Goal: Task Accomplishment & Management: Manage account settings

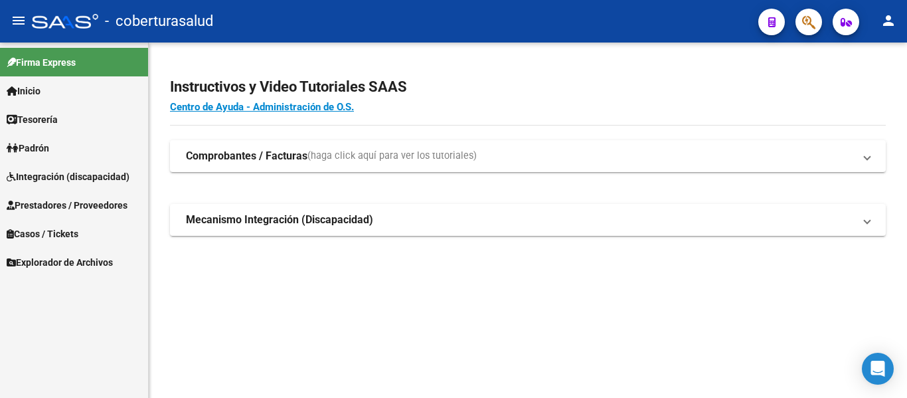
click at [51, 173] on span "Integración (discapacidad)" at bounding box center [68, 176] width 123 height 15
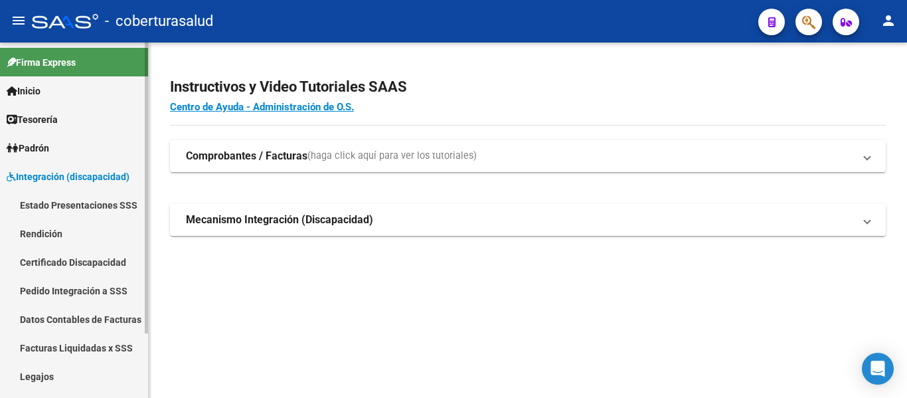
scroll to position [66, 0]
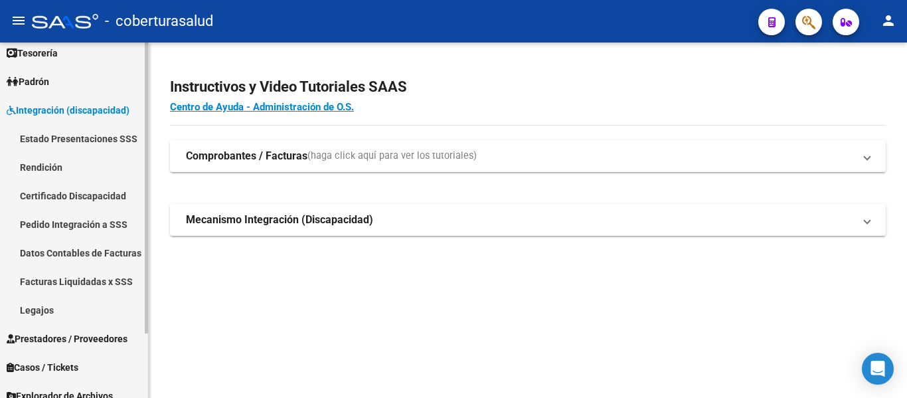
click at [48, 311] on link "Legajos" at bounding box center [74, 309] width 148 height 29
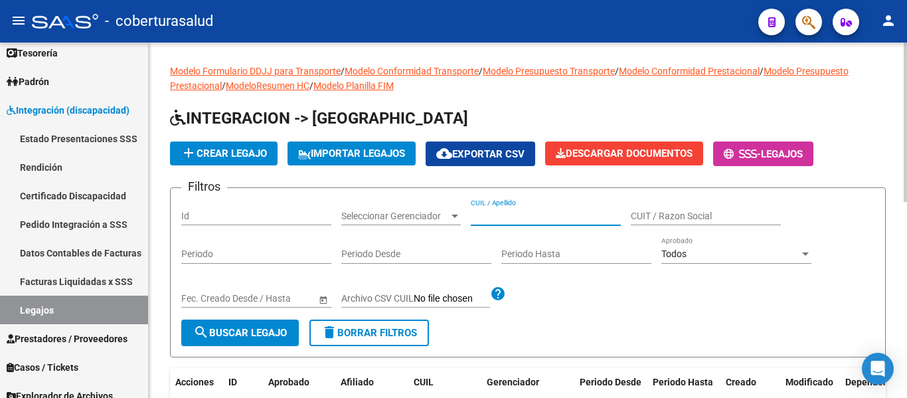
click at [505, 212] on input "CUIL / Apellido" at bounding box center [546, 215] width 150 height 11
paste input "27573595195"
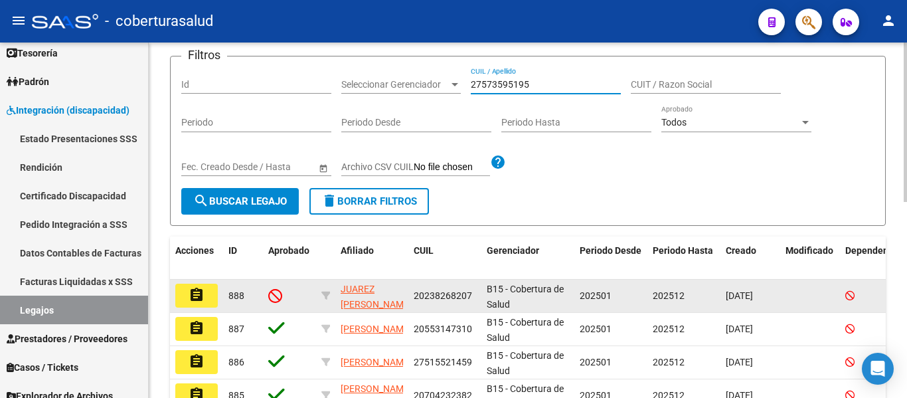
scroll to position [133, 0]
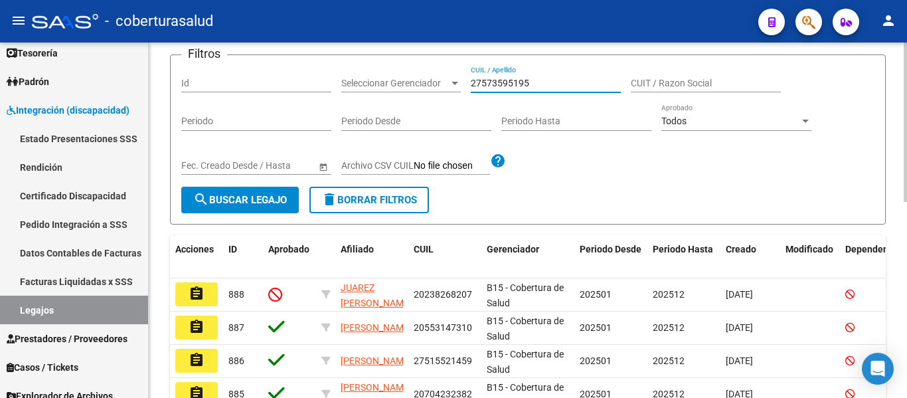
type input "27573595195"
click at [246, 201] on span "search Buscar Legajo" at bounding box center [240, 200] width 94 height 12
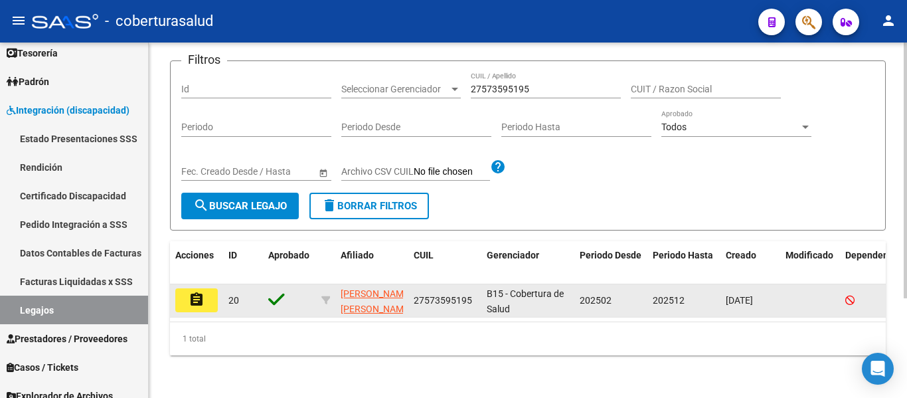
click at [209, 293] on button "assignment" at bounding box center [196, 300] width 42 height 24
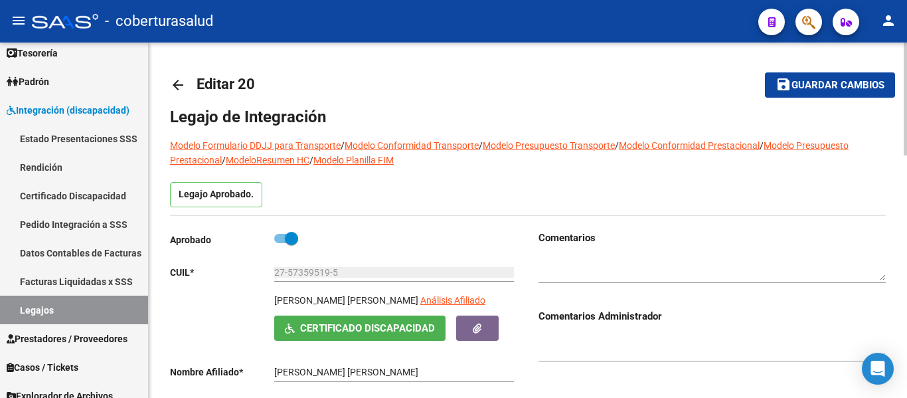
click at [811, 92] on button "save Guardar cambios" at bounding box center [830, 84] width 130 height 25
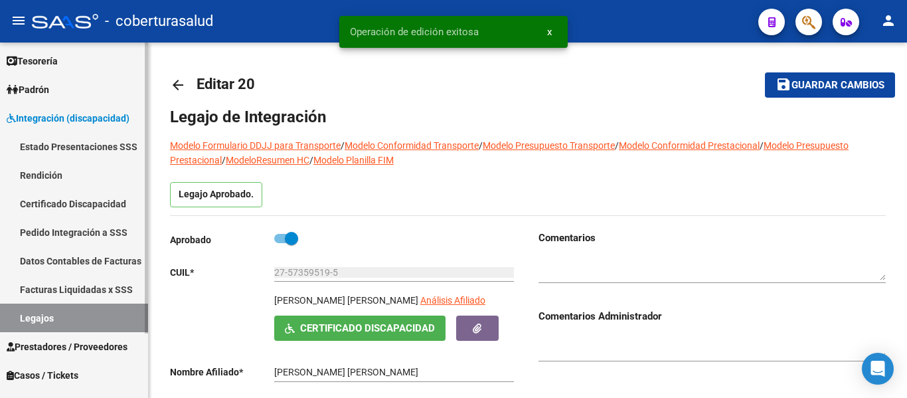
scroll to position [66, 0]
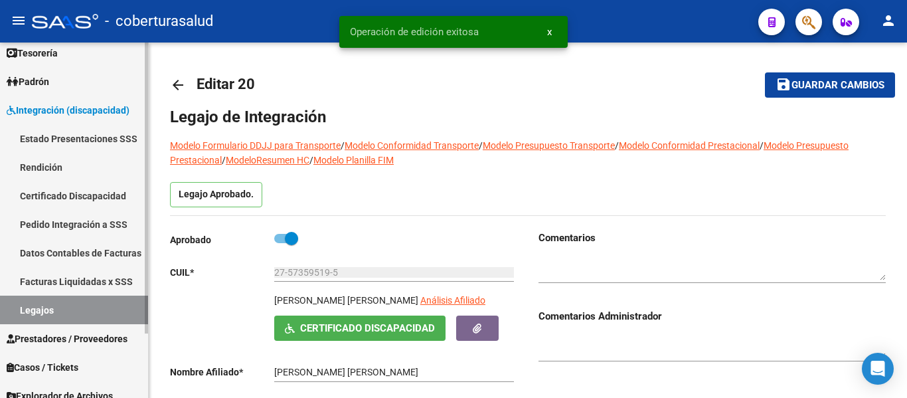
click at [49, 309] on link "Legajos" at bounding box center [74, 309] width 148 height 29
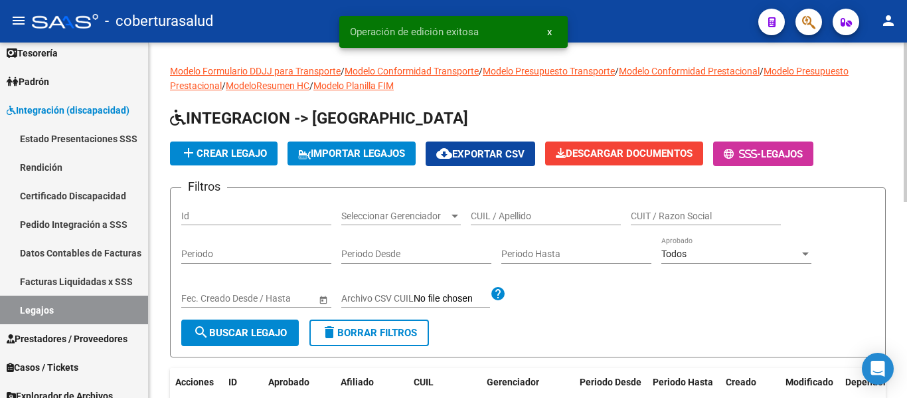
click at [524, 205] on div "CUIL / Apellido" at bounding box center [546, 212] width 150 height 27
paste input "20538430316"
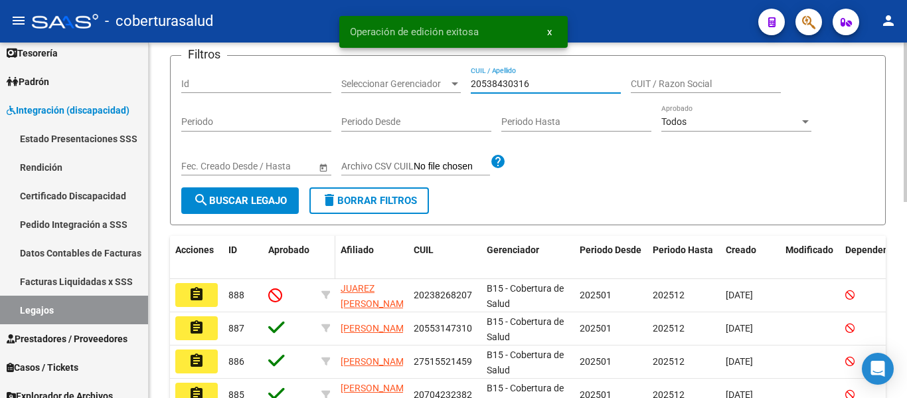
scroll to position [133, 0]
type input "20538430316"
click at [281, 204] on span "search Buscar Legajo" at bounding box center [240, 200] width 94 height 12
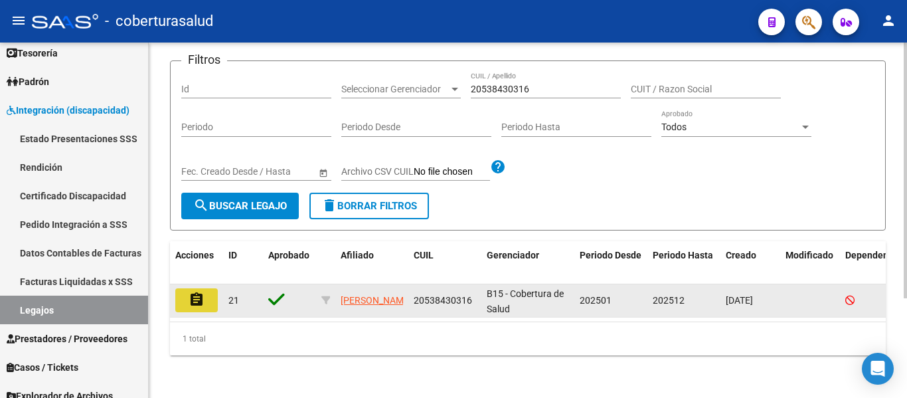
click at [206, 291] on button "assignment" at bounding box center [196, 300] width 42 height 24
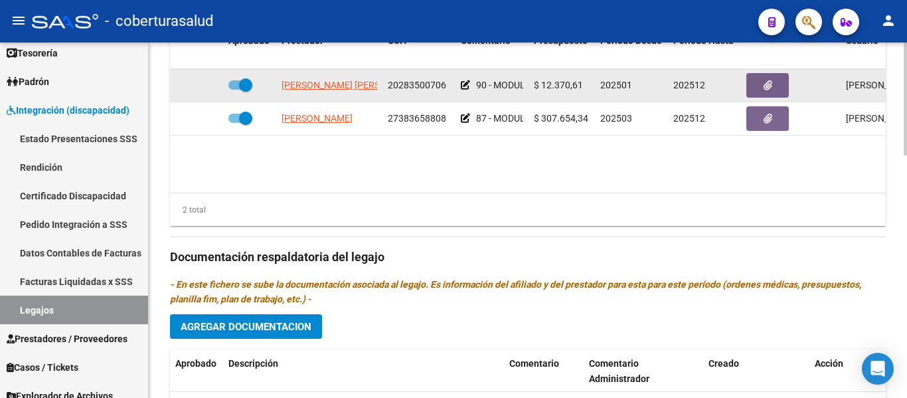
scroll to position [564, 0]
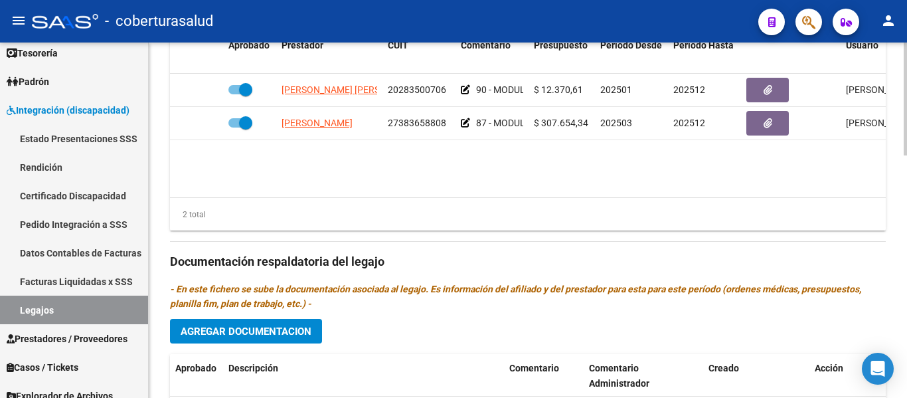
click at [273, 331] on span "Agregar Documentacion" at bounding box center [246, 331] width 131 height 12
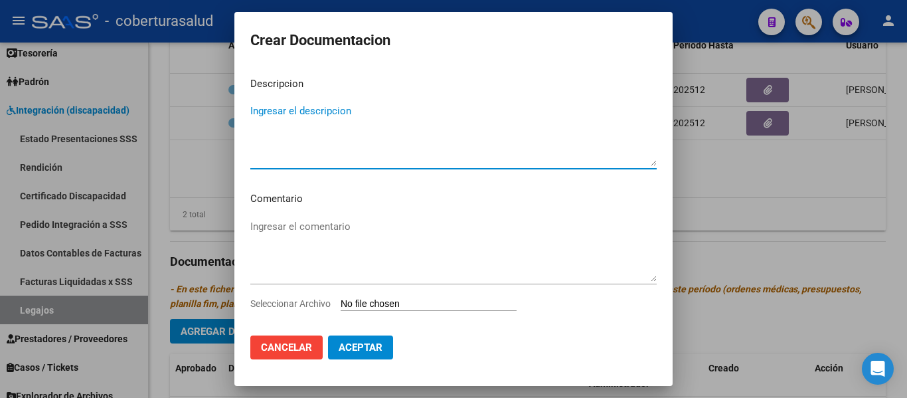
click at [405, 307] on input "Seleccionar Archivo" at bounding box center [429, 304] width 176 height 13
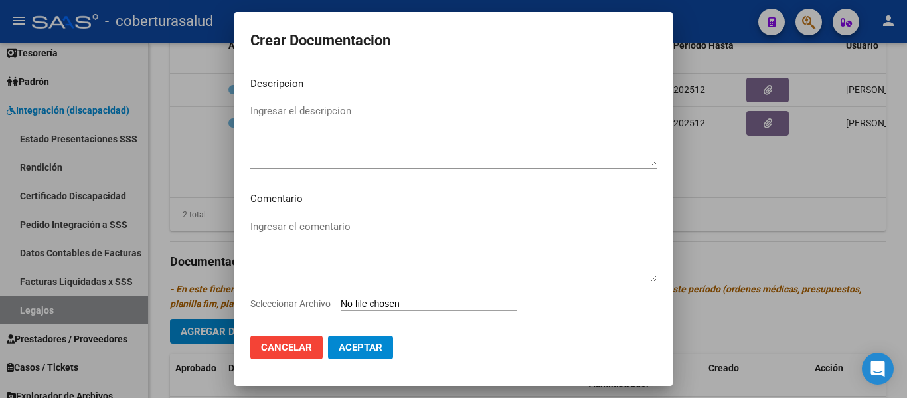
type input "C:\fakepath\1- CUD.pdf"
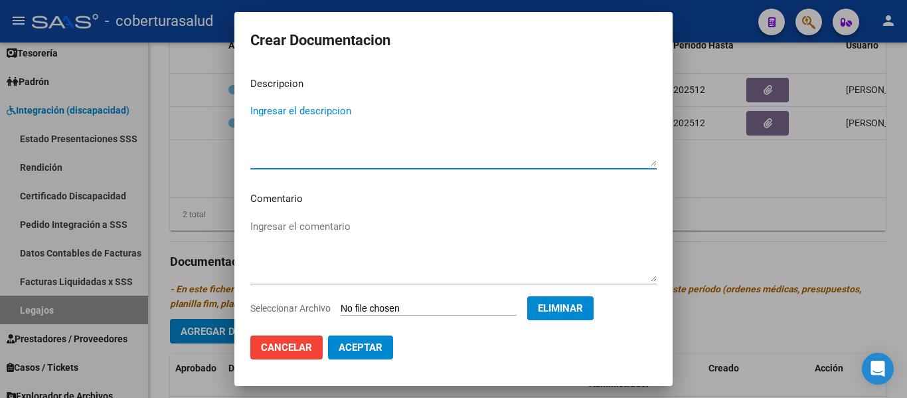
click at [305, 142] on textarea "Ingresar el descripcion" at bounding box center [453, 135] width 406 height 62
click at [297, 107] on textarea "1-cud" at bounding box center [453, 135] width 406 height 62
type textarea "1-CUD"
click at [374, 347] on span "Aceptar" at bounding box center [361, 347] width 44 height 12
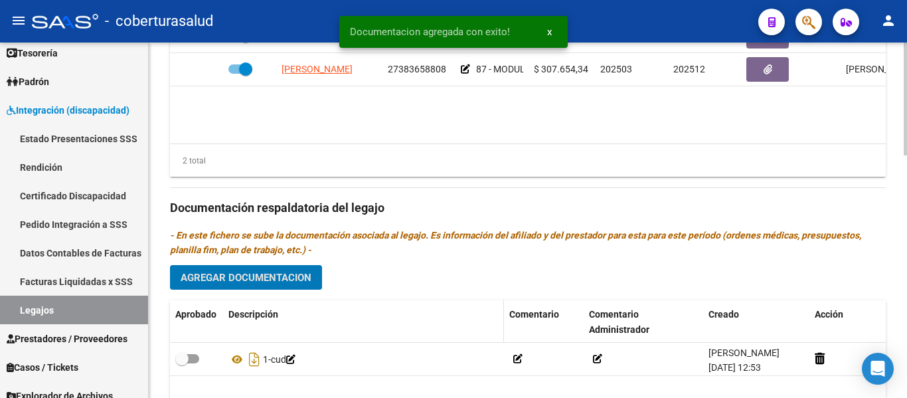
scroll to position [697, 0]
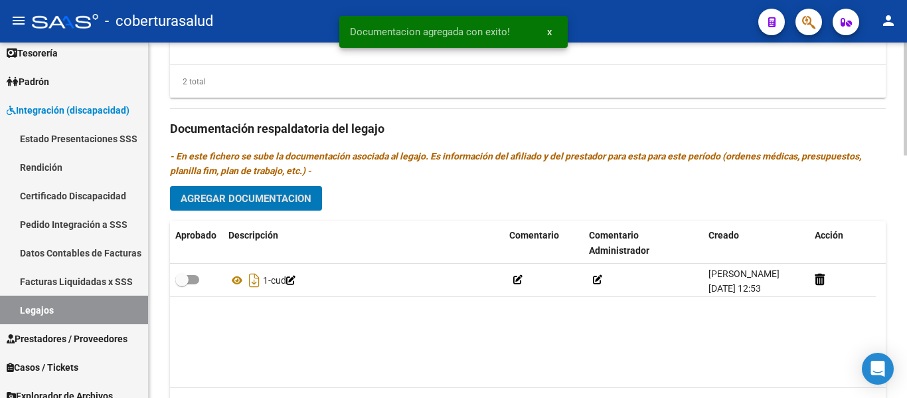
click at [234, 198] on span "Agregar Documentacion" at bounding box center [246, 199] width 131 height 12
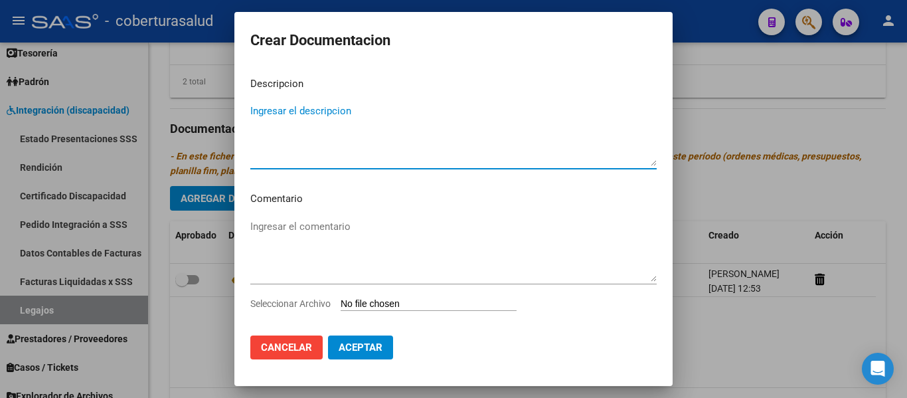
click at [284, 120] on textarea "Ingresar el descripcion" at bounding box center [453, 135] width 406 height 62
type textarea "2-FORMULARIOS"
click at [404, 304] on input "Seleccionar Archivo" at bounding box center [429, 304] width 176 height 13
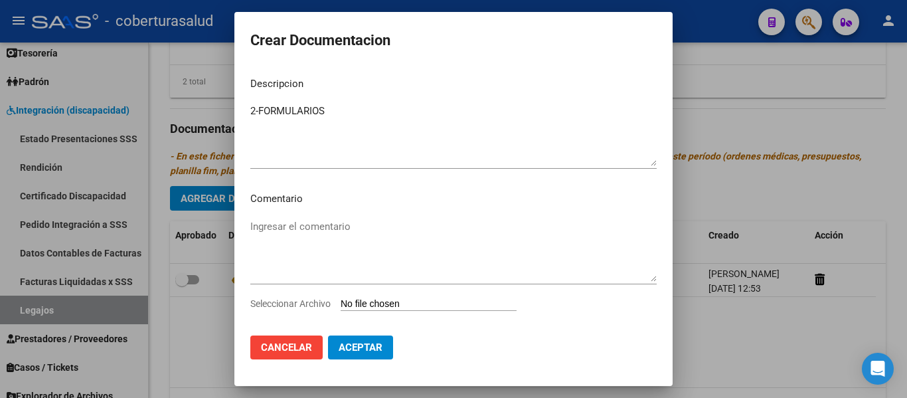
type input "C:\fakepath\2 - FORMULARIOS.pdf"
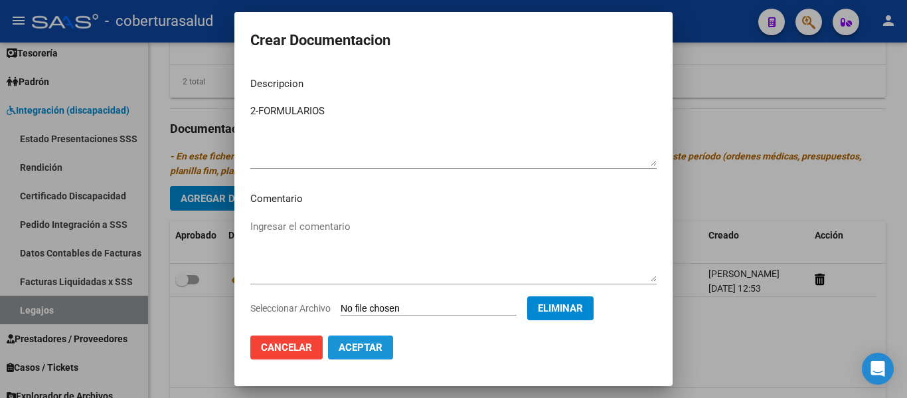
click at [351, 348] on span "Aceptar" at bounding box center [361, 347] width 44 height 12
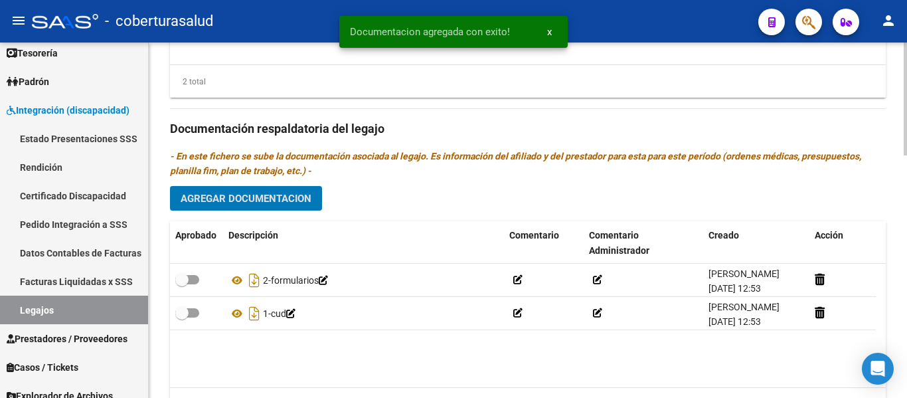
click at [274, 197] on span "Agregar Documentacion" at bounding box center [246, 199] width 131 height 12
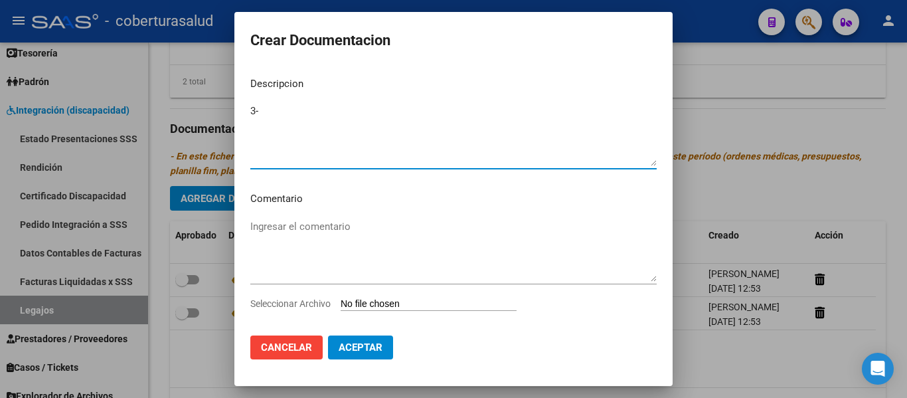
type textarea "3-"
click at [412, 305] on input "Seleccionar Archivo" at bounding box center [429, 304] width 176 height 13
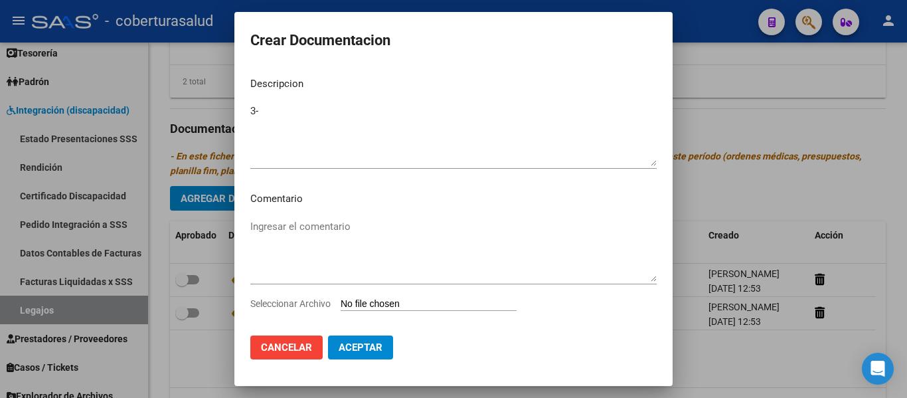
type input "C:\fakepath\3-MODULO INTEGRA INTENSIVO.pdf"
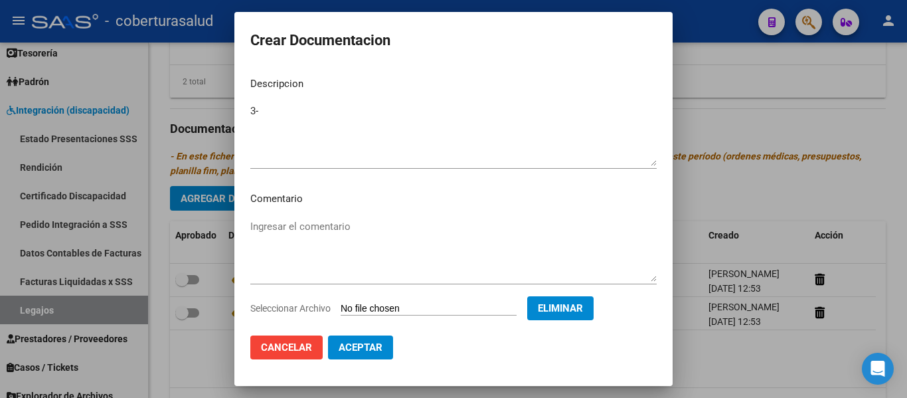
click at [270, 107] on textarea "3-" at bounding box center [453, 135] width 406 height 62
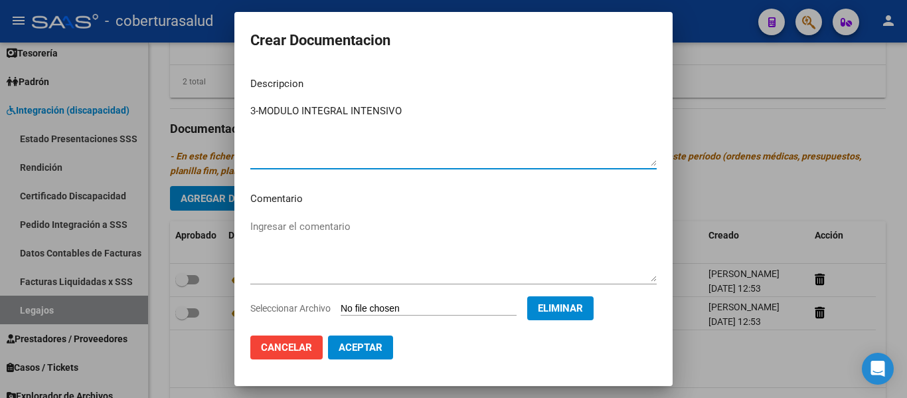
type textarea "3-MODULO INTEGRAL INTENSIVO"
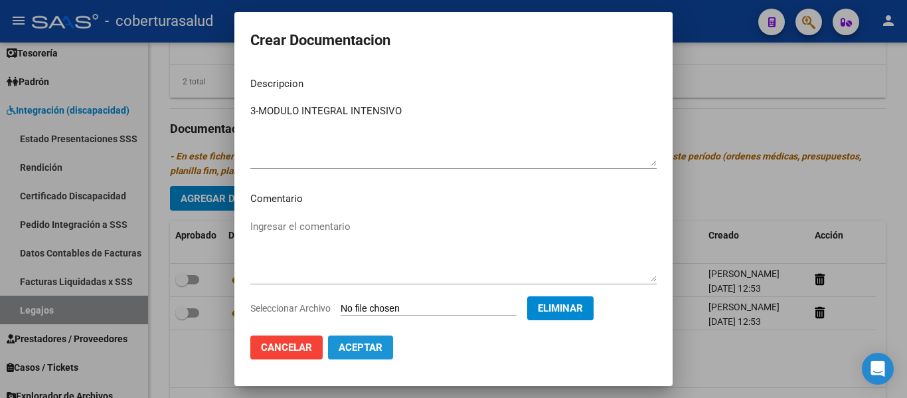
click at [348, 346] on span "Aceptar" at bounding box center [361, 347] width 44 height 12
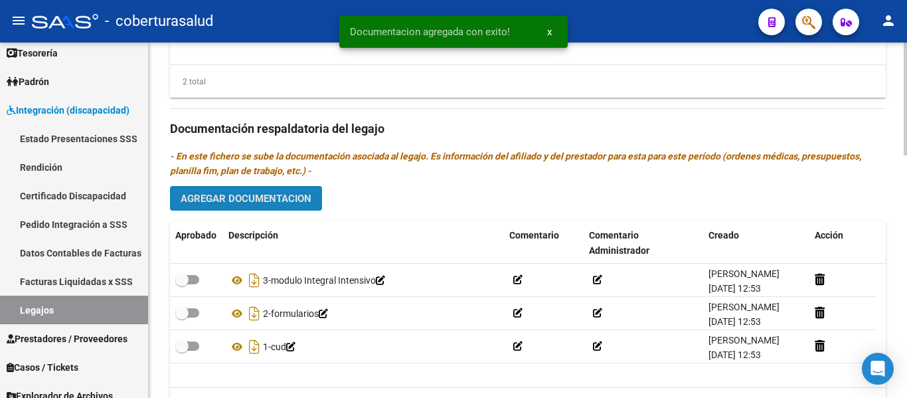
click at [279, 203] on span "Agregar Documentacion" at bounding box center [246, 199] width 131 height 12
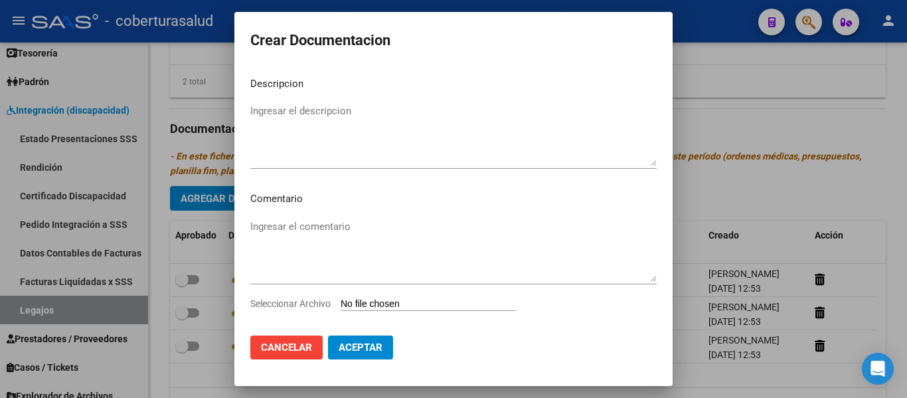
click at [456, 300] on input "Seleccionar Archivo" at bounding box center [429, 304] width 176 height 13
type input "C:\fakepath\4-MODULO MESTRA DE APOYO.pdf"
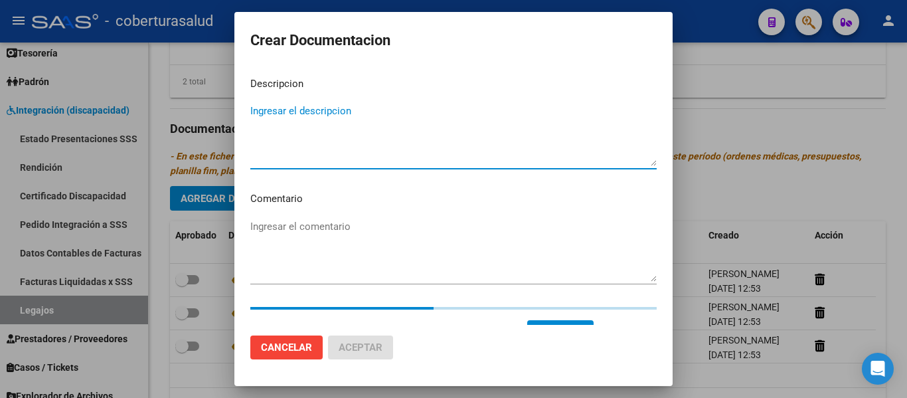
click at [295, 139] on textarea "Ingresar el descripcion" at bounding box center [453, 135] width 406 height 62
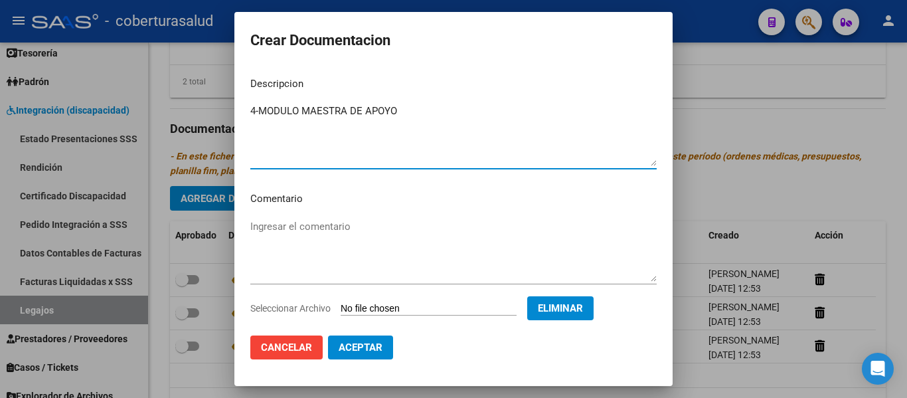
type textarea "4-MODULO MAESTRA DE APOYO"
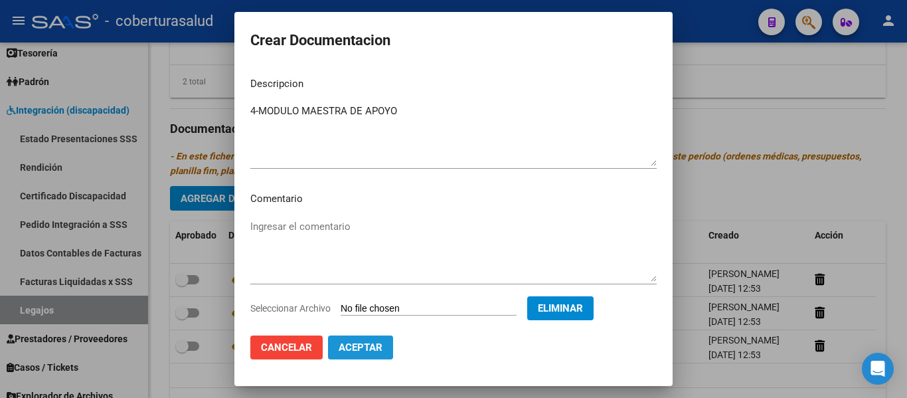
click at [384, 354] on button "Aceptar" at bounding box center [360, 347] width 65 height 24
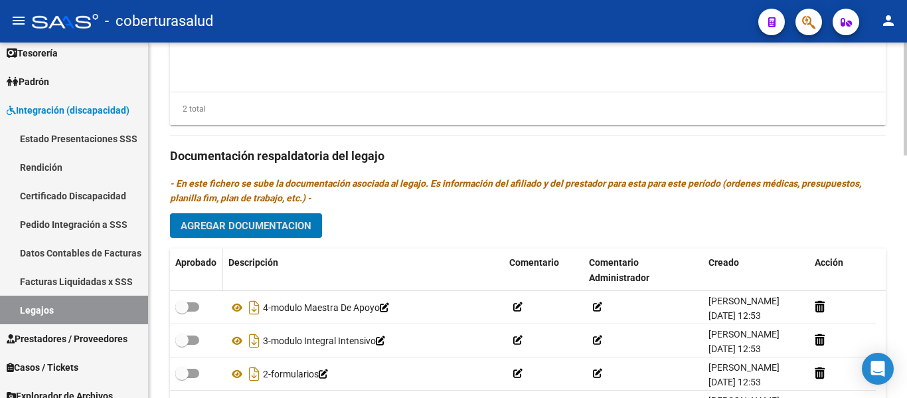
scroll to position [763, 0]
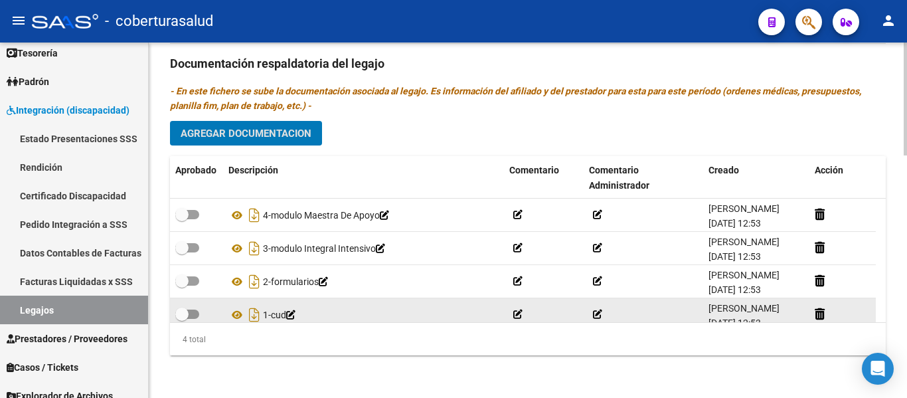
click at [183, 316] on span at bounding box center [181, 313] width 13 height 13
click at [182, 319] on input "checkbox" at bounding box center [181, 319] width 1 height 1
checkbox input "true"
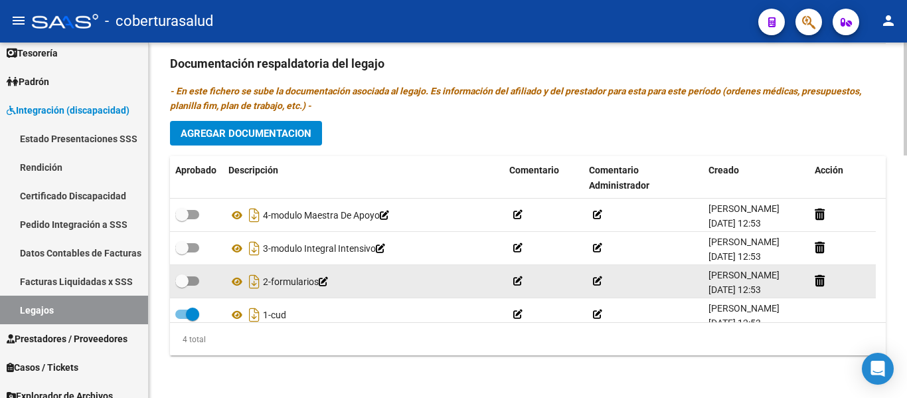
click at [191, 279] on span at bounding box center [187, 280] width 24 height 9
click at [182, 286] on input "checkbox" at bounding box center [181, 286] width 1 height 1
checkbox input "true"
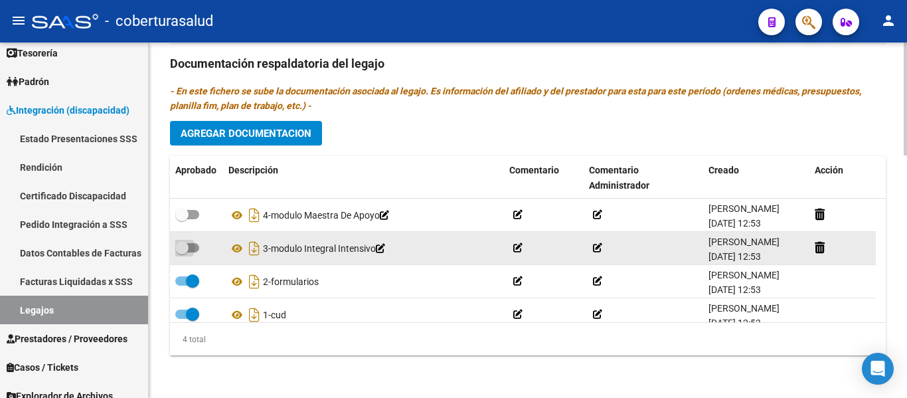
click at [188, 252] on span at bounding box center [181, 247] width 13 height 13
click at [182, 252] on input "checkbox" at bounding box center [181, 252] width 1 height 1
checkbox input "true"
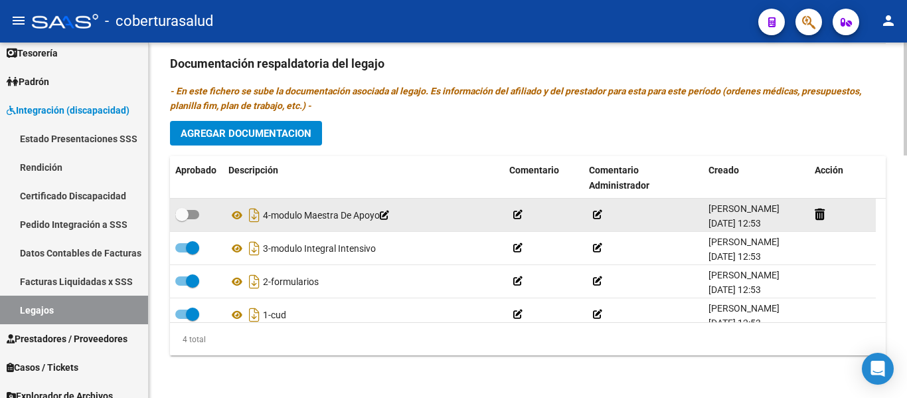
click at [181, 208] on span at bounding box center [181, 214] width 13 height 13
click at [181, 219] on input "checkbox" at bounding box center [181, 219] width 1 height 1
checkbox input "true"
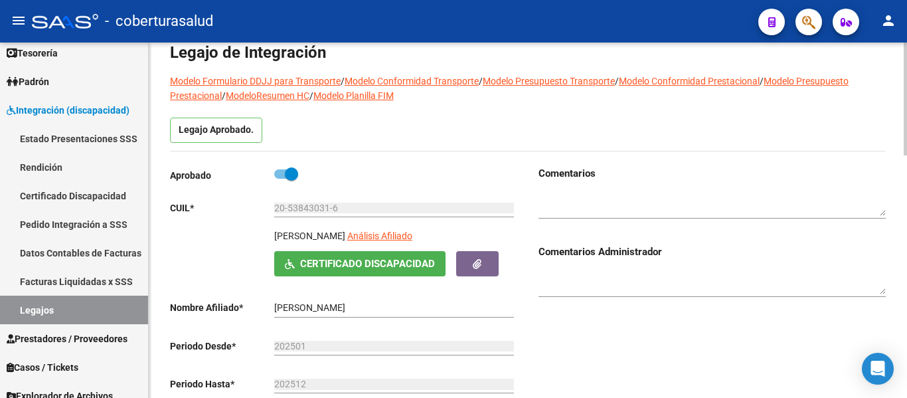
scroll to position [0, 0]
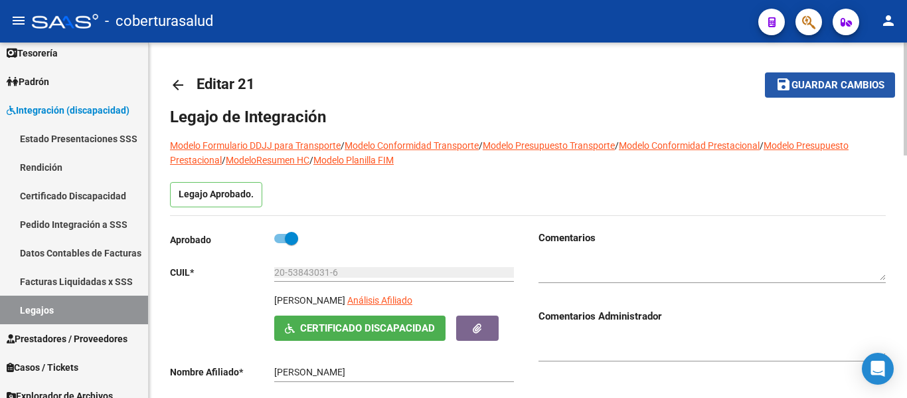
click at [804, 84] on span "Guardar cambios" at bounding box center [837, 86] width 93 height 12
click at [794, 86] on span "Guardar cambios" at bounding box center [837, 86] width 93 height 12
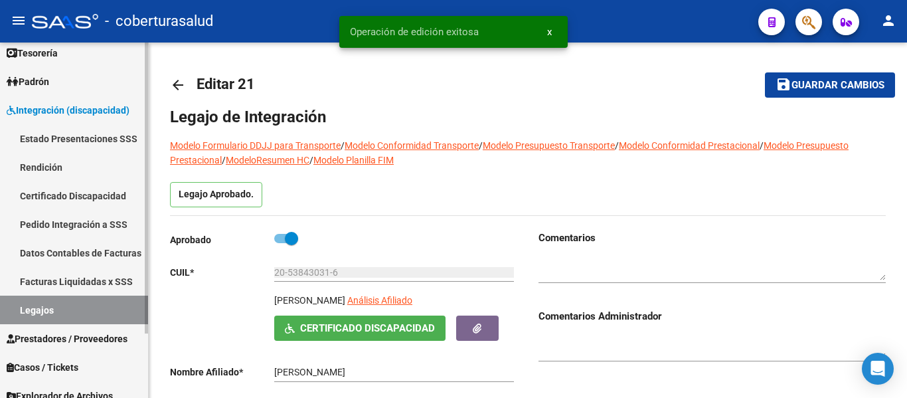
click at [76, 313] on link "Legajos" at bounding box center [74, 309] width 148 height 29
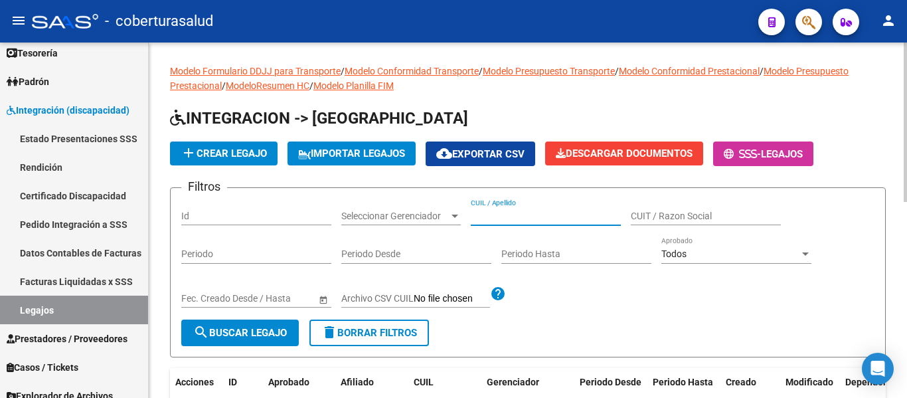
click at [535, 212] on input "CUIL / Apellido" at bounding box center [546, 215] width 150 height 11
paste input "27538430051"
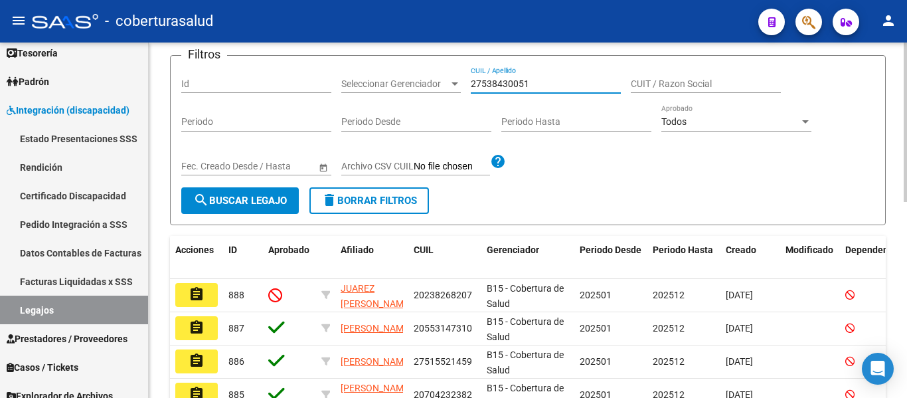
scroll to position [133, 0]
type input "27538430051"
click at [258, 207] on button "search Buscar Legajo" at bounding box center [240, 200] width 118 height 27
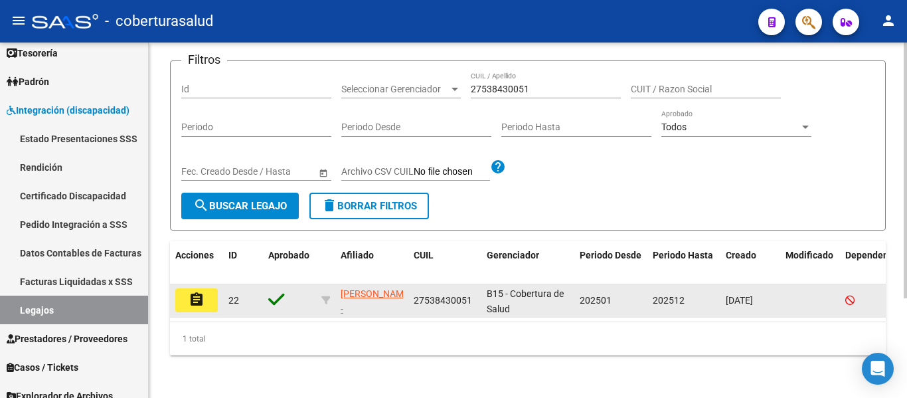
click at [203, 298] on mat-icon "assignment" at bounding box center [197, 299] width 16 height 16
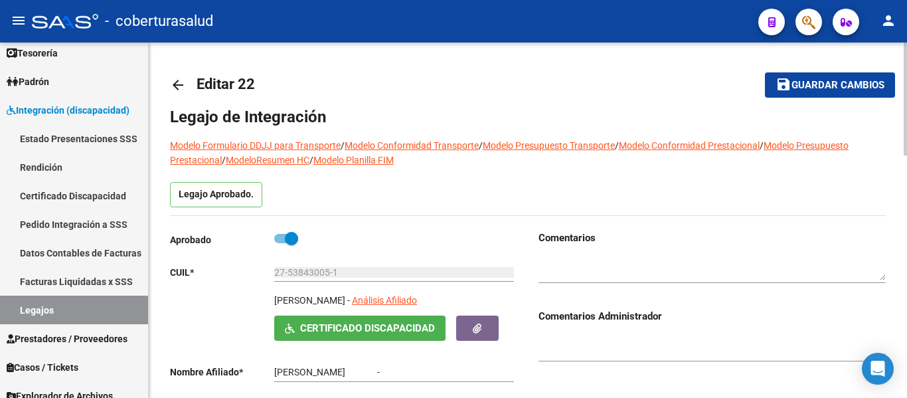
type input "[PERSON_NAME]"
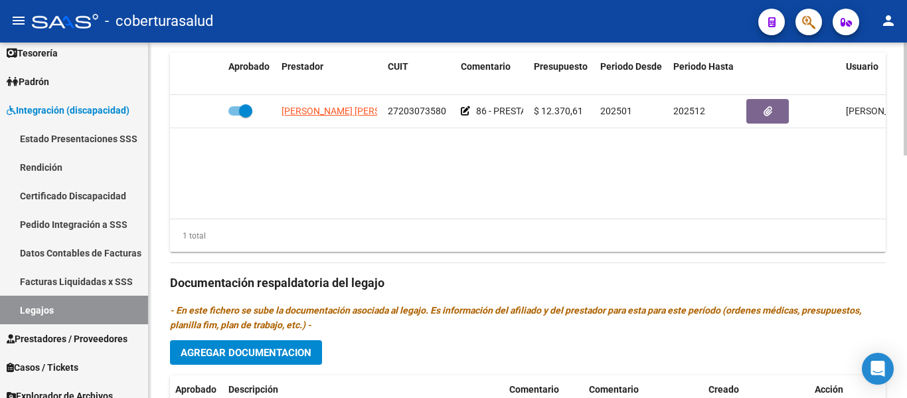
scroll to position [763, 0]
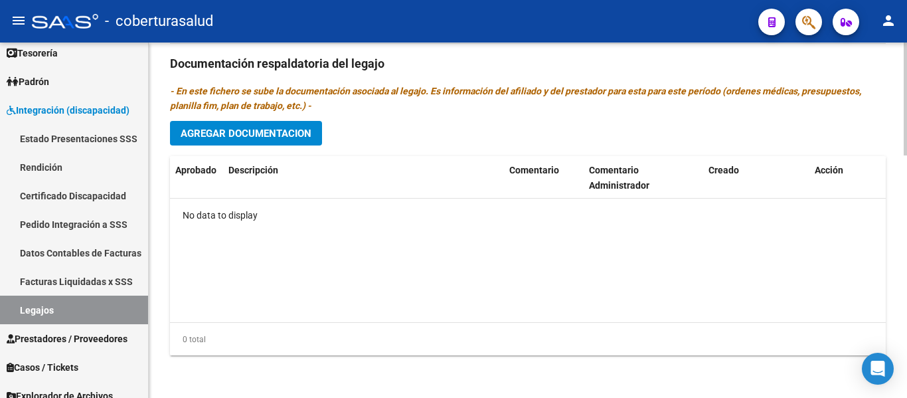
click at [262, 131] on span "Agregar Documentacion" at bounding box center [246, 133] width 131 height 12
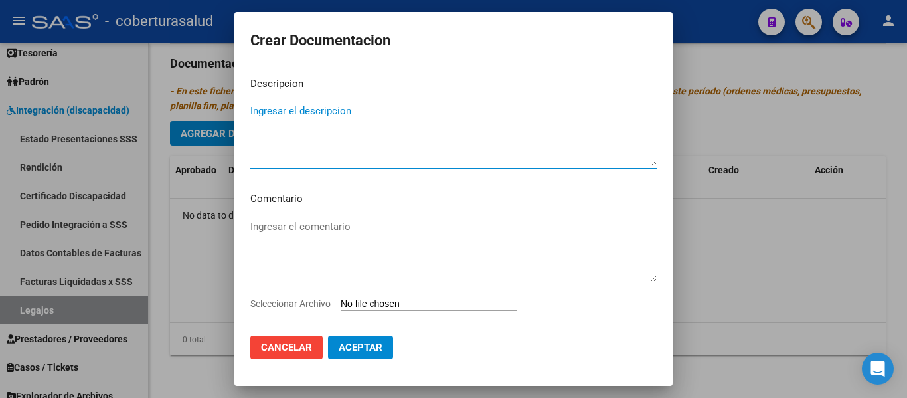
click at [402, 301] on input "Seleccionar Archivo" at bounding box center [429, 304] width 176 height 13
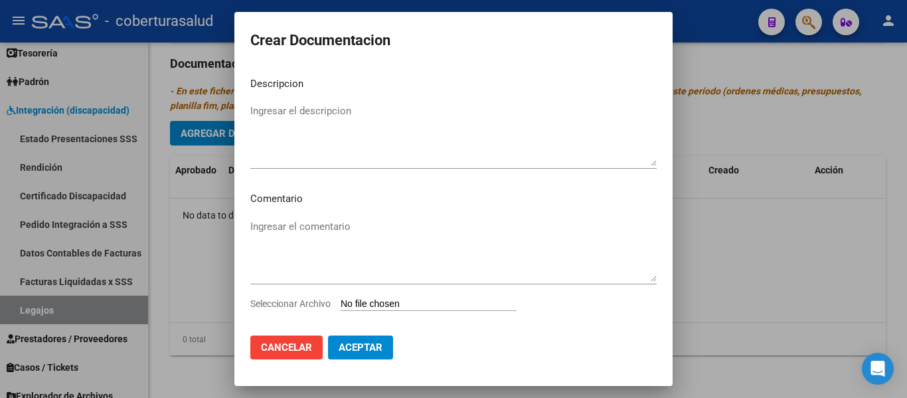
type input "C:\fakepath\1- CUD.pdf"
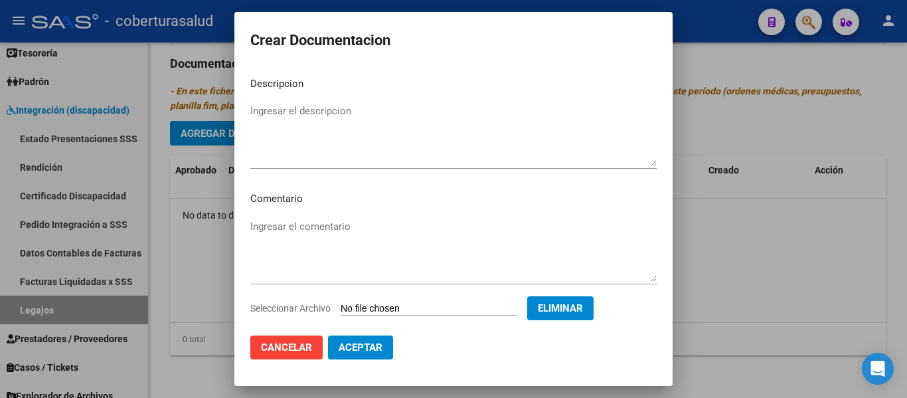
click at [314, 134] on textarea "Ingresar el descripcion" at bounding box center [453, 135] width 406 height 62
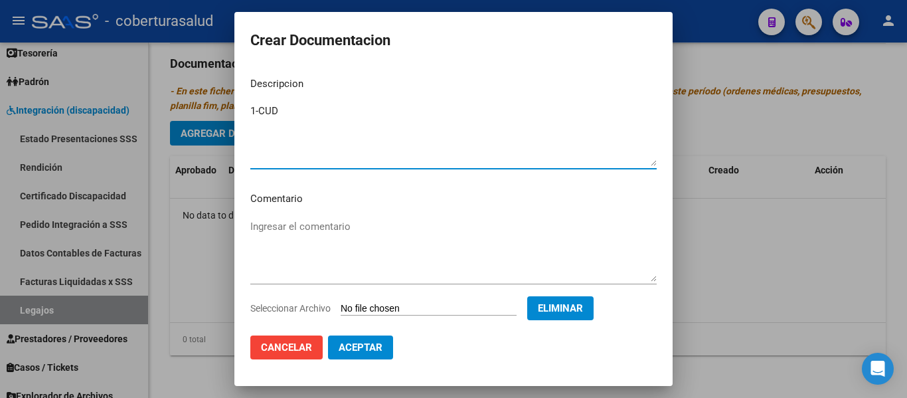
type textarea "1-CUD"
click at [369, 345] on span "Aceptar" at bounding box center [361, 347] width 44 height 12
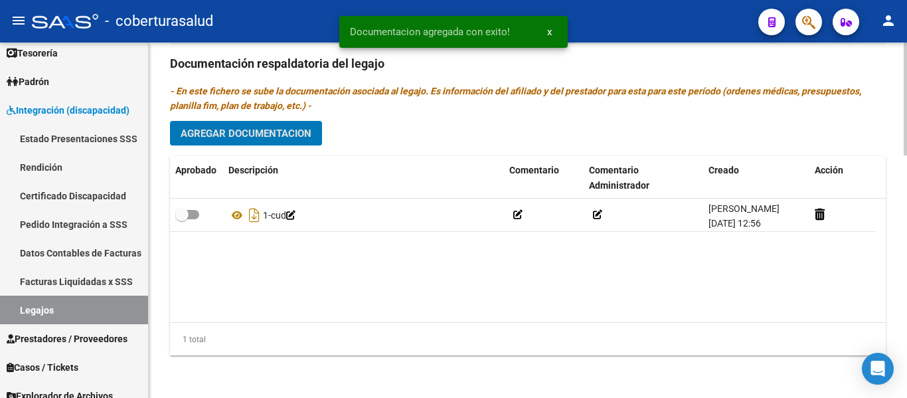
click at [261, 139] on span "Agregar Documentacion" at bounding box center [246, 133] width 131 height 12
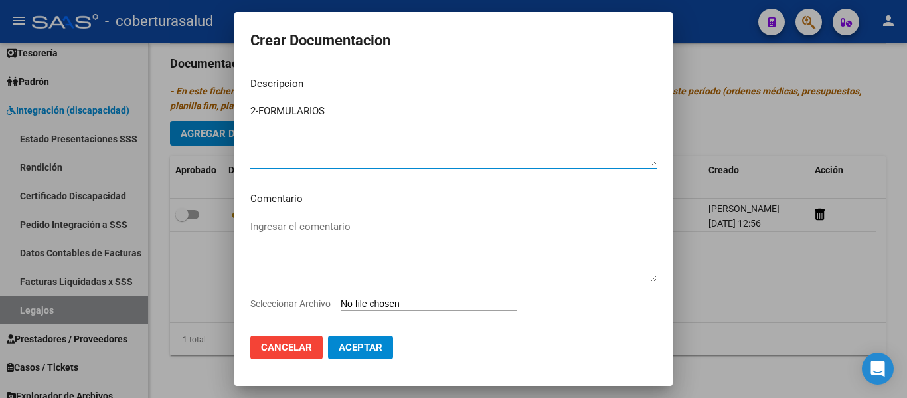
type textarea "2-FORMULARIOS"
click at [371, 300] on input "Seleccionar Archivo" at bounding box center [429, 304] width 176 height 13
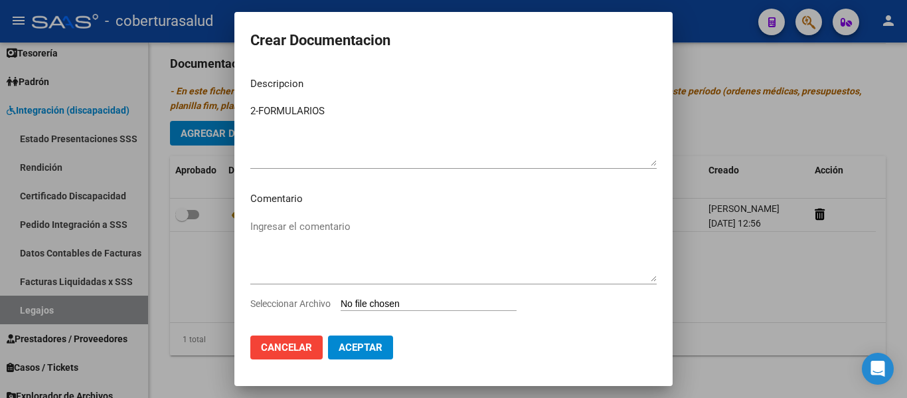
type input "C:\fakepath\2 - FORMULARIOS.pdf"
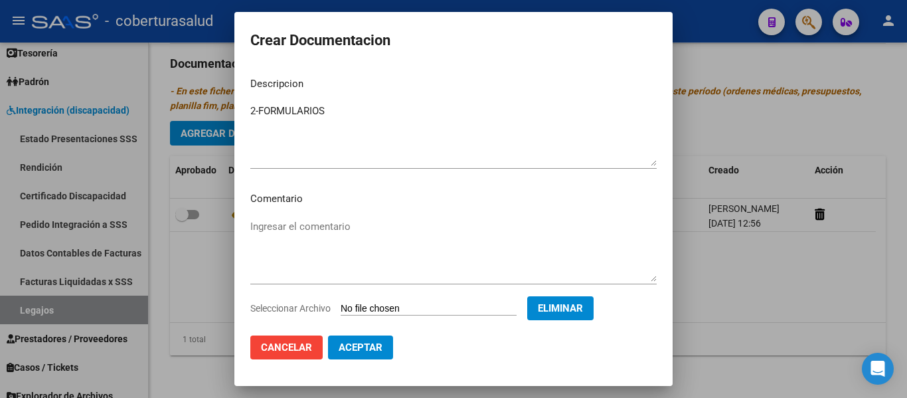
click at [367, 348] on span "Aceptar" at bounding box center [361, 347] width 44 height 12
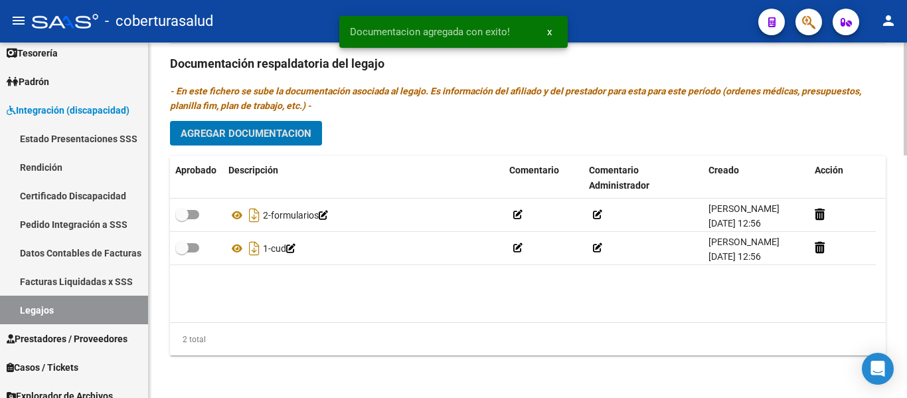
click at [264, 132] on span "Agregar Documentacion" at bounding box center [246, 133] width 131 height 12
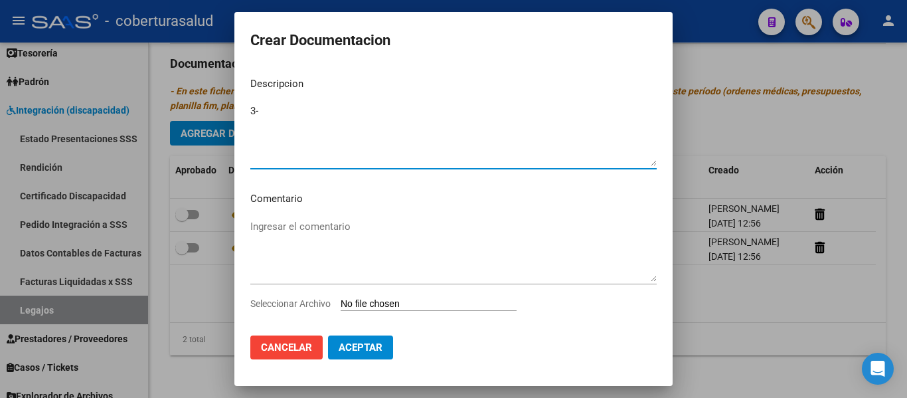
type textarea "3-"
click at [392, 302] on input "Seleccionar Archivo" at bounding box center [429, 304] width 176 height 13
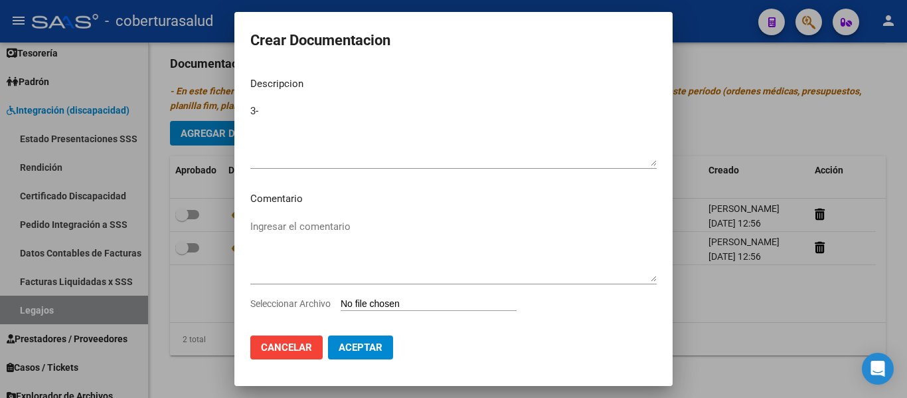
type input "C:\fakepath\3 - PRESTACIONDE APOYO EN KINESIOLOGIA.pdf"
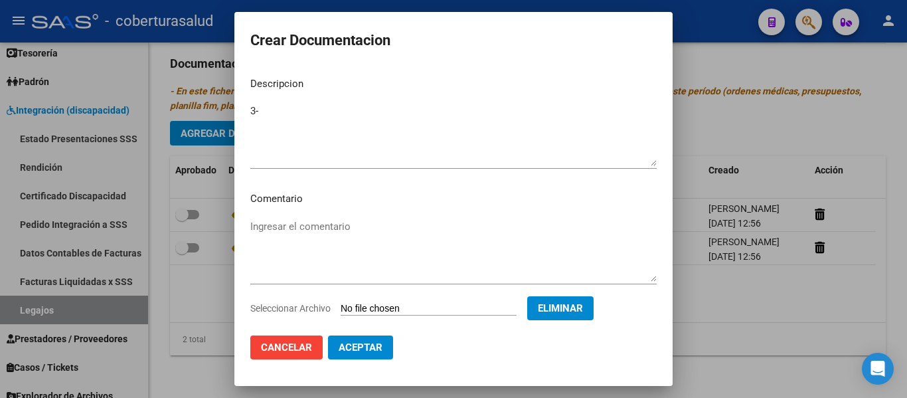
click at [274, 111] on textarea "3-" at bounding box center [453, 135] width 406 height 62
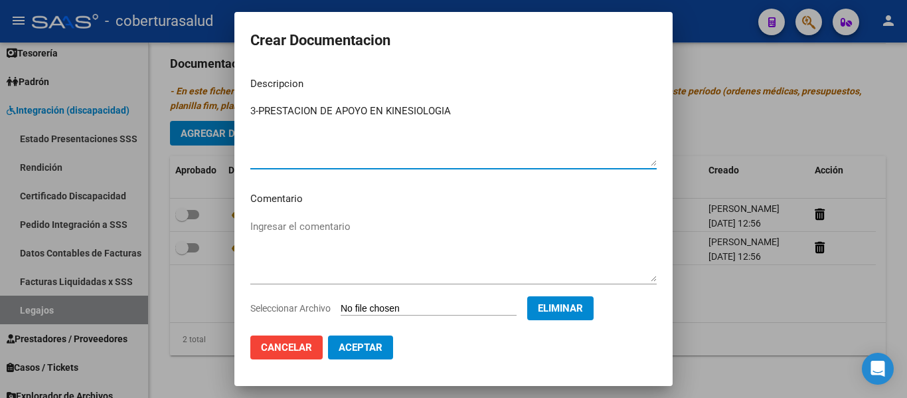
type textarea "3-PRESTACION DE APOYO EN KINESIOLOGIA"
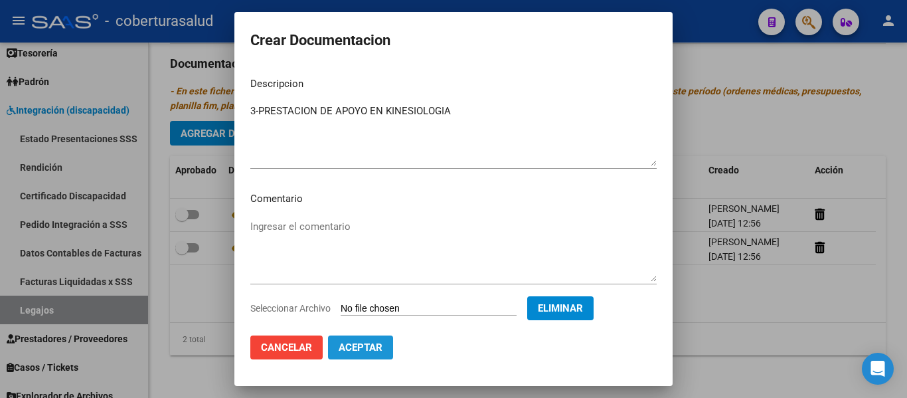
click at [379, 353] on span "Aceptar" at bounding box center [361, 347] width 44 height 12
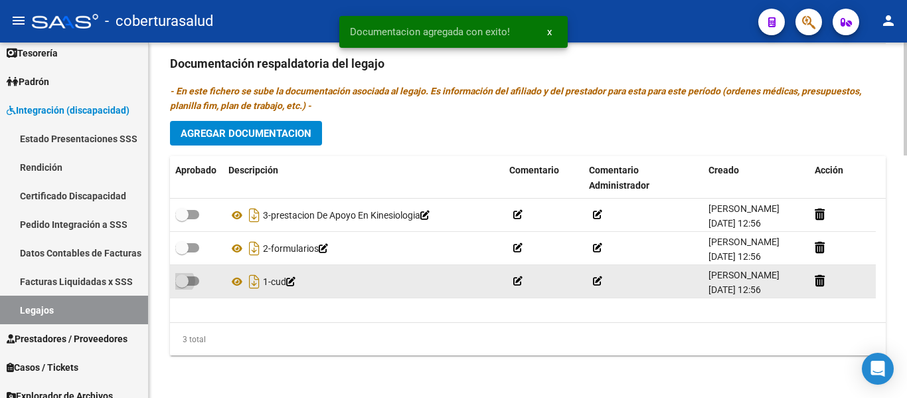
click at [185, 280] on span at bounding box center [181, 280] width 13 height 13
click at [182, 286] on input "checkbox" at bounding box center [181, 286] width 1 height 1
checkbox input "true"
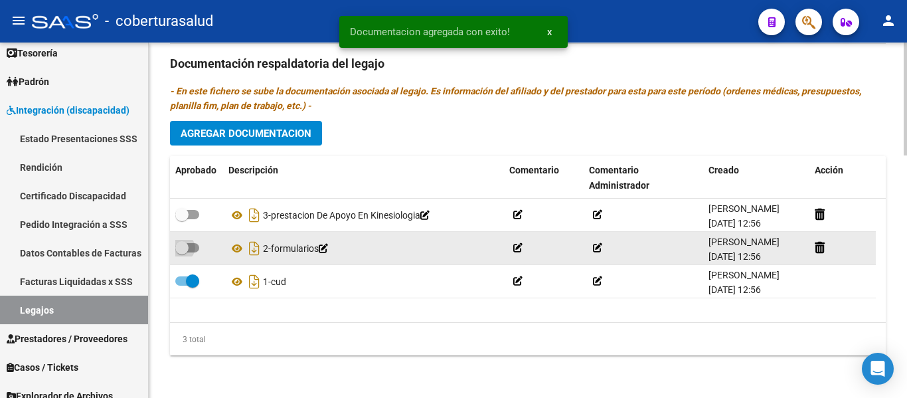
click at [187, 249] on span at bounding box center [181, 247] width 13 height 13
click at [182, 252] on input "checkbox" at bounding box center [181, 252] width 1 height 1
checkbox input "true"
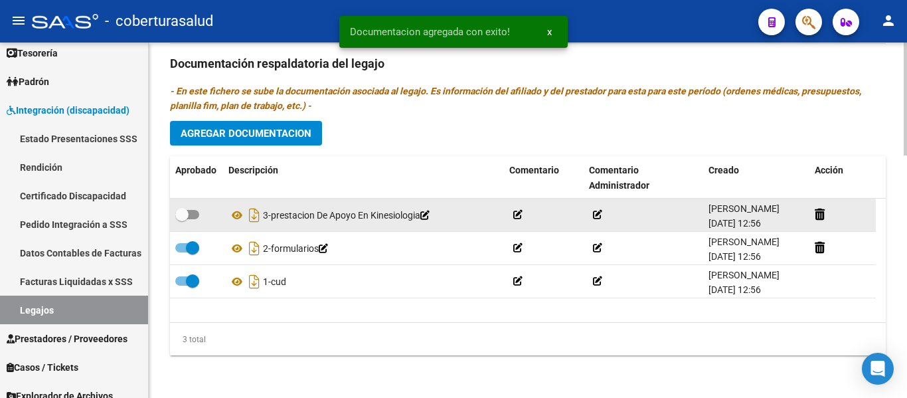
click at [190, 211] on span at bounding box center [187, 214] width 24 height 9
click at [182, 219] on input "checkbox" at bounding box center [181, 219] width 1 height 1
checkbox input "true"
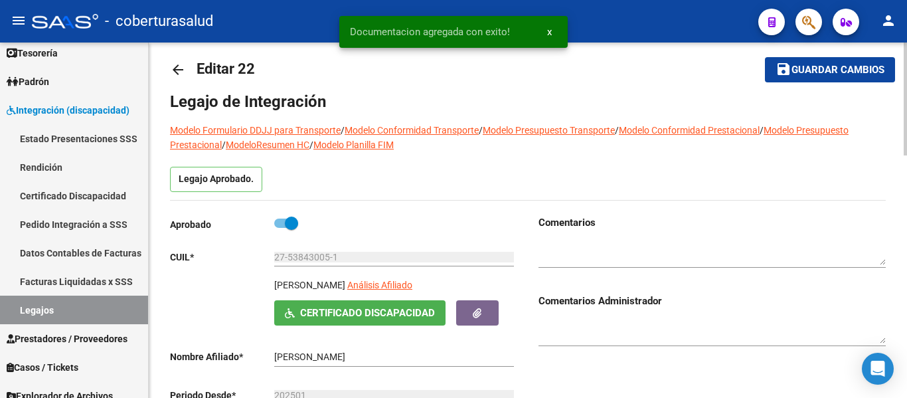
scroll to position [0, 0]
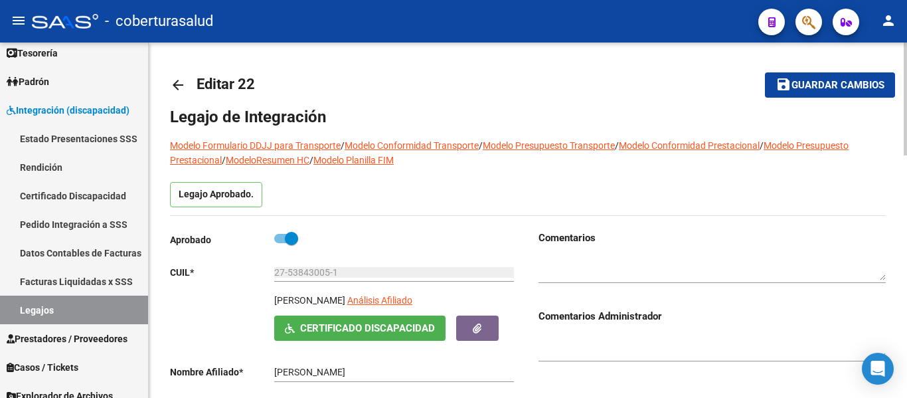
click at [821, 84] on span "Guardar cambios" at bounding box center [837, 86] width 93 height 12
click at [778, 90] on mat-icon "save" at bounding box center [784, 84] width 16 height 16
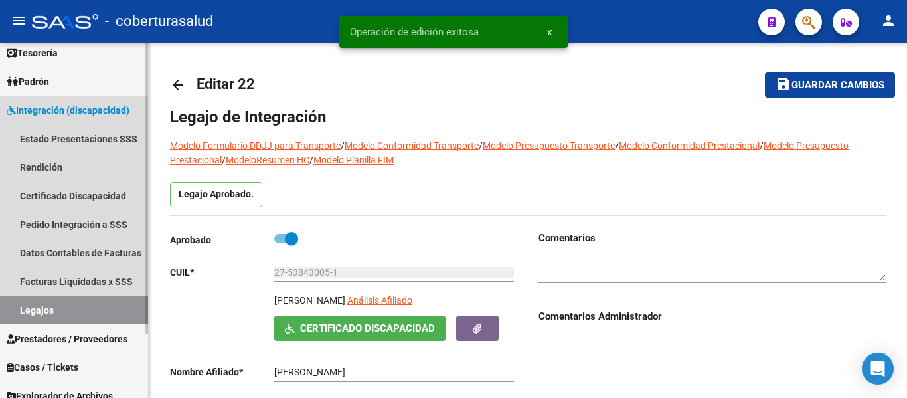
click at [62, 315] on link "Legajos" at bounding box center [74, 309] width 148 height 29
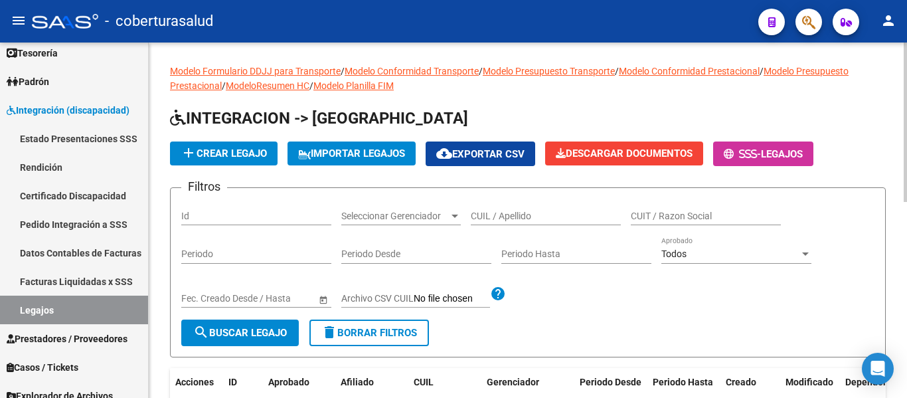
click at [502, 205] on div "CUIL / Apellido" at bounding box center [546, 212] width 150 height 27
paste input "20557532758"
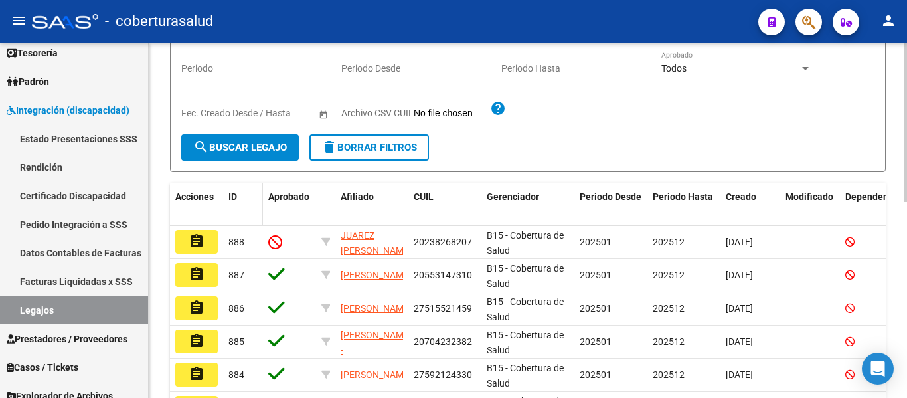
scroll to position [199, 0]
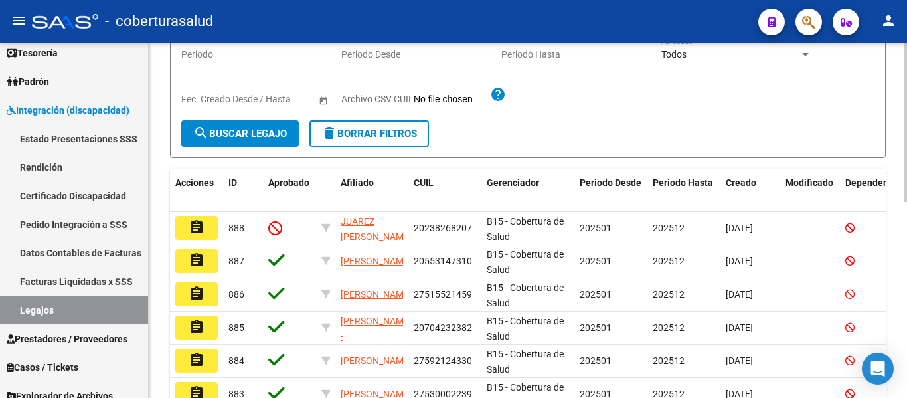
type input "20557532758"
click at [256, 135] on span "search Buscar Legajo" at bounding box center [240, 133] width 94 height 12
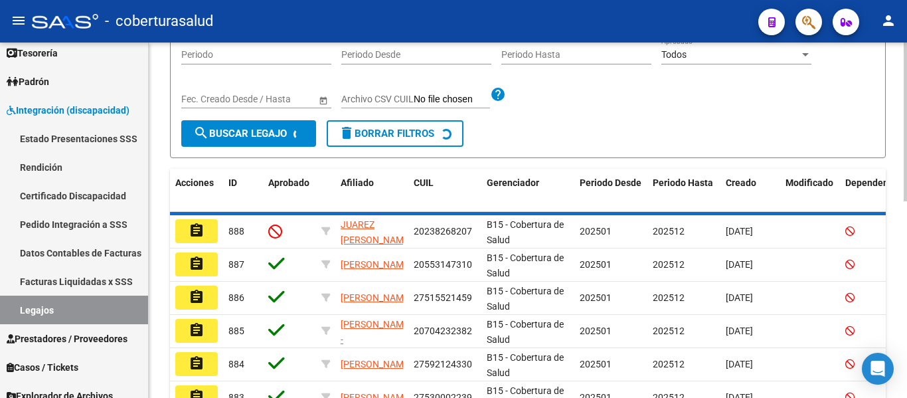
scroll to position [171, 0]
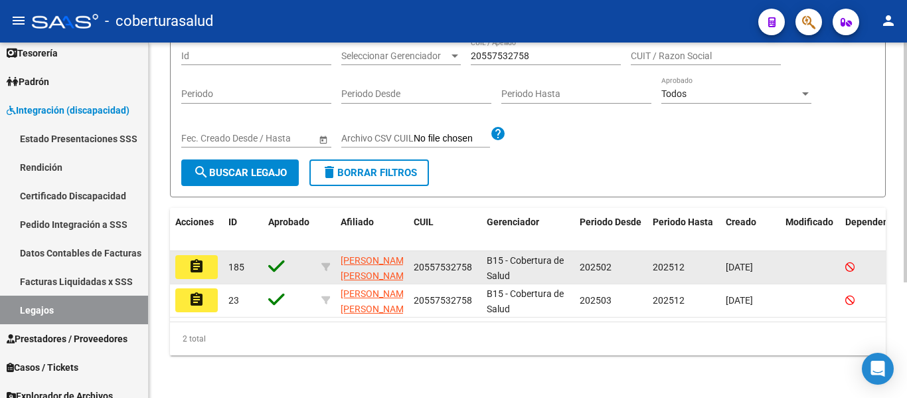
click at [201, 258] on mat-icon "assignment" at bounding box center [197, 266] width 16 height 16
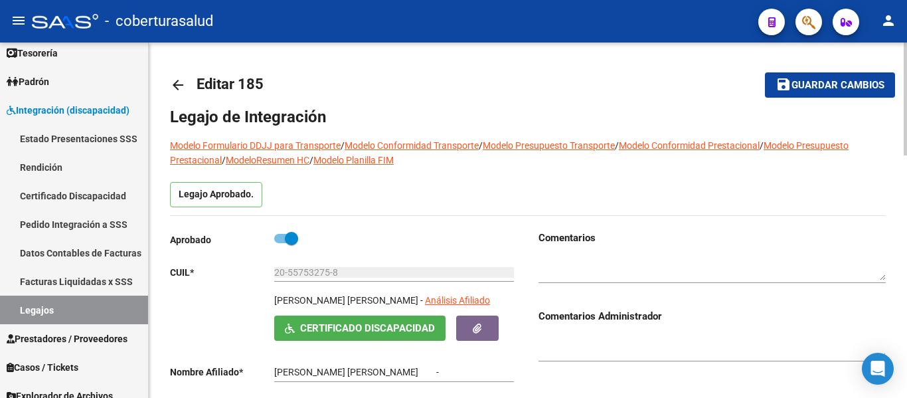
type input "[PERSON_NAME] [PERSON_NAME]"
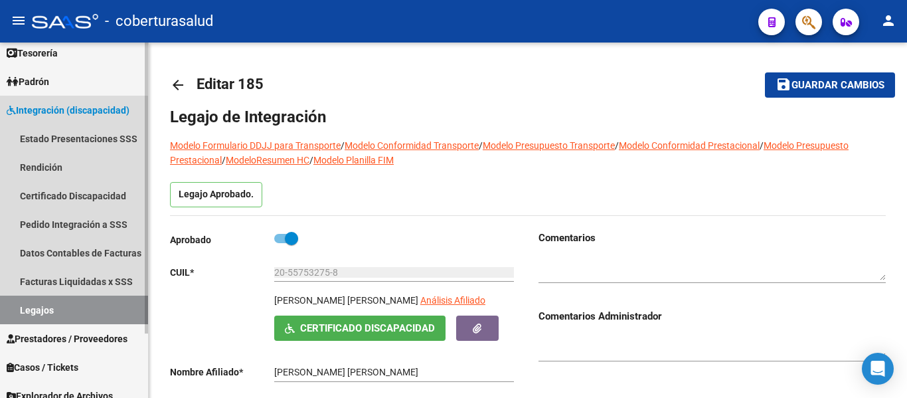
click at [40, 306] on link "Legajos" at bounding box center [74, 309] width 148 height 29
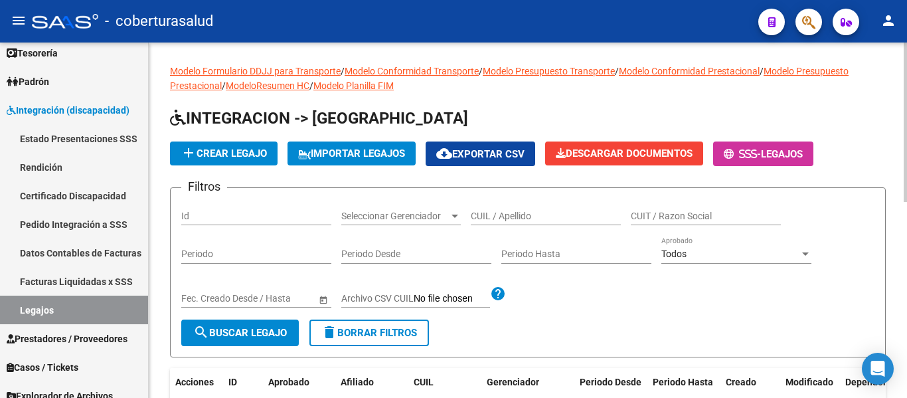
click at [548, 219] on input "CUIL / Apellido" at bounding box center [546, 215] width 150 height 11
paste input "20557532758"
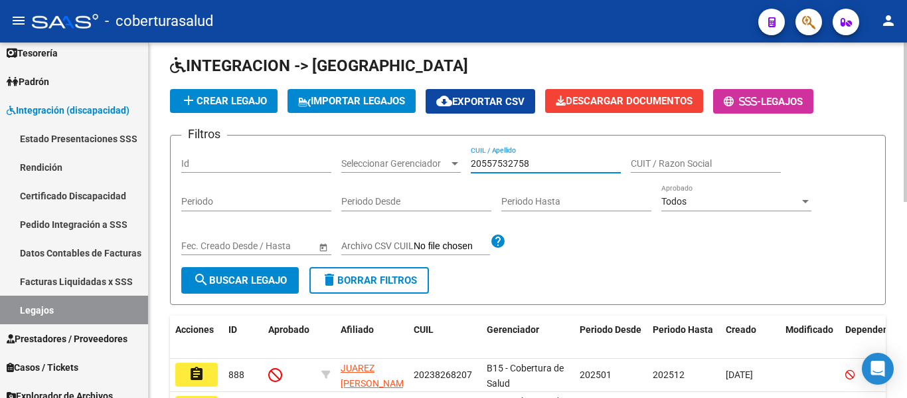
scroll to position [133, 0]
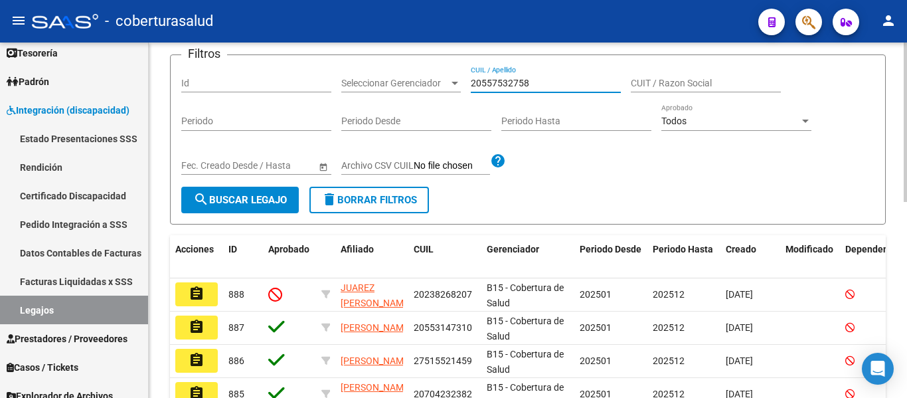
type input "20557532758"
click at [274, 207] on button "search Buscar Legajo" at bounding box center [240, 200] width 118 height 27
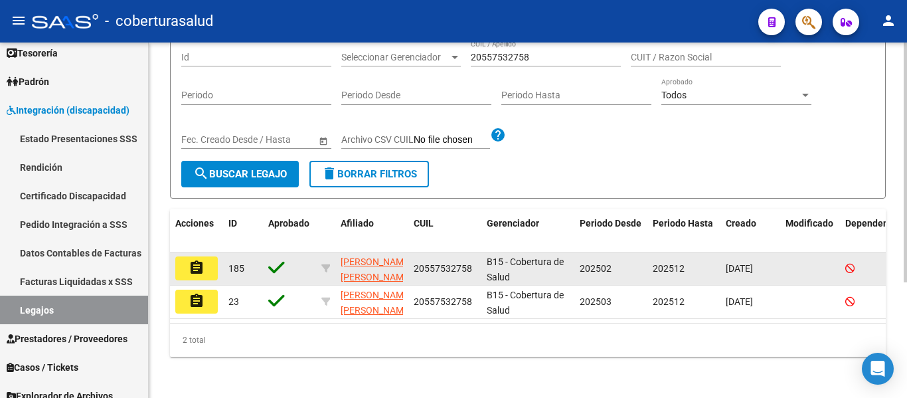
scroll to position [171, 0]
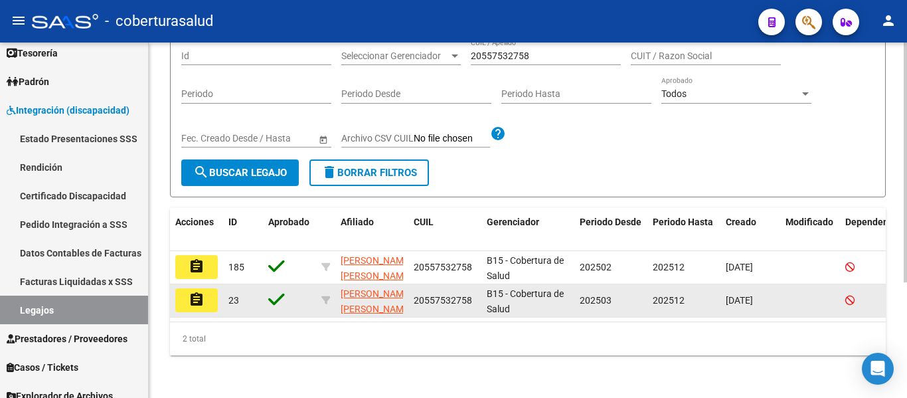
click at [199, 291] on mat-icon "assignment" at bounding box center [197, 299] width 16 height 16
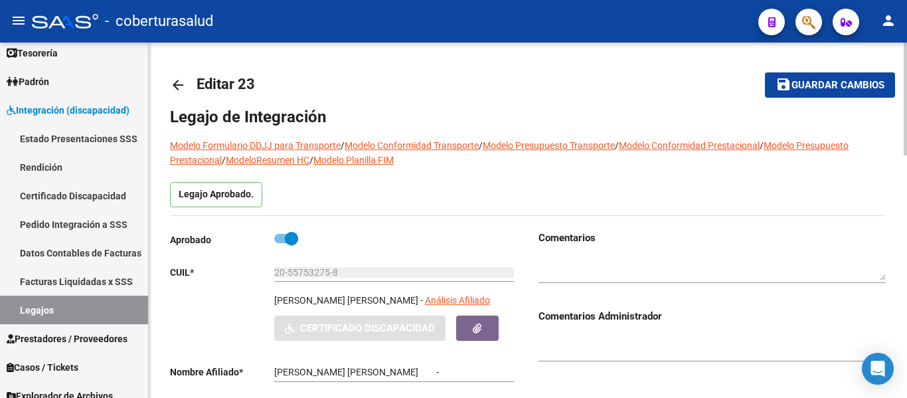
type input "[PERSON_NAME] [PERSON_NAME]"
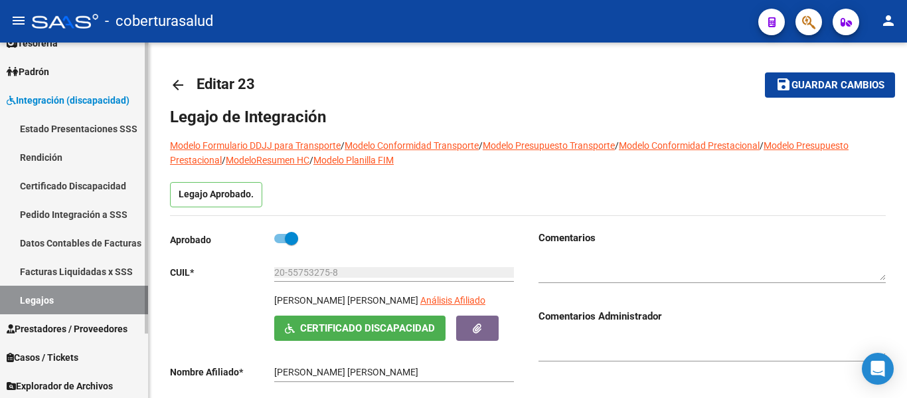
scroll to position [78, 0]
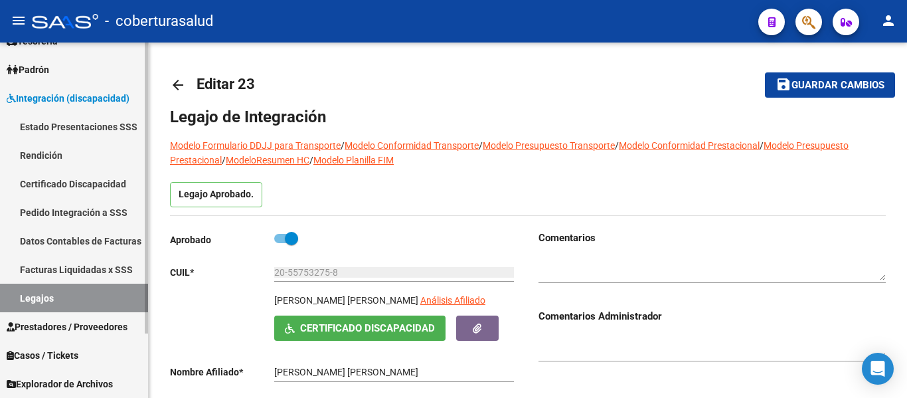
click at [58, 299] on link "Legajos" at bounding box center [74, 298] width 148 height 29
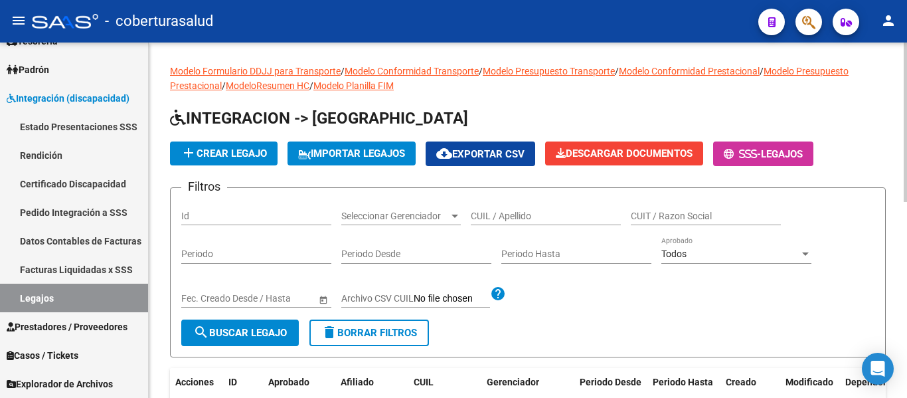
click at [523, 210] on input "CUIL / Apellido" at bounding box center [546, 215] width 150 height 11
paste input "20557532758"
click at [491, 215] on input "20557532758" at bounding box center [546, 215] width 150 height 11
click at [501, 215] on input "20557532758" at bounding box center [546, 215] width 150 height 11
click at [510, 214] on input "20557532758" at bounding box center [546, 215] width 150 height 11
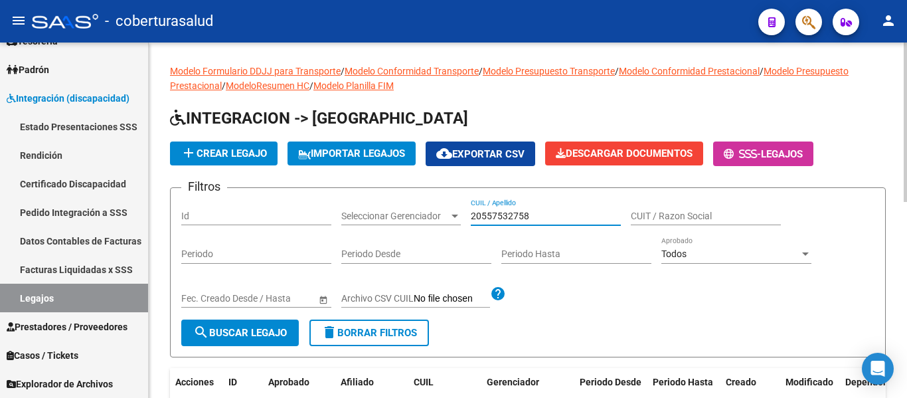
click at [523, 212] on input "20557532758" at bounding box center [546, 215] width 150 height 11
click at [534, 214] on input "20557532758" at bounding box center [546, 215] width 150 height 11
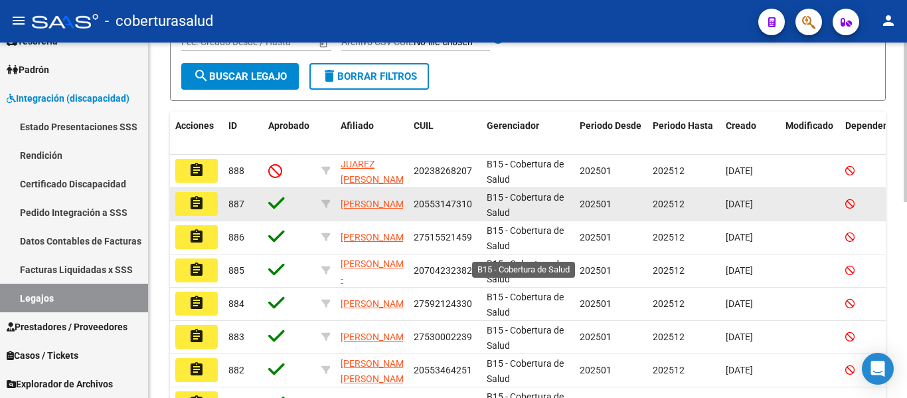
scroll to position [133, 0]
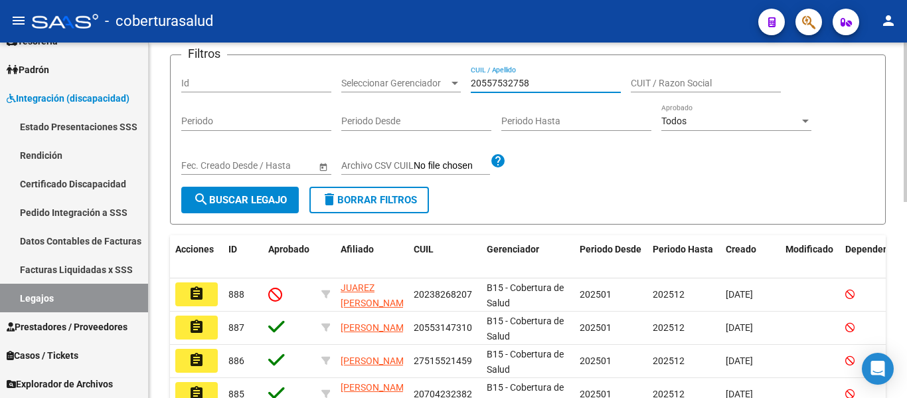
type input "20557532758"
click at [248, 192] on button "search Buscar Legajo" at bounding box center [240, 200] width 118 height 27
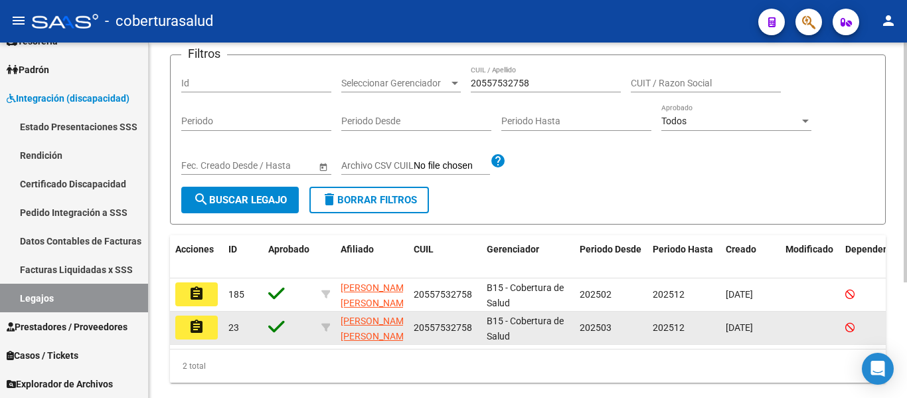
click at [196, 331] on mat-icon "assignment" at bounding box center [197, 327] width 16 height 16
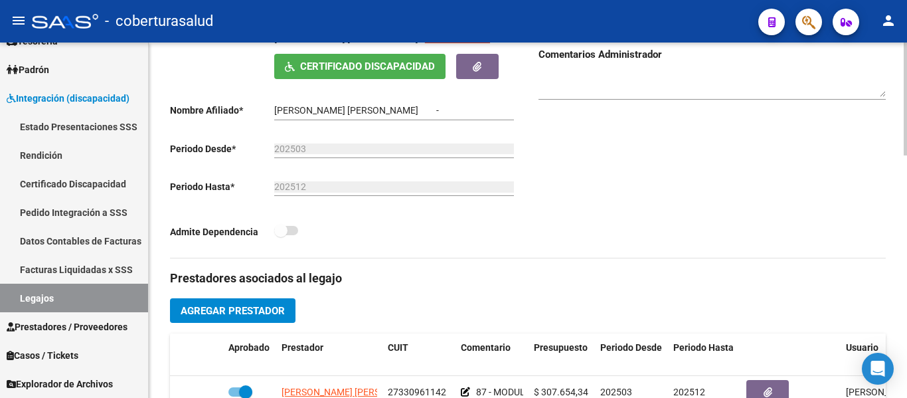
type input "[PERSON_NAME] [PERSON_NAME]"
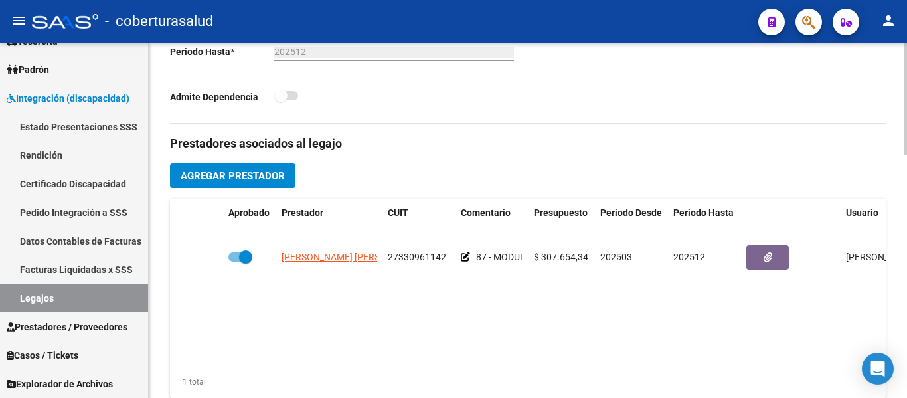
scroll to position [398, 0]
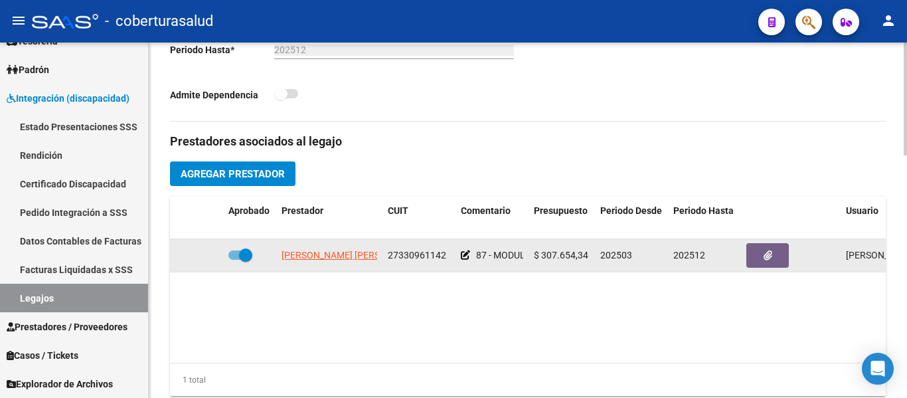
drag, startPoint x: 387, startPoint y: 256, endPoint x: 446, endPoint y: 258, distance: 58.5
click at [446, 258] on datatable-body-cell "27330961142" at bounding box center [418, 255] width 73 height 33
copy span "27330961142"
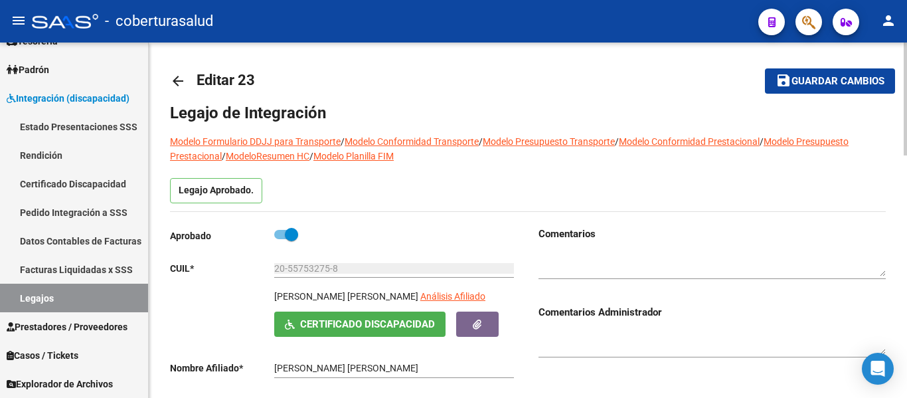
scroll to position [0, 0]
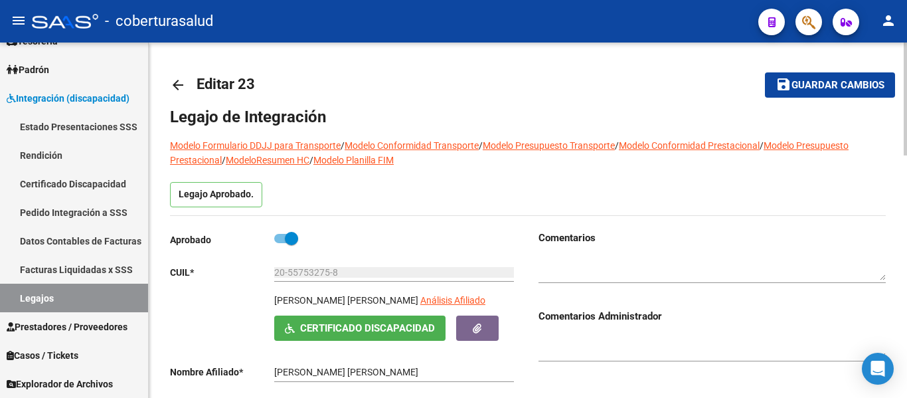
click at [404, 90] on mat-toolbar-row "arrow_back Editar 23" at bounding box center [449, 85] width 558 height 42
click at [178, 88] on mat-icon "arrow_back" at bounding box center [178, 85] width 16 height 16
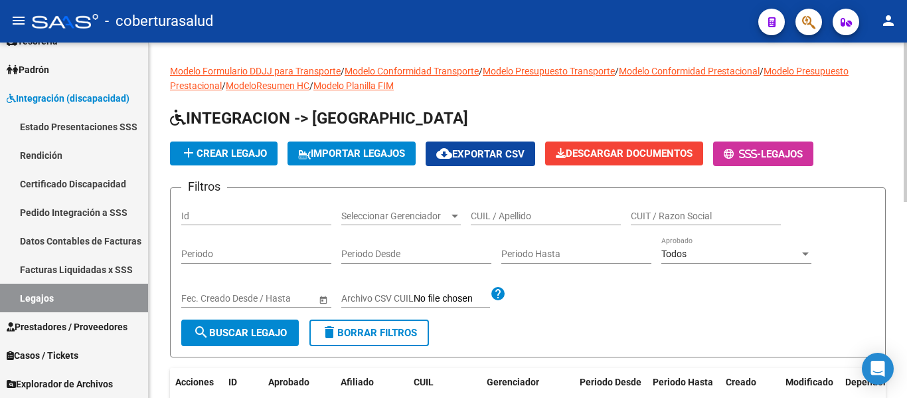
click at [542, 214] on input "CUIL / Apellido" at bounding box center [546, 215] width 150 height 11
paste input "20557532758"
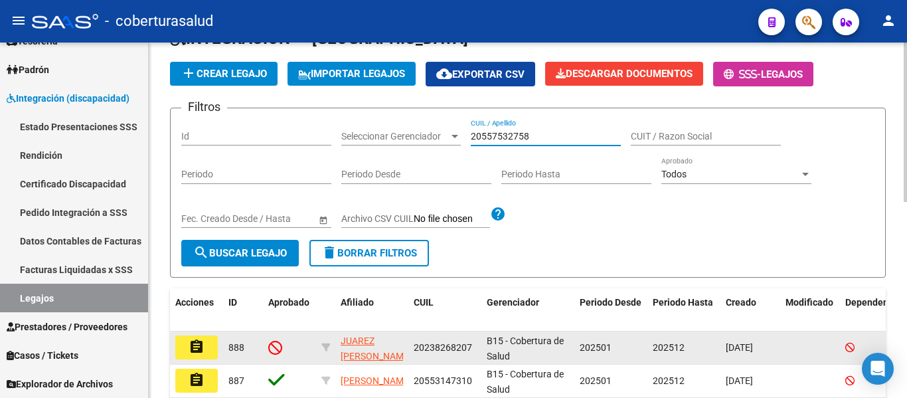
scroll to position [199, 0]
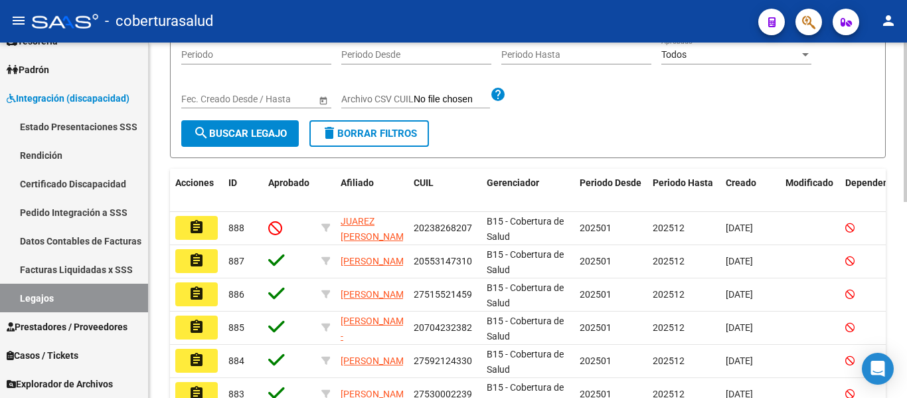
type input "20557532758"
click at [228, 134] on span "search Buscar Legajo" at bounding box center [240, 133] width 94 height 12
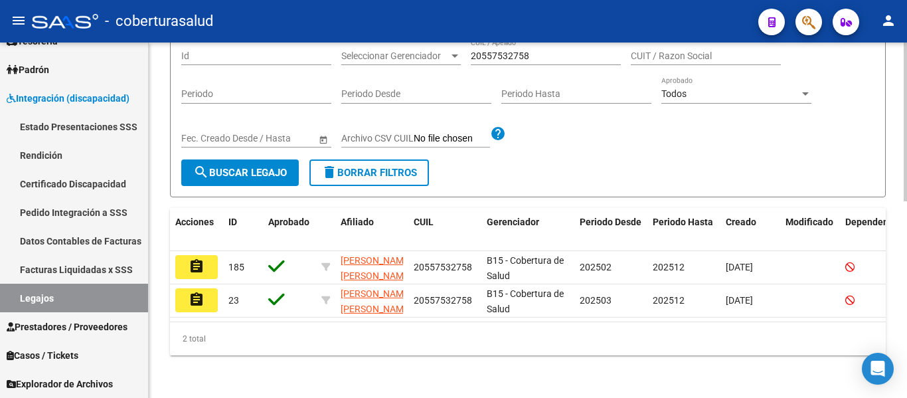
scroll to position [171, 0]
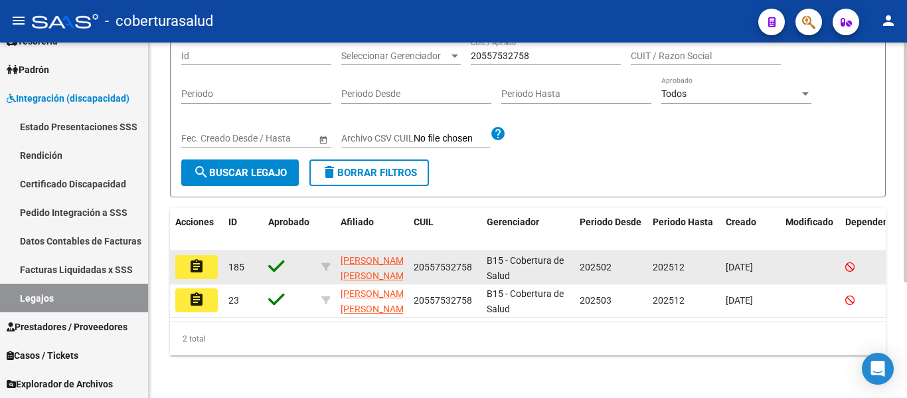
click at [199, 260] on mat-icon "assignment" at bounding box center [197, 266] width 16 height 16
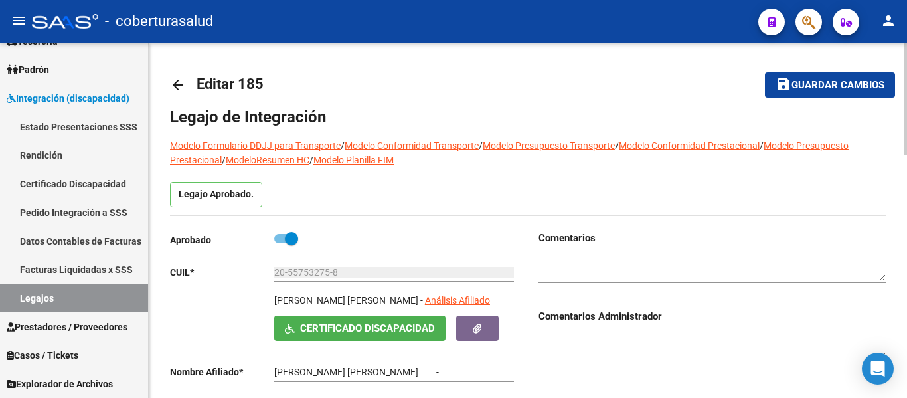
type input "[PERSON_NAME] [PERSON_NAME]"
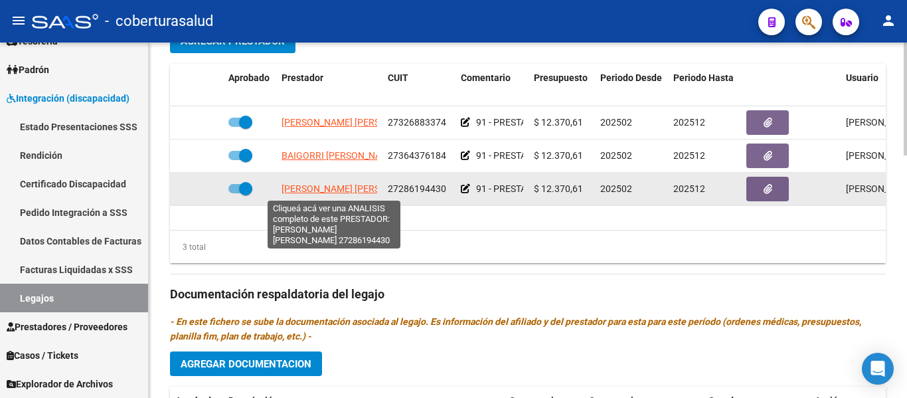
scroll to position [465, 0]
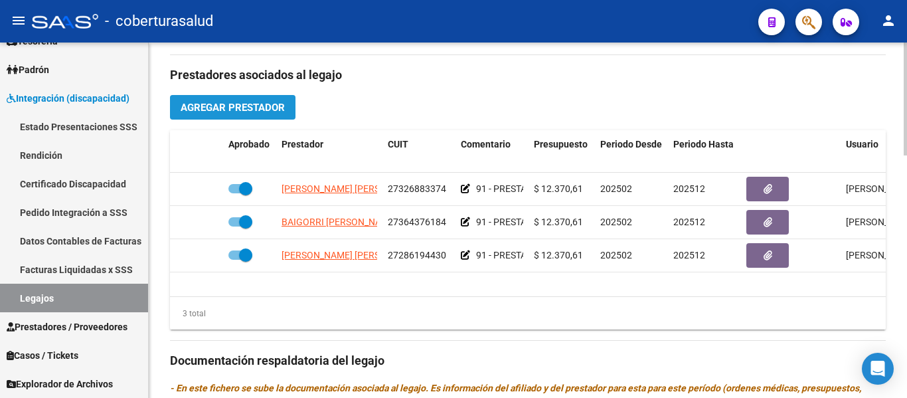
click at [255, 112] on span "Agregar Prestador" at bounding box center [233, 108] width 104 height 12
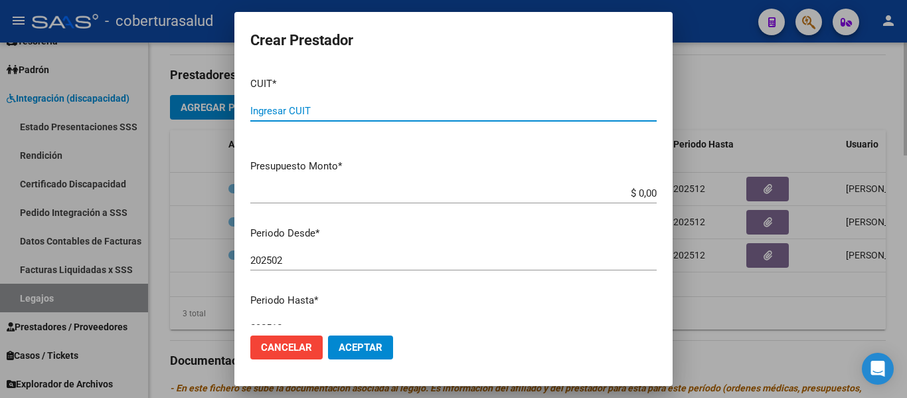
click at [255, 112] on input "Ingresar CUIT" at bounding box center [453, 111] width 406 height 12
type input "20-55753275-8"
drag, startPoint x: 344, startPoint y: 108, endPoint x: 187, endPoint y: 118, distance: 157.7
click at [189, 116] on div "Crear Prestador CUIT * 20-55753275-8 Ingresar CUIT ARCA Padrón Presupuesto Mont…" at bounding box center [453, 199] width 907 height 398
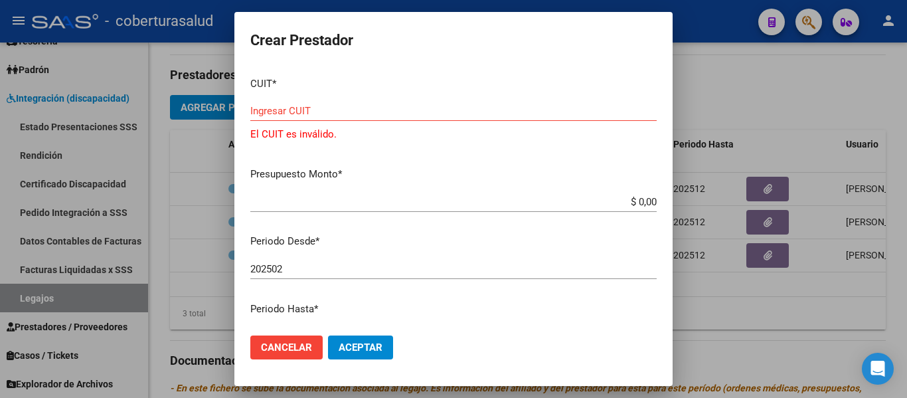
click at [328, 112] on input "Ingresar CUIT" at bounding box center [453, 111] width 406 height 12
paste input "27-33096114-2"
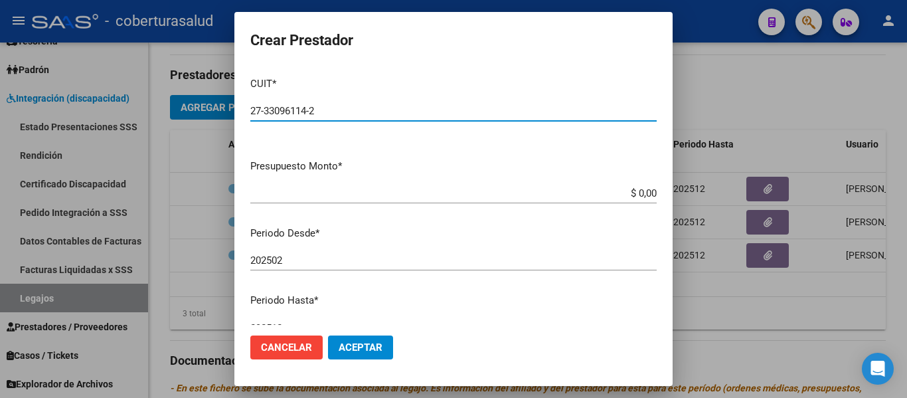
type input "27-33096114-2"
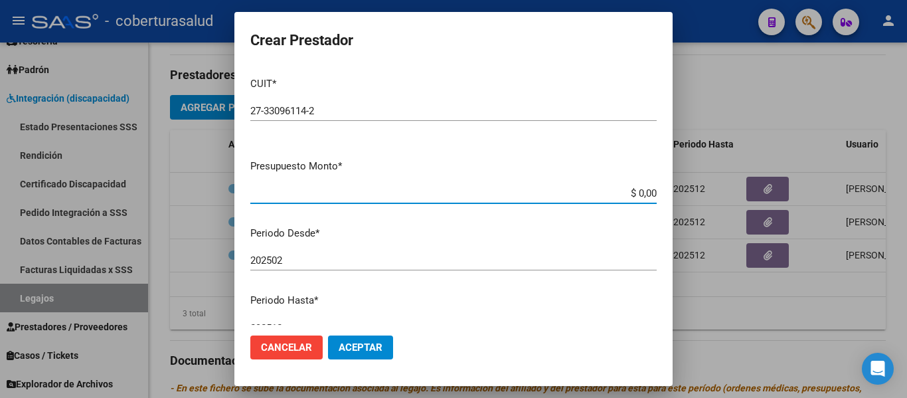
click at [643, 193] on input "$ 0,00" at bounding box center [453, 193] width 406 height 12
type input "$ 307.654,34"
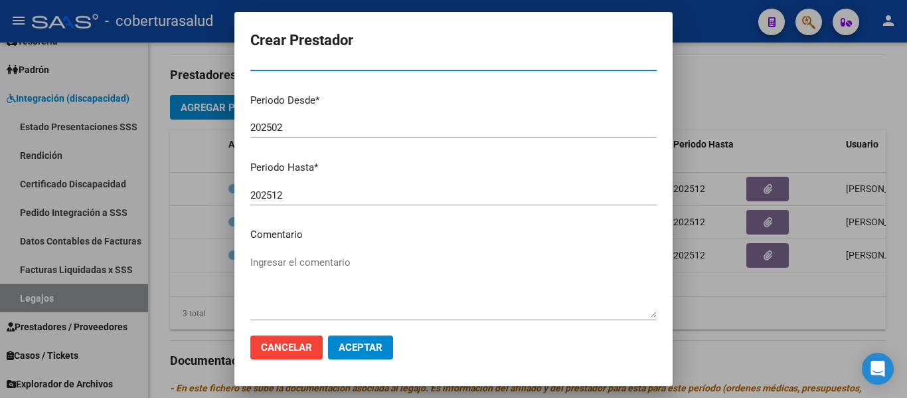
scroll to position [197, 0]
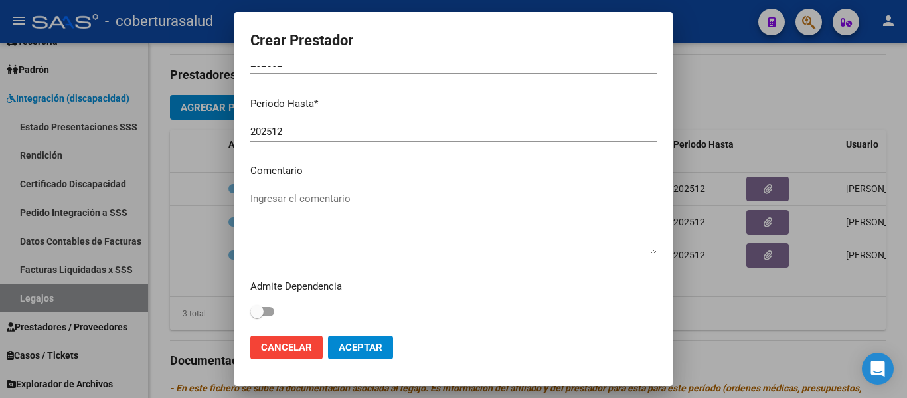
click at [329, 231] on textarea "Ingresar el comentario" at bounding box center [453, 222] width 406 height 62
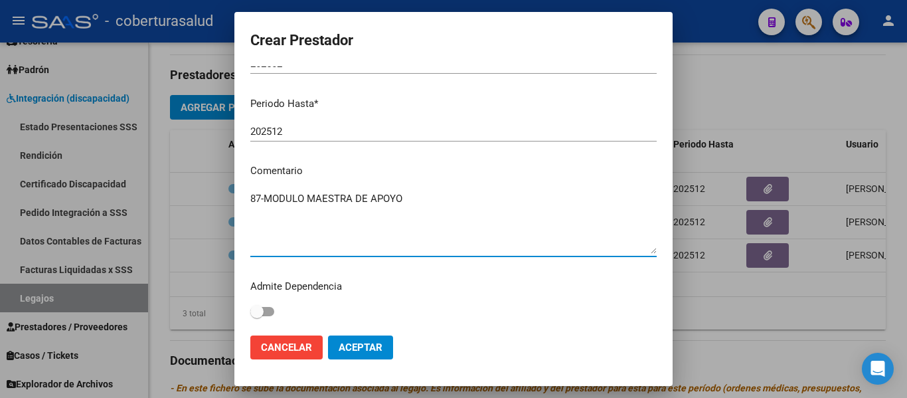
type textarea "87-MODULO MAESTRA DE APOYO"
click at [374, 344] on span "Aceptar" at bounding box center [361, 347] width 44 height 12
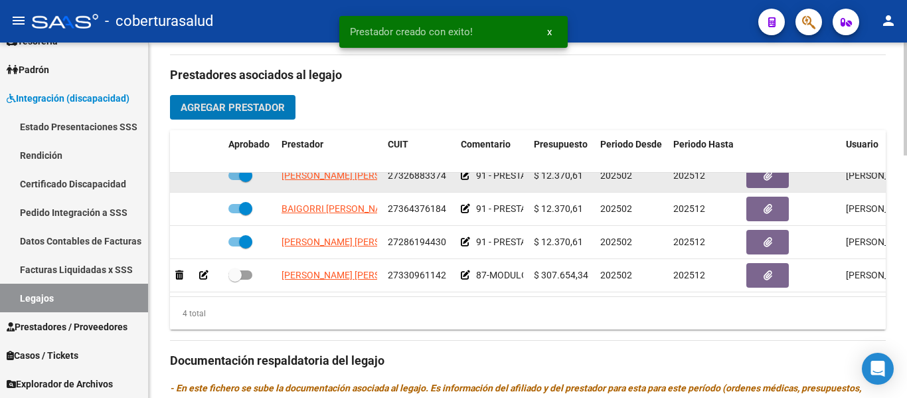
scroll to position [24, 0]
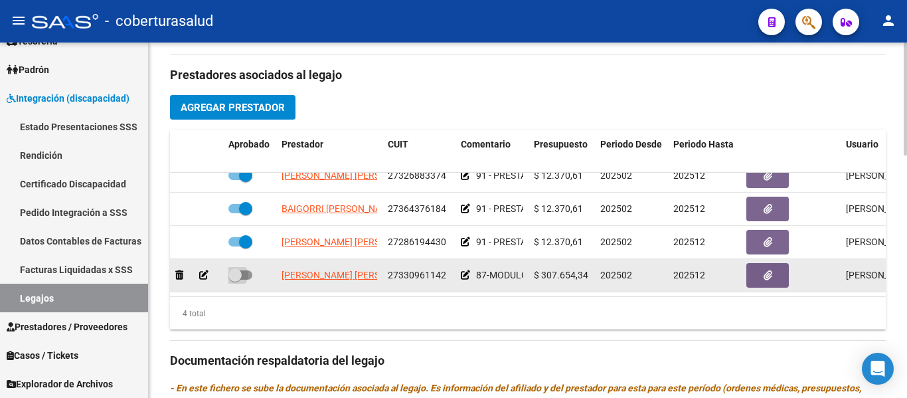
click at [242, 270] on span at bounding box center [240, 274] width 24 height 9
click at [235, 280] on input "checkbox" at bounding box center [234, 280] width 1 height 1
checkbox input "true"
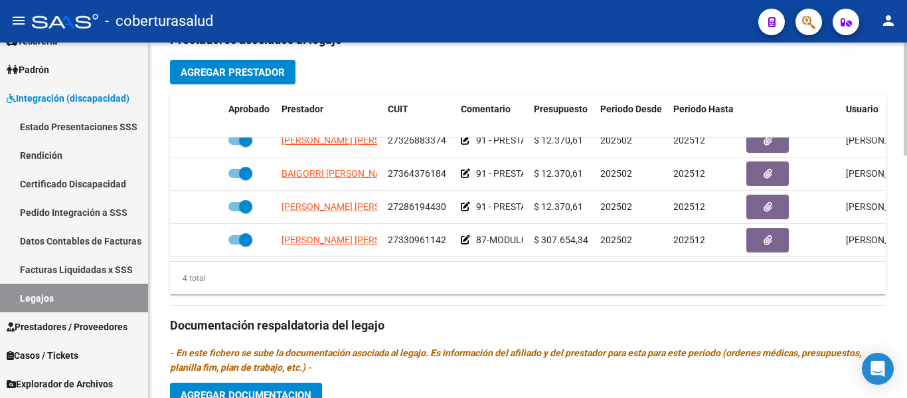
scroll to position [630, 0]
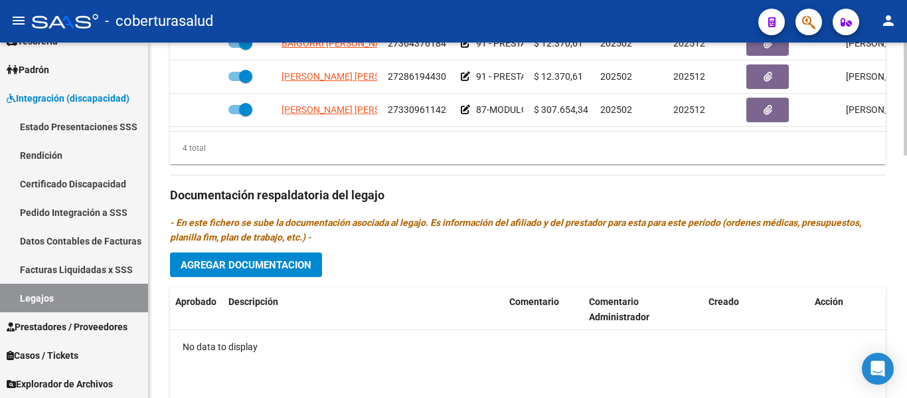
click at [276, 270] on span "Agregar Documentacion" at bounding box center [246, 265] width 131 height 12
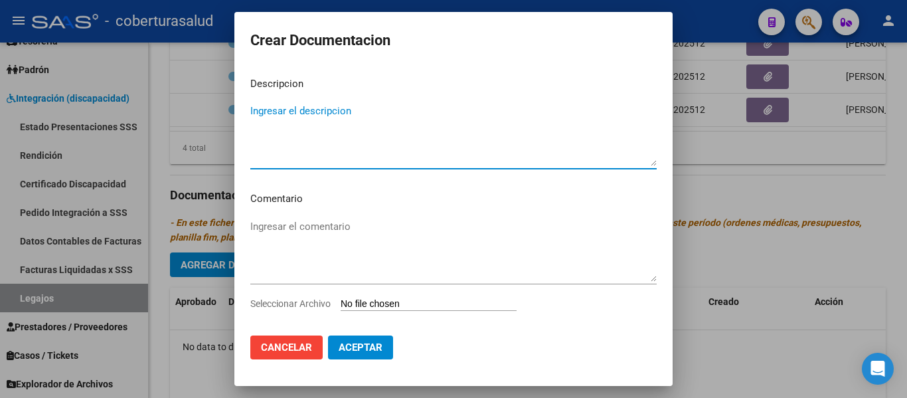
click at [444, 309] on input "Seleccionar Archivo" at bounding box center [429, 304] width 176 height 13
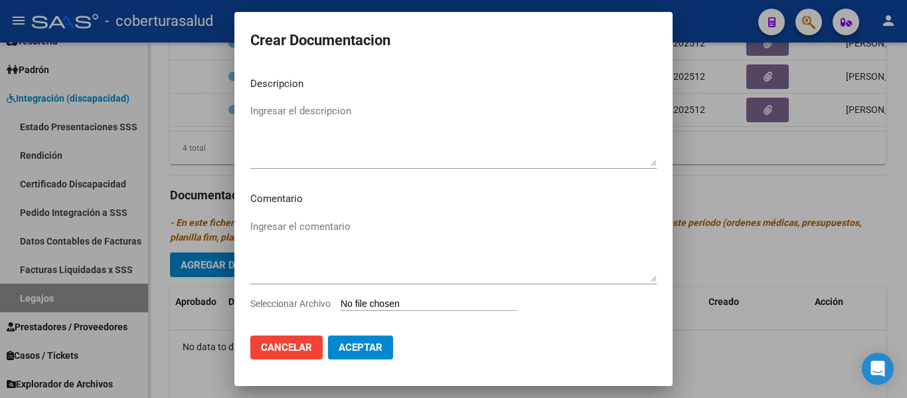
type input "C:\fakepath\1-CUD.pdf"
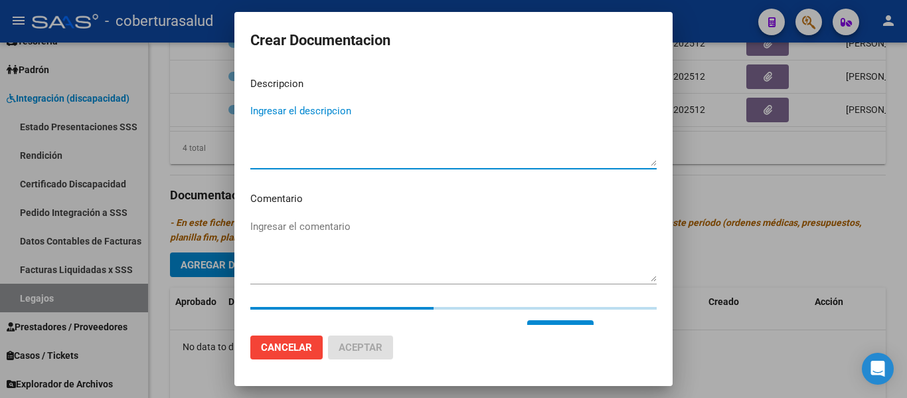
click at [274, 129] on textarea "Ingresar el descripcion" at bounding box center [453, 135] width 406 height 62
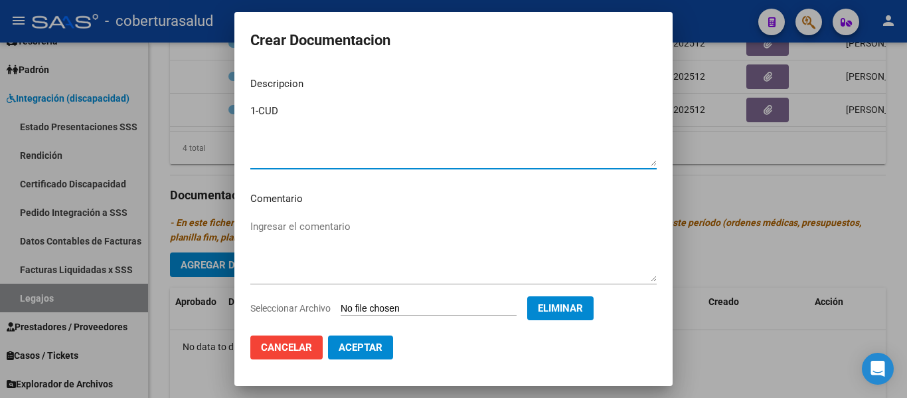
type textarea "1-CUD"
click at [375, 343] on span "Aceptar" at bounding box center [361, 347] width 44 height 12
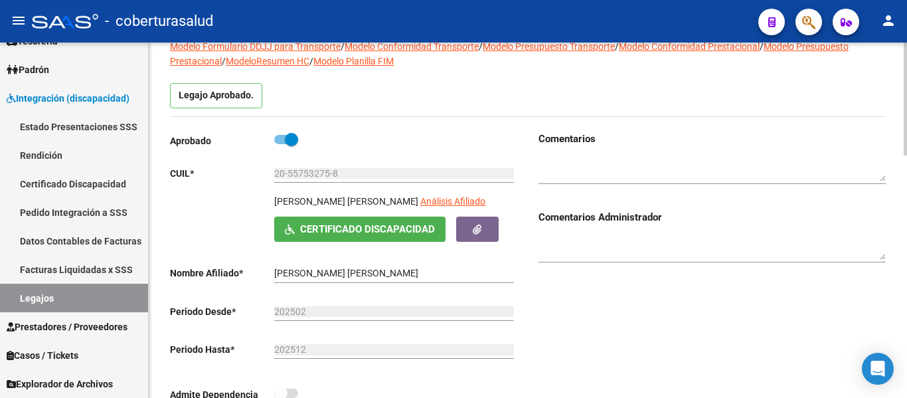
scroll to position [0, 0]
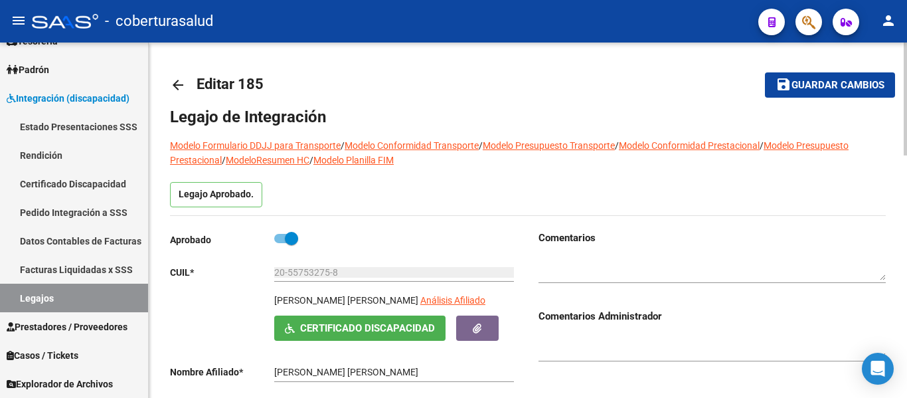
click at [788, 88] on mat-icon "save" at bounding box center [784, 84] width 16 height 16
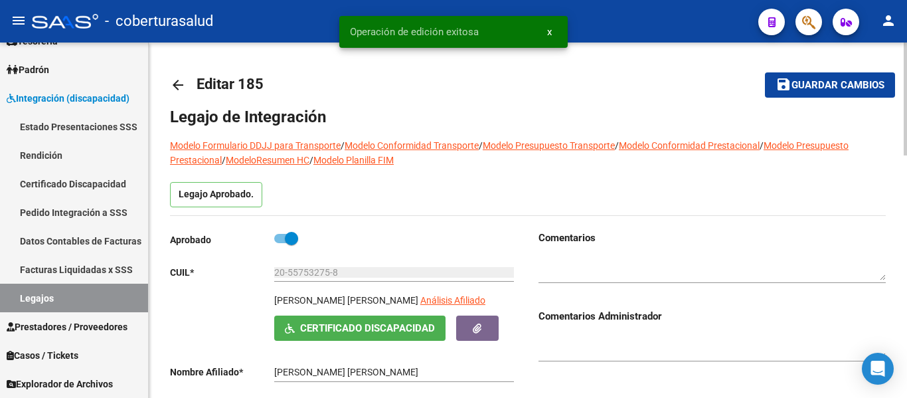
click at [175, 86] on mat-icon "arrow_back" at bounding box center [178, 85] width 16 height 16
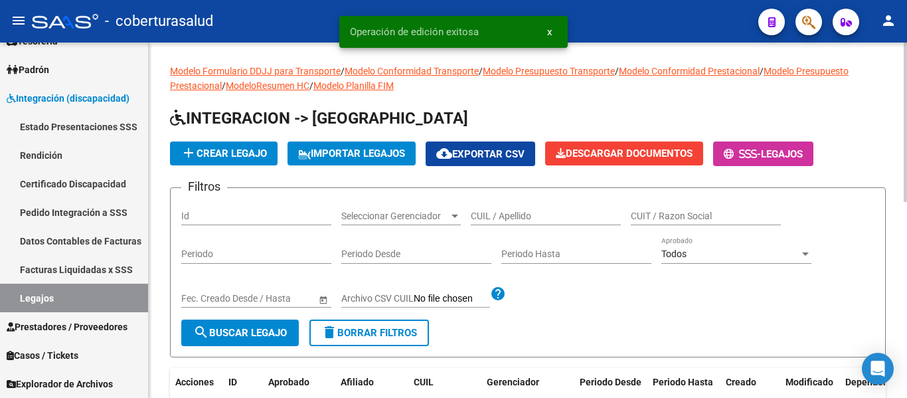
click at [210, 225] on div "Id" at bounding box center [256, 218] width 150 height 38
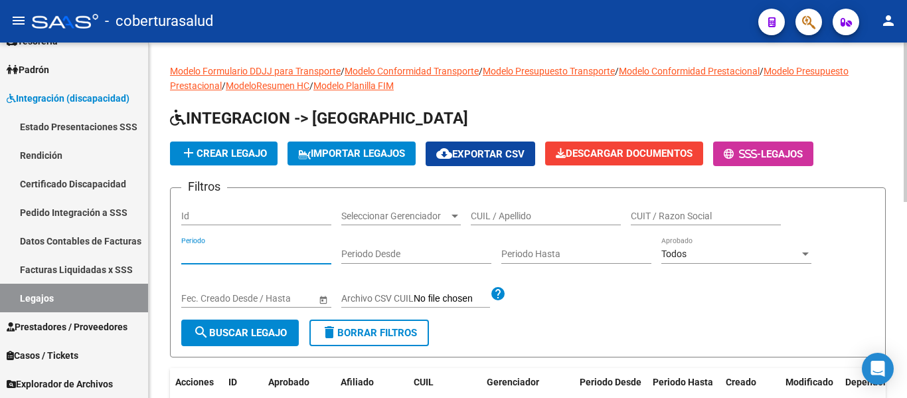
click at [224, 248] on input "Periodo" at bounding box center [256, 253] width 150 height 11
click at [225, 216] on input "Id" at bounding box center [256, 215] width 150 height 11
type input "23"
click at [255, 336] on span "search Buscar Legajo" at bounding box center [240, 333] width 94 height 12
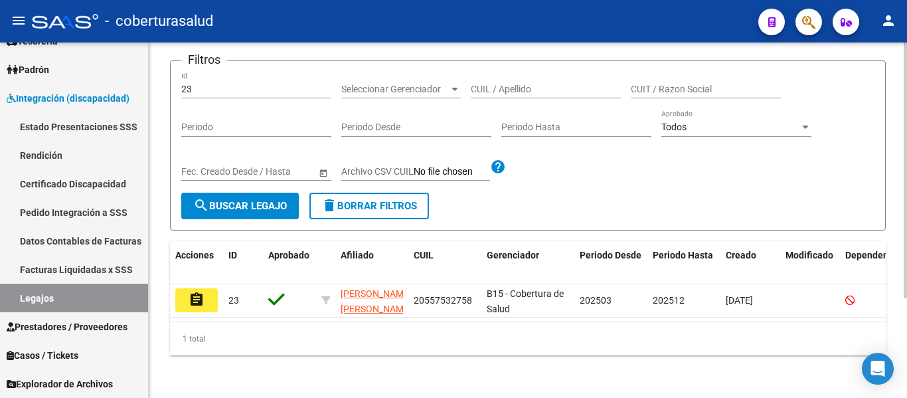
scroll to position [133, 0]
click at [203, 291] on mat-icon "assignment" at bounding box center [197, 299] width 16 height 16
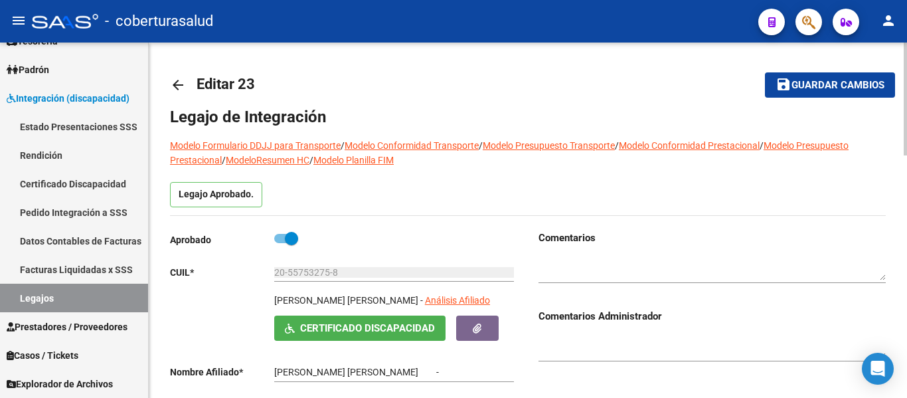
type input "[PERSON_NAME] [PERSON_NAME]"
click at [293, 236] on span at bounding box center [291, 238] width 13 height 13
click at [281, 243] on input "checkbox" at bounding box center [280, 243] width 1 height 1
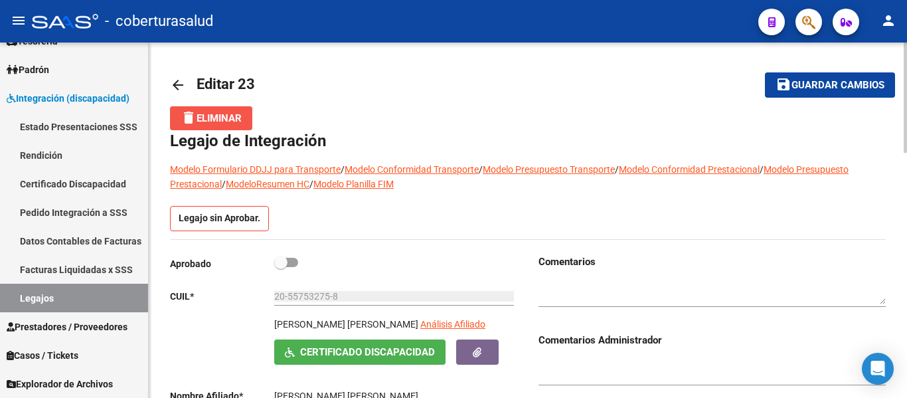
click at [207, 114] on span "delete Eliminar" at bounding box center [211, 118] width 61 height 12
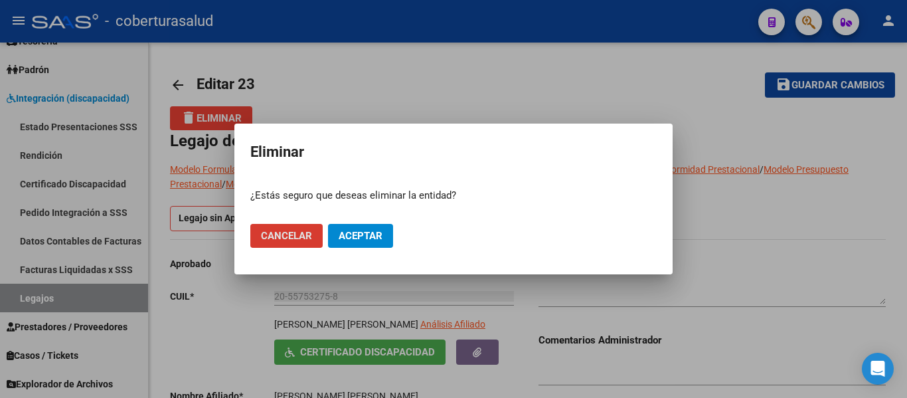
click at [353, 240] on span "Aceptar" at bounding box center [361, 236] width 44 height 12
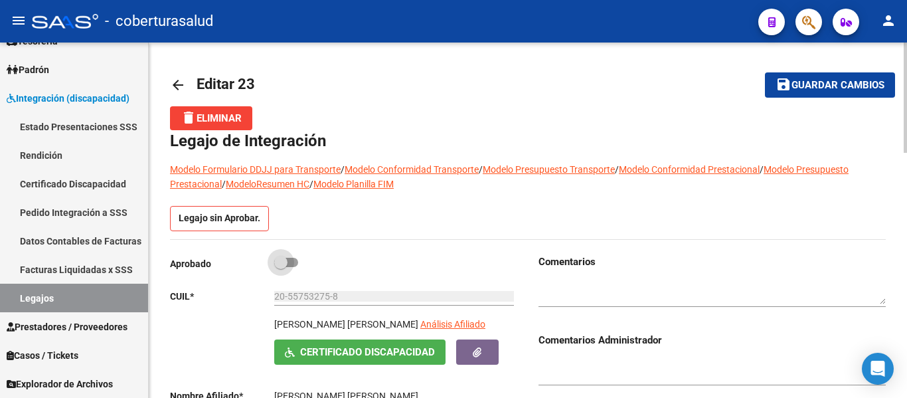
click at [293, 263] on span at bounding box center [286, 262] width 24 height 9
click at [281, 267] on input "checkbox" at bounding box center [280, 267] width 1 height 1
checkbox input "true"
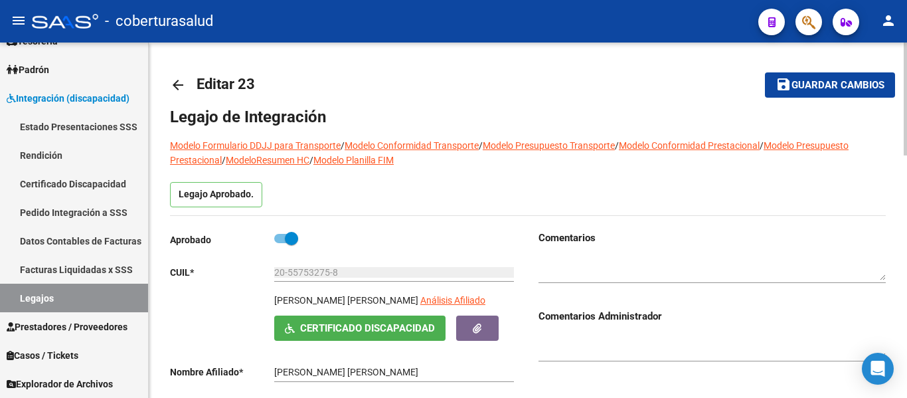
click at [179, 87] on mat-icon "arrow_back" at bounding box center [178, 85] width 16 height 16
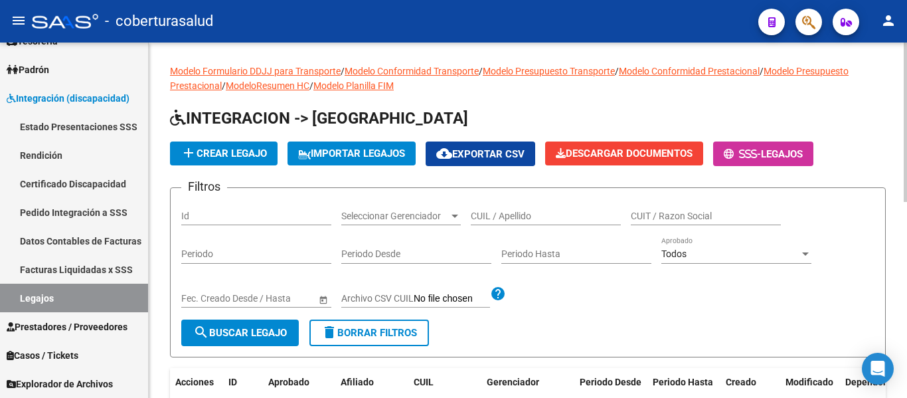
click at [560, 214] on input "CUIL / Apellido" at bounding box center [546, 215] width 150 height 11
paste input "20557532758"
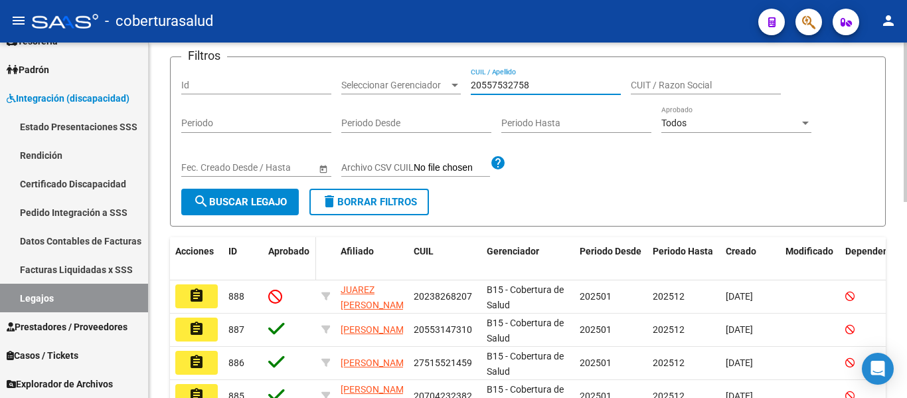
scroll to position [133, 0]
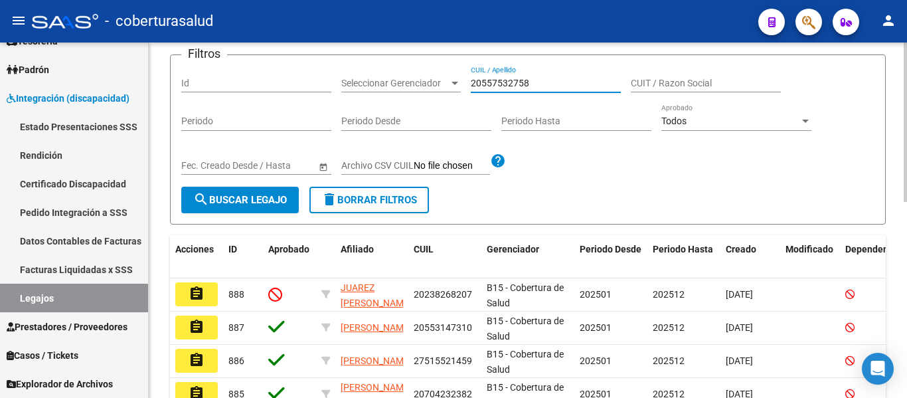
type input "20557532758"
click at [253, 192] on button "search Buscar Legajo" at bounding box center [240, 200] width 118 height 27
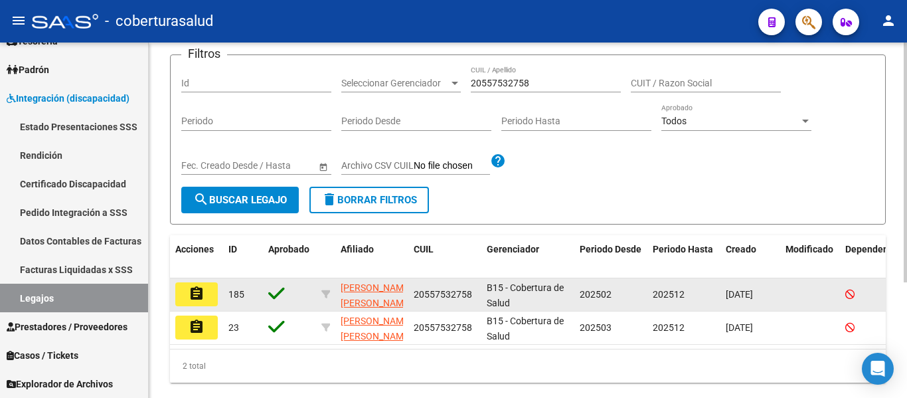
click at [212, 304] on button "assignment" at bounding box center [196, 294] width 42 height 24
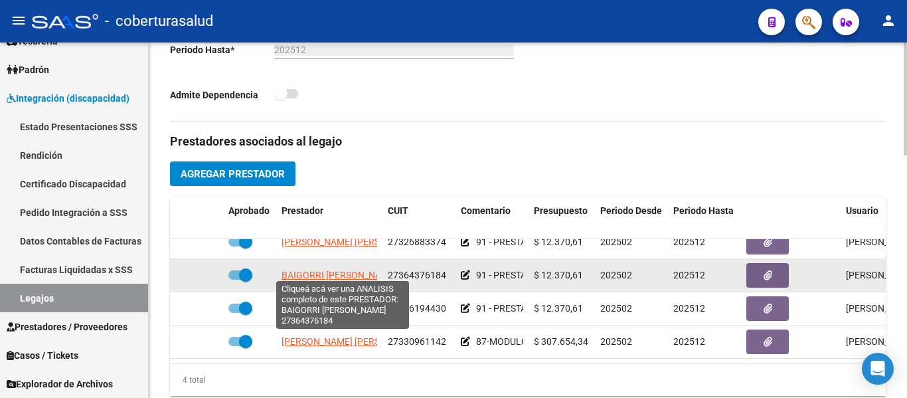
scroll to position [24, 0]
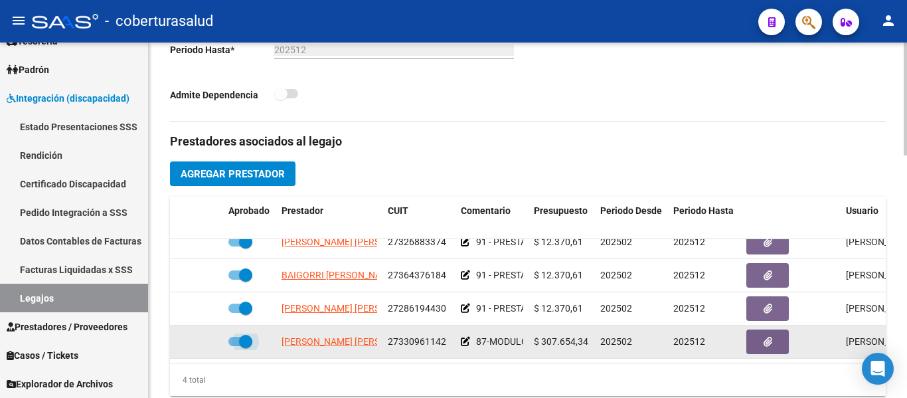
click at [238, 337] on span at bounding box center [240, 341] width 24 height 9
click at [235, 346] on input "checkbox" at bounding box center [234, 346] width 1 height 1
checkbox input "false"
click at [177, 337] on icon at bounding box center [179, 341] width 8 height 9
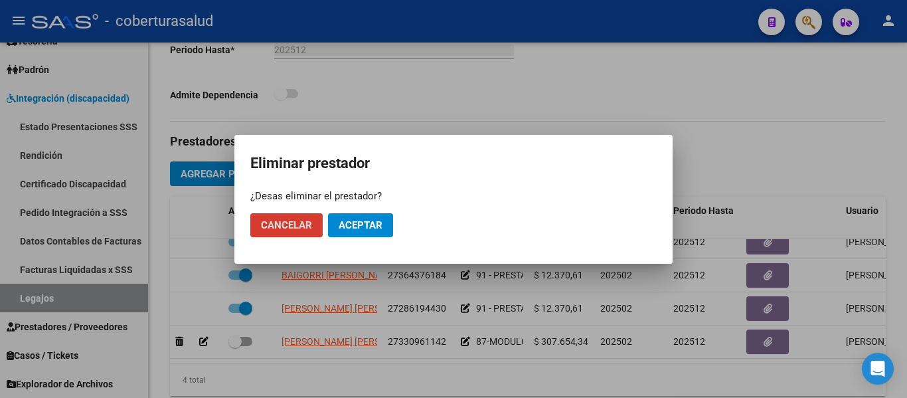
click at [355, 223] on span "Aceptar" at bounding box center [361, 225] width 44 height 12
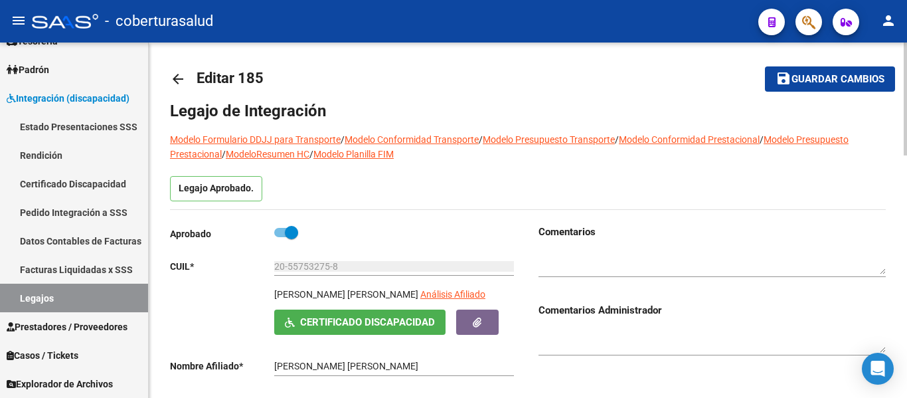
scroll to position [0, 0]
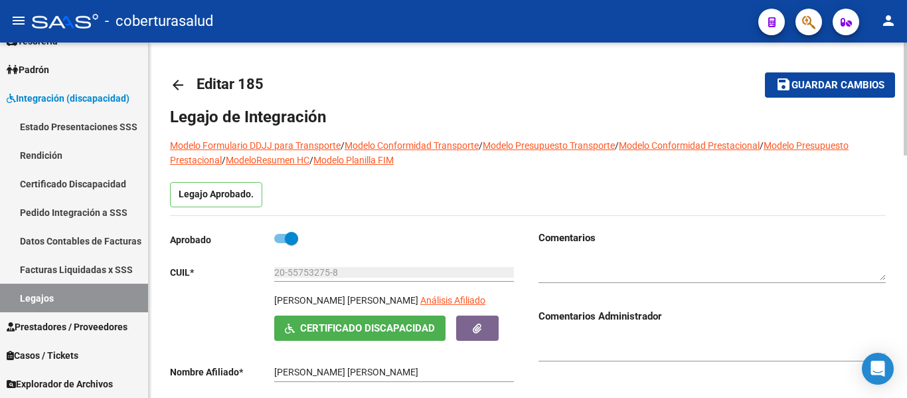
click at [281, 233] on label at bounding box center [286, 238] width 24 height 16
click at [281, 243] on input "checkbox" at bounding box center [280, 243] width 1 height 1
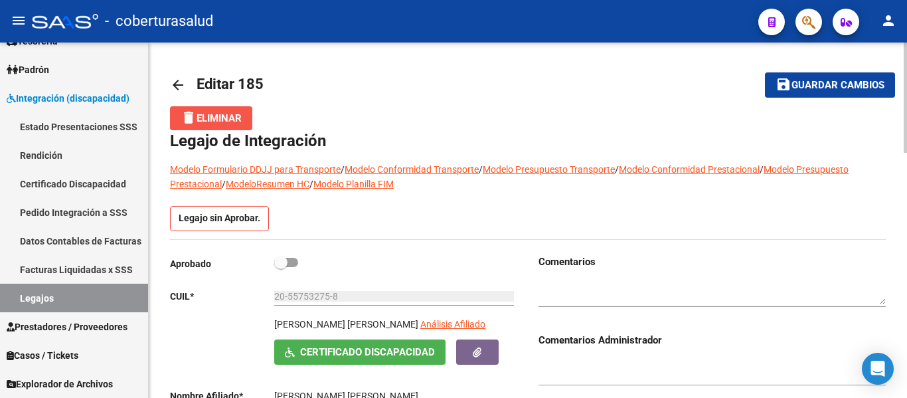
click at [218, 110] on button "delete Eliminar" at bounding box center [211, 118] width 82 height 24
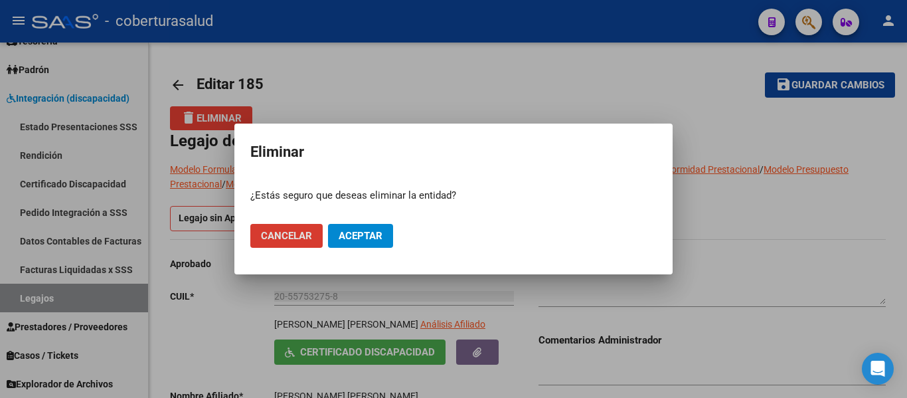
click at [356, 235] on span "Aceptar" at bounding box center [361, 236] width 44 height 12
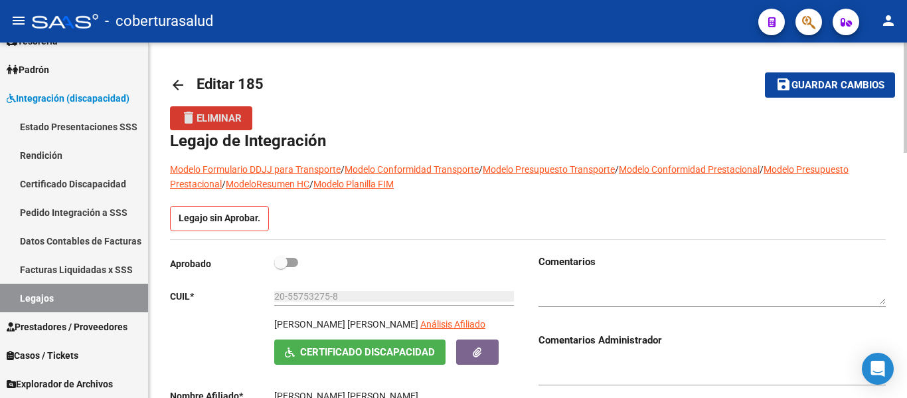
click at [285, 261] on span at bounding box center [280, 262] width 13 height 13
click at [281, 267] on input "checkbox" at bounding box center [280, 267] width 1 height 1
checkbox input "true"
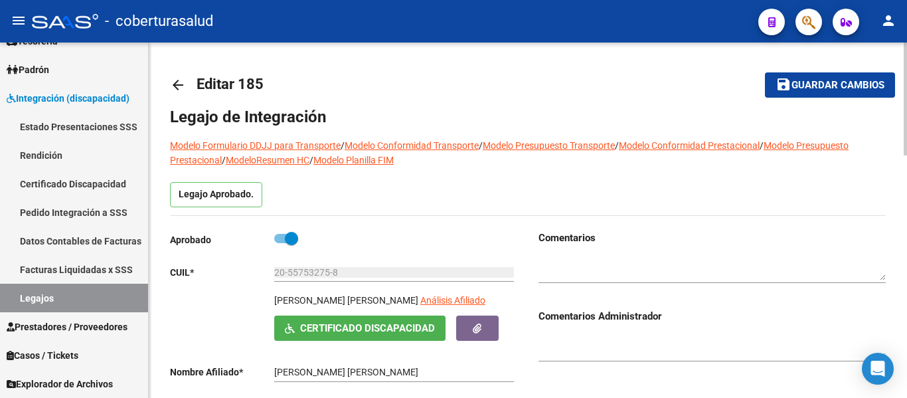
click at [171, 75] on link "arrow_back" at bounding box center [183, 84] width 27 height 31
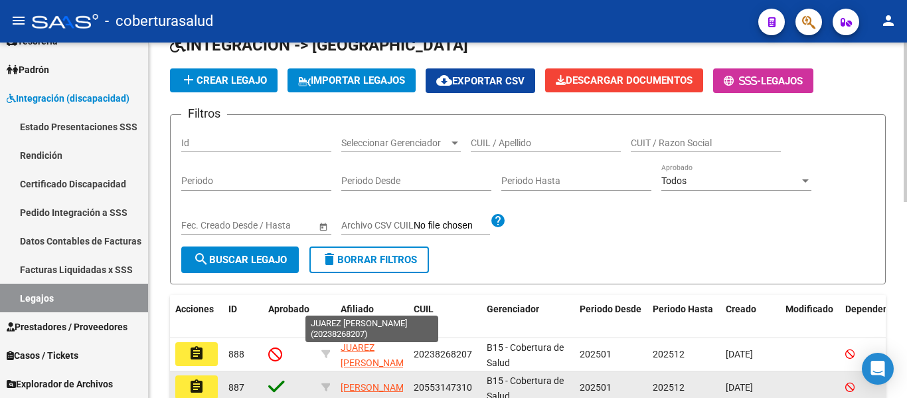
scroll to position [66, 0]
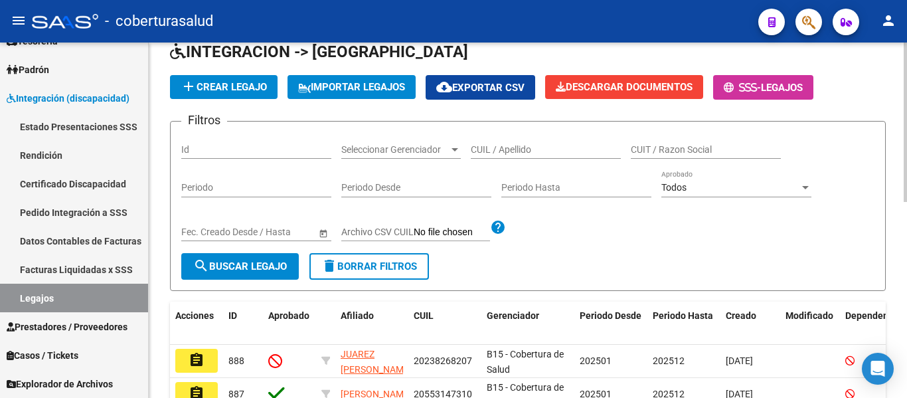
click at [538, 150] on input "CUIL / Apellido" at bounding box center [546, 149] width 150 height 11
paste input "20569858772"
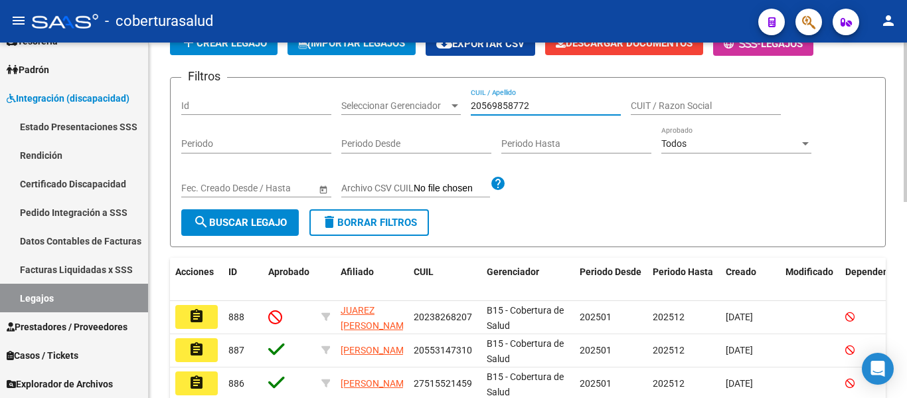
scroll to position [133, 0]
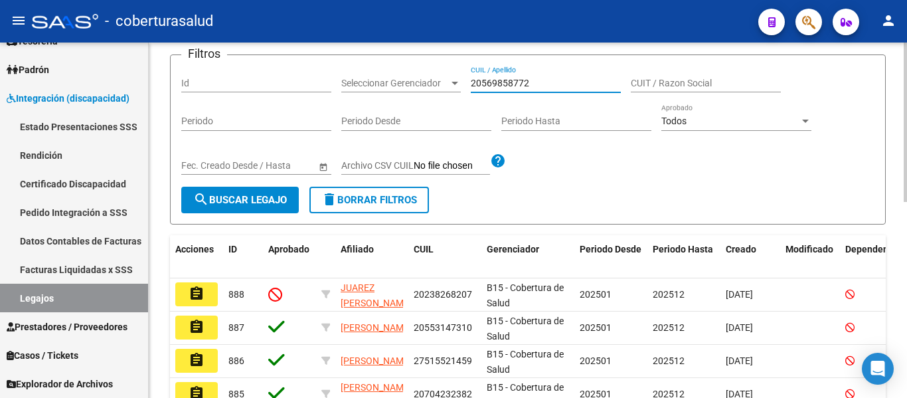
type input "20569858772"
click at [261, 202] on span "search Buscar Legajo" at bounding box center [240, 200] width 94 height 12
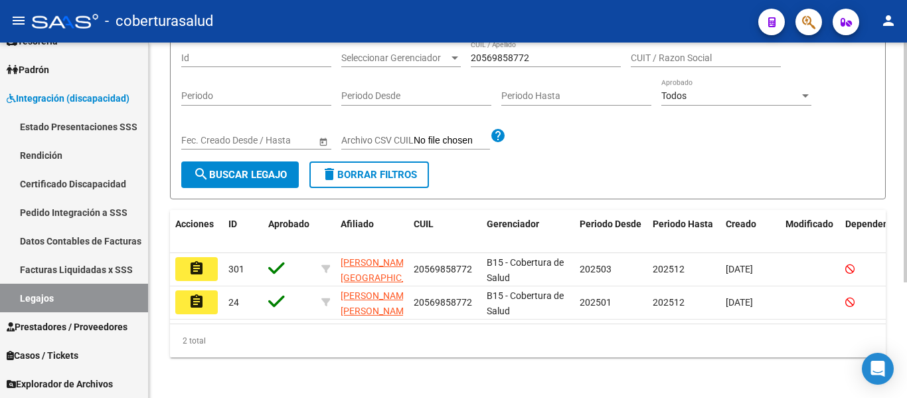
scroll to position [171, 0]
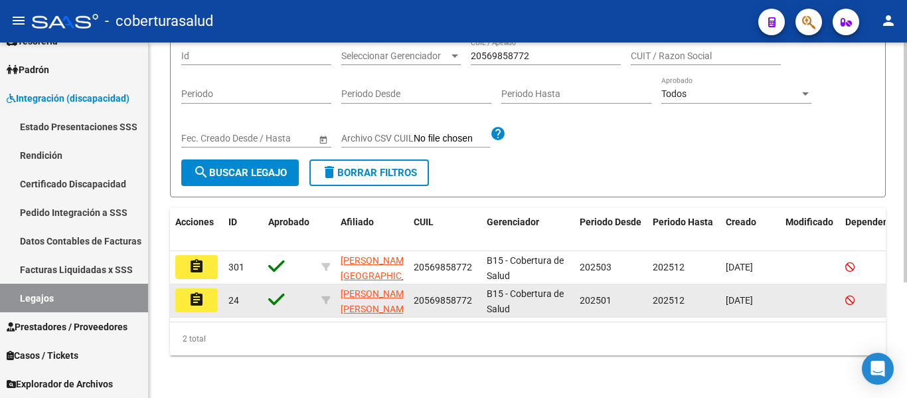
click at [199, 291] on mat-icon "assignment" at bounding box center [197, 299] width 16 height 16
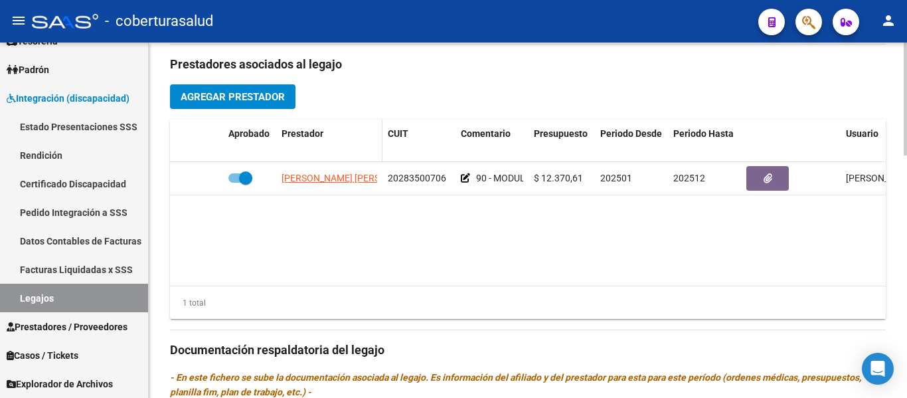
scroll to position [465, 0]
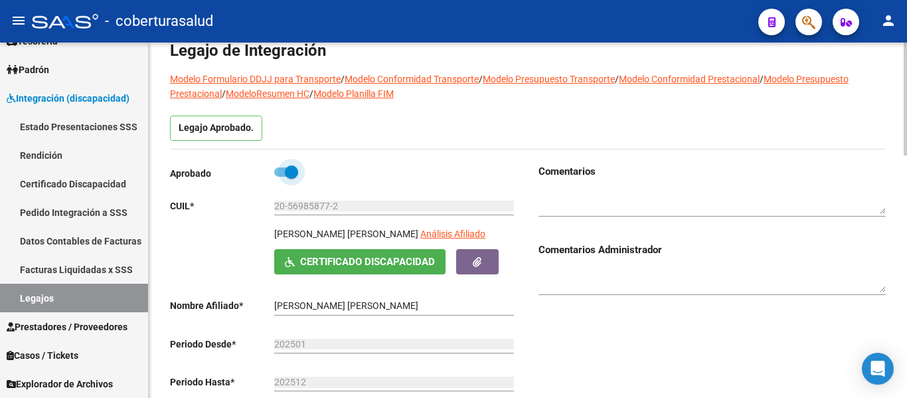
click at [293, 168] on span at bounding box center [291, 171] width 13 height 13
click at [281, 177] on input "checkbox" at bounding box center [280, 177] width 1 height 1
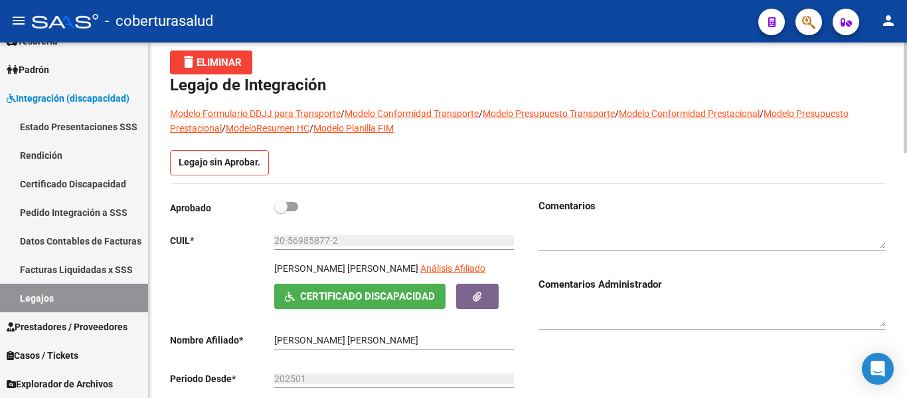
scroll to position [24, 0]
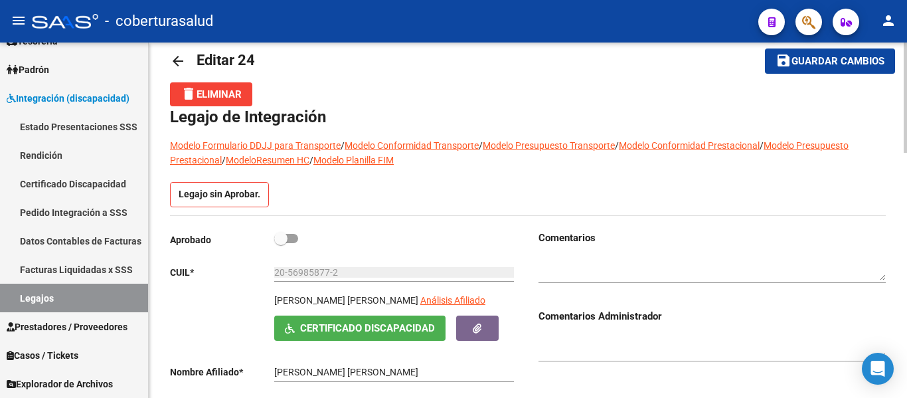
click at [231, 94] on span "delete Eliminar" at bounding box center [211, 94] width 61 height 12
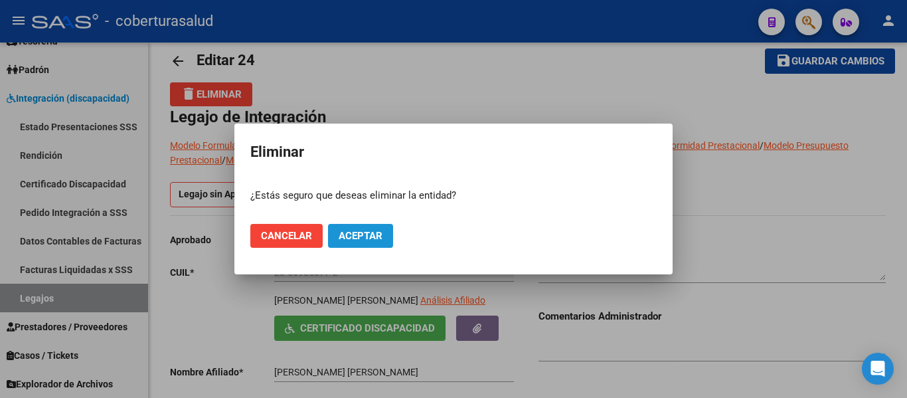
click at [358, 237] on span "Aceptar" at bounding box center [361, 236] width 44 height 12
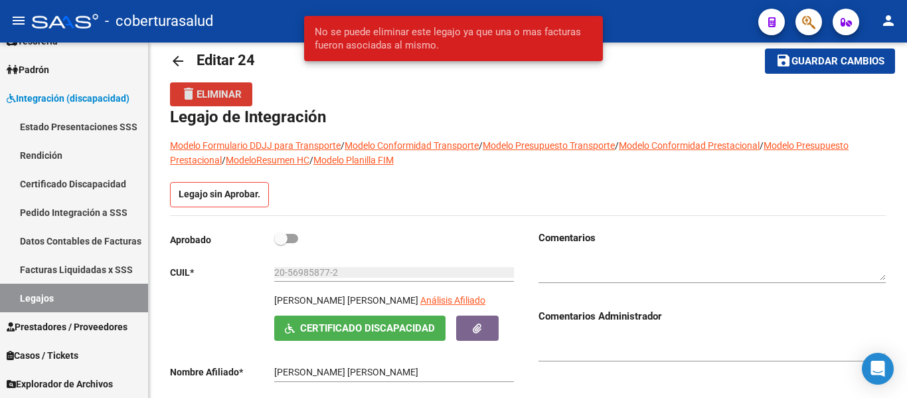
click at [358, 237] on div "Aprobado" at bounding box center [343, 242] width 347 height 25
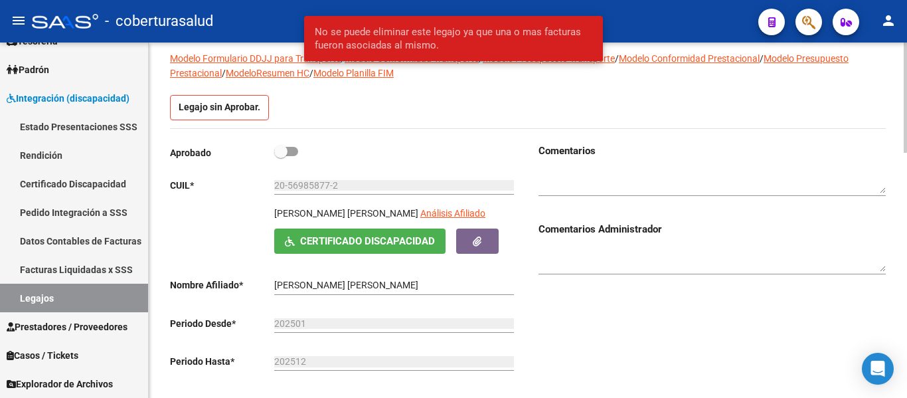
scroll to position [90, 0]
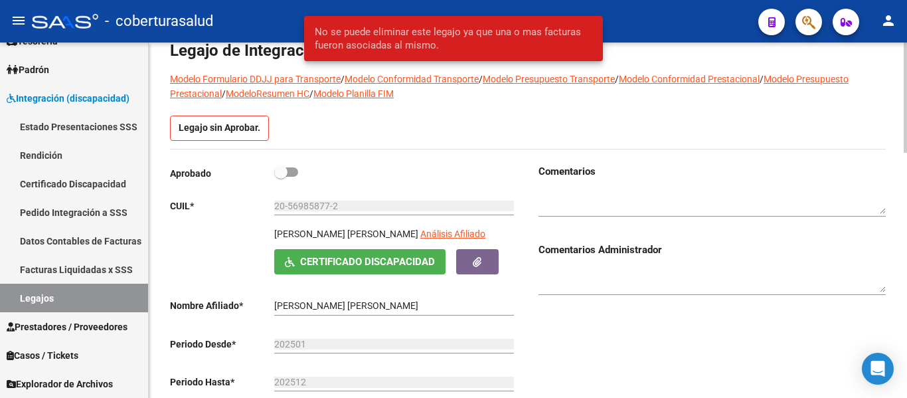
click at [289, 169] on span at bounding box center [286, 171] width 24 height 9
click at [281, 177] on input "checkbox" at bounding box center [280, 177] width 1 height 1
checkbox input "true"
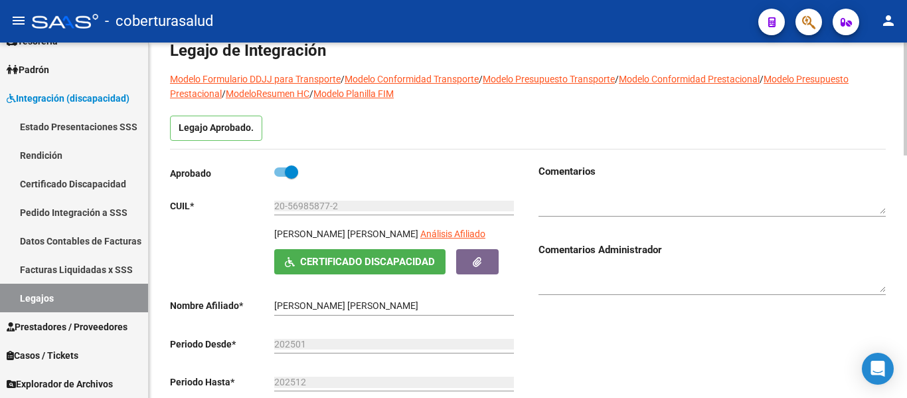
scroll to position [0, 0]
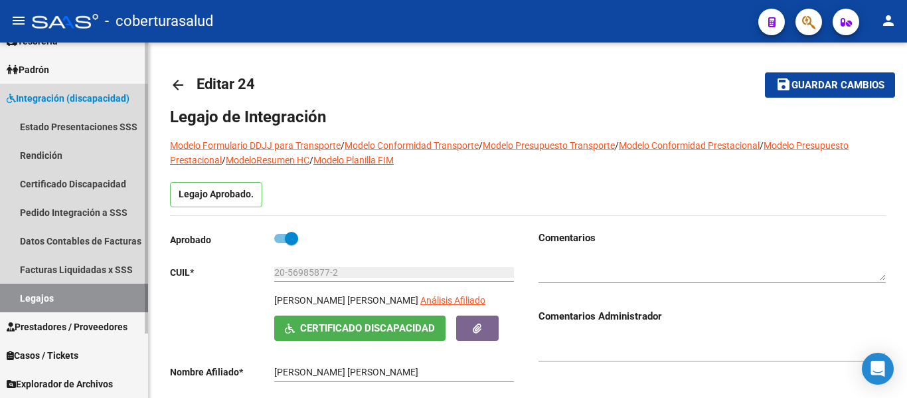
click at [80, 295] on link "Legajos" at bounding box center [74, 298] width 148 height 29
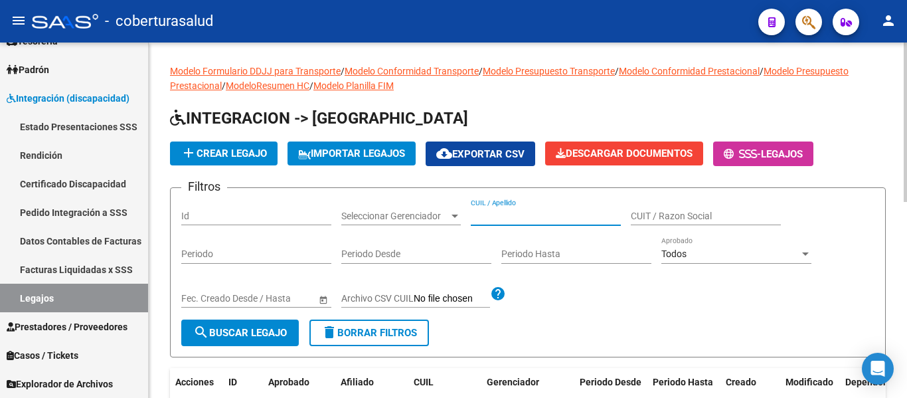
click at [519, 210] on input "CUIL / Apellido" at bounding box center [546, 215] width 150 height 11
paste input "20569858772"
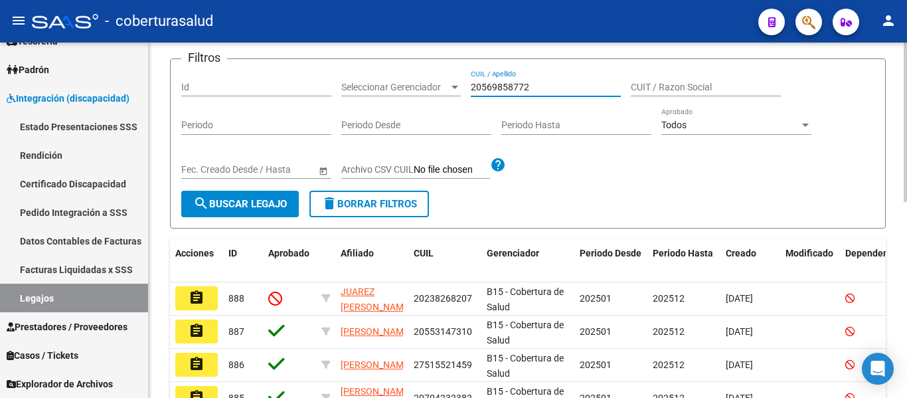
scroll to position [133, 0]
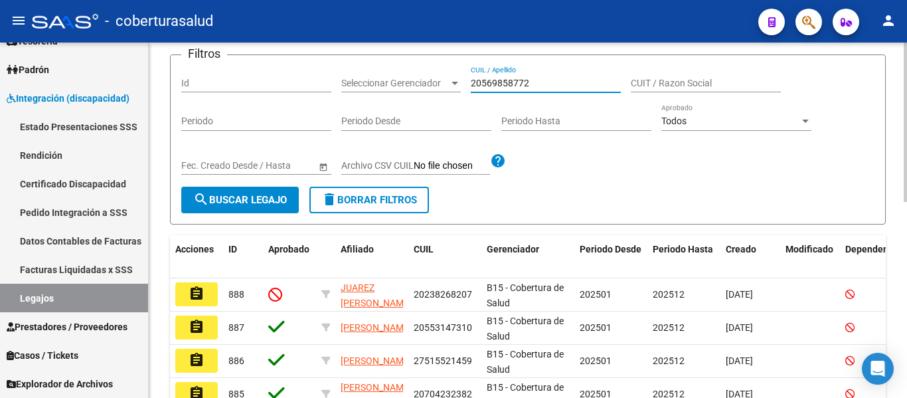
type input "20569858772"
click at [276, 189] on button "search Buscar Legajo" at bounding box center [240, 200] width 118 height 27
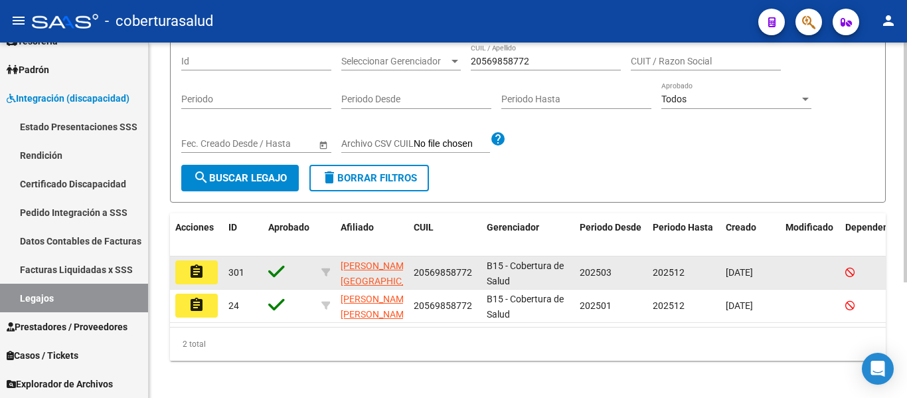
scroll to position [171, 0]
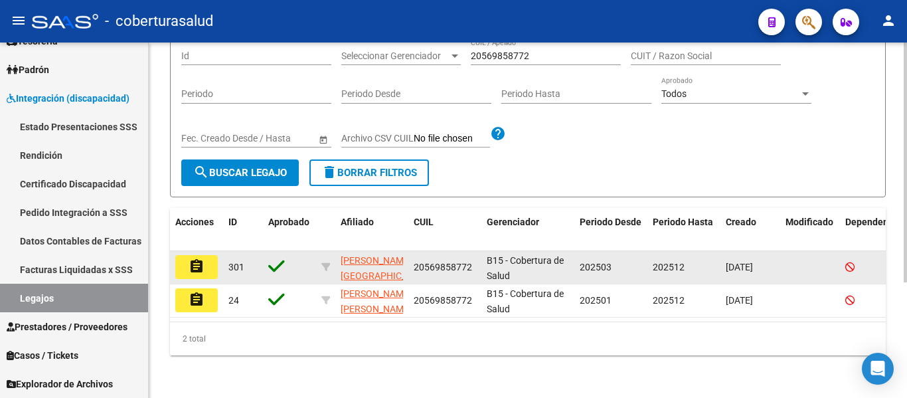
click at [209, 256] on button "assignment" at bounding box center [196, 267] width 42 height 24
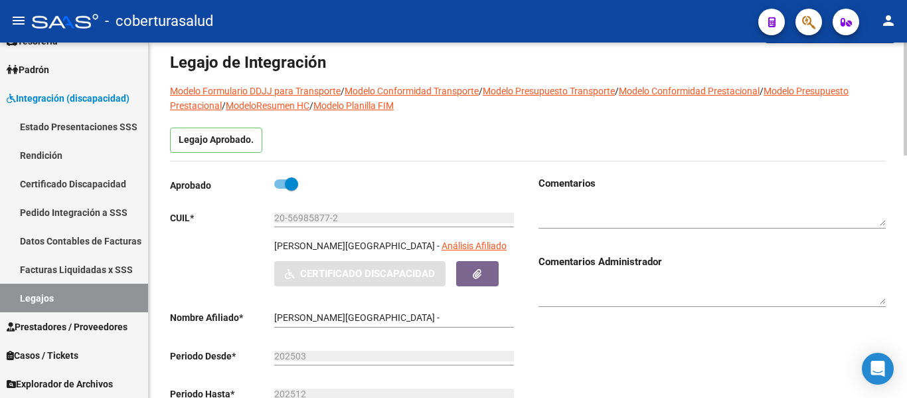
type input "[PERSON_NAME] [PERSON_NAME]"
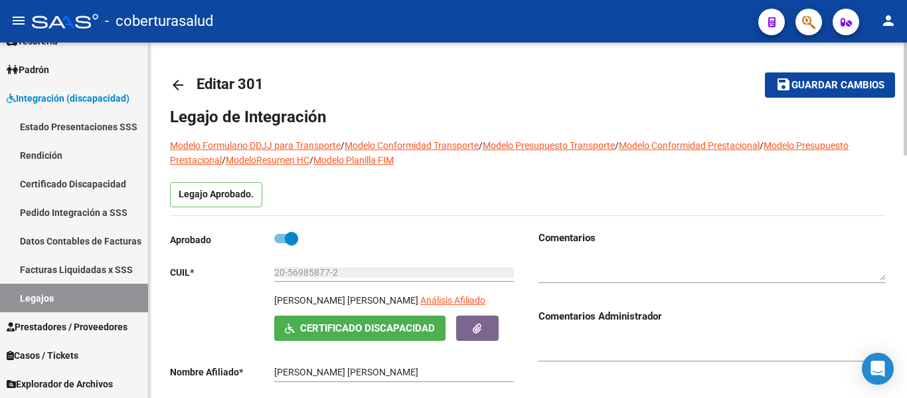
click at [289, 238] on span at bounding box center [291, 238] width 13 height 13
click at [281, 243] on input "checkbox" at bounding box center [280, 243] width 1 height 1
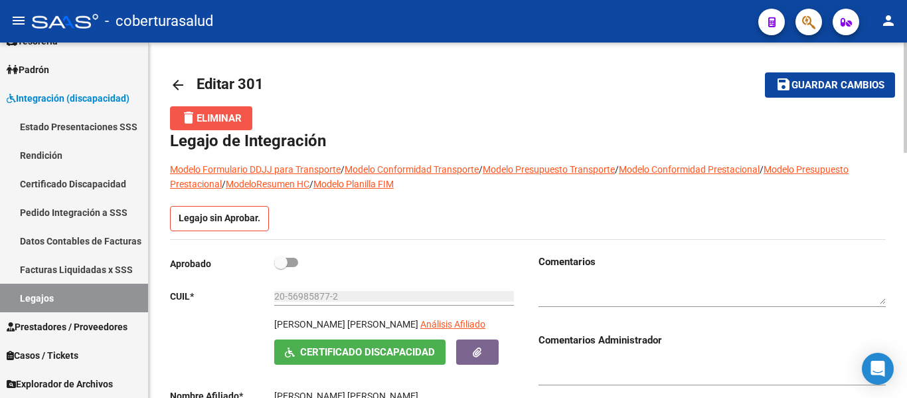
click at [214, 116] on span "delete Eliminar" at bounding box center [211, 118] width 61 height 12
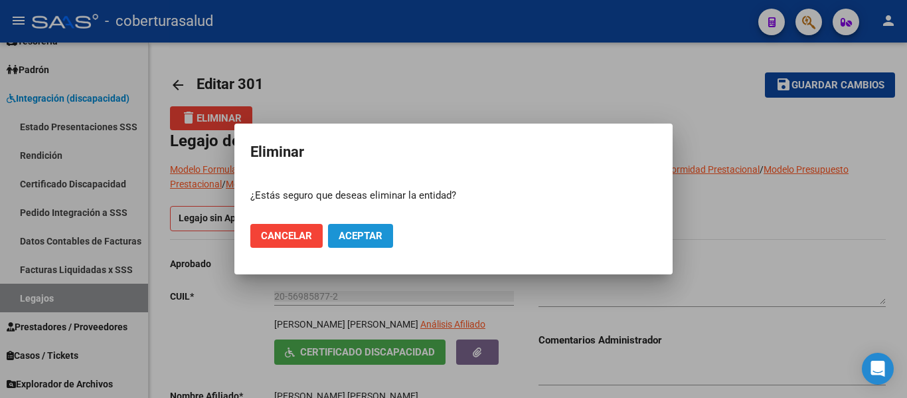
click at [347, 239] on span "Aceptar" at bounding box center [361, 236] width 44 height 12
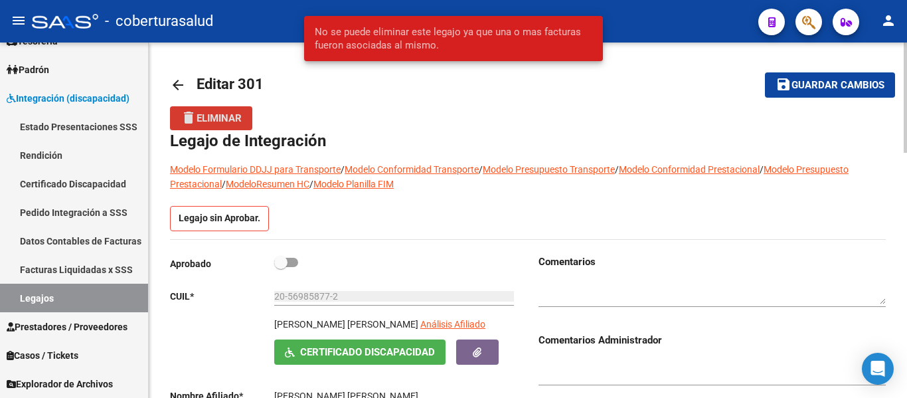
click at [398, 226] on div "Legajo sin Aprobar." at bounding box center [528, 222] width 716 height 33
click at [292, 259] on span at bounding box center [286, 262] width 24 height 9
click at [281, 267] on input "checkbox" at bounding box center [280, 267] width 1 height 1
checkbox input "true"
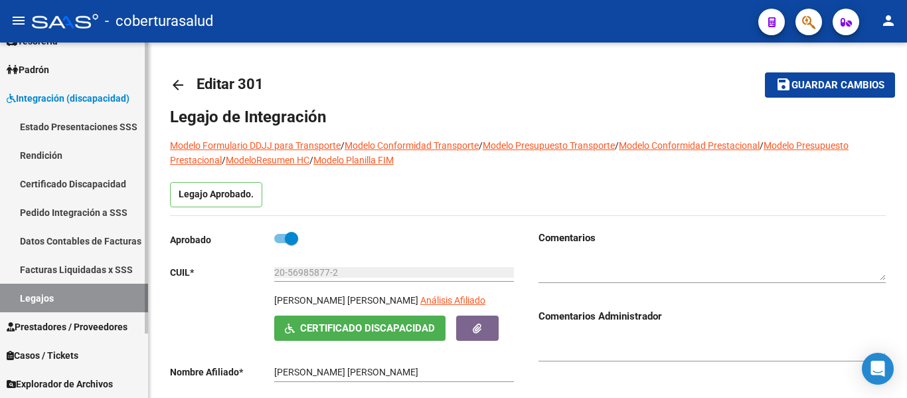
click at [53, 296] on link "Legajos" at bounding box center [74, 298] width 148 height 29
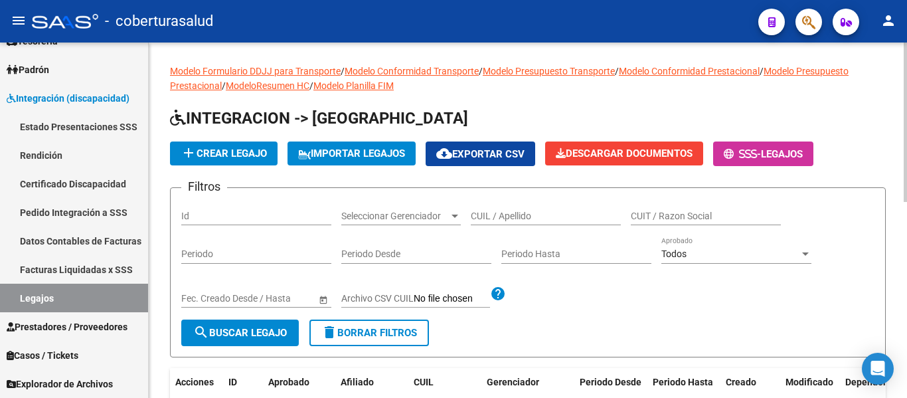
click at [517, 215] on input "CUIL / Apellido" at bounding box center [546, 215] width 150 height 11
paste input "23563755539"
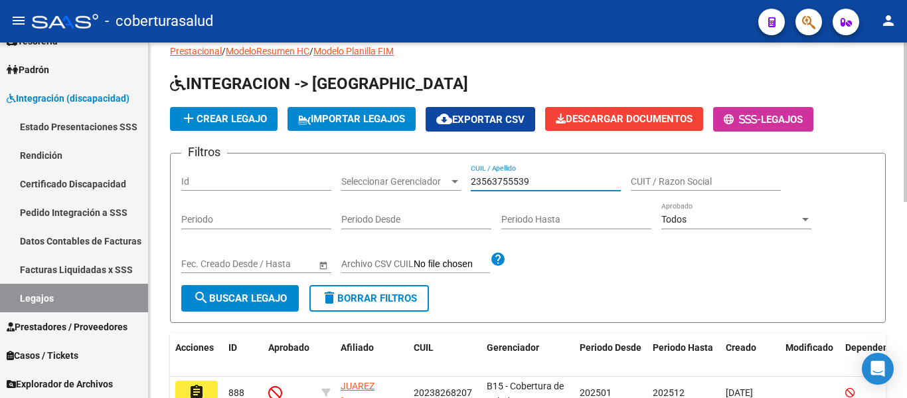
scroll to position [66, 0]
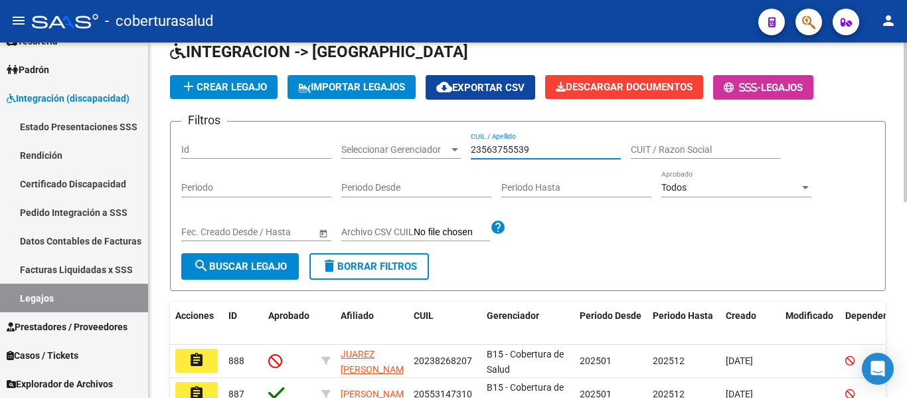
type input "23563755539"
click at [253, 266] on span "search Buscar Legajo" at bounding box center [240, 266] width 94 height 12
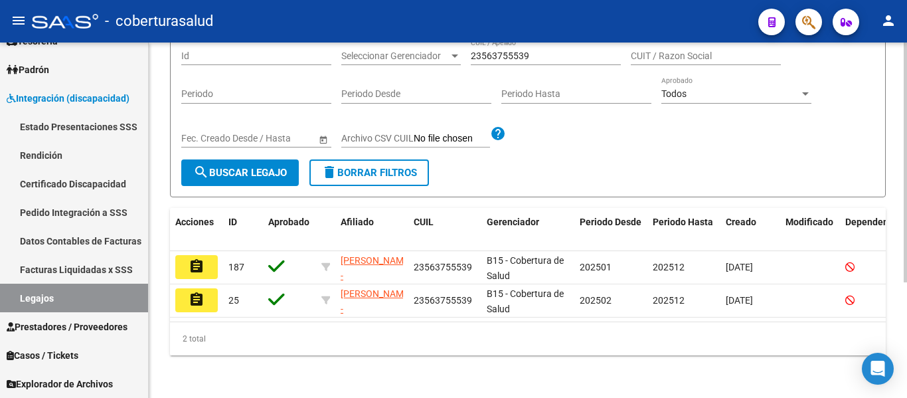
scroll to position [171, 0]
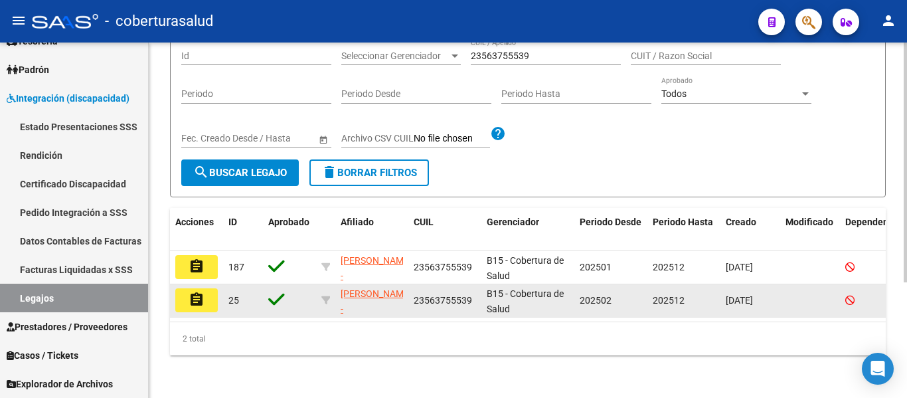
click at [196, 291] on mat-icon "assignment" at bounding box center [197, 299] width 16 height 16
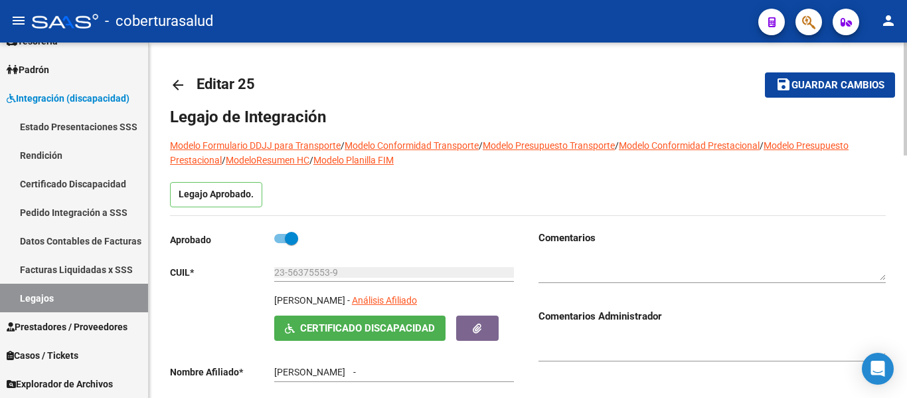
type input "[PERSON_NAME]"
click at [286, 233] on span at bounding box center [291, 238] width 13 height 13
click at [281, 243] on input "checkbox" at bounding box center [280, 243] width 1 height 1
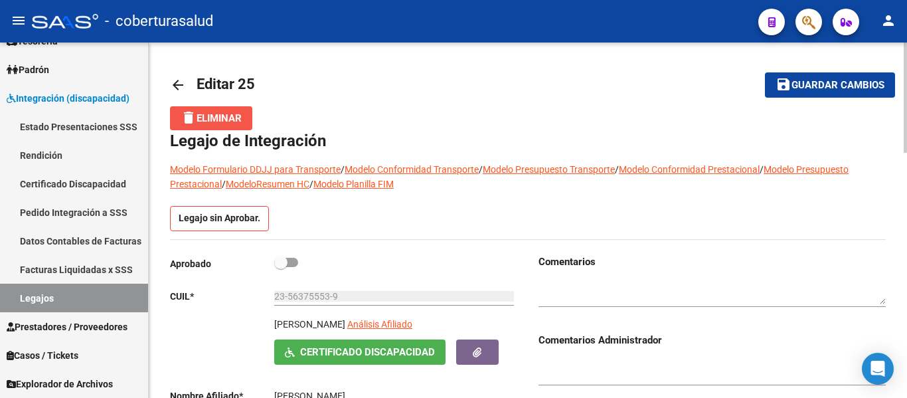
click at [240, 114] on span "delete Eliminar" at bounding box center [211, 118] width 61 height 12
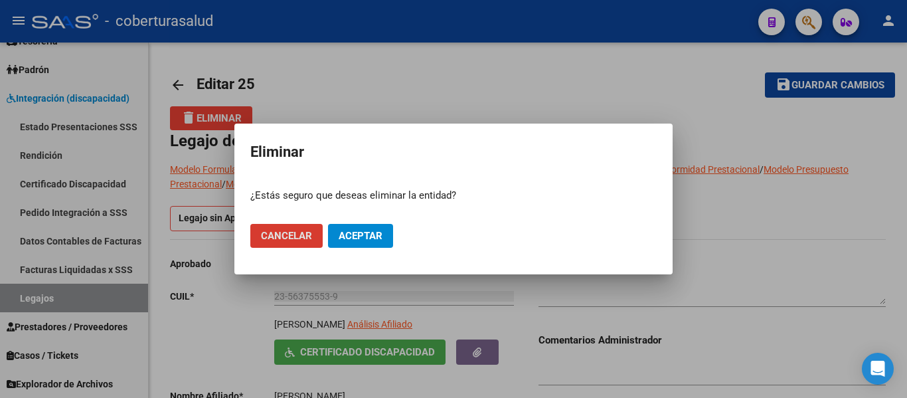
click at [338, 226] on button "Aceptar" at bounding box center [360, 236] width 65 height 24
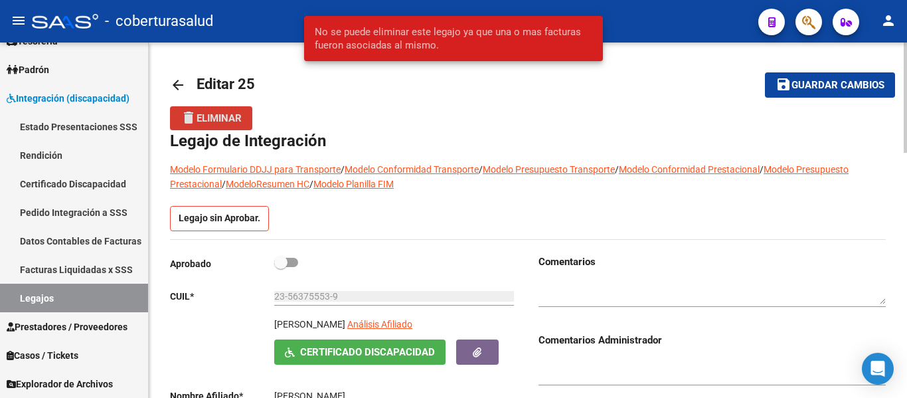
click at [286, 260] on span at bounding box center [280, 262] width 13 height 13
click at [281, 267] on input "checkbox" at bounding box center [280, 267] width 1 height 1
checkbox input "true"
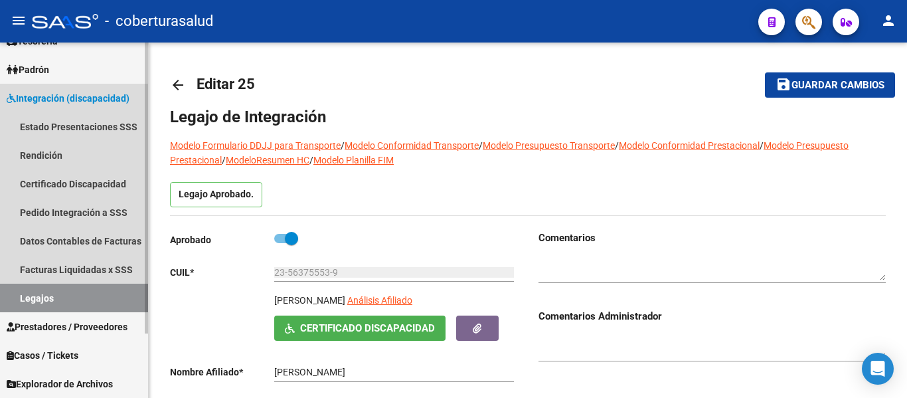
click at [42, 296] on link "Legajos" at bounding box center [74, 298] width 148 height 29
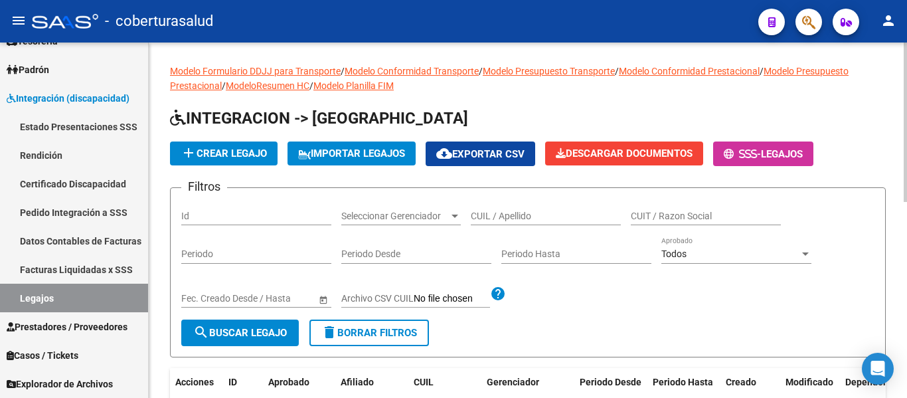
click at [524, 208] on div "CUIL / Apellido" at bounding box center [546, 212] width 150 height 27
paste input "23563755539"
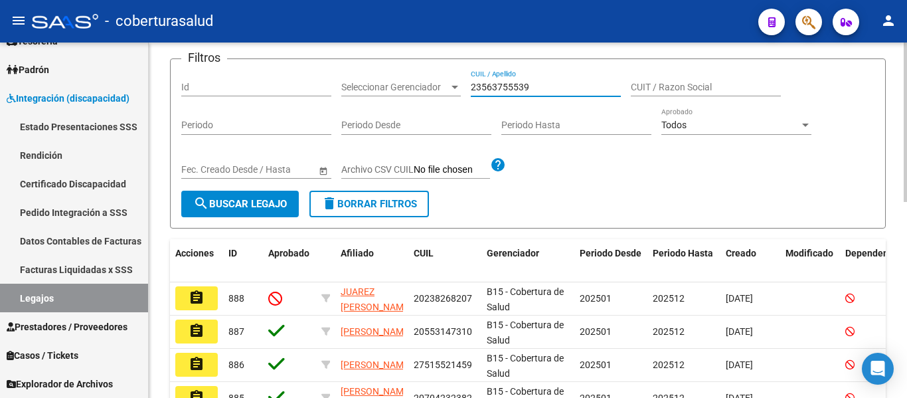
scroll to position [133, 0]
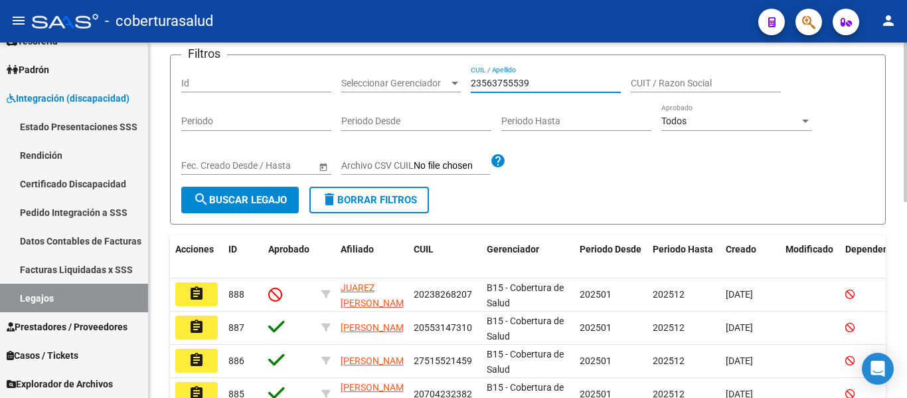
type input "23563755539"
click at [266, 208] on button "search Buscar Legajo" at bounding box center [240, 200] width 118 height 27
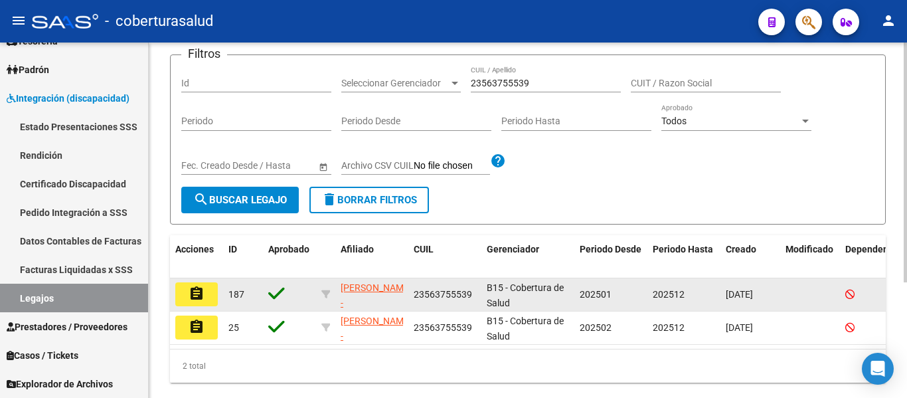
click at [206, 293] on button "assignment" at bounding box center [196, 294] width 42 height 24
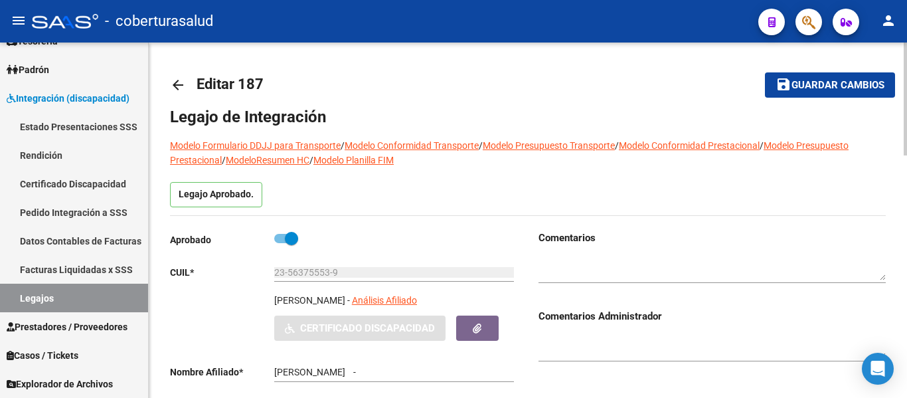
type input "[PERSON_NAME]"
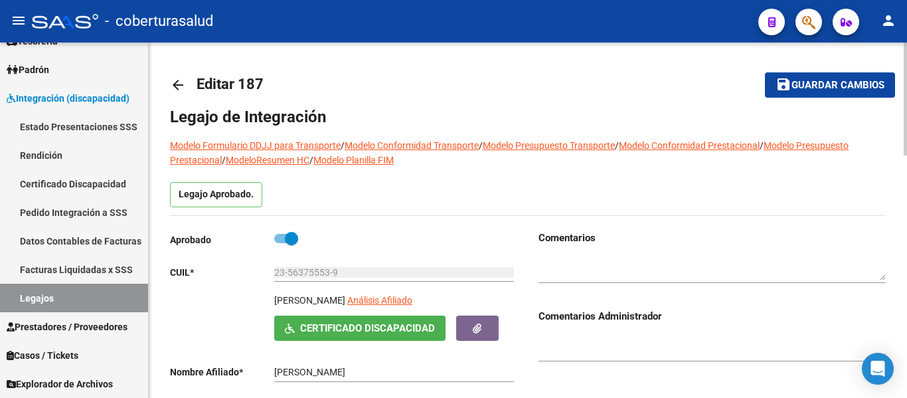
click at [278, 232] on label at bounding box center [286, 238] width 24 height 16
click at [280, 243] on input "checkbox" at bounding box center [280, 243] width 1 height 1
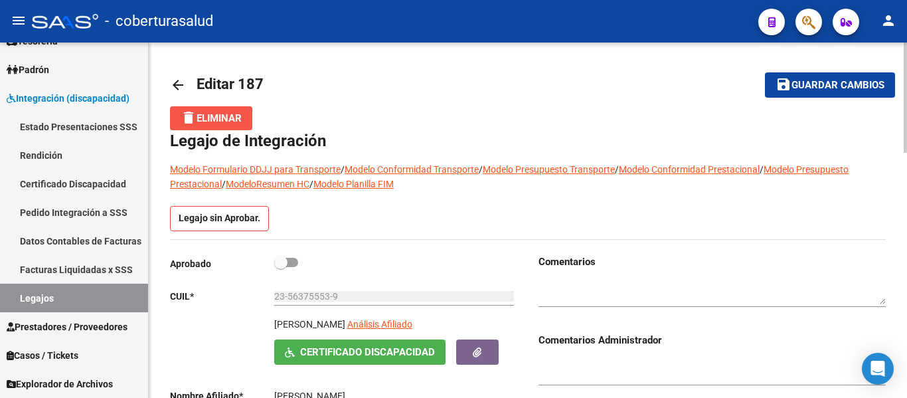
click at [232, 117] on span "delete Eliminar" at bounding box center [211, 118] width 61 height 12
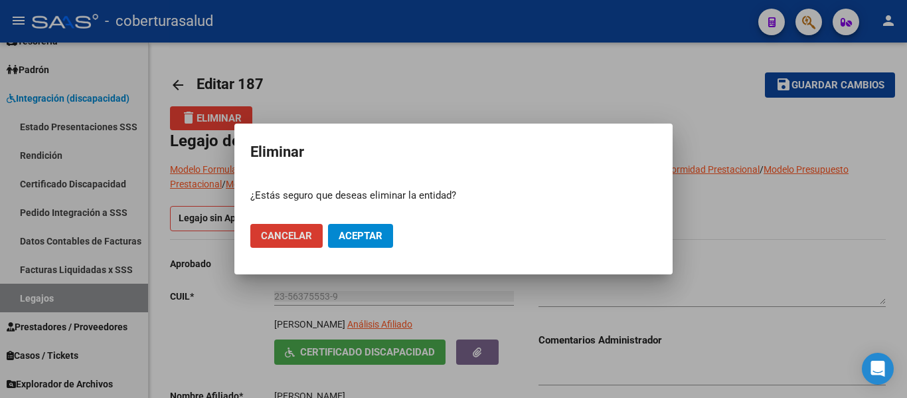
click at [296, 238] on span "Cancelar" at bounding box center [286, 236] width 51 height 12
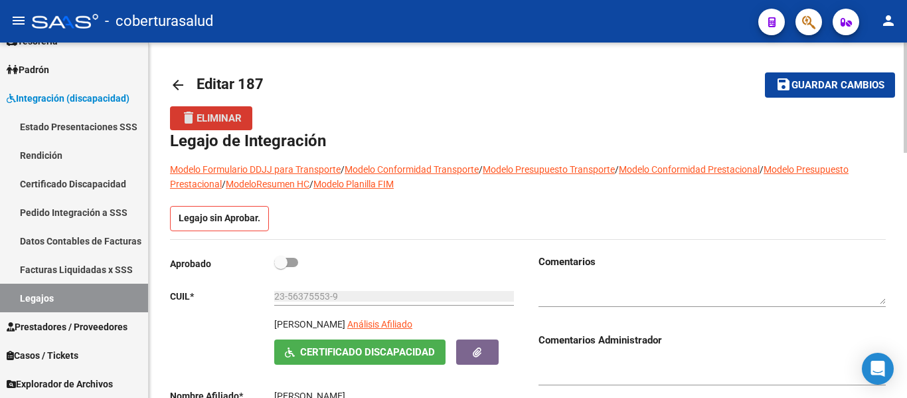
click at [426, 71] on mat-toolbar-row "arrow_back Editar 187" at bounding box center [449, 85] width 558 height 42
click at [289, 263] on span at bounding box center [286, 262] width 24 height 9
click at [281, 267] on input "checkbox" at bounding box center [280, 267] width 1 height 1
checkbox input "true"
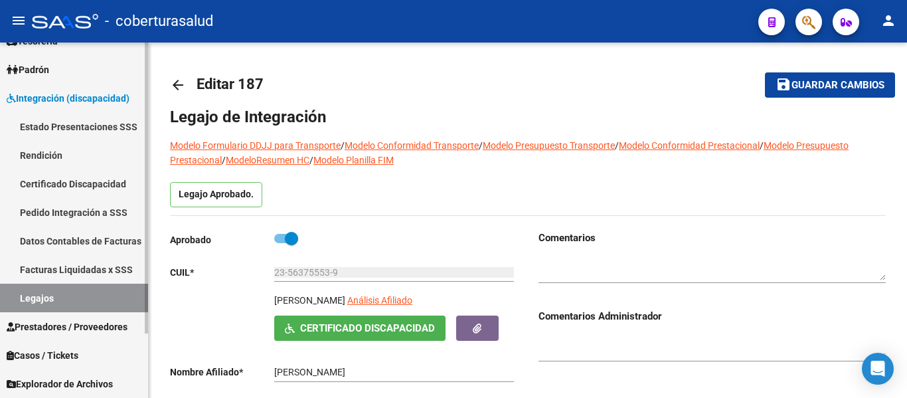
click at [42, 297] on link "Legajos" at bounding box center [74, 298] width 148 height 29
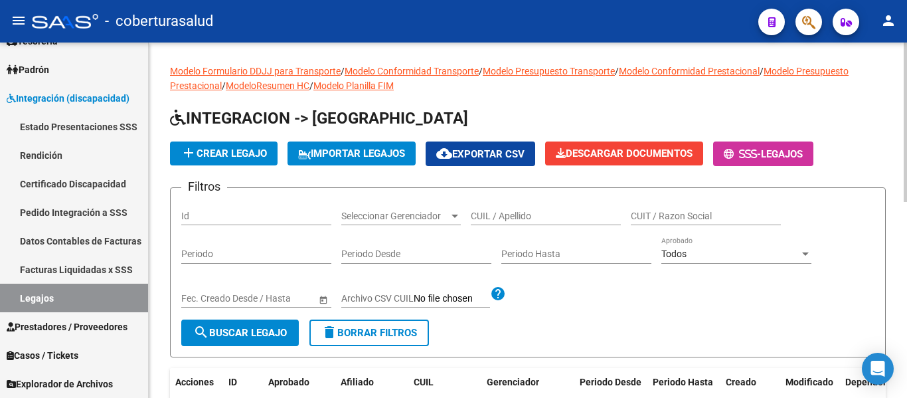
click at [511, 212] on input "CUIL / Apellido" at bounding box center [546, 215] width 150 height 11
paste input "20574413282"
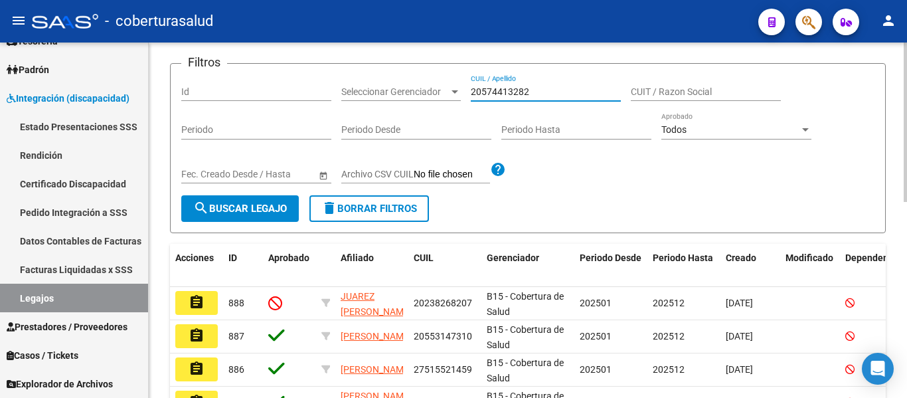
scroll to position [133, 0]
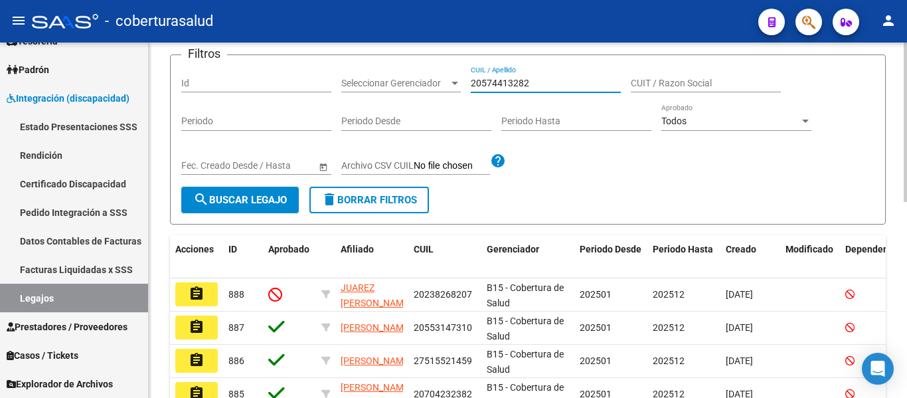
type input "20574413282"
click at [268, 197] on span "search Buscar Legajo" at bounding box center [240, 200] width 94 height 12
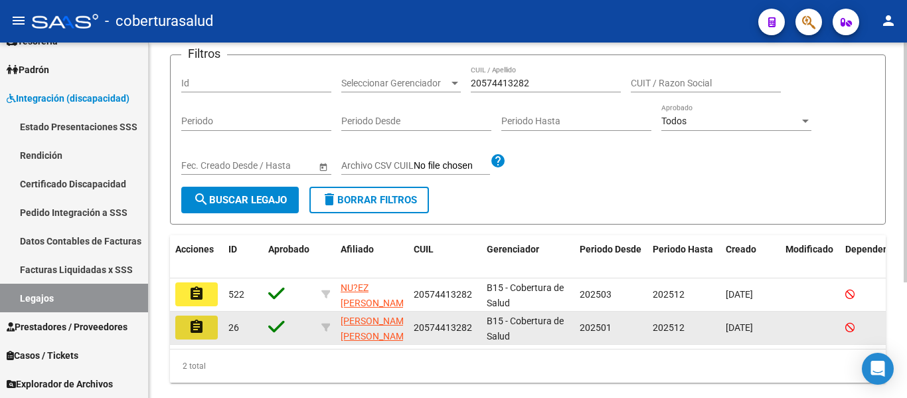
click at [203, 329] on mat-icon "assignment" at bounding box center [197, 327] width 16 height 16
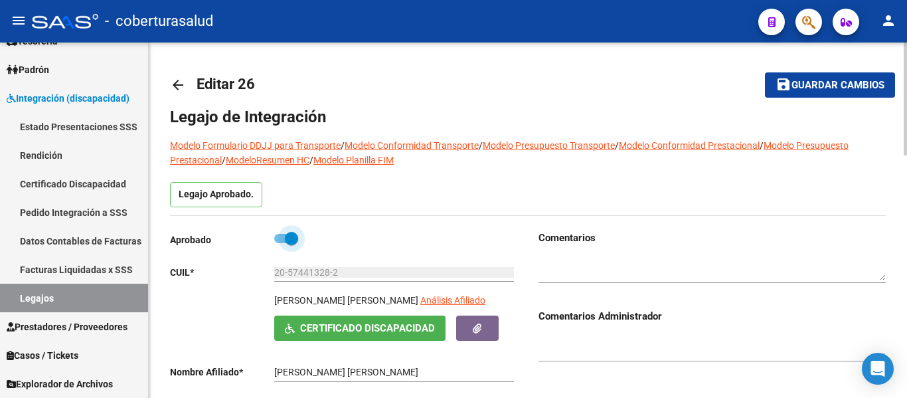
click at [290, 243] on span at bounding box center [291, 238] width 13 height 13
click at [281, 243] on input "checkbox" at bounding box center [280, 243] width 1 height 1
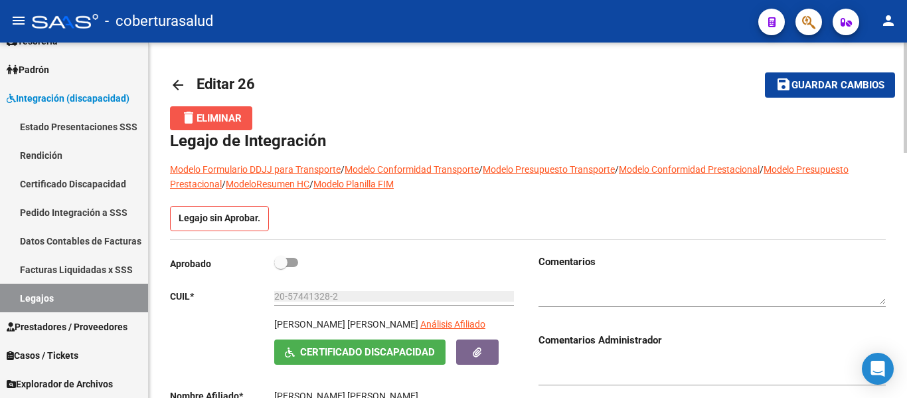
click at [219, 116] on span "delete Eliminar" at bounding box center [211, 118] width 61 height 12
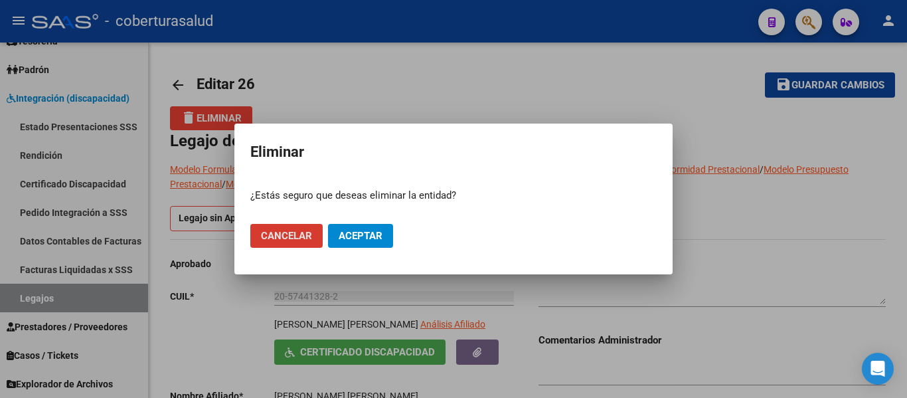
click at [359, 233] on span "Aceptar" at bounding box center [361, 236] width 44 height 12
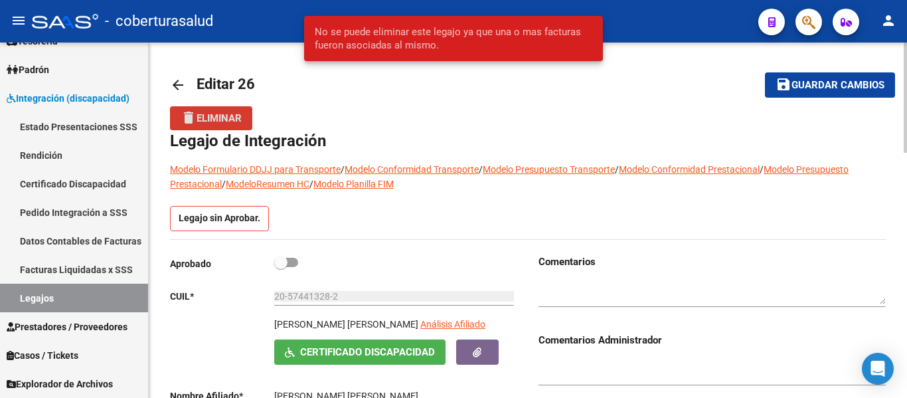
click at [399, 114] on div "delete Eliminar" at bounding box center [528, 118] width 716 height 24
click at [288, 260] on span at bounding box center [286, 262] width 24 height 9
click at [281, 267] on input "checkbox" at bounding box center [280, 267] width 1 height 1
checkbox input "true"
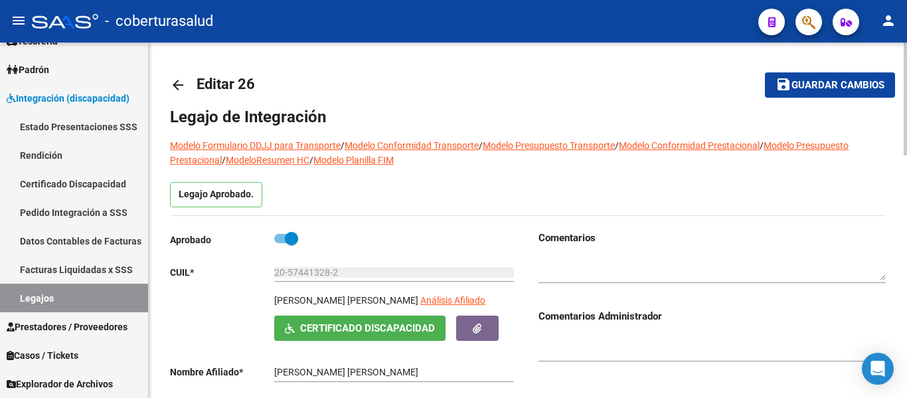
click at [173, 83] on mat-icon "arrow_back" at bounding box center [178, 85] width 16 height 16
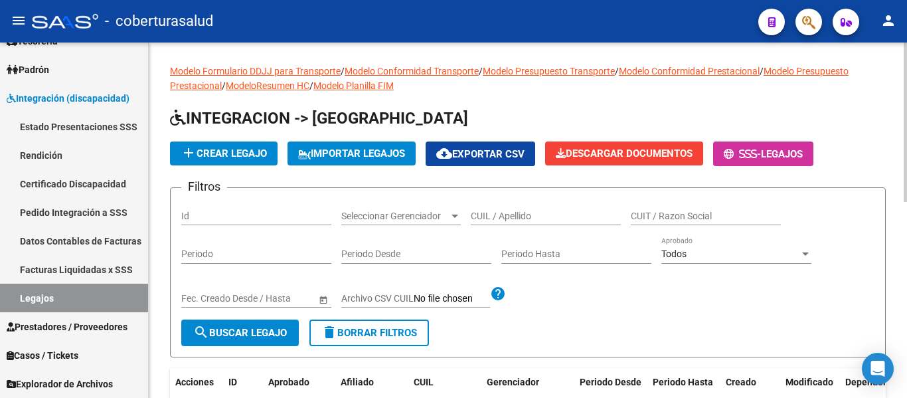
click at [519, 220] on input "CUIL / Apellido" at bounding box center [546, 215] width 150 height 11
paste input "20574413282"
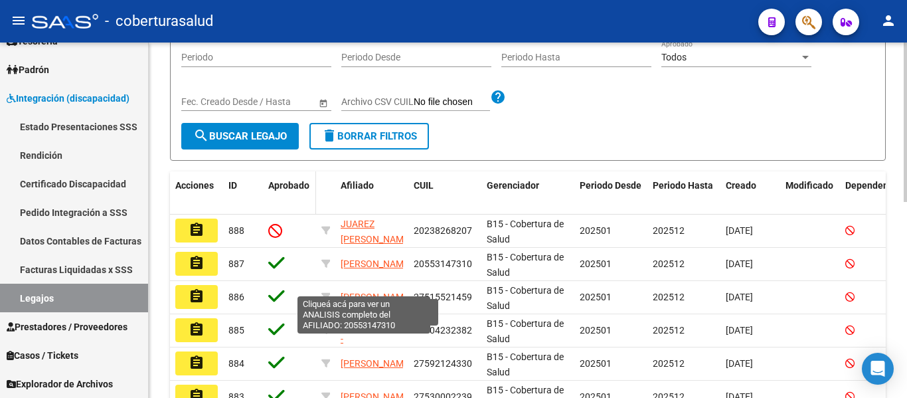
scroll to position [199, 0]
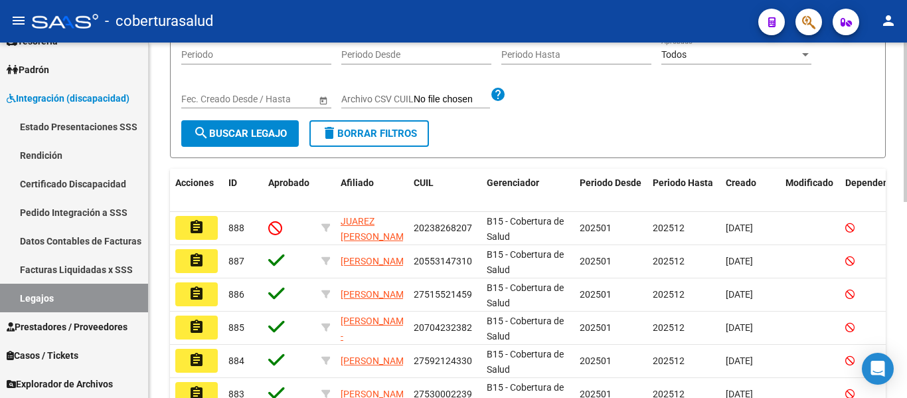
type input "20574413282"
click at [248, 132] on span "search Buscar Legajo" at bounding box center [240, 133] width 94 height 12
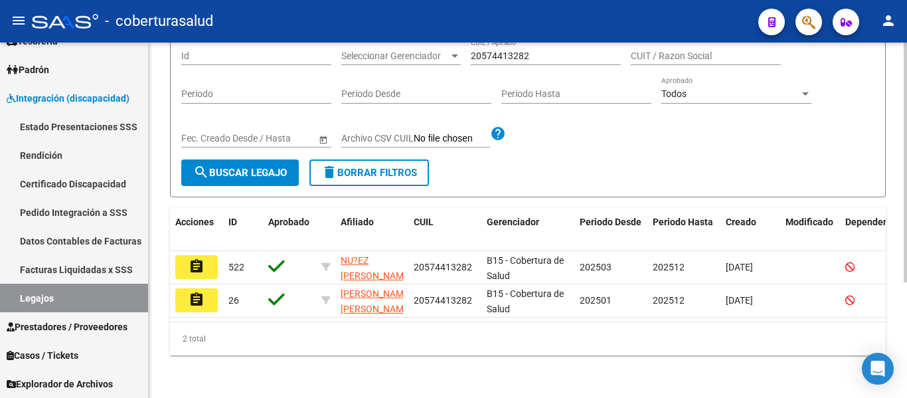
scroll to position [171, 0]
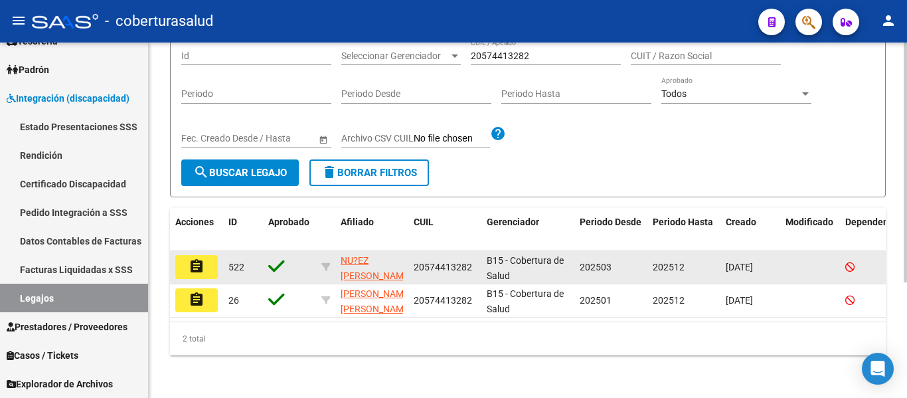
click at [197, 258] on mat-icon "assignment" at bounding box center [197, 266] width 16 height 16
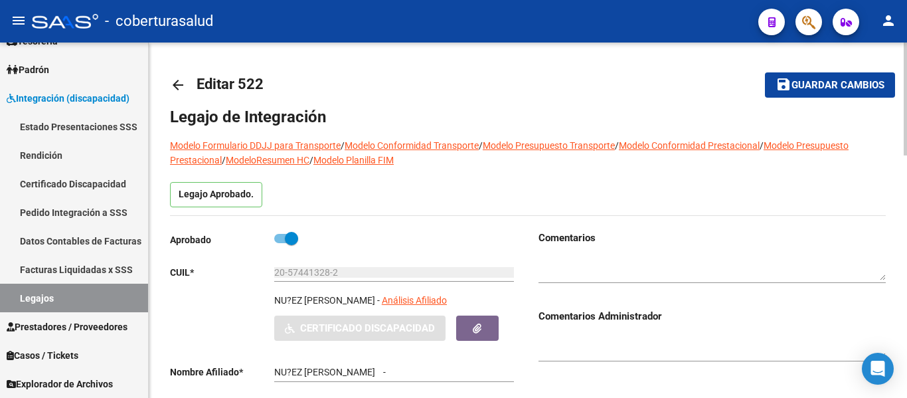
type input "[PERSON_NAME] [PERSON_NAME]"
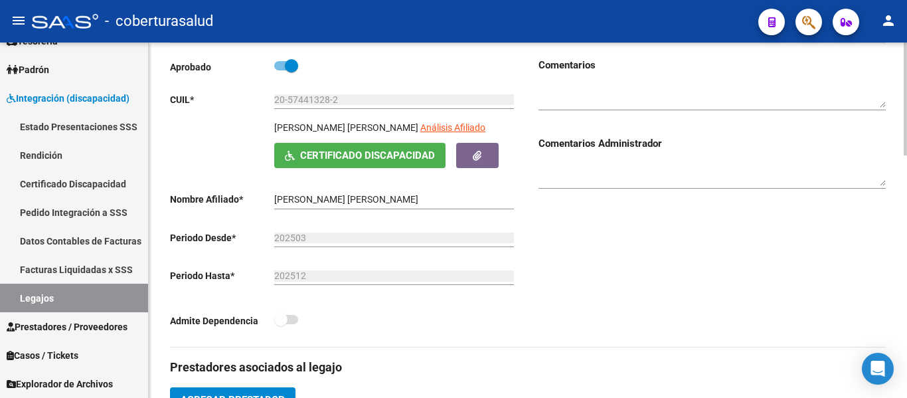
scroll to position [66, 0]
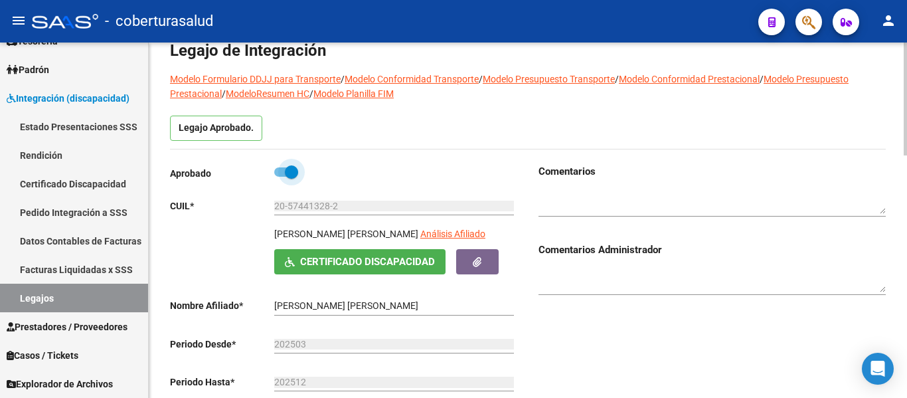
click at [286, 167] on span at bounding box center [291, 171] width 13 height 13
click at [281, 177] on input "checkbox" at bounding box center [280, 177] width 1 height 1
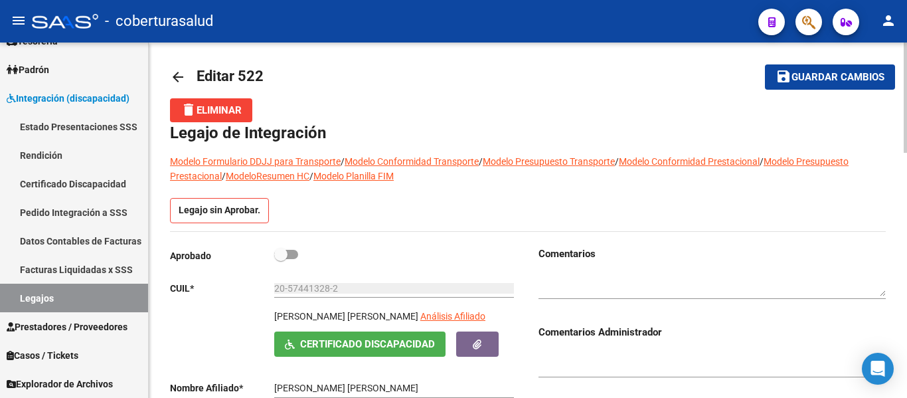
scroll to position [0, 0]
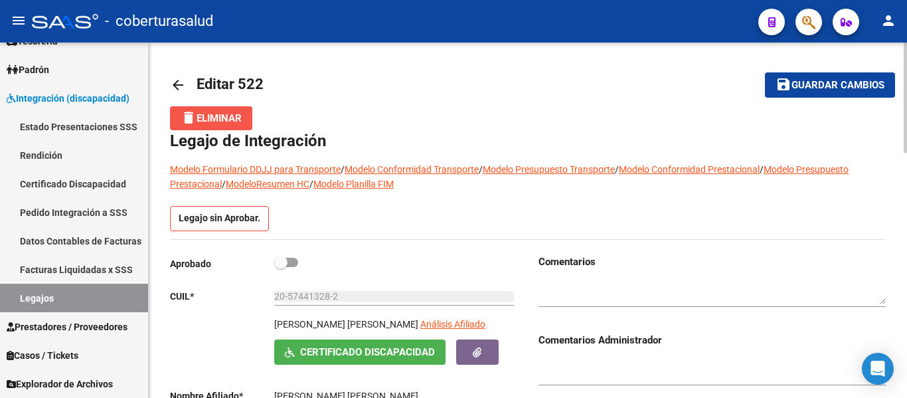
click at [234, 125] on button "delete Eliminar" at bounding box center [211, 118] width 82 height 24
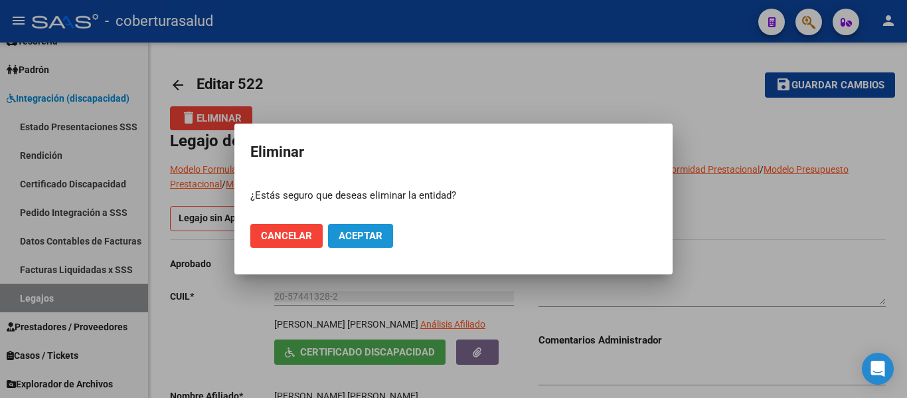
click at [337, 237] on button "Aceptar" at bounding box center [360, 236] width 65 height 24
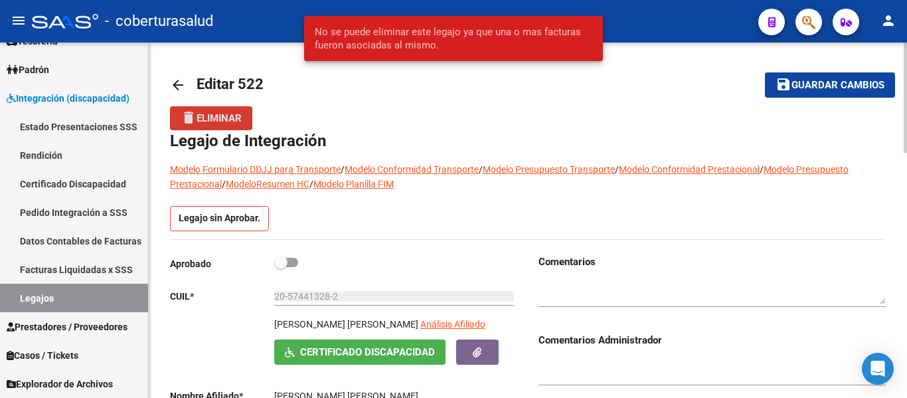
click at [351, 110] on div "delete Eliminar" at bounding box center [528, 118] width 716 height 24
click at [293, 257] on label at bounding box center [286, 262] width 24 height 16
click at [281, 267] on input "checkbox" at bounding box center [280, 267] width 1 height 1
checkbox input "true"
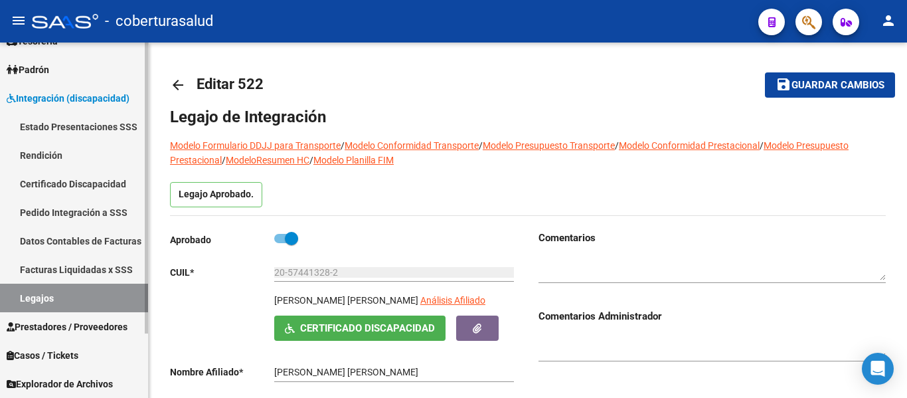
click at [41, 292] on link "Legajos" at bounding box center [74, 298] width 148 height 29
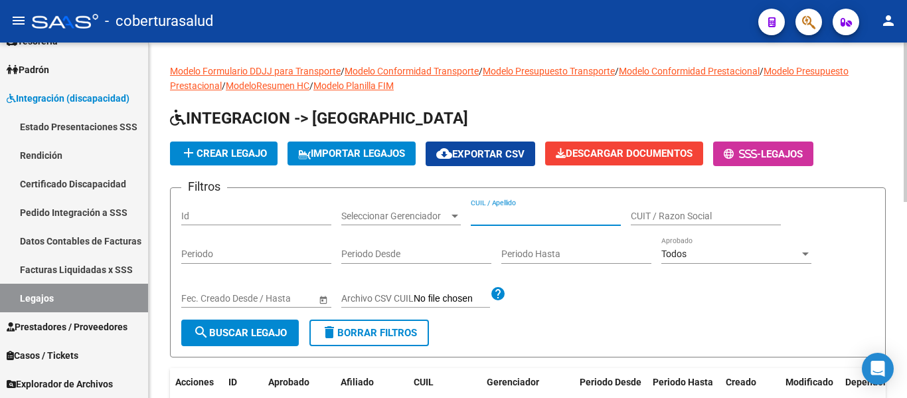
click at [495, 210] on input "CUIL / Apellido" at bounding box center [546, 215] width 150 height 11
paste input "27576226212"
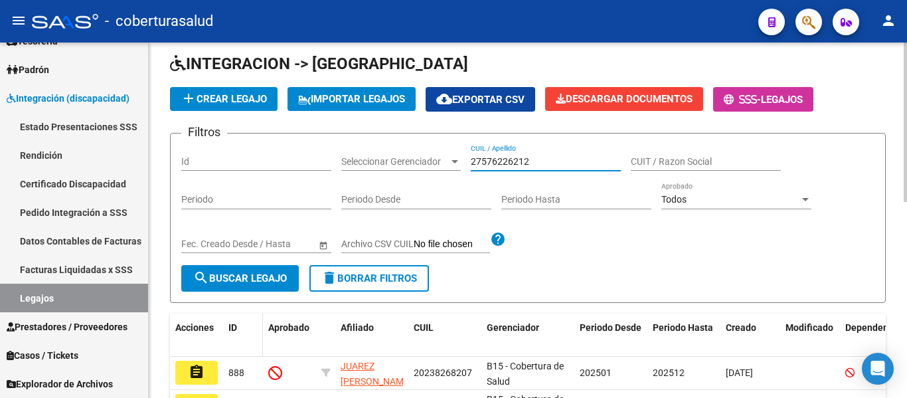
scroll to position [133, 0]
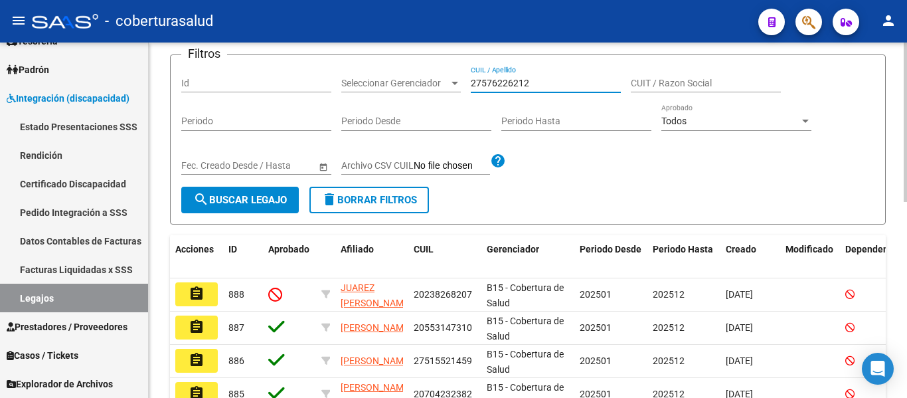
type input "27576226212"
click at [240, 209] on button "search Buscar Legajo" at bounding box center [240, 200] width 118 height 27
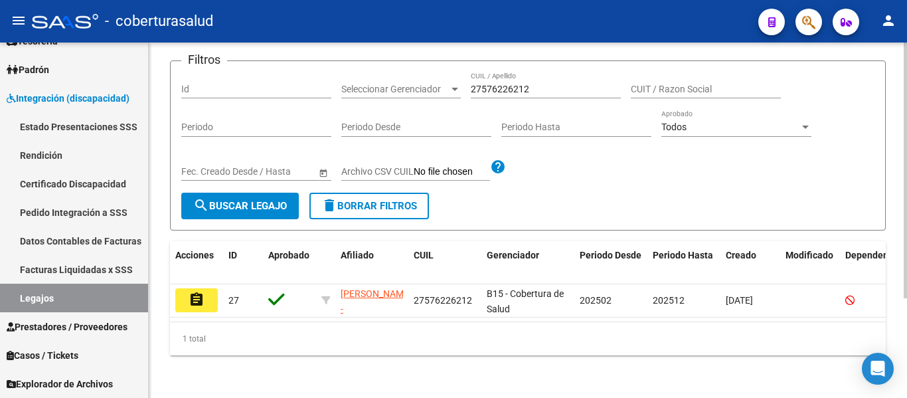
scroll to position [138, 0]
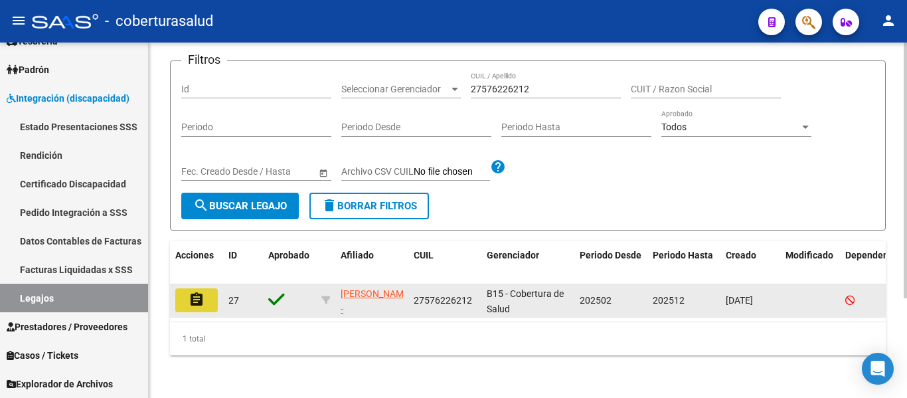
click at [203, 288] on button "assignment" at bounding box center [196, 300] width 42 height 24
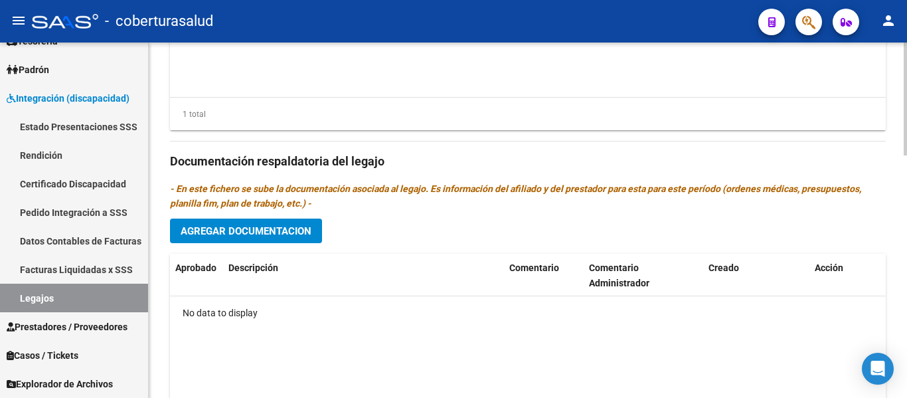
type input "[PERSON_NAME]"
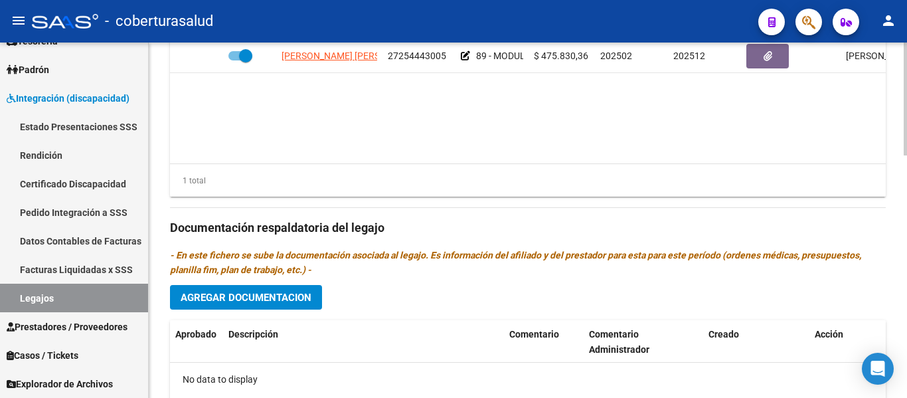
scroll to position [763, 0]
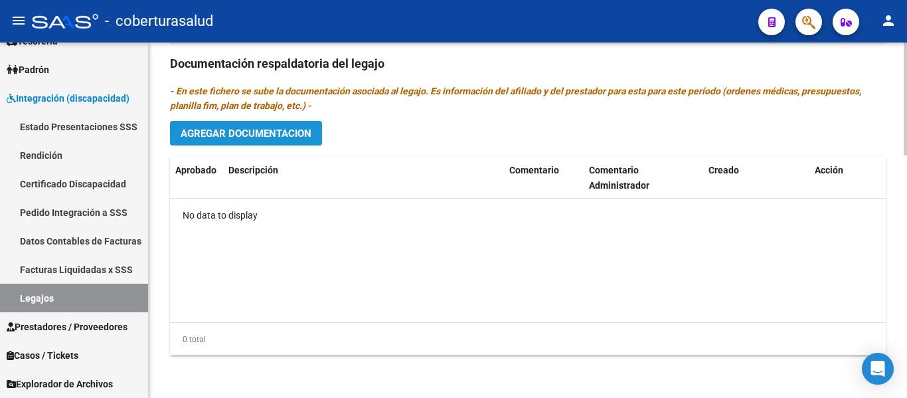
click at [276, 137] on span "Agregar Documentacion" at bounding box center [246, 133] width 131 height 12
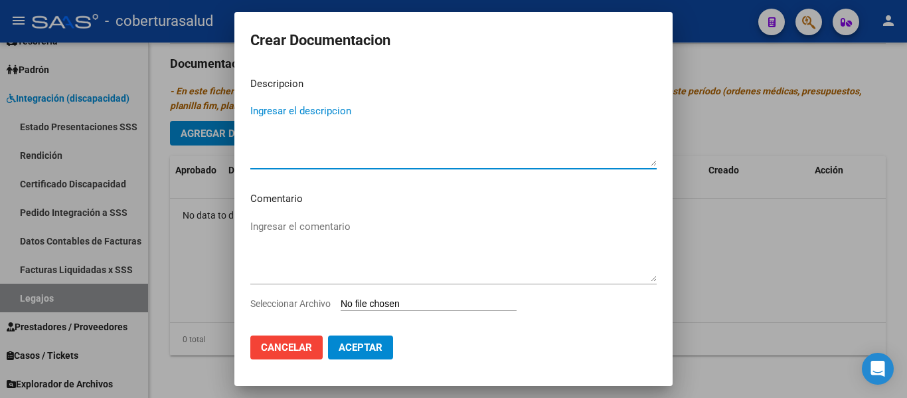
click at [461, 301] on input "Seleccionar Archivo" at bounding box center [429, 304] width 176 height 13
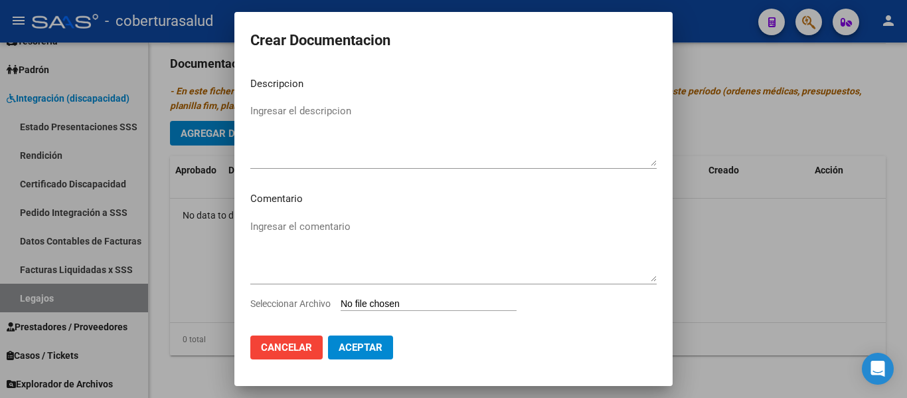
type input "C:\fakepath\1-CUD.pdf"
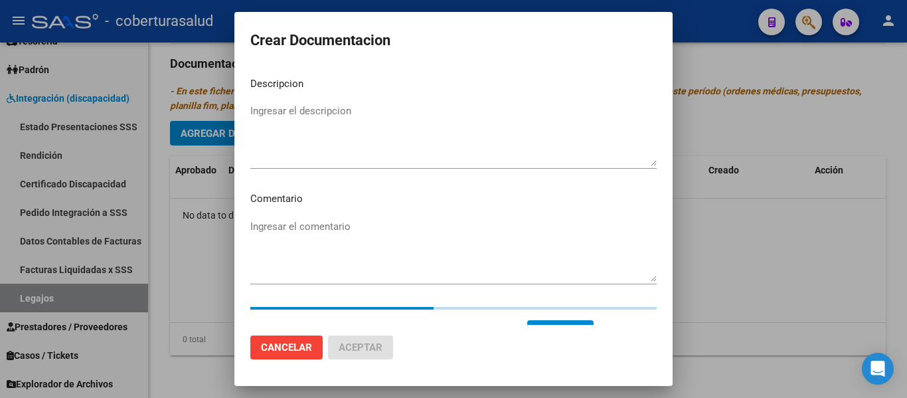
click at [263, 110] on textarea "Ingresar el descripcion" at bounding box center [453, 135] width 406 height 62
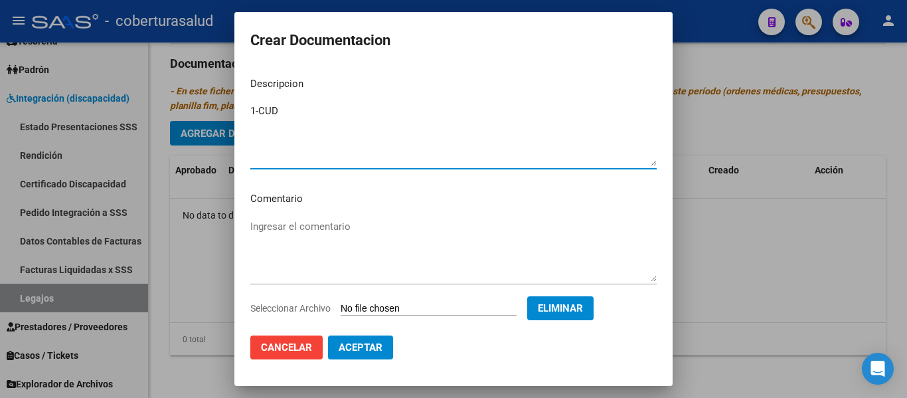
click at [317, 107] on textarea "1-CUD" at bounding box center [453, 135] width 406 height 62
type textarea "1-CUD"
click at [366, 345] on span "Aceptar" at bounding box center [361, 347] width 44 height 12
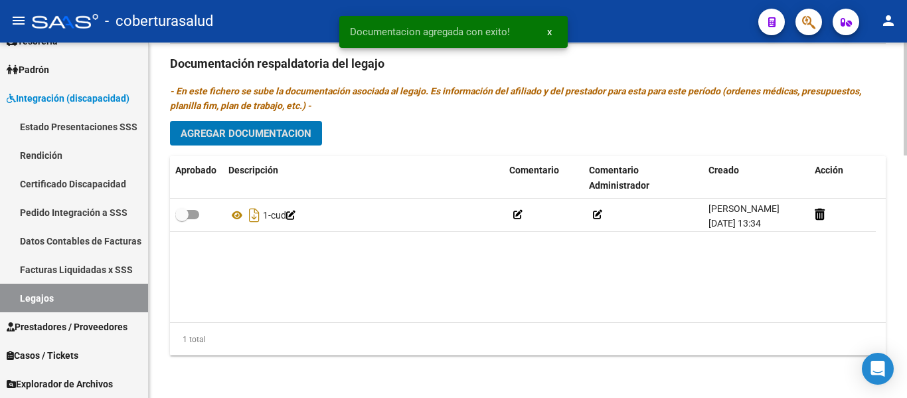
click at [244, 134] on span "Agregar Documentacion" at bounding box center [246, 133] width 131 height 12
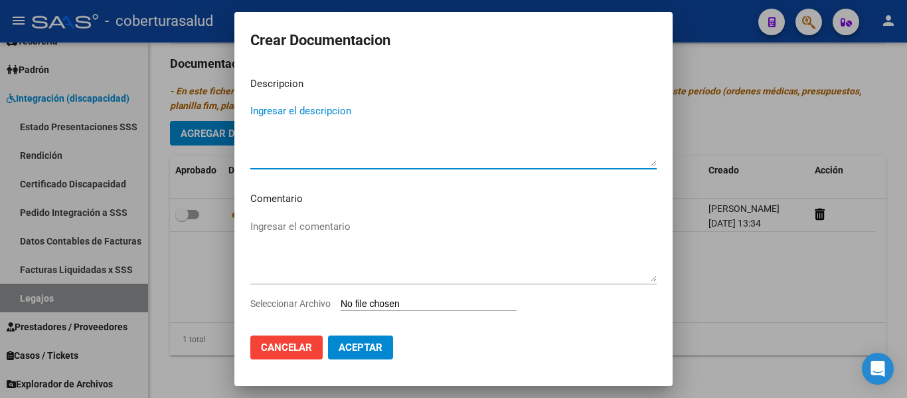
click at [385, 304] on input "Seleccionar Archivo" at bounding box center [429, 304] width 176 height 13
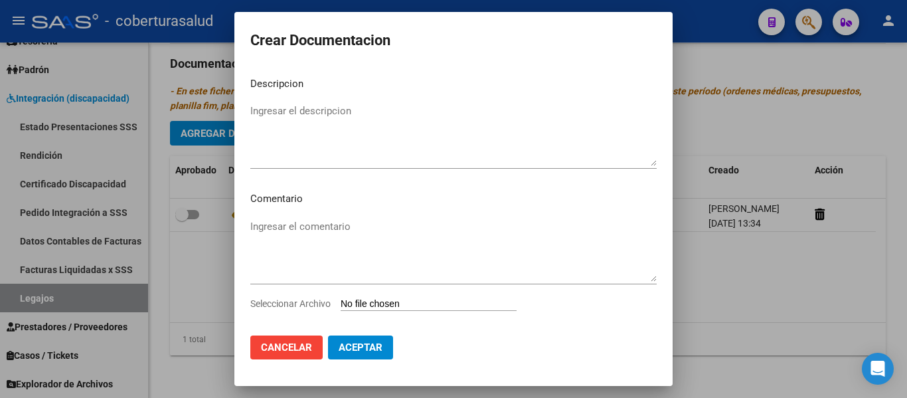
type input "C:\fakepath\2-FORMULARIOS.pdf"
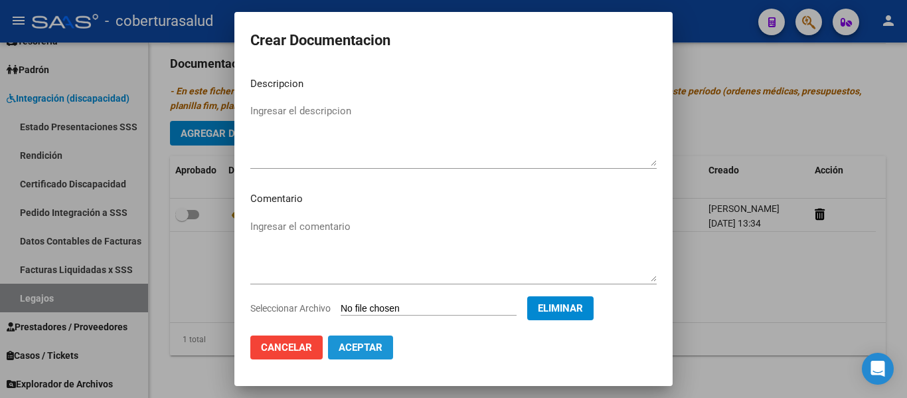
click at [375, 342] on span "Aceptar" at bounding box center [361, 347] width 44 height 12
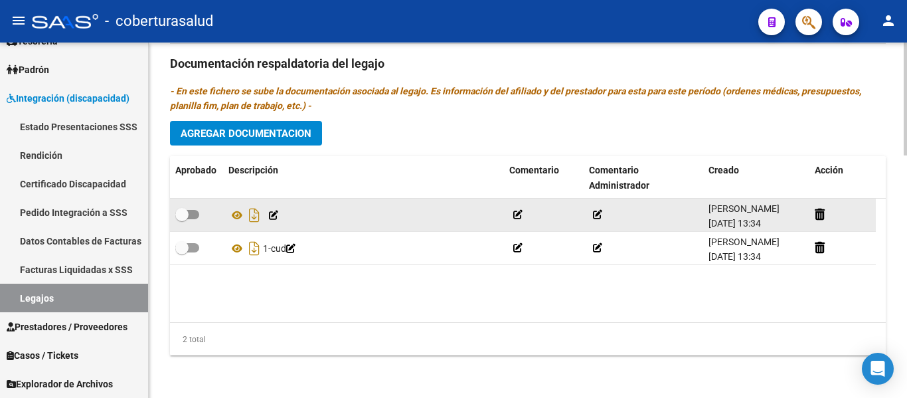
click at [265, 216] on div at bounding box center [363, 215] width 270 height 21
click at [270, 216] on icon at bounding box center [273, 214] width 9 height 9
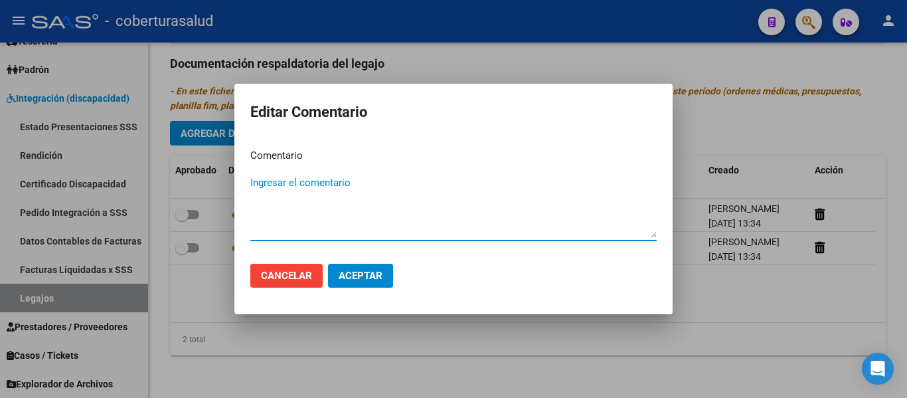
click at [285, 185] on textarea "Ingresar el comentario" at bounding box center [453, 206] width 406 height 62
type textarea "FORMULARIOS"
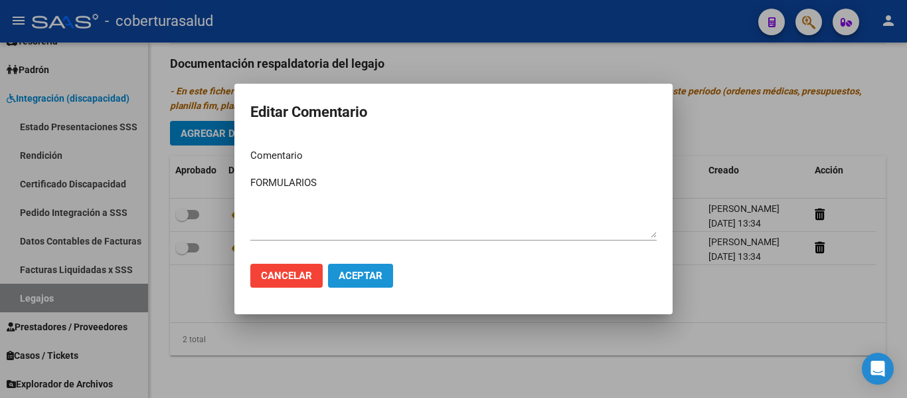
click at [360, 276] on span "Aceptar" at bounding box center [361, 276] width 44 height 12
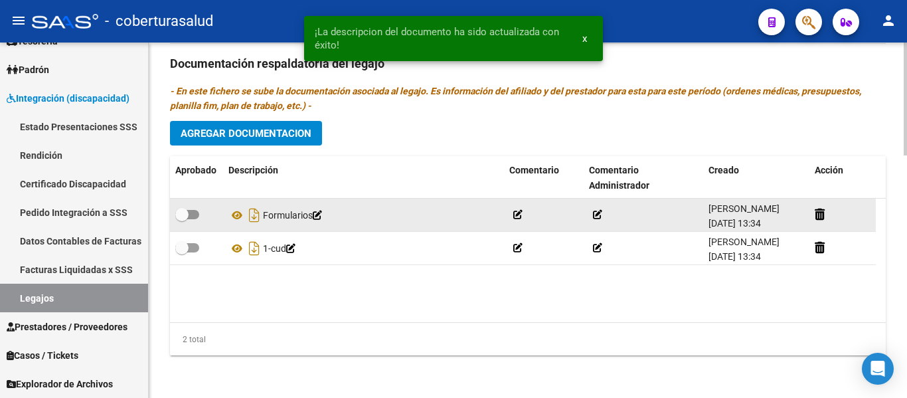
click at [322, 217] on icon at bounding box center [317, 214] width 9 height 9
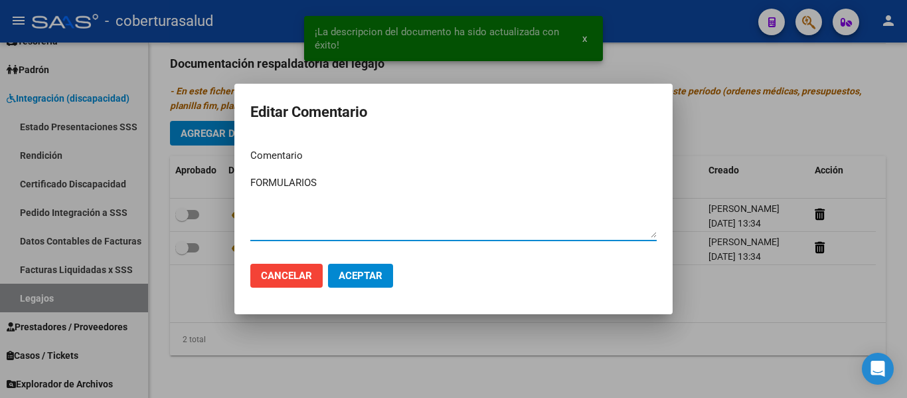
click at [254, 180] on textarea "FORMULARIOS" at bounding box center [453, 206] width 406 height 62
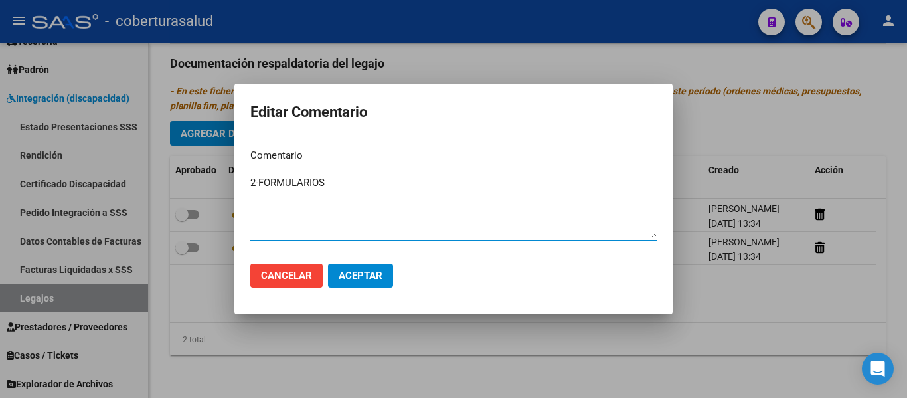
type textarea "2-FORMULARIOS"
click at [388, 279] on button "Aceptar" at bounding box center [360, 276] width 65 height 24
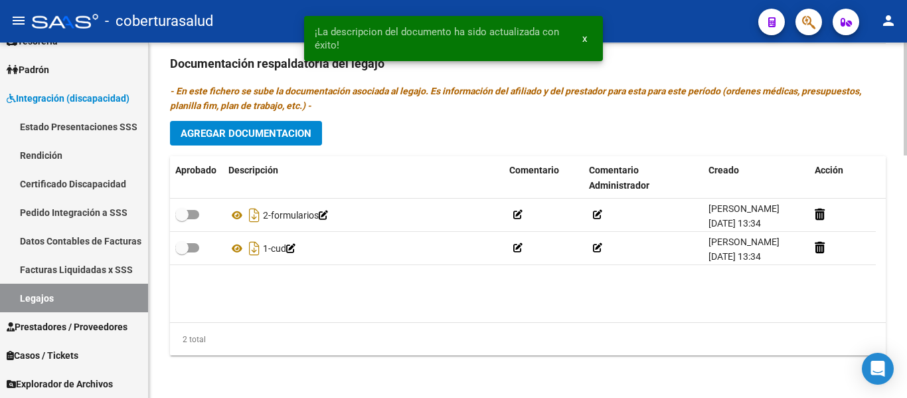
click at [353, 277] on datatable-body "2-formularios [PERSON_NAME] [DATE] 13:34 1-cud [PERSON_NAME] [DATE] 13:34" at bounding box center [528, 261] width 716 height 124
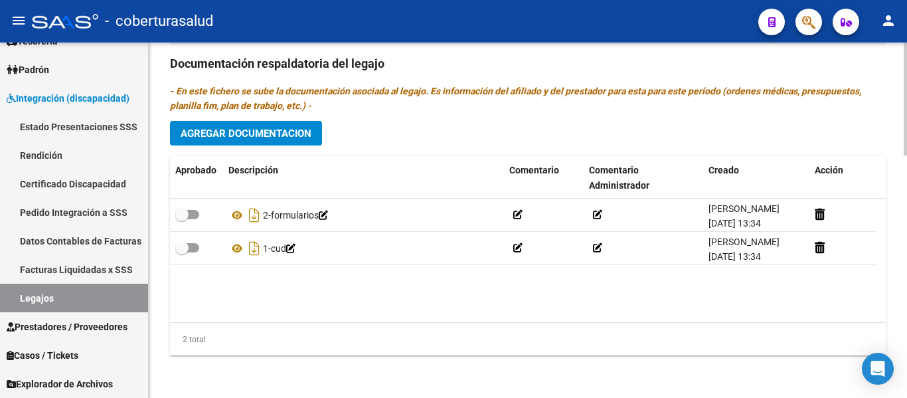
click at [240, 127] on span "Agregar Documentacion" at bounding box center [246, 133] width 131 height 12
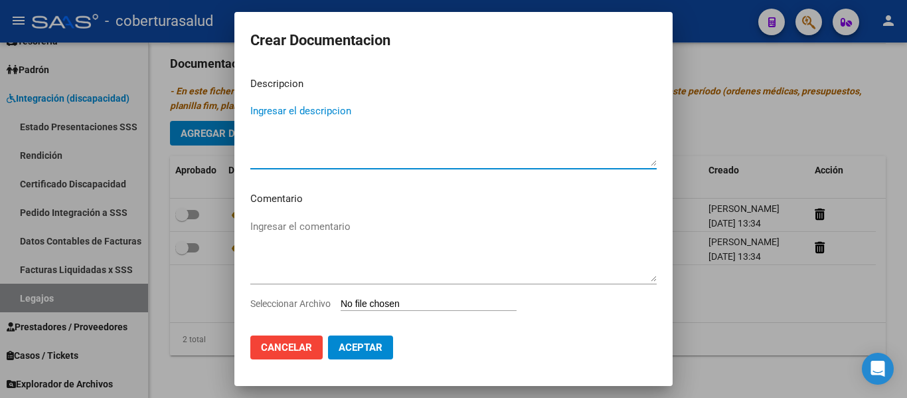
click at [388, 304] on input "Seleccionar Archivo" at bounding box center [429, 304] width 176 height 13
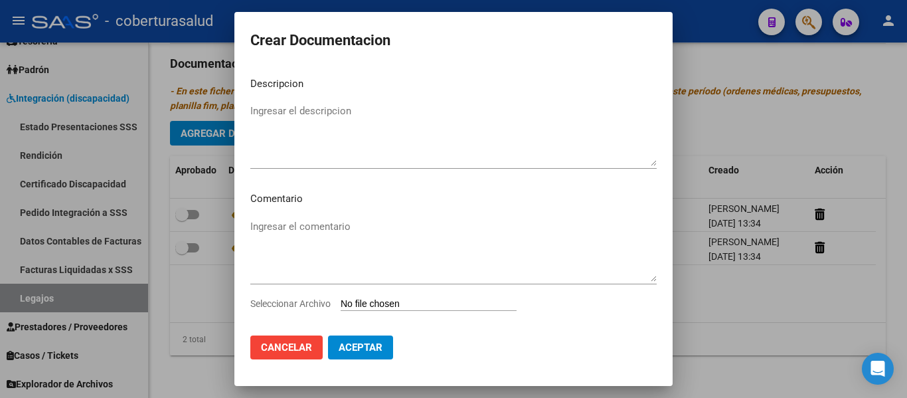
type input "C:\fakepath\3-MODULO DE APOYO A LA INTEGRACION ESCOLAR.pdf"
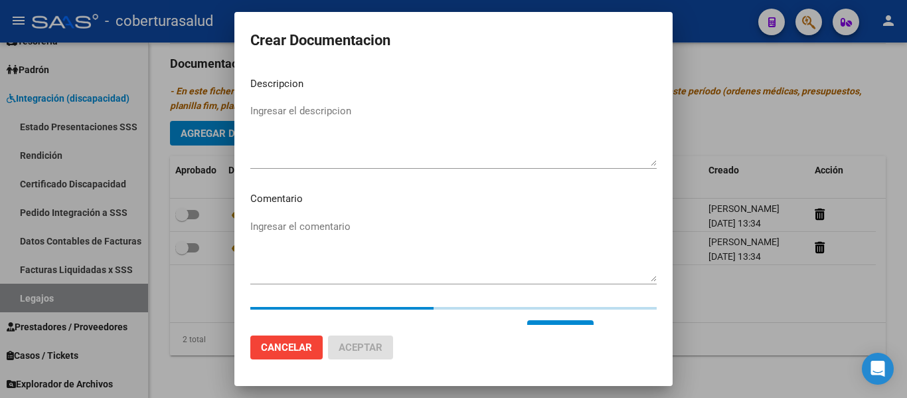
click at [308, 151] on textarea "Ingresar el descripcion" at bounding box center [453, 135] width 406 height 62
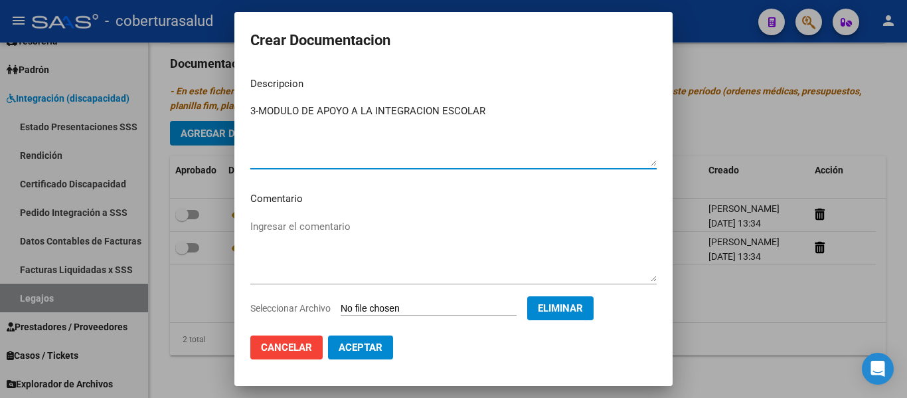
type textarea "3-MODULO DE APOYO A LA INTEGRACION ESCOLAR"
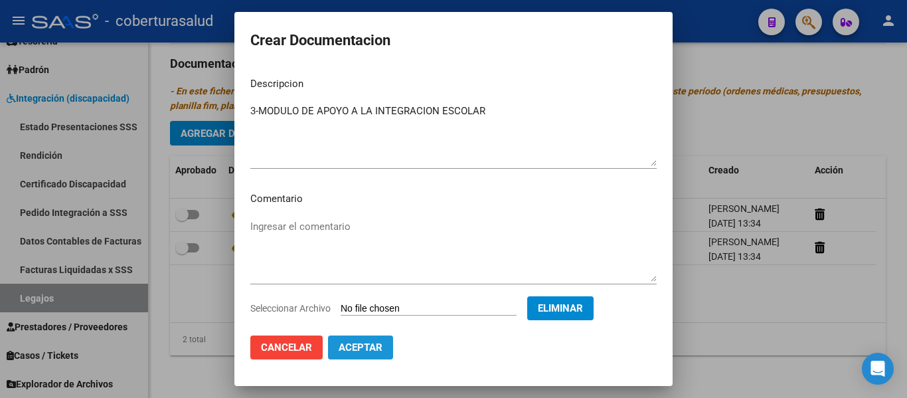
click at [369, 339] on button "Aceptar" at bounding box center [360, 347] width 65 height 24
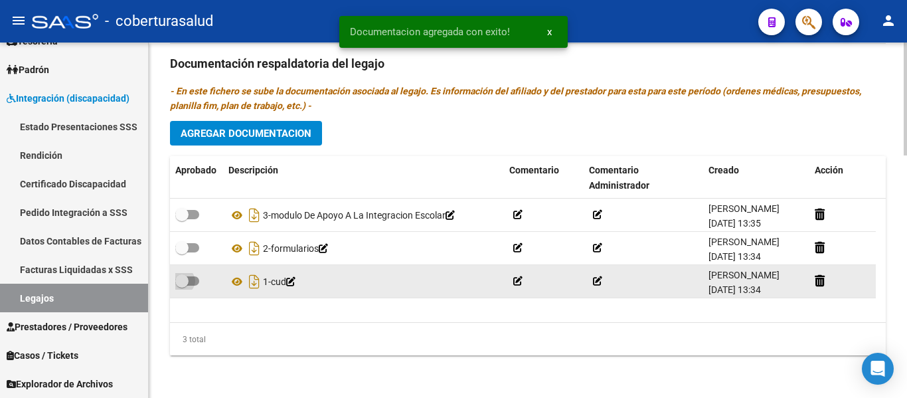
click at [187, 282] on span at bounding box center [181, 280] width 13 height 13
click at [182, 286] on input "checkbox" at bounding box center [181, 286] width 1 height 1
checkbox input "true"
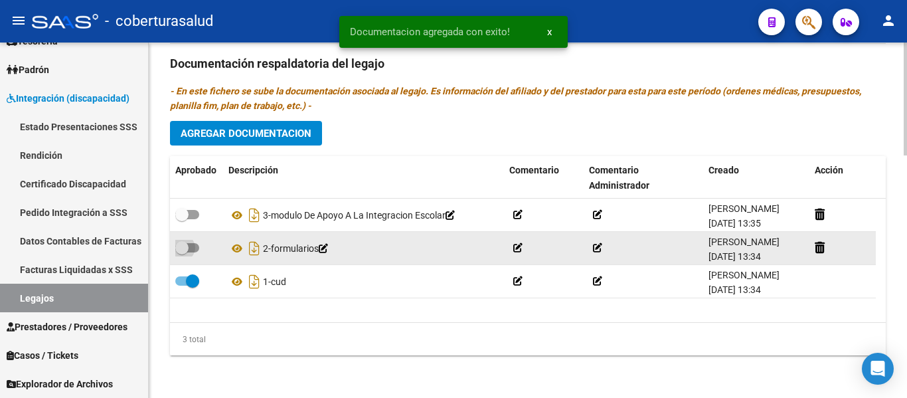
click at [197, 251] on label at bounding box center [187, 248] width 24 height 16
click at [182, 252] on input "checkbox" at bounding box center [181, 252] width 1 height 1
checkbox input "true"
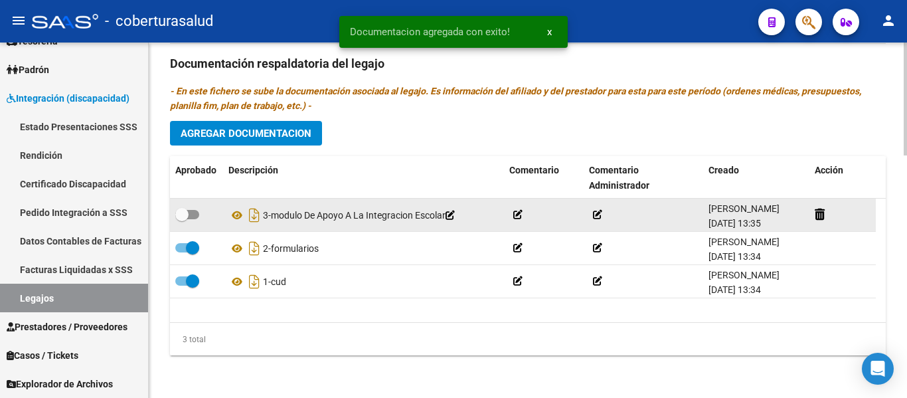
click at [187, 210] on span at bounding box center [181, 214] width 13 height 13
click at [182, 219] on input "checkbox" at bounding box center [181, 219] width 1 height 1
checkbox input "true"
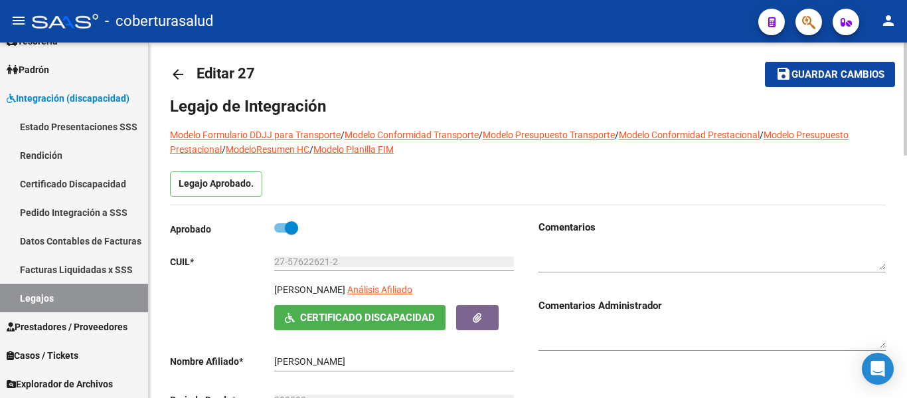
scroll to position [0, 0]
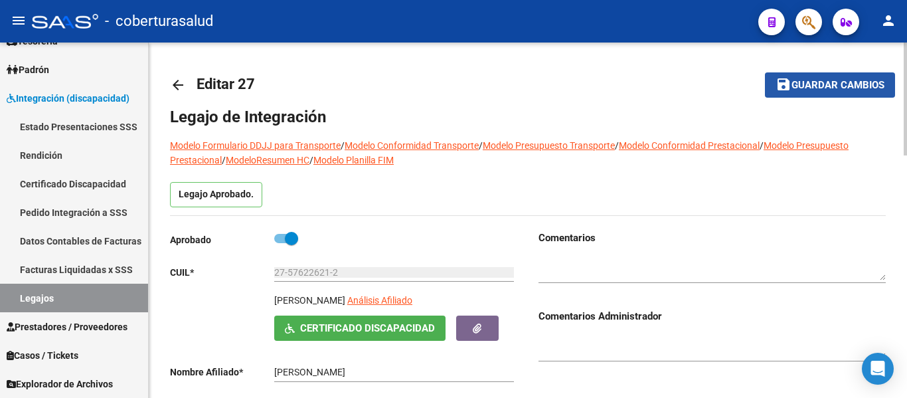
click at [844, 85] on span "Guardar cambios" at bounding box center [837, 86] width 93 height 12
click at [855, 78] on span "save Guardar cambios" at bounding box center [830, 84] width 109 height 12
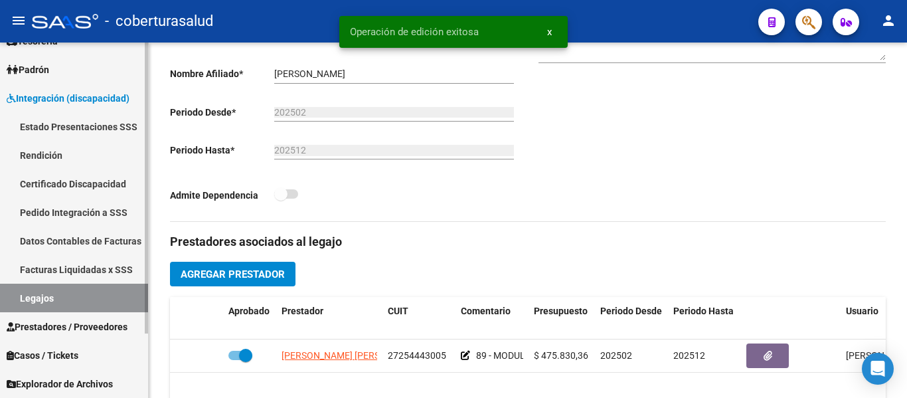
click at [46, 299] on link "Legajos" at bounding box center [74, 298] width 148 height 29
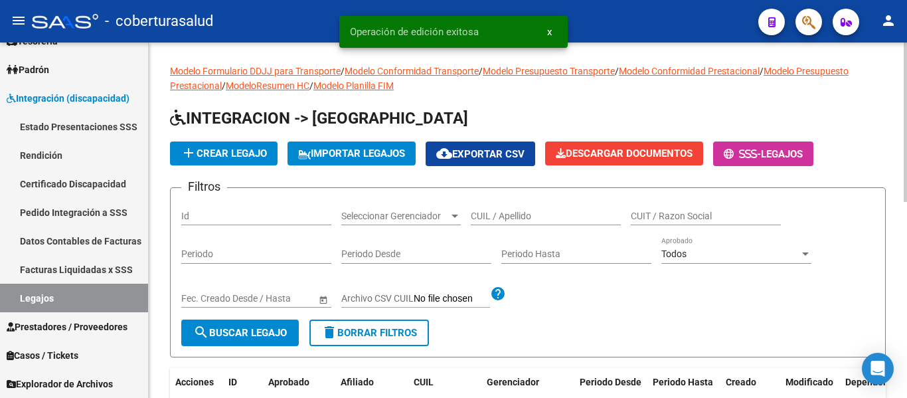
click at [544, 216] on input "CUIL / Apellido" at bounding box center [546, 215] width 150 height 11
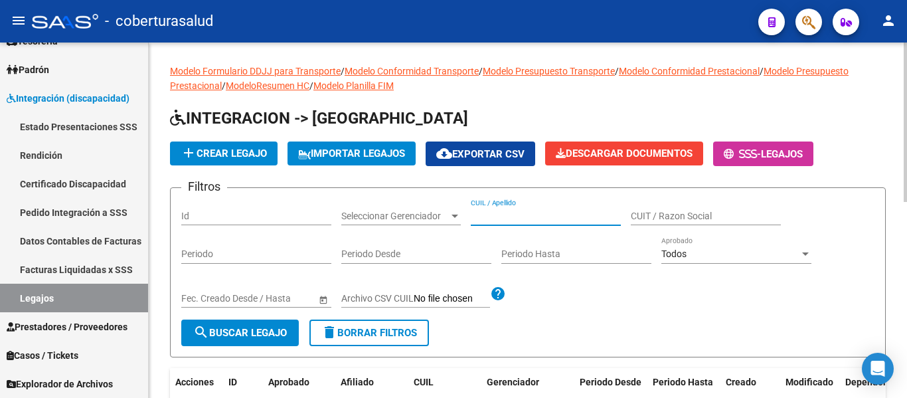
paste input "20549776265"
type input "20549776265"
click at [248, 333] on span "search Buscar Legajo" at bounding box center [240, 333] width 94 height 12
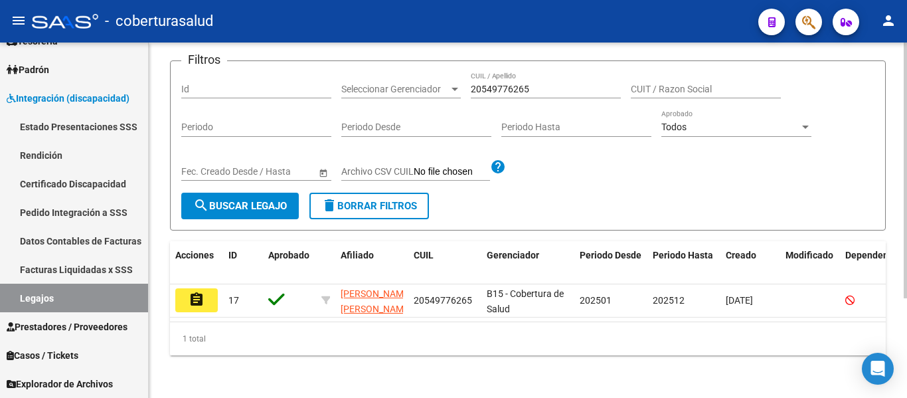
scroll to position [138, 0]
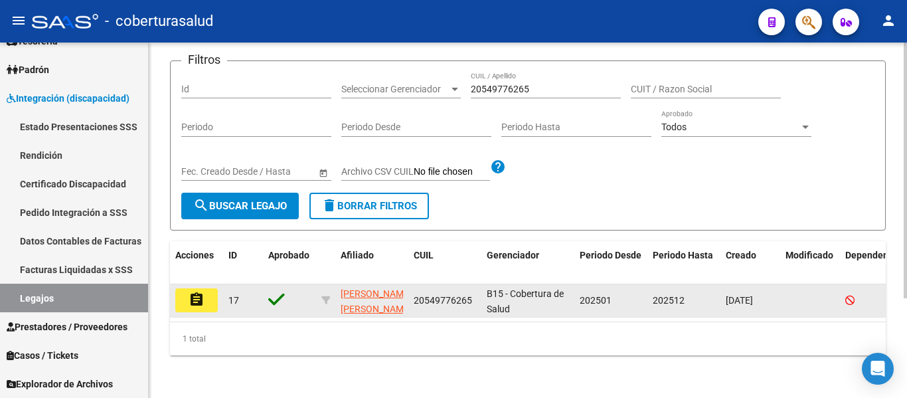
click at [199, 291] on mat-icon "assignment" at bounding box center [197, 299] width 16 height 16
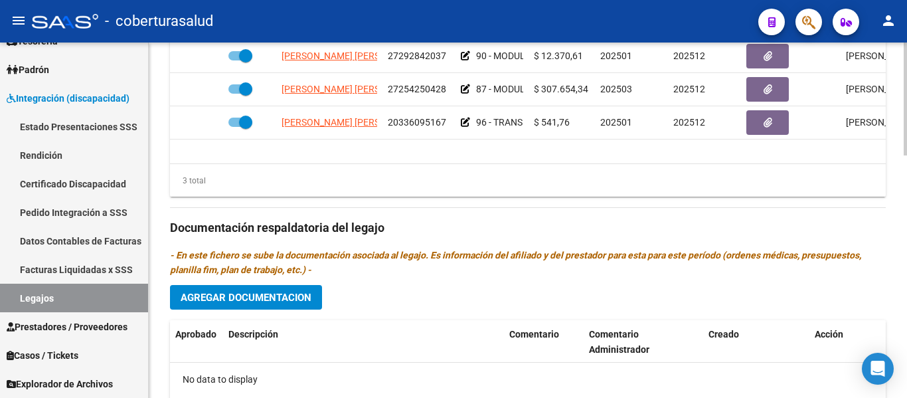
type input "[PERSON_NAME] [PERSON_NAME]"
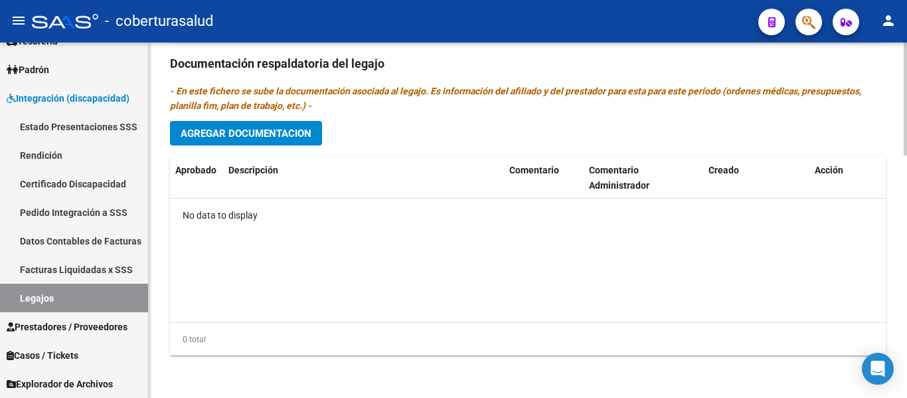
click at [271, 129] on span "Agregar Documentacion" at bounding box center [246, 133] width 131 height 12
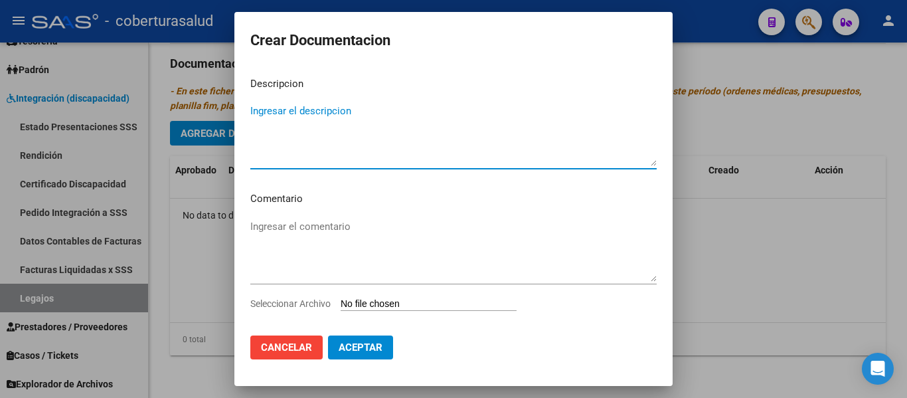
click at [416, 301] on input "Seleccionar Archivo" at bounding box center [429, 304] width 176 height 13
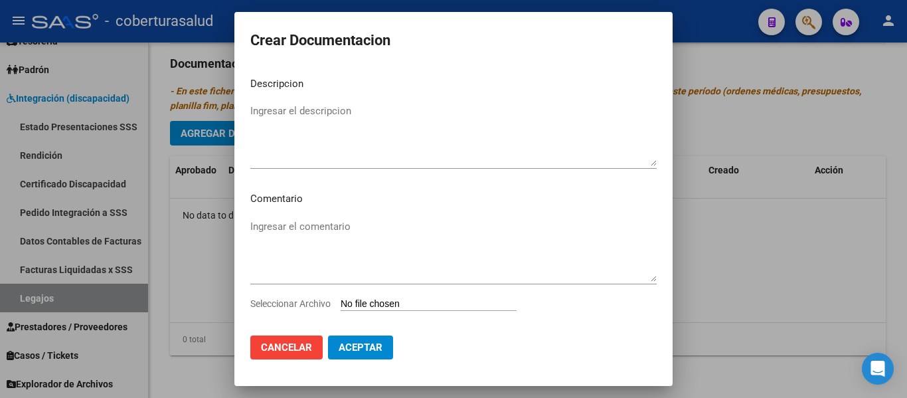
type input "C:\fakepath\1-CUD.pdf"
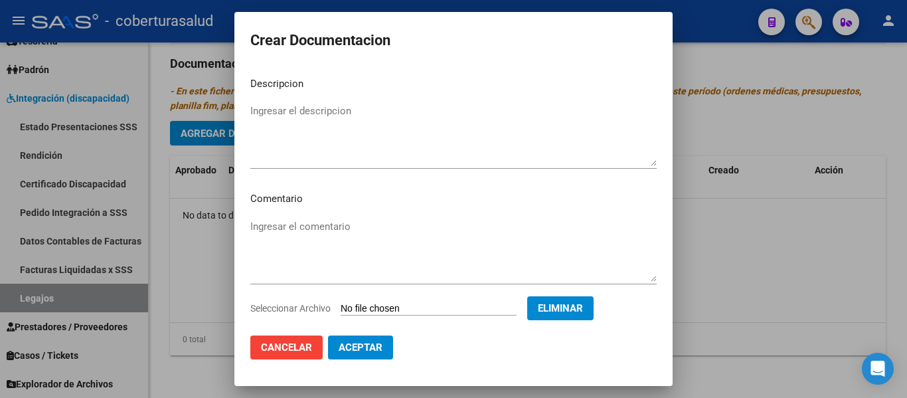
click at [323, 125] on textarea "Ingresar el descripcion" at bounding box center [453, 135] width 406 height 62
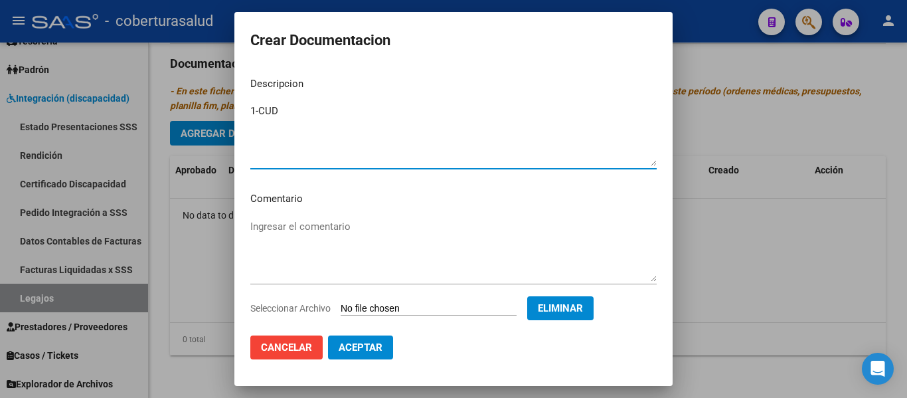
type textarea "1-CUD"
click at [382, 348] on span "Aceptar" at bounding box center [361, 347] width 44 height 12
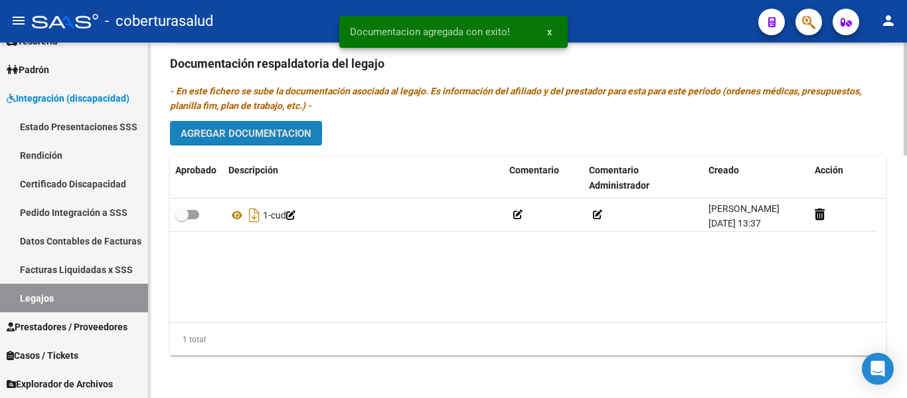
click at [255, 133] on span "Agregar Documentacion" at bounding box center [246, 133] width 131 height 12
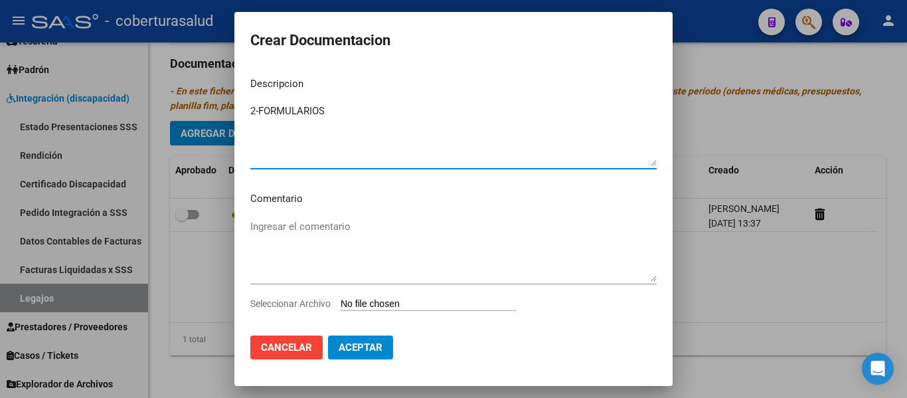
type textarea "2-FORMULARIOS"
click at [432, 300] on input "Seleccionar Archivo" at bounding box center [429, 304] width 176 height 13
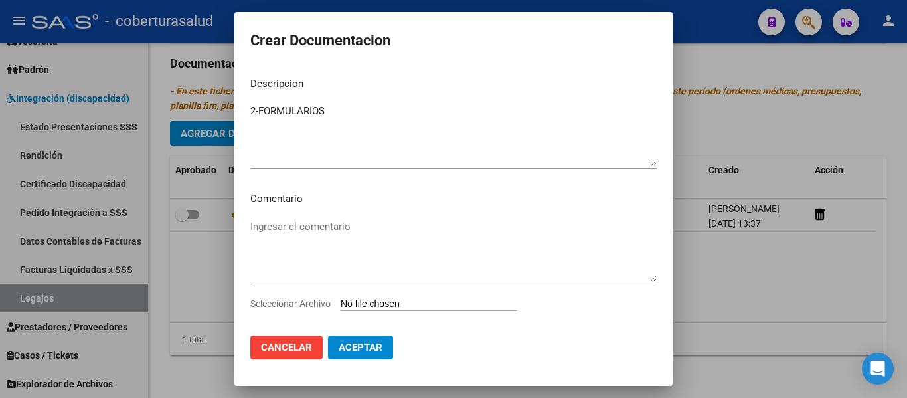
type input "C:\fakepath\2-FORMULARIOS.pdf"
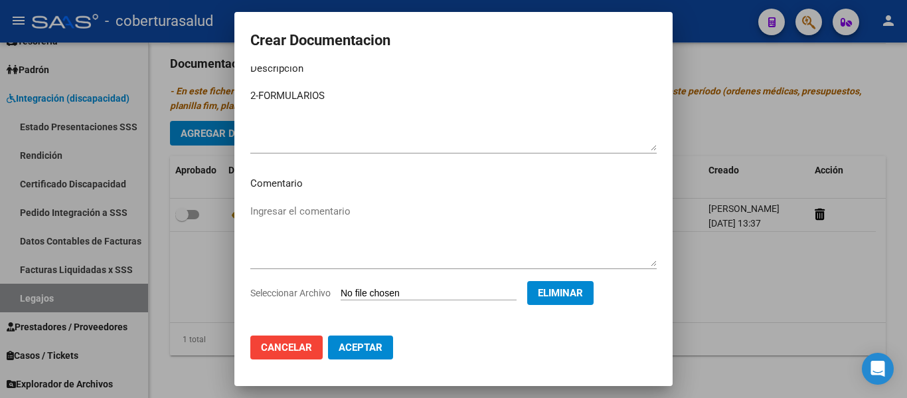
scroll to position [23, 0]
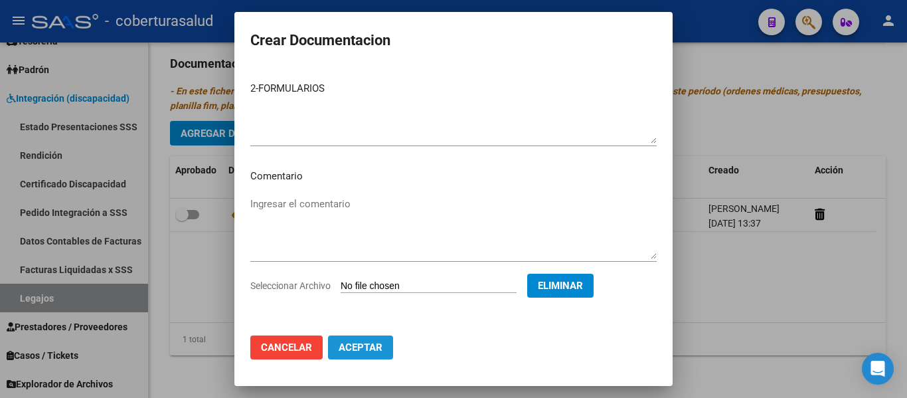
click at [378, 344] on span "Aceptar" at bounding box center [361, 347] width 44 height 12
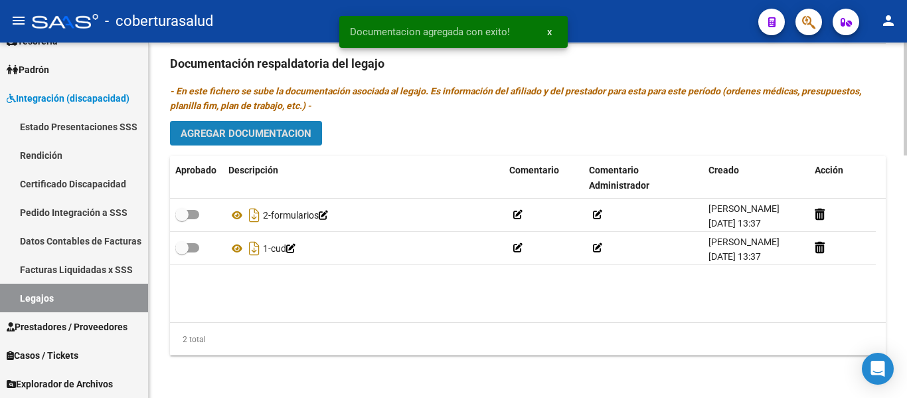
click at [262, 137] on span "Agregar Documentacion" at bounding box center [246, 133] width 131 height 12
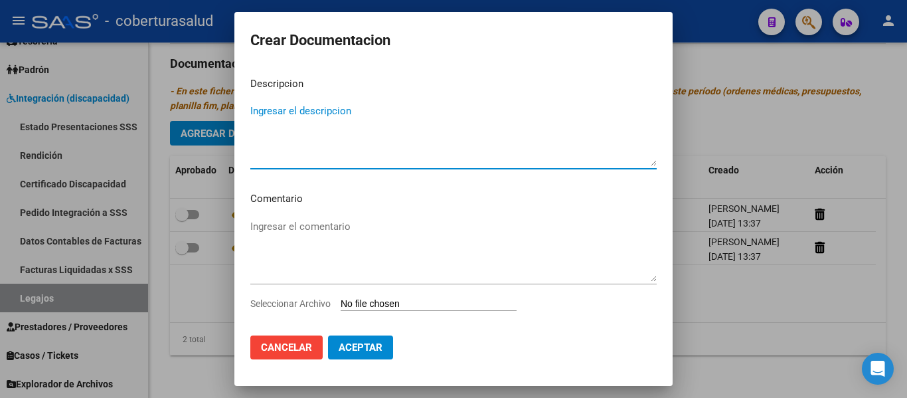
click at [285, 133] on textarea "Ingresar el descripcion" at bounding box center [453, 135] width 406 height 62
type textarea "3-"
click at [379, 305] on input "Seleccionar Archivo" at bounding box center [429, 304] width 176 height 13
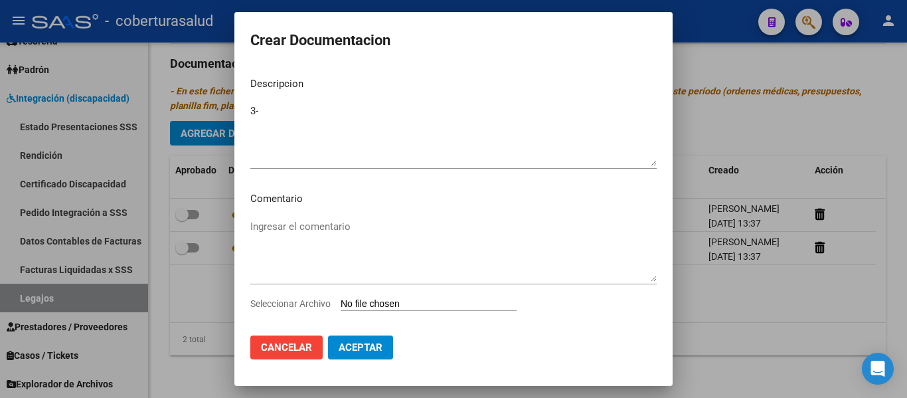
type input "C:\fakepath\3-MODULO INTEGRAL INTENSIVO.pdf"
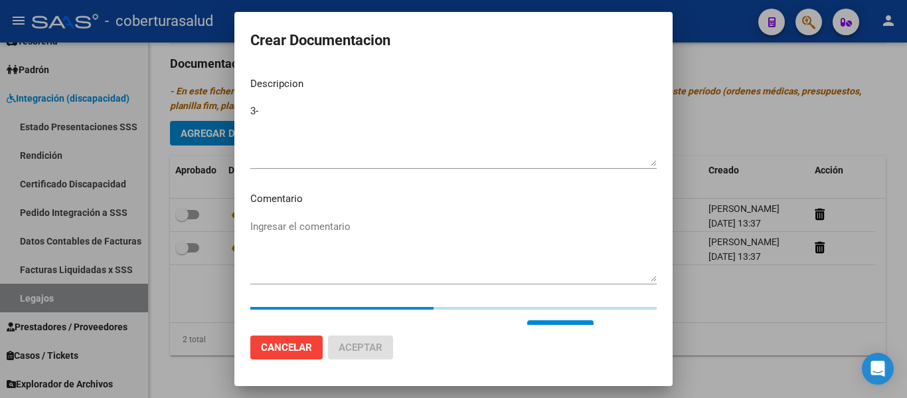
click at [296, 118] on textarea "3-" at bounding box center [453, 135] width 406 height 62
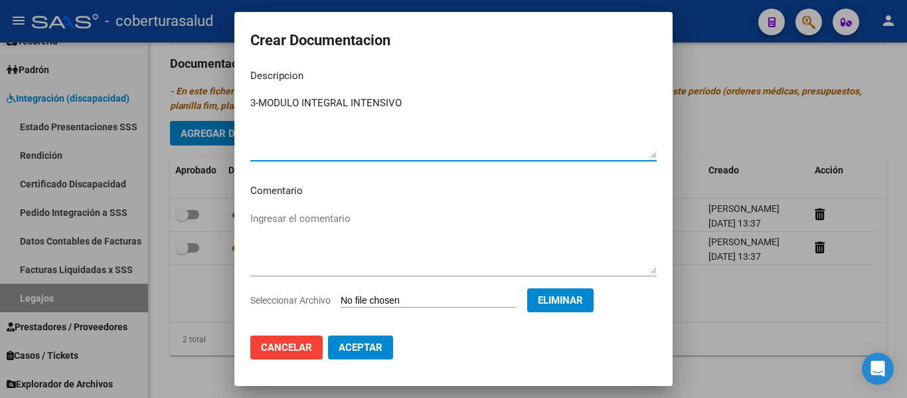
scroll to position [0, 0]
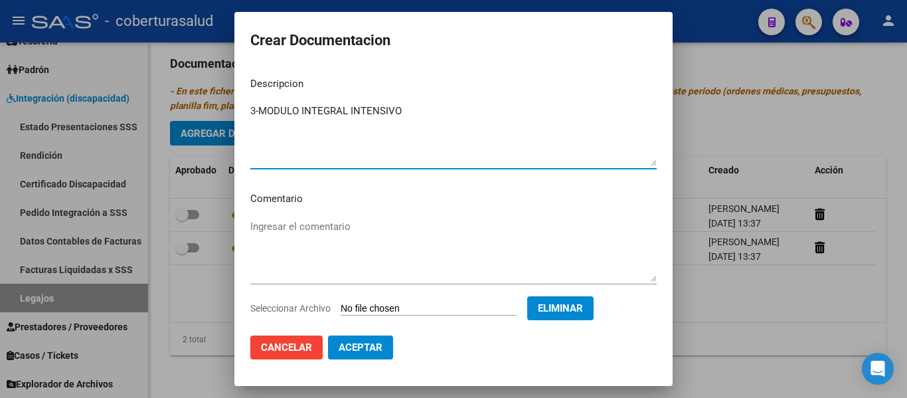
type textarea "3-MODULO INTEGRAL INTENSIVO"
click at [360, 345] on span "Aceptar" at bounding box center [361, 347] width 44 height 12
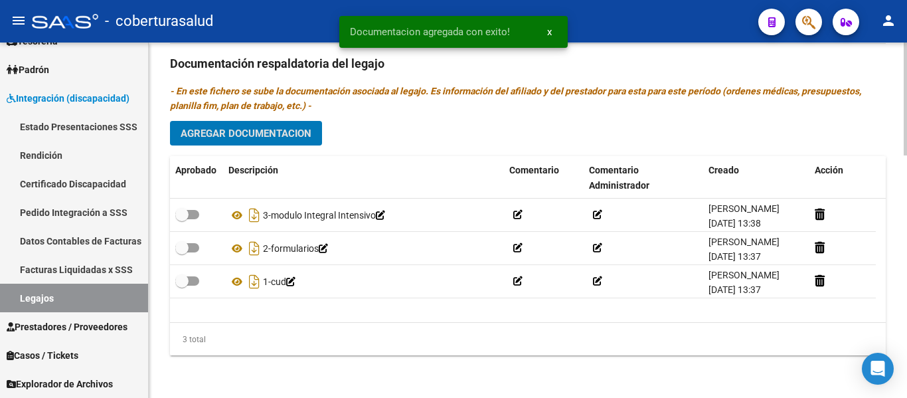
click at [262, 139] on span "Agregar Documentacion" at bounding box center [246, 133] width 131 height 12
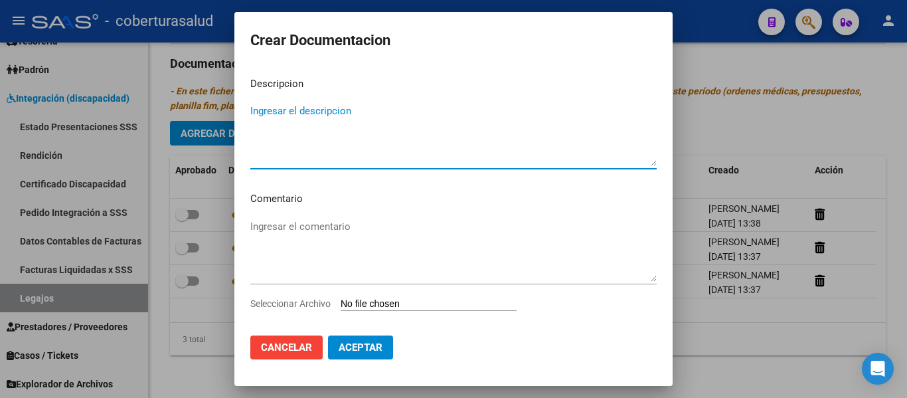
click at [379, 307] on input "Seleccionar Archivo" at bounding box center [429, 304] width 176 height 13
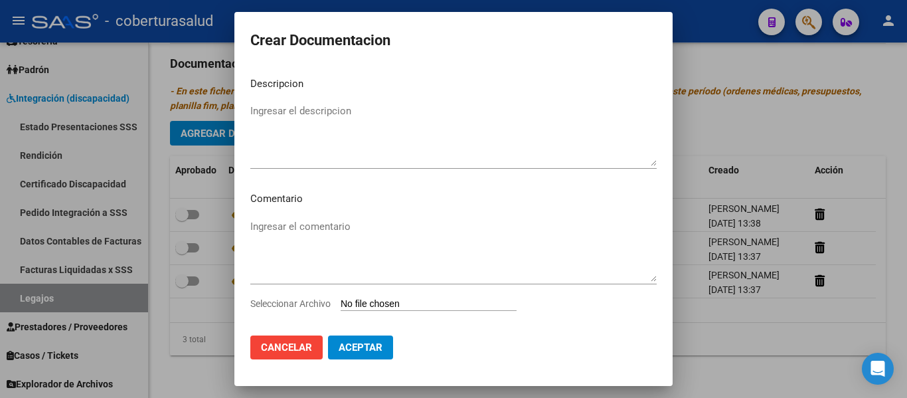
type input "C:\fakepath\4-MODULO MAESTRA DE APOYO.pdf"
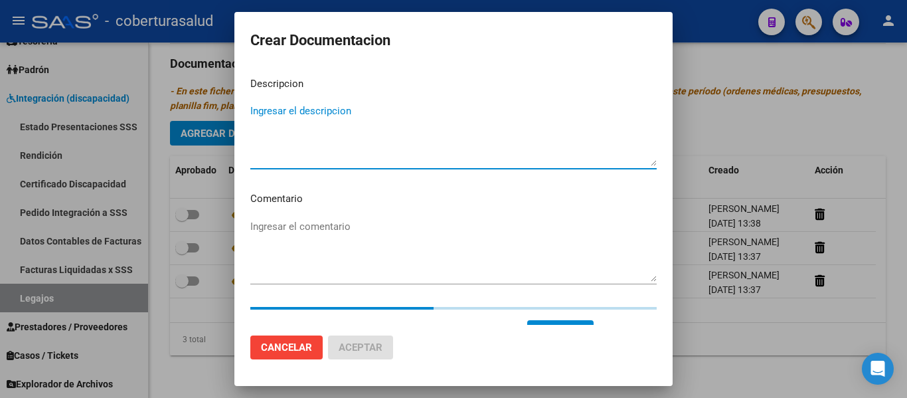
click at [312, 132] on textarea "Ingresar el descripcion" at bounding box center [453, 135] width 406 height 62
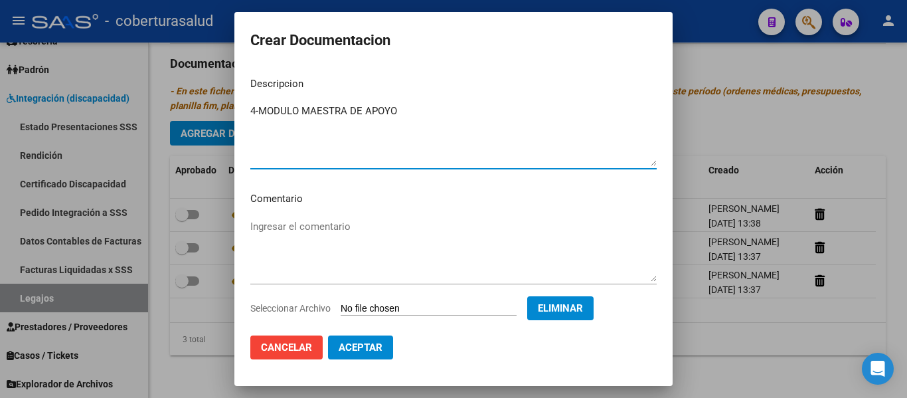
type textarea "4-MODULO MAESTRA DE APOYO"
click at [366, 346] on span "Aceptar" at bounding box center [361, 347] width 44 height 12
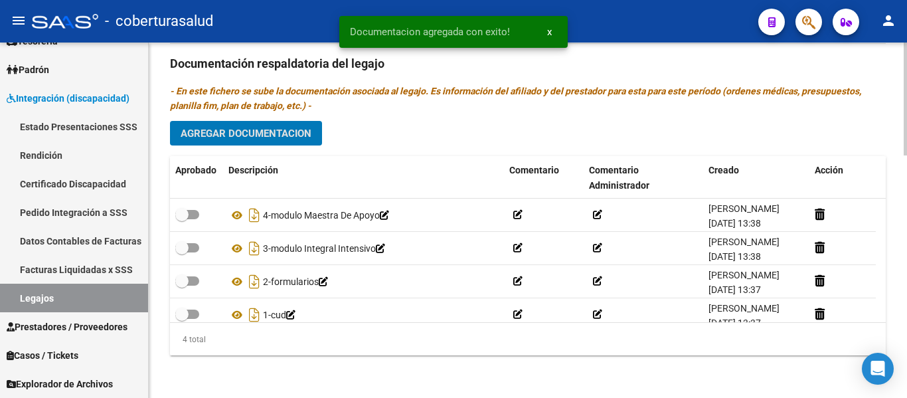
click at [246, 129] on span "Agregar Documentacion" at bounding box center [246, 133] width 131 height 12
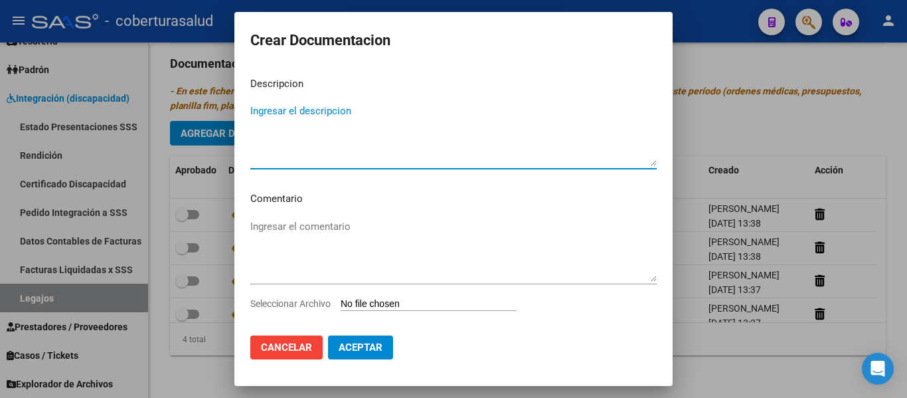
click at [399, 308] on input "Seleccionar Archivo" at bounding box center [429, 304] width 176 height 13
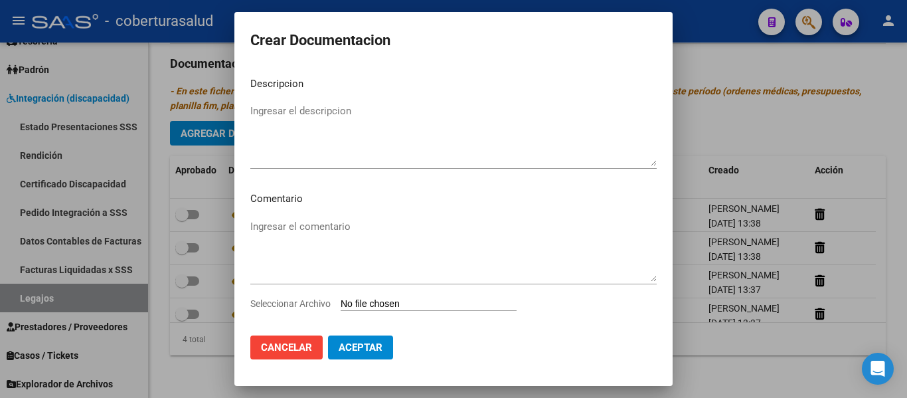
type input "C:\fakepath\5-TRANSPORTE SIN DEPENDENCIA.pdf"
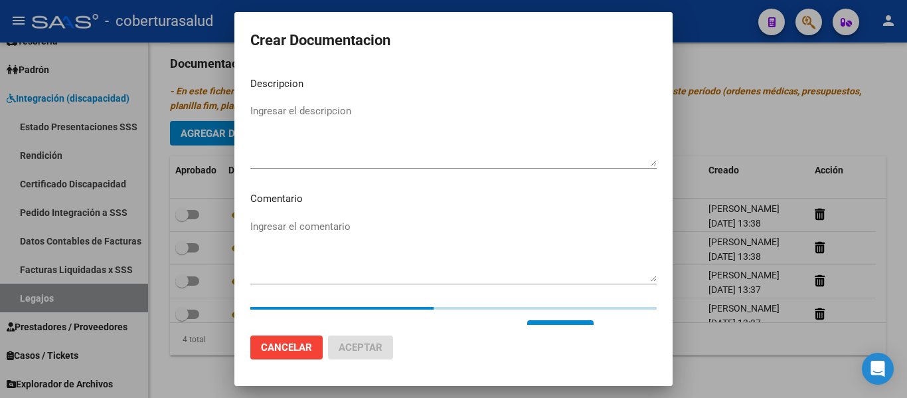
click at [306, 109] on textarea "Ingresar el descripcion" at bounding box center [453, 135] width 406 height 62
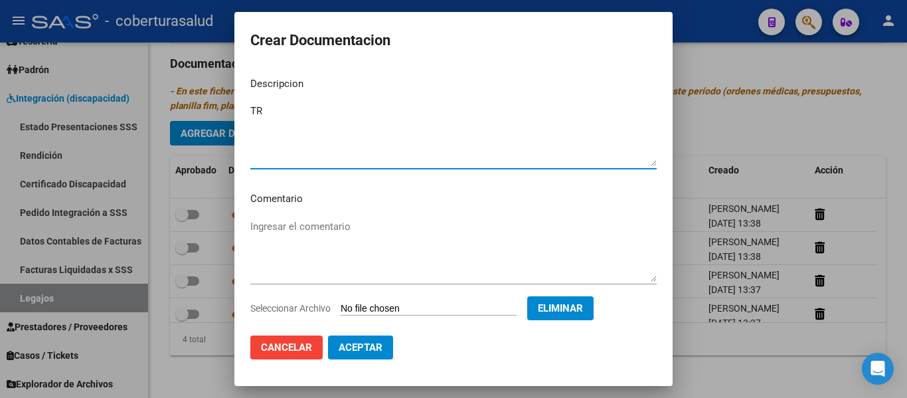
type textarea "T"
type textarea "5-TRANSPORTE SIN DEPENDENCIA"
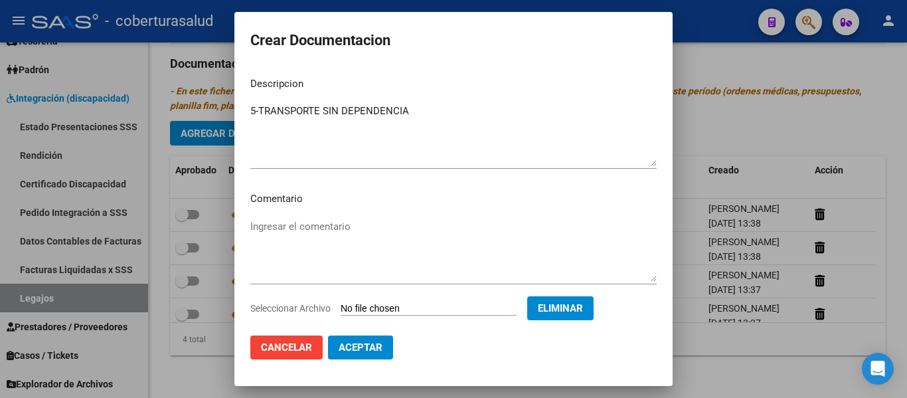
click at [427, 215] on mat-dialog-content "Descripcion 5-TRANSPORTE SIN DEPENDENCIA Ingresar el descripcion Comentario Ing…" at bounding box center [453, 195] width 438 height 258
click at [376, 343] on button "Aceptar" at bounding box center [360, 347] width 65 height 24
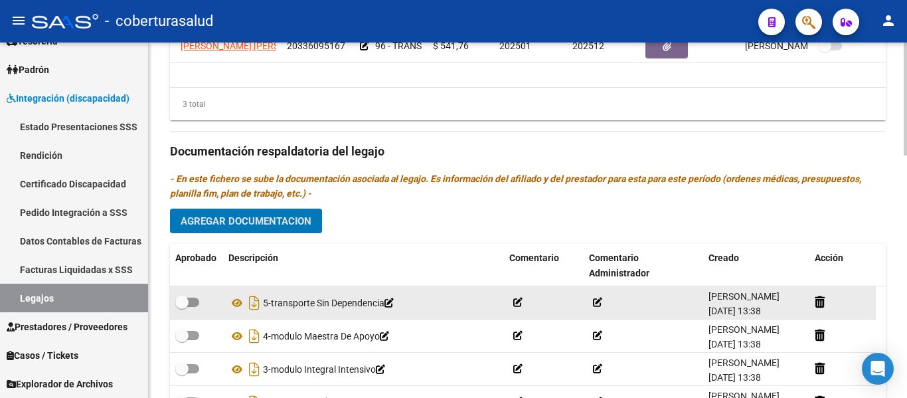
scroll to position [763, 0]
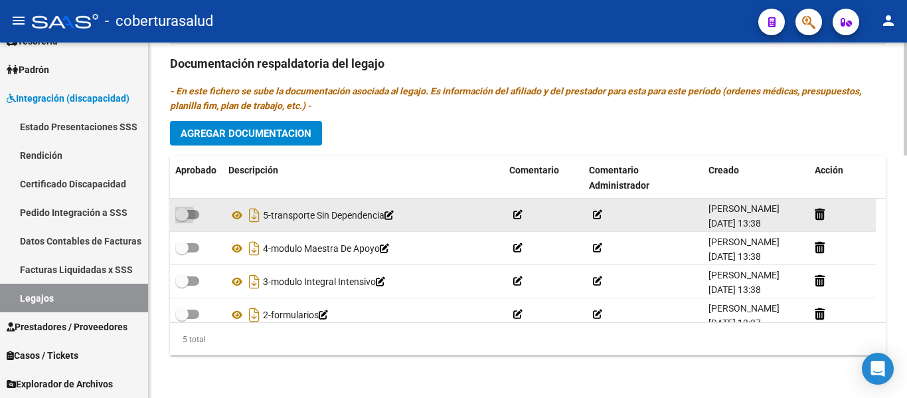
click at [183, 212] on span at bounding box center [181, 214] width 13 height 13
click at [182, 219] on input "checkbox" at bounding box center [181, 219] width 1 height 1
checkbox input "true"
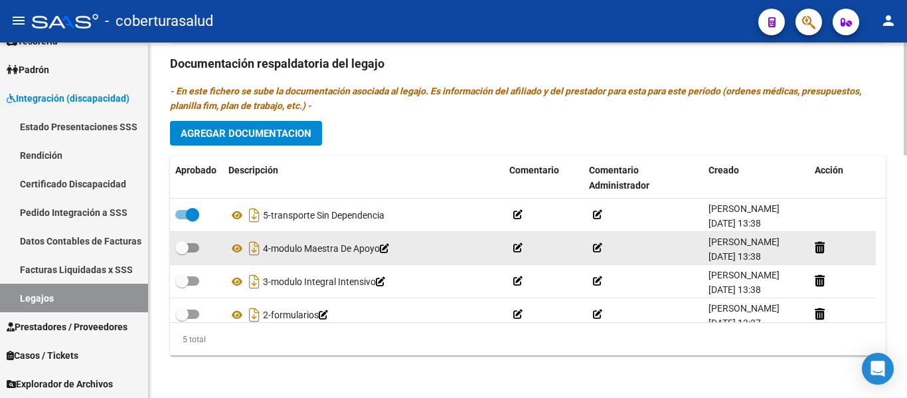
click at [187, 244] on span at bounding box center [181, 247] width 13 height 13
click at [182, 252] on input "checkbox" at bounding box center [181, 252] width 1 height 1
checkbox input "true"
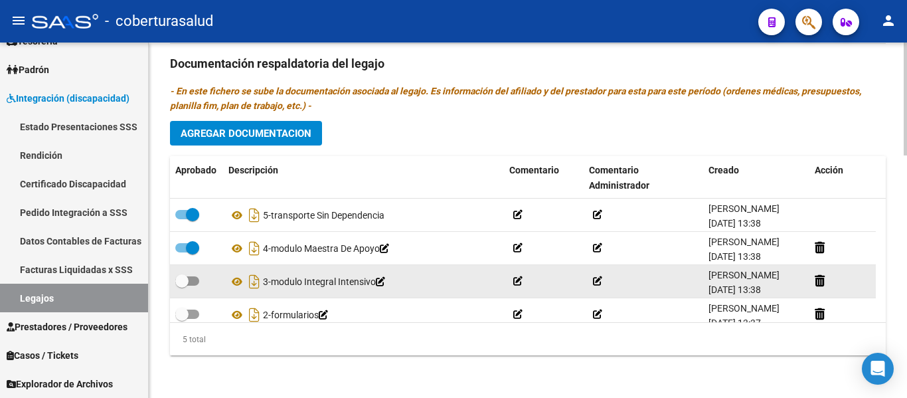
drag, startPoint x: 194, startPoint y: 272, endPoint x: 190, endPoint y: 284, distance: 12.0
click at [194, 273] on label at bounding box center [187, 281] width 24 height 16
click at [182, 286] on input "checkbox" at bounding box center [181, 286] width 1 height 1
checkbox input "true"
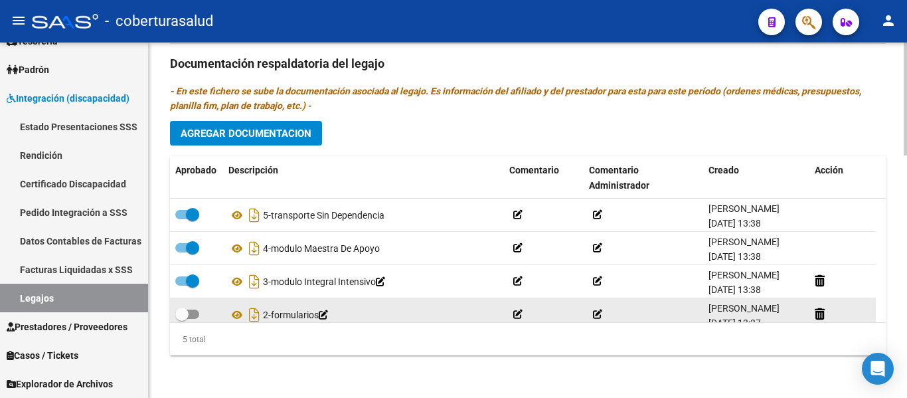
click at [192, 317] on span at bounding box center [187, 313] width 24 height 9
click at [182, 319] on input "checkbox" at bounding box center [181, 319] width 1 height 1
checkbox input "true"
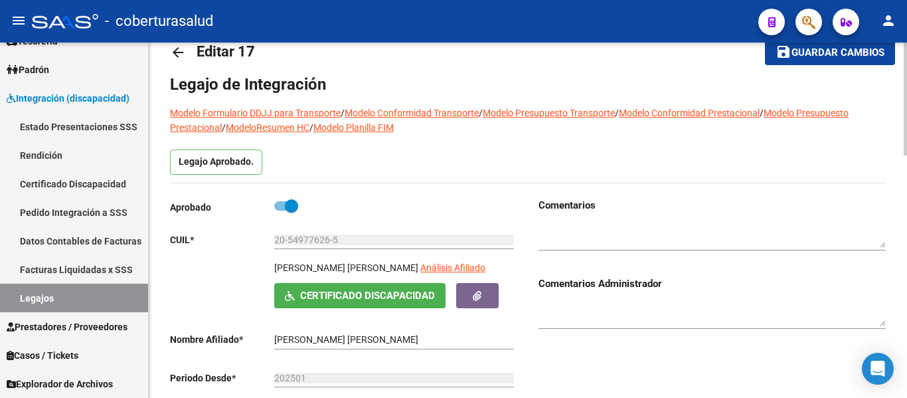
scroll to position [0, 0]
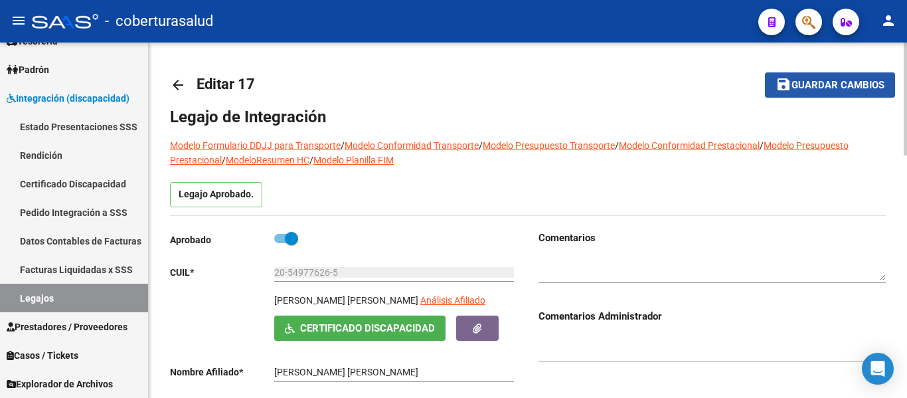
click at [834, 87] on span "Guardar cambios" at bounding box center [837, 86] width 93 height 12
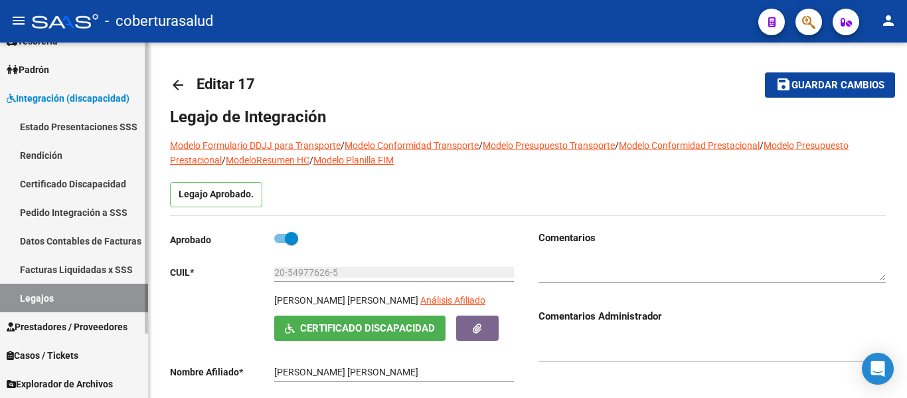
click at [33, 292] on link "Legajos" at bounding box center [74, 298] width 148 height 29
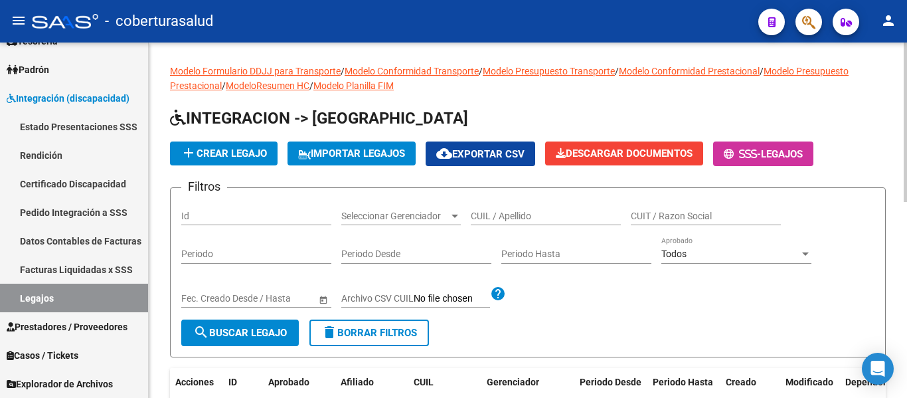
click at [517, 212] on input "CUIL / Apellido" at bounding box center [546, 215] width 150 height 11
paste input "20552249160"
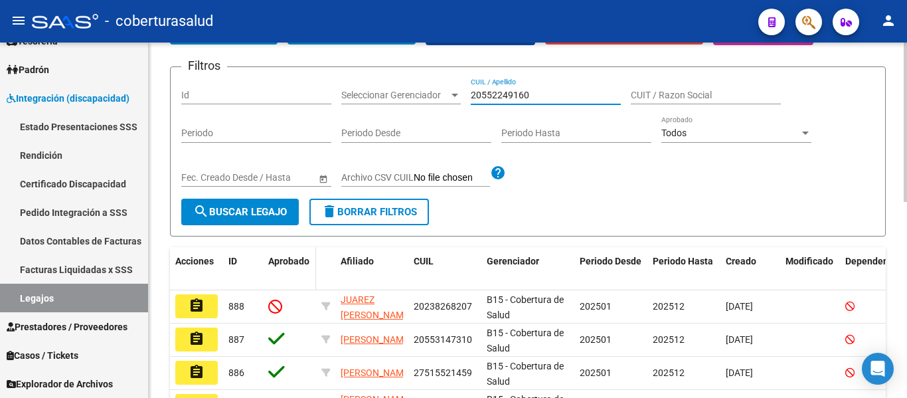
scroll to position [133, 0]
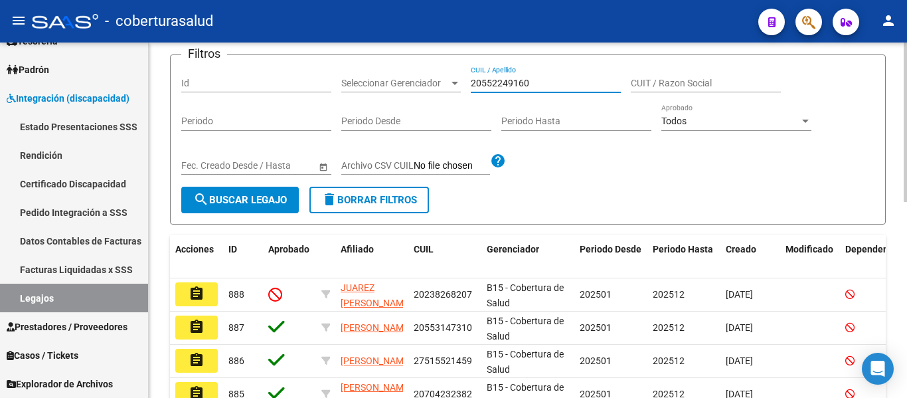
type input "20552249160"
click at [238, 203] on span "search Buscar Legajo" at bounding box center [240, 200] width 94 height 12
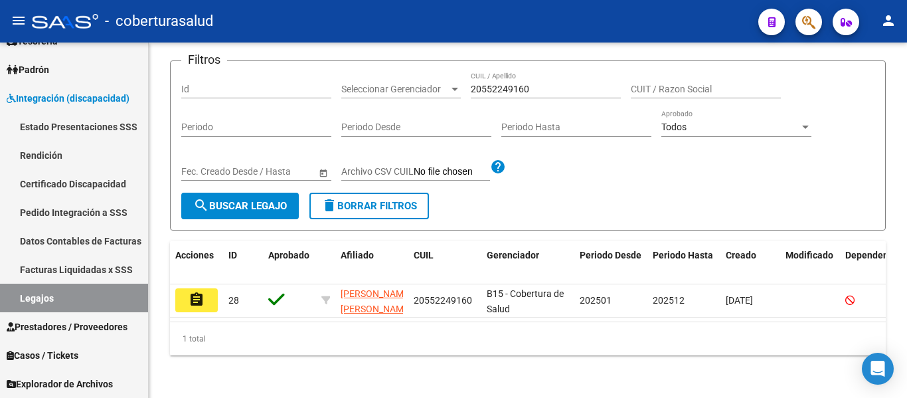
click at [195, 292] on mat-icon "assignment" at bounding box center [197, 299] width 16 height 16
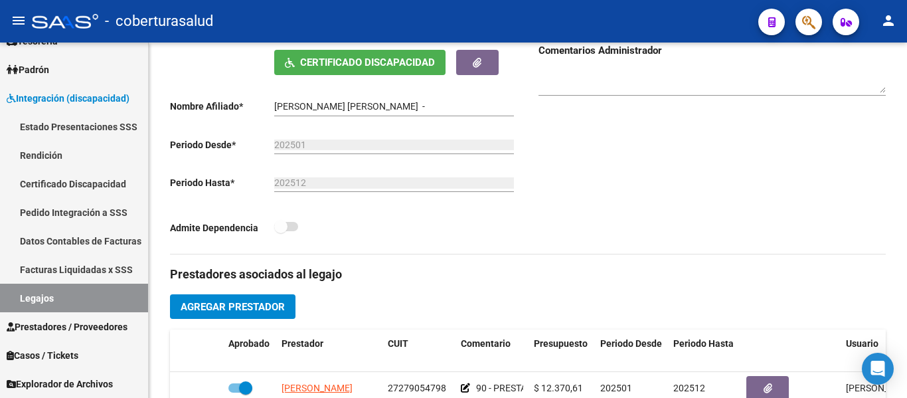
type input "[PERSON_NAME] [PERSON_NAME]"
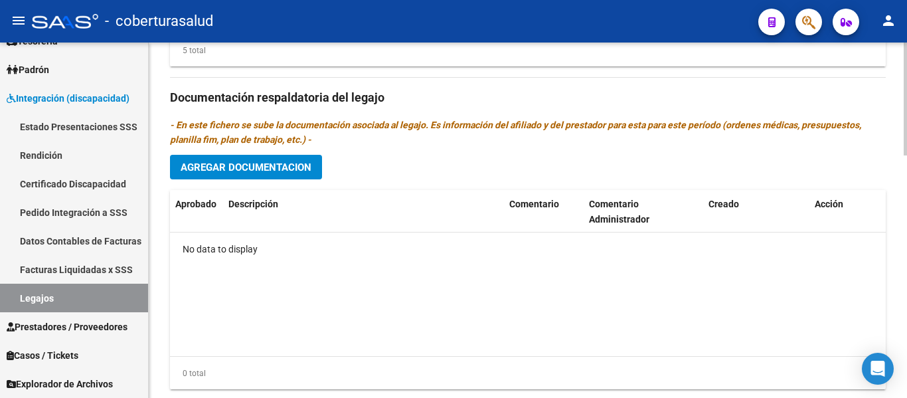
scroll to position [730, 0]
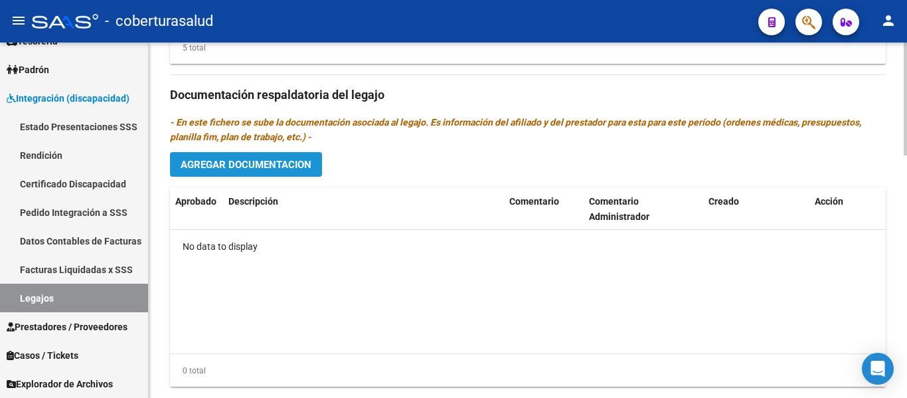
click at [242, 165] on span "Agregar Documentacion" at bounding box center [246, 165] width 131 height 12
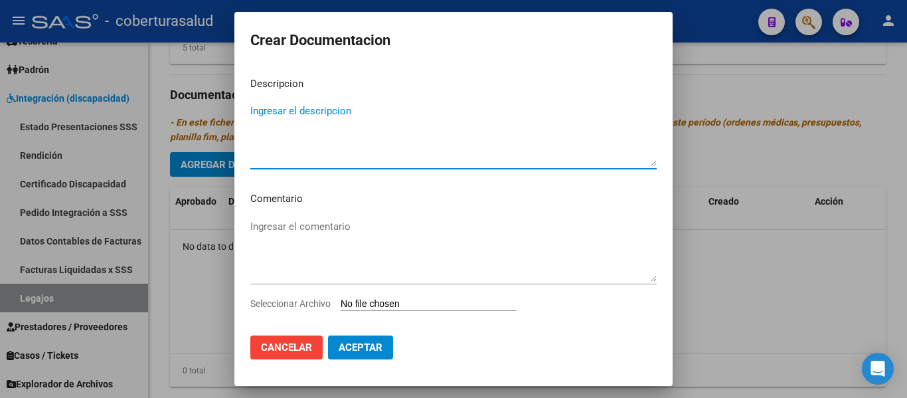
click at [382, 303] on input "Seleccionar Archivo" at bounding box center [429, 304] width 176 height 13
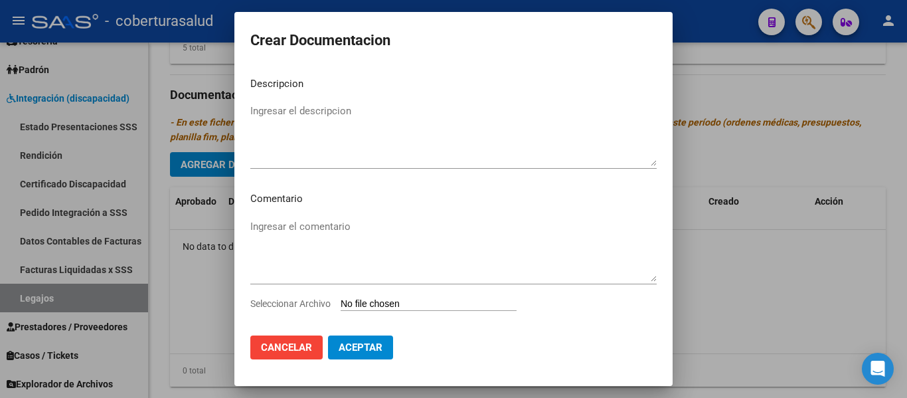
type input "C:\fakepath\1- CUD.pdf"
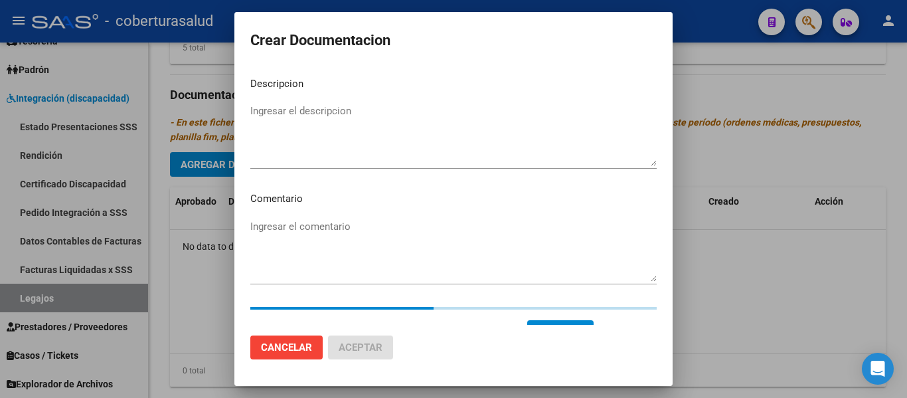
click at [307, 116] on textarea "Ingresar el descripcion" at bounding box center [453, 135] width 406 height 62
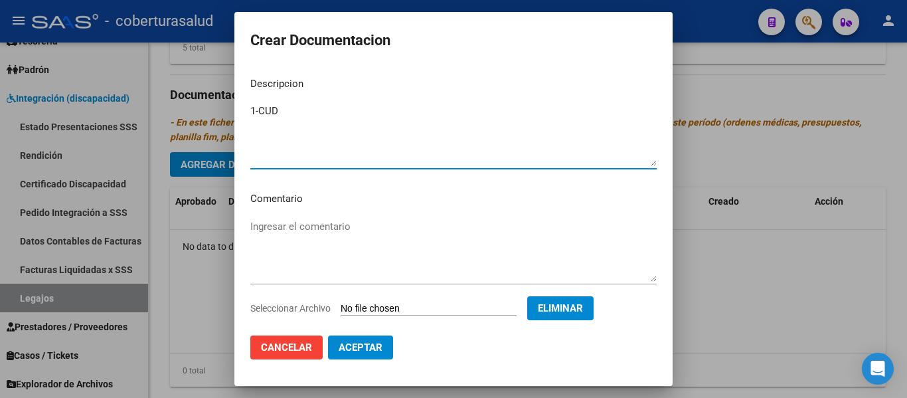
type textarea "1-CUD"
click at [367, 349] on span "Aceptar" at bounding box center [361, 347] width 44 height 12
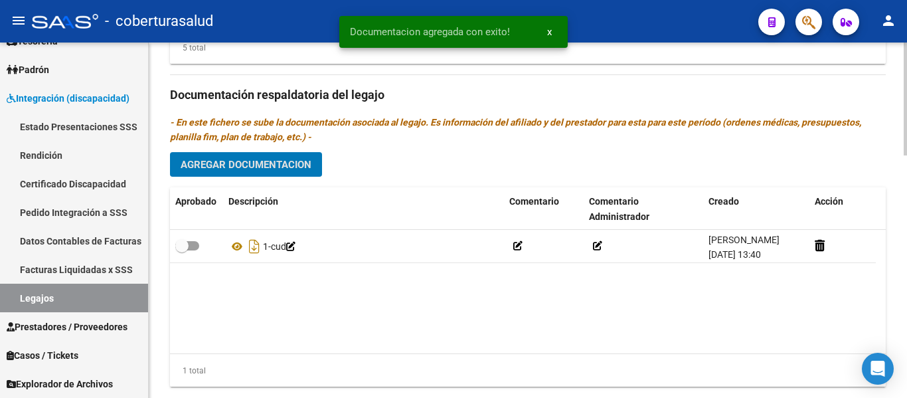
click at [280, 165] on span "Agregar Documentacion" at bounding box center [246, 165] width 131 height 12
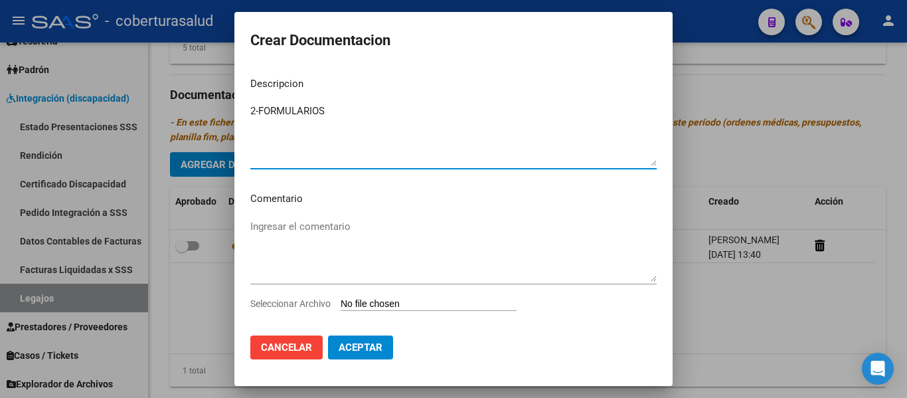
type textarea "2-FORMULARIOS"
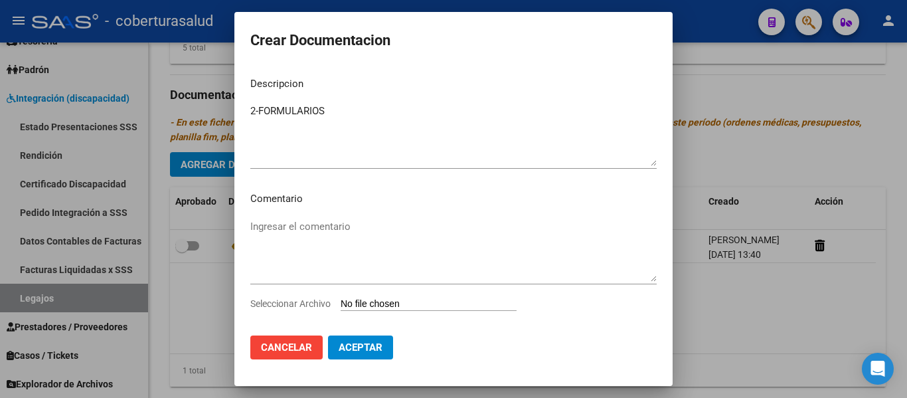
click at [416, 303] on input "Seleccionar Archivo" at bounding box center [429, 304] width 176 height 13
type input "C:\fakepath\2- FORMULARIOS.pdf"
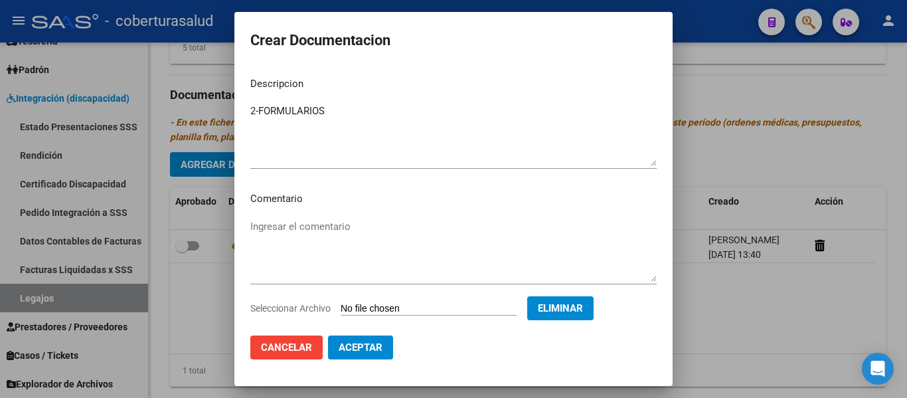
click at [359, 347] on span "Aceptar" at bounding box center [361, 347] width 44 height 12
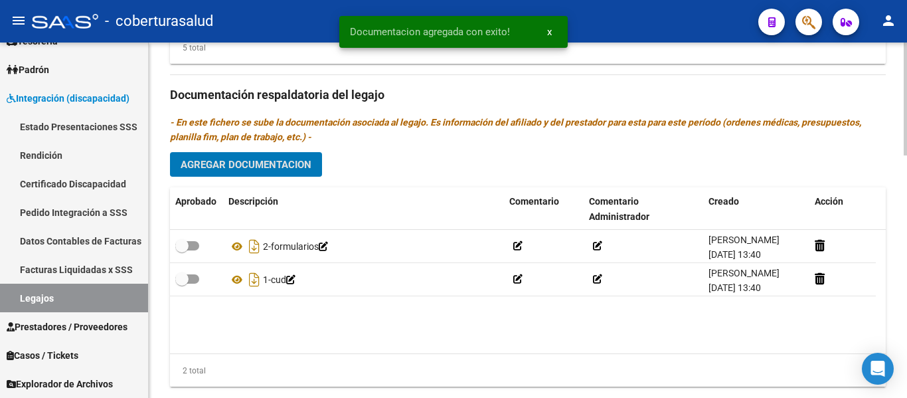
click at [270, 157] on button "Agregar Documentacion" at bounding box center [246, 164] width 152 height 25
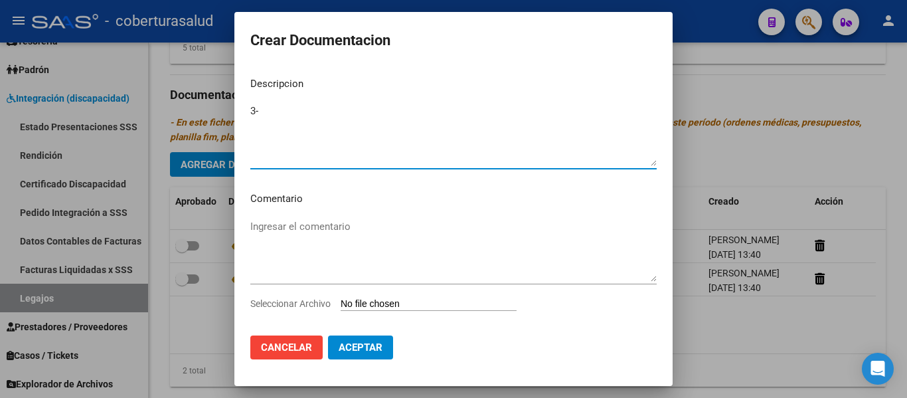
type textarea "3-"
click at [410, 298] on input "Seleccionar Archivo" at bounding box center [429, 304] width 176 height 13
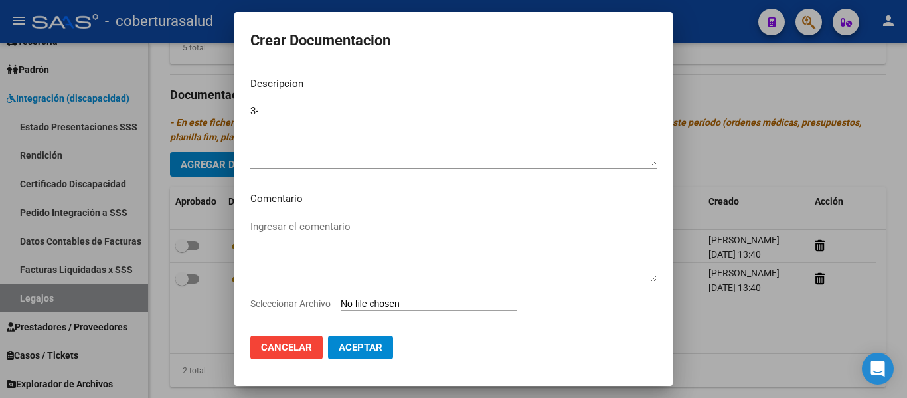
type input "C:\fakepath\3-PRESTACION DE APOYO EN PSICOLOGIA.pdf"
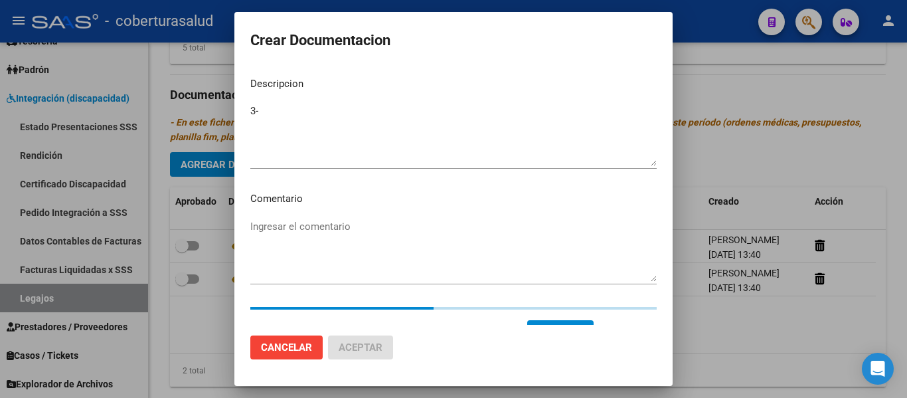
click at [282, 106] on textarea "3-" at bounding box center [453, 135] width 406 height 62
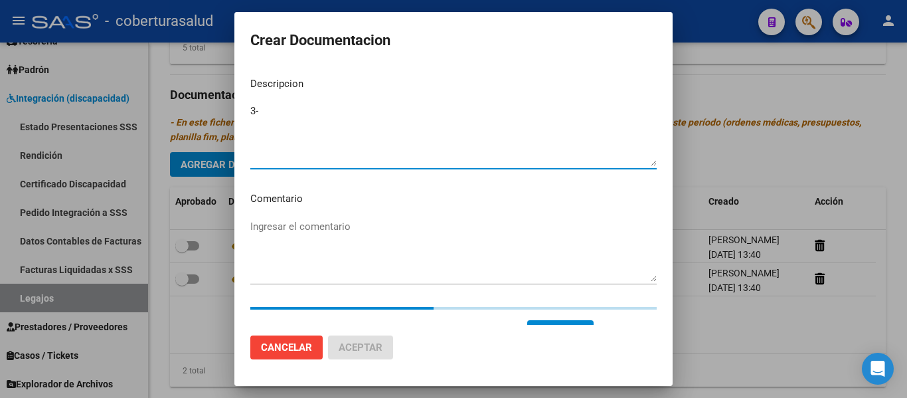
type textarea "3"
paste textarea "3-PRESTACION DE APOYO EN PSICOLOGIA"
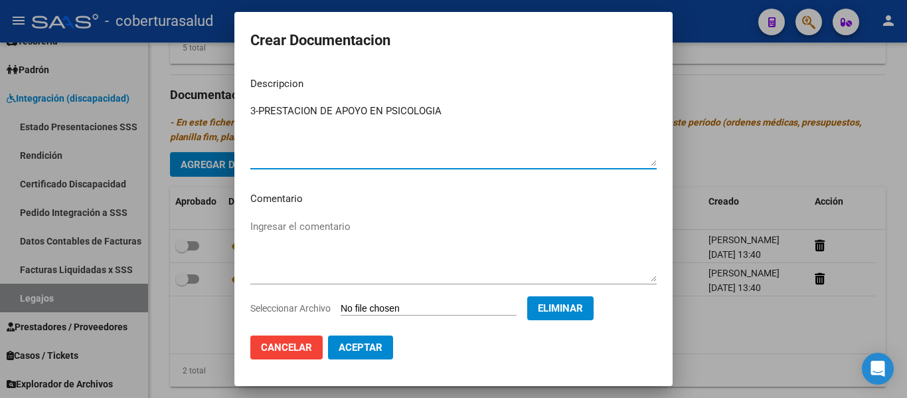
type textarea "3-PRESTACION DE APOYO EN PSICOLOGIA"
click at [340, 342] on span "Aceptar" at bounding box center [361, 347] width 44 height 12
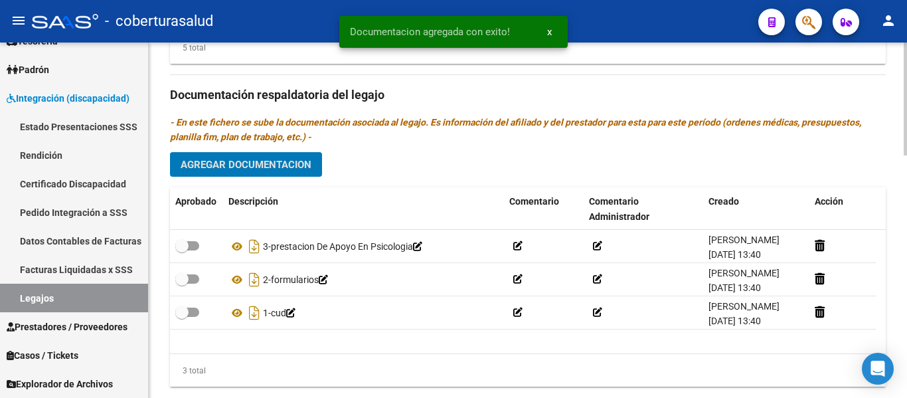
click at [251, 160] on span "Agregar Documentacion" at bounding box center [246, 165] width 131 height 12
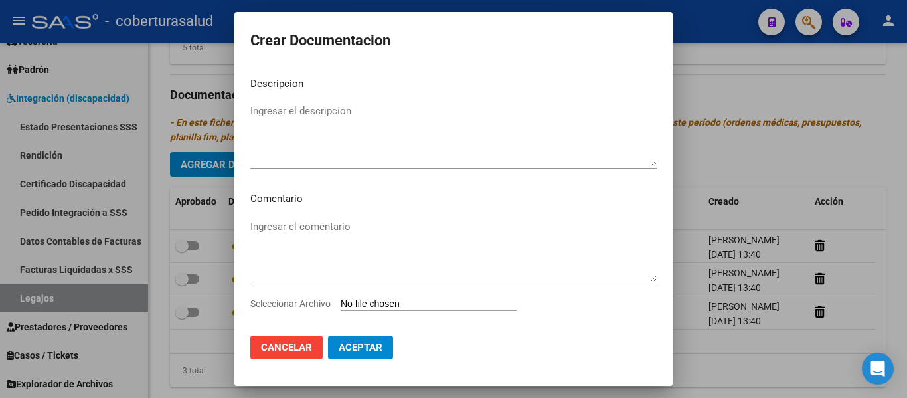
click at [381, 301] on input "Seleccionar Archivo" at bounding box center [429, 304] width 176 height 13
type input "C:\fakepath\4-PRESTACION DE APOYO EN PSICOPEDAGOGIA.pdf"
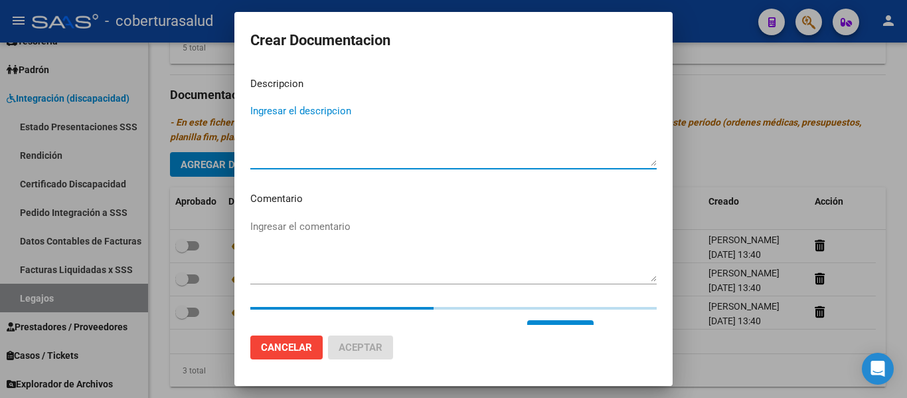
click at [282, 115] on textarea "Ingresar el descripcion" at bounding box center [453, 135] width 406 height 62
paste textarea "4-PRESTACION DE APOYO EN PSICOPEDAGOGIA"
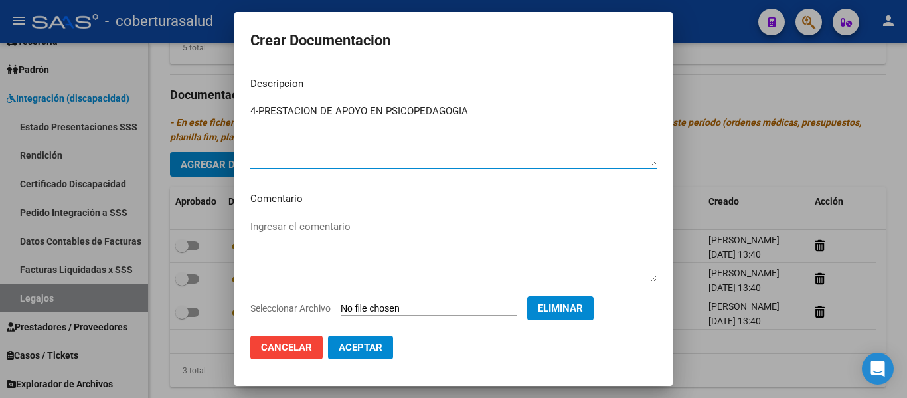
type textarea "4-PRESTACION DE APOYO EN PSICOPEDAGOGIA"
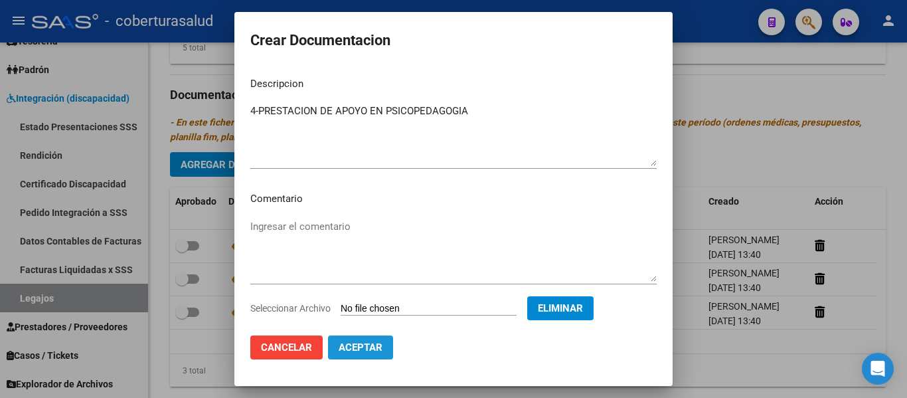
click at [361, 347] on span "Aceptar" at bounding box center [361, 347] width 44 height 12
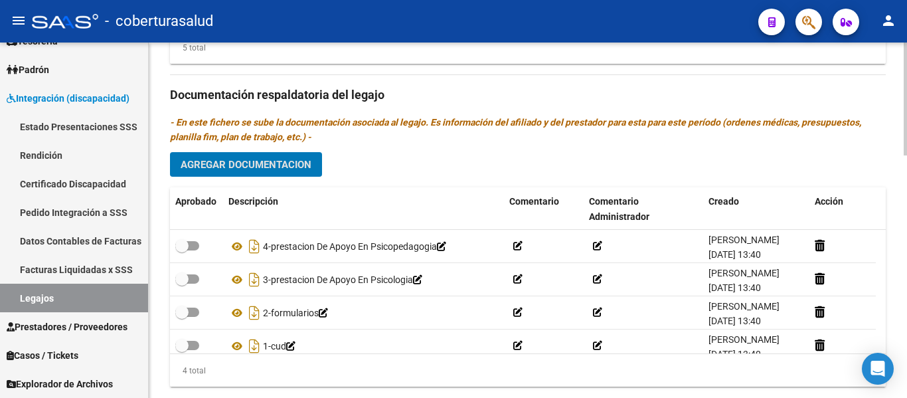
click at [256, 165] on span "Agregar Documentacion" at bounding box center [246, 165] width 131 height 12
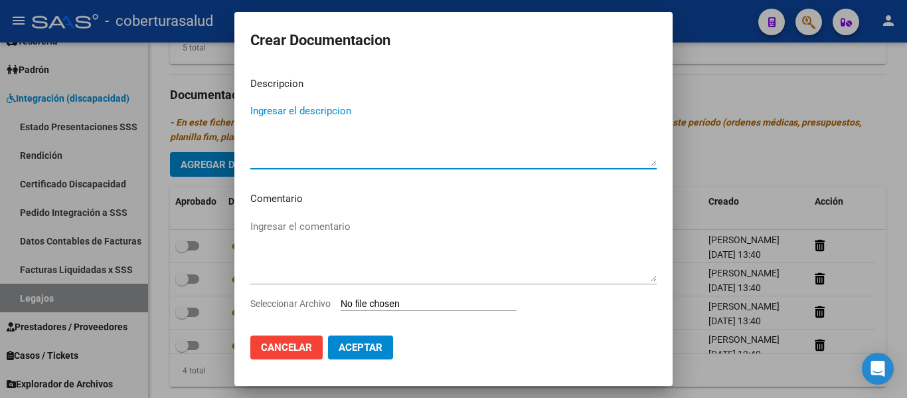
click at [388, 299] on input "Seleccionar Archivo" at bounding box center [429, 304] width 176 height 13
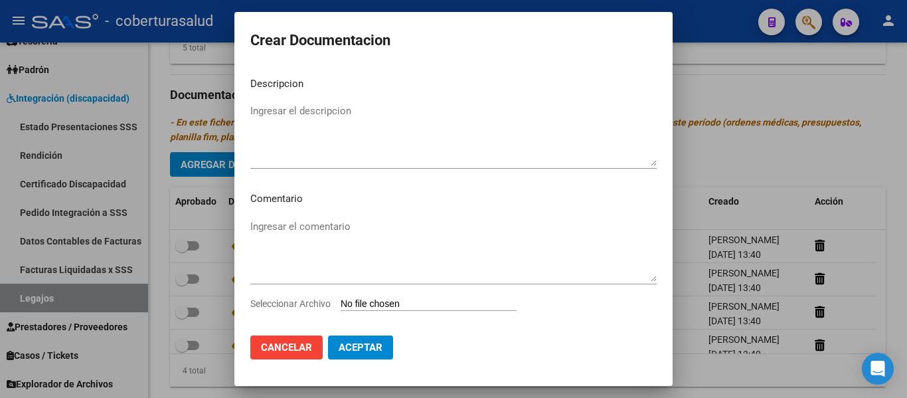
type input "C:\fakepath\5-PRESTACION DE APOYO EN FONOAUDIOLOGIA.pdf"
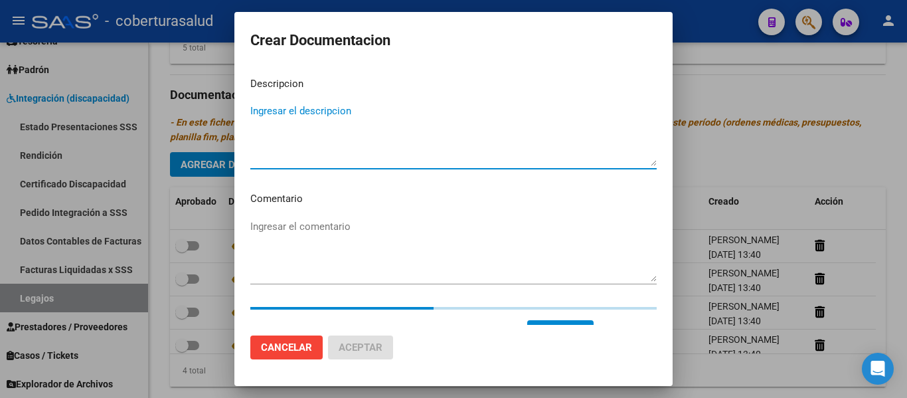
click at [363, 145] on textarea "Ingresar el descripcion" at bounding box center [453, 135] width 406 height 62
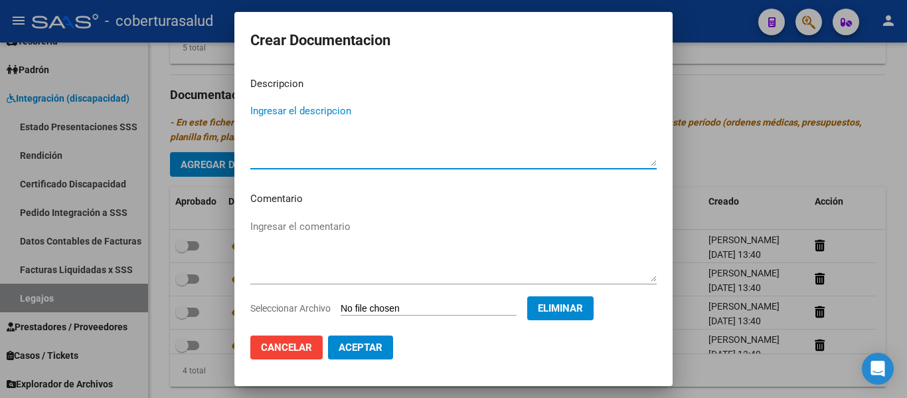
paste textarea "5-PRESTACION DE APOYO EN FONOAUDIOLOGIA"
type textarea "5-PRESTACION DE APOYO EN FONOAUDIOLOGIA"
click at [380, 341] on span "Aceptar" at bounding box center [361, 347] width 44 height 12
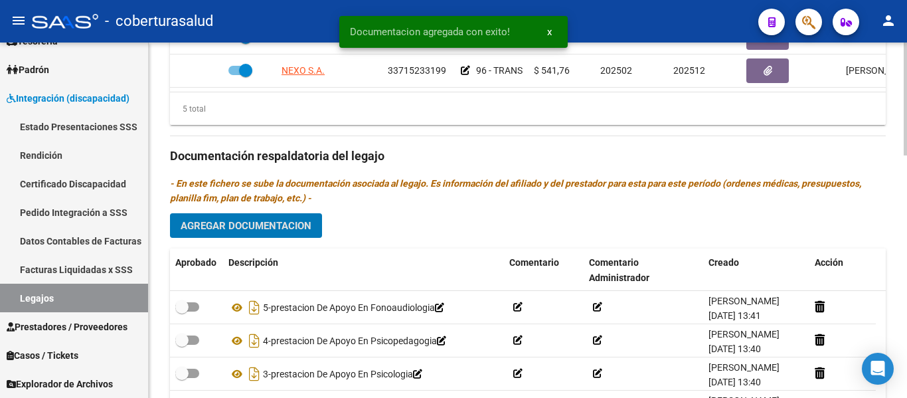
scroll to position [763, 0]
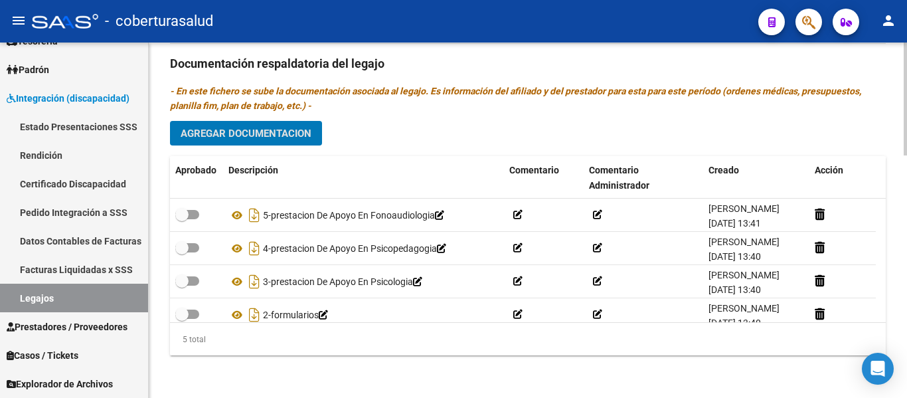
click at [274, 136] on span "Agregar Documentacion" at bounding box center [246, 133] width 131 height 12
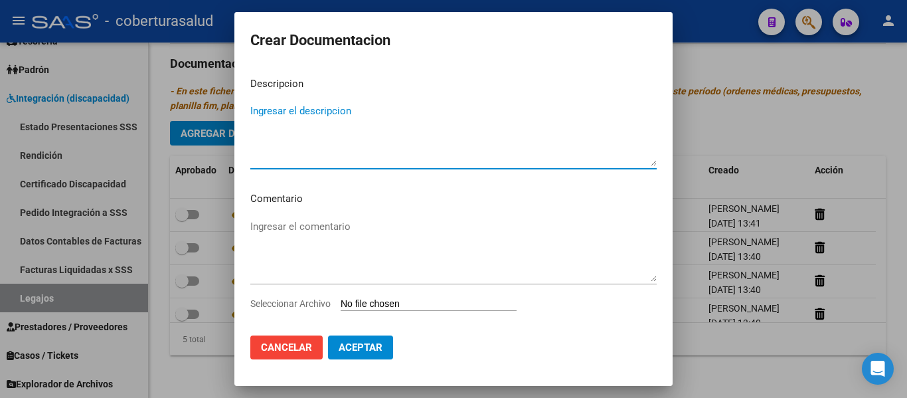
click at [415, 304] on input "Seleccionar Archivo" at bounding box center [429, 304] width 176 height 13
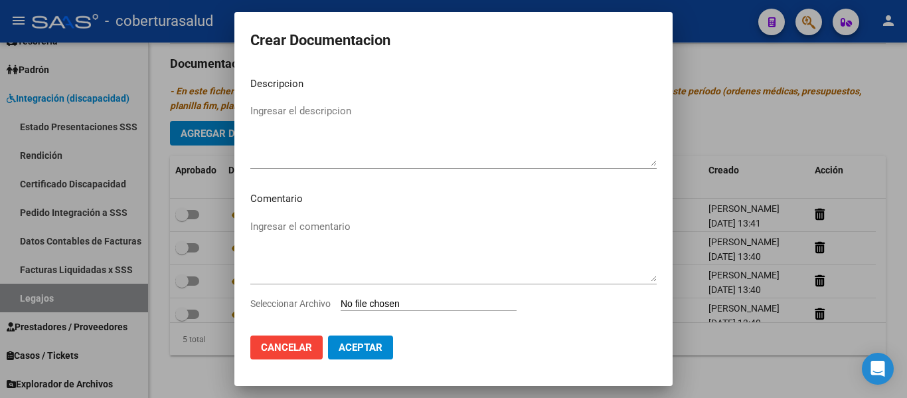
type input "C:\fakepath\6-MODULO MAESTRA DE APOYO.pdf"
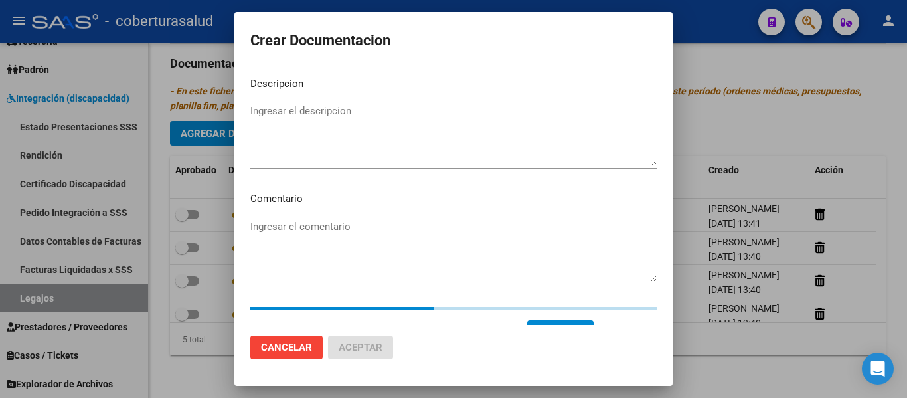
click at [266, 118] on textarea "Ingresar el descripcion" at bounding box center [453, 135] width 406 height 62
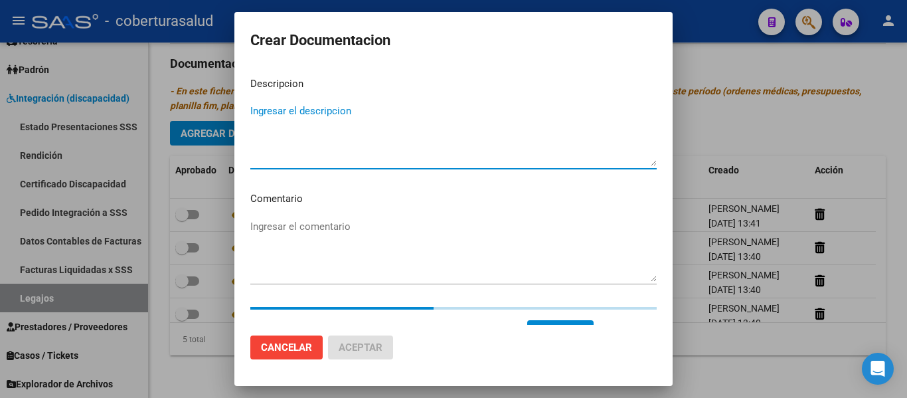
paste textarea "5-PRESTACION DE APOYO EN FONOAUDIOLOGIA"
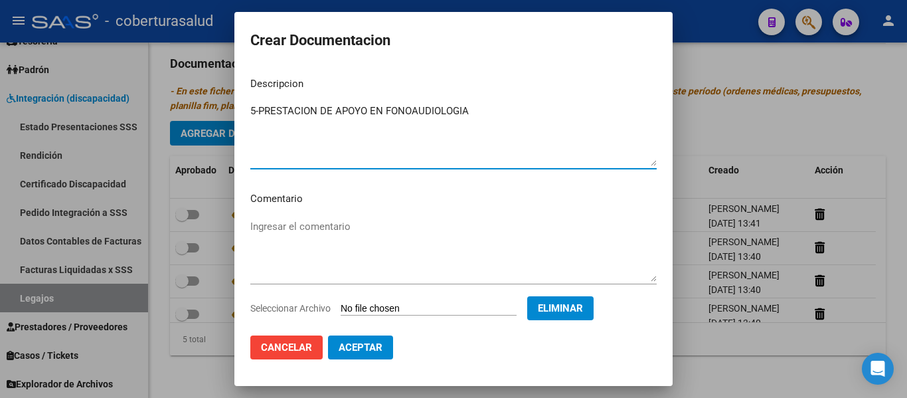
type textarea "5-PRESTACION DE APOYO EN FONOAUDIOLOGIA"
click at [363, 344] on span "Aceptar" at bounding box center [361, 347] width 44 height 12
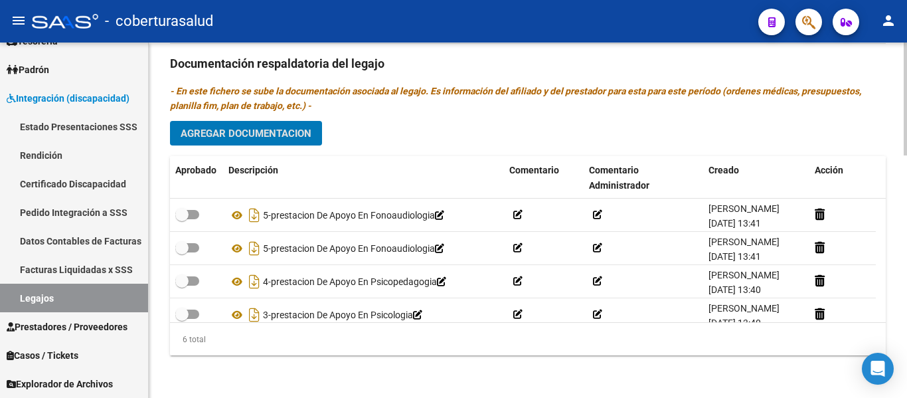
click at [268, 131] on span "Agregar Documentacion" at bounding box center [246, 133] width 131 height 12
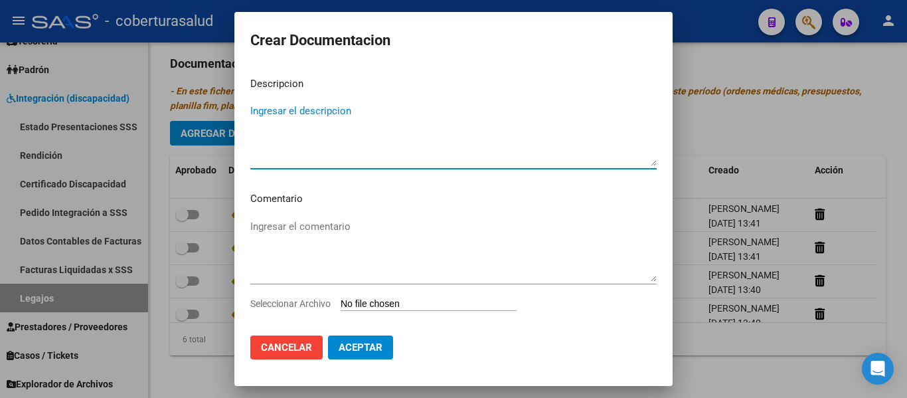
click at [394, 303] on input "Seleccionar Archivo" at bounding box center [429, 304] width 176 height 13
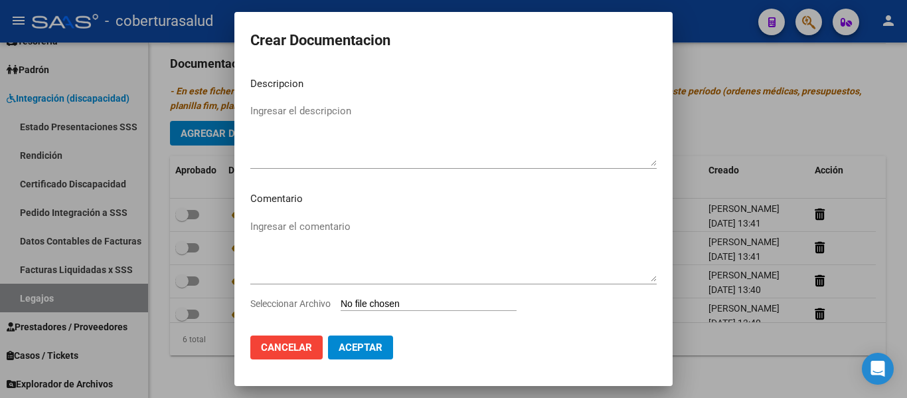
type input "C:\fakepath\7-FORMULARIO CAMBIO DE PRESTADOR.pdf"
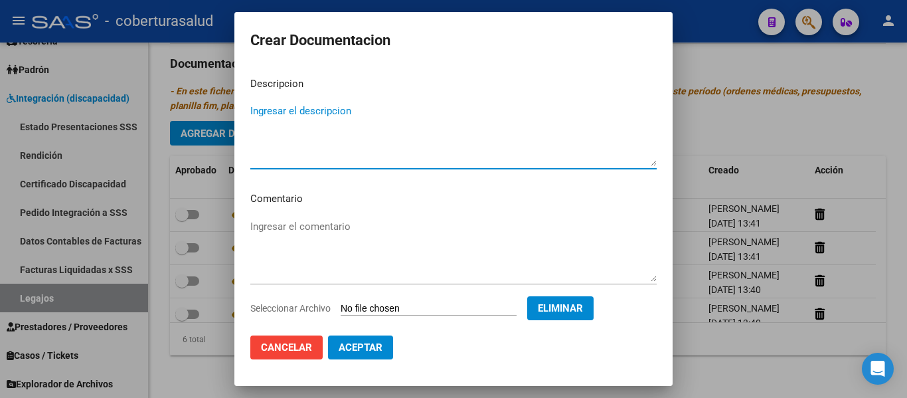
click at [349, 159] on textarea "Ingresar el descripcion" at bounding box center [453, 135] width 406 height 62
paste textarea "7-FORMULARIO CAMBIO DE PRESTADOR"
type textarea "7-FORMULARIO CAMBIO DE PRESTADOR"
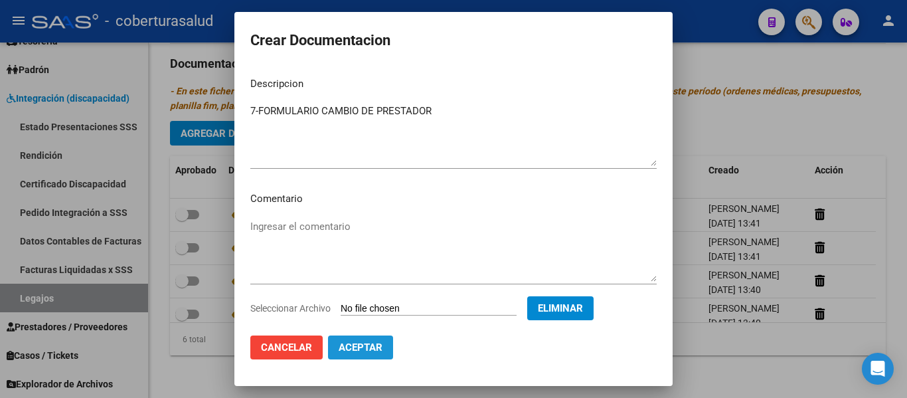
click at [380, 345] on span "Aceptar" at bounding box center [361, 347] width 44 height 12
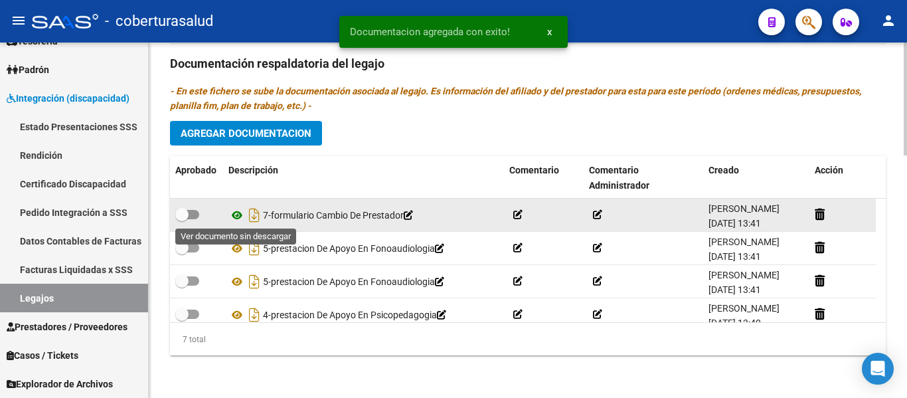
click at [236, 213] on icon at bounding box center [236, 215] width 17 height 16
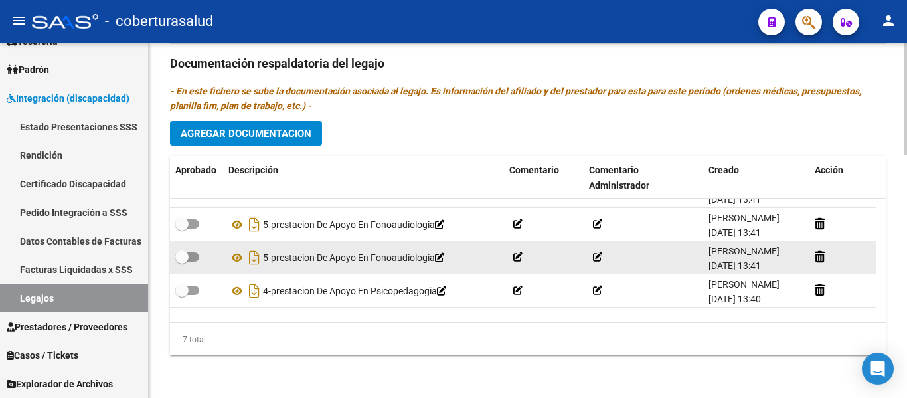
scroll to position [0, 0]
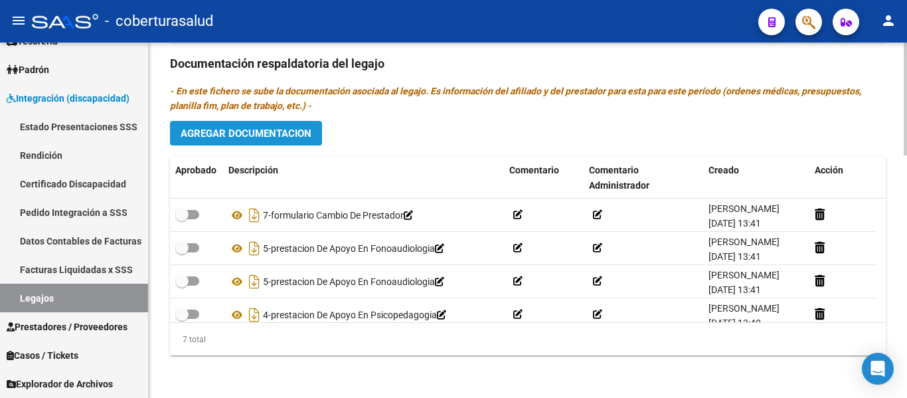
click at [239, 138] on span "Agregar Documentacion" at bounding box center [246, 133] width 131 height 12
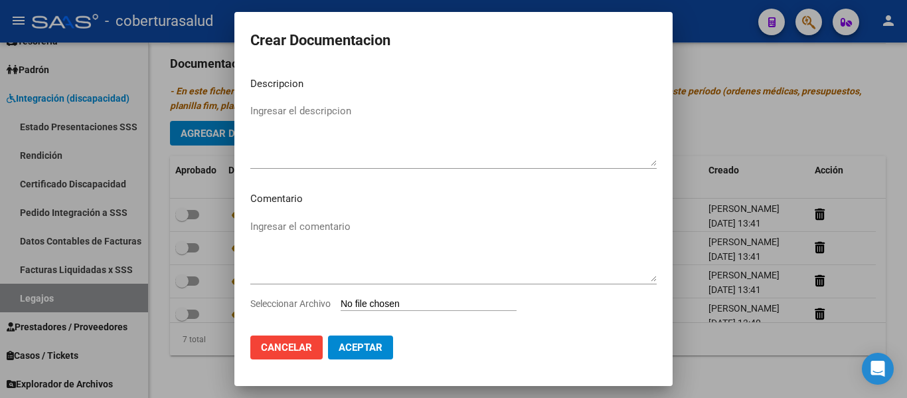
click at [409, 305] on input "Seleccionar Archivo" at bounding box center [429, 304] width 176 height 13
type input "C:\fakepath\8-PRESTACION DE APOYO EN FONOAUDIOLOGIA.pdf"
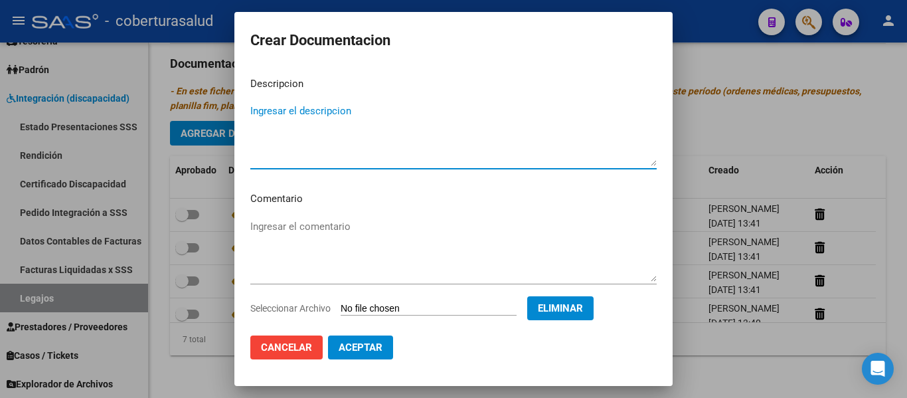
click at [305, 143] on textarea "Ingresar el descripcion" at bounding box center [453, 135] width 406 height 62
type textarea "8-PRESTACION DE APOYO FONOAUDIOLOGIA"
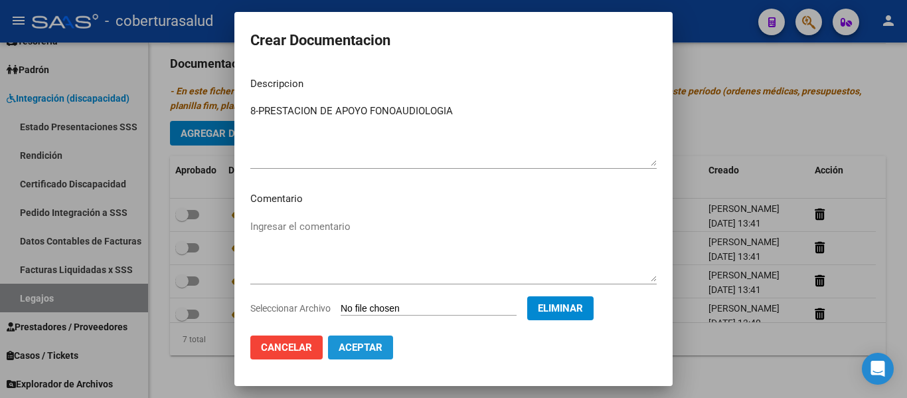
click at [361, 343] on span "Aceptar" at bounding box center [361, 347] width 44 height 12
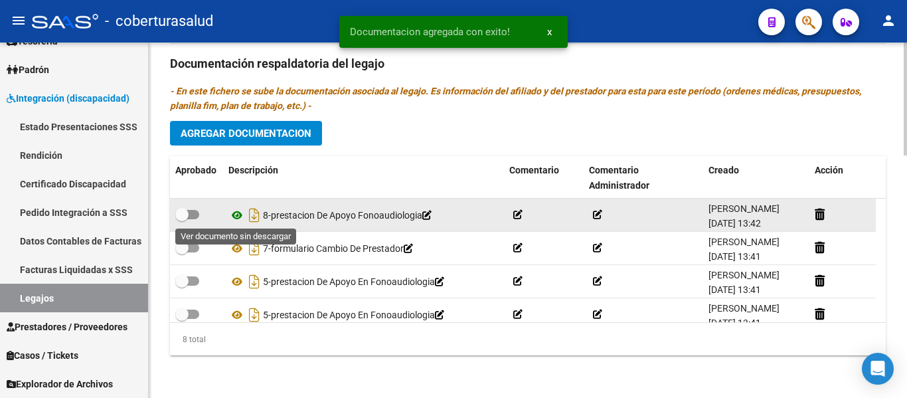
click at [232, 218] on icon at bounding box center [236, 215] width 17 height 16
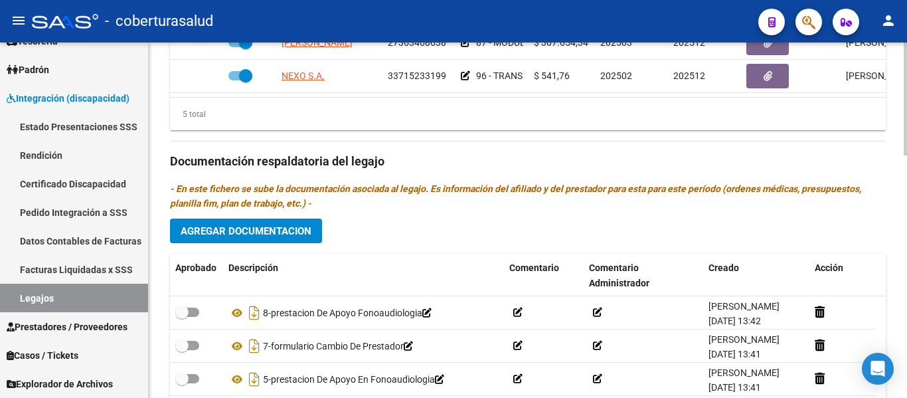
scroll to position [763, 0]
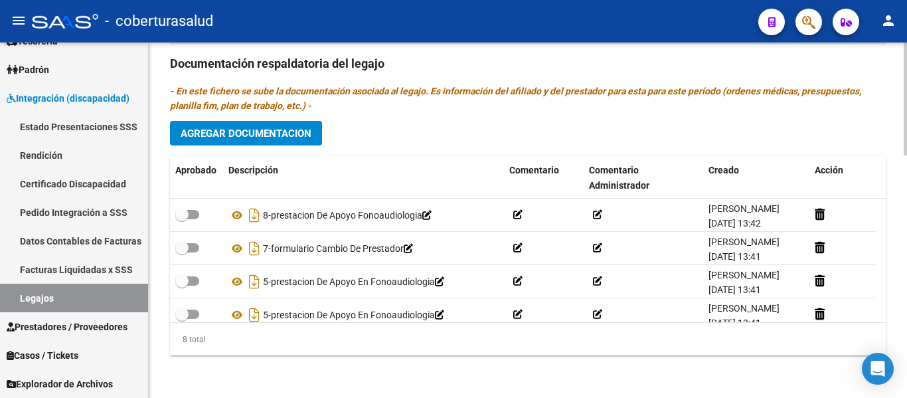
click at [301, 134] on span "Agregar Documentacion" at bounding box center [246, 133] width 131 height 12
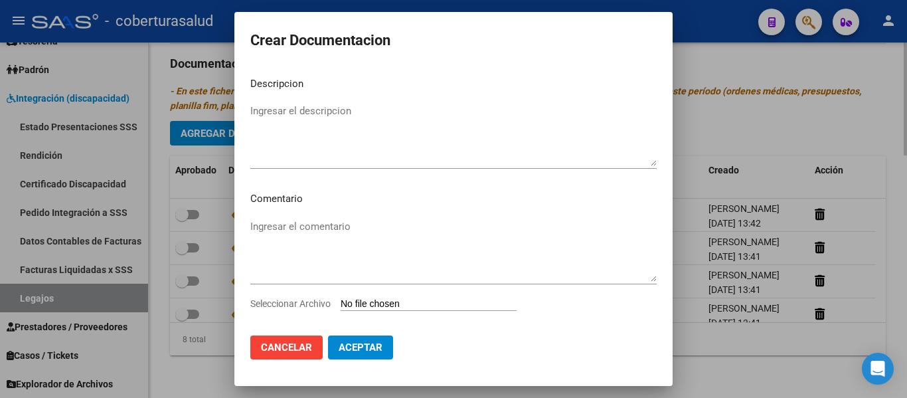
click at [160, 134] on div at bounding box center [453, 199] width 907 height 398
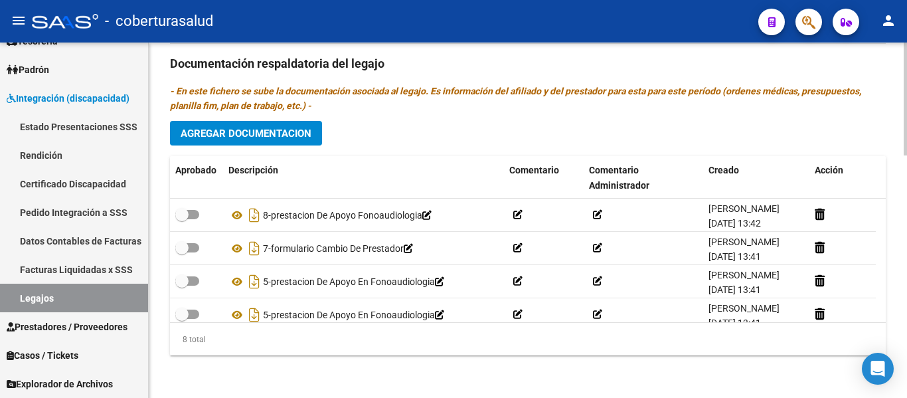
click at [264, 126] on button "Agregar Documentacion" at bounding box center [246, 133] width 152 height 25
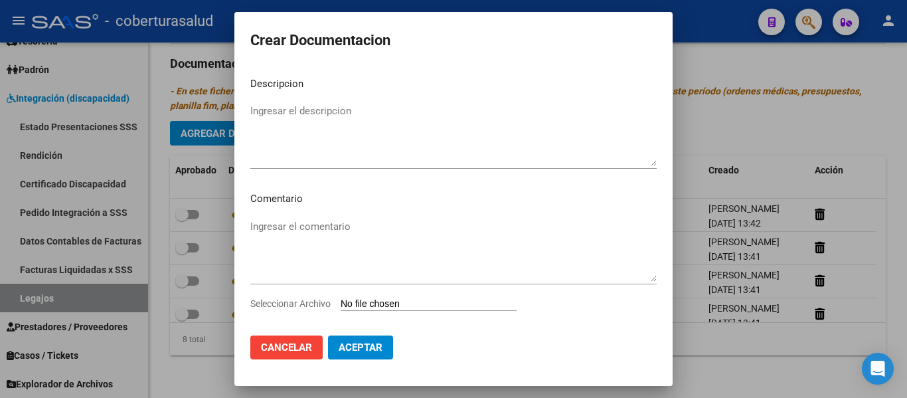
click at [371, 307] on input "Seleccionar Archivo" at bounding box center [429, 304] width 176 height 13
type input "C:\fakepath\9- TRANSPORTE CON DEPENDENCIA.pdf"
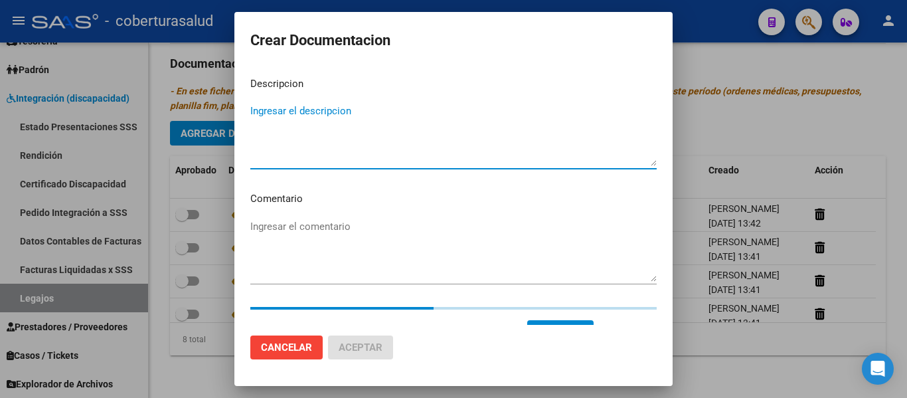
click at [263, 124] on textarea "Ingresar el descripcion" at bounding box center [453, 135] width 406 height 62
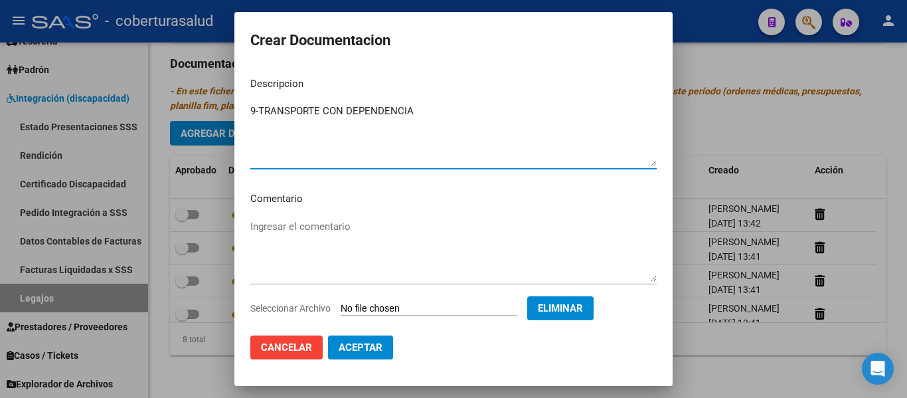
type textarea "9-TRANSPORTE CON DEPENDENCIA"
click at [359, 347] on span "Aceptar" at bounding box center [361, 347] width 44 height 12
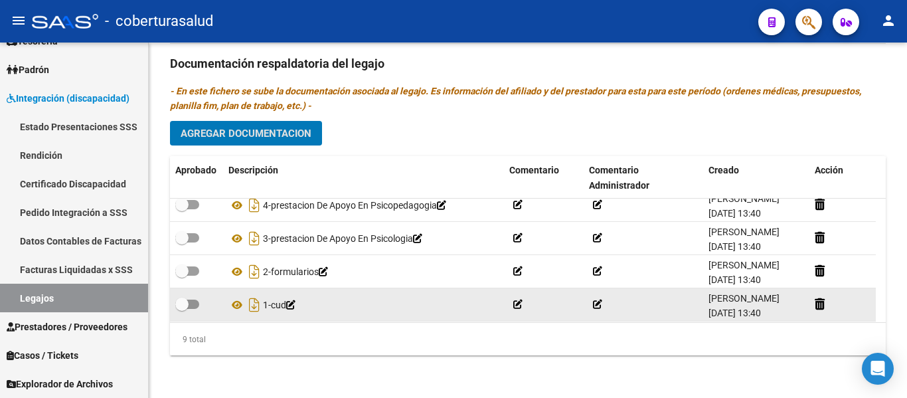
scroll to position [180, 0]
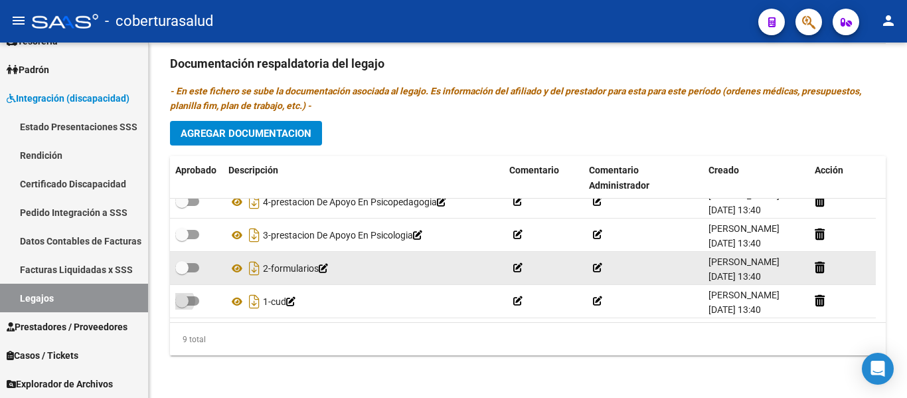
drag, startPoint x: 185, startPoint y: 295, endPoint x: 185, endPoint y: 278, distance: 17.3
click at [185, 295] on span at bounding box center [181, 300] width 13 height 13
click at [182, 305] on input "checkbox" at bounding box center [181, 305] width 1 height 1
checkbox input "true"
click at [190, 255] on datatable-body-cell at bounding box center [196, 268] width 53 height 33
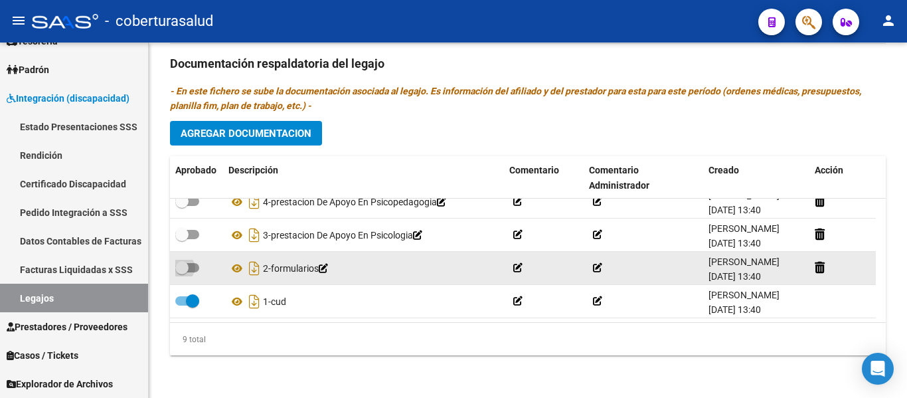
click at [191, 264] on span at bounding box center [187, 267] width 24 height 9
click at [182, 272] on input "checkbox" at bounding box center [181, 272] width 1 height 1
checkbox input "true"
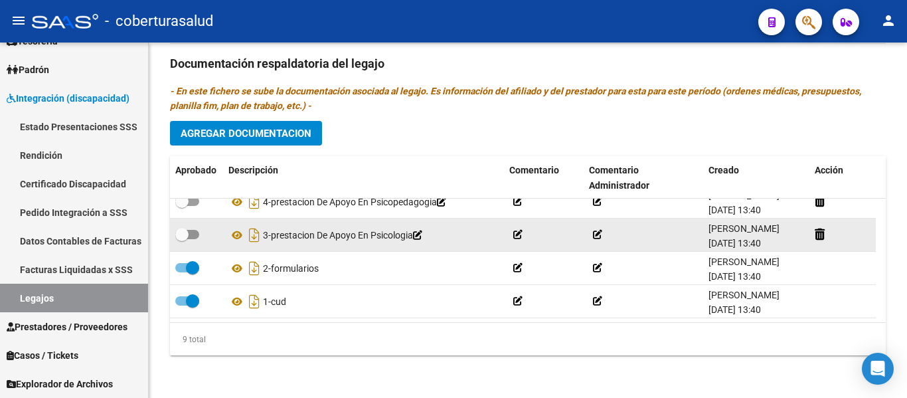
click at [187, 226] on label at bounding box center [187, 234] width 24 height 16
click at [182, 239] on input "checkbox" at bounding box center [181, 239] width 1 height 1
checkbox input "true"
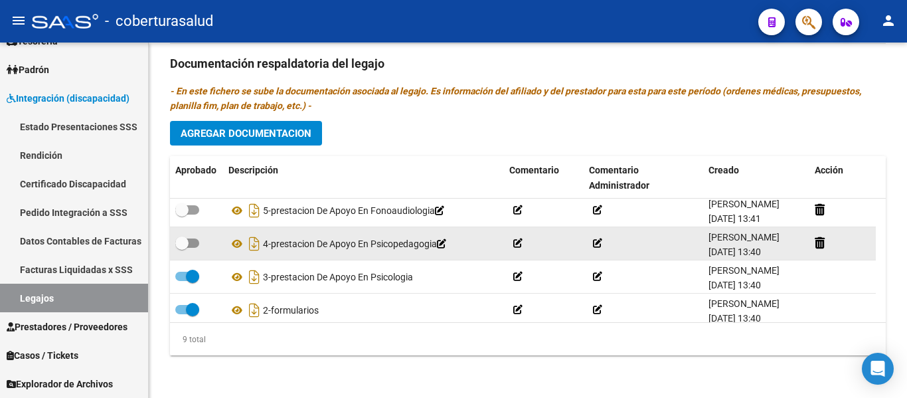
scroll to position [114, 0]
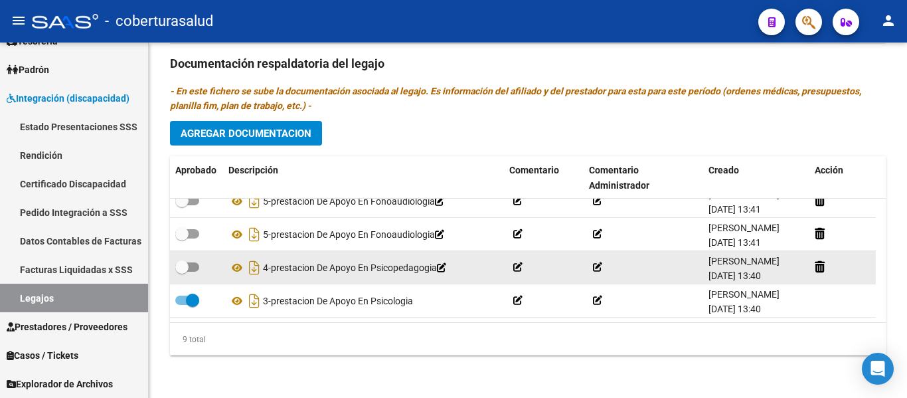
click at [187, 263] on span at bounding box center [181, 266] width 13 height 13
click at [182, 272] on input "checkbox" at bounding box center [181, 272] width 1 height 1
checkbox input "true"
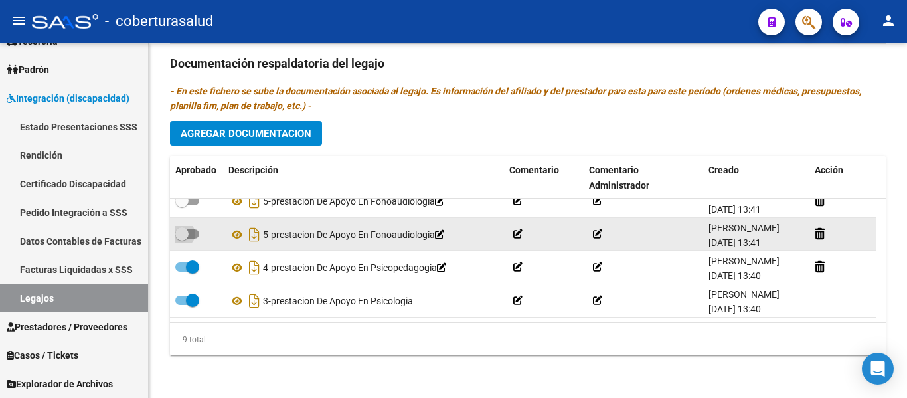
click at [195, 226] on label at bounding box center [187, 234] width 24 height 16
click at [182, 238] on input "checkbox" at bounding box center [181, 238] width 1 height 1
checkbox input "true"
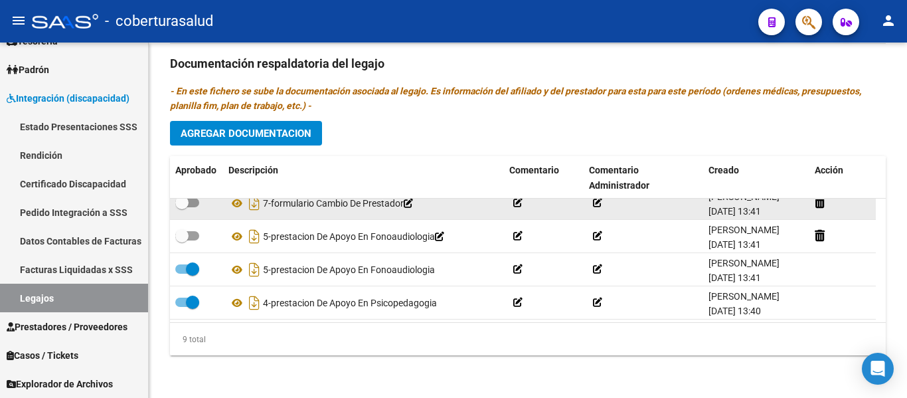
scroll to position [47, 0]
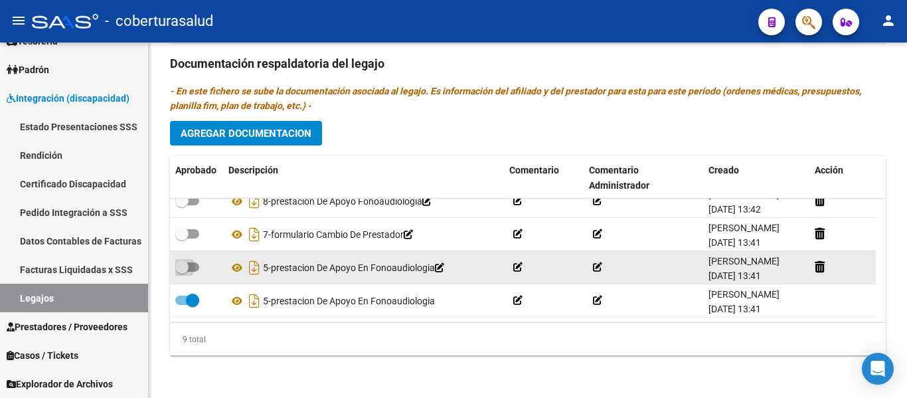
click at [188, 272] on span at bounding box center [181, 266] width 13 height 13
click at [182, 272] on input "checkbox" at bounding box center [181, 272] width 1 height 1
checkbox input "true"
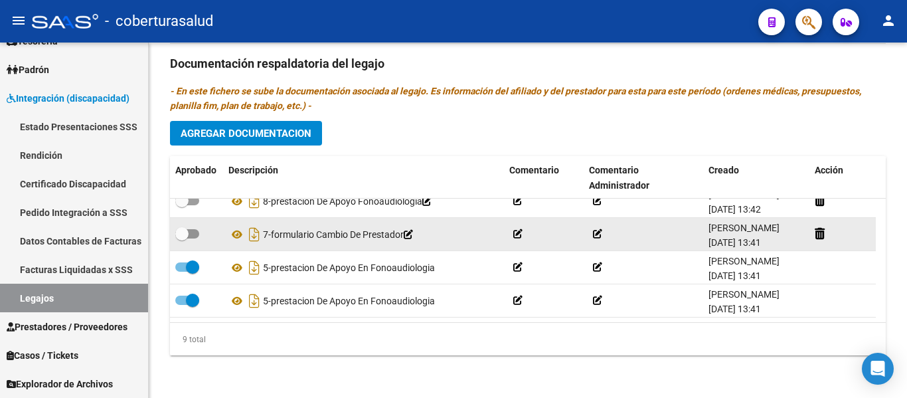
click at [193, 227] on label at bounding box center [187, 234] width 24 height 16
click at [182, 238] on input "checkbox" at bounding box center [181, 238] width 1 height 1
checkbox input "true"
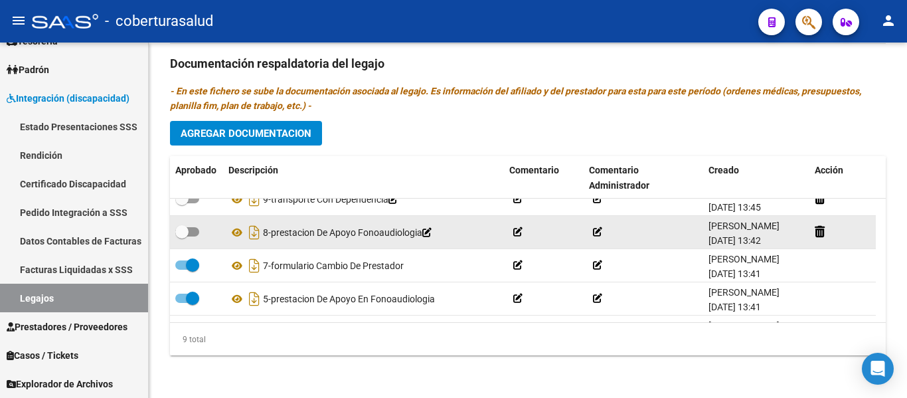
scroll to position [0, 0]
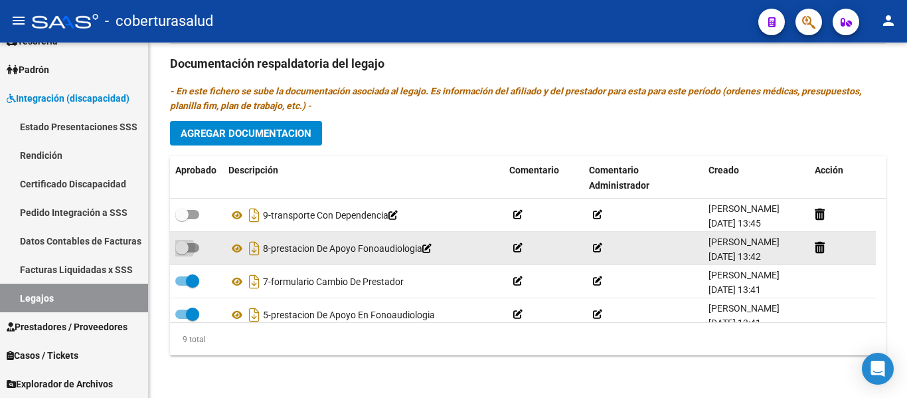
click at [187, 249] on span at bounding box center [181, 247] width 13 height 13
click at [182, 252] on input "checkbox" at bounding box center [181, 252] width 1 height 1
checkbox input "true"
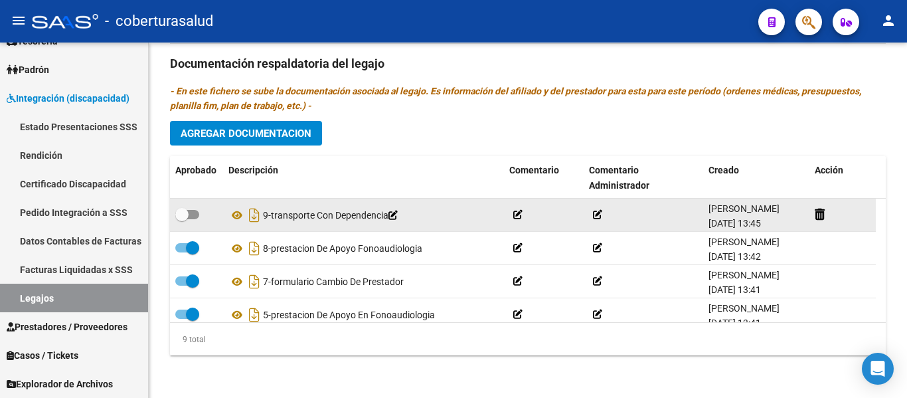
click at [186, 208] on span at bounding box center [181, 214] width 13 height 13
click at [182, 219] on input "checkbox" at bounding box center [181, 219] width 1 height 1
checkbox input "true"
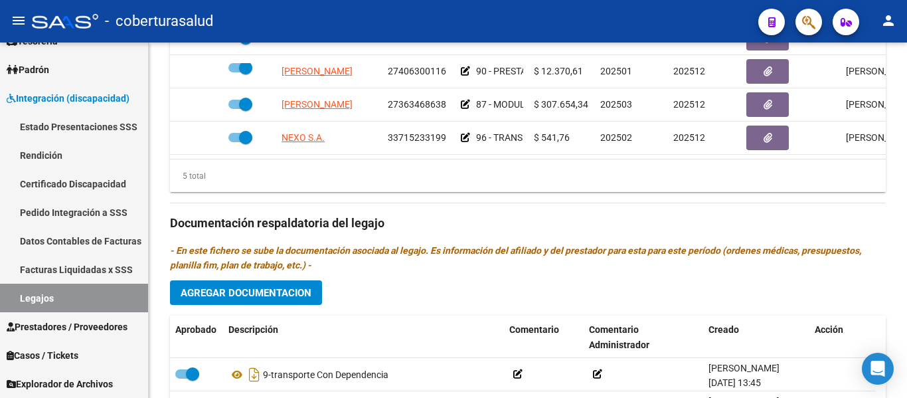
scroll to position [763, 0]
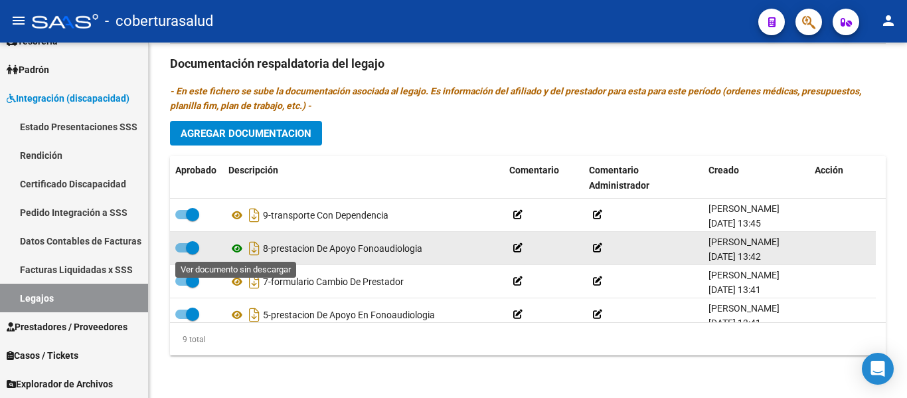
click at [232, 246] on icon at bounding box center [236, 248] width 17 height 16
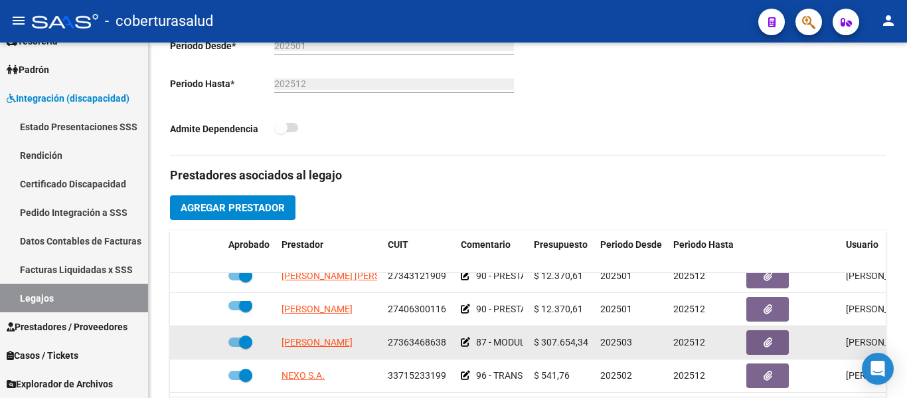
scroll to position [431, 0]
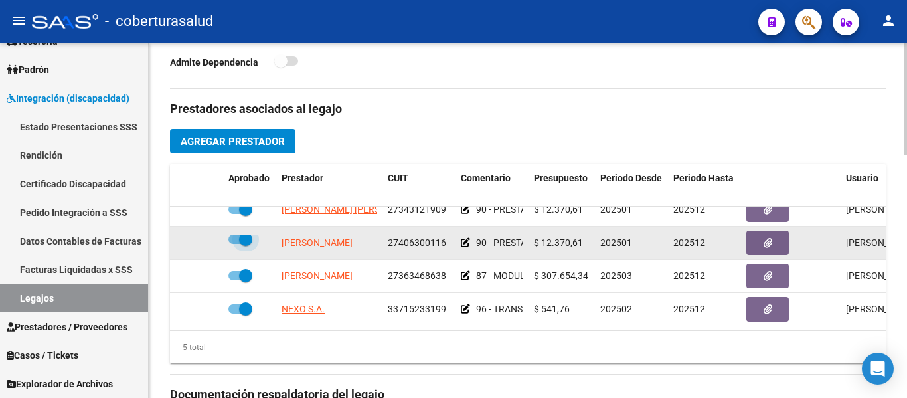
click at [250, 232] on span at bounding box center [245, 238] width 13 height 13
click at [235, 244] on input "checkbox" at bounding box center [234, 244] width 1 height 1
checkbox input "false"
click at [203, 238] on icon at bounding box center [203, 242] width 9 height 9
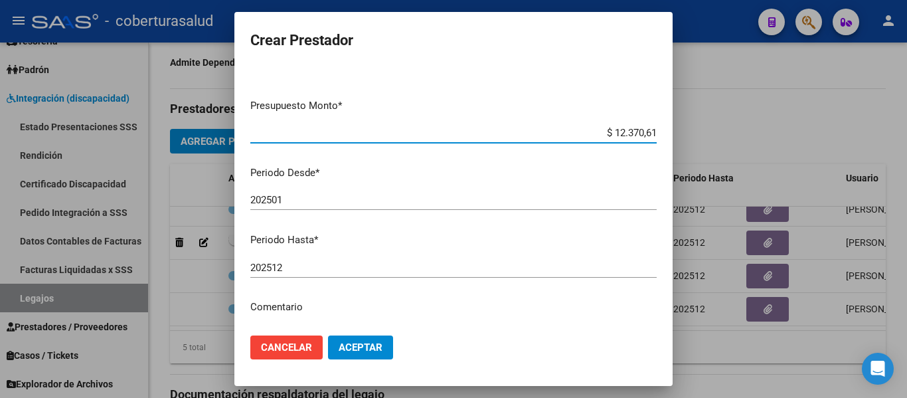
scroll to position [133, 0]
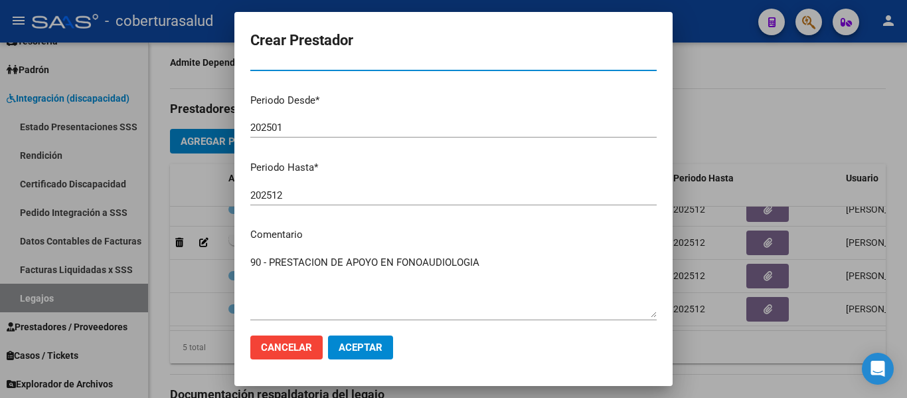
click at [290, 195] on input "202512" at bounding box center [453, 195] width 406 height 12
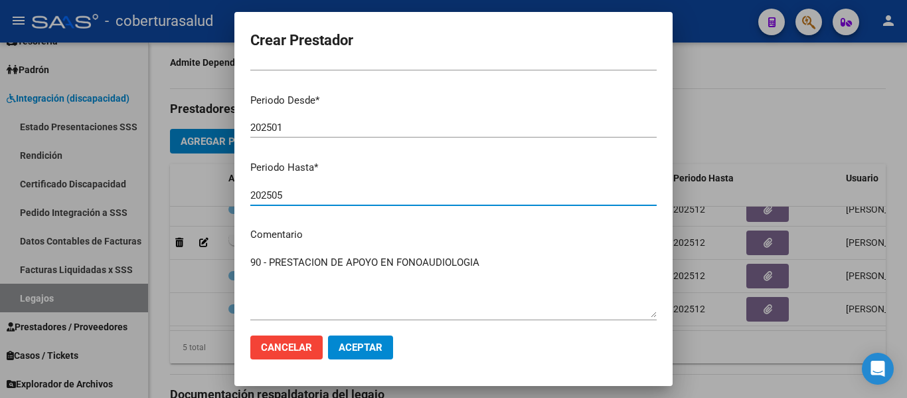
type input "202505"
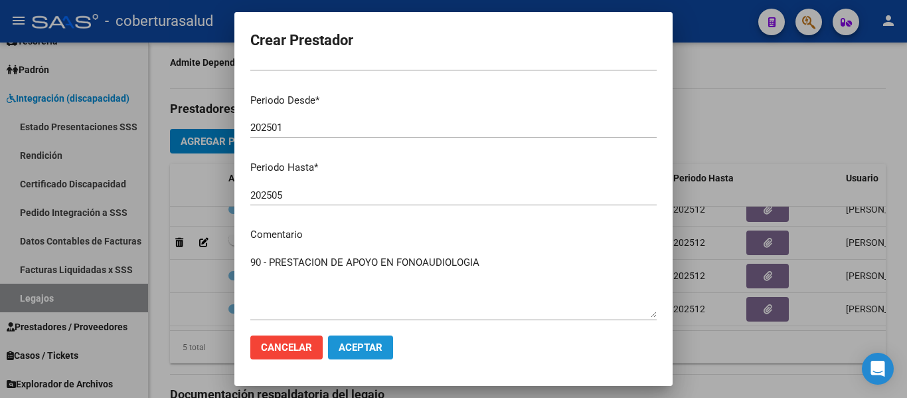
click at [369, 346] on span "Aceptar" at bounding box center [361, 347] width 44 height 12
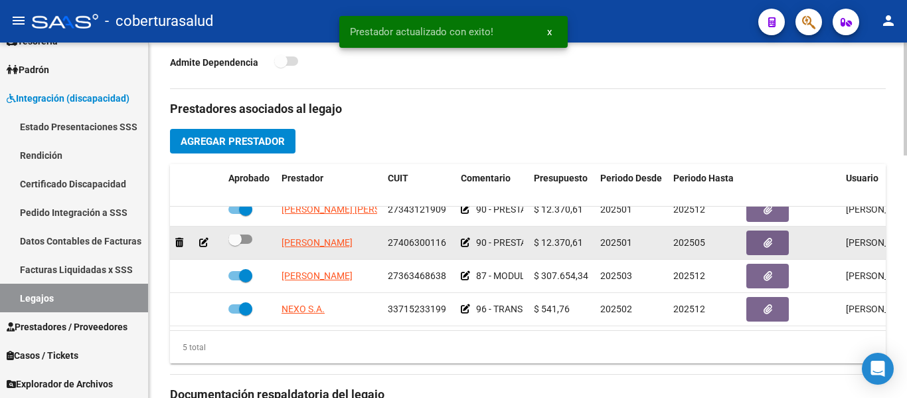
click at [230, 232] on span at bounding box center [234, 238] width 13 height 13
click at [234, 244] on input "checkbox" at bounding box center [234, 244] width 1 height 1
checkbox input "true"
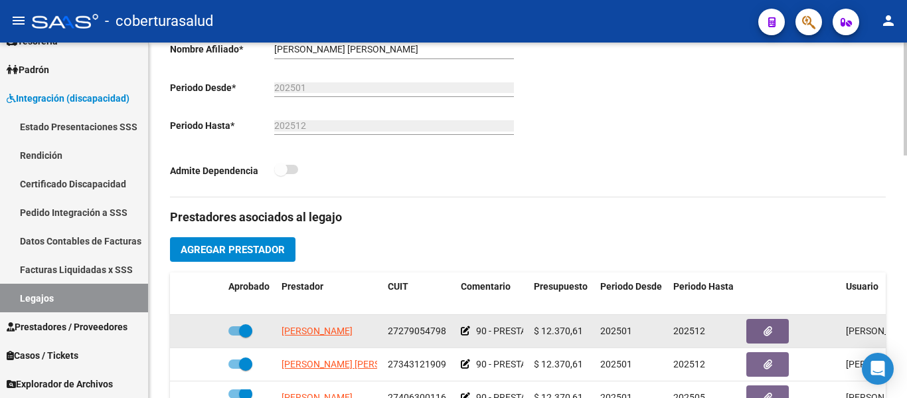
scroll to position [365, 0]
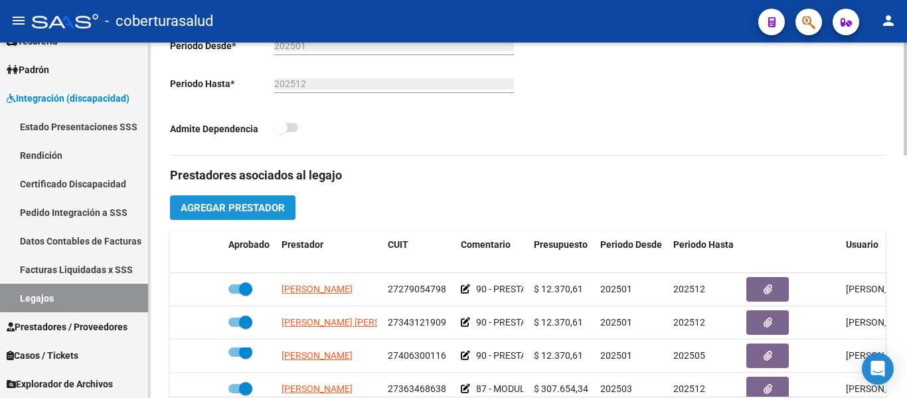
click at [258, 205] on span "Agregar Prestador" at bounding box center [233, 208] width 104 height 12
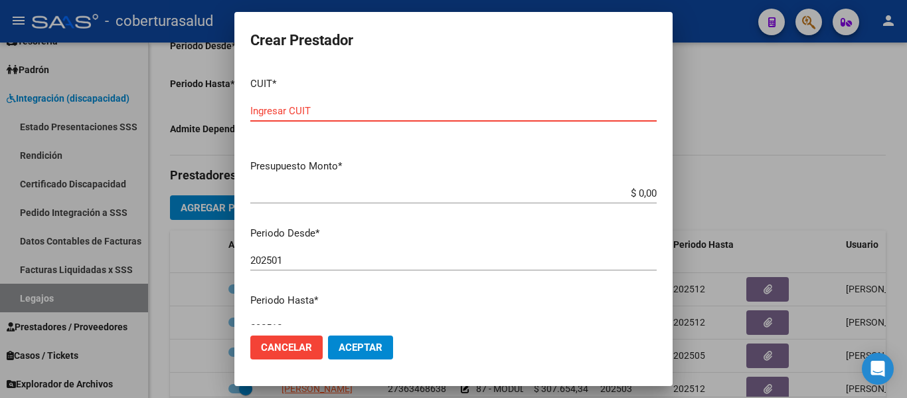
click at [311, 105] on input "Ingresar CUIT" at bounding box center [453, 111] width 406 height 12
paste input "27-28734883-0"
type input "27-28734883-0"
click at [645, 191] on input "$ 0,00" at bounding box center [453, 193] width 406 height 12
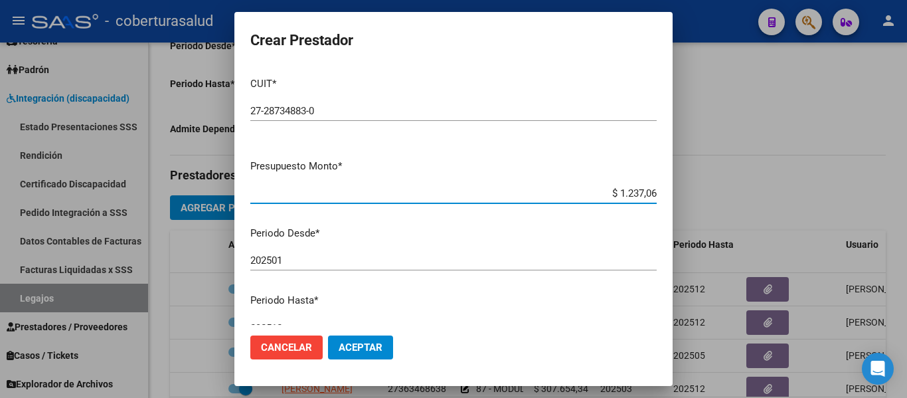
type input "$ 12.370,61"
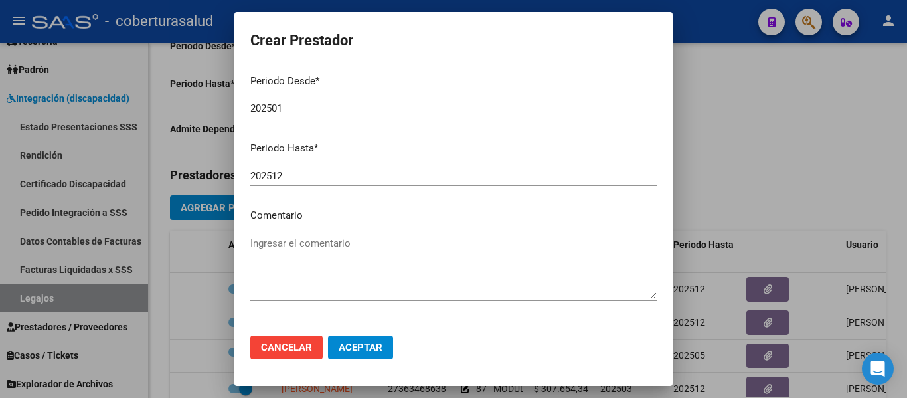
scroll to position [130, 0]
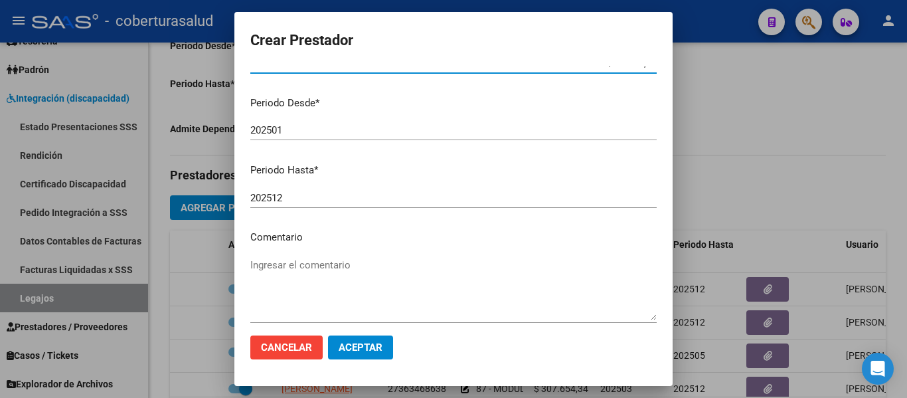
click at [292, 127] on input "202501" at bounding box center [453, 130] width 406 height 12
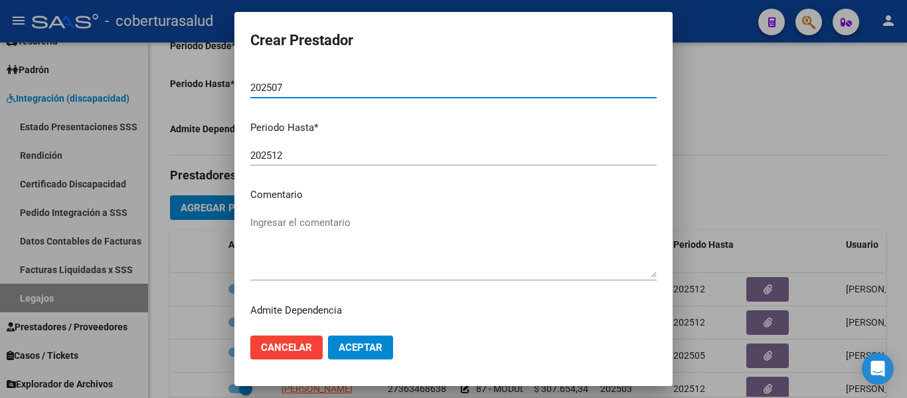
scroll to position [197, 0]
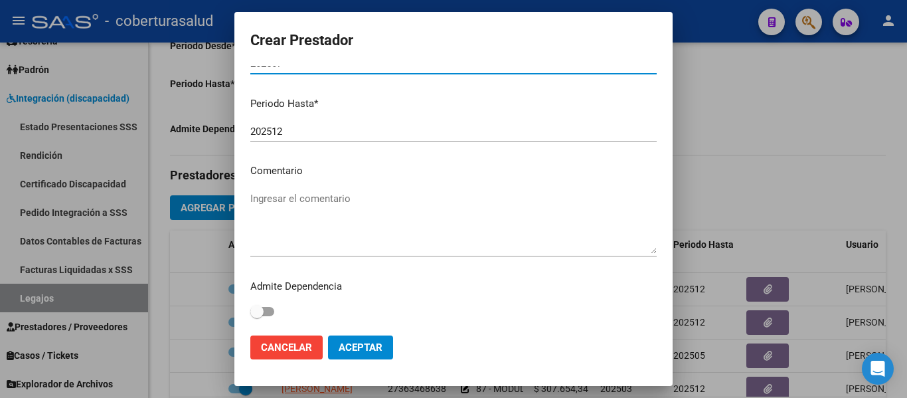
type input "202507"
click at [278, 239] on textarea "Ingresar el comentario" at bounding box center [453, 222] width 406 height 62
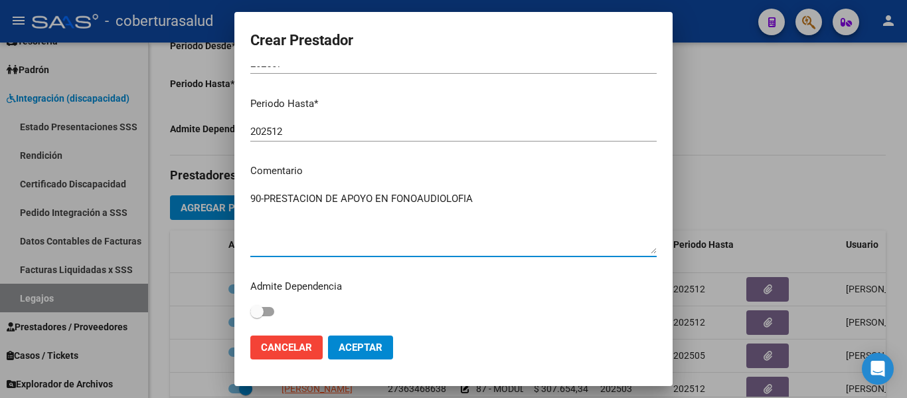
type textarea "90-PRESTACION DE APOYO EN FONOAUDIOLOFIA"
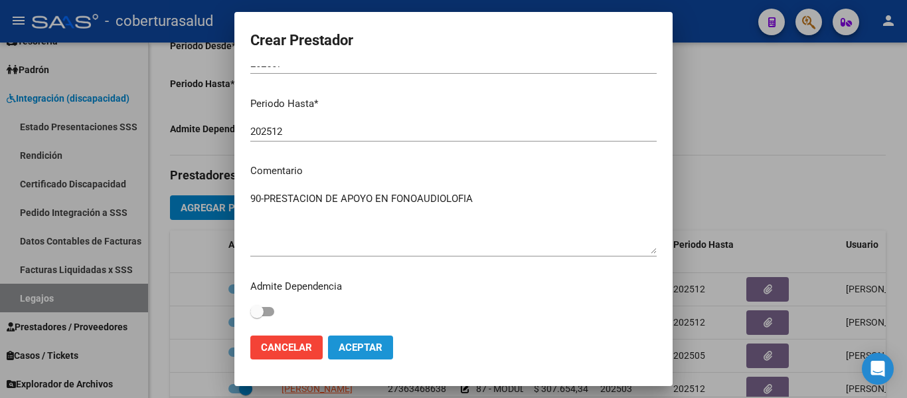
click at [371, 345] on span "Aceptar" at bounding box center [361, 347] width 44 height 12
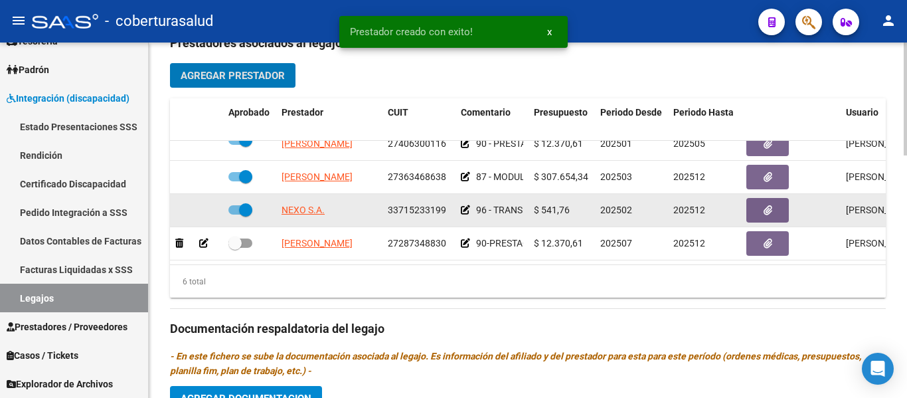
scroll to position [497, 0]
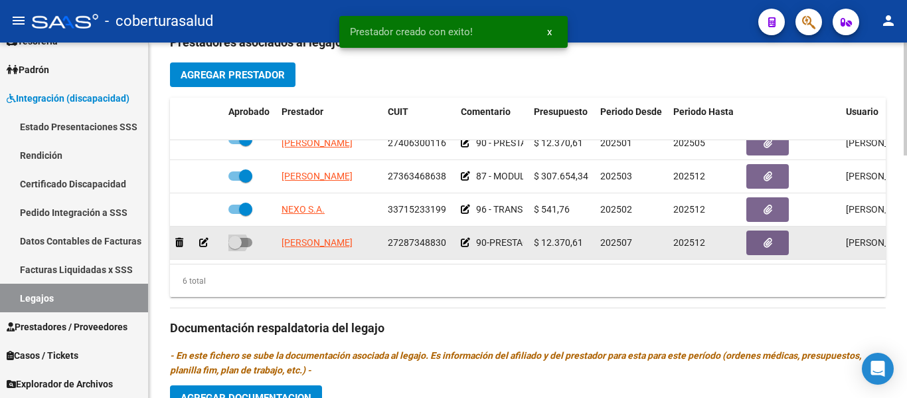
click at [234, 236] on span at bounding box center [234, 242] width 13 height 13
click at [234, 247] on input "checkbox" at bounding box center [234, 247] width 1 height 1
checkbox input "true"
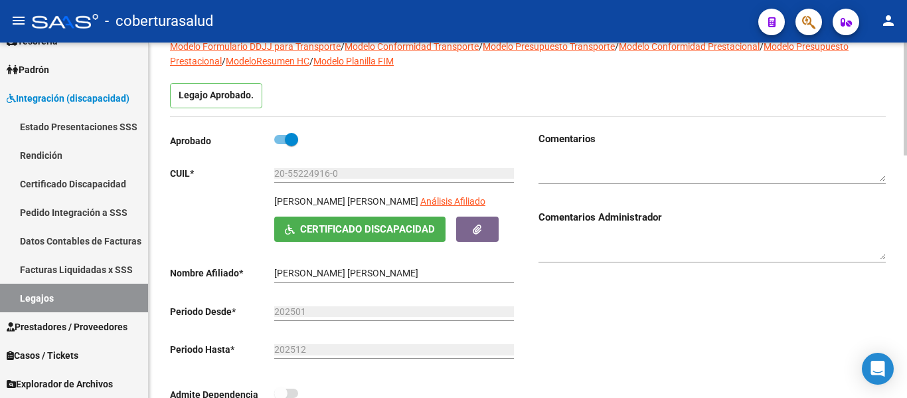
scroll to position [0, 0]
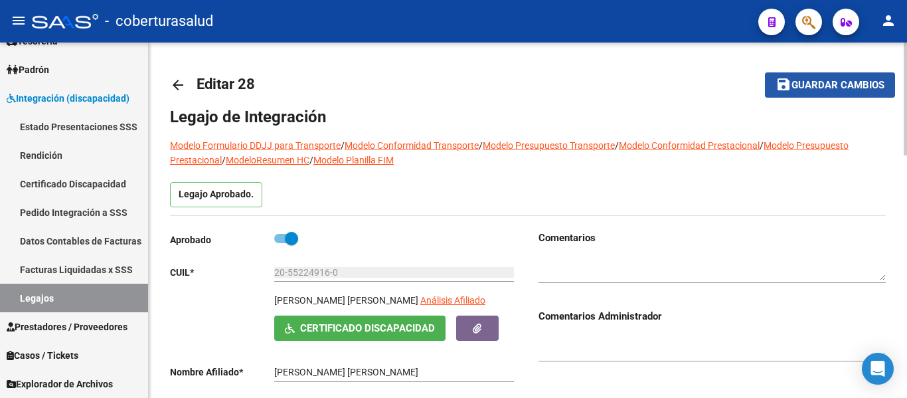
click at [804, 79] on span "save Guardar cambios" at bounding box center [830, 84] width 109 height 12
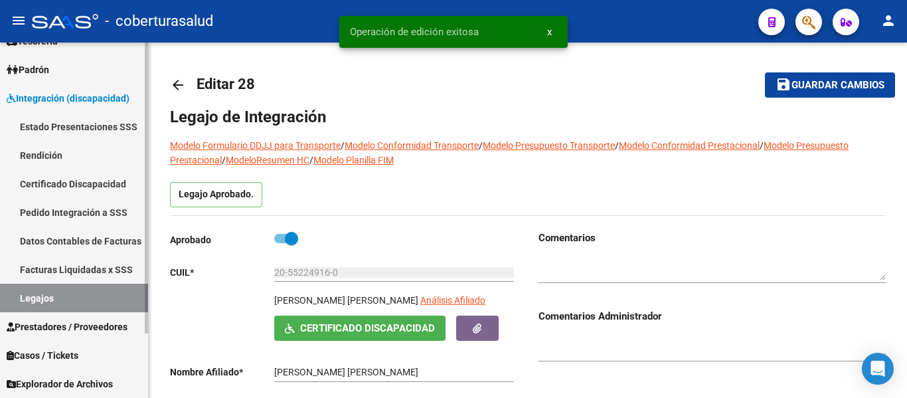
click at [50, 294] on link "Legajos" at bounding box center [74, 298] width 148 height 29
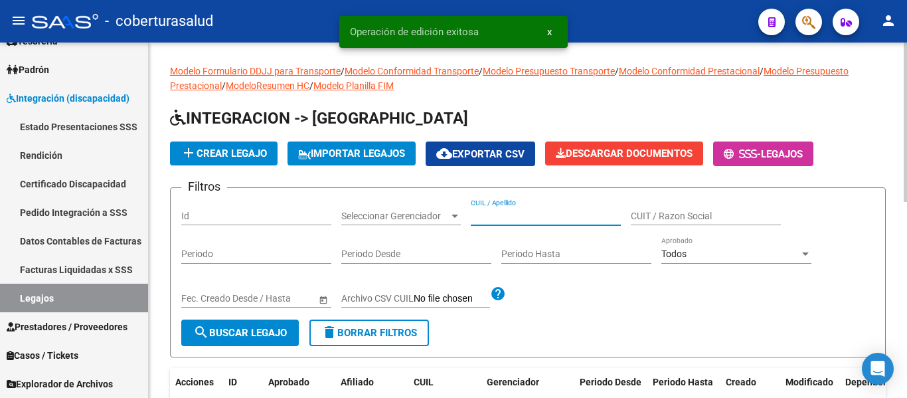
click at [528, 216] on input "CUIL / Apellido" at bounding box center [546, 215] width 150 height 11
paste input "20557532758"
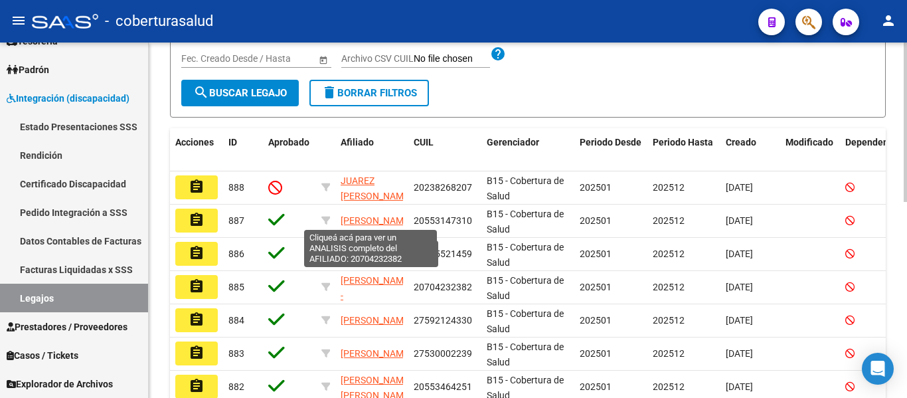
scroll to position [133, 0]
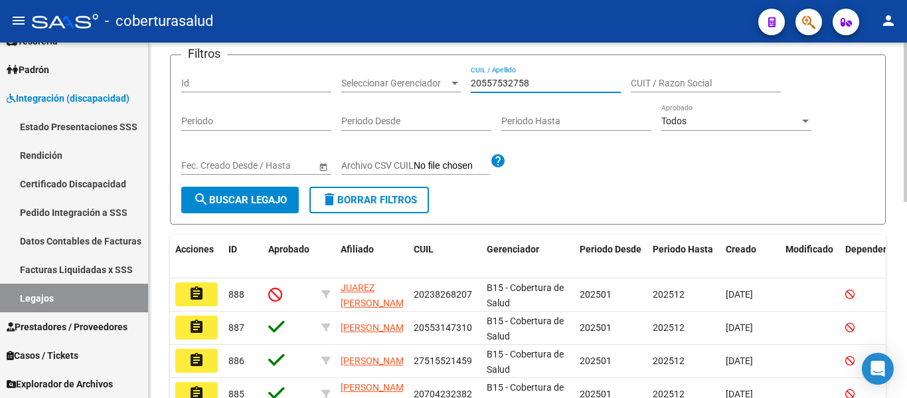
type input "20557532758"
click at [220, 207] on button "search Buscar Legajo" at bounding box center [240, 200] width 118 height 27
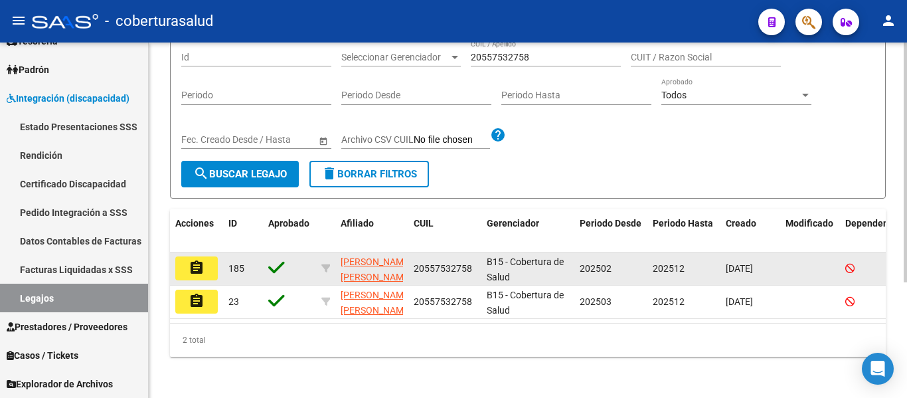
scroll to position [171, 0]
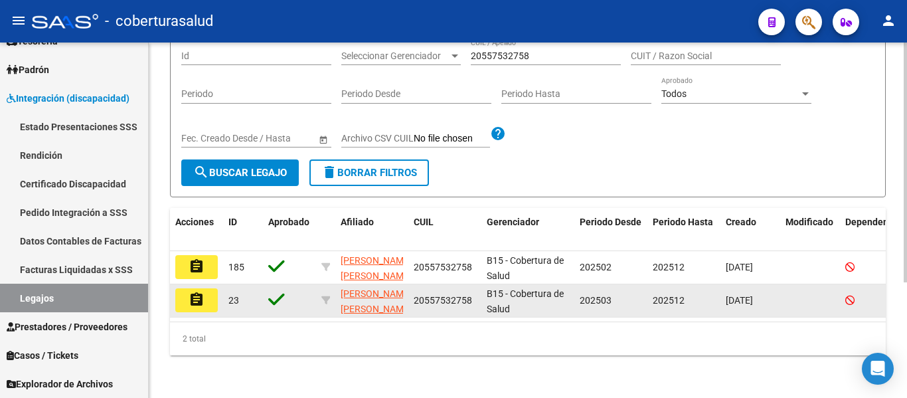
click at [207, 288] on button "assignment" at bounding box center [196, 300] width 42 height 24
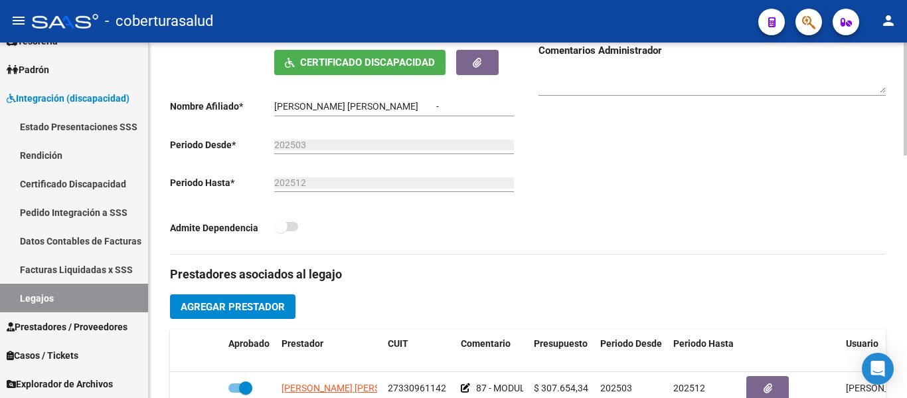
type input "[PERSON_NAME] [PERSON_NAME]"
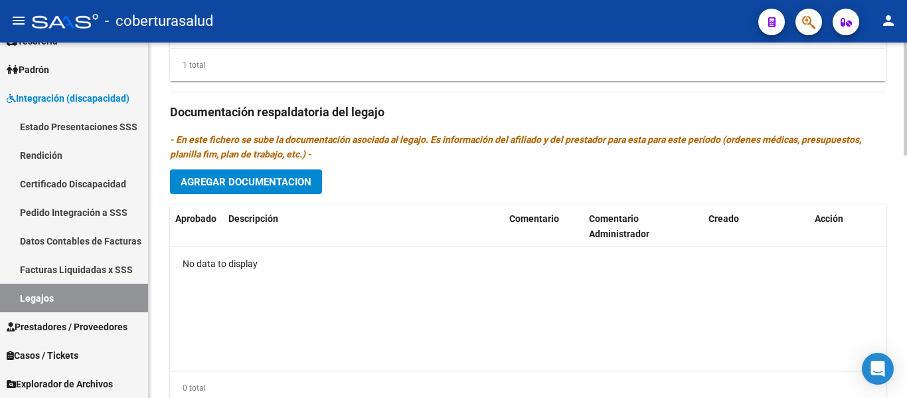
scroll to position [763, 0]
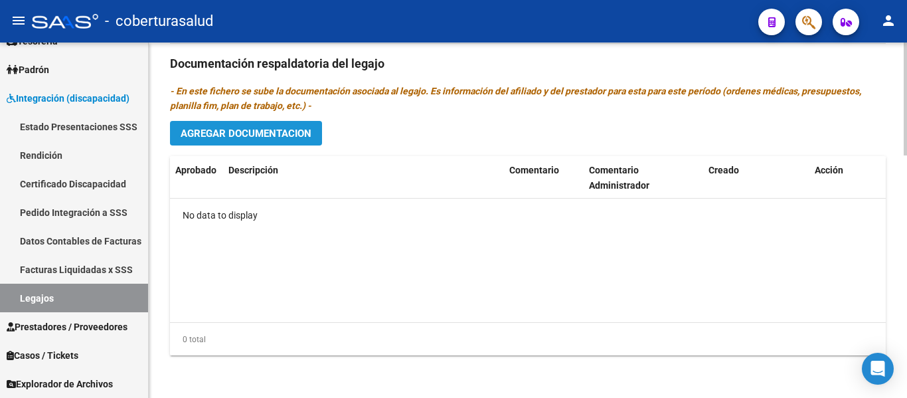
click at [266, 125] on button "Agregar Documentacion" at bounding box center [246, 133] width 152 height 25
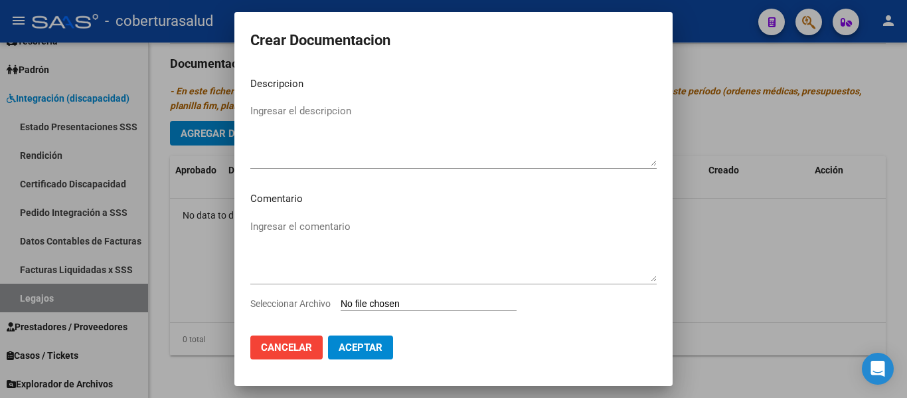
click at [392, 297] on app-file-uploader "Seleccionar Archivo" at bounding box center [388, 303] width 277 height 12
click at [392, 307] on input "Seleccionar Archivo" at bounding box center [429, 304] width 176 height 13
type input "C:\fakepath\1-CUD.pdf"
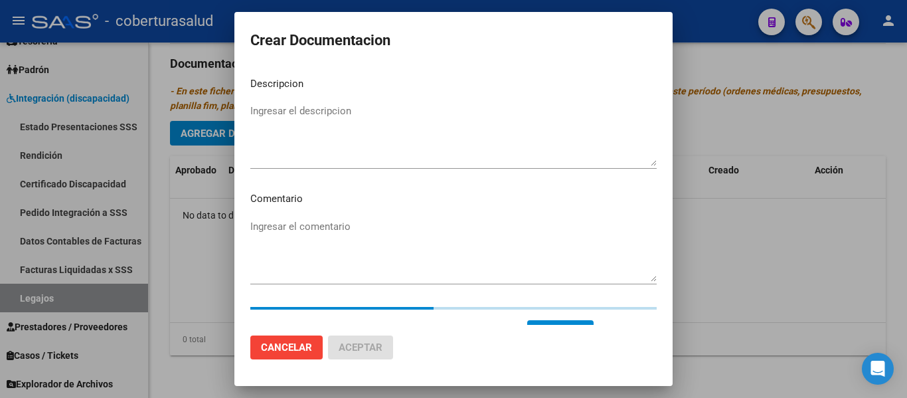
click at [286, 104] on textarea "Ingresar el descripcion" at bounding box center [453, 135] width 406 height 62
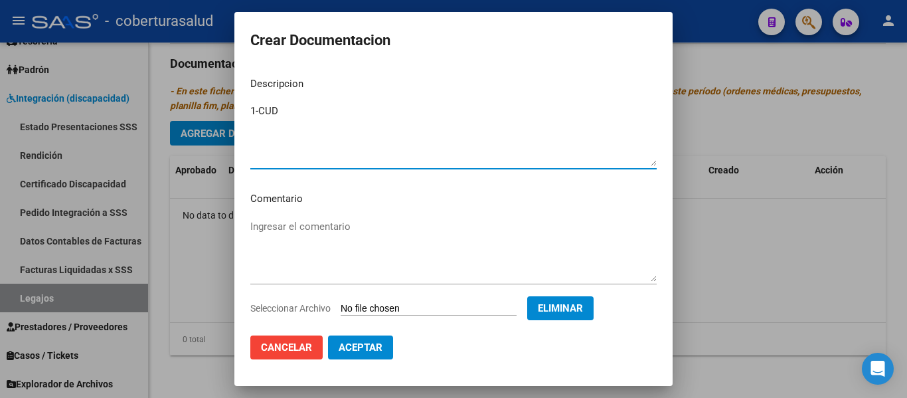
type textarea "1-CUD"
click at [356, 341] on span "Aceptar" at bounding box center [361, 347] width 44 height 12
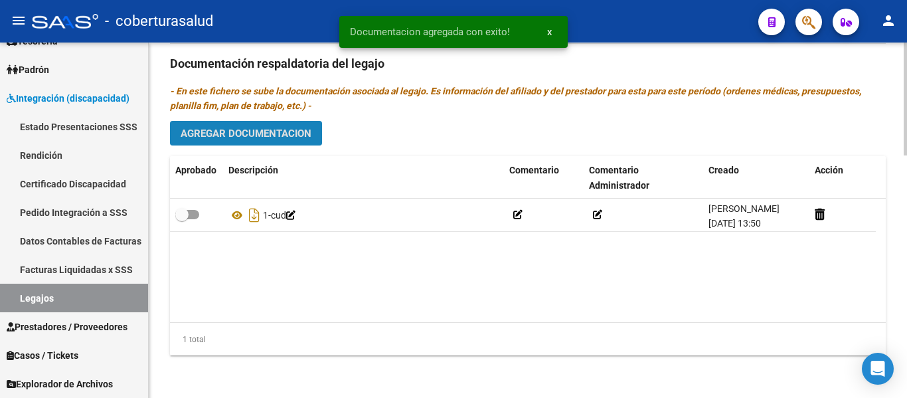
click at [284, 133] on span "Agregar Documentacion" at bounding box center [246, 133] width 131 height 12
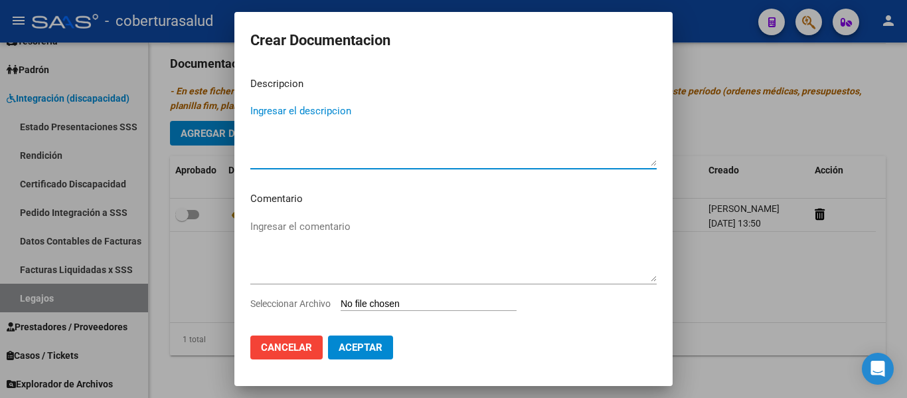
click at [444, 304] on input "Seleccionar Archivo" at bounding box center [429, 304] width 176 height 13
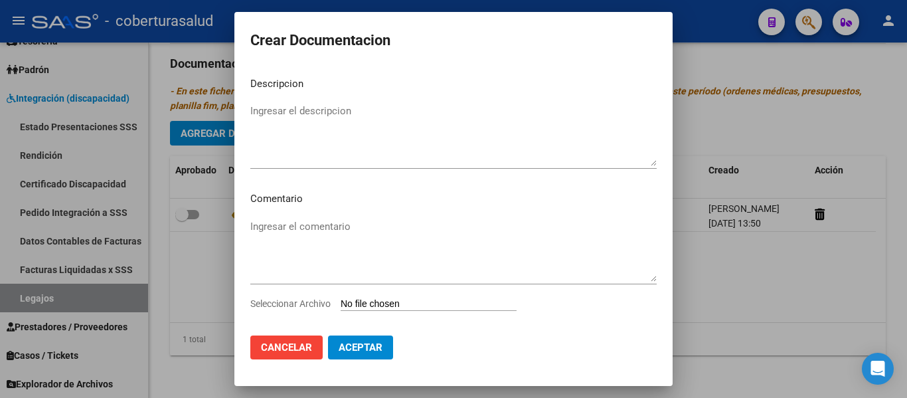
type input "C:\fakepath\2-FORMULARIOS.pdf"
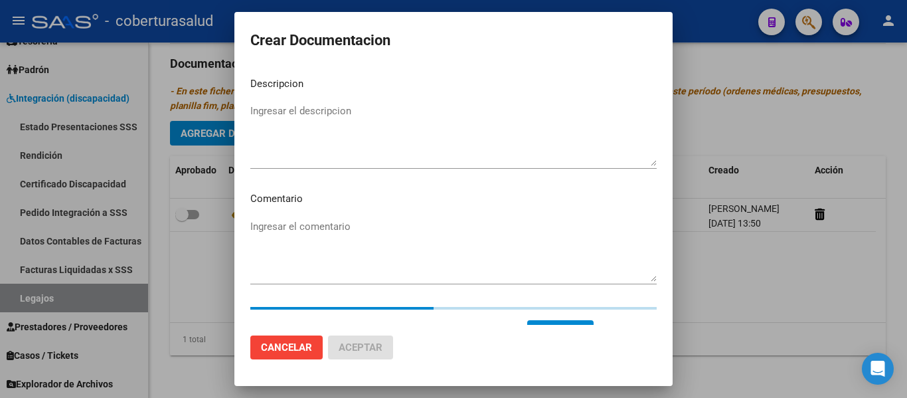
click at [293, 110] on textarea "Ingresar el descripcion" at bounding box center [453, 135] width 406 height 62
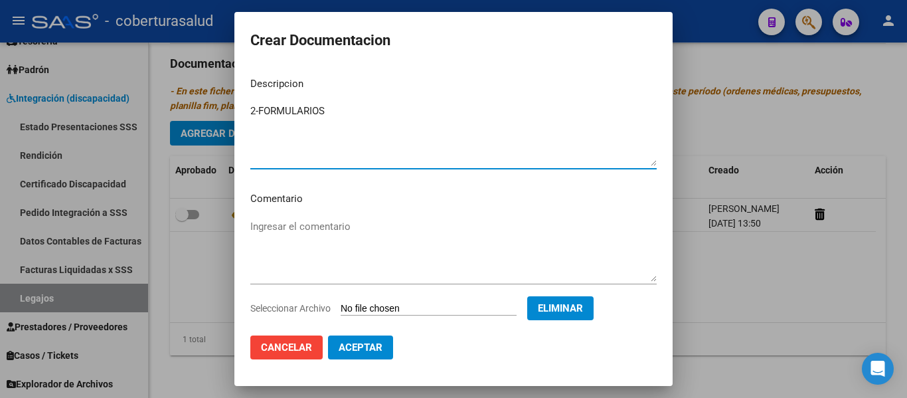
type textarea "2-FORMULARIOS"
click at [540, 227] on textarea "Ingresar el comentario" at bounding box center [453, 250] width 406 height 62
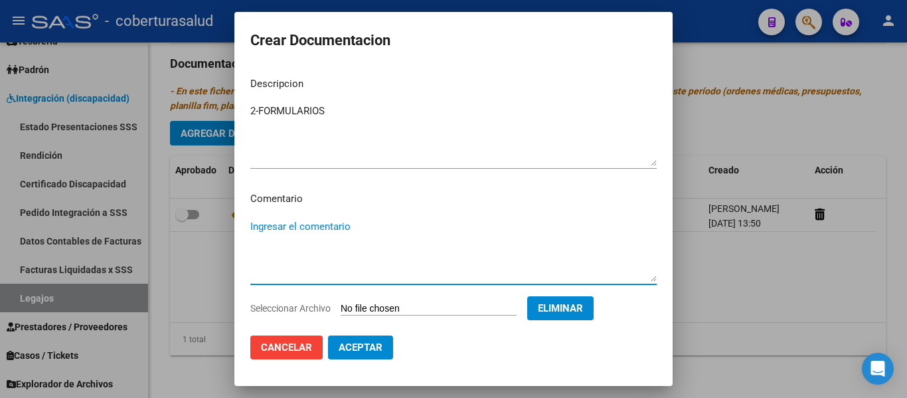
click at [428, 232] on textarea "Ingresar el comentario" at bounding box center [453, 250] width 406 height 62
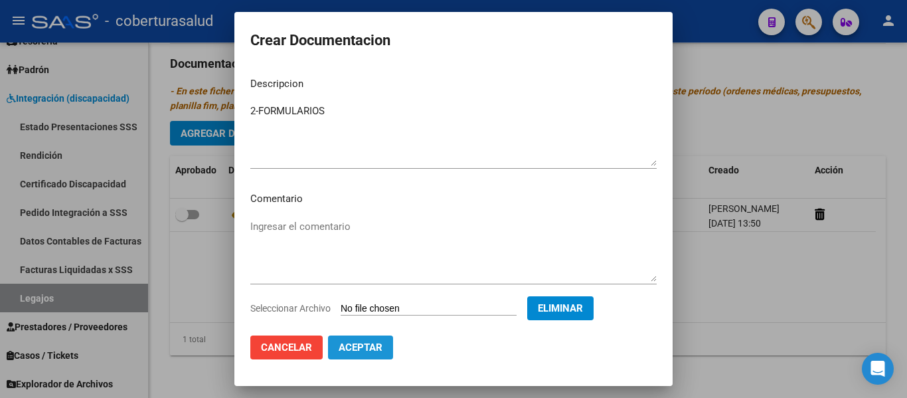
click at [369, 349] on span "Aceptar" at bounding box center [361, 347] width 44 height 12
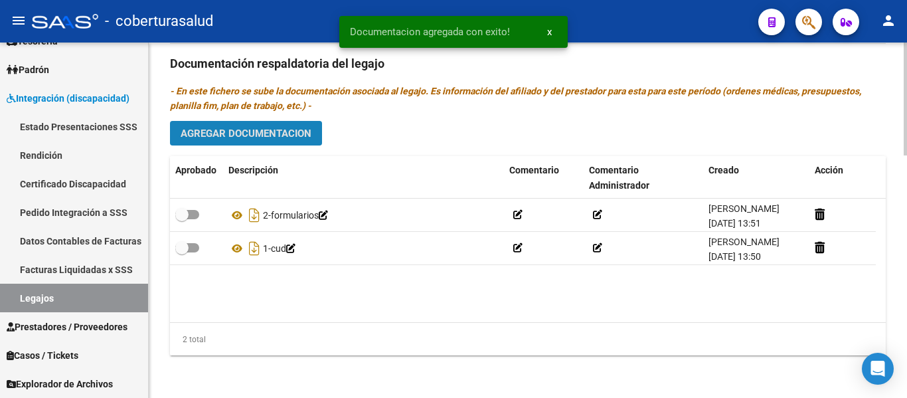
click at [280, 124] on button "Agregar Documentacion" at bounding box center [246, 133] width 152 height 25
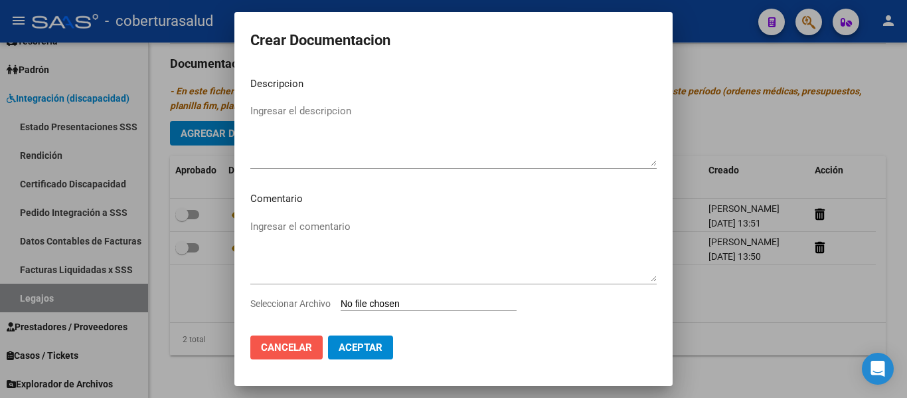
click at [291, 348] on span "Cancelar" at bounding box center [286, 347] width 51 height 12
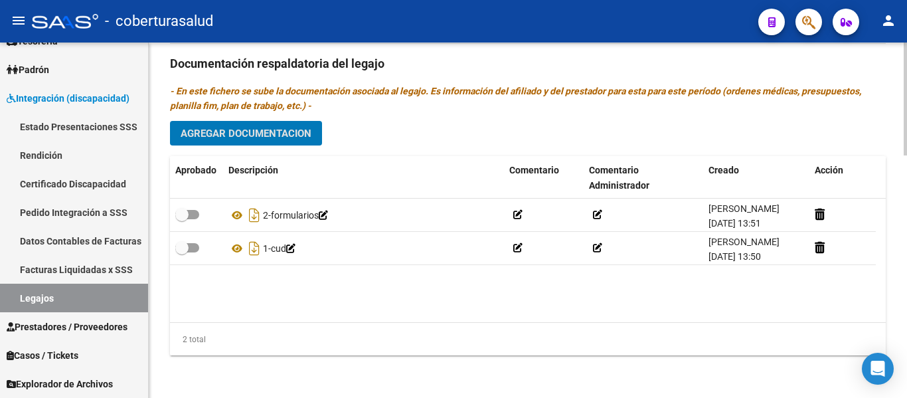
click at [278, 131] on span "Agregar Documentacion" at bounding box center [246, 133] width 131 height 12
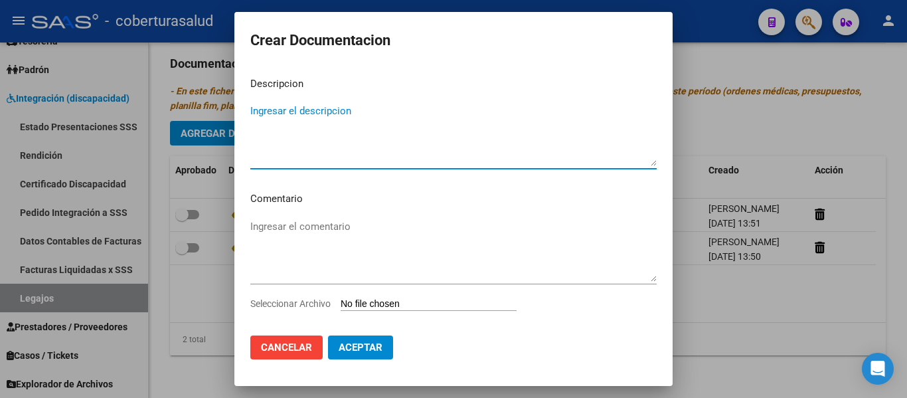
click at [374, 293] on div "Ingresar el comentario" at bounding box center [453, 256] width 406 height 80
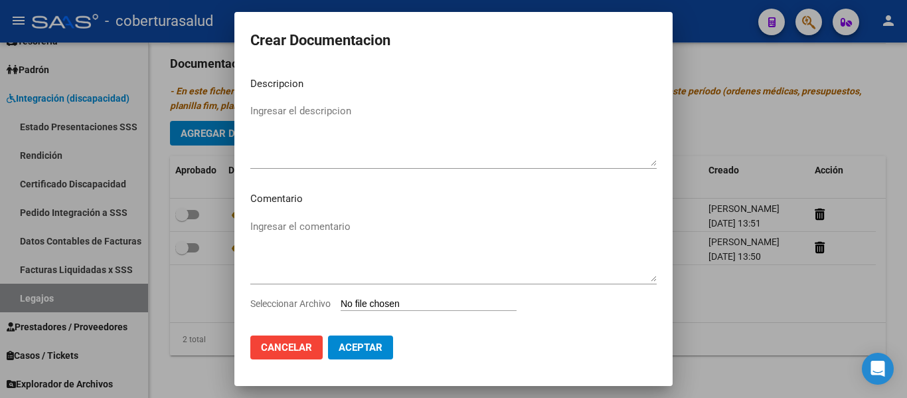
click at [374, 299] on input "Seleccionar Archivo" at bounding box center [429, 304] width 176 height 13
type input "C:\fakepath\3-MODULO MAESTRA DE APOYO.pdf"
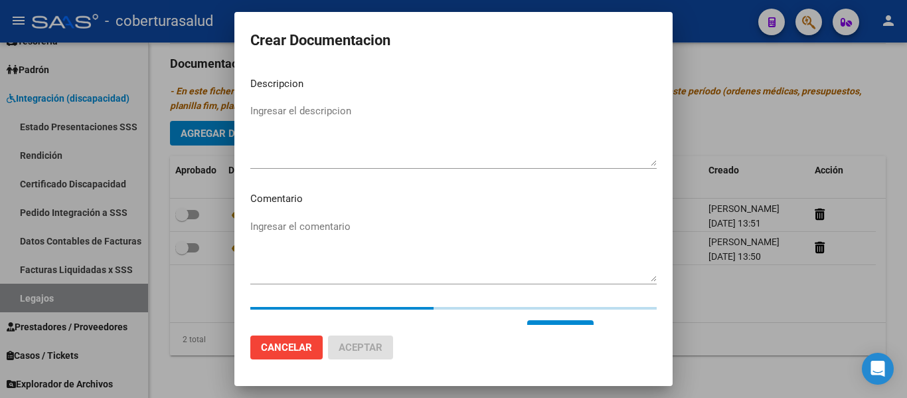
click at [288, 149] on textarea "Ingresar el descripcion" at bounding box center [453, 135] width 406 height 62
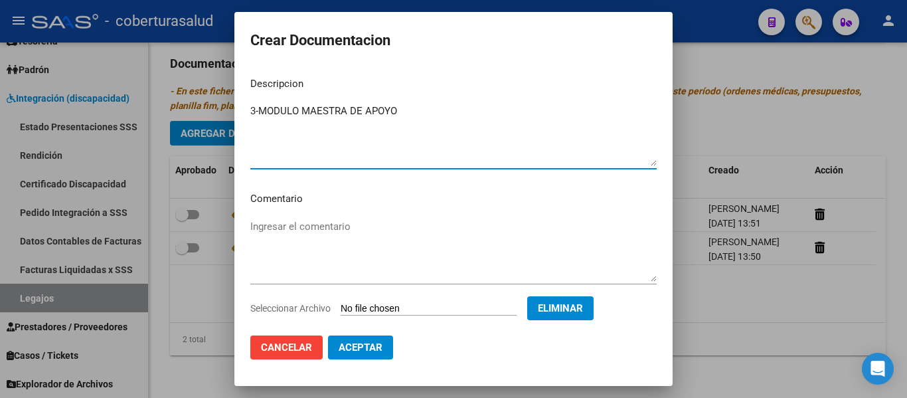
type textarea "3-MODULO MAESTRA DE APOYO"
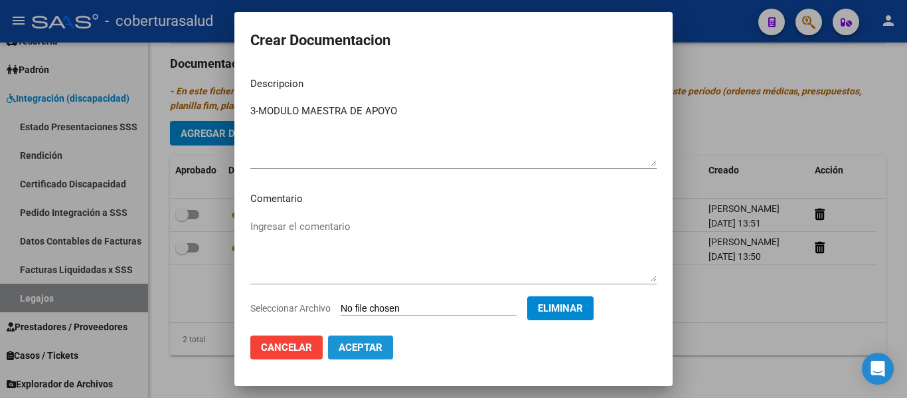
click at [363, 343] on span "Aceptar" at bounding box center [361, 347] width 44 height 12
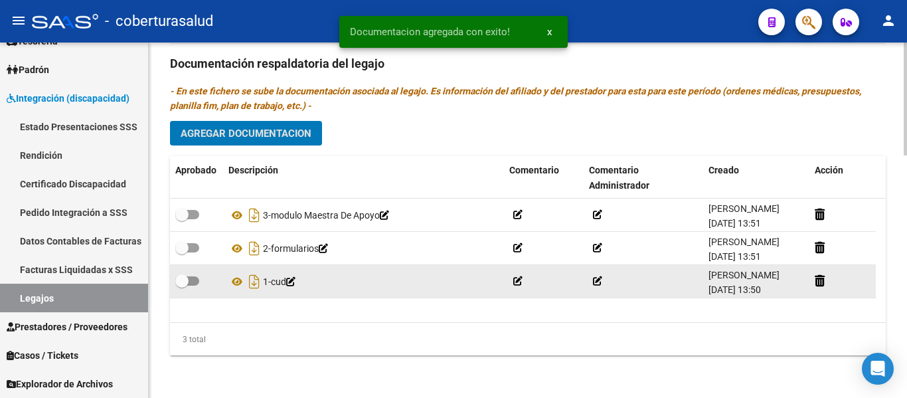
click at [190, 280] on span at bounding box center [187, 280] width 24 height 9
click at [182, 286] on input "checkbox" at bounding box center [181, 286] width 1 height 1
checkbox input "true"
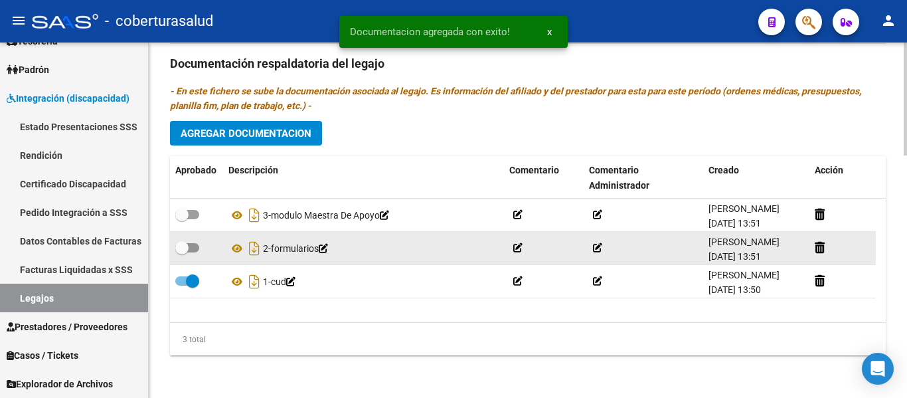
click at [193, 252] on span at bounding box center [187, 247] width 24 height 9
click at [182, 252] on input "checkbox" at bounding box center [181, 252] width 1 height 1
checkbox input "true"
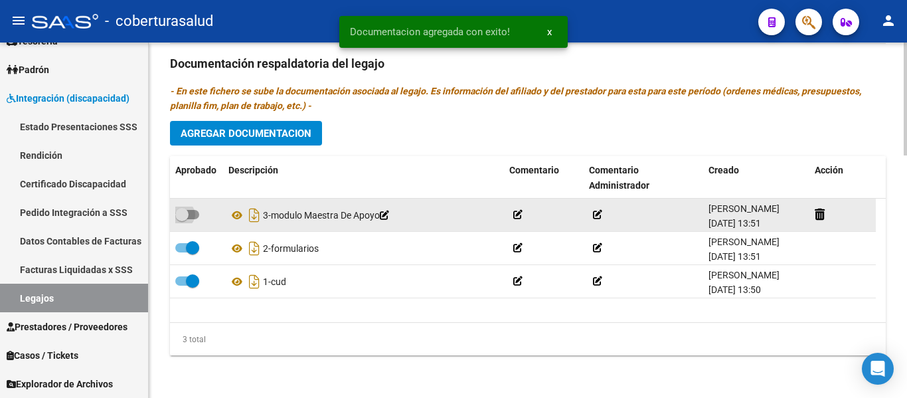
click at [193, 212] on span at bounding box center [187, 214] width 24 height 9
click at [182, 219] on input "checkbox" at bounding box center [181, 219] width 1 height 1
checkbox input "true"
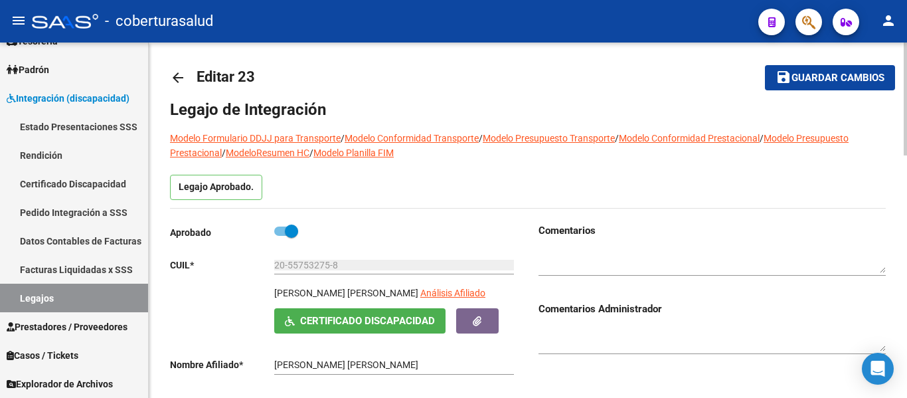
scroll to position [0, 0]
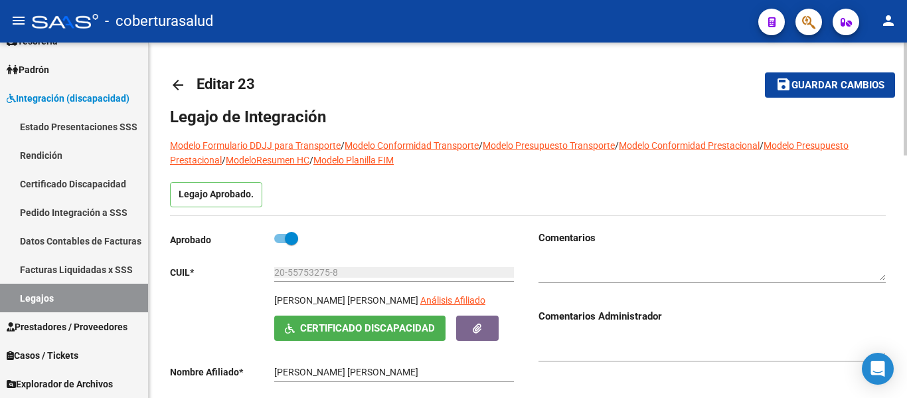
click at [859, 86] on span "Guardar cambios" at bounding box center [837, 86] width 93 height 12
click at [797, 83] on span "Guardar cambios" at bounding box center [837, 86] width 93 height 12
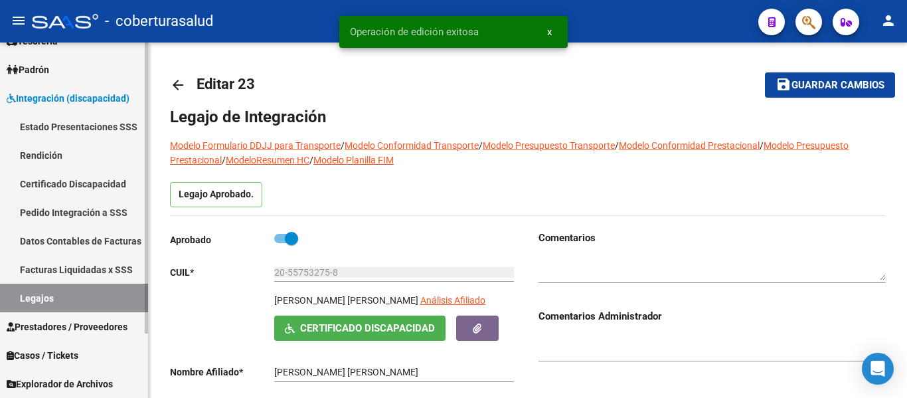
click at [46, 295] on link "Legajos" at bounding box center [74, 298] width 148 height 29
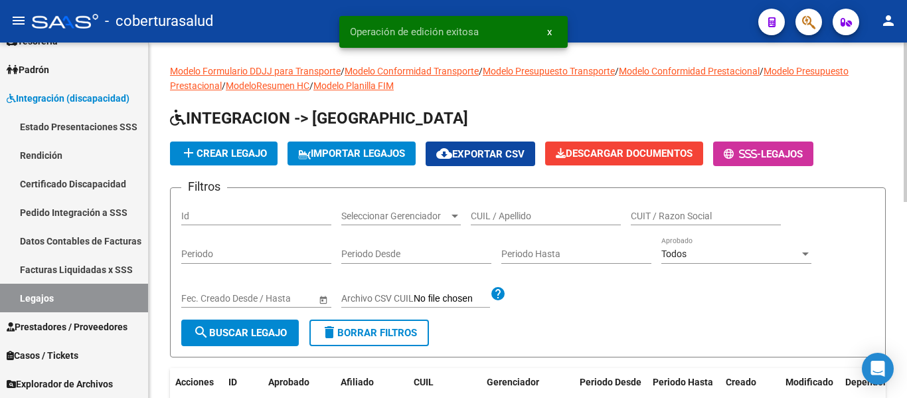
click at [479, 209] on div "CUIL / Apellido" at bounding box center [546, 212] width 150 height 27
paste input "20557532758"
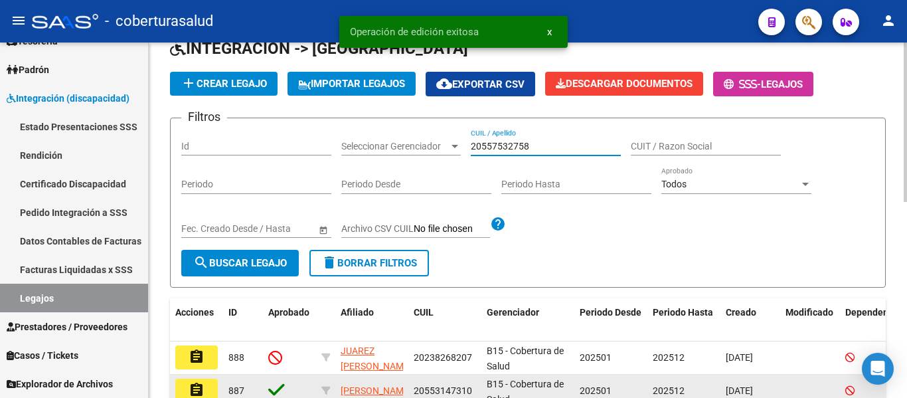
scroll to position [199, 0]
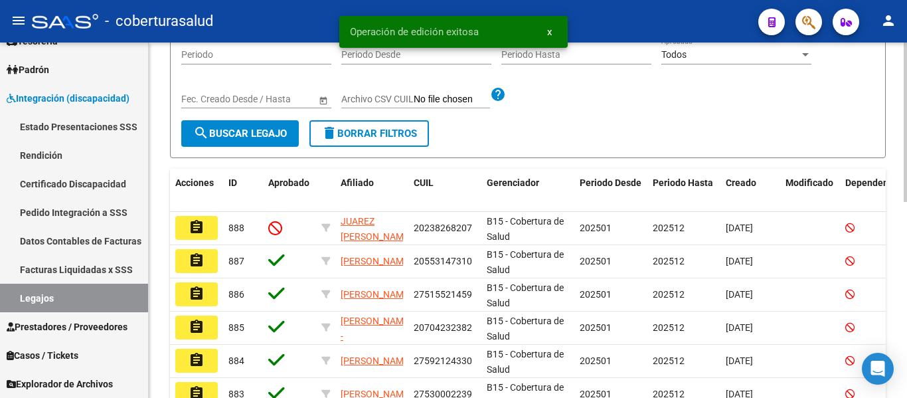
type input "20557532758"
click at [258, 124] on button "search Buscar Legajo" at bounding box center [240, 133] width 118 height 27
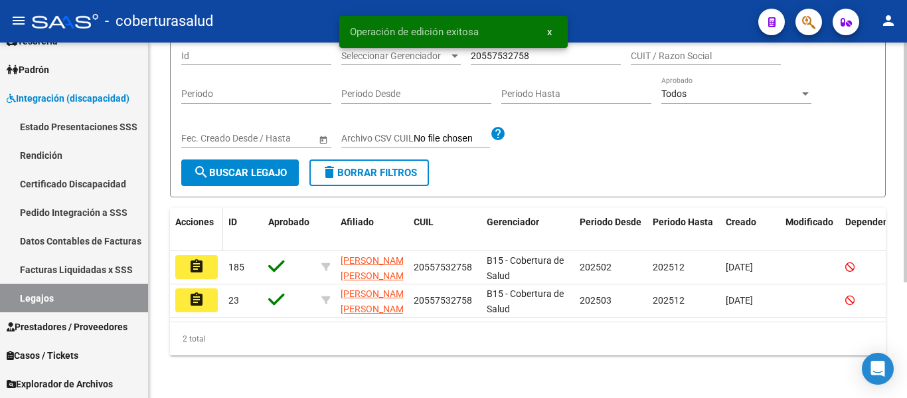
scroll to position [171, 0]
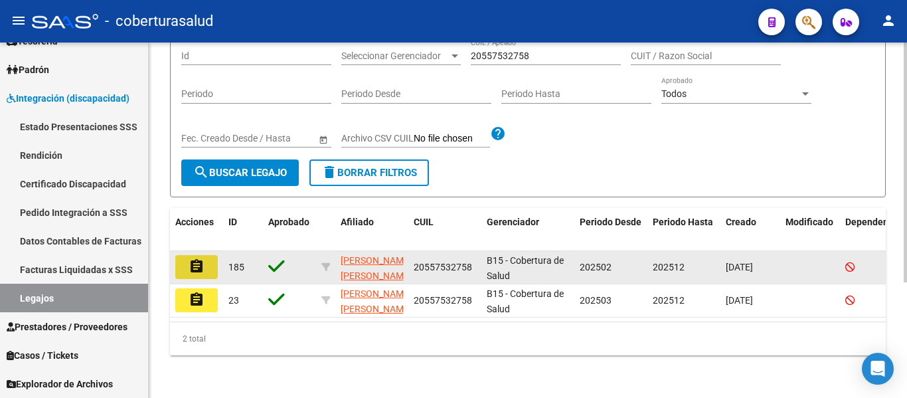
click at [201, 258] on mat-icon "assignment" at bounding box center [197, 266] width 16 height 16
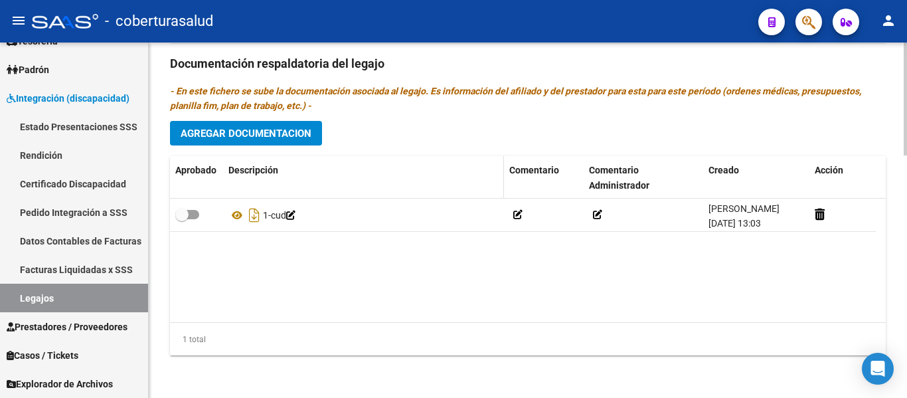
scroll to position [763, 0]
click at [242, 134] on span "Agregar Documentacion" at bounding box center [246, 133] width 131 height 12
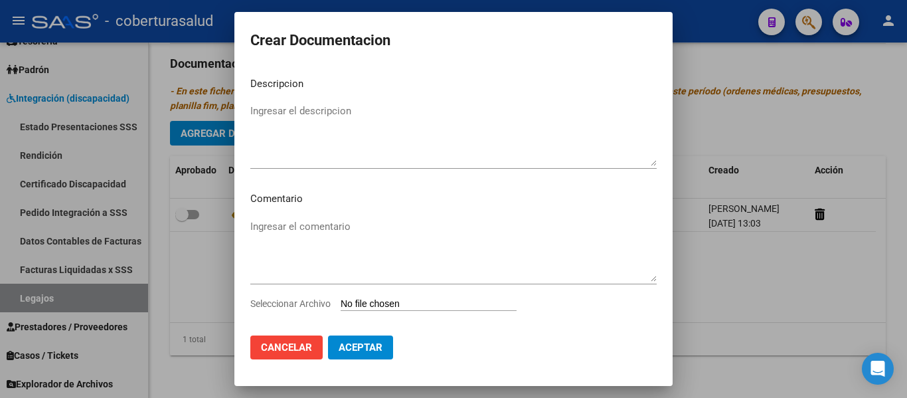
click at [399, 301] on input "Seleccionar Archivo" at bounding box center [429, 304] width 176 height 13
type input "C:\fakepath\2-FORMULARIOS.pdf"
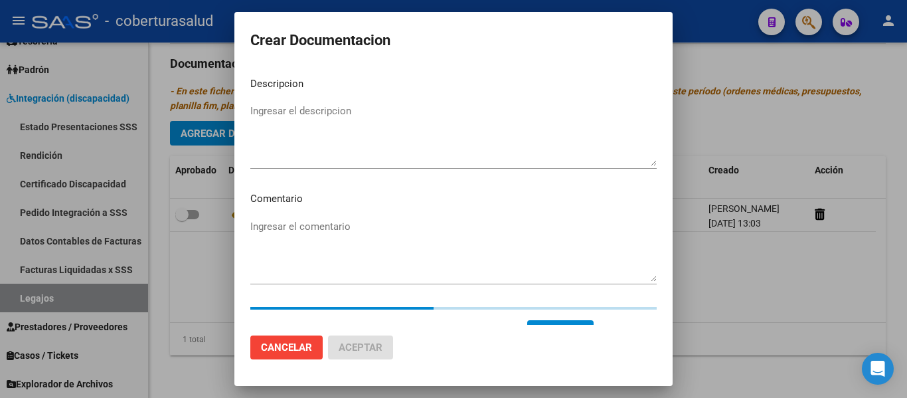
click at [276, 108] on textarea "Ingresar el descripcion" at bounding box center [453, 135] width 406 height 62
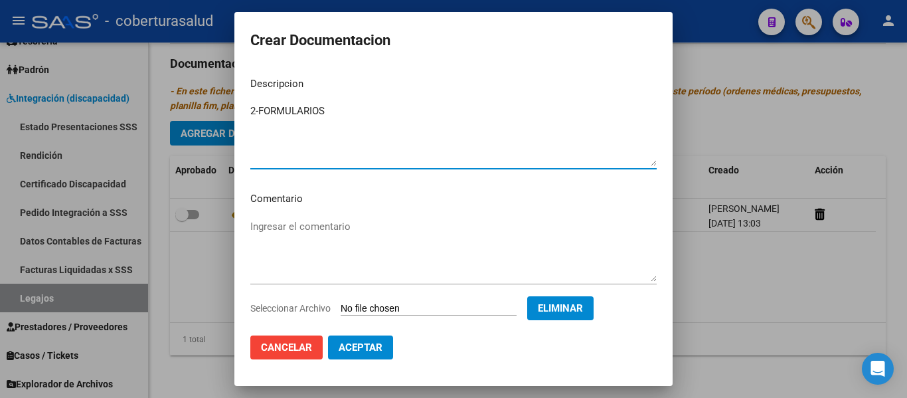
type textarea "2-FORMULARIOS"
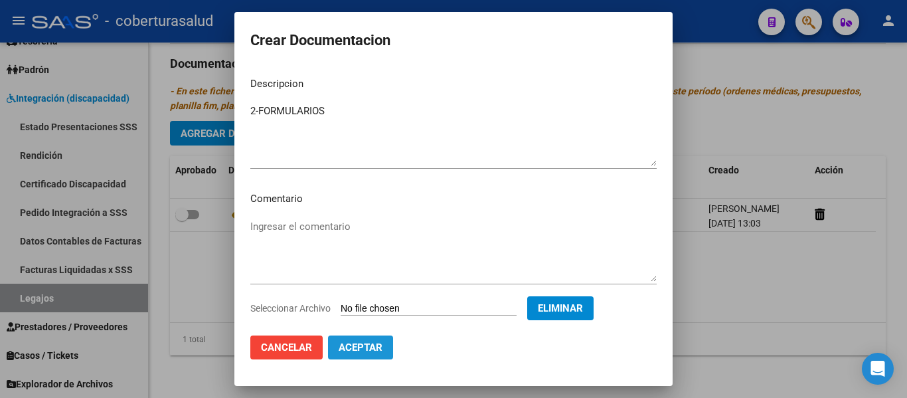
click at [369, 345] on span "Aceptar" at bounding box center [361, 347] width 44 height 12
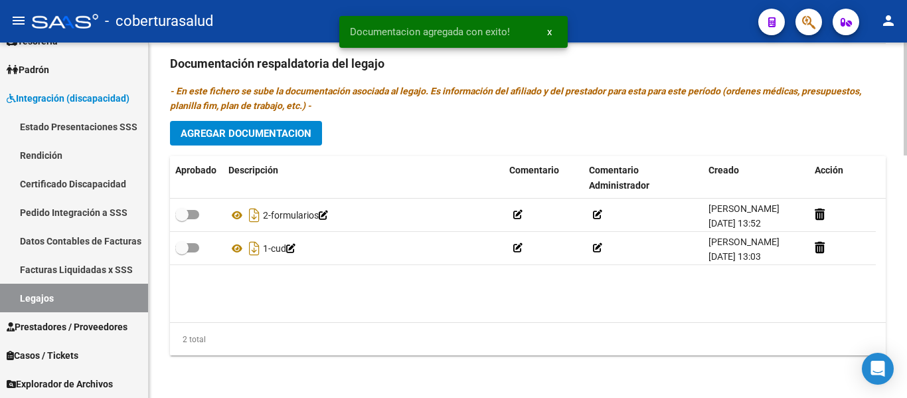
click at [326, 309] on datatable-body "2-formularios [PERSON_NAME] [DATE] 13:52 1-cud [PERSON_NAME] [DATE] 13:03" at bounding box center [528, 261] width 716 height 124
click at [268, 128] on span "Agregar Documentacion" at bounding box center [246, 133] width 131 height 12
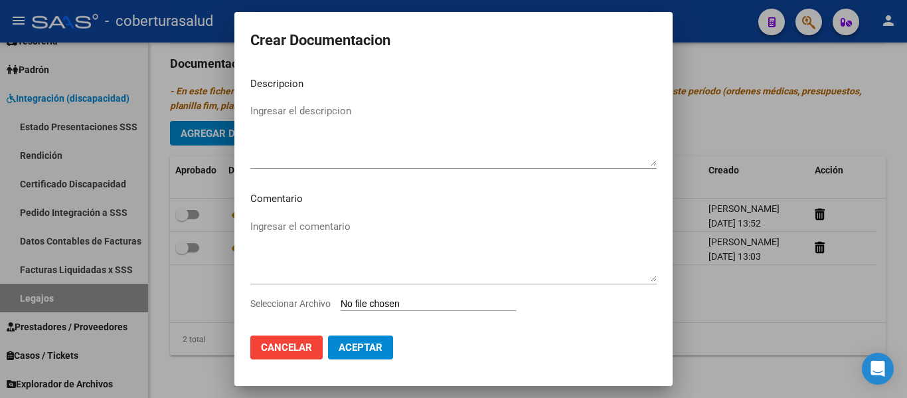
click at [423, 305] on input "Seleccionar Archivo" at bounding box center [429, 304] width 176 height 13
type input "C:\fakepath\4-PRESTACION DE APOYO EN TERAPIA OCUPACIONAL.pdf"
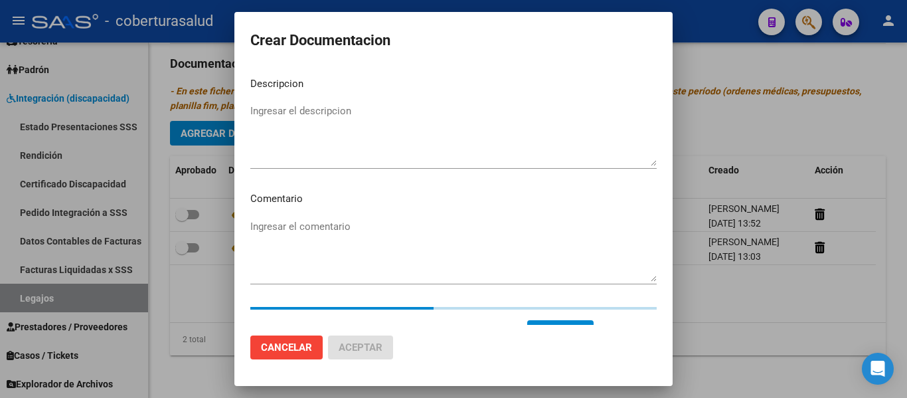
click at [250, 110] on mat-dialog-content "Descripcion Ingresar el descripcion Comentario Ingresar el comentario Seleccion…" at bounding box center [453, 195] width 438 height 258
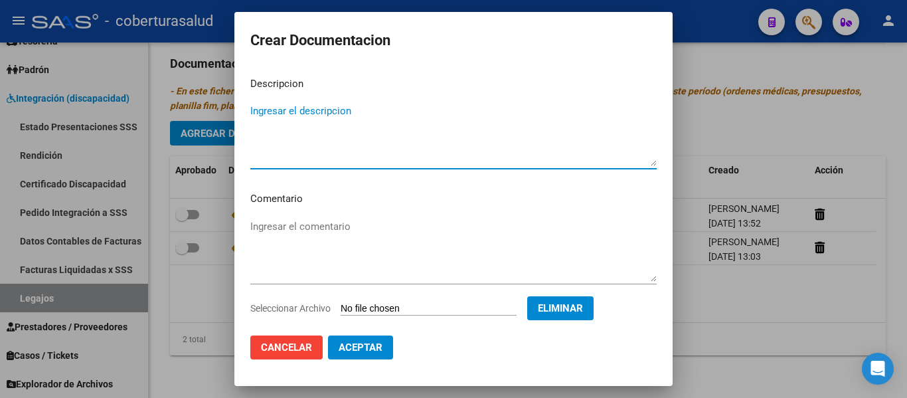
click at [253, 111] on textarea "Ingresar el descripcion" at bounding box center [453, 135] width 406 height 62
type textarea "3-PRESTACION DE APOYO EN TERAPIA OCUPACIONAL"
click at [350, 345] on span "Aceptar" at bounding box center [361, 347] width 44 height 12
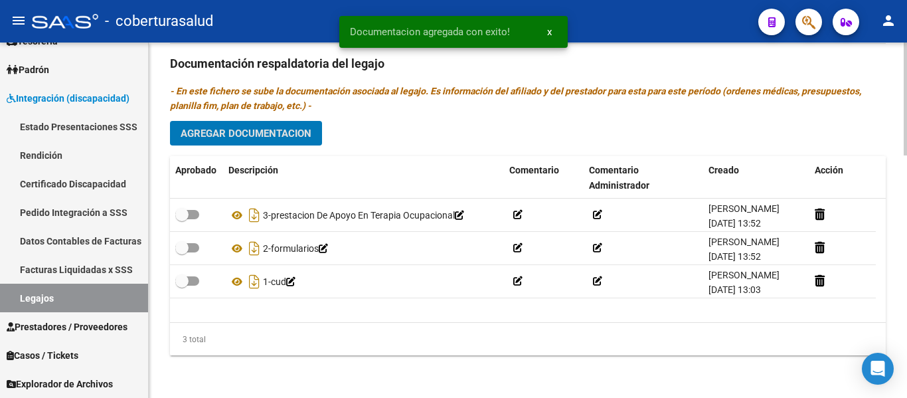
click at [254, 135] on span "Agregar Documentacion" at bounding box center [246, 133] width 131 height 12
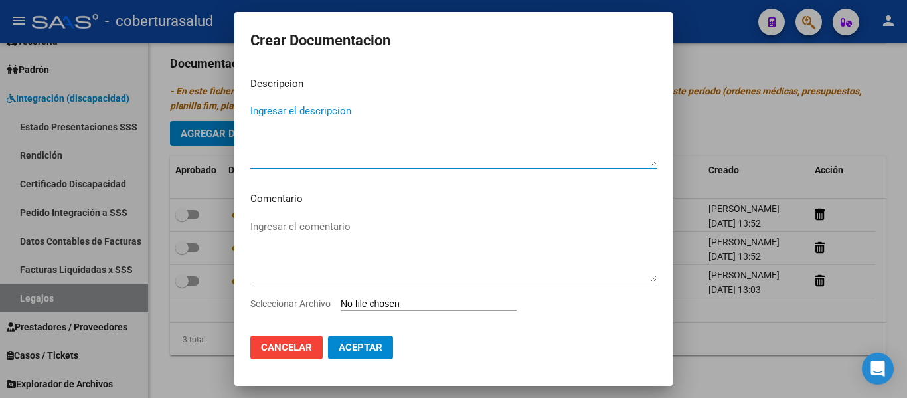
click at [408, 309] on input "Seleccionar Archivo" at bounding box center [429, 304] width 176 height 13
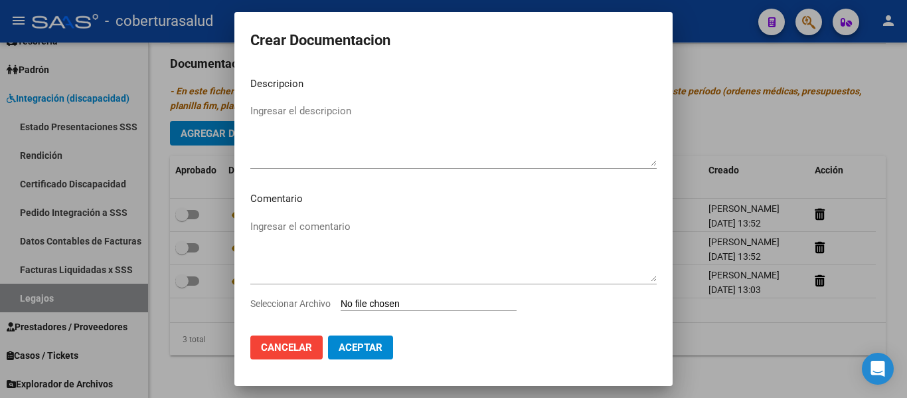
type input "C:\fakepath\5-PRESTACION DE APOYO EN FONOAUDIOLOGIA.pdf"
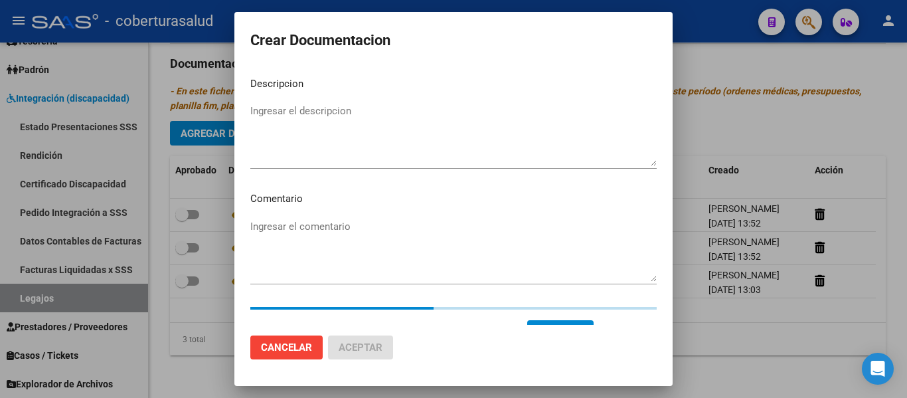
click at [311, 138] on textarea "Ingresar el descripcion" at bounding box center [453, 135] width 406 height 62
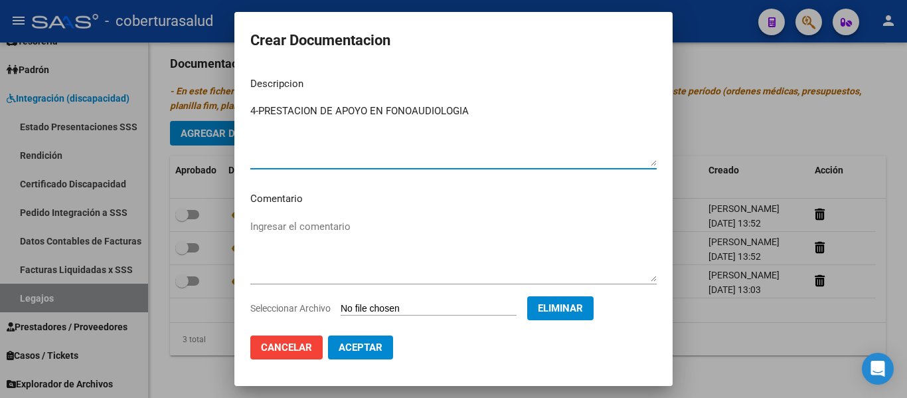
type textarea "4-PRESTACION DE APOYO EN FONOAUDIOLOGIA"
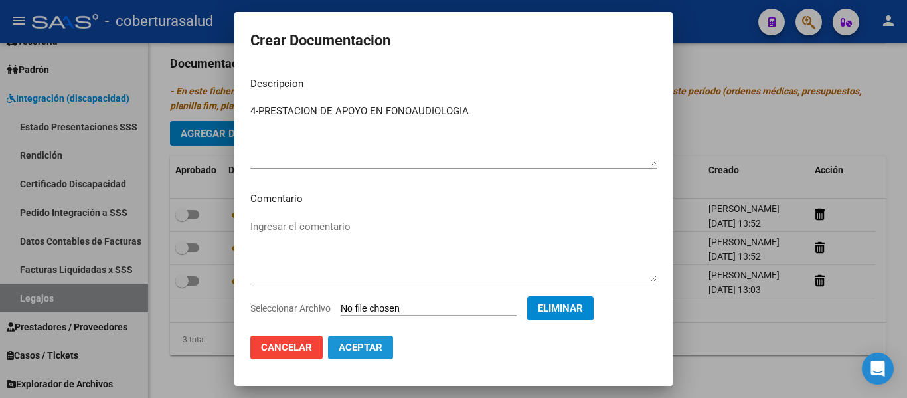
click at [371, 343] on span "Aceptar" at bounding box center [361, 347] width 44 height 12
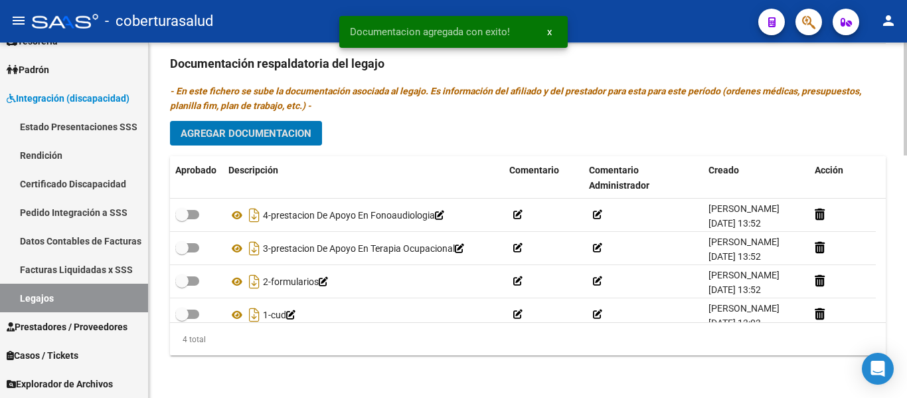
click at [231, 125] on button "Agregar Documentacion" at bounding box center [246, 133] width 152 height 25
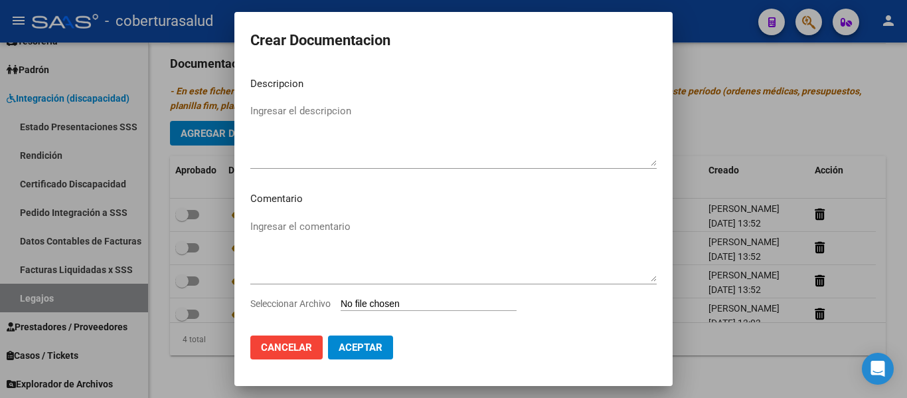
click at [422, 301] on input "Seleccionar Archivo" at bounding box center [429, 304] width 176 height 13
type input "C:\fakepath\6-PRESTACION DE APOYO EN PSICOPEDAGOGIA.pdf"
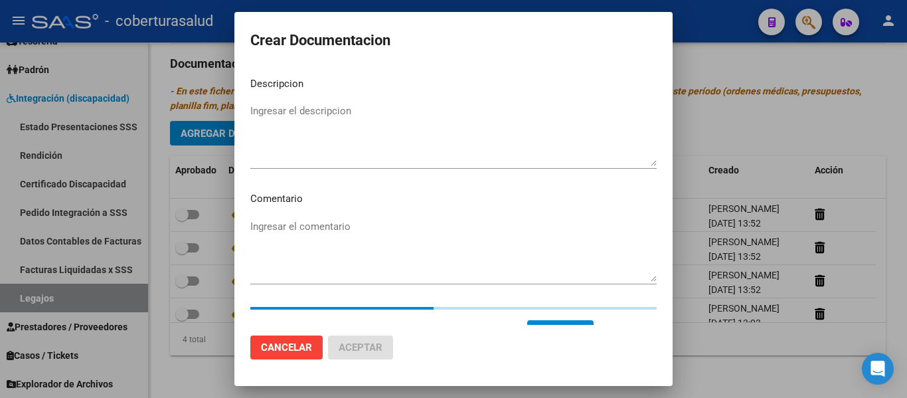
click at [283, 115] on textarea "Ingresar el descripcion" at bounding box center [453, 135] width 406 height 62
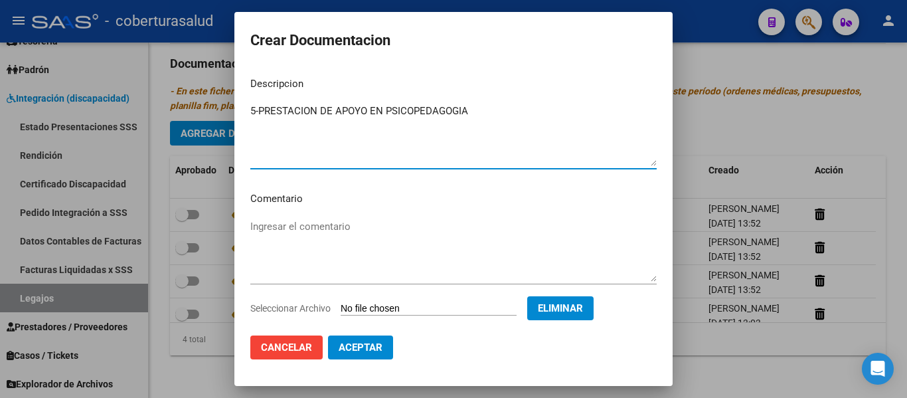
type textarea "5-PRESTACION DE APOYO EN PSICOPEDAGOGIA"
click at [379, 354] on button "Aceptar" at bounding box center [360, 347] width 65 height 24
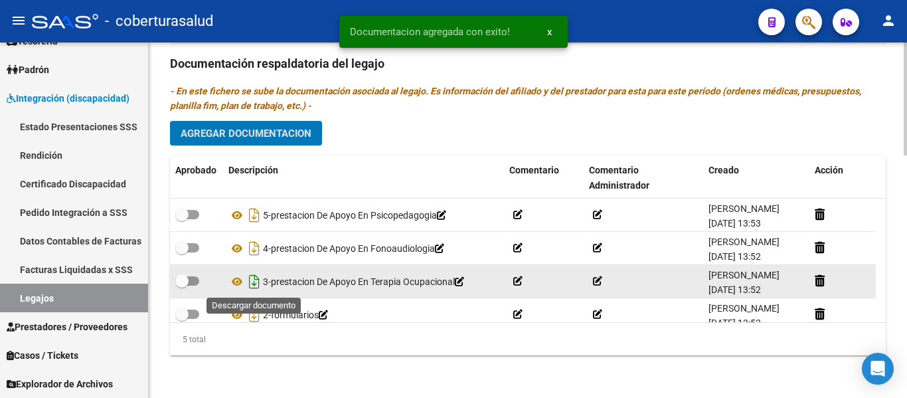
scroll to position [47, 0]
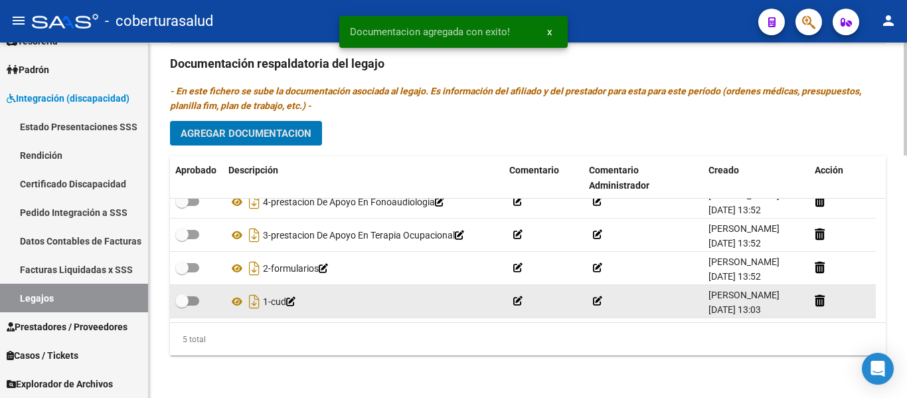
click at [185, 301] on span at bounding box center [181, 300] width 13 height 13
click at [182, 305] on input "checkbox" at bounding box center [181, 305] width 1 height 1
checkbox input "true"
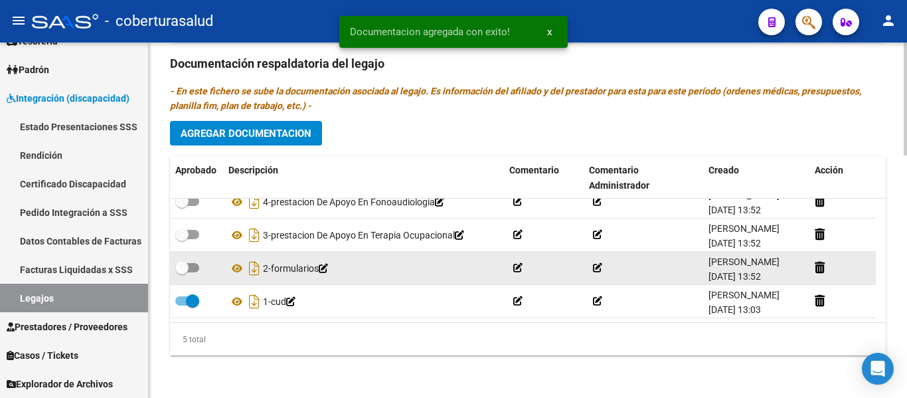
click at [191, 269] on span at bounding box center [187, 267] width 24 height 9
click at [182, 272] on input "checkbox" at bounding box center [181, 272] width 1 height 1
checkbox input "true"
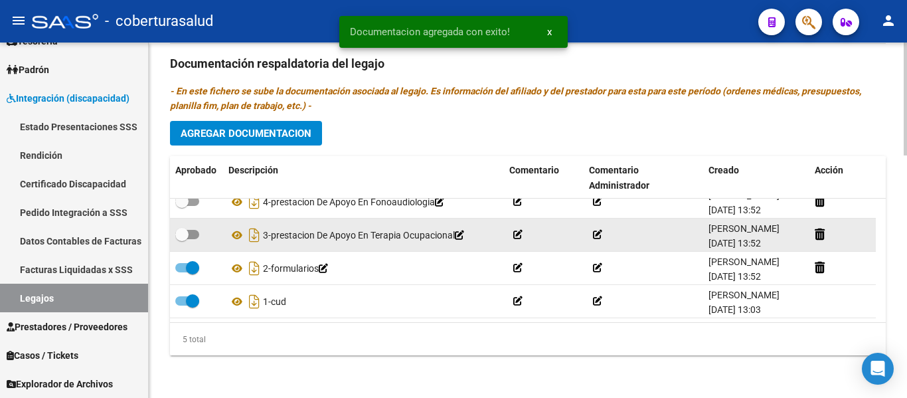
click at [190, 230] on span at bounding box center [187, 234] width 24 height 9
click at [182, 239] on input "checkbox" at bounding box center [181, 239] width 1 height 1
checkbox input "true"
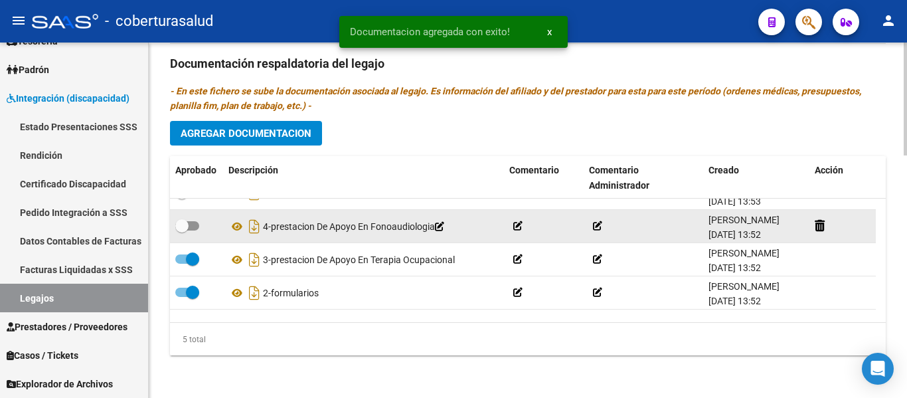
scroll to position [0, 0]
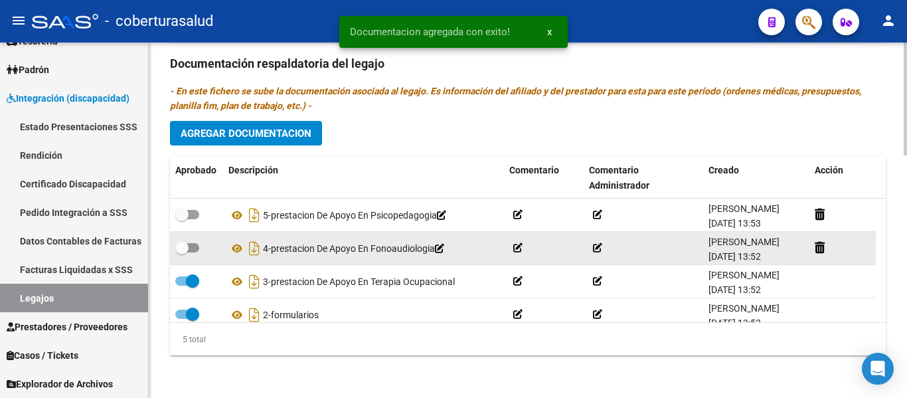
click at [185, 246] on span at bounding box center [181, 247] width 13 height 13
click at [182, 252] on input "checkbox" at bounding box center [181, 252] width 1 height 1
checkbox input "true"
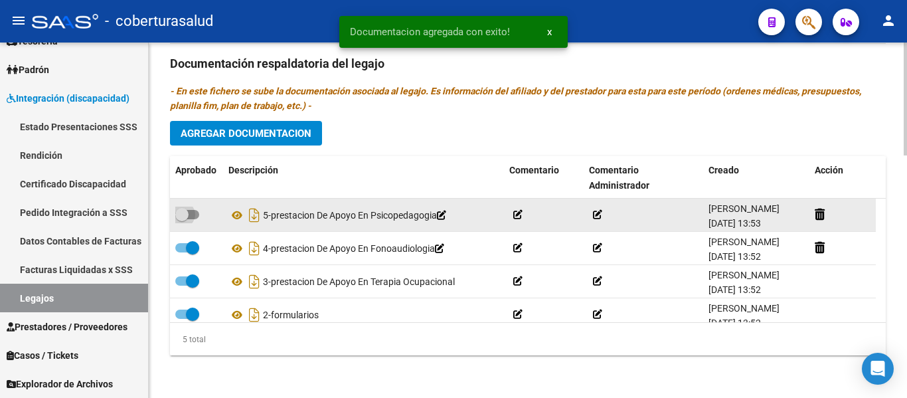
click at [191, 215] on span at bounding box center [187, 214] width 24 height 9
click at [182, 219] on input "checkbox" at bounding box center [181, 219] width 1 height 1
checkbox input "true"
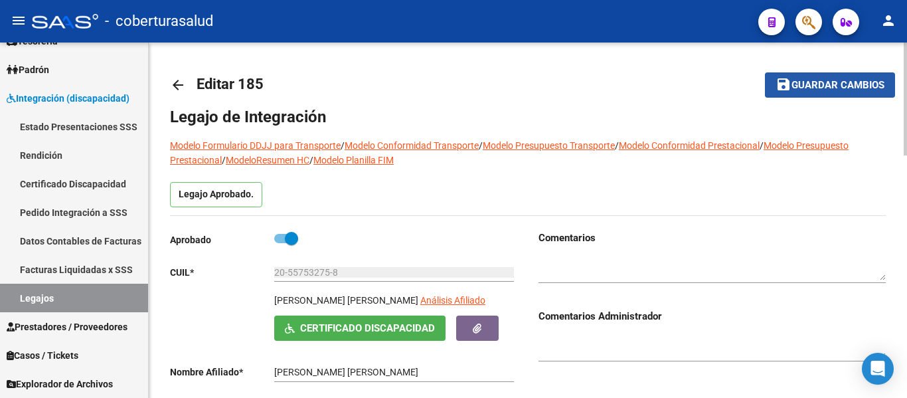
click at [873, 83] on span "Guardar cambios" at bounding box center [837, 86] width 93 height 12
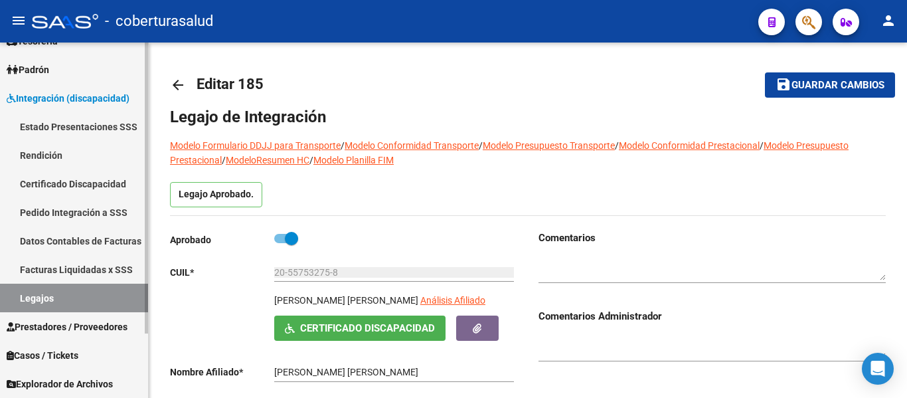
click at [84, 301] on link "Legajos" at bounding box center [74, 298] width 148 height 29
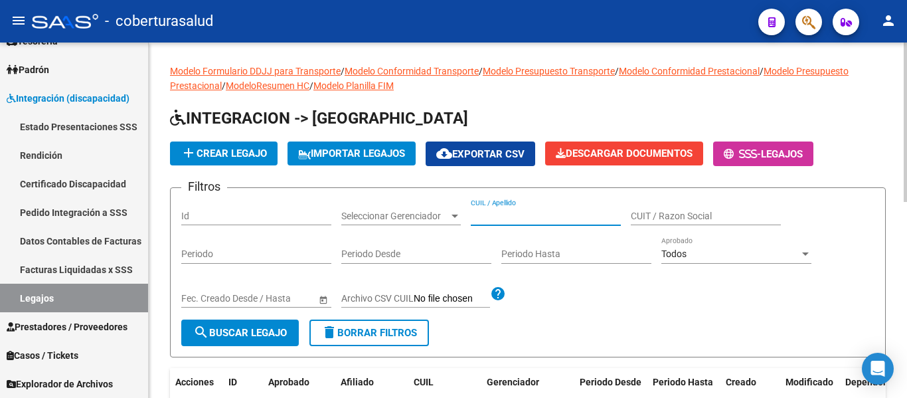
click at [517, 220] on input "CUIL / Apellido" at bounding box center [546, 215] width 150 height 11
paste input "20569858772"
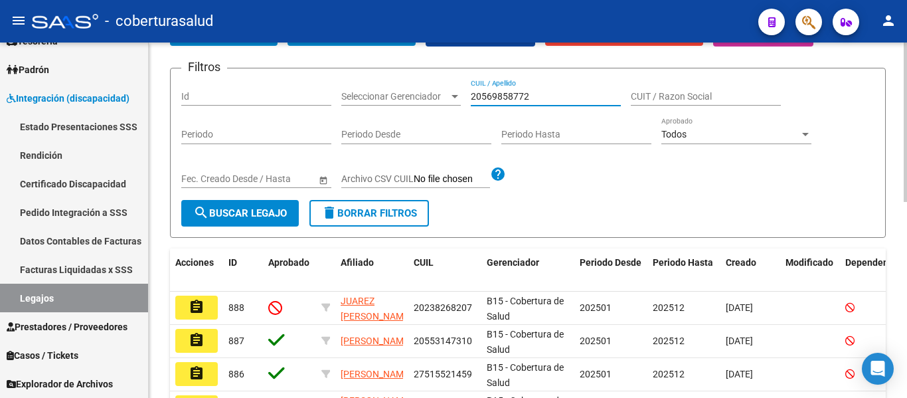
scroll to position [133, 0]
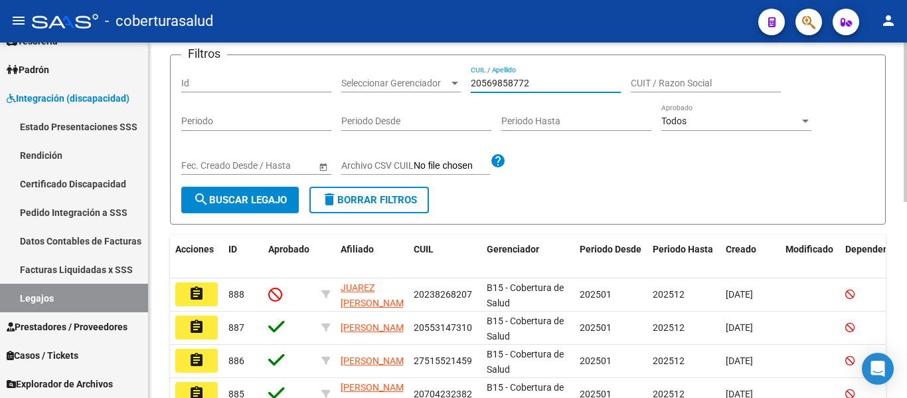
type input "20569858772"
click at [275, 195] on span "search Buscar Legajo" at bounding box center [240, 200] width 94 height 12
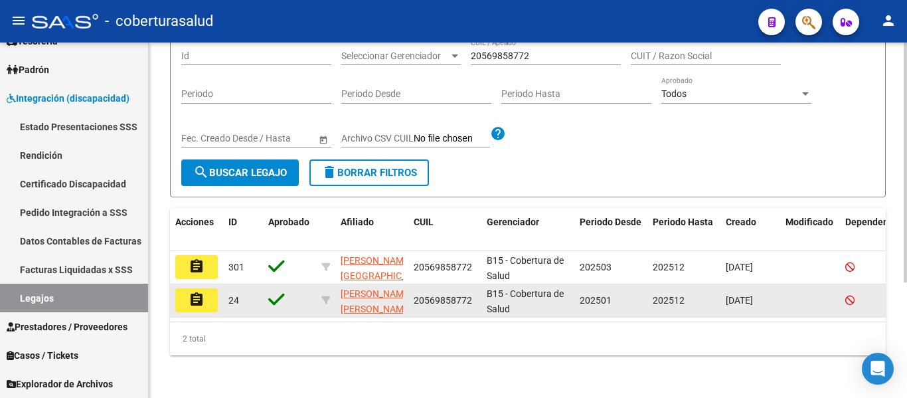
scroll to position [171, 0]
click at [198, 291] on mat-icon "assignment" at bounding box center [197, 299] width 16 height 16
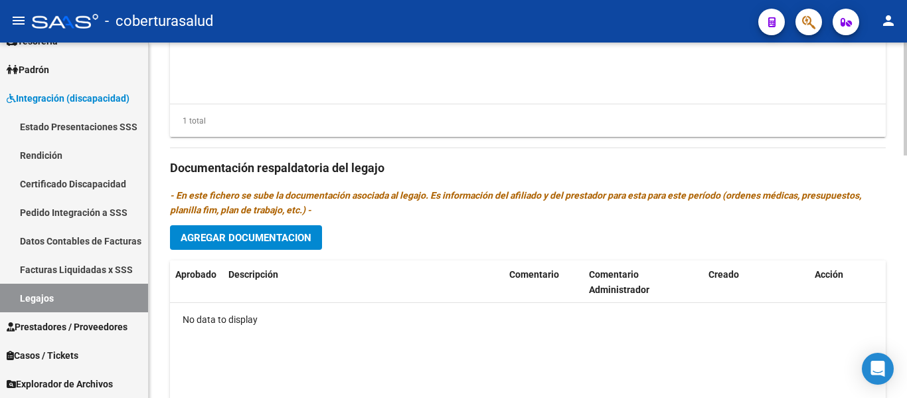
scroll to position [763, 0]
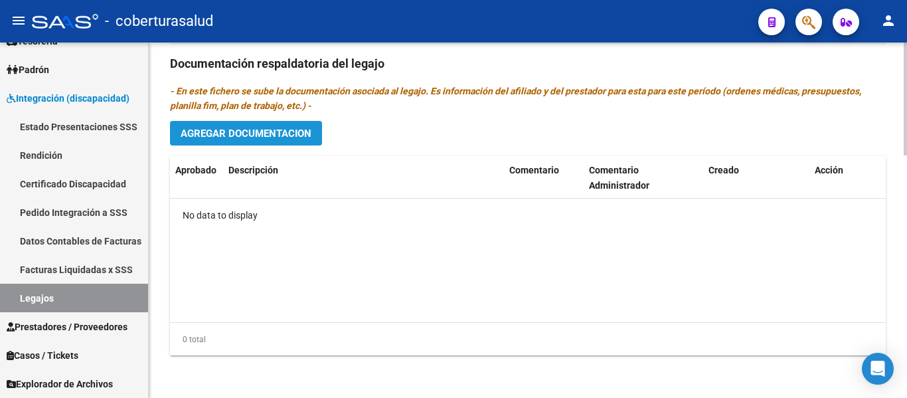
click at [235, 129] on span "Agregar Documentacion" at bounding box center [246, 133] width 131 height 12
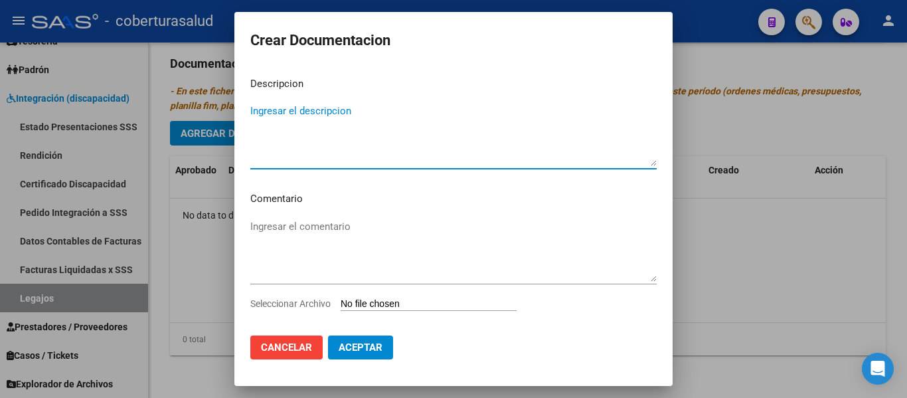
click at [426, 300] on input "Seleccionar Archivo" at bounding box center [429, 304] width 176 height 13
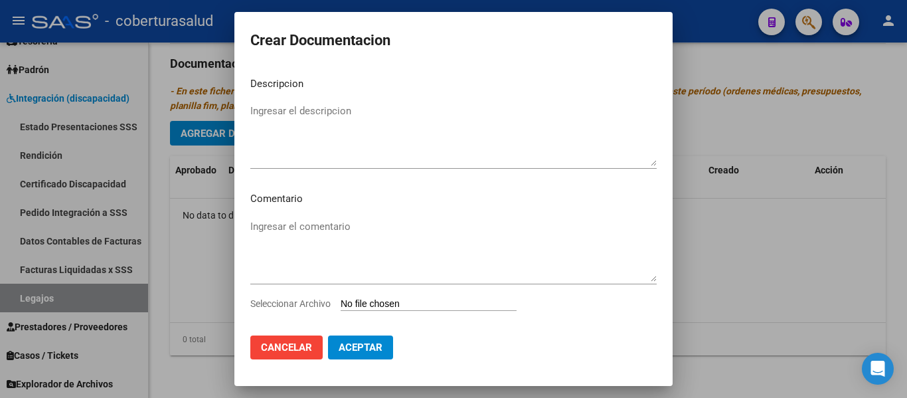
type input "C:\fakepath\1-CUD.pdf"
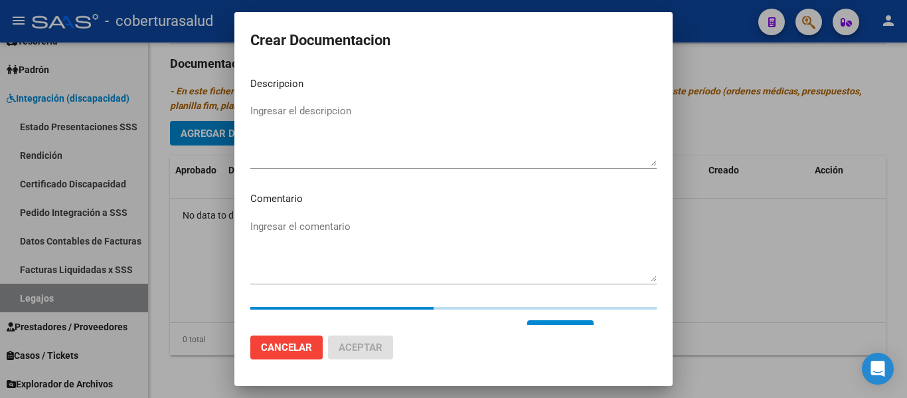
click at [327, 118] on textarea "Ingresar el descripcion" at bounding box center [453, 135] width 406 height 62
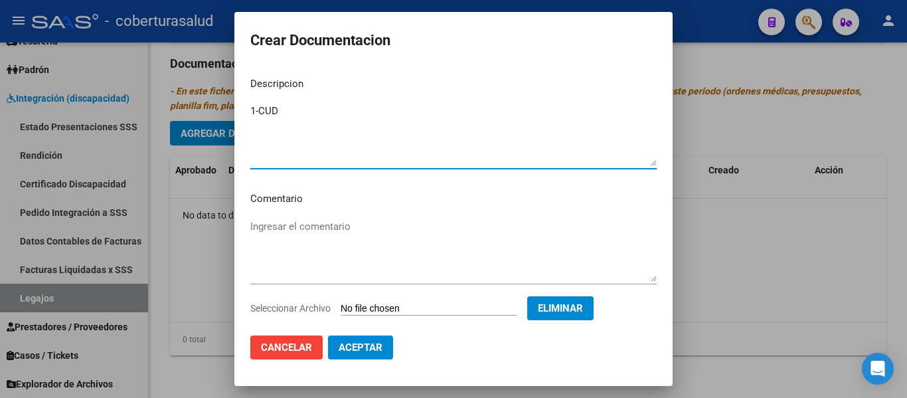
type textarea "1-CUD"
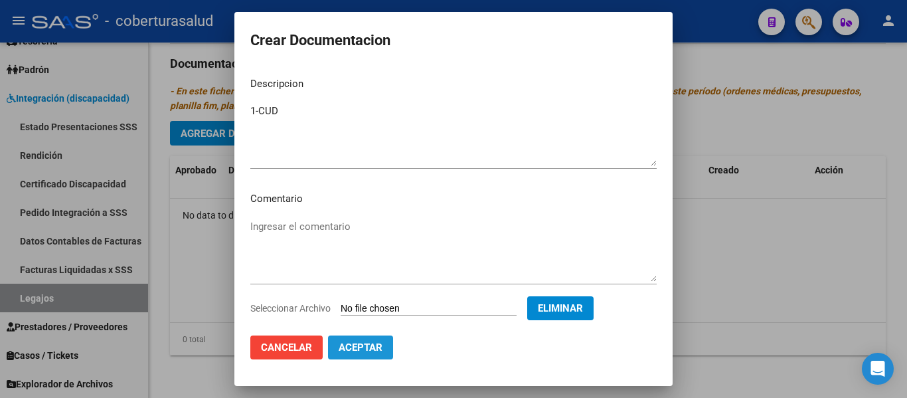
click at [353, 348] on span "Aceptar" at bounding box center [361, 347] width 44 height 12
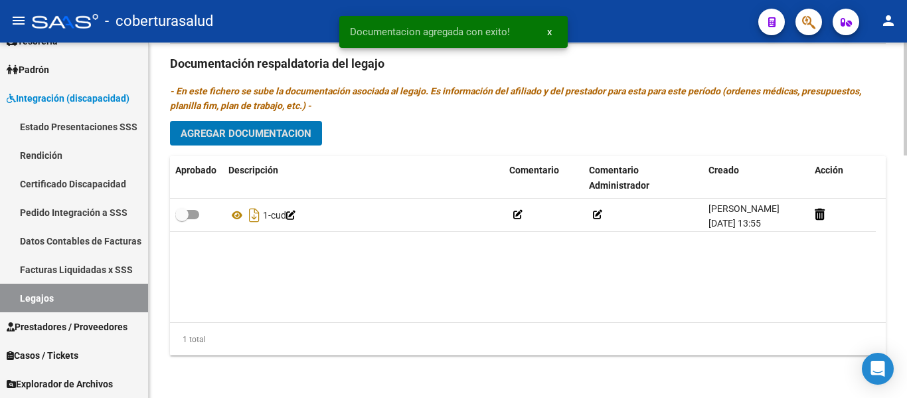
click at [220, 128] on span "Agregar Documentacion" at bounding box center [246, 133] width 131 height 12
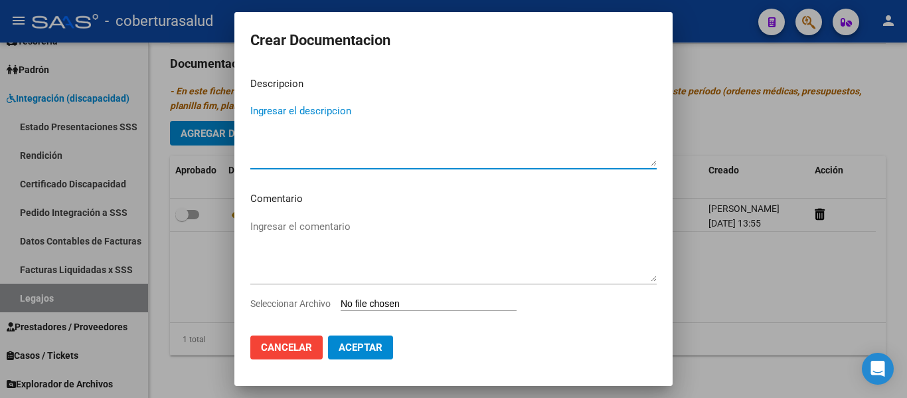
click at [392, 299] on input "Seleccionar Archivo" at bounding box center [429, 304] width 176 height 13
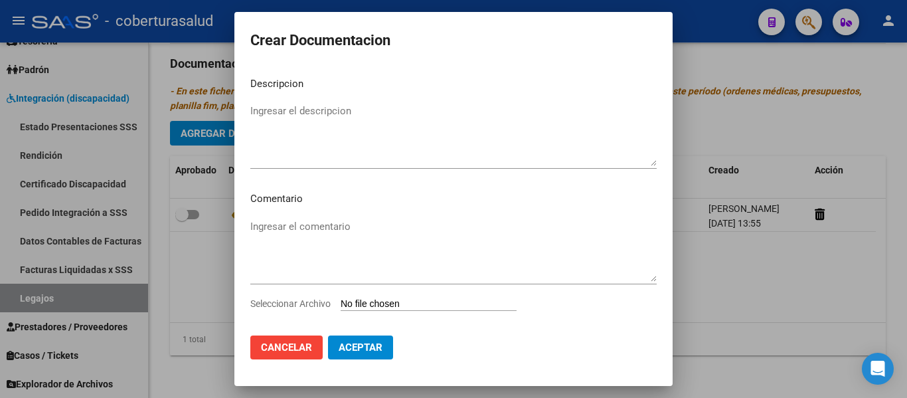
type input "C:\fakepath\2-FORMULARIOS.pdf"
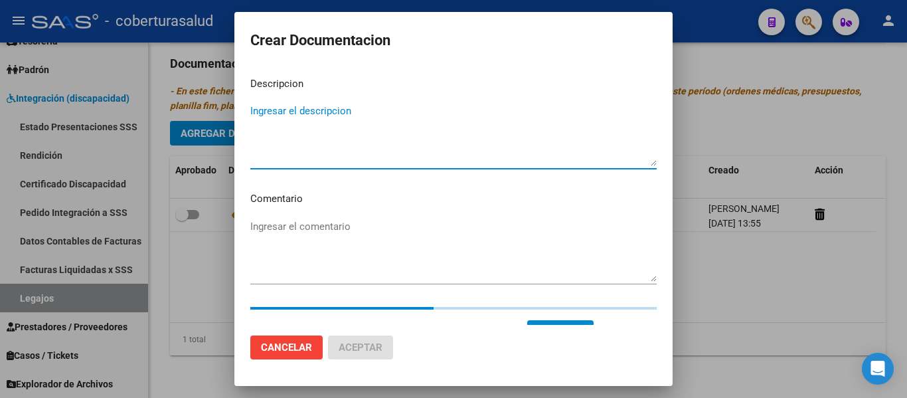
click at [293, 105] on textarea "Ingresar el descripcion" at bounding box center [453, 135] width 406 height 62
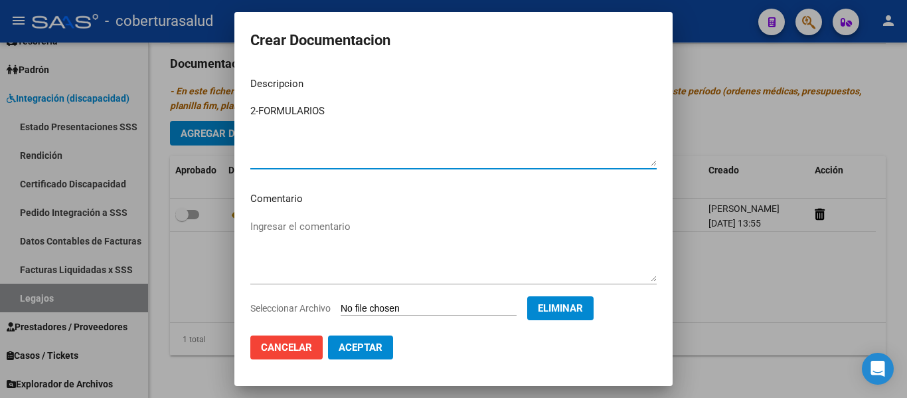
type textarea "2-FORMULARIOS"
click at [370, 356] on button "Aceptar" at bounding box center [360, 347] width 65 height 24
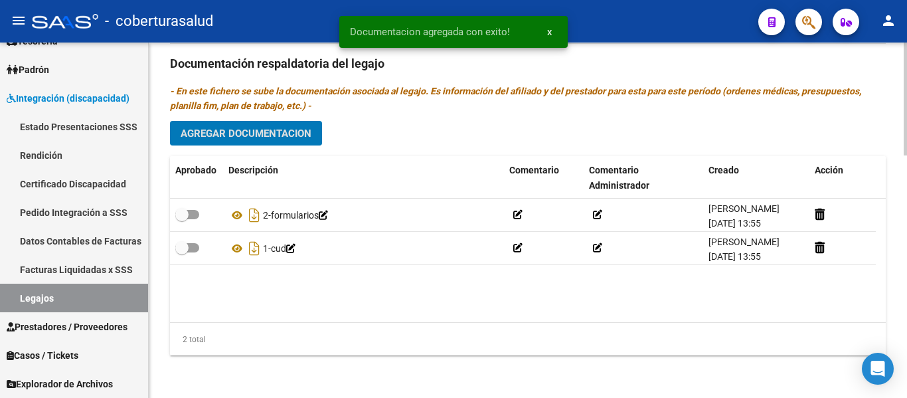
click at [273, 132] on span "Agregar Documentacion" at bounding box center [246, 133] width 131 height 12
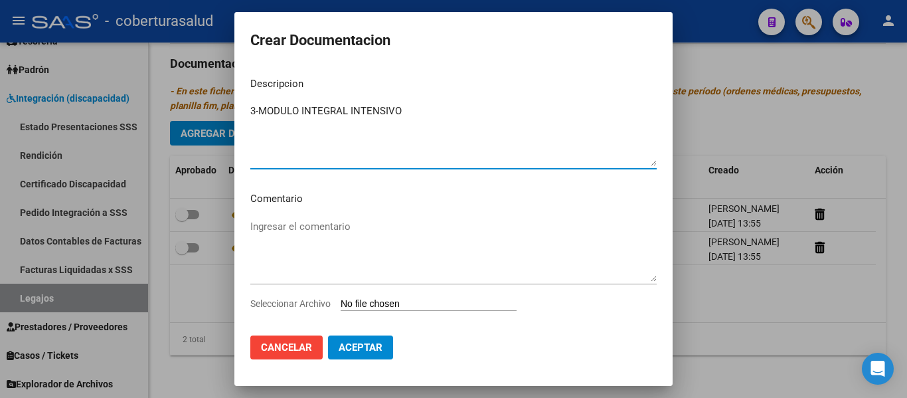
type textarea "3-MODULO INTEGRAL INTENSIVO"
click at [416, 312] on div "Seleccionar Archivo" at bounding box center [453, 308] width 406 height 25
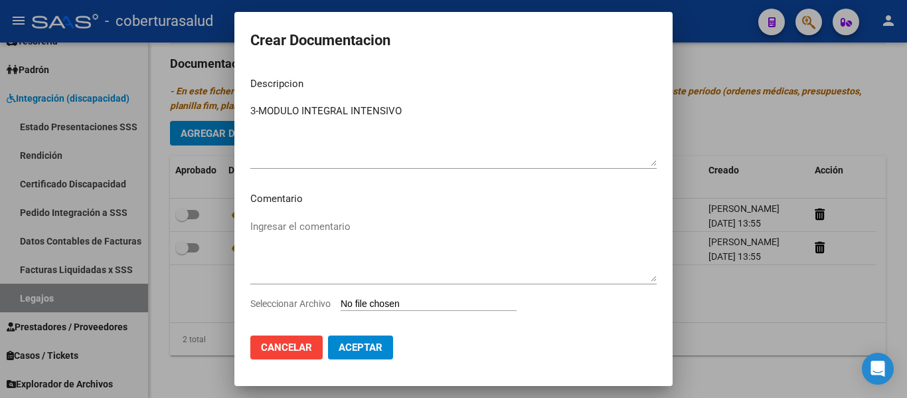
drag, startPoint x: 416, startPoint y: 312, endPoint x: 416, endPoint y: 301, distance: 11.3
click at [416, 305] on div "Seleccionar Archivo" at bounding box center [453, 308] width 406 height 25
click at [416, 299] on input "Seleccionar Archivo" at bounding box center [429, 304] width 176 height 13
type input "C:\fakepath\3-MODULO INTEGRAL INTENSIVO.pdf"
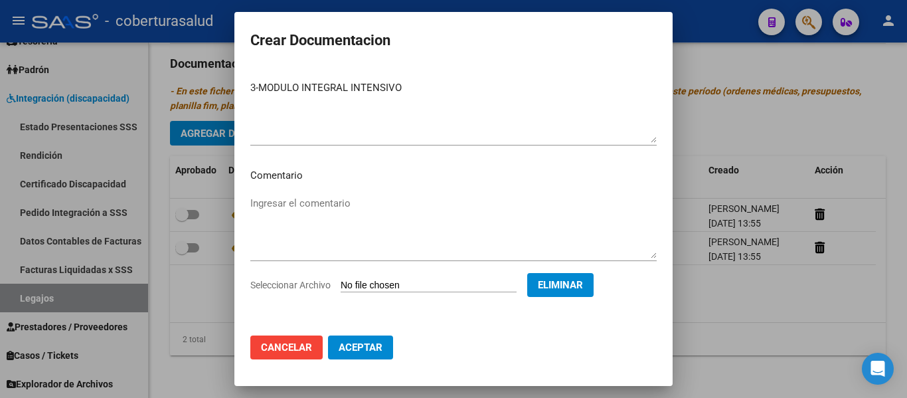
scroll to position [0, 0]
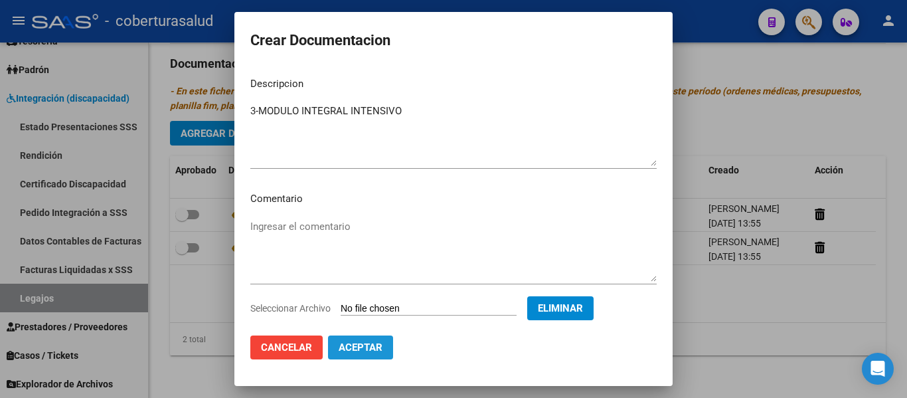
click at [368, 352] on span "Aceptar" at bounding box center [361, 347] width 44 height 12
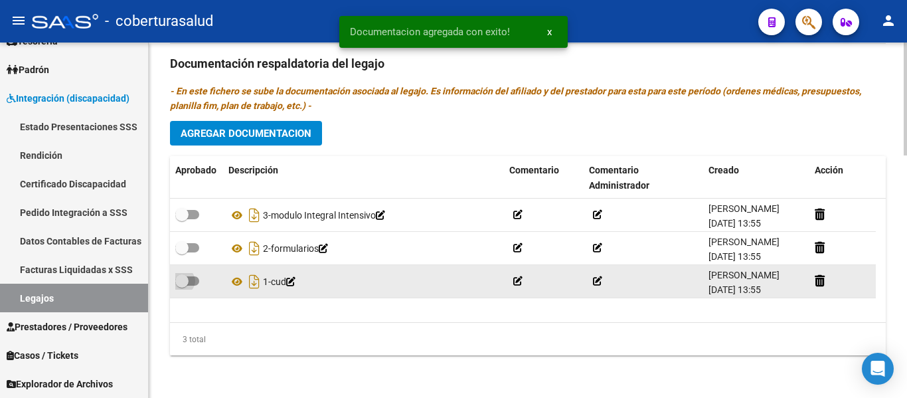
click at [185, 282] on span at bounding box center [181, 280] width 13 height 13
click at [182, 286] on input "checkbox" at bounding box center [181, 286] width 1 height 1
checkbox input "true"
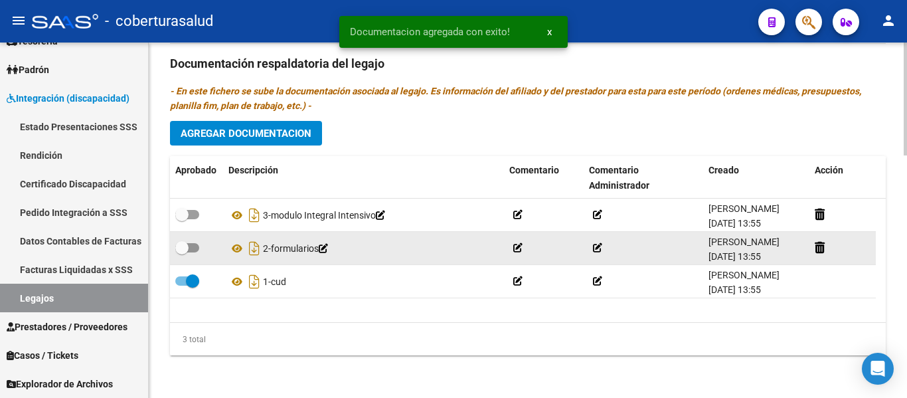
click at [193, 244] on span at bounding box center [187, 247] width 24 height 9
click at [182, 252] on input "checkbox" at bounding box center [181, 252] width 1 height 1
checkbox input "true"
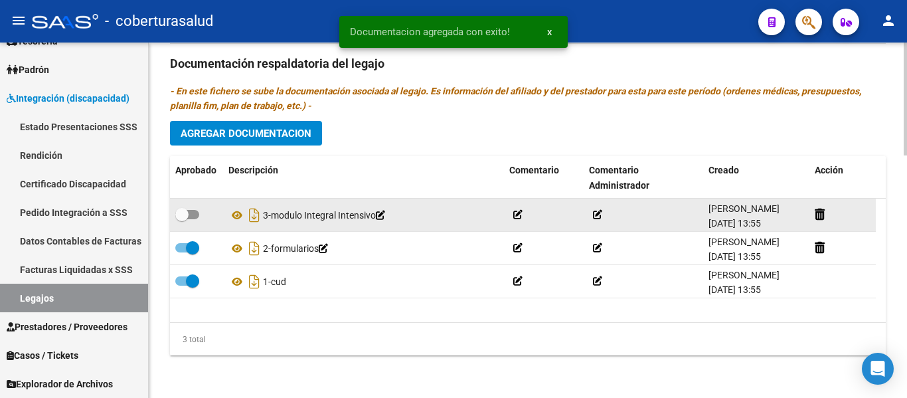
click at [189, 215] on span at bounding box center [187, 214] width 24 height 9
click at [182, 219] on input "checkbox" at bounding box center [181, 219] width 1 height 1
checkbox input "true"
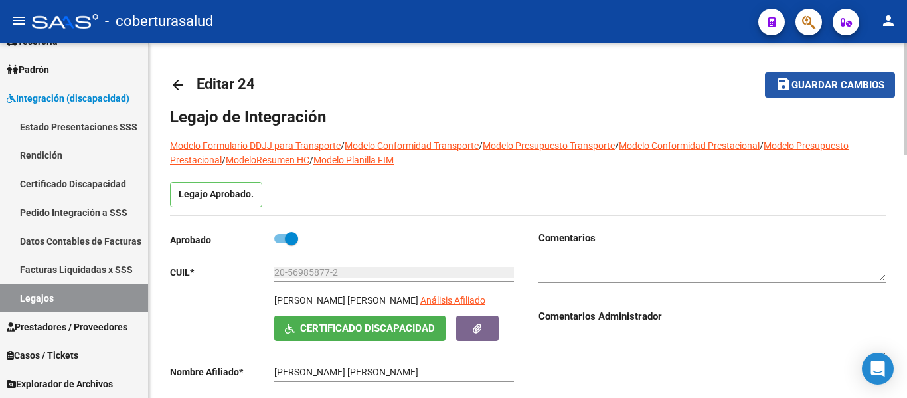
click at [857, 82] on span "Guardar cambios" at bounding box center [837, 86] width 93 height 12
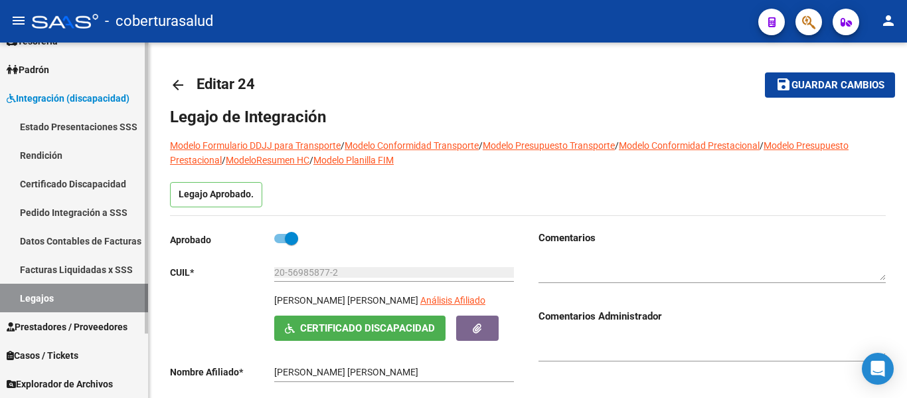
click at [34, 297] on link "Legajos" at bounding box center [74, 298] width 148 height 29
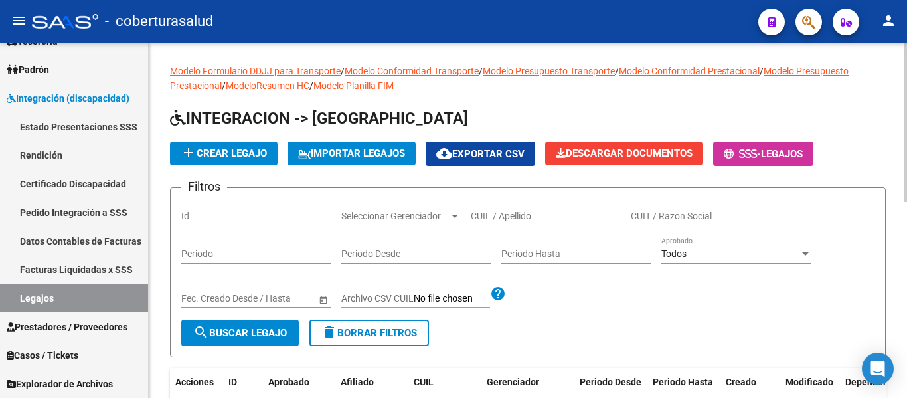
click at [545, 214] on input "CUIL / Apellido" at bounding box center [546, 215] width 150 height 11
paste input "20569858772"
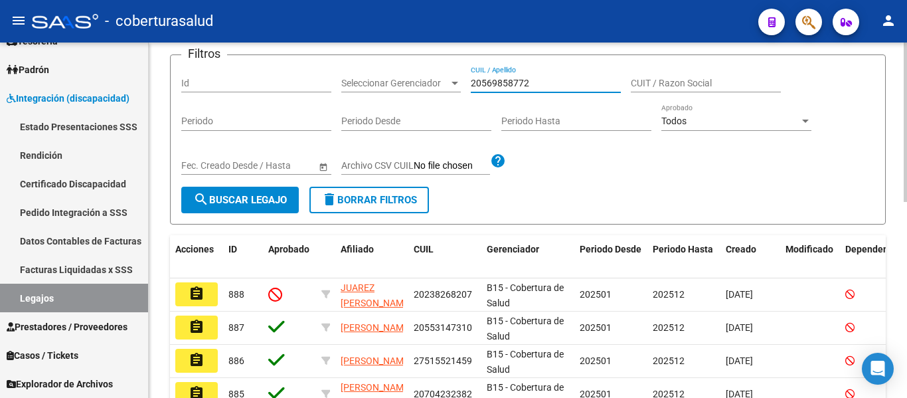
type input "20569858772"
click at [225, 203] on span "search Buscar Legajo" at bounding box center [240, 200] width 94 height 12
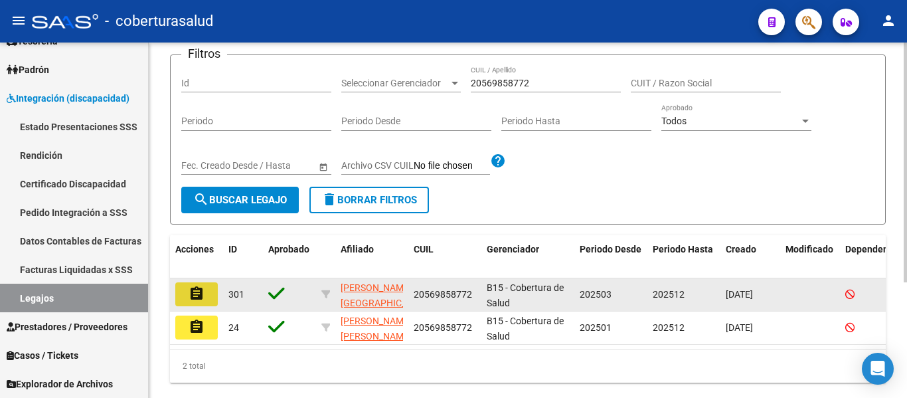
click at [199, 291] on mat-icon "assignment" at bounding box center [197, 294] width 16 height 16
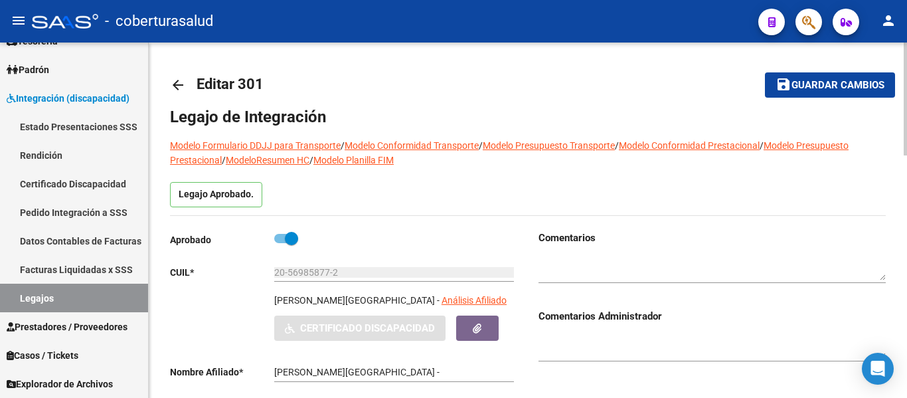
type input "[PERSON_NAME] [PERSON_NAME]"
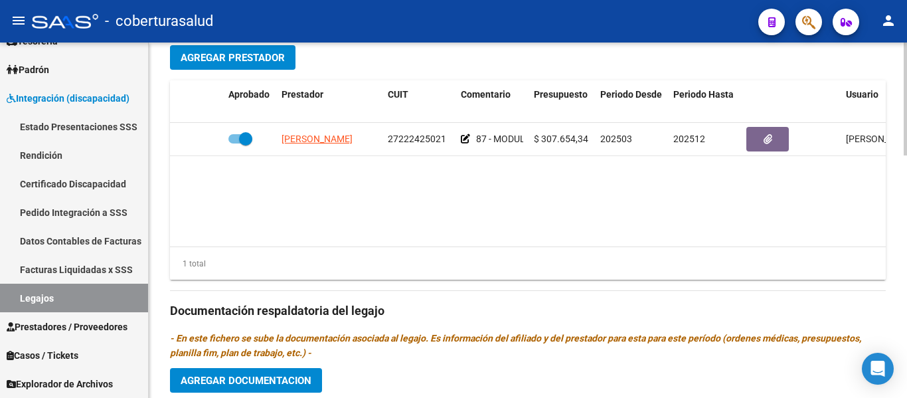
scroll to position [664, 0]
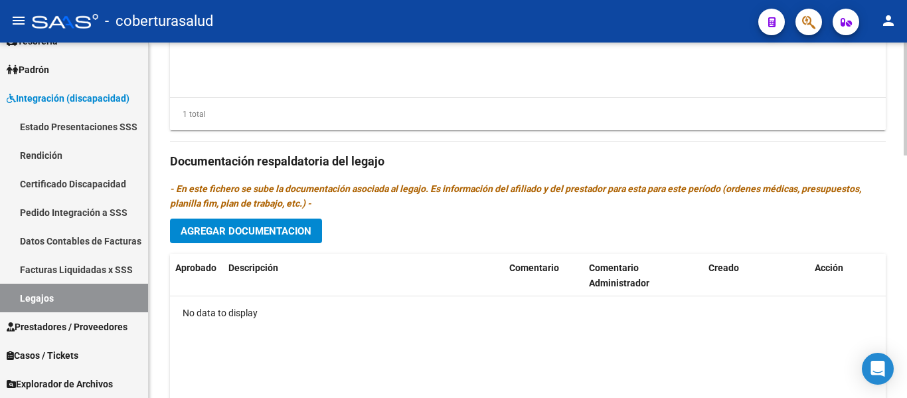
click at [431, 353] on datatable-body "No data to display" at bounding box center [528, 358] width 716 height 124
click at [436, 322] on div "No data to display" at bounding box center [528, 312] width 716 height 33
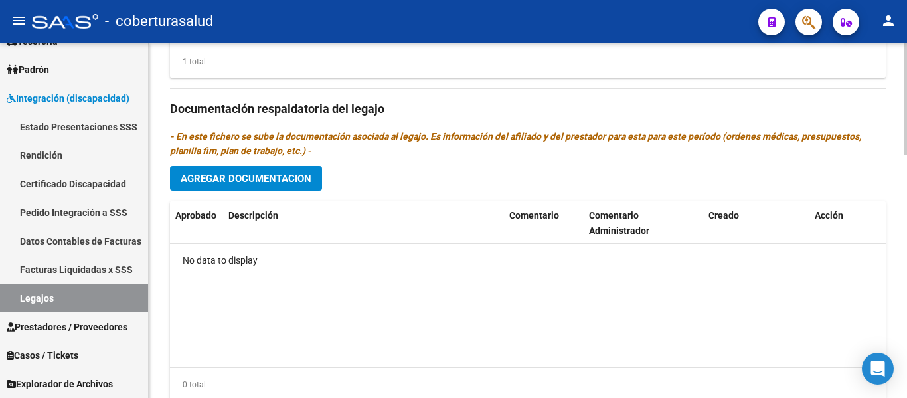
scroll to position [697, 0]
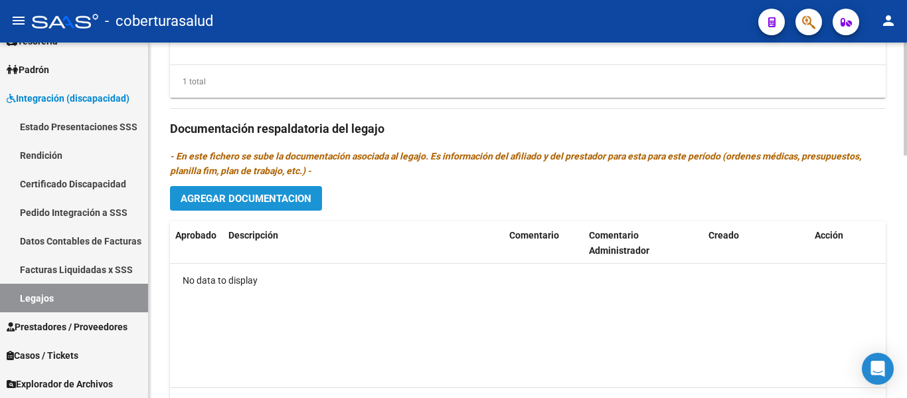
click at [273, 198] on span "Agregar Documentacion" at bounding box center [246, 199] width 131 height 12
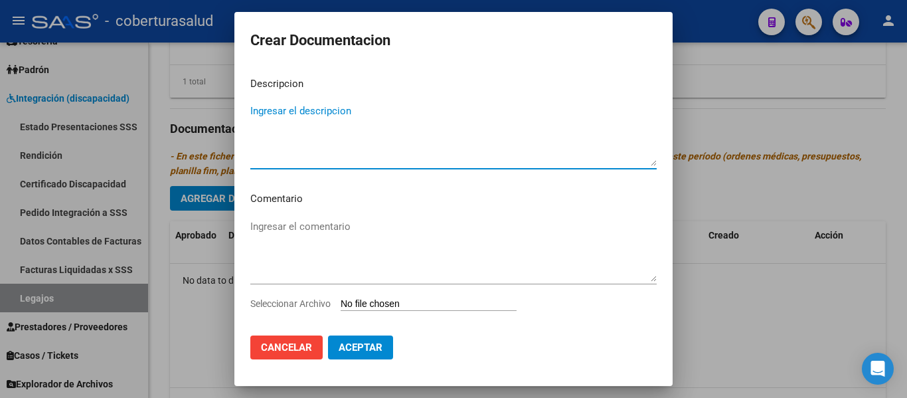
click at [380, 301] on input "Seleccionar Archivo" at bounding box center [429, 304] width 176 height 13
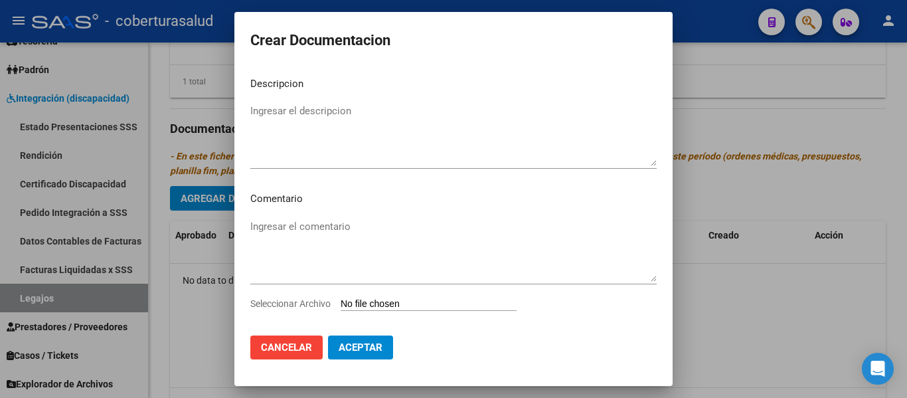
type input "C:\fakepath\1-CUD.pdf"
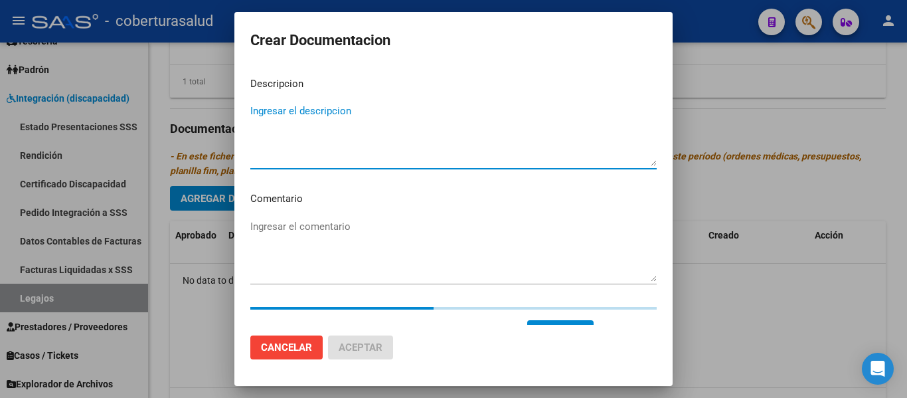
click at [288, 135] on textarea "Ingresar el descripcion" at bounding box center [453, 135] width 406 height 62
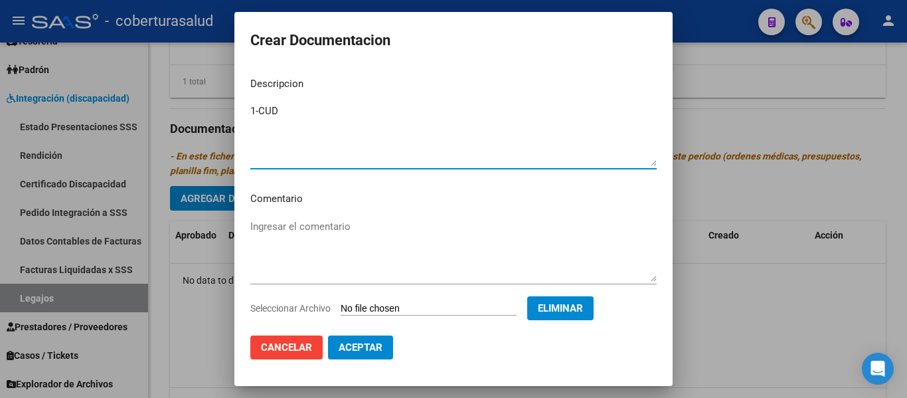
type textarea "1-CUD"
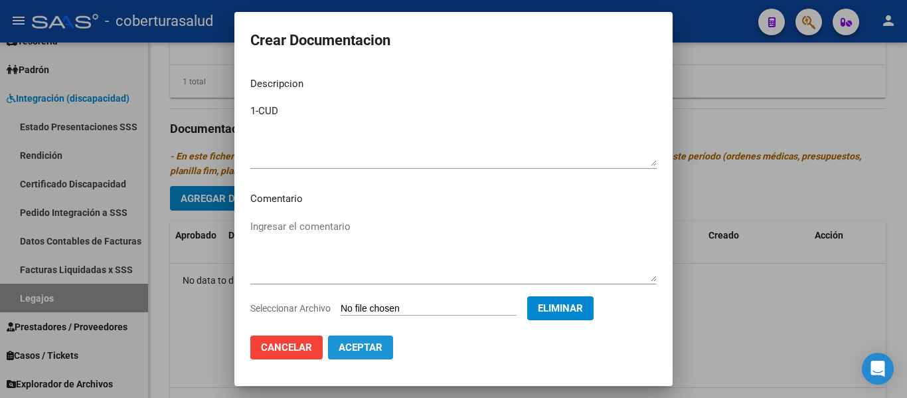
click at [371, 345] on span "Aceptar" at bounding box center [361, 347] width 44 height 12
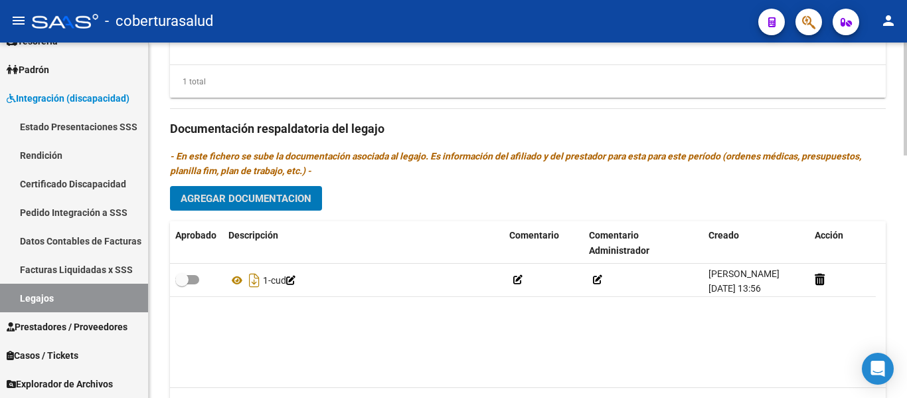
click at [276, 193] on button "Agregar Documentacion" at bounding box center [246, 198] width 152 height 25
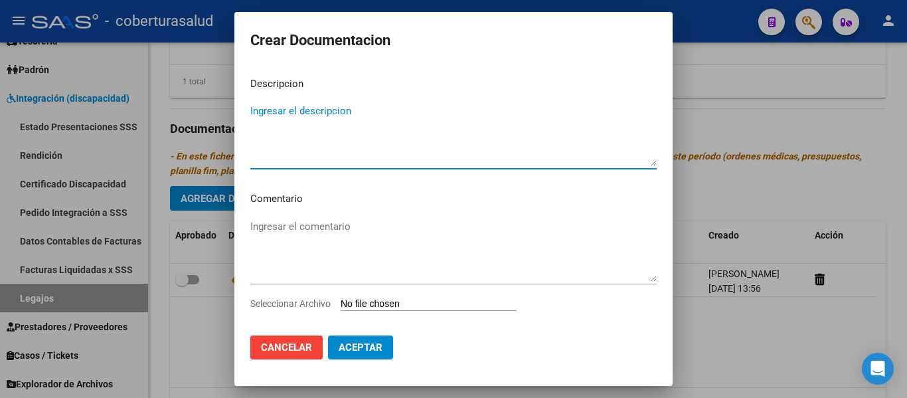
click at [382, 301] on input "Seleccionar Archivo" at bounding box center [429, 304] width 176 height 13
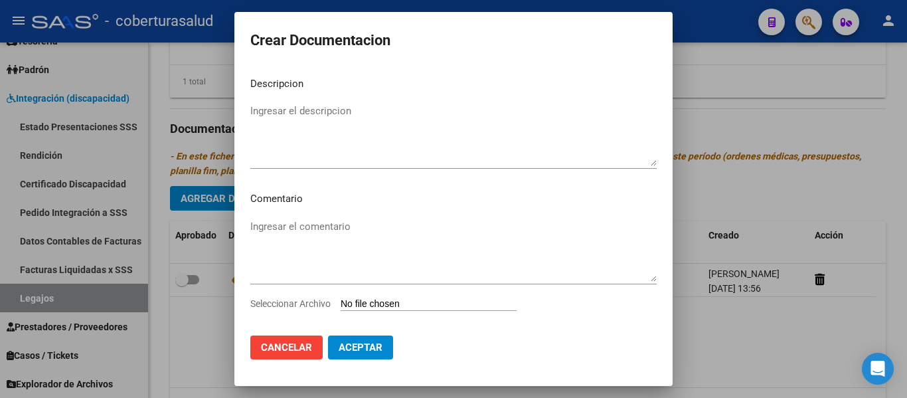
type input "C:\fakepath\2-FORMULARIOS.pdf"
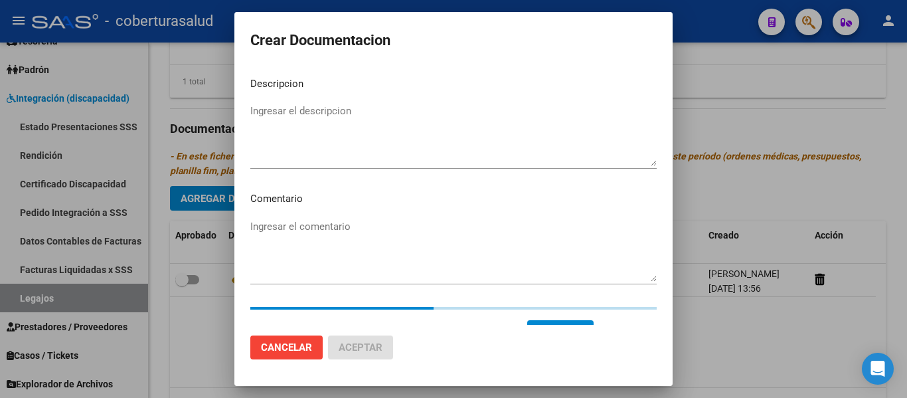
click at [272, 148] on textarea "Ingresar el descripcion" at bounding box center [453, 135] width 406 height 62
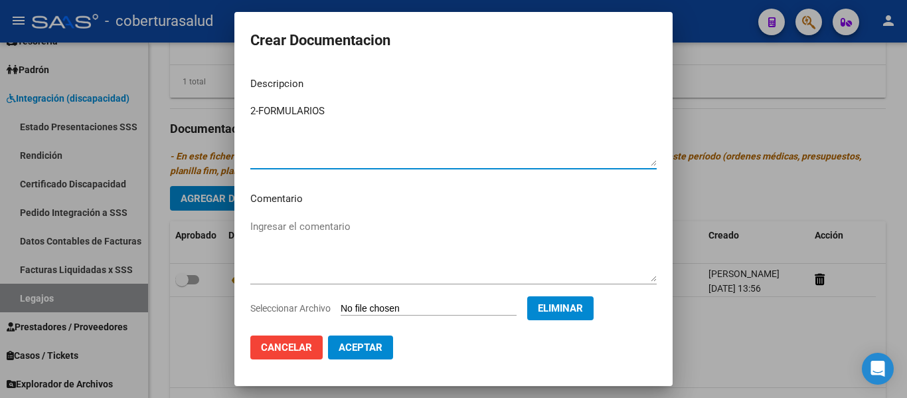
type textarea "2-FORMULARIOS"
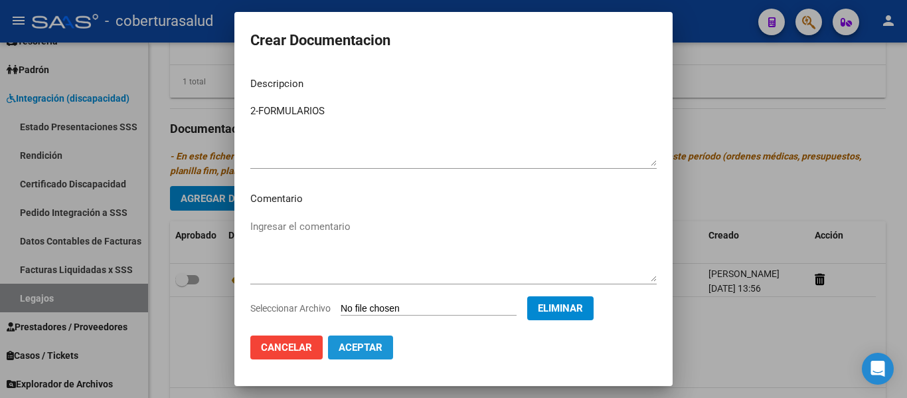
click at [372, 344] on span "Aceptar" at bounding box center [361, 347] width 44 height 12
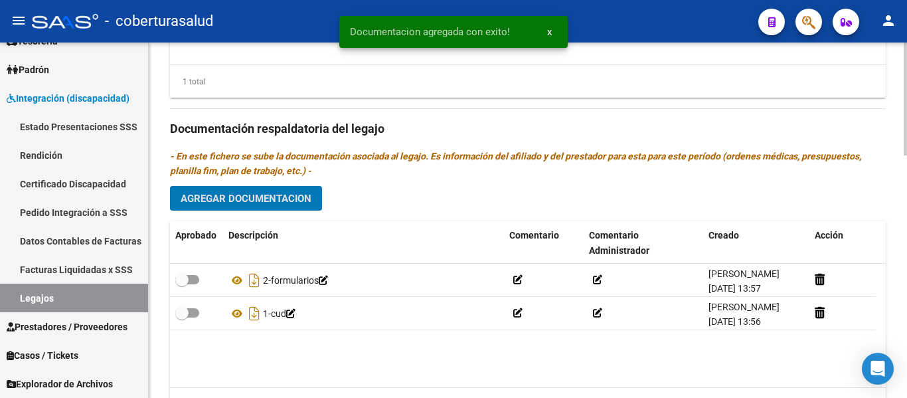
click at [380, 361] on datatable-body "2-formularios [PERSON_NAME] [DATE] 13:57 1-cud [PERSON_NAME] [DATE] 13:56" at bounding box center [528, 326] width 716 height 124
click at [288, 199] on span "Agregar Documentacion" at bounding box center [246, 199] width 131 height 12
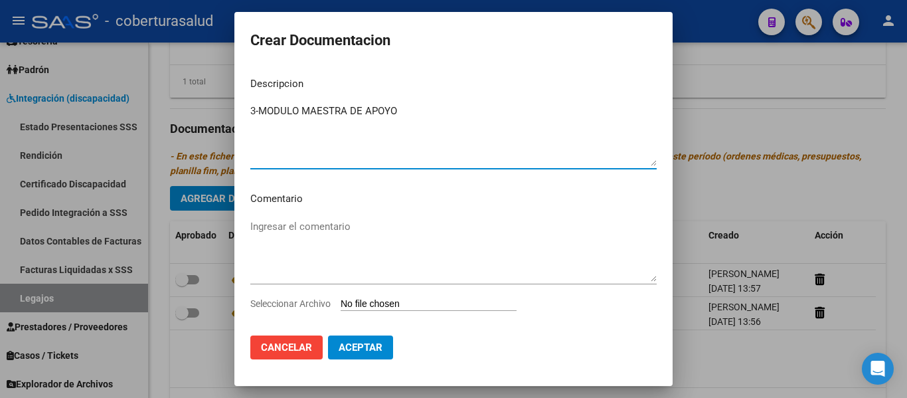
type textarea "3-MODULO MAESTRA DE APOYO"
click at [429, 298] on input "Seleccionar Archivo" at bounding box center [429, 304] width 176 height 13
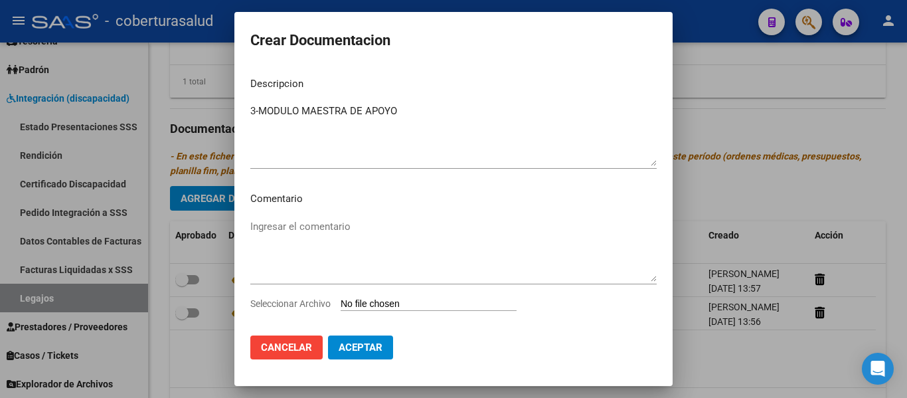
type input "C:\fakepath\4 - MODULO MAESTRA DE APOYO.pdf"
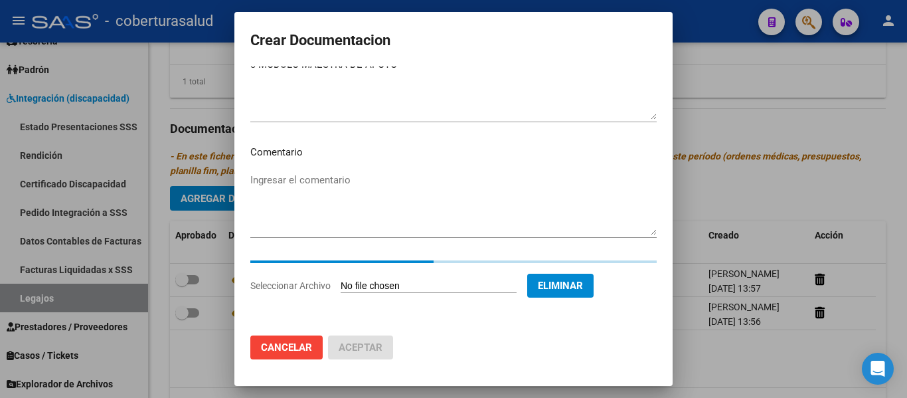
scroll to position [23, 0]
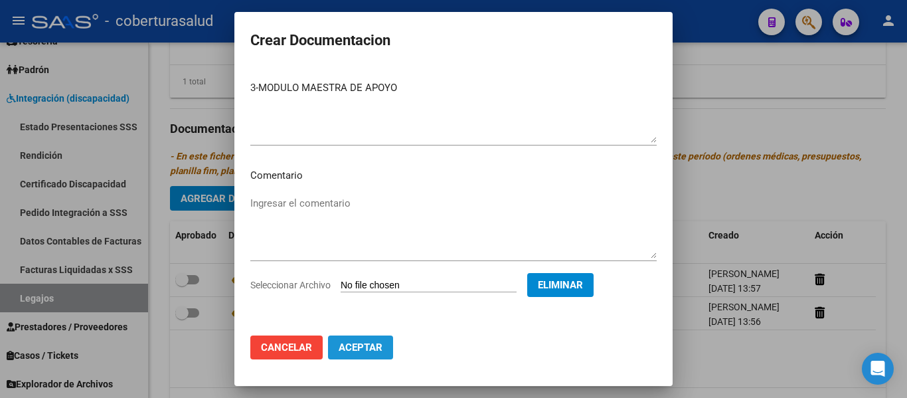
click at [373, 349] on span "Aceptar" at bounding box center [361, 347] width 44 height 12
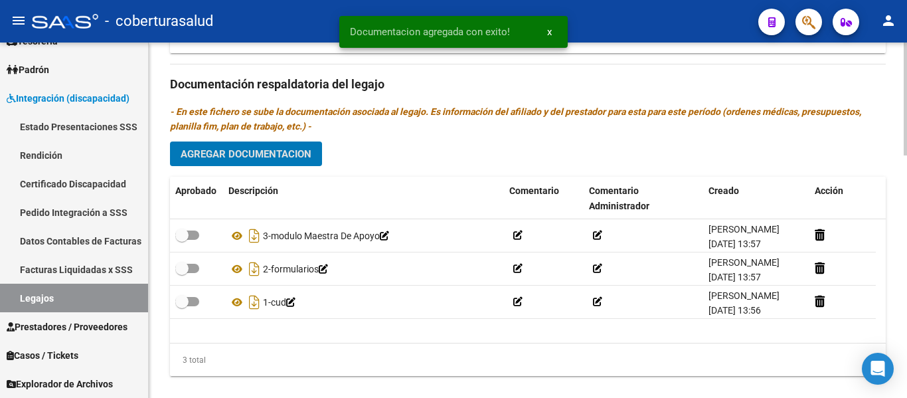
scroll to position [763, 0]
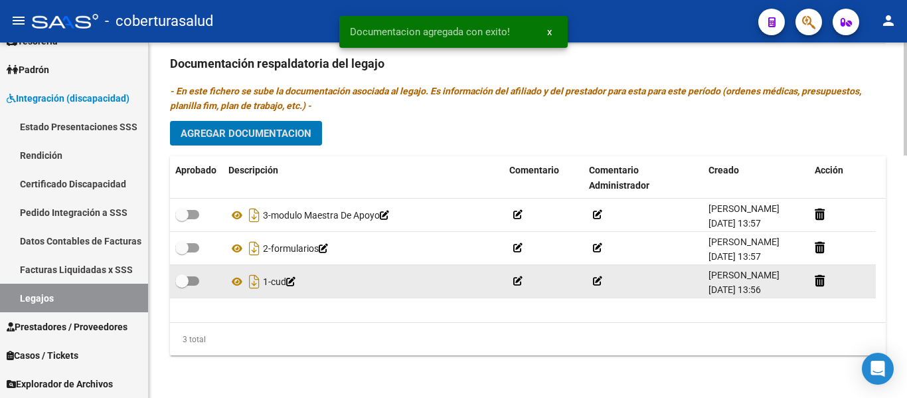
click at [183, 281] on span at bounding box center [181, 280] width 13 height 13
click at [182, 286] on input "checkbox" at bounding box center [181, 286] width 1 height 1
checkbox input "true"
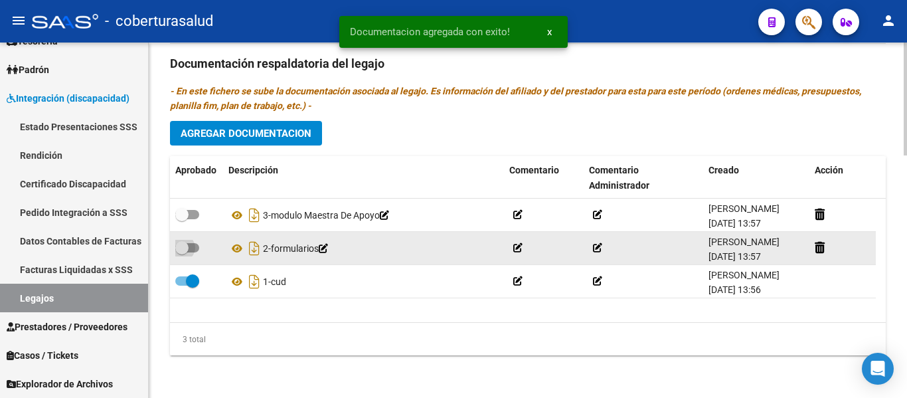
click at [191, 247] on span at bounding box center [187, 247] width 24 height 9
click at [182, 252] on input "checkbox" at bounding box center [181, 252] width 1 height 1
checkbox input "true"
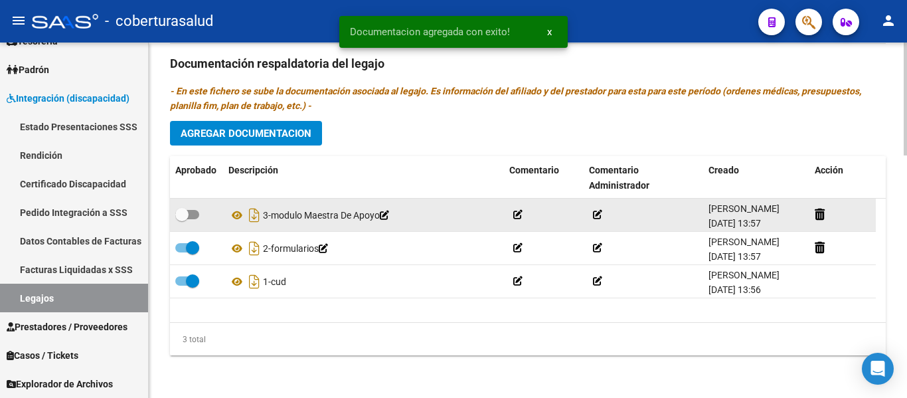
click at [192, 208] on label at bounding box center [187, 215] width 24 height 16
click at [182, 219] on input "checkbox" at bounding box center [181, 219] width 1 height 1
checkbox input "true"
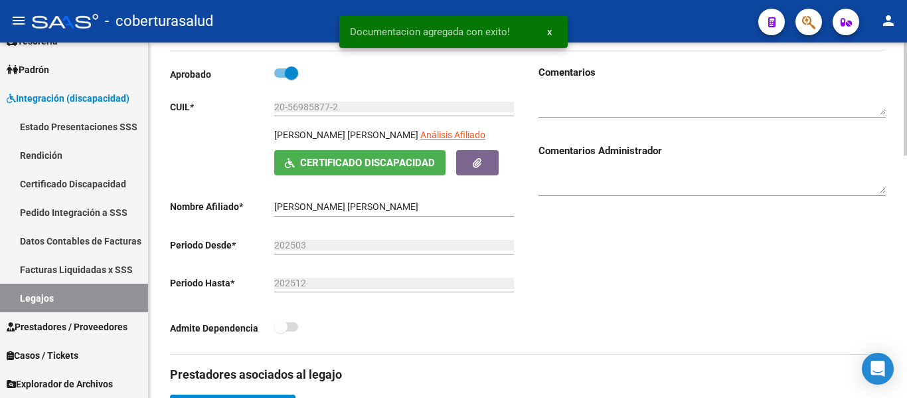
scroll to position [0, 0]
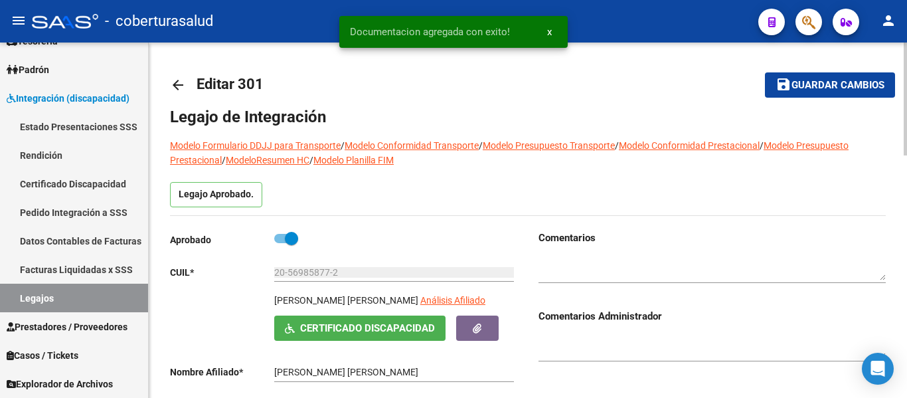
click at [864, 80] on span "Guardar cambios" at bounding box center [837, 86] width 93 height 12
click at [80, 293] on link "Legajos" at bounding box center [74, 298] width 148 height 29
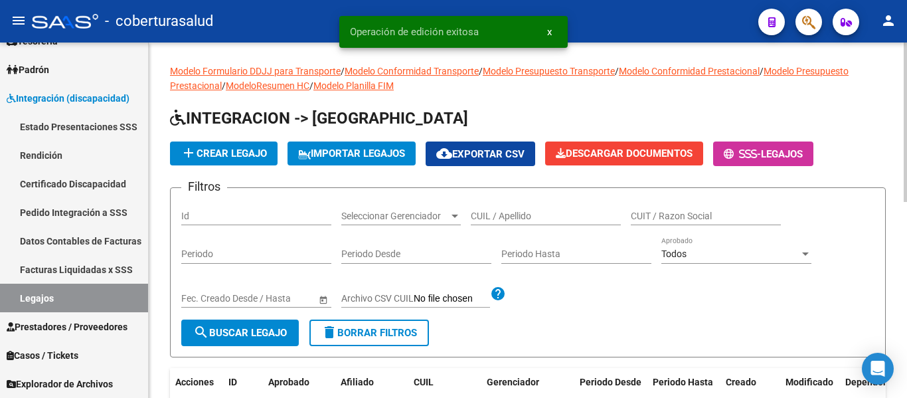
click at [220, 218] on input "Id" at bounding box center [256, 215] width 150 height 11
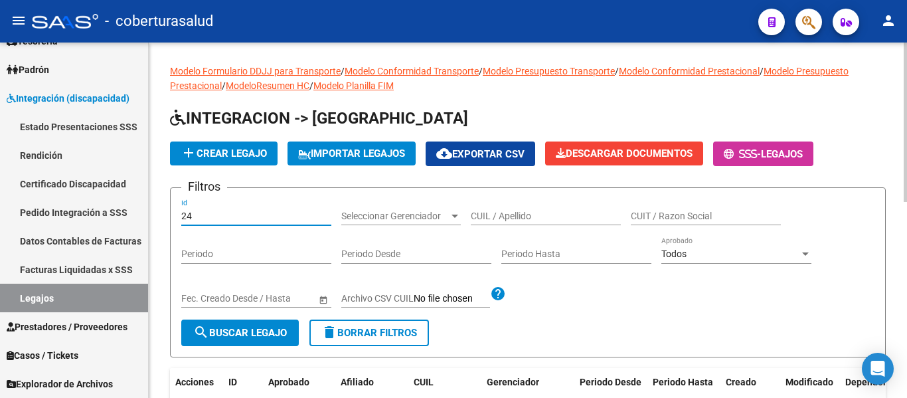
type input "24"
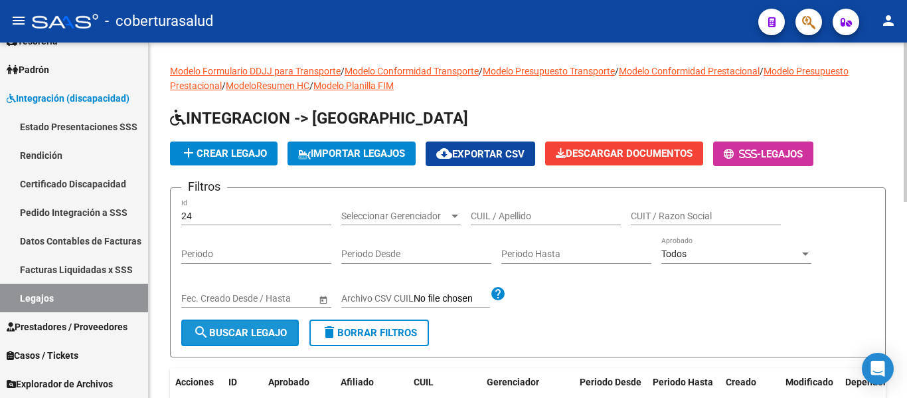
click at [226, 325] on button "search Buscar Legajo" at bounding box center [240, 332] width 118 height 27
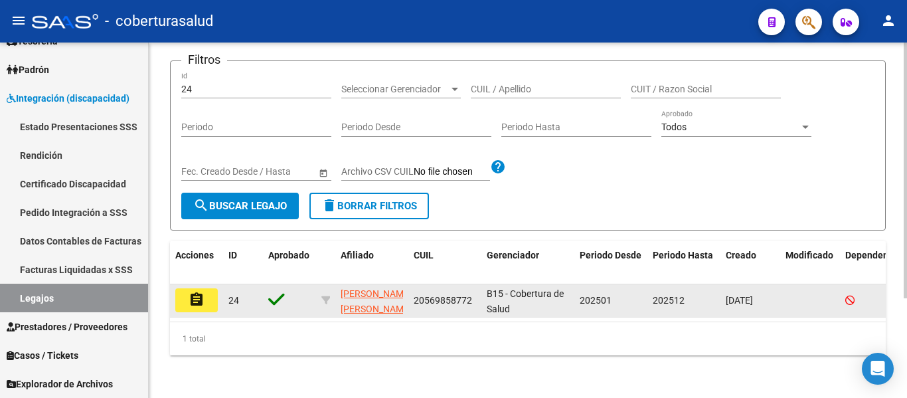
click at [193, 299] on mat-icon "assignment" at bounding box center [197, 299] width 16 height 16
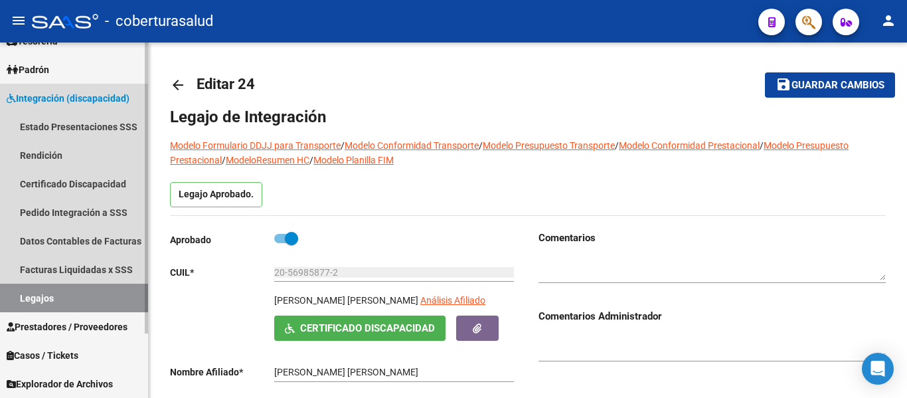
click at [25, 299] on link "Legajos" at bounding box center [74, 298] width 148 height 29
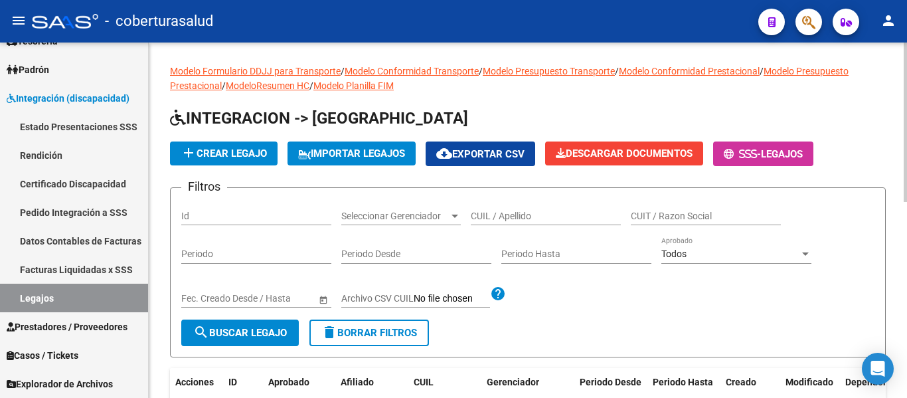
drag, startPoint x: 530, startPoint y: 222, endPoint x: 525, endPoint y: 216, distance: 7.1
click at [527, 220] on div "CUIL / Apellido" at bounding box center [546, 212] width 150 height 27
click at [525, 216] on input "CUIL / Apellido" at bounding box center [546, 215] width 150 height 11
paste input "23563755539"
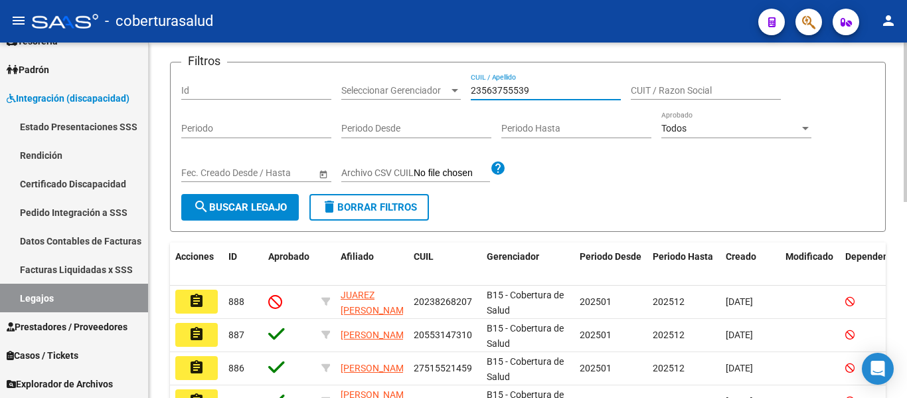
scroll to position [133, 0]
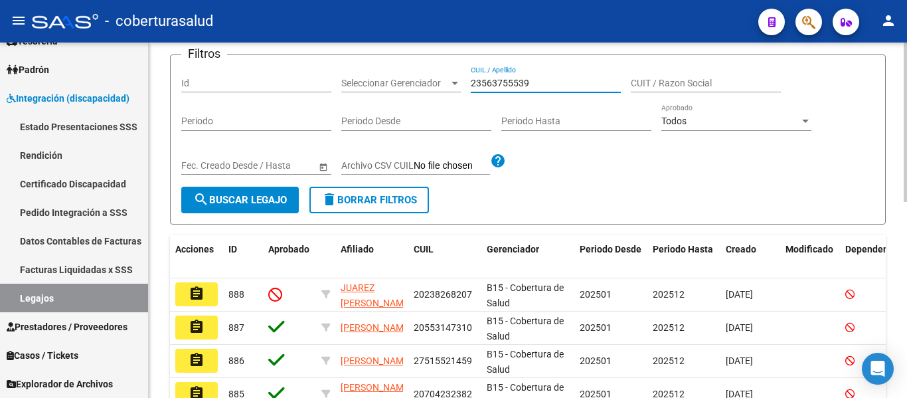
type input "23563755539"
click at [254, 199] on span "search Buscar Legajo" at bounding box center [240, 200] width 94 height 12
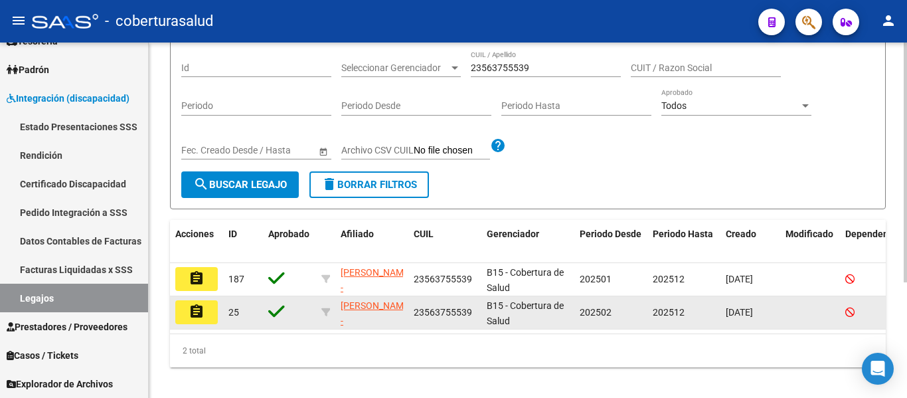
scroll to position [171, 0]
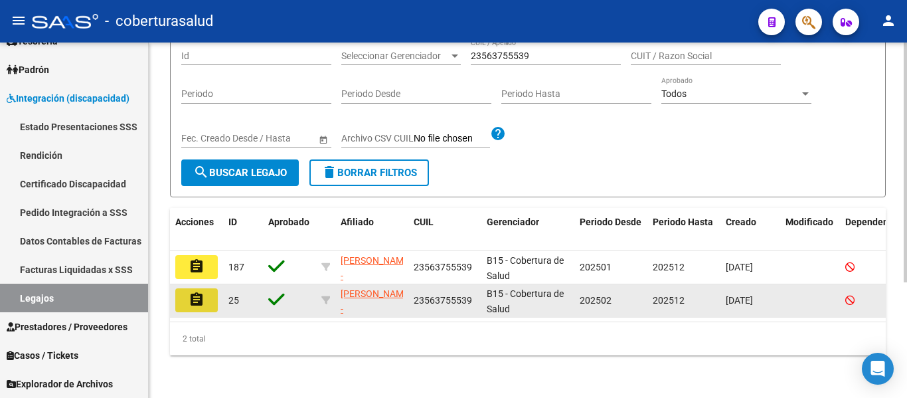
click at [200, 291] on mat-icon "assignment" at bounding box center [197, 299] width 16 height 16
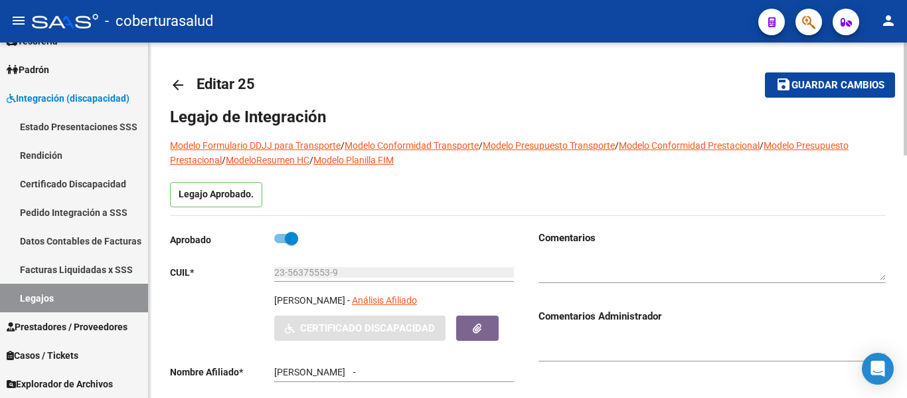
type input "[PERSON_NAME]"
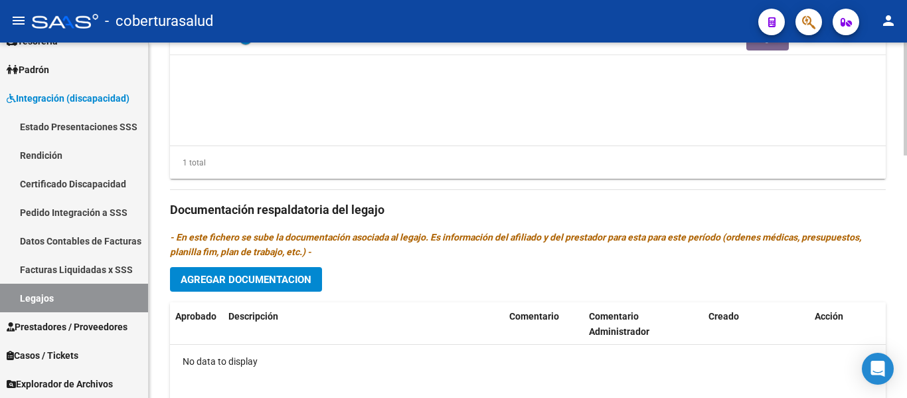
scroll to position [730, 0]
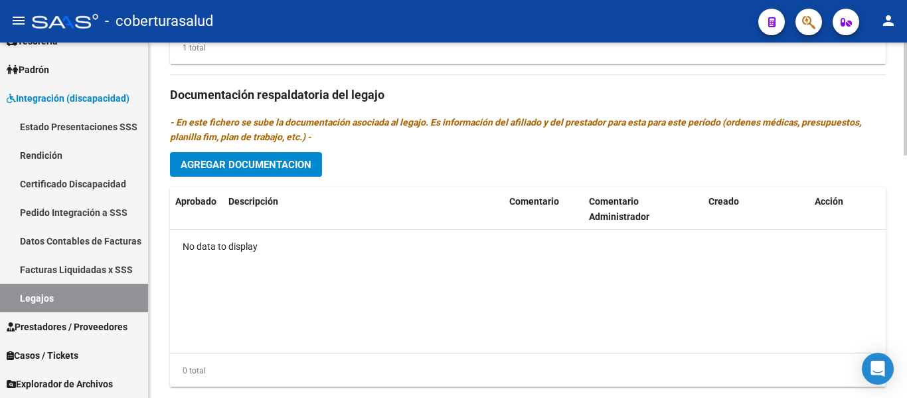
click at [272, 173] on button "Agregar Documentacion" at bounding box center [246, 164] width 152 height 25
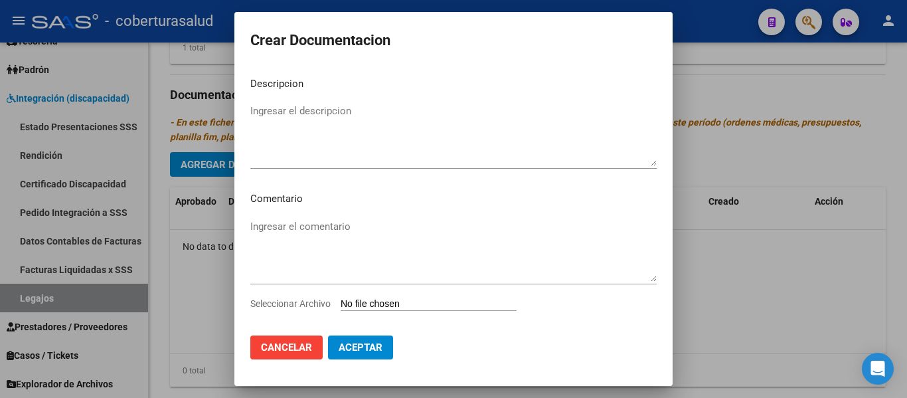
click at [410, 303] on input "Seleccionar Archivo" at bounding box center [429, 304] width 176 height 13
type input "C:\fakepath\1-CUD.pdf"
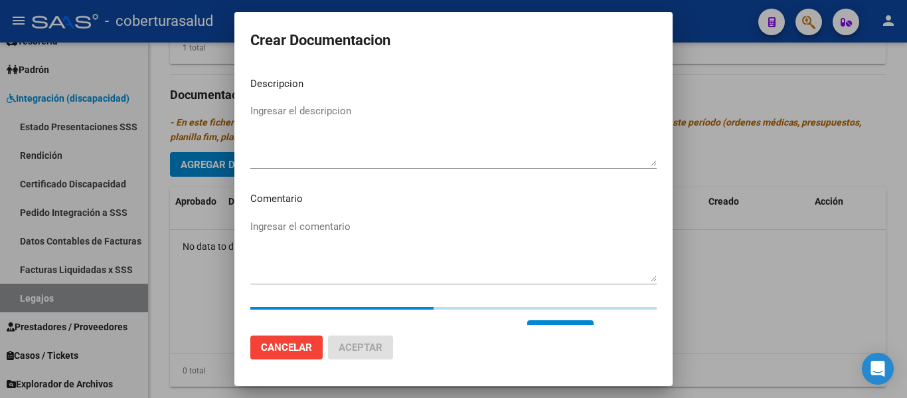
click at [313, 120] on textarea "Ingresar el descripcion" at bounding box center [453, 135] width 406 height 62
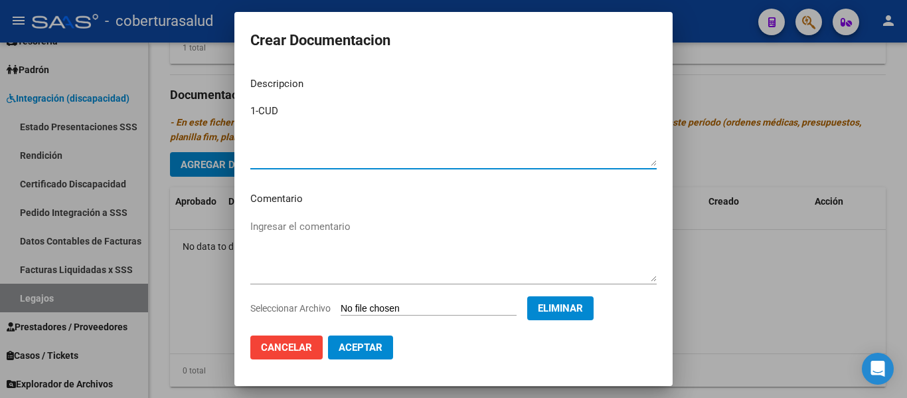
type textarea "1-CUD"
click at [351, 349] on span "Aceptar" at bounding box center [361, 347] width 44 height 12
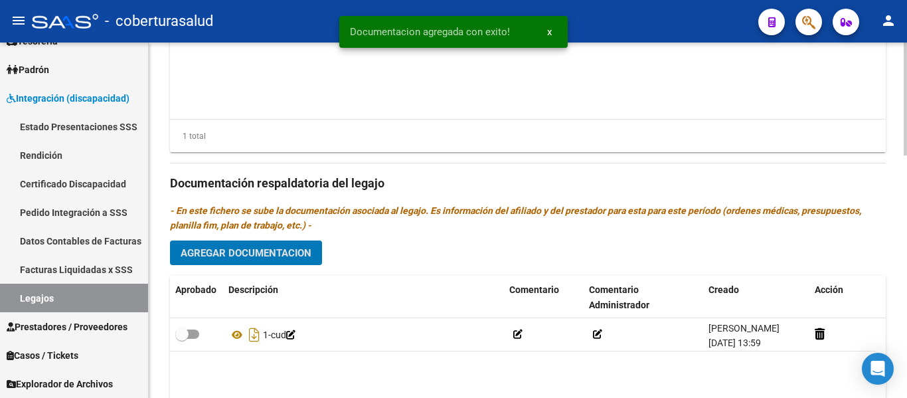
scroll to position [664, 0]
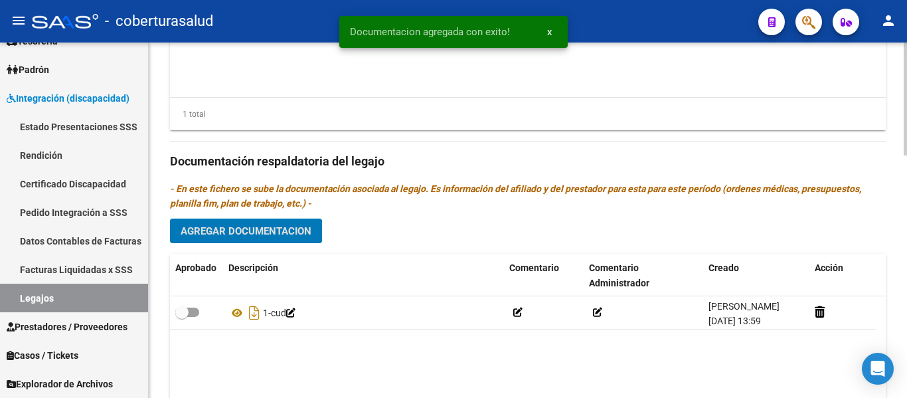
click at [309, 237] on span "Agregar Documentacion" at bounding box center [246, 231] width 131 height 12
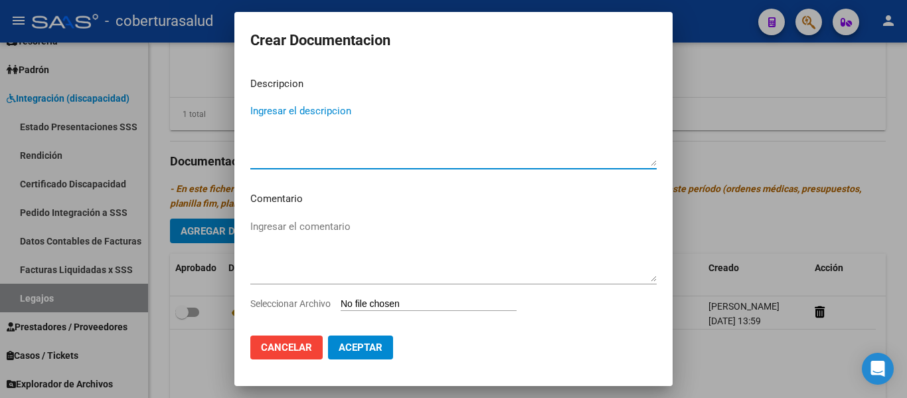
click at [297, 117] on textarea "Ingresar el descripcion" at bounding box center [453, 135] width 406 height 62
type textarea "2-FORMULARIOS"
click at [434, 301] on input "Seleccionar Archivo" at bounding box center [429, 304] width 176 height 13
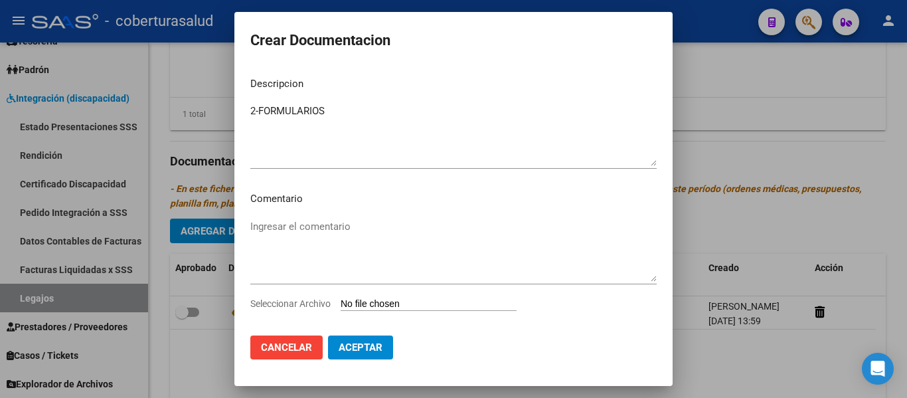
type input "C:\fakepath\2-FORMULARIOS.pdf"
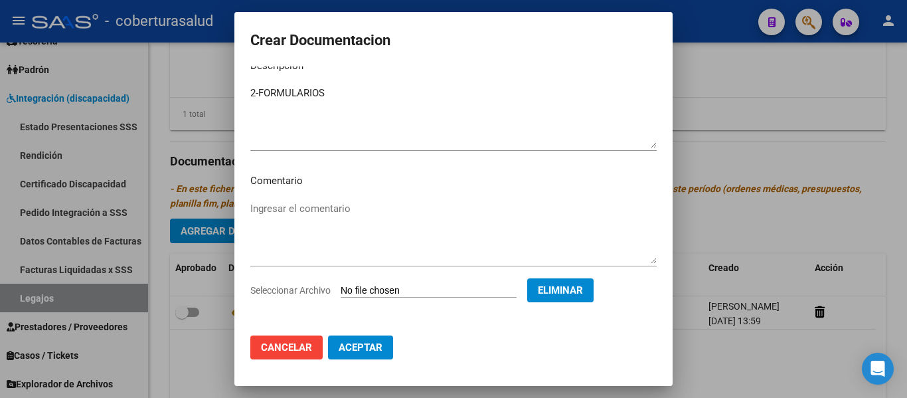
scroll to position [23, 0]
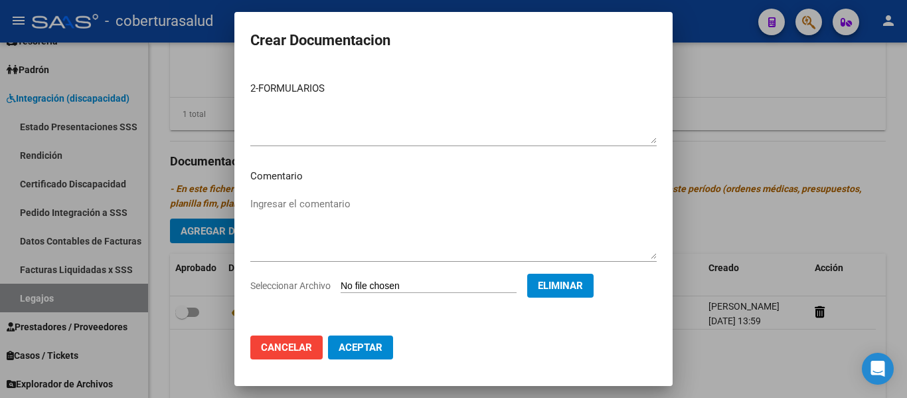
click at [369, 347] on span "Aceptar" at bounding box center [361, 347] width 44 height 12
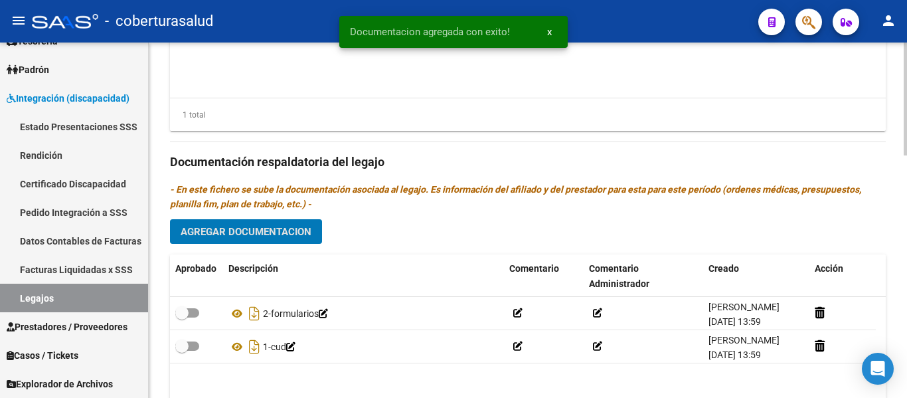
scroll to position [664, 0]
click at [284, 223] on button "Agregar Documentacion" at bounding box center [246, 230] width 152 height 25
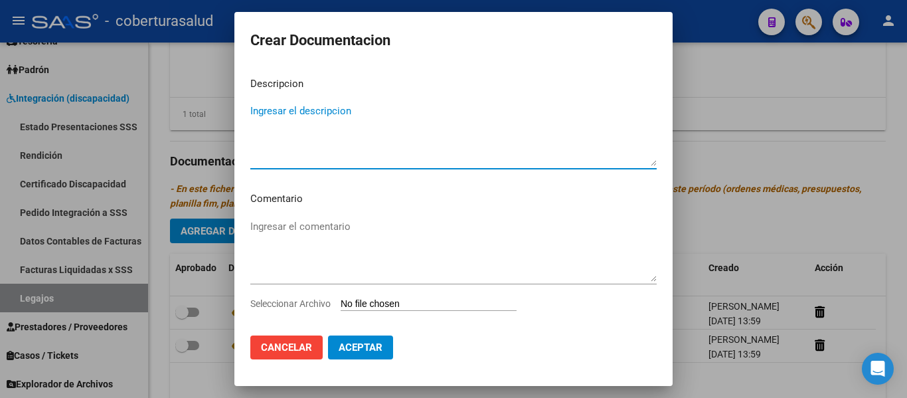
click at [444, 308] on input "Seleccionar Archivo" at bounding box center [429, 304] width 176 height 13
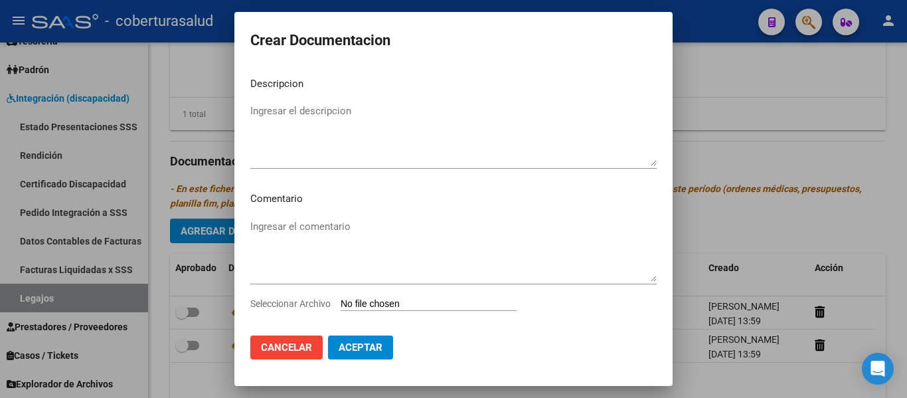
type input "C:\fakepath\4-MODULO MAESTRA DE APOYO.pdf"
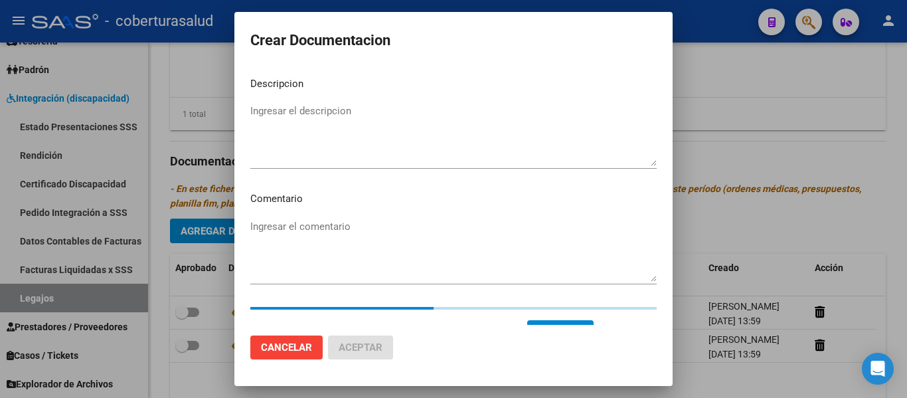
click at [291, 102] on div "Ingresar el descripcion" at bounding box center [453, 135] width 406 height 68
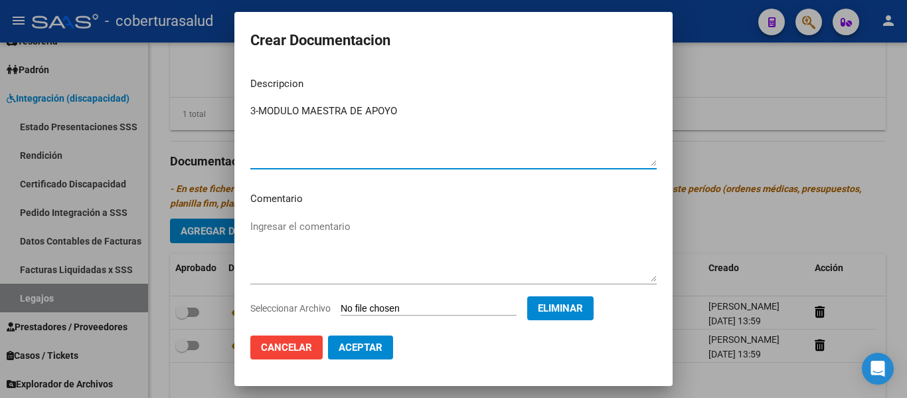
type textarea "3-MODULO MAESTRA DE APOYO"
click at [372, 346] on span "Aceptar" at bounding box center [361, 347] width 44 height 12
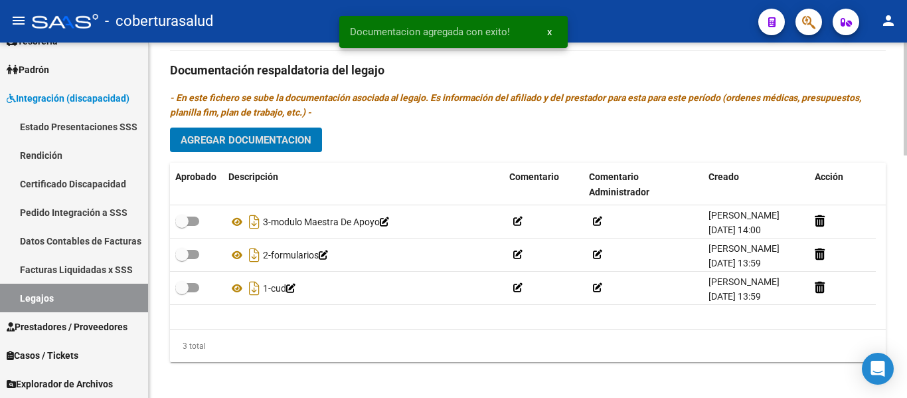
scroll to position [763, 0]
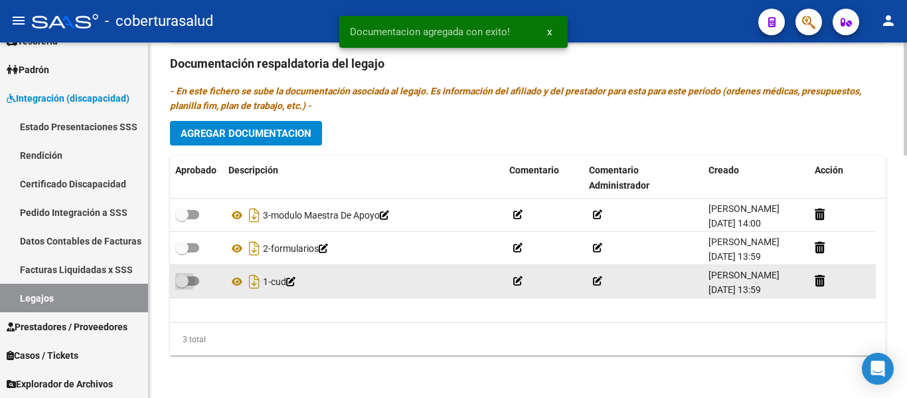
click at [188, 281] on span at bounding box center [181, 280] width 13 height 13
click at [182, 286] on input "checkbox" at bounding box center [181, 286] width 1 height 1
checkbox input "true"
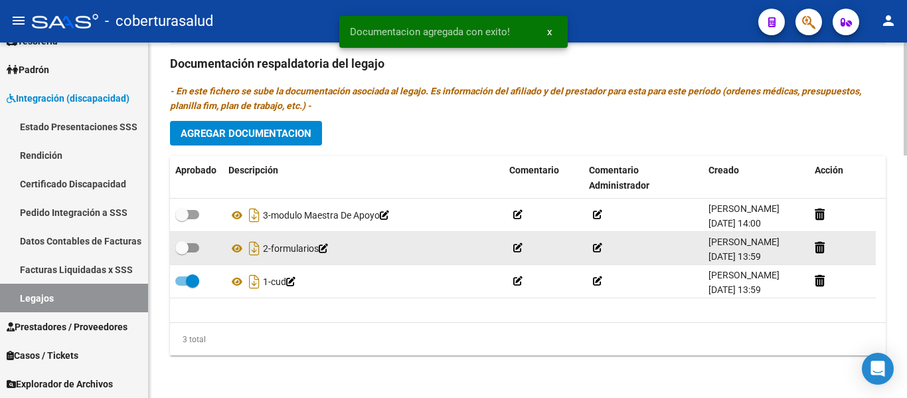
click at [190, 248] on span at bounding box center [187, 247] width 24 height 9
click at [182, 252] on input "checkbox" at bounding box center [181, 252] width 1 height 1
checkbox input "true"
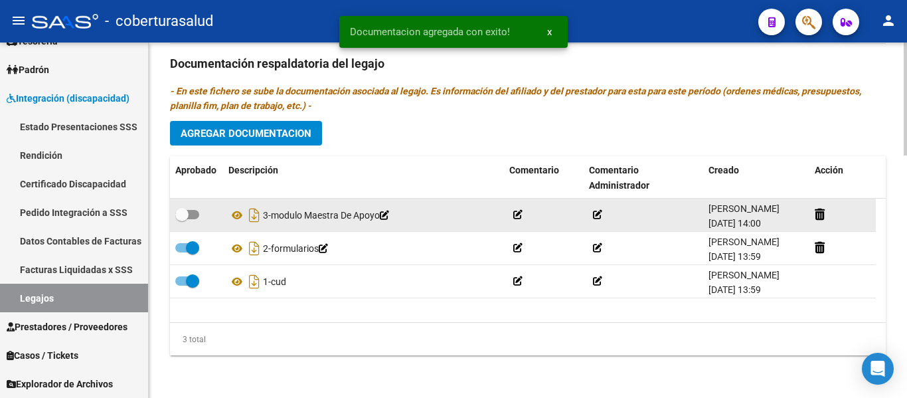
click at [191, 218] on span at bounding box center [187, 214] width 24 height 9
click at [182, 219] on input "checkbox" at bounding box center [181, 219] width 1 height 1
checkbox input "true"
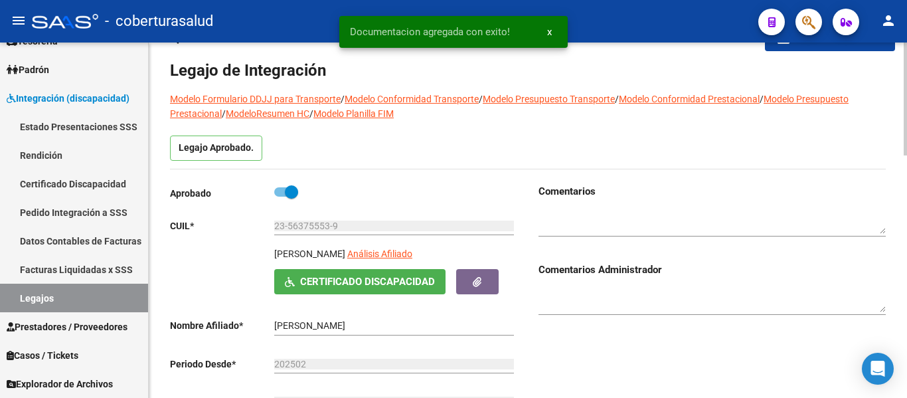
scroll to position [0, 0]
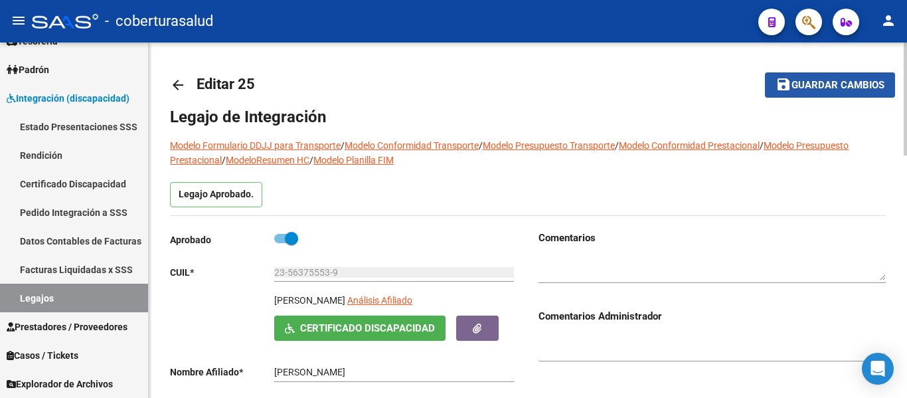
click at [878, 80] on span "Guardar cambios" at bounding box center [837, 86] width 93 height 12
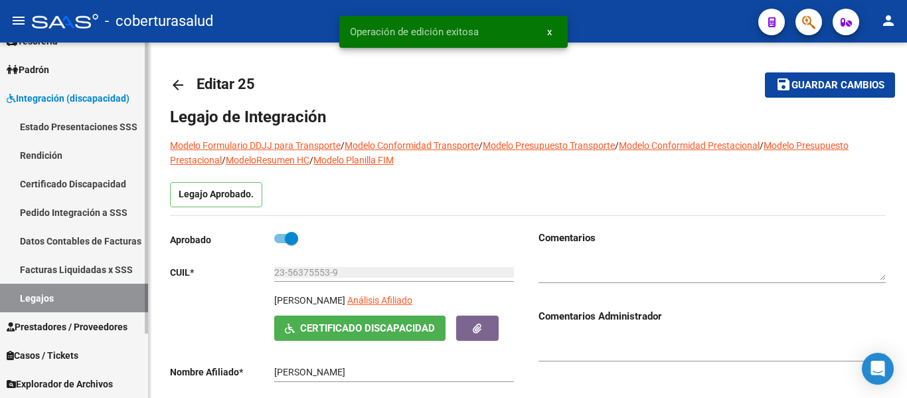
click at [53, 289] on link "Legajos" at bounding box center [74, 298] width 148 height 29
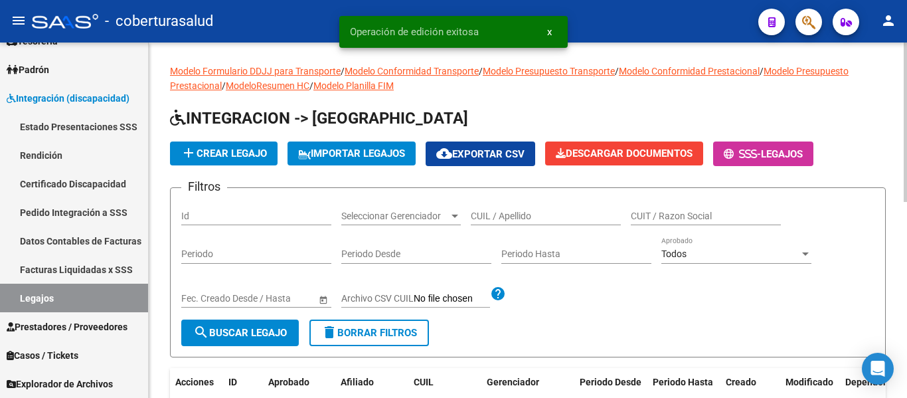
click at [571, 212] on input "CUIL / Apellido" at bounding box center [546, 215] width 150 height 11
paste input "23563755539"
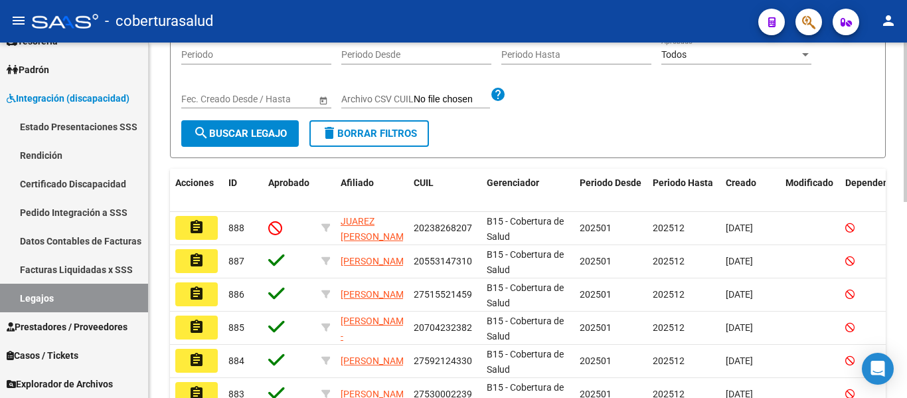
type input "23563755539"
click at [258, 127] on span "search Buscar Legajo" at bounding box center [240, 133] width 94 height 12
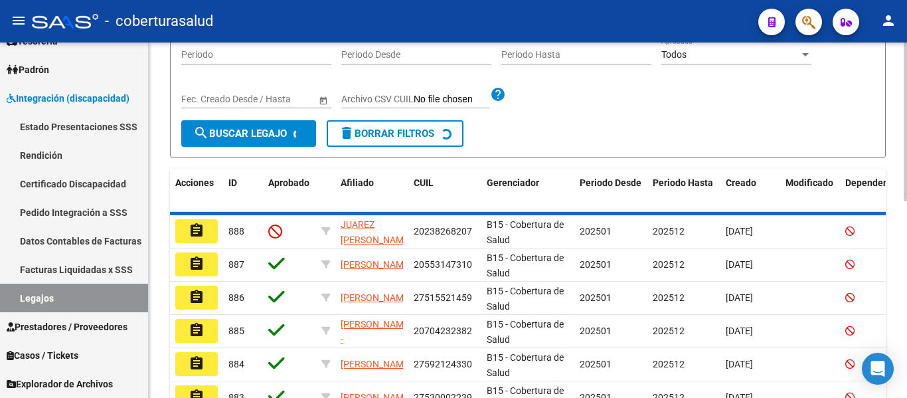
scroll to position [171, 0]
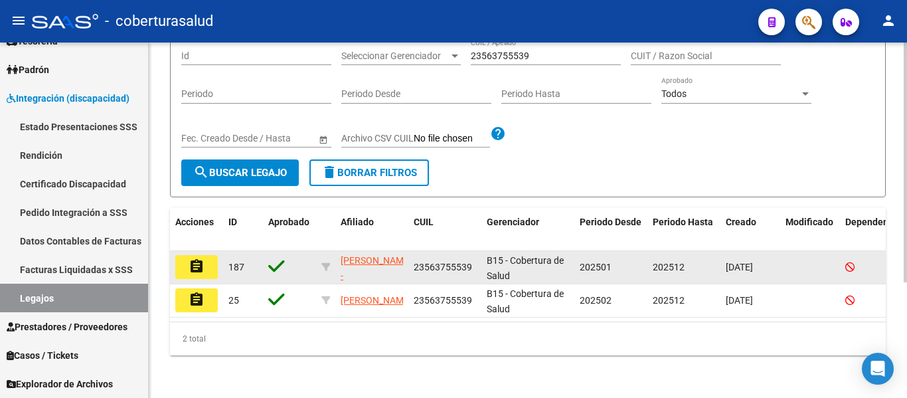
click at [207, 255] on button "assignment" at bounding box center [196, 267] width 42 height 24
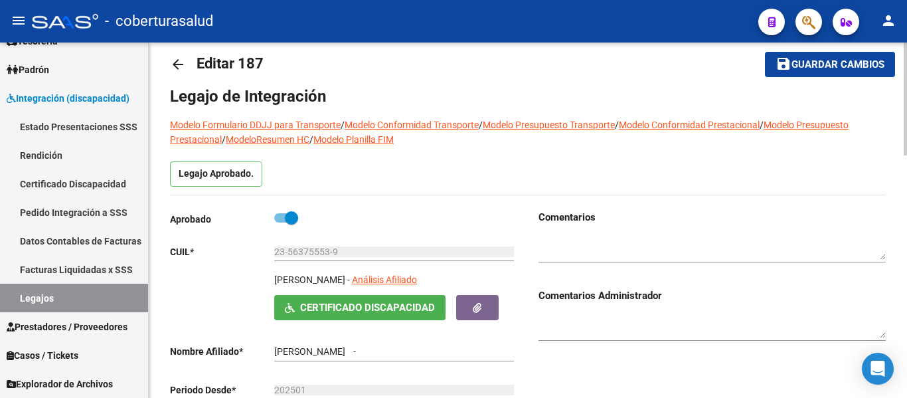
type input "[PERSON_NAME]"
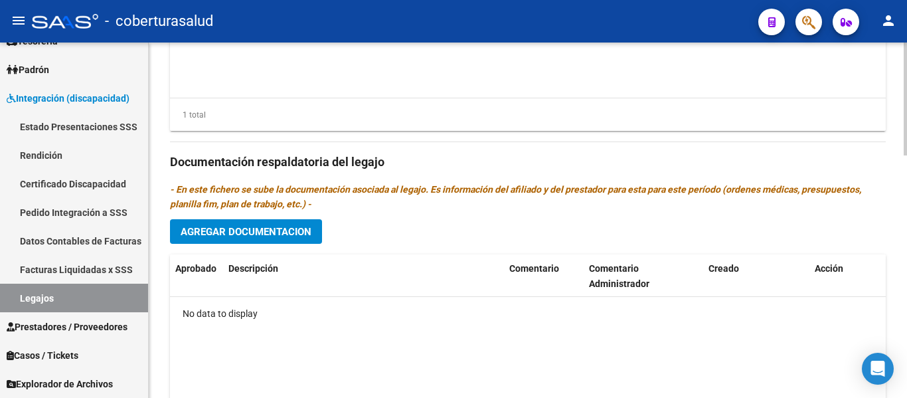
scroll to position [664, 0]
click at [321, 232] on button "Agregar Documentacion" at bounding box center [246, 230] width 152 height 25
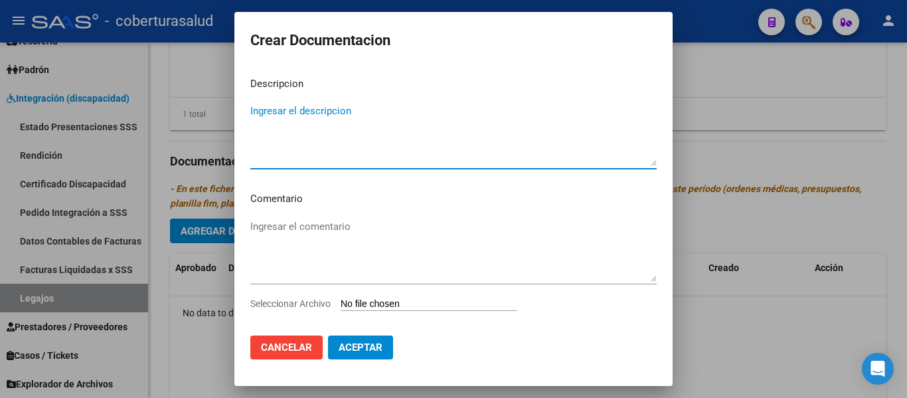
click at [396, 298] on input "Seleccionar Archivo" at bounding box center [429, 304] width 176 height 13
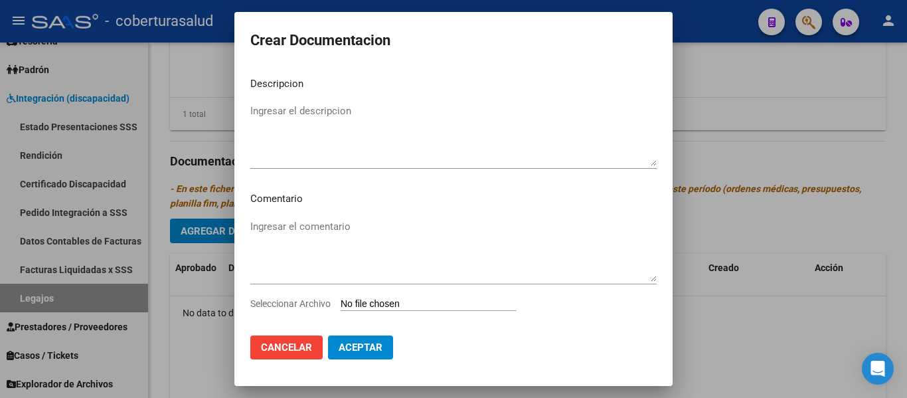
type input "C:\fakepath\1-CUD.pdf"
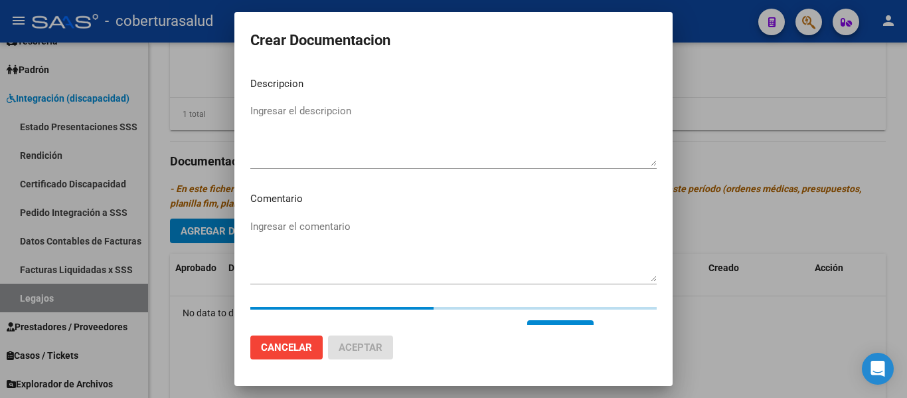
click at [327, 120] on textarea "Ingresar el descripcion" at bounding box center [453, 135] width 406 height 62
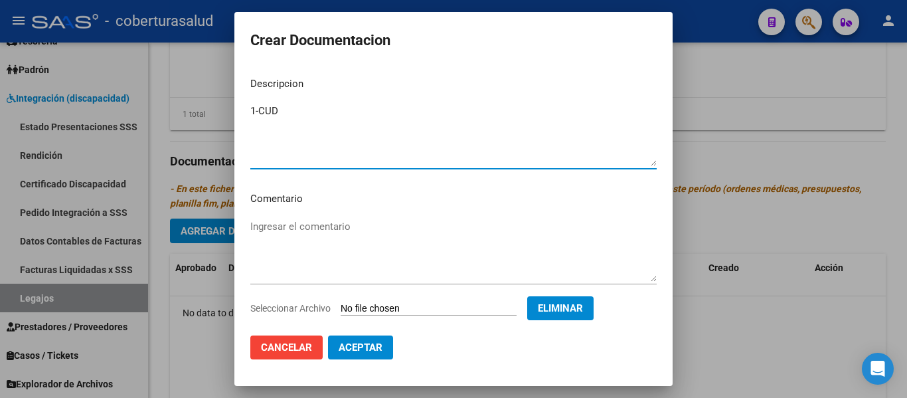
type textarea "1-CUD"
click at [353, 340] on button "Aceptar" at bounding box center [360, 347] width 65 height 24
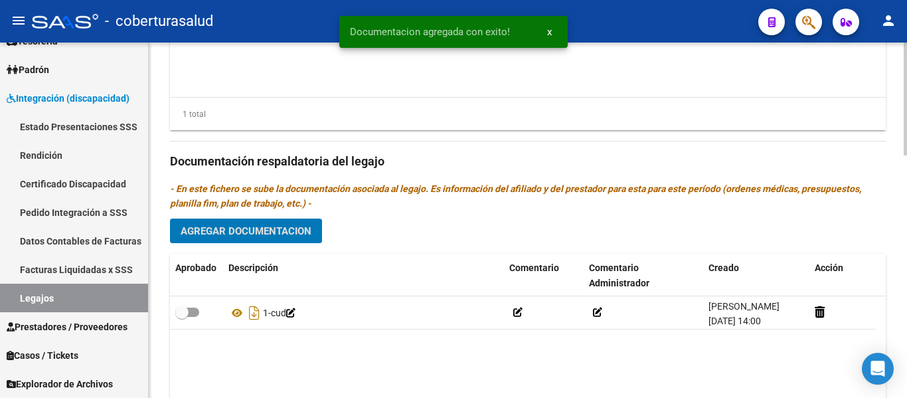
click at [257, 227] on span "Agregar Documentacion" at bounding box center [246, 231] width 131 height 12
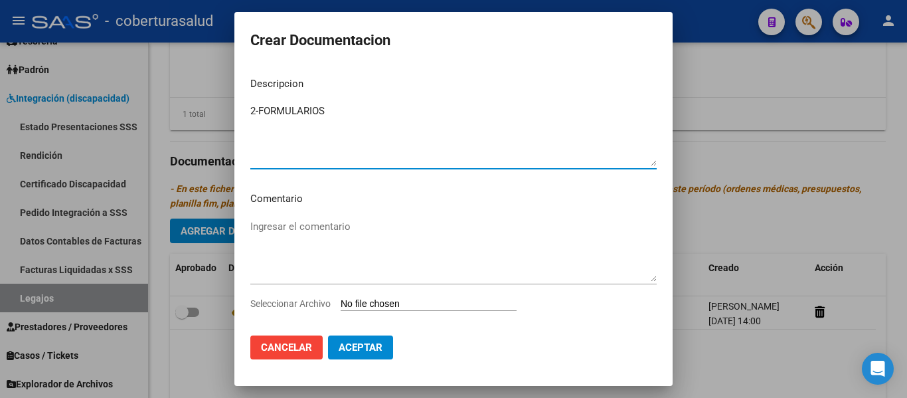
type textarea "2-FORMULARIOS"
click at [382, 303] on input "Seleccionar Archivo" at bounding box center [429, 304] width 176 height 13
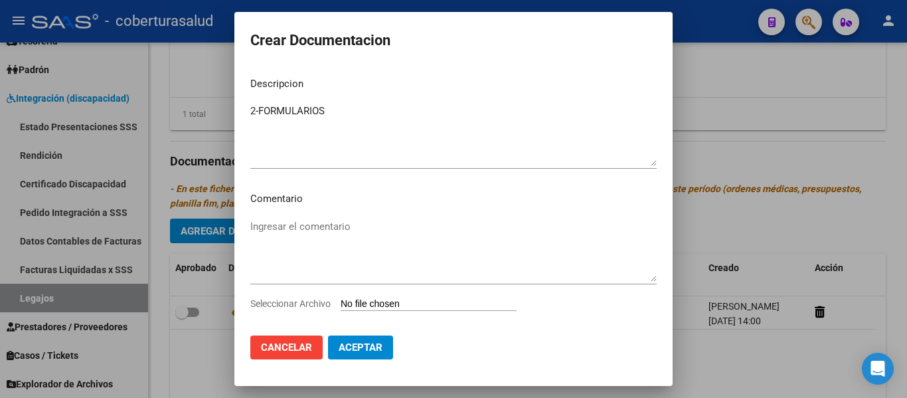
type input "C:\fakepath\2-FORMULARIOS.pdf"
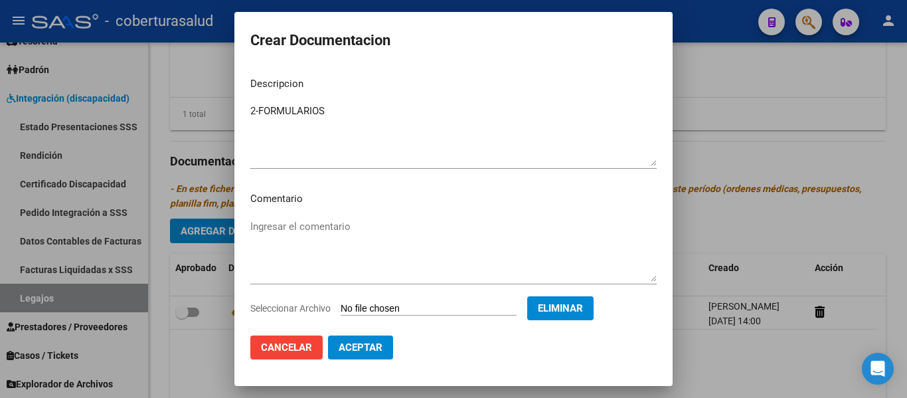
click at [376, 357] on button "Aceptar" at bounding box center [360, 347] width 65 height 24
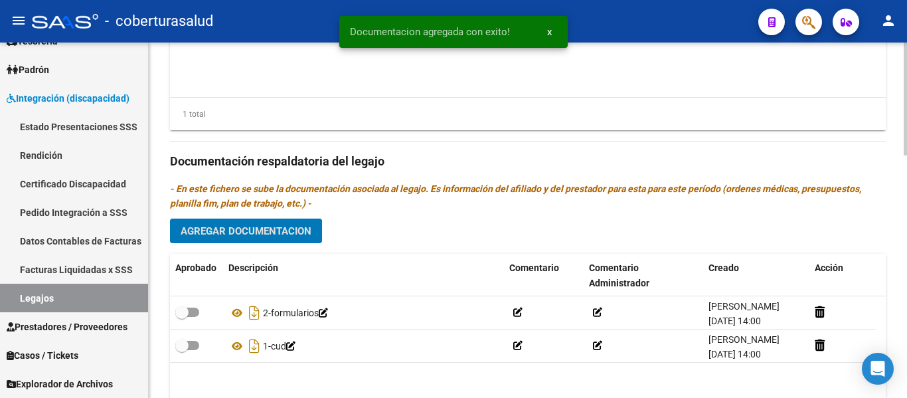
click at [232, 223] on button "Agregar Documentacion" at bounding box center [246, 230] width 152 height 25
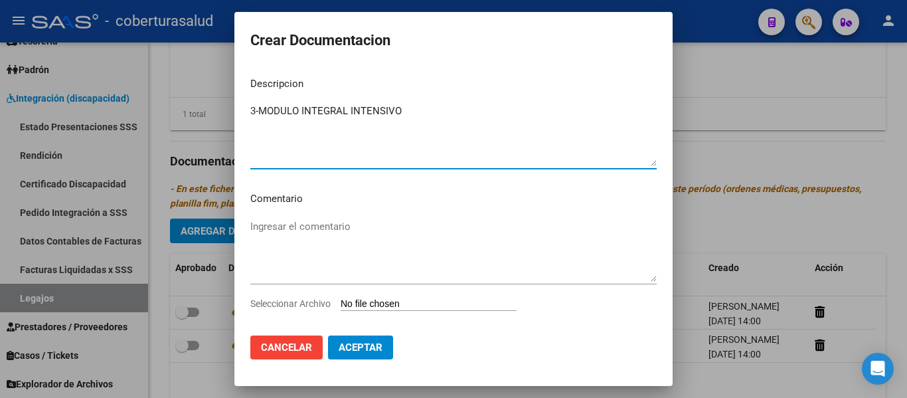
type textarea "3-MODULO INTEGRAL INTENSIVO"
click at [375, 312] on div "Seleccionar Archivo" at bounding box center [453, 308] width 406 height 25
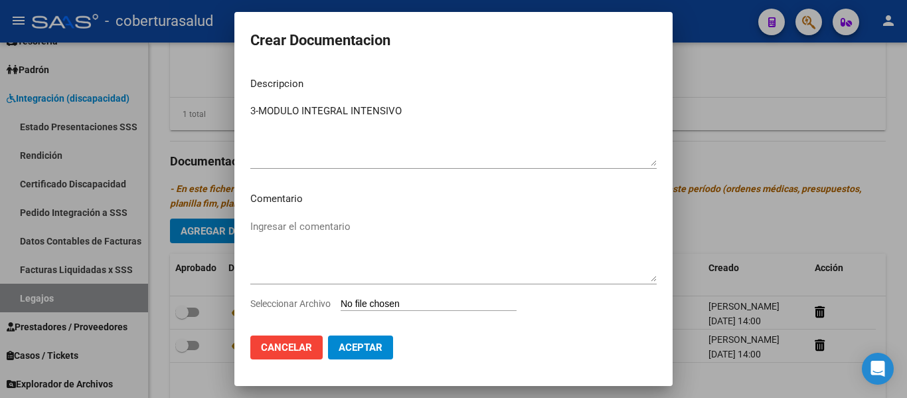
click at [385, 303] on input "Seleccionar Archivo" at bounding box center [429, 304] width 176 height 13
type input "C:\fakepath\3-MODULO INTEGRAL INTENSIVO.pdf"
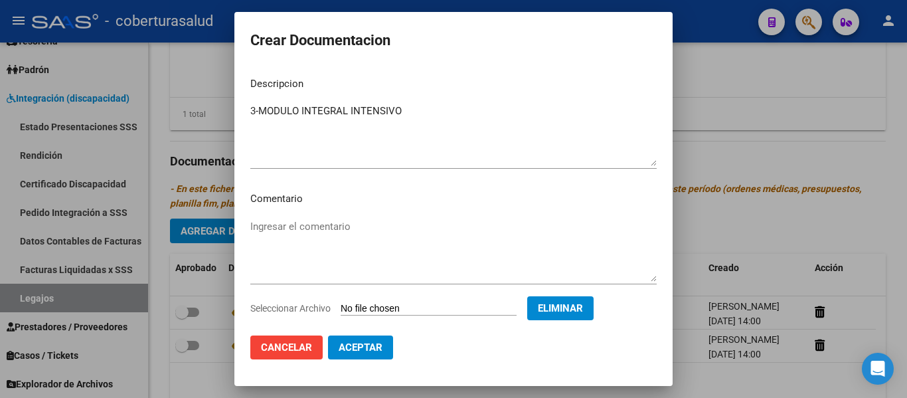
click at [353, 342] on span "Aceptar" at bounding box center [361, 347] width 44 height 12
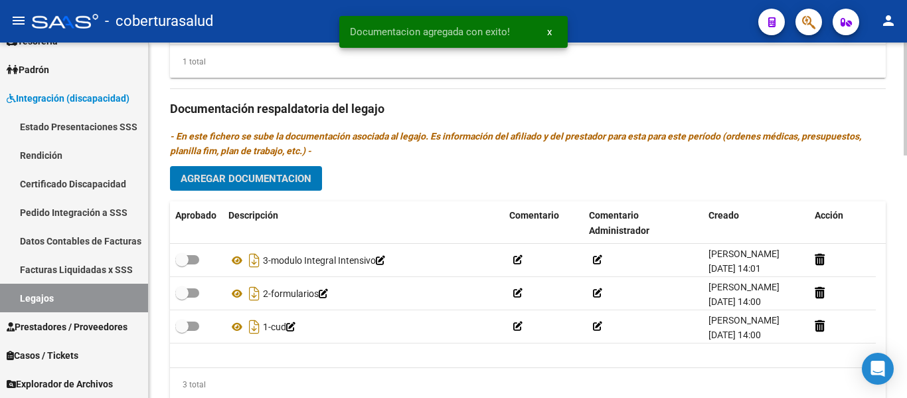
scroll to position [763, 0]
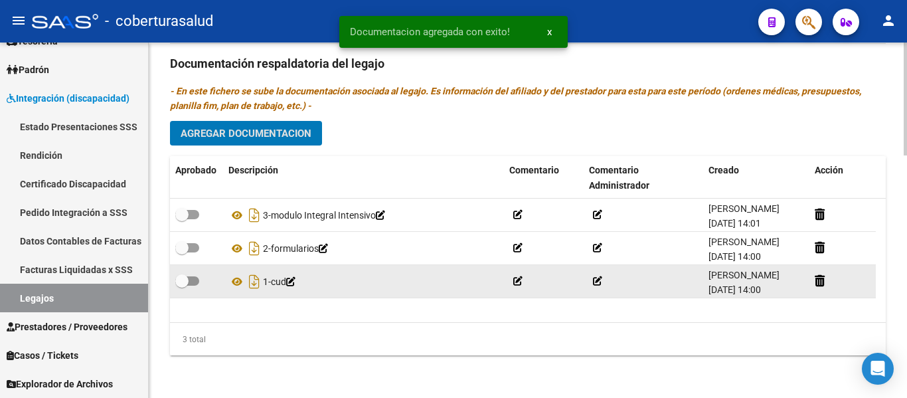
click at [196, 278] on span at bounding box center [187, 280] width 24 height 9
click at [182, 286] on input "checkbox" at bounding box center [181, 286] width 1 height 1
checkbox input "true"
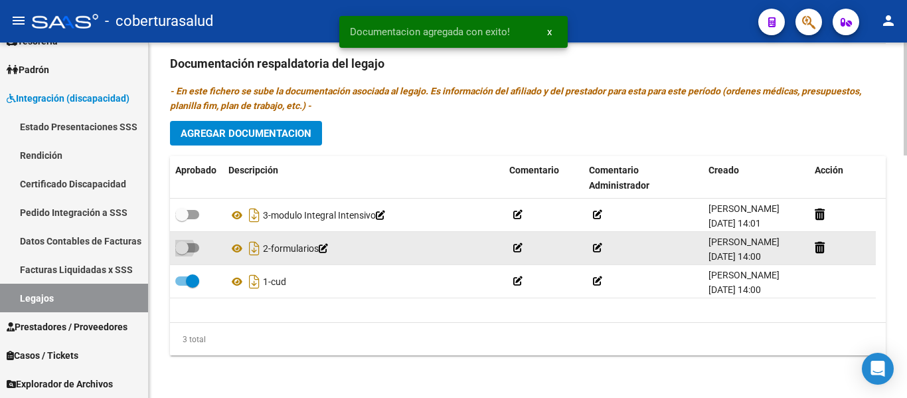
click at [196, 252] on label at bounding box center [187, 248] width 24 height 16
click at [182, 252] on input "checkbox" at bounding box center [181, 252] width 1 height 1
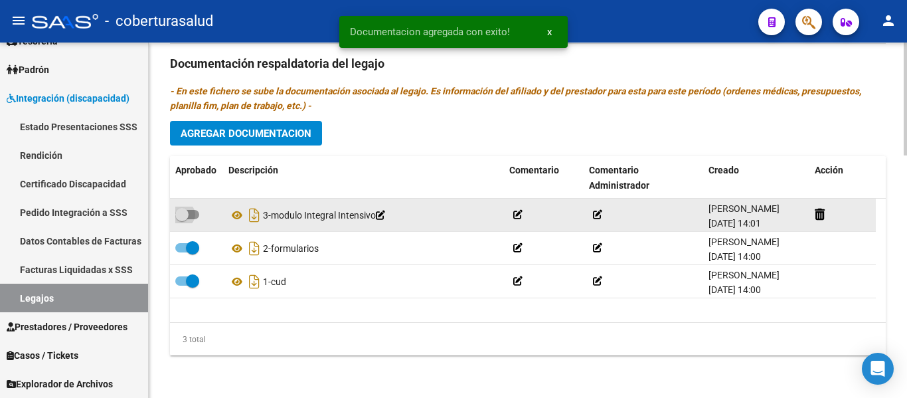
click at [189, 212] on span at bounding box center [187, 214] width 24 height 9
click at [182, 219] on input "checkbox" at bounding box center [181, 219] width 1 height 1
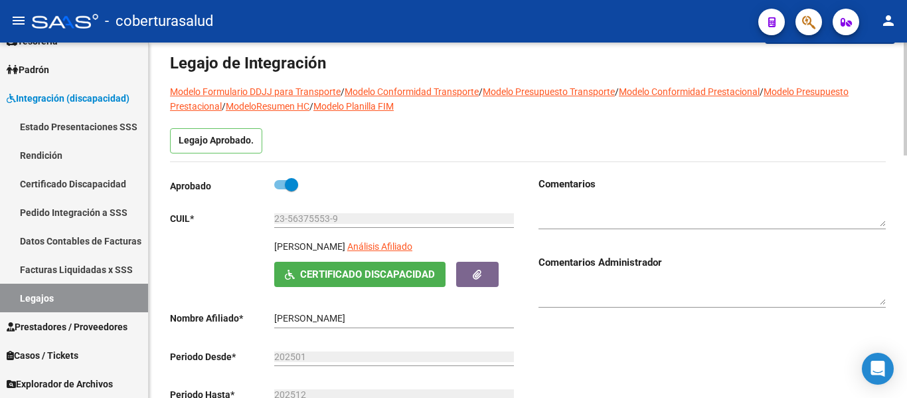
scroll to position [0, 0]
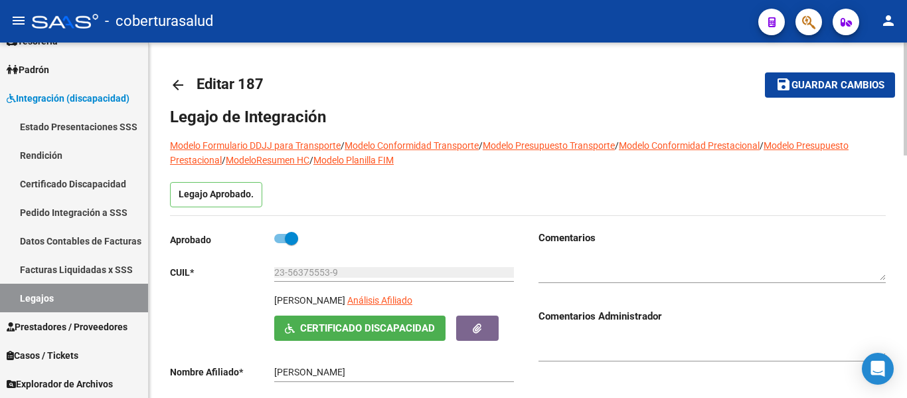
click at [813, 84] on span "Guardar cambios" at bounding box center [837, 86] width 93 height 12
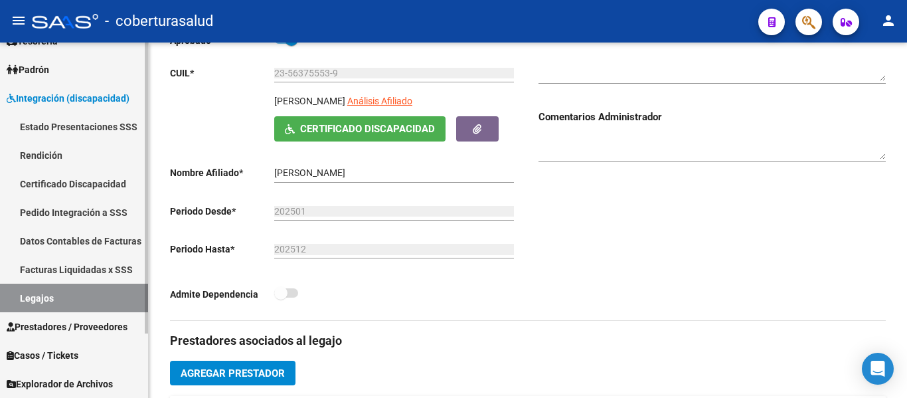
click at [19, 294] on link "Legajos" at bounding box center [74, 298] width 148 height 29
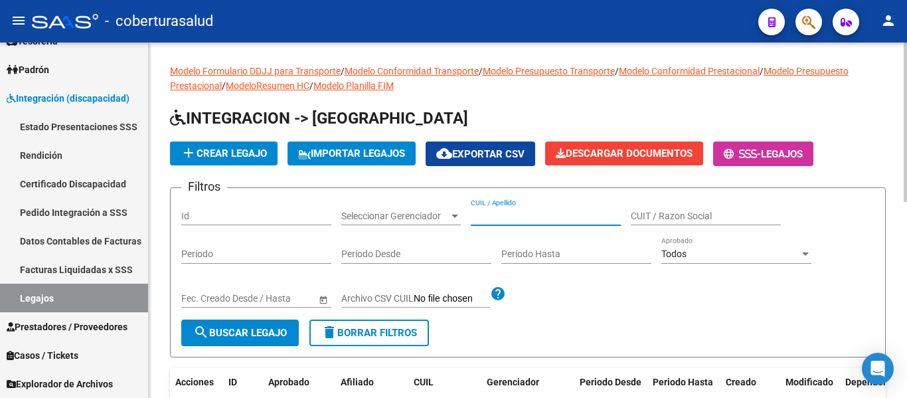
click at [513, 210] on input "CUIL / Apellido" at bounding box center [546, 215] width 150 height 11
paste input "20574413282"
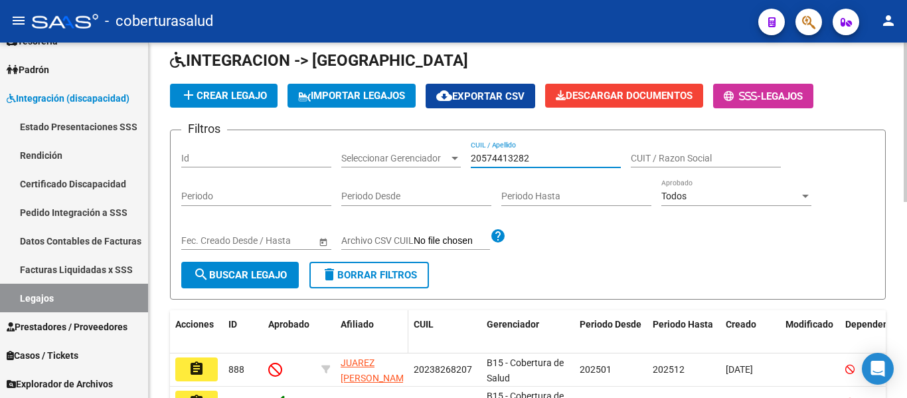
scroll to position [133, 0]
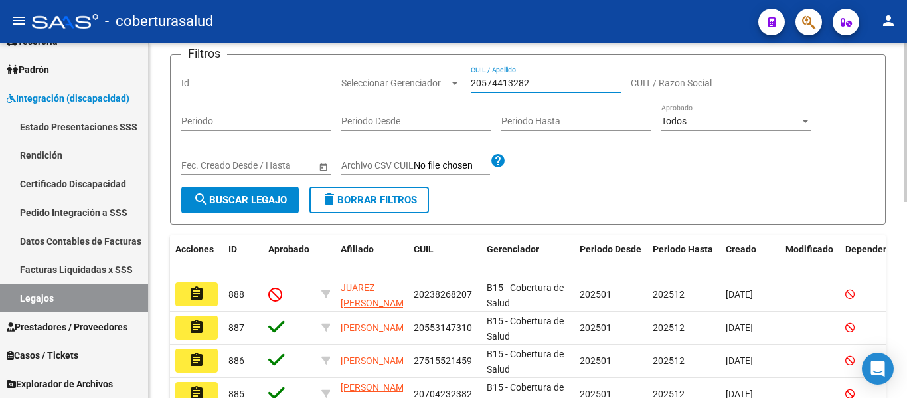
click at [237, 197] on span "search Buscar Legajo" at bounding box center [240, 200] width 94 height 12
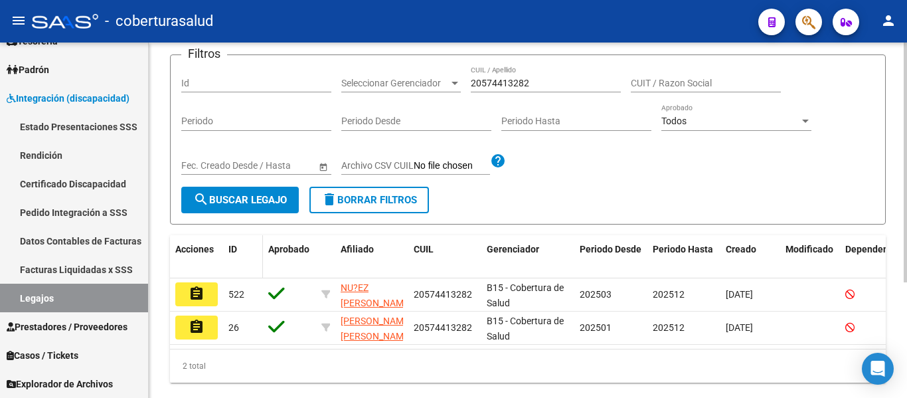
scroll to position [171, 0]
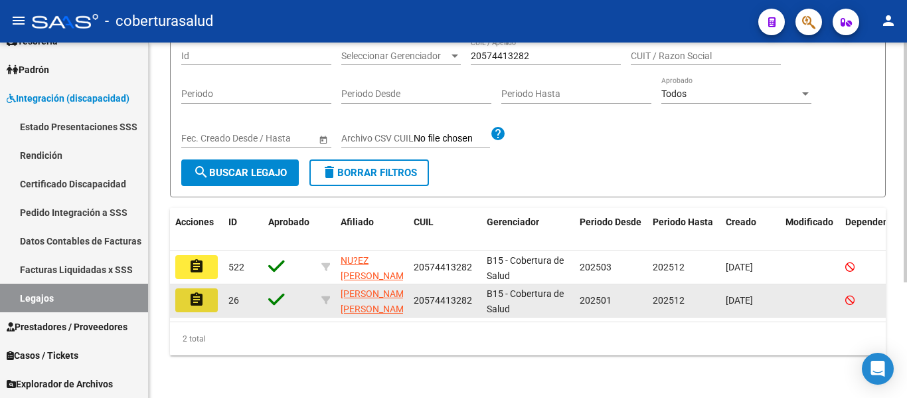
click at [211, 288] on button "assignment" at bounding box center [196, 300] width 42 height 24
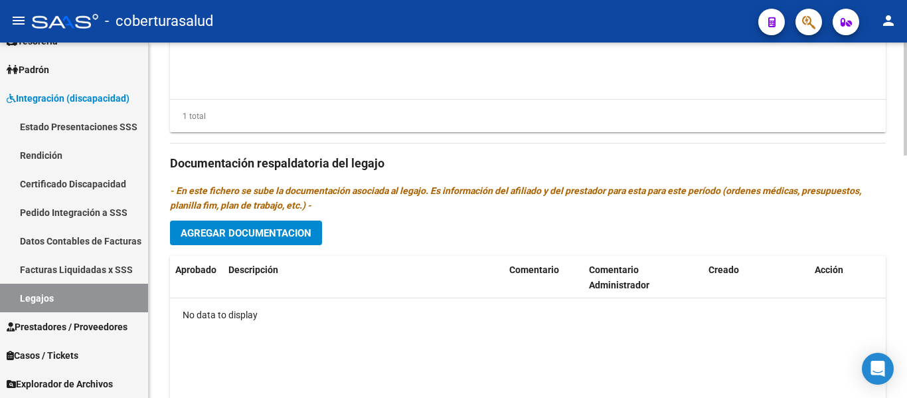
scroll to position [763, 0]
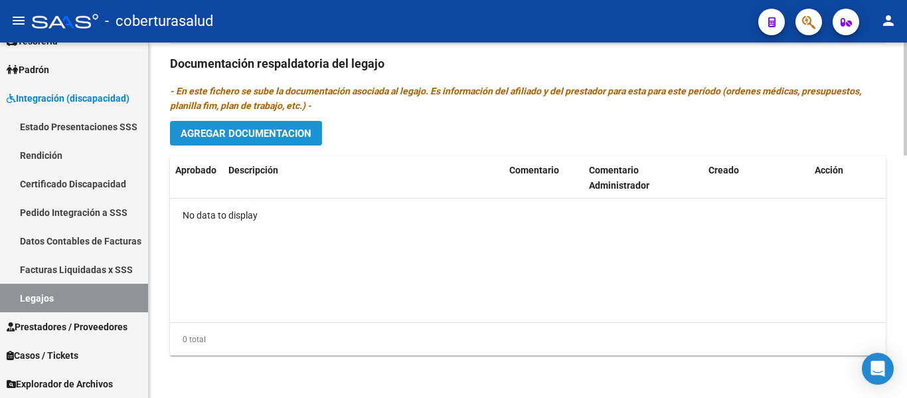
click at [295, 135] on span "Agregar Documentacion" at bounding box center [246, 133] width 131 height 12
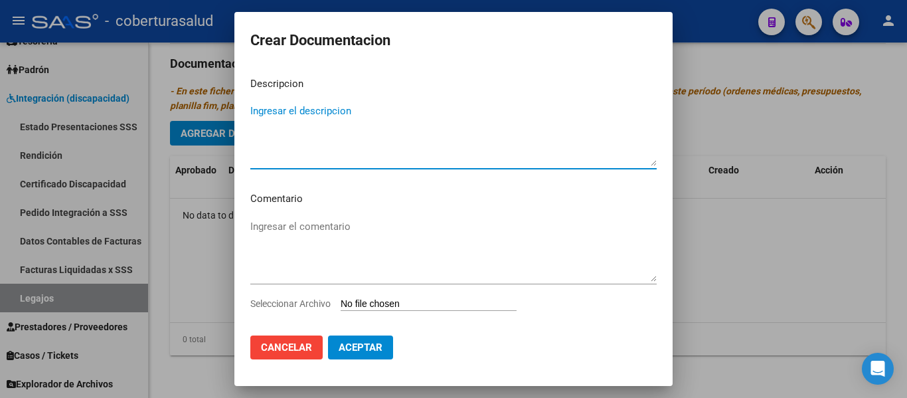
click at [378, 301] on input "Seleccionar Archivo" at bounding box center [429, 304] width 176 height 13
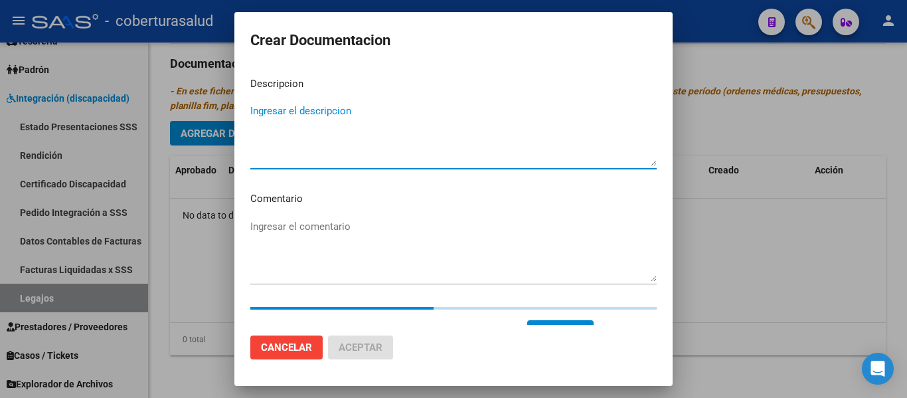
click at [266, 112] on textarea "Ingresar el descripcion" at bounding box center [453, 135] width 406 height 62
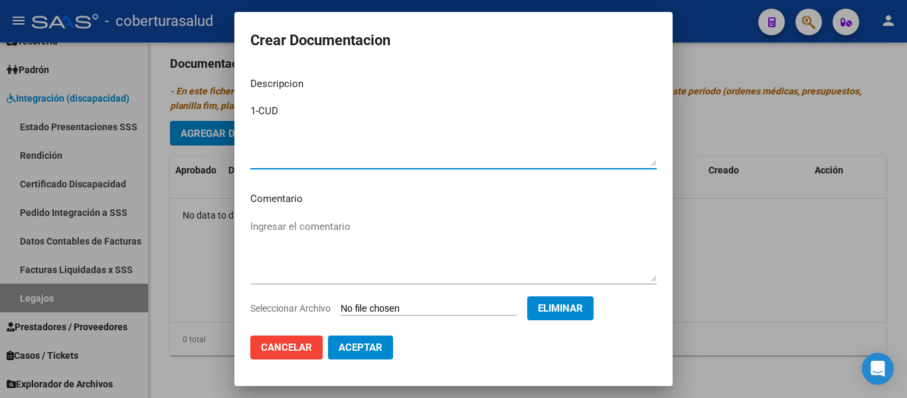
click at [358, 343] on span "Aceptar" at bounding box center [361, 347] width 44 height 12
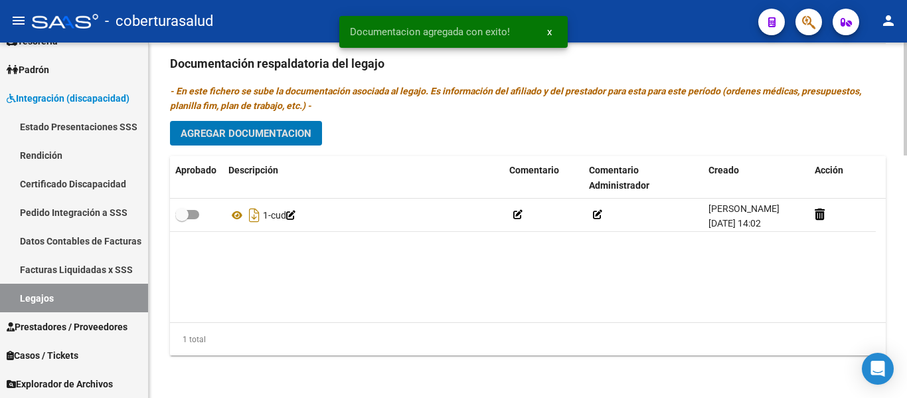
click at [246, 124] on button "Agregar Documentacion" at bounding box center [246, 133] width 152 height 25
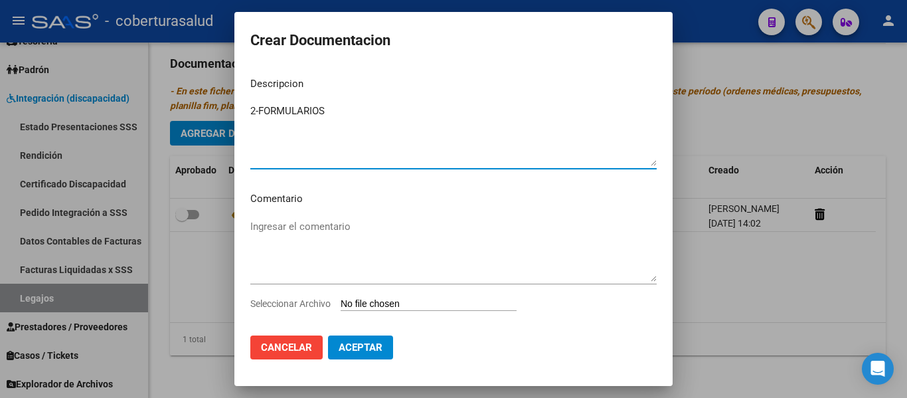
click at [416, 301] on input "Seleccionar Archivo" at bounding box center [429, 304] width 176 height 13
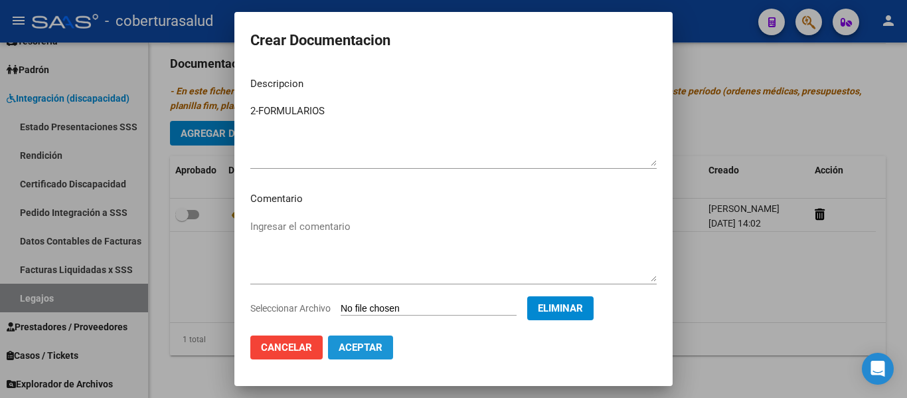
click at [375, 349] on span "Aceptar" at bounding box center [361, 347] width 44 height 12
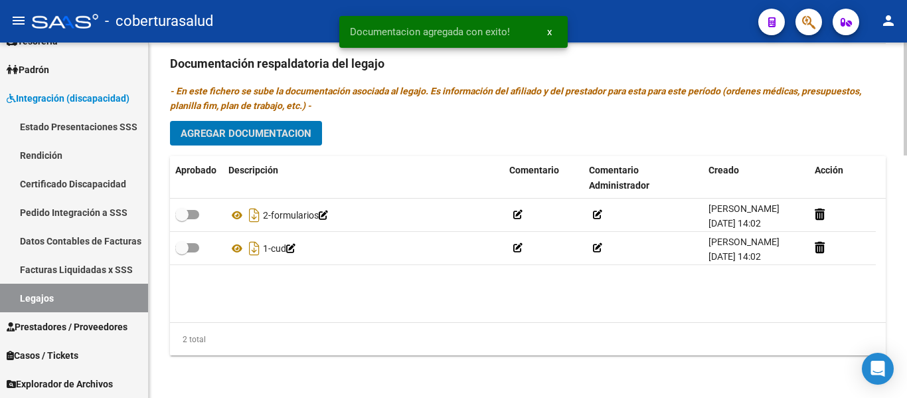
click at [265, 134] on span "Agregar Documentacion" at bounding box center [246, 133] width 131 height 12
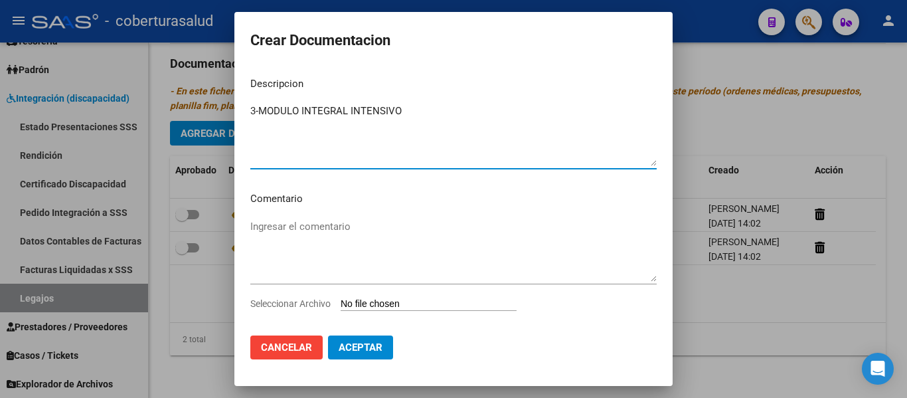
click at [415, 309] on input "Seleccionar Archivo" at bounding box center [429, 304] width 176 height 13
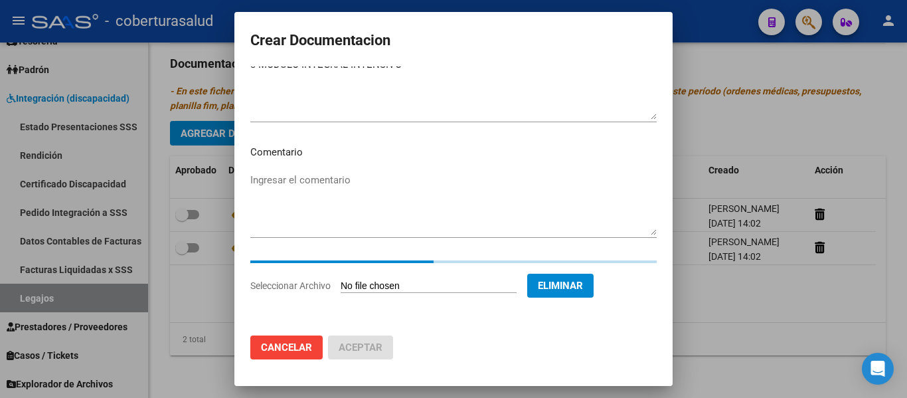
scroll to position [23, 0]
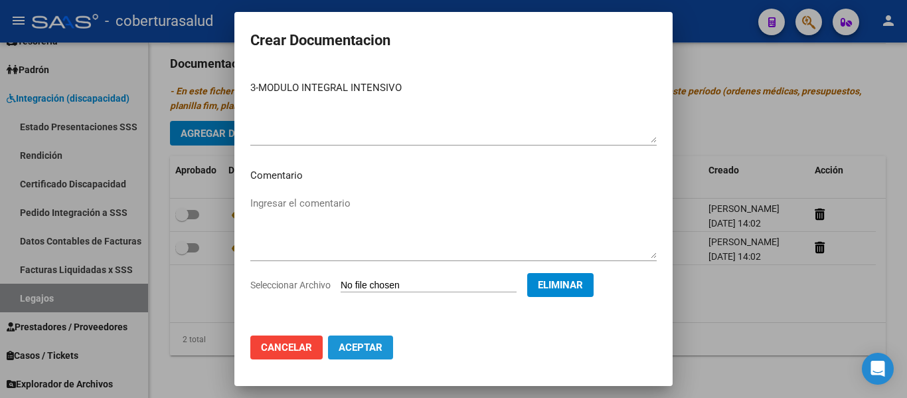
click at [369, 353] on span "Aceptar" at bounding box center [361, 347] width 44 height 12
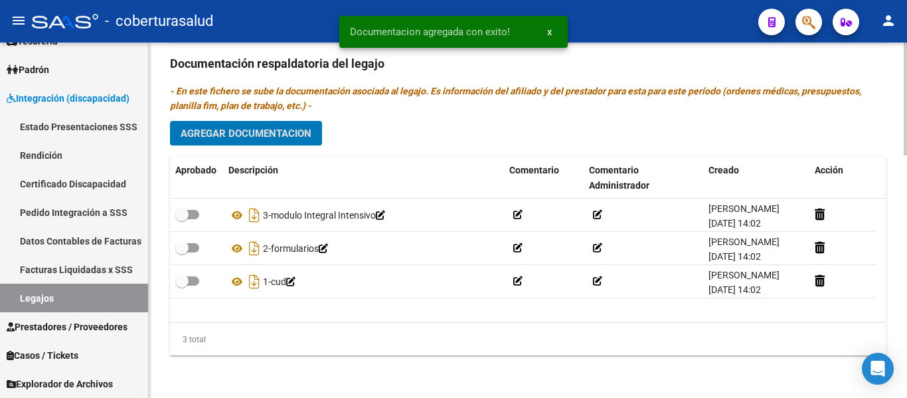
click at [269, 120] on div "Prestadores asociados al legajo Agregar Prestador Aprobado Prestador CUIT Comen…" at bounding box center [528, 62] width 716 height 608
click at [275, 133] on span "Agregar Documentacion" at bounding box center [246, 133] width 131 height 12
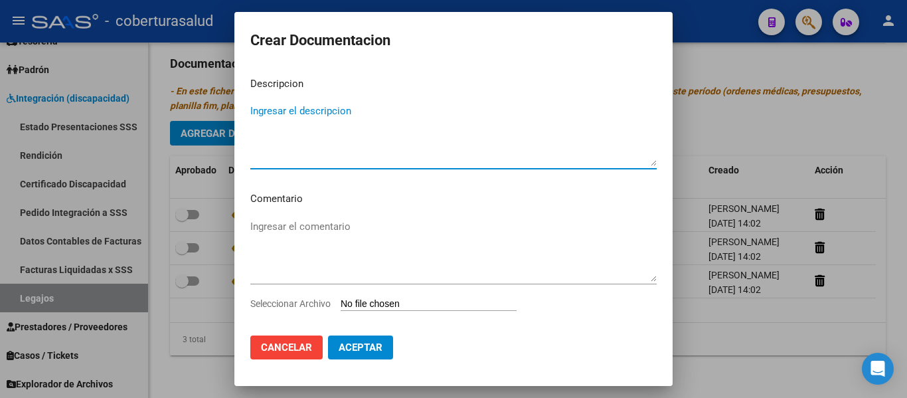
click at [402, 299] on input "Seleccionar Archivo" at bounding box center [429, 304] width 176 height 13
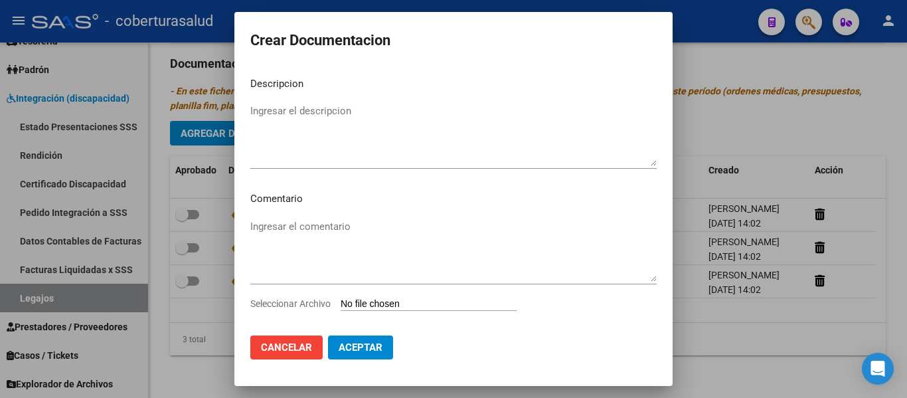
click at [295, 353] on span "Cancelar" at bounding box center [286, 347] width 51 height 12
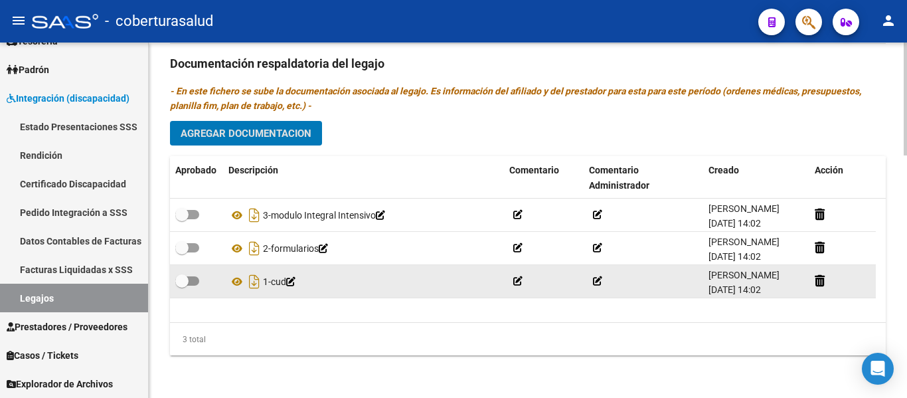
click at [187, 279] on span at bounding box center [181, 280] width 13 height 13
click at [182, 286] on input "checkbox" at bounding box center [181, 286] width 1 height 1
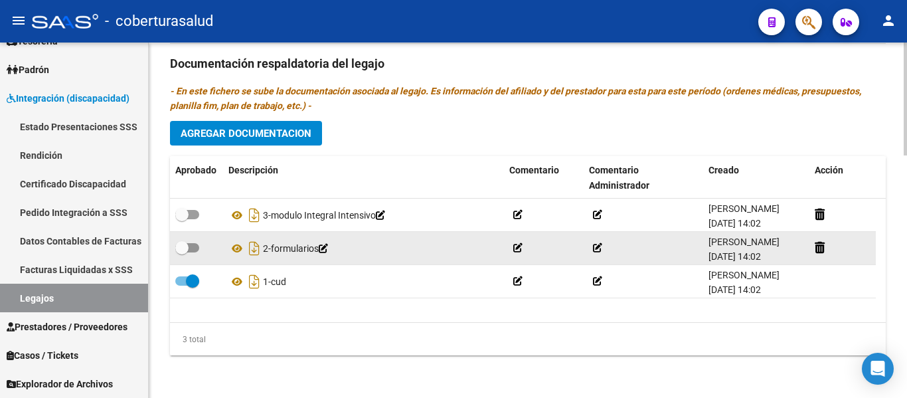
click at [186, 246] on span at bounding box center [181, 247] width 13 height 13
click at [182, 252] on input "checkbox" at bounding box center [181, 252] width 1 height 1
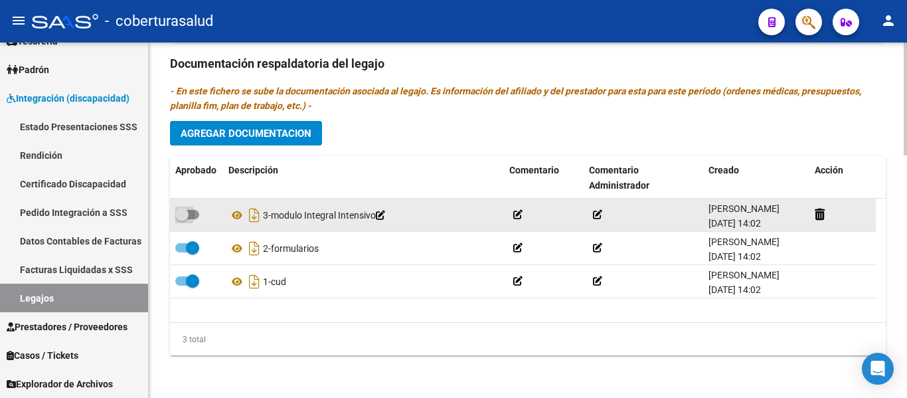
click at [185, 215] on span at bounding box center [181, 214] width 13 height 13
click at [182, 219] on input "checkbox" at bounding box center [181, 219] width 1 height 1
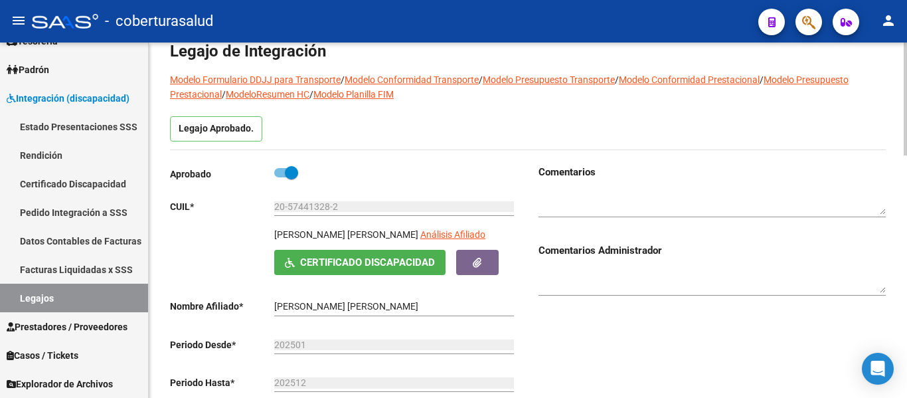
scroll to position [0, 0]
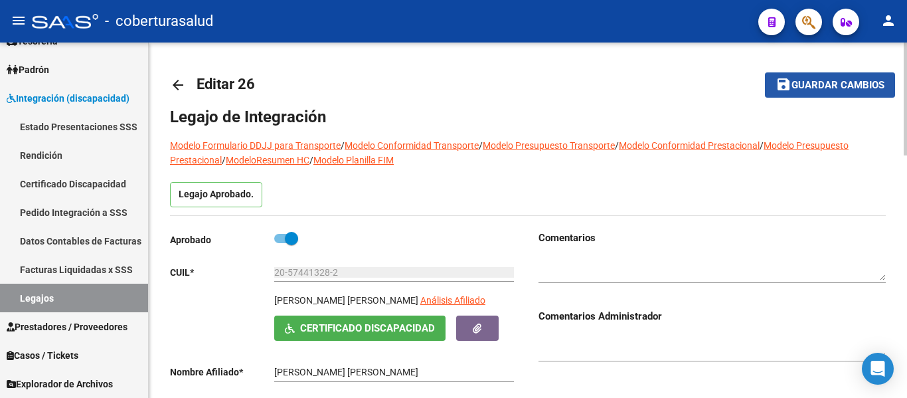
click at [839, 87] on span "Guardar cambios" at bounding box center [837, 86] width 93 height 12
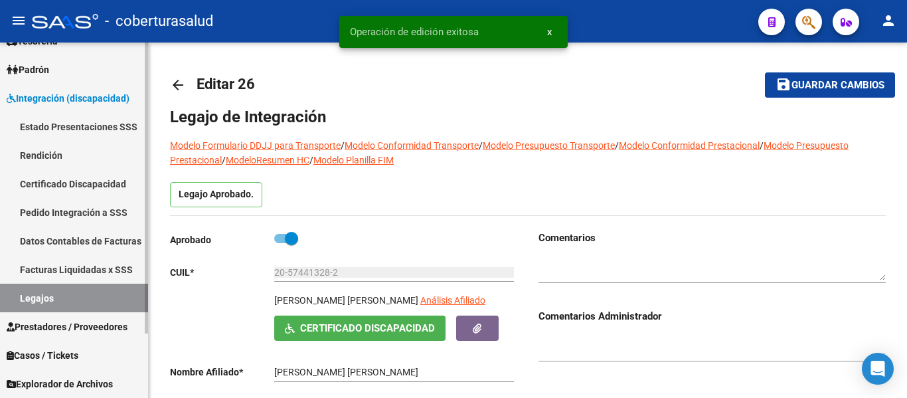
click at [80, 305] on link "Legajos" at bounding box center [74, 298] width 148 height 29
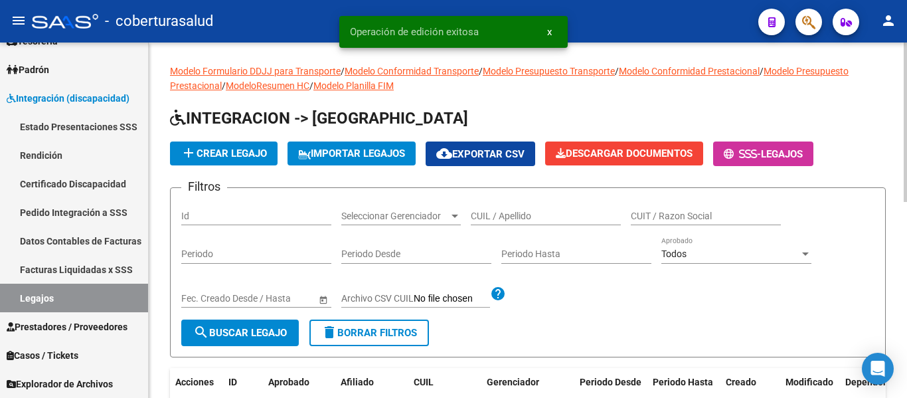
click at [525, 207] on div "CUIL / Apellido" at bounding box center [546, 212] width 150 height 27
paste input "20574413282"
click at [223, 325] on button "search Buscar Legajo" at bounding box center [240, 332] width 118 height 27
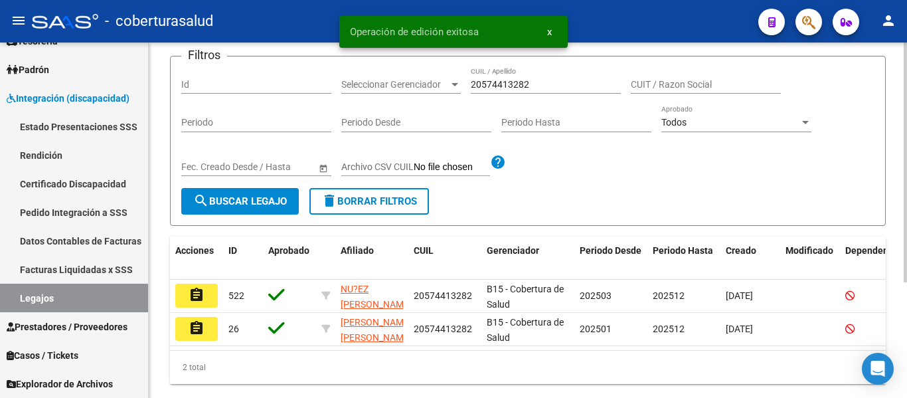
scroll to position [133, 0]
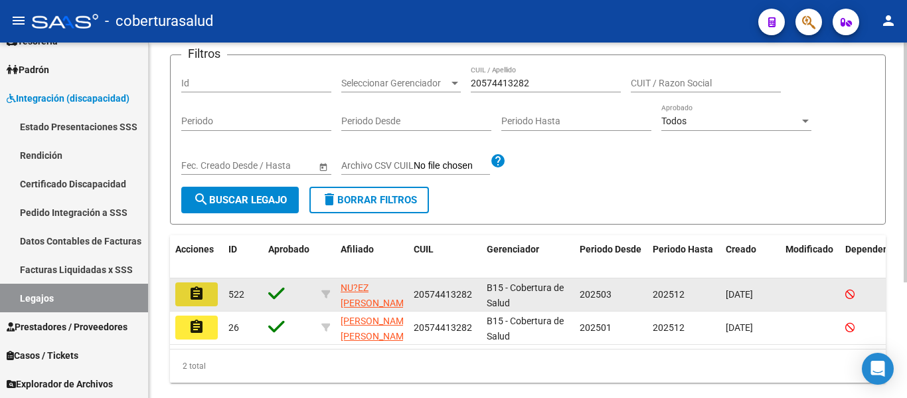
click at [199, 291] on mat-icon "assignment" at bounding box center [197, 294] width 16 height 16
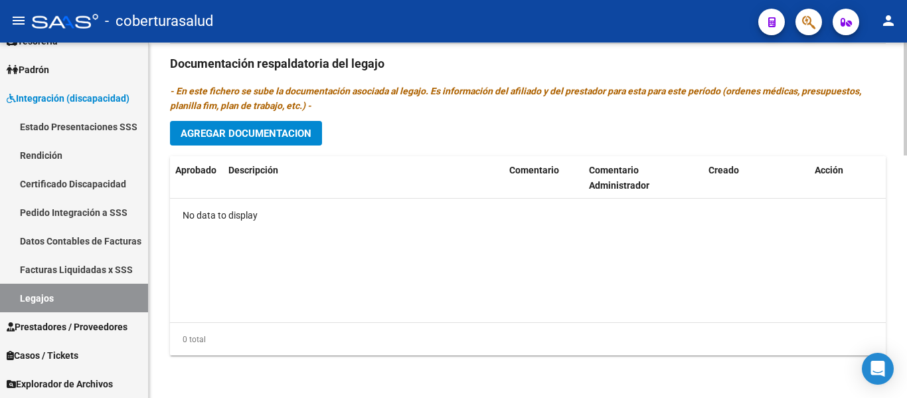
scroll to position [763, 0]
click at [269, 136] on span "Agregar Documentacion" at bounding box center [246, 133] width 131 height 12
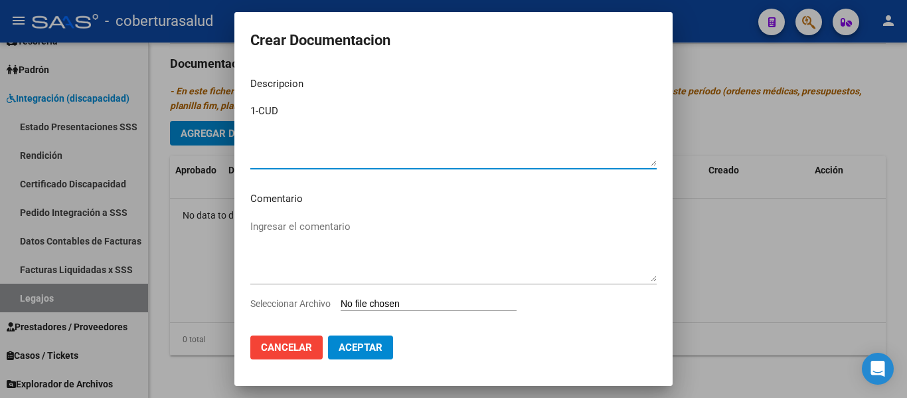
click at [359, 302] on input "Seleccionar Archivo" at bounding box center [429, 304] width 176 height 13
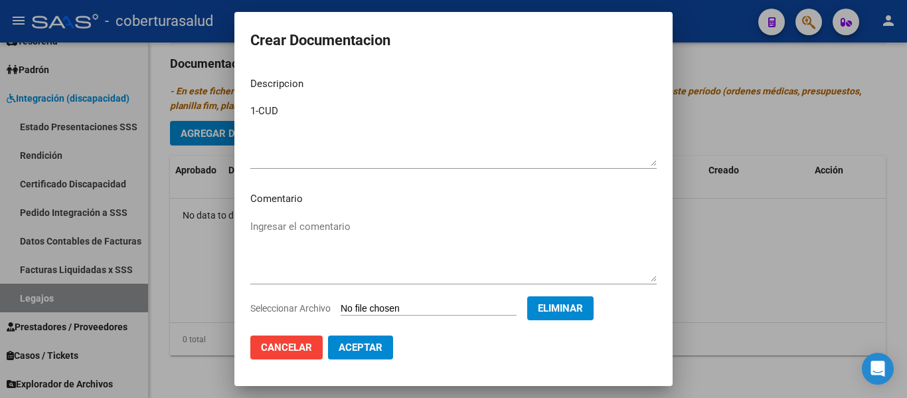
click at [366, 343] on span "Aceptar" at bounding box center [361, 347] width 44 height 12
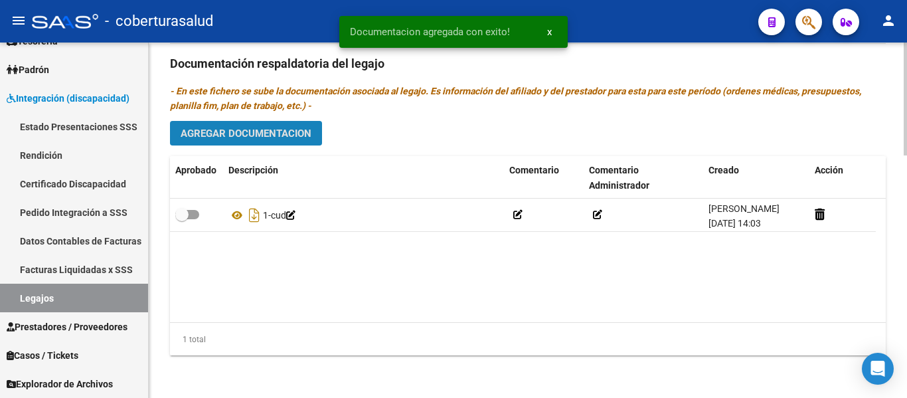
click at [248, 133] on span "Agregar Documentacion" at bounding box center [246, 133] width 131 height 12
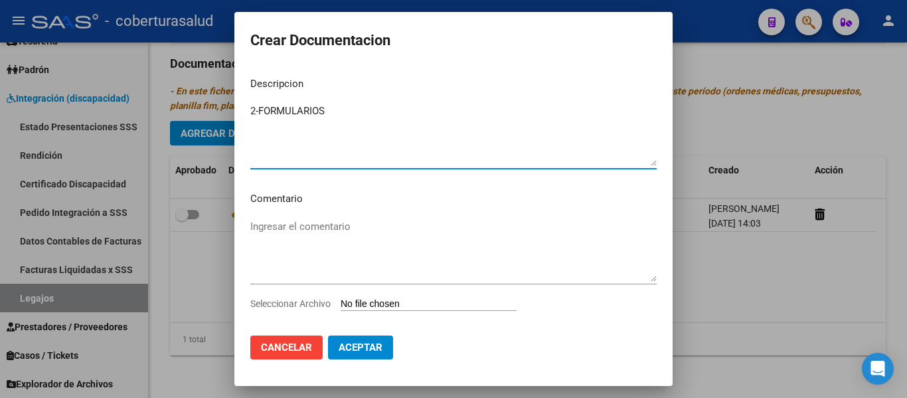
click at [457, 305] on input "Seleccionar Archivo" at bounding box center [429, 304] width 176 height 13
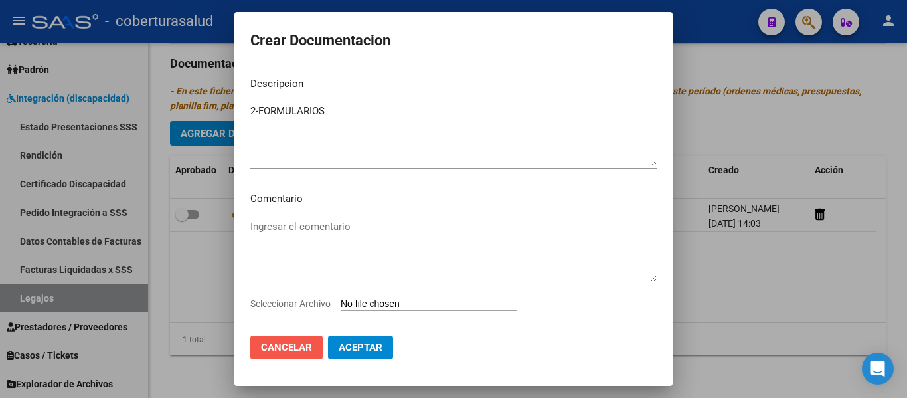
click at [284, 347] on span "Cancelar" at bounding box center [286, 347] width 51 height 12
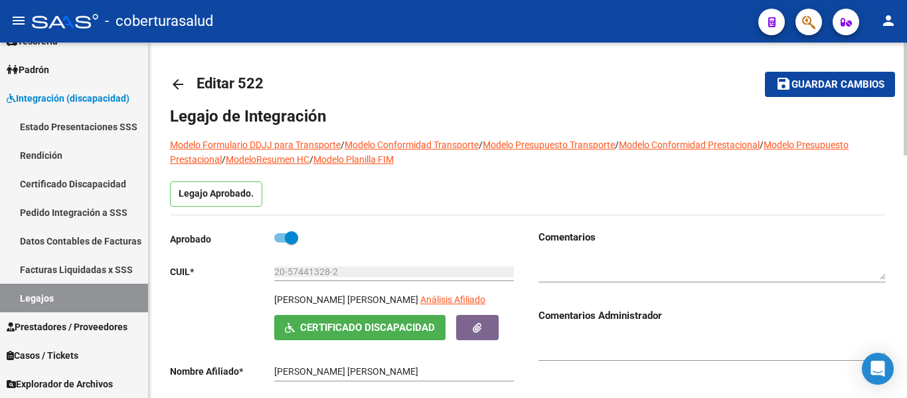
scroll to position [0, 0]
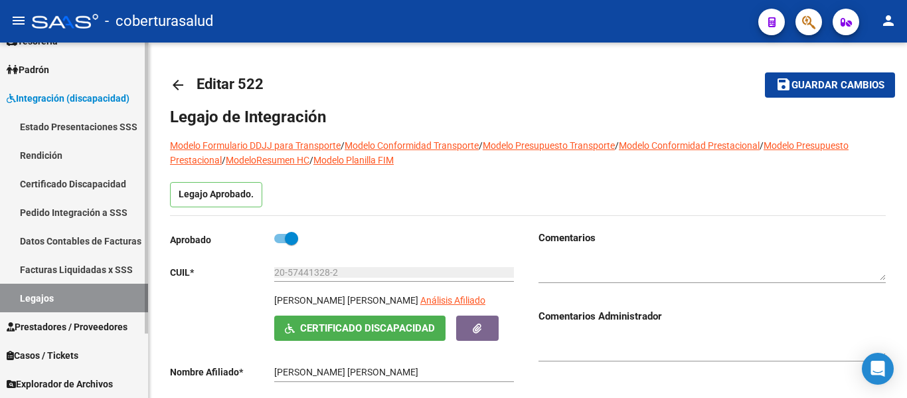
click at [39, 295] on link "Legajos" at bounding box center [74, 298] width 148 height 29
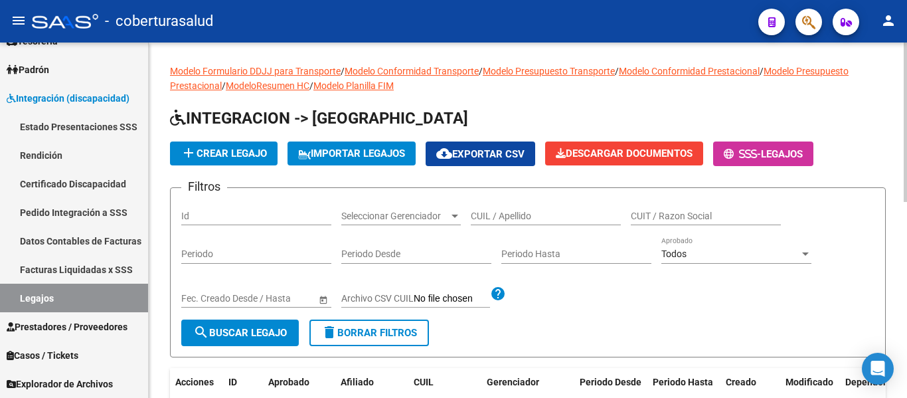
click at [509, 213] on input "CUIL / Apellido" at bounding box center [546, 215] width 150 height 11
paste input "20574413282"
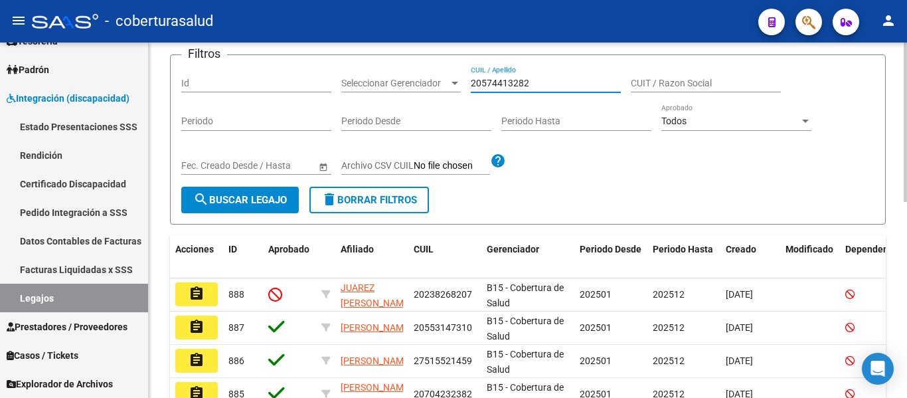
click at [242, 207] on button "search Buscar Legajo" at bounding box center [240, 200] width 118 height 27
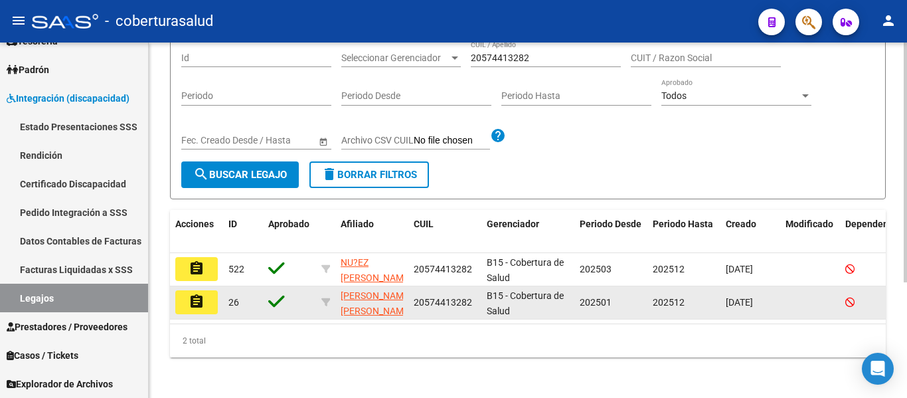
scroll to position [171, 0]
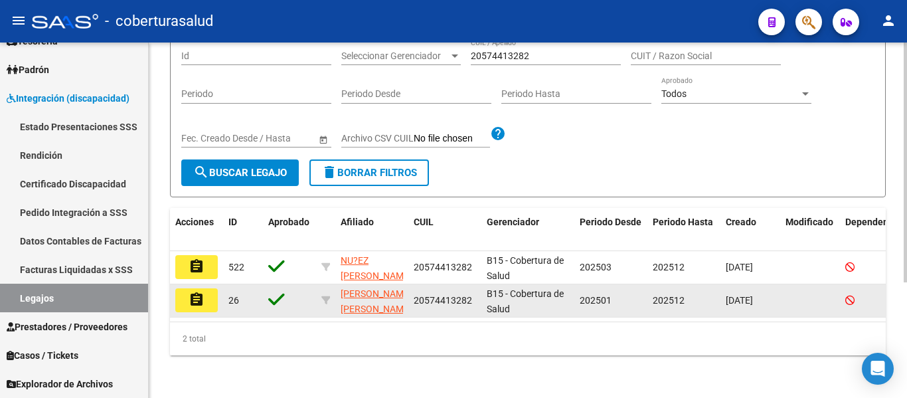
click at [202, 291] on mat-icon "assignment" at bounding box center [197, 299] width 16 height 16
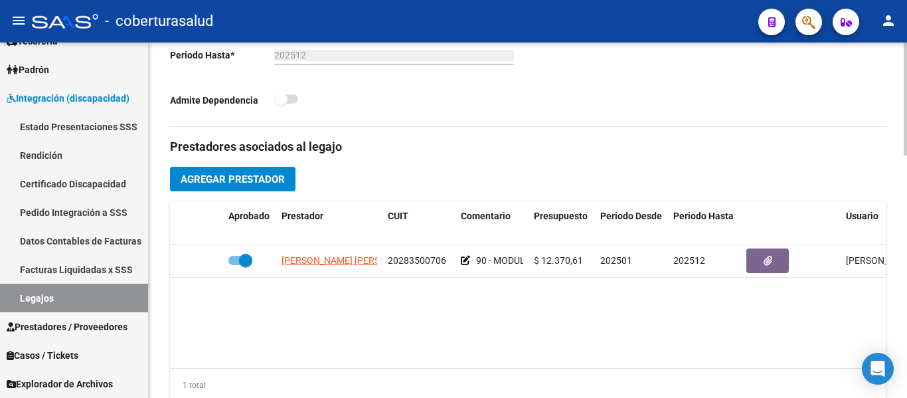
scroll to position [398, 0]
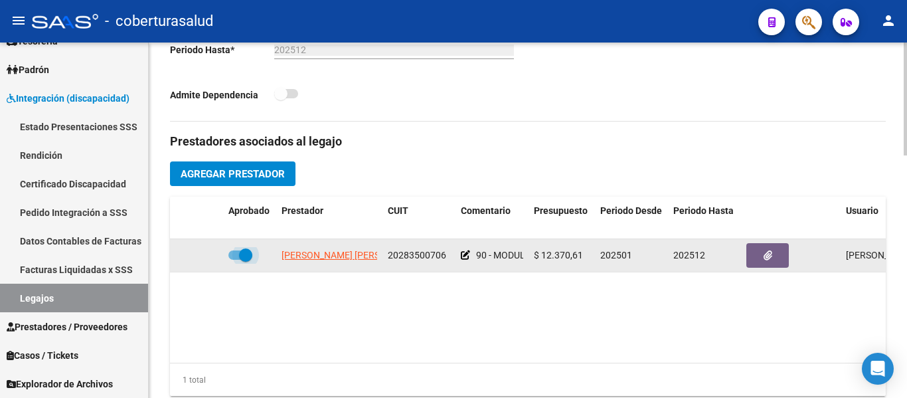
click at [240, 260] on span at bounding box center [245, 254] width 13 height 13
click at [235, 260] on input "checkbox" at bounding box center [234, 260] width 1 height 1
click at [203, 256] on icon at bounding box center [203, 254] width 9 height 9
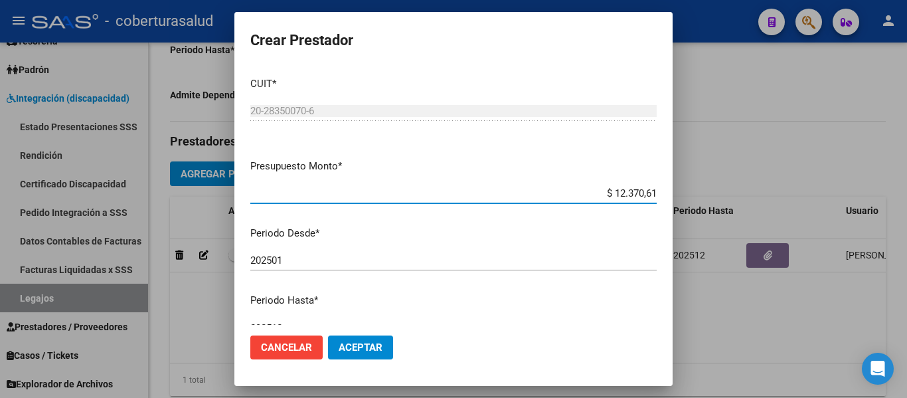
click at [646, 192] on input "$ 12.370,61" at bounding box center [453, 193] width 406 height 12
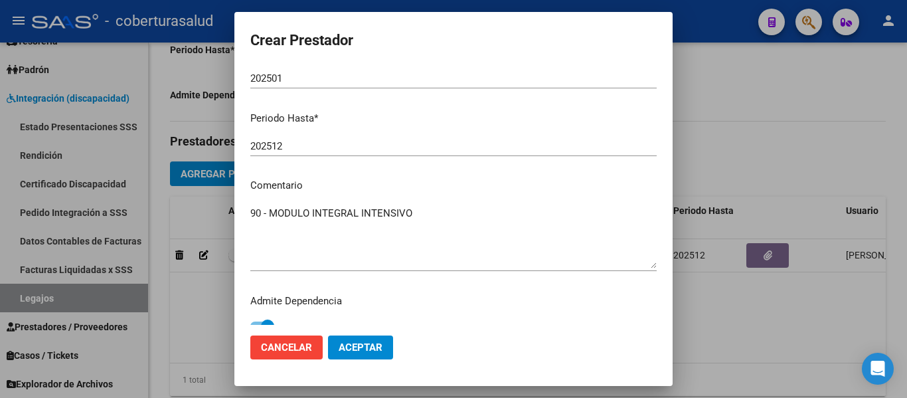
scroll to position [197, 0]
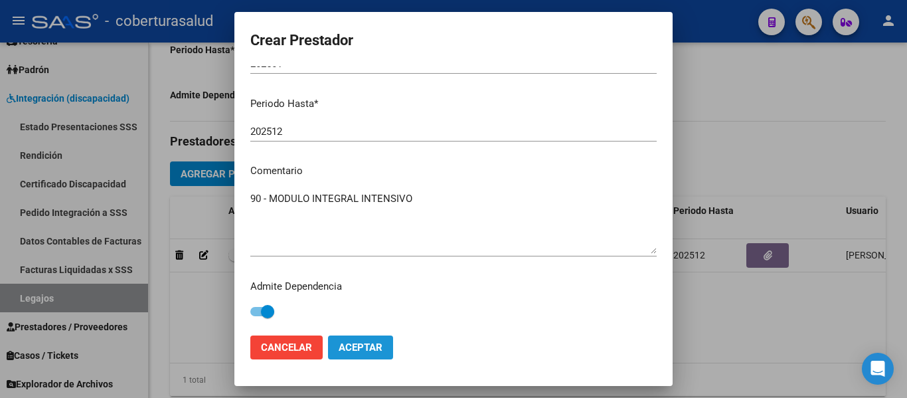
click at [351, 345] on span "Aceptar" at bounding box center [361, 347] width 44 height 12
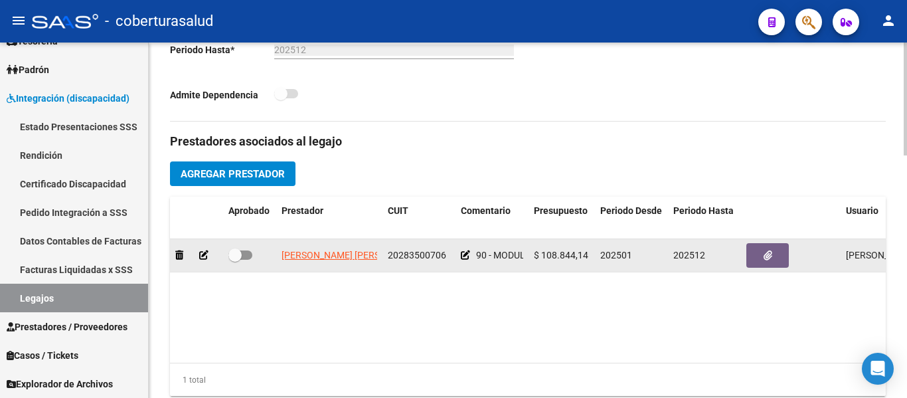
click at [238, 248] on label at bounding box center [240, 255] width 24 height 16
click at [235, 260] on input "checkbox" at bounding box center [234, 260] width 1 height 1
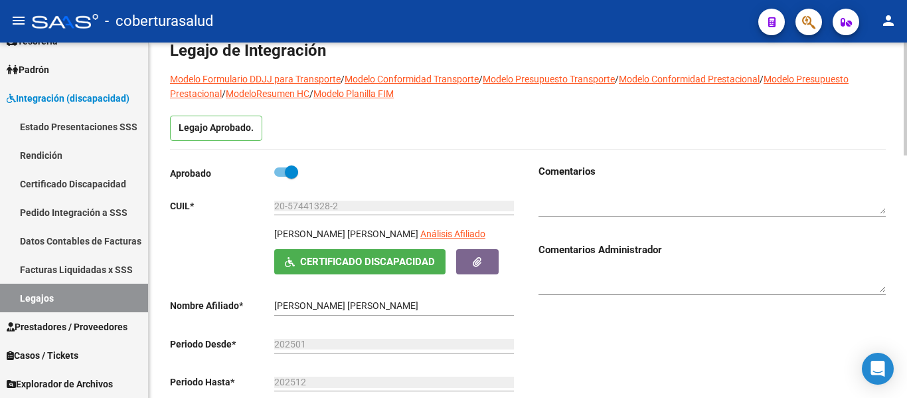
scroll to position [0, 0]
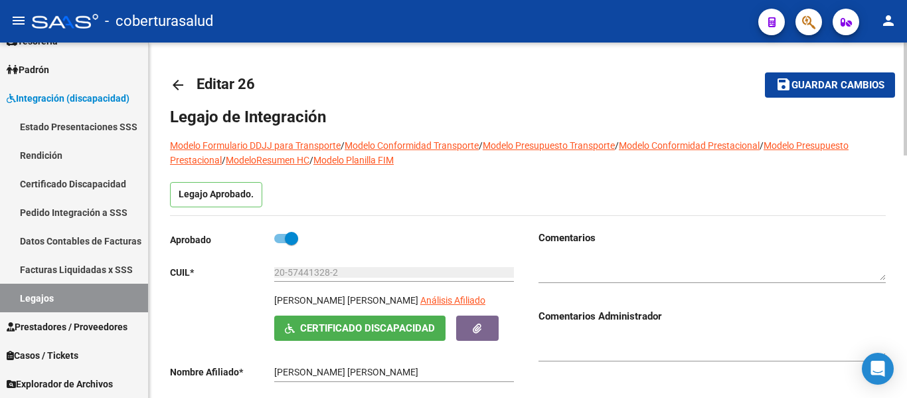
click at [783, 87] on mat-icon "save" at bounding box center [784, 84] width 16 height 16
click at [38, 287] on link "Legajos" at bounding box center [74, 298] width 148 height 29
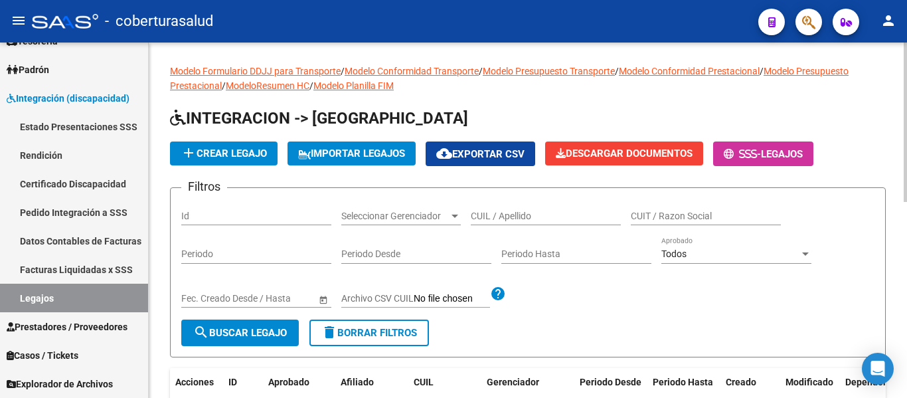
click at [527, 216] on input "CUIL / Apellido" at bounding box center [546, 215] width 150 height 11
paste input "20574413282"
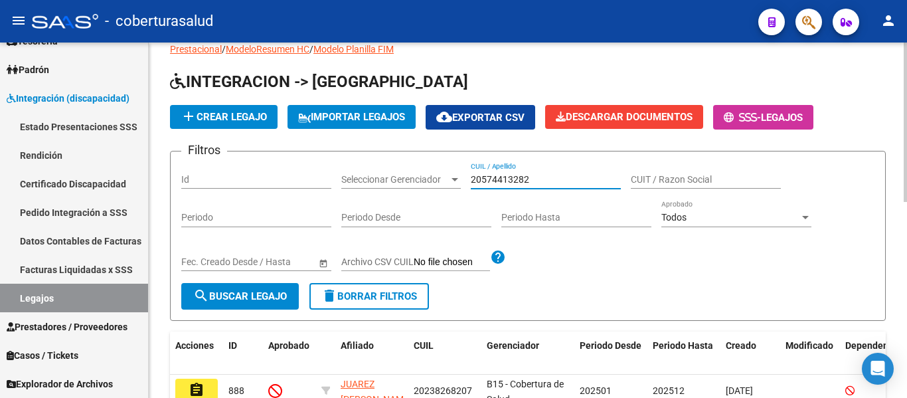
scroll to position [66, 0]
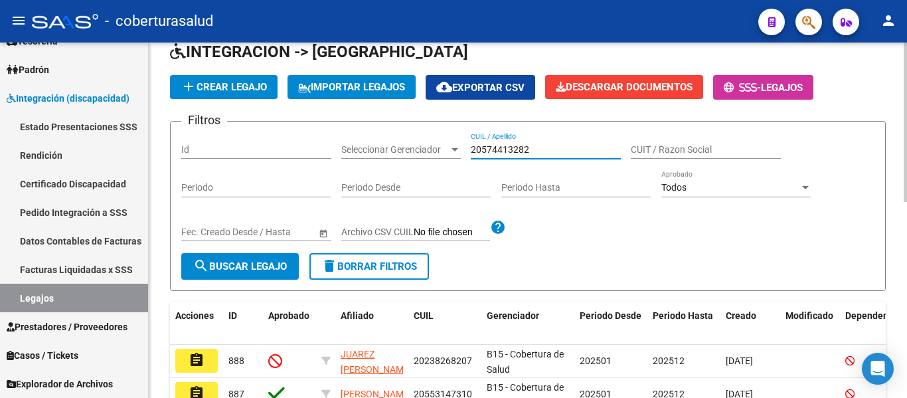
click at [236, 266] on span "search Buscar Legajo" at bounding box center [240, 266] width 94 height 12
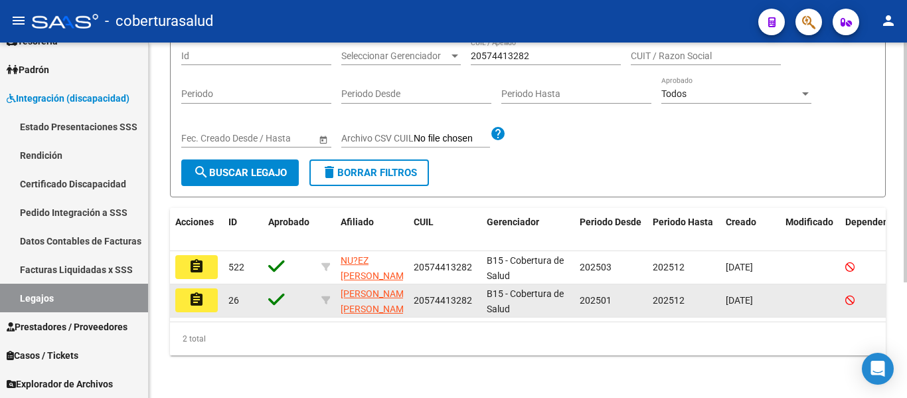
scroll to position [171, 0]
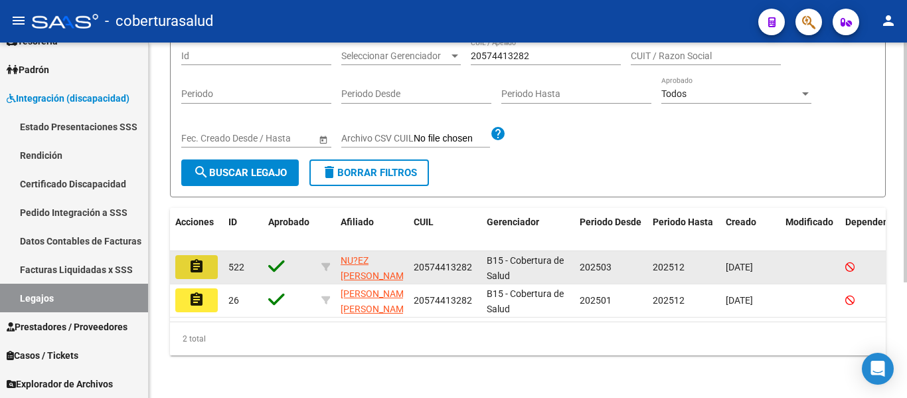
click at [208, 260] on button "assignment" at bounding box center [196, 267] width 42 height 24
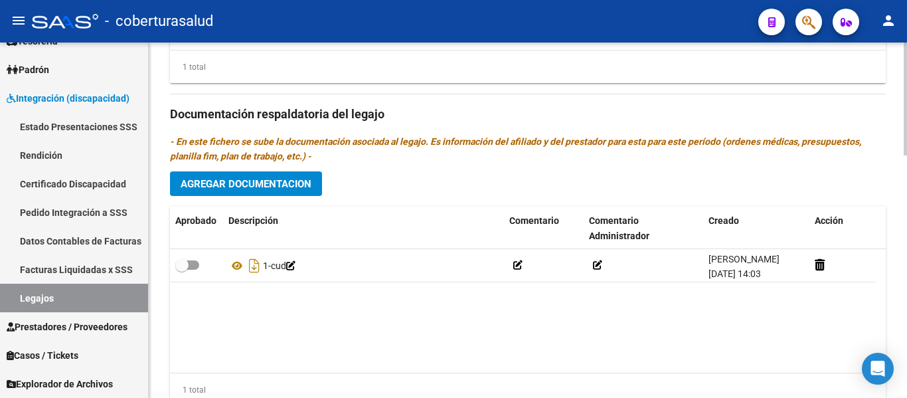
scroll to position [763, 0]
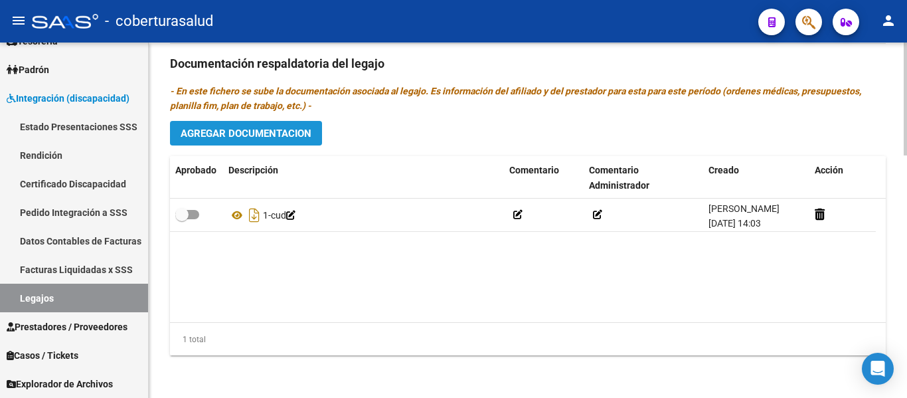
click at [255, 121] on button "Agregar Documentacion" at bounding box center [246, 133] width 152 height 25
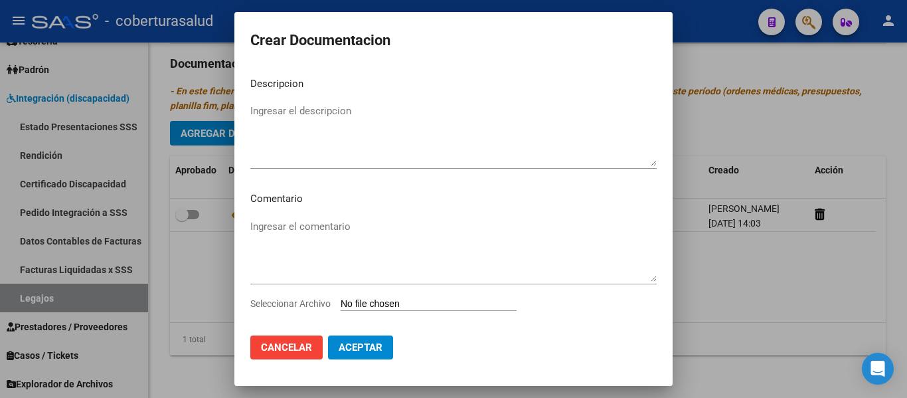
click at [407, 299] on input "Seleccionar Archivo" at bounding box center [429, 304] width 176 height 13
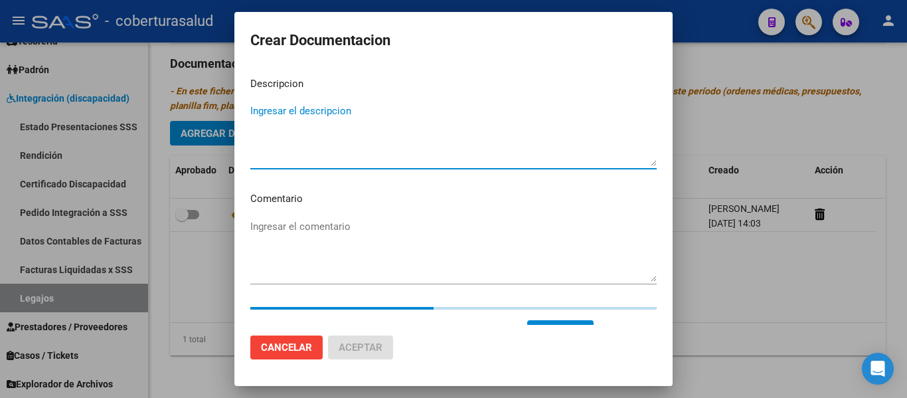
click at [316, 106] on textarea "Ingresar el descripcion" at bounding box center [453, 135] width 406 height 62
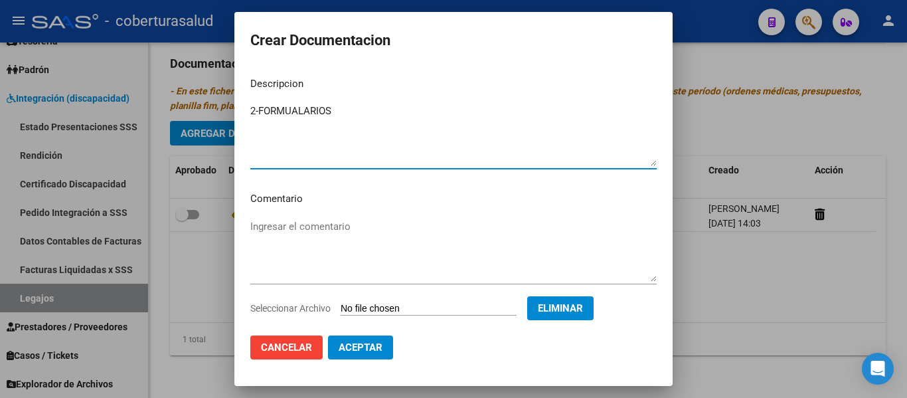
click at [382, 344] on span "Aceptar" at bounding box center [361, 347] width 44 height 12
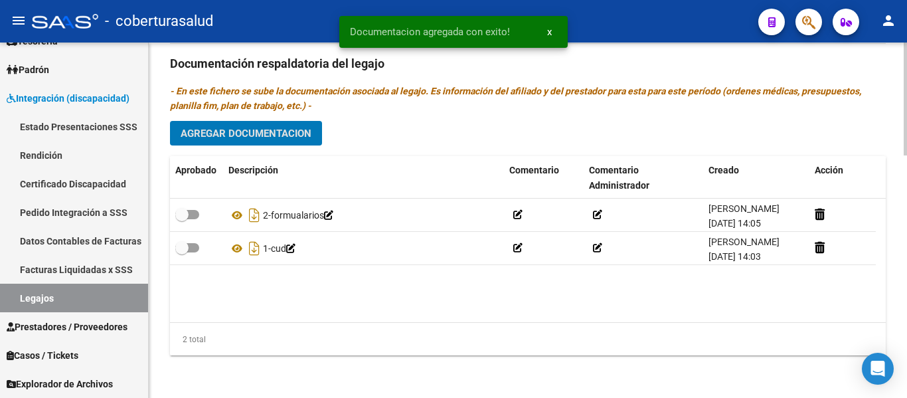
click at [246, 129] on span "Agregar Documentacion" at bounding box center [246, 133] width 131 height 12
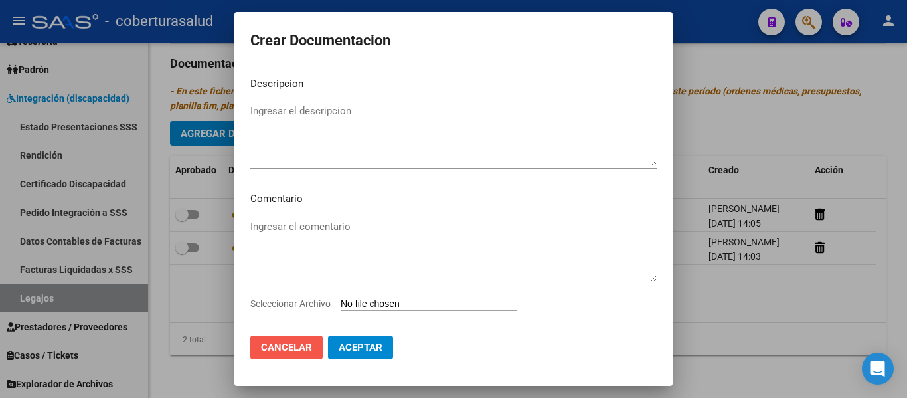
click at [288, 349] on span "Cancelar" at bounding box center [286, 347] width 51 height 12
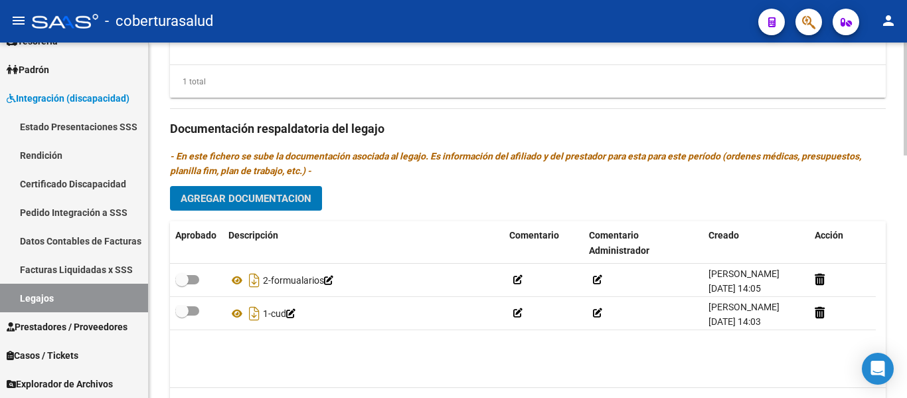
scroll to position [3, 0]
click at [217, 203] on span "Agregar Documentacion" at bounding box center [246, 199] width 131 height 12
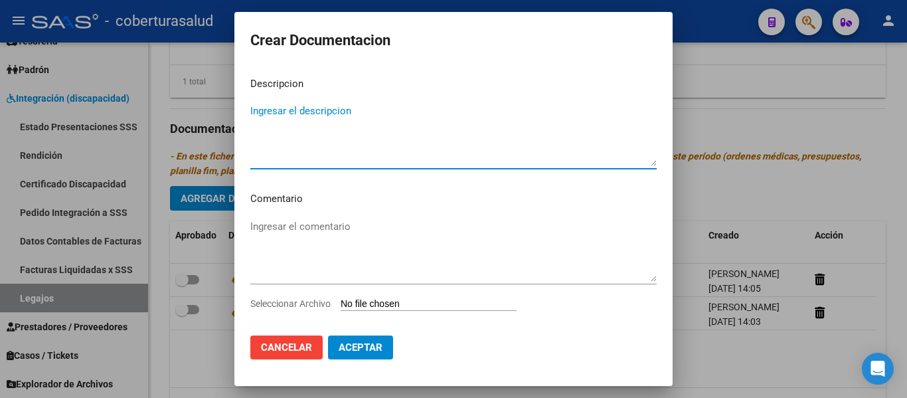
click at [377, 301] on input "Seleccionar Archivo" at bounding box center [429, 304] width 176 height 13
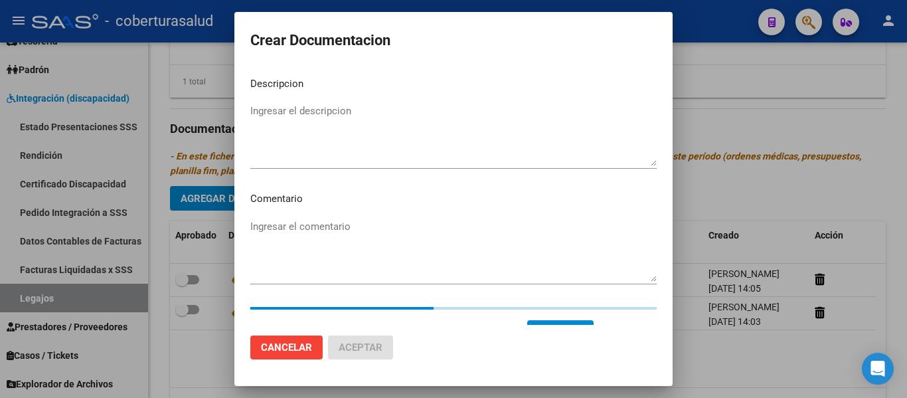
click at [264, 135] on textarea "Ingresar el descripcion" at bounding box center [453, 135] width 406 height 62
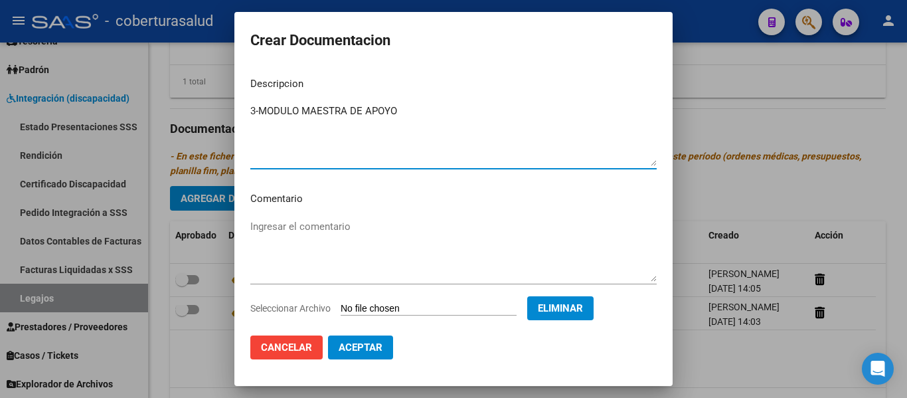
click at [378, 351] on span "Aceptar" at bounding box center [361, 347] width 44 height 12
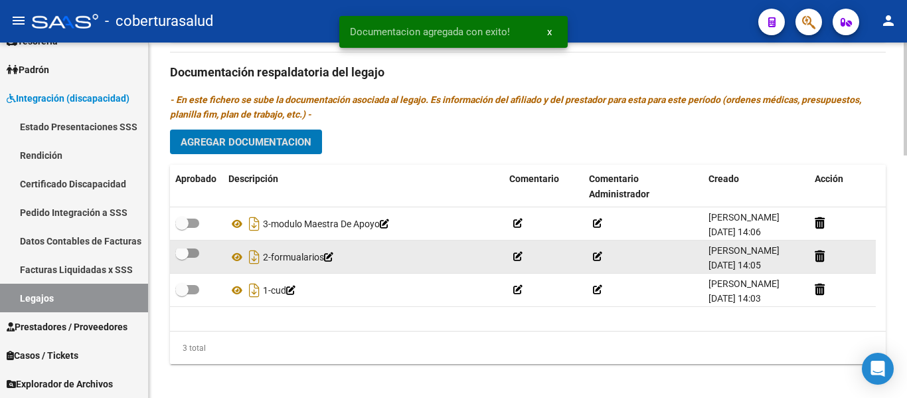
scroll to position [763, 0]
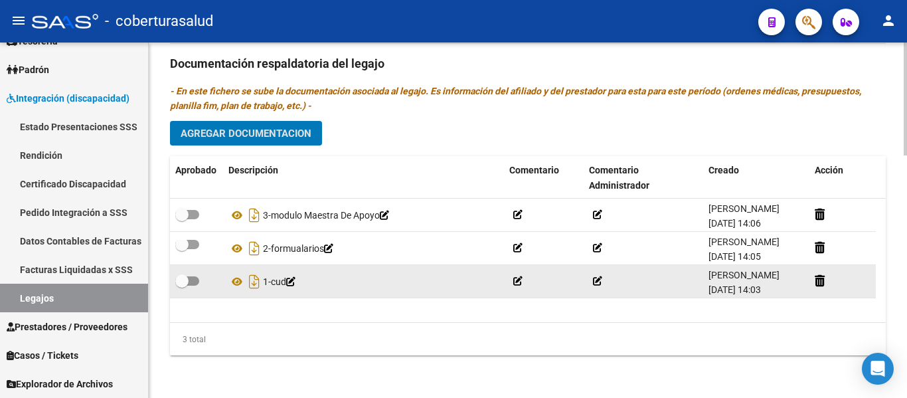
click at [180, 274] on span at bounding box center [181, 280] width 13 height 13
click at [181, 286] on input "checkbox" at bounding box center [181, 286] width 1 height 1
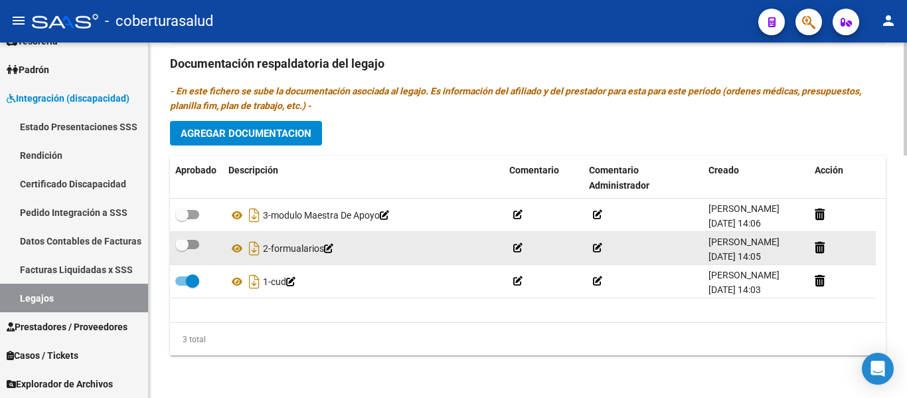
click at [181, 246] on span at bounding box center [181, 244] width 13 height 13
click at [181, 249] on input "checkbox" at bounding box center [181, 249] width 1 height 1
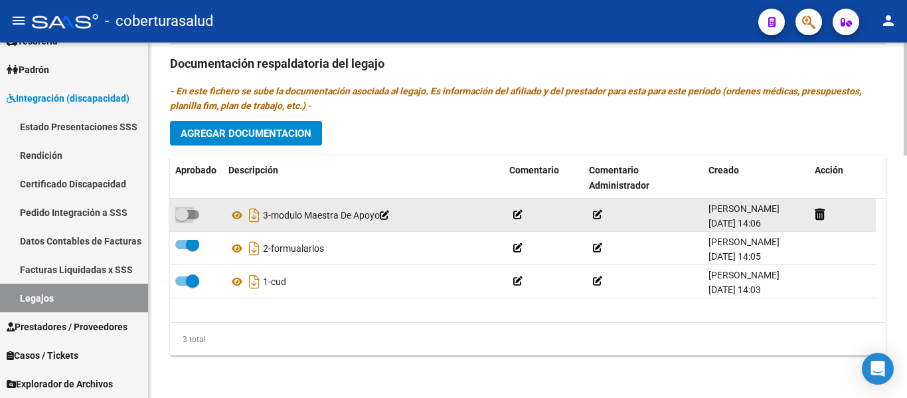
click at [188, 221] on label at bounding box center [187, 215] width 24 height 16
click at [182, 220] on input "checkbox" at bounding box center [181, 219] width 1 height 1
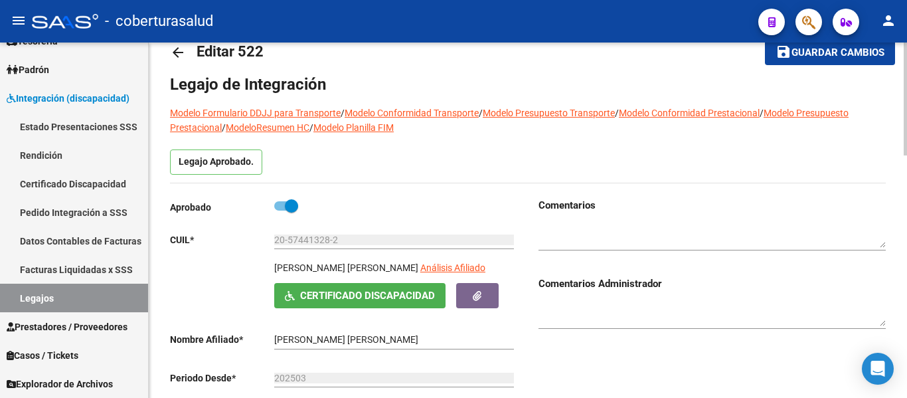
scroll to position [0, 0]
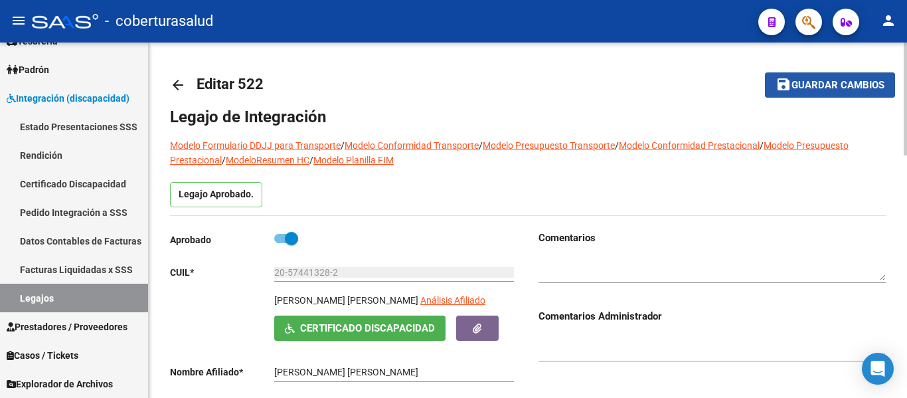
click at [829, 85] on span "Guardar cambios" at bounding box center [837, 86] width 93 height 12
click at [789, 86] on mat-icon "save" at bounding box center [784, 84] width 16 height 16
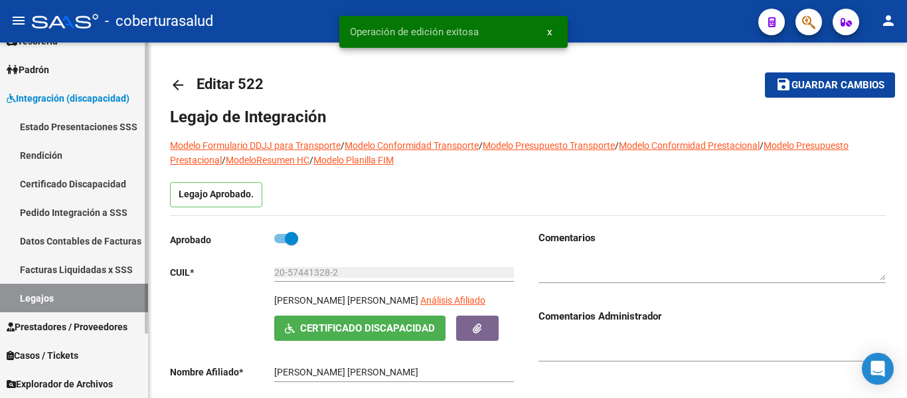
click at [64, 301] on link "Legajos" at bounding box center [74, 298] width 148 height 29
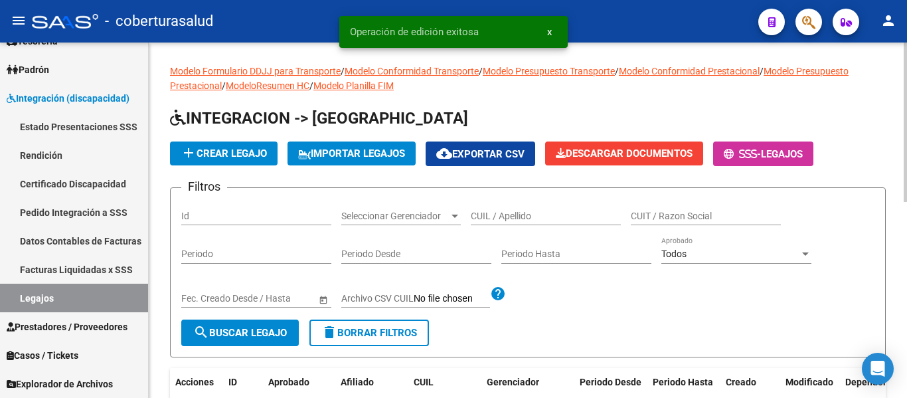
click at [544, 215] on input "CUIL / Apellido" at bounding box center [546, 215] width 150 height 11
paste input "20569858772"
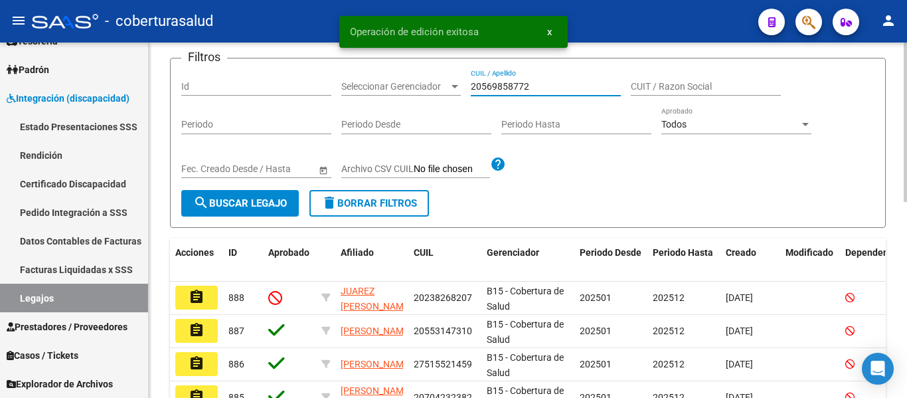
scroll to position [133, 0]
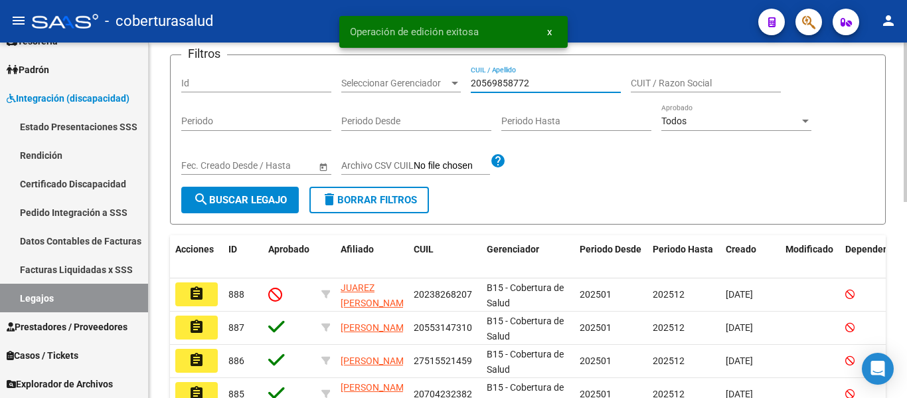
click at [286, 205] on span "search Buscar Legajo" at bounding box center [240, 200] width 94 height 12
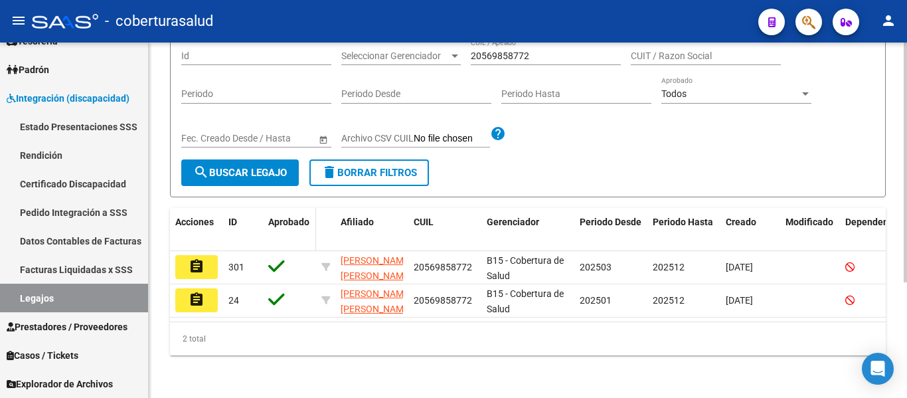
scroll to position [171, 0]
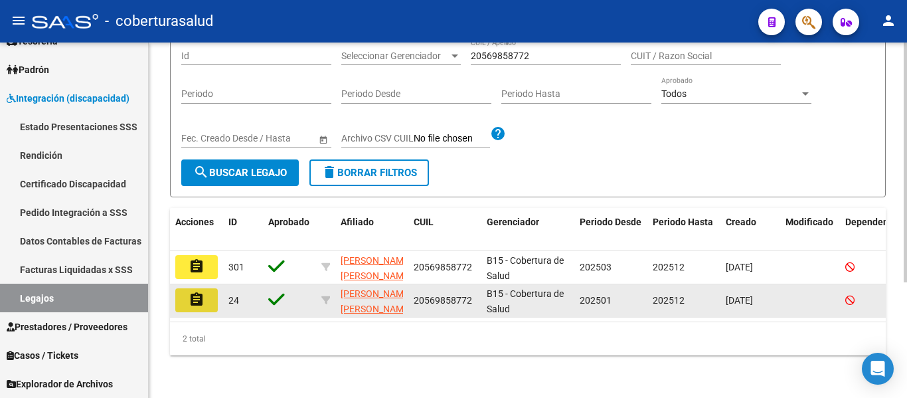
click at [210, 288] on button "assignment" at bounding box center [196, 300] width 42 height 24
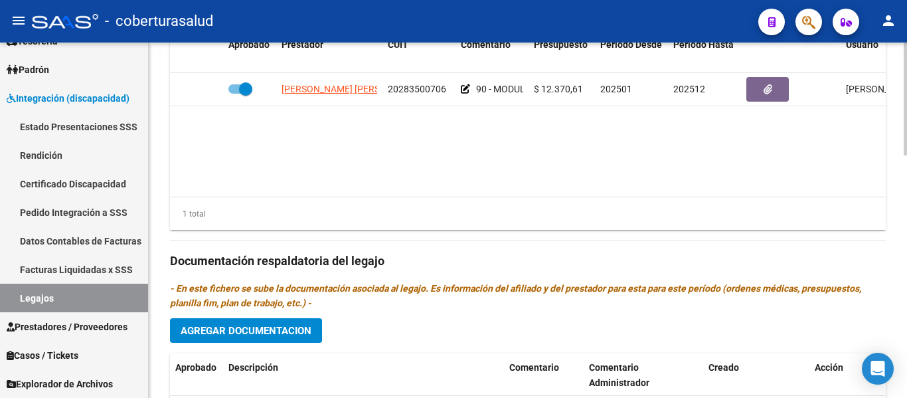
scroll to position [531, 0]
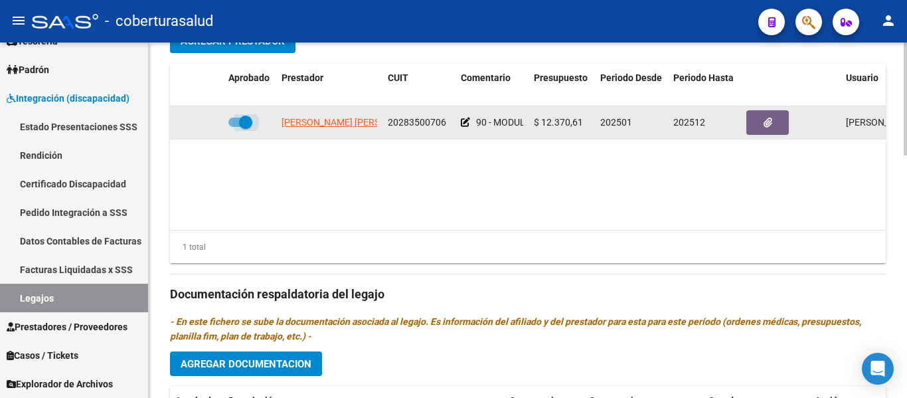
click at [250, 120] on span at bounding box center [245, 122] width 13 height 13
click at [235, 127] on input "checkbox" at bounding box center [234, 127] width 1 height 1
click at [206, 122] on icon at bounding box center [203, 122] width 9 height 9
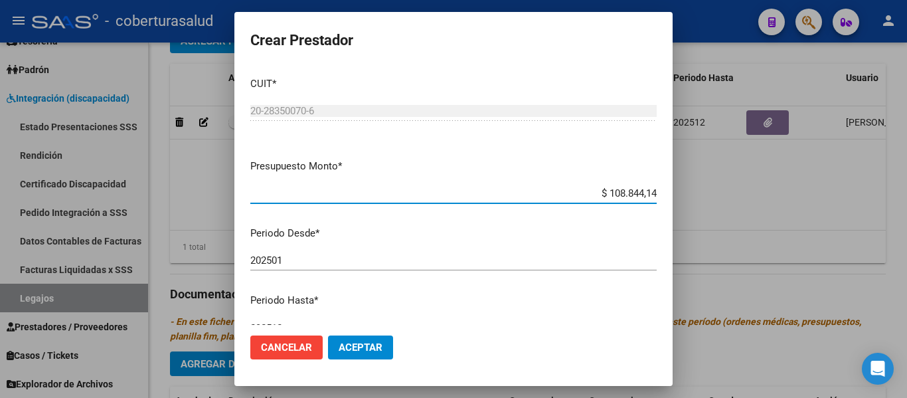
click at [380, 343] on span "Aceptar" at bounding box center [361, 347] width 44 height 12
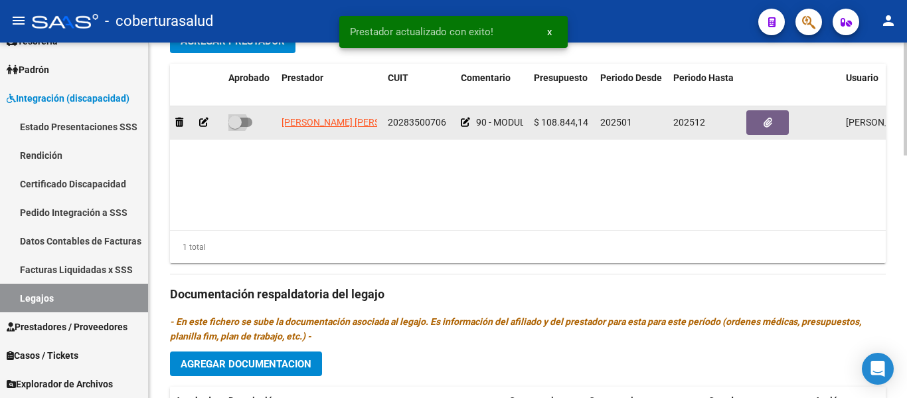
click at [233, 123] on span at bounding box center [234, 122] width 13 height 13
click at [234, 127] on input "checkbox" at bounding box center [234, 127] width 1 height 1
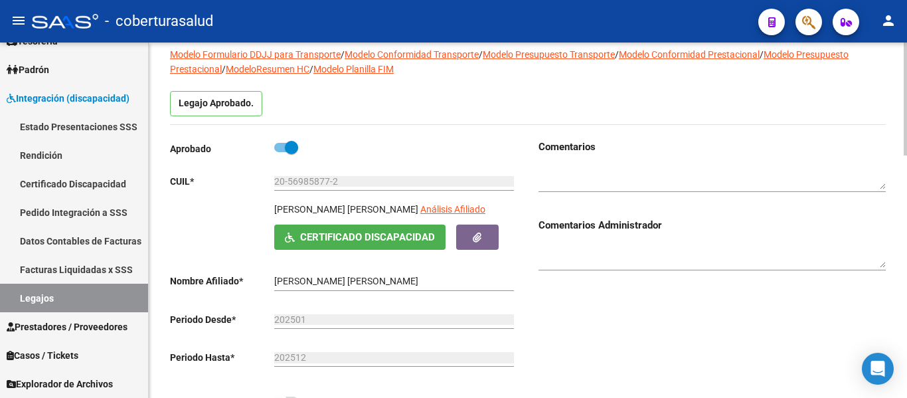
scroll to position [0, 0]
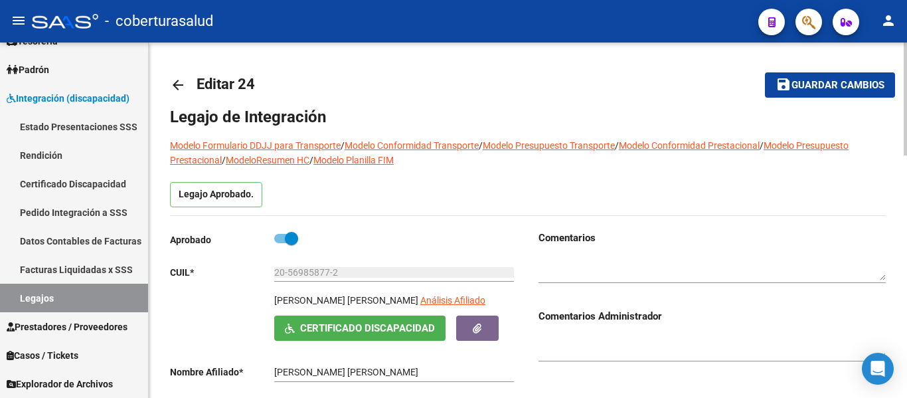
click at [859, 86] on span "Guardar cambios" at bounding box center [837, 86] width 93 height 12
click at [853, 78] on button "save Guardar cambios" at bounding box center [830, 84] width 130 height 25
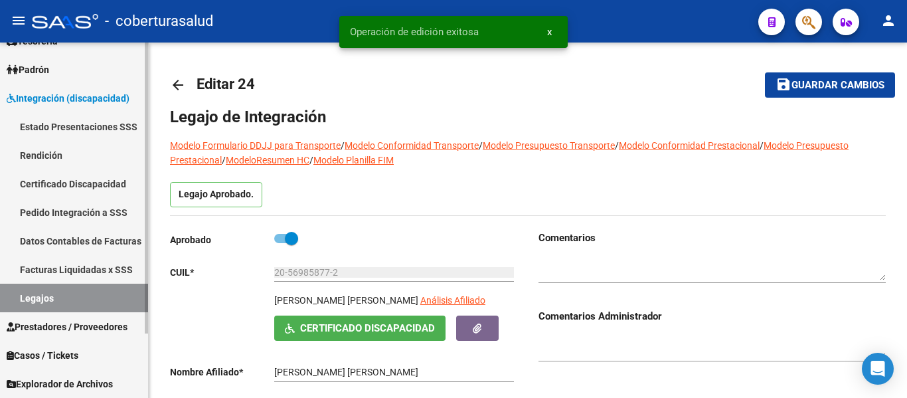
click at [84, 295] on link "Legajos" at bounding box center [74, 298] width 148 height 29
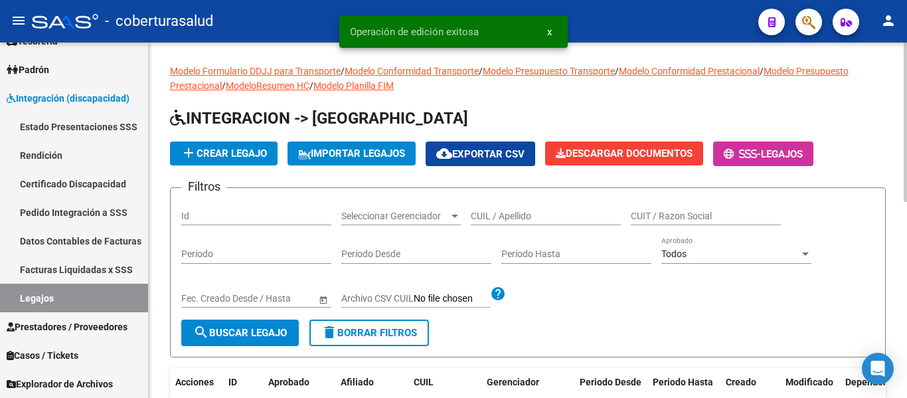
click at [527, 206] on div "CUIL / Apellido" at bounding box center [546, 212] width 150 height 27
paste input "23563755539"
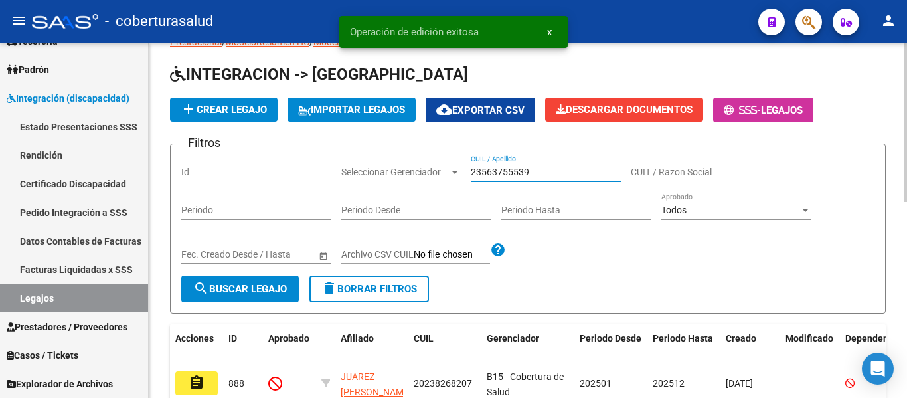
scroll to position [66, 0]
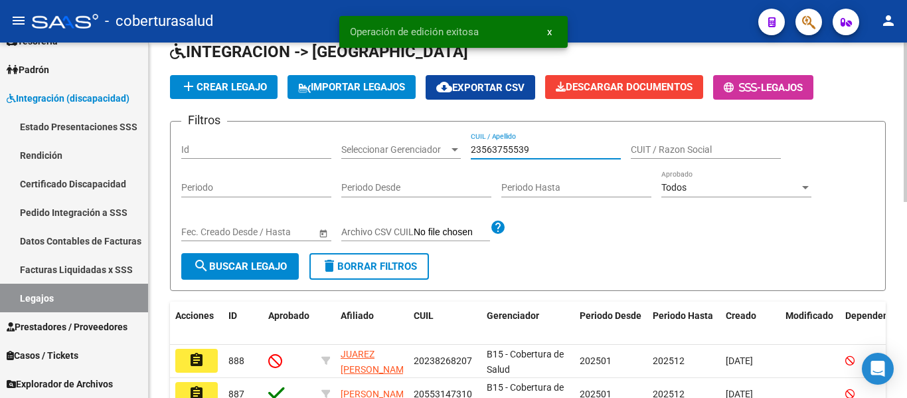
click at [248, 266] on span "search Buscar Legajo" at bounding box center [240, 266] width 94 height 12
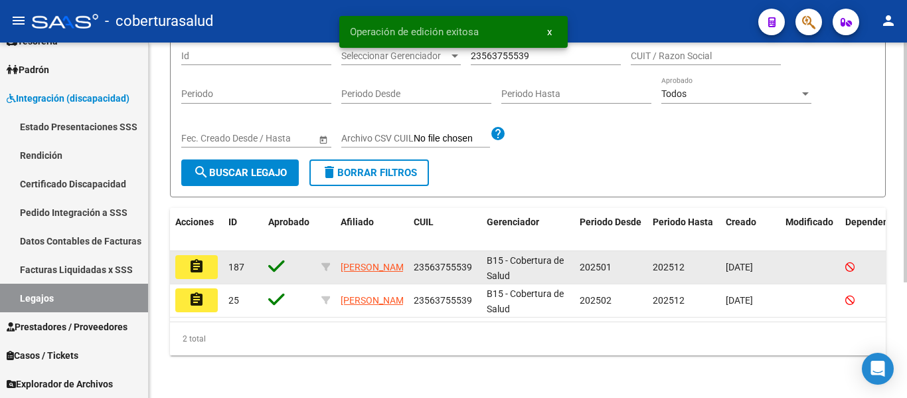
scroll to position [171, 0]
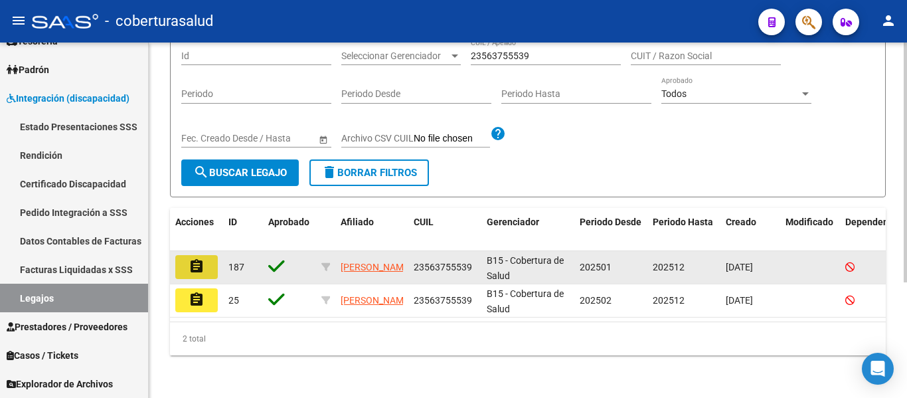
click at [198, 259] on mat-icon "assignment" at bounding box center [197, 266] width 16 height 16
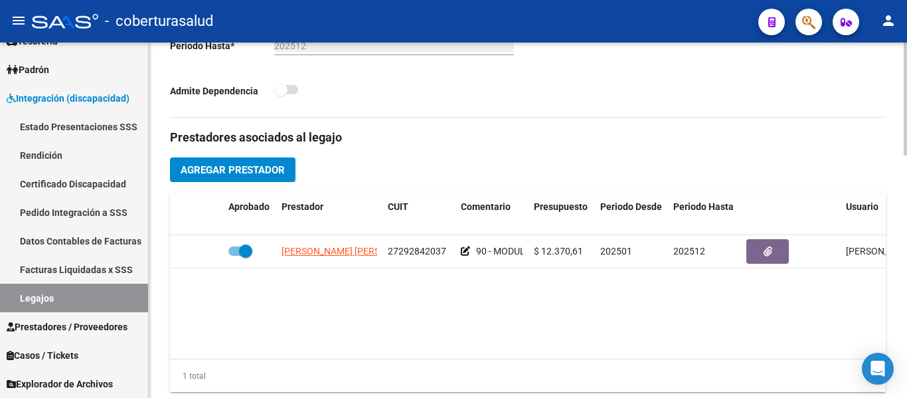
scroll to position [398, 0]
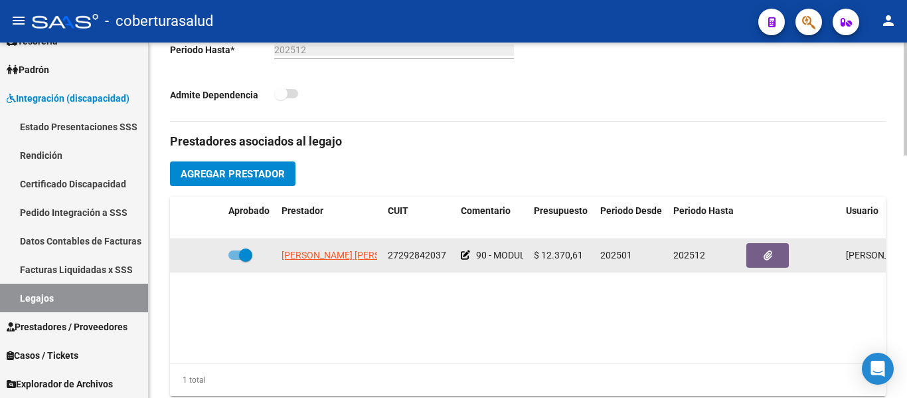
click at [239, 254] on span at bounding box center [240, 254] width 24 height 9
click at [235, 260] on input "checkbox" at bounding box center [234, 260] width 1 height 1
click at [200, 256] on icon at bounding box center [203, 254] width 9 height 9
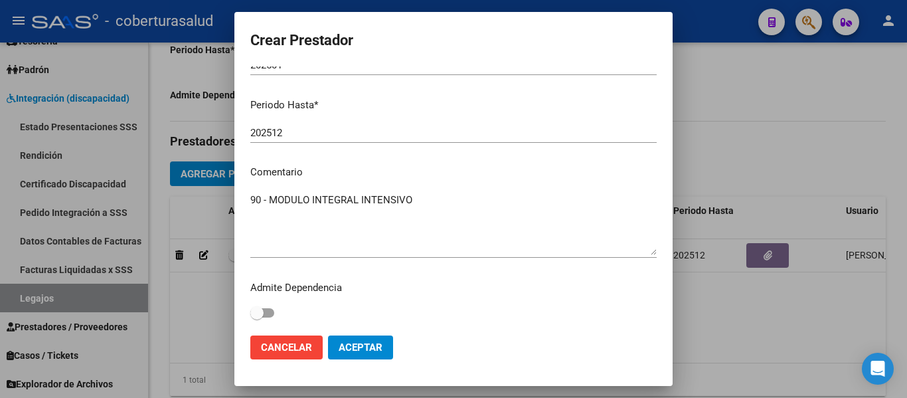
scroll to position [197, 0]
click at [366, 351] on span "Aceptar" at bounding box center [361, 347] width 44 height 12
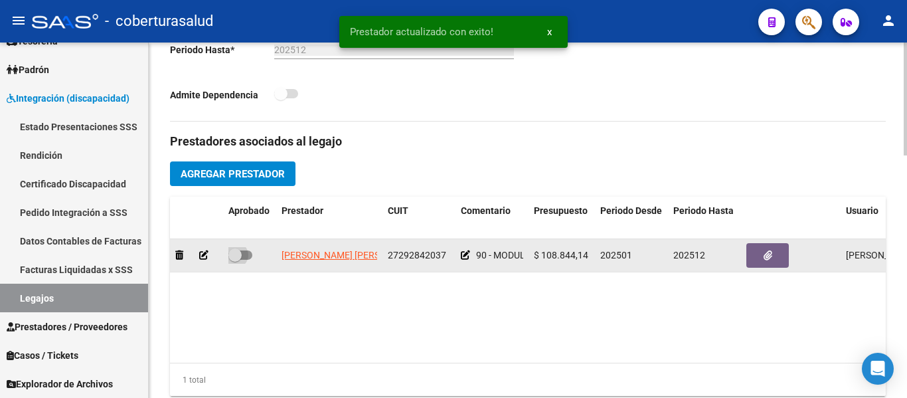
click at [240, 254] on span at bounding box center [234, 254] width 13 height 13
click at [235, 260] on input "checkbox" at bounding box center [234, 260] width 1 height 1
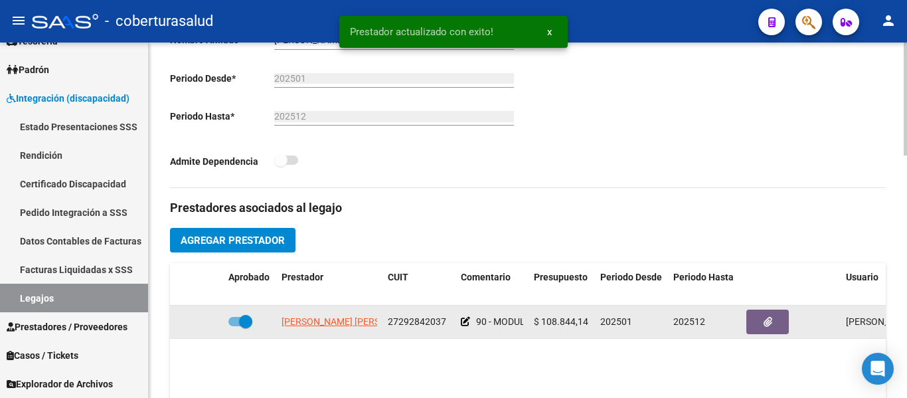
scroll to position [0, 0]
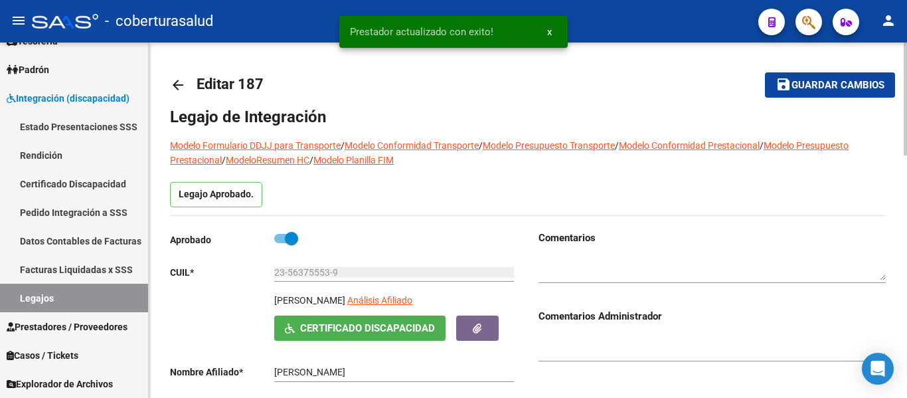
click at [811, 90] on button "save Guardar cambios" at bounding box center [830, 84] width 130 height 25
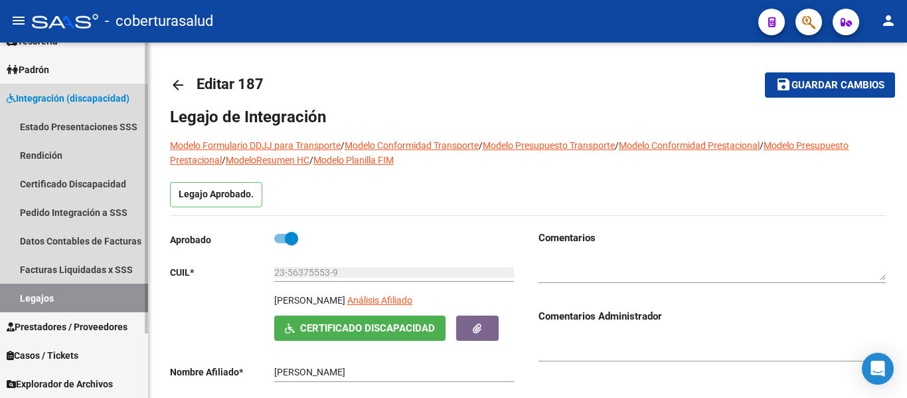
click at [40, 301] on link "Legajos" at bounding box center [74, 298] width 148 height 29
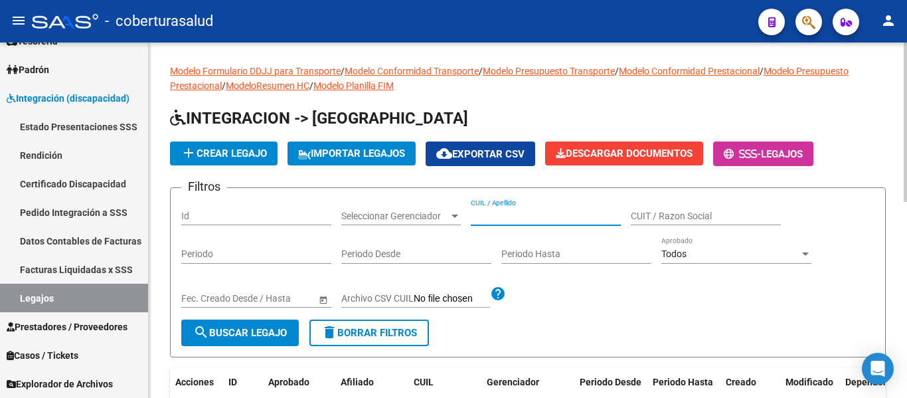
click at [544, 216] on input "CUIL / Apellido" at bounding box center [546, 215] width 150 height 11
paste input "27577932722"
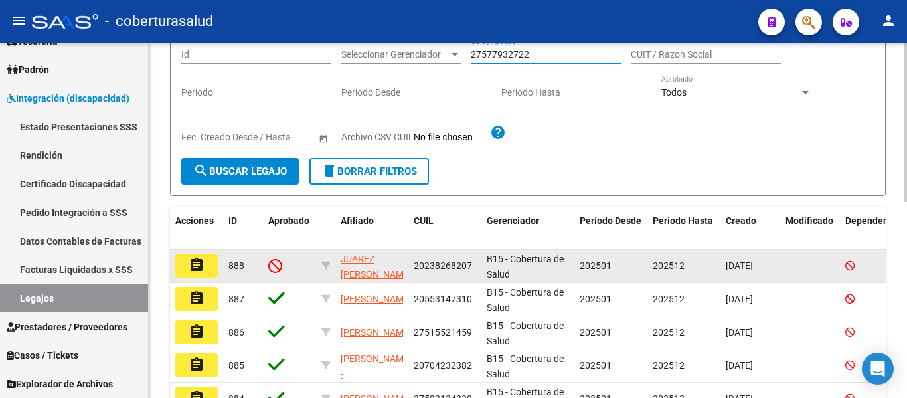
scroll to position [199, 0]
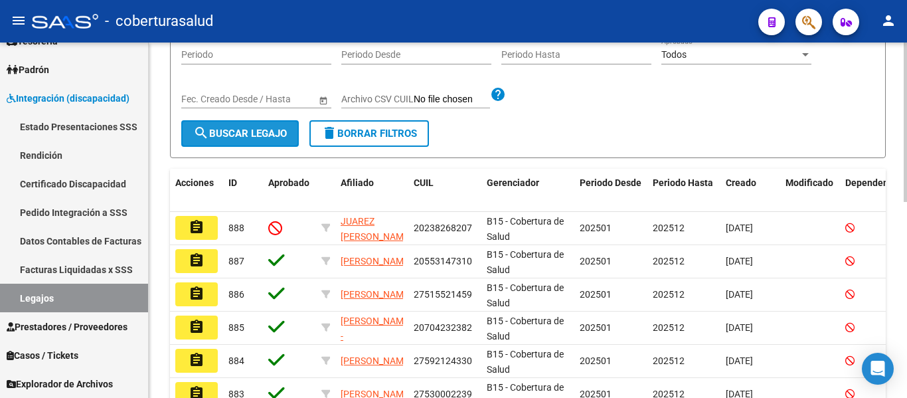
click at [246, 139] on span "search Buscar Legajo" at bounding box center [240, 133] width 94 height 12
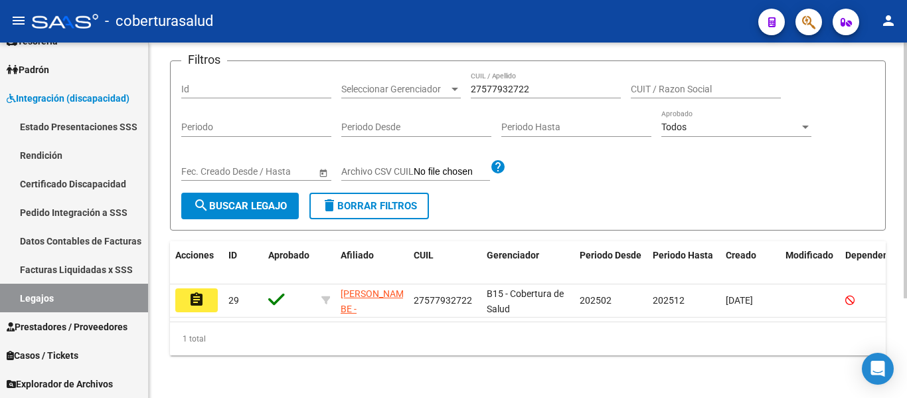
scroll to position [138, 0]
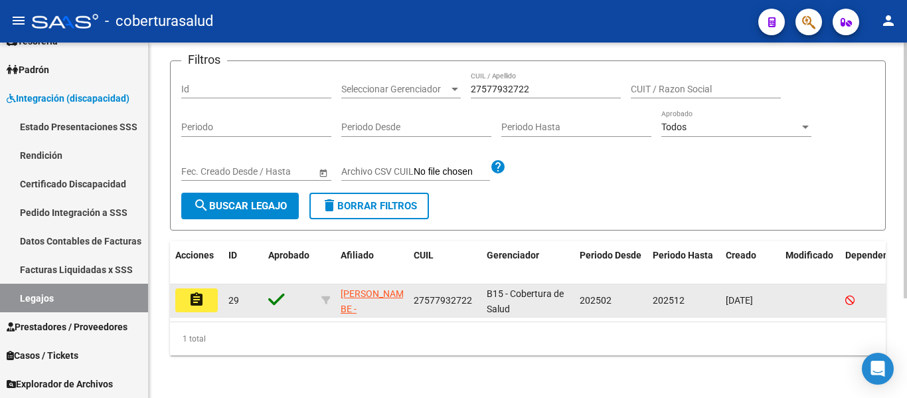
click at [205, 288] on button "assignment" at bounding box center [196, 300] width 42 height 24
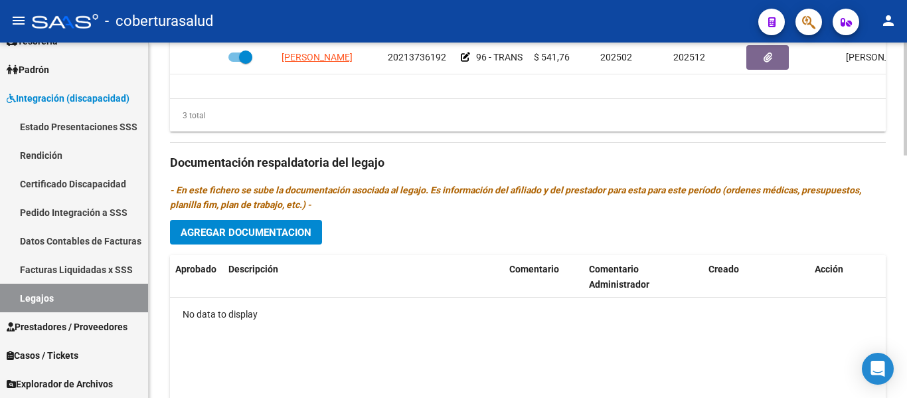
scroll to position [763, 0]
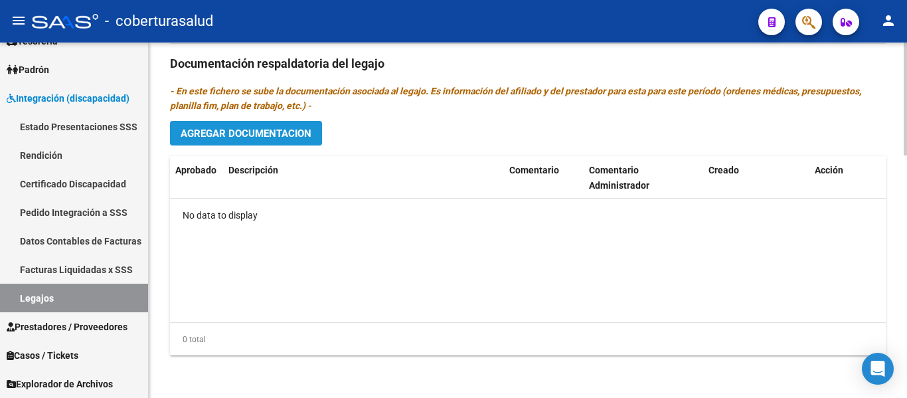
click at [262, 130] on span "Agregar Documentacion" at bounding box center [246, 133] width 131 height 12
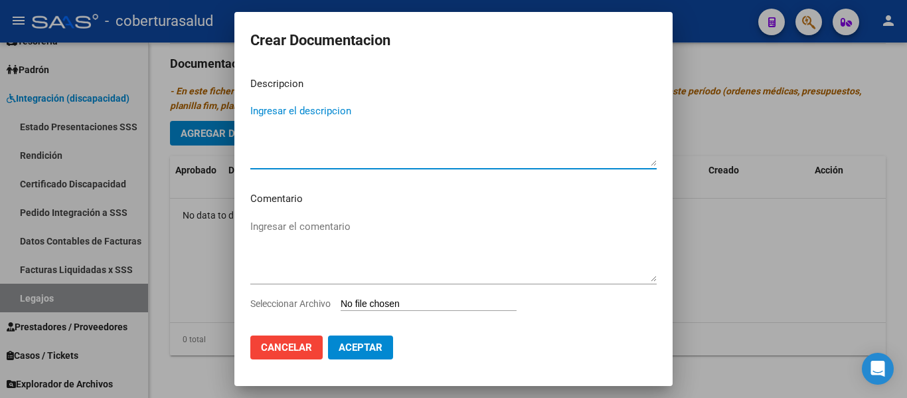
click at [400, 295] on div "Ingresar el comentario" at bounding box center [453, 256] width 406 height 80
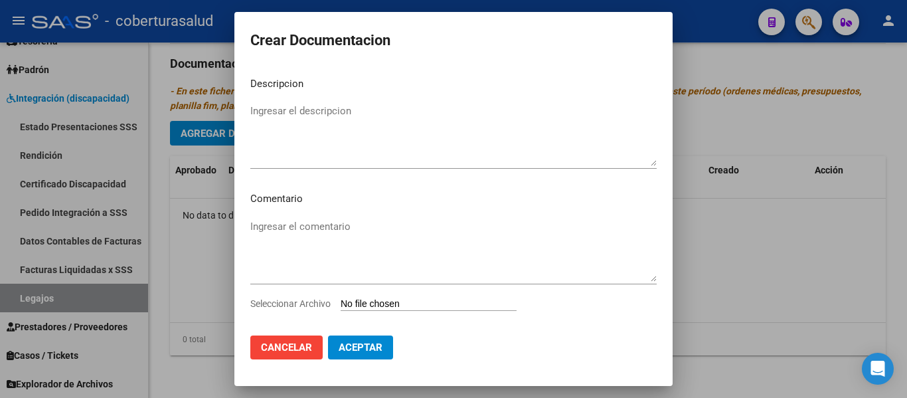
click at [402, 301] on input "Seleccionar Archivo" at bounding box center [429, 304] width 176 height 13
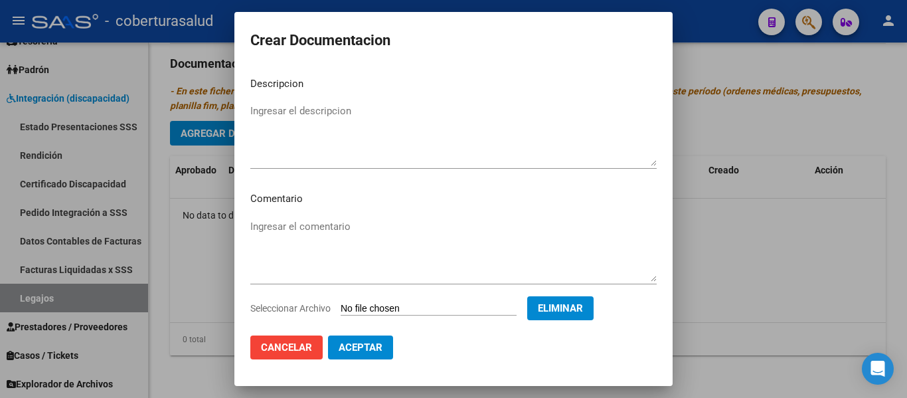
click at [255, 118] on textarea "Ingresar el descripcion" at bounding box center [453, 135] width 406 height 62
click at [364, 341] on span "Aceptar" at bounding box center [361, 347] width 44 height 12
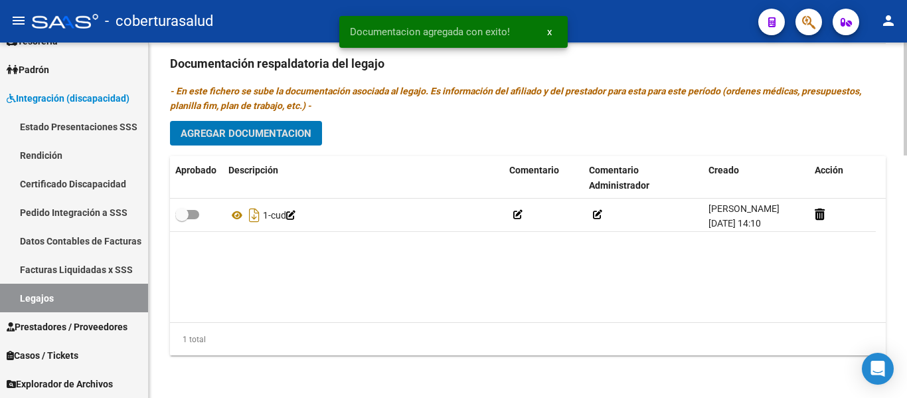
click at [263, 138] on span "Agregar Documentacion" at bounding box center [246, 133] width 131 height 12
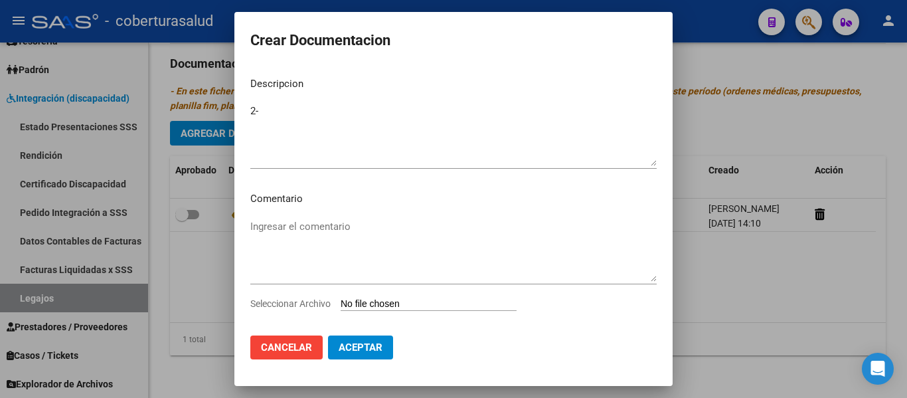
click at [380, 305] on input "Seleccionar Archivo" at bounding box center [429, 304] width 176 height 13
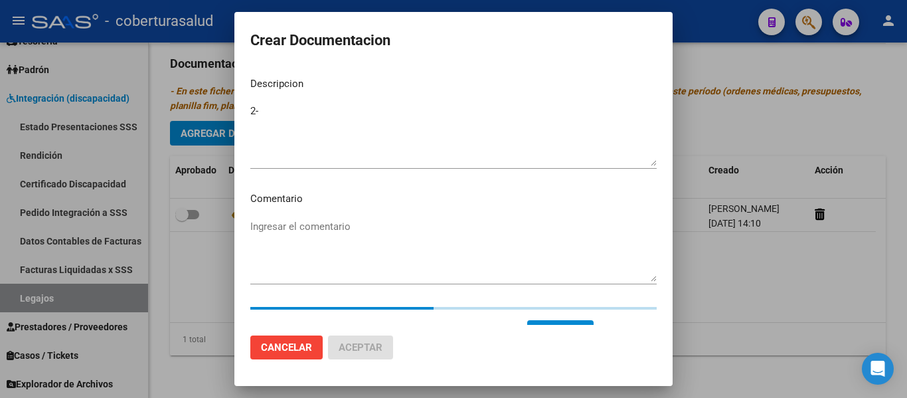
click at [305, 114] on textarea "2-" at bounding box center [453, 135] width 406 height 62
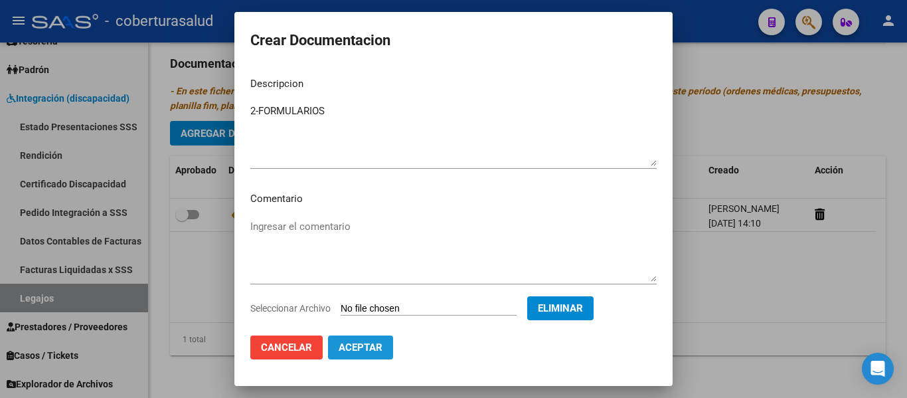
click at [357, 347] on span "Aceptar" at bounding box center [361, 347] width 44 height 12
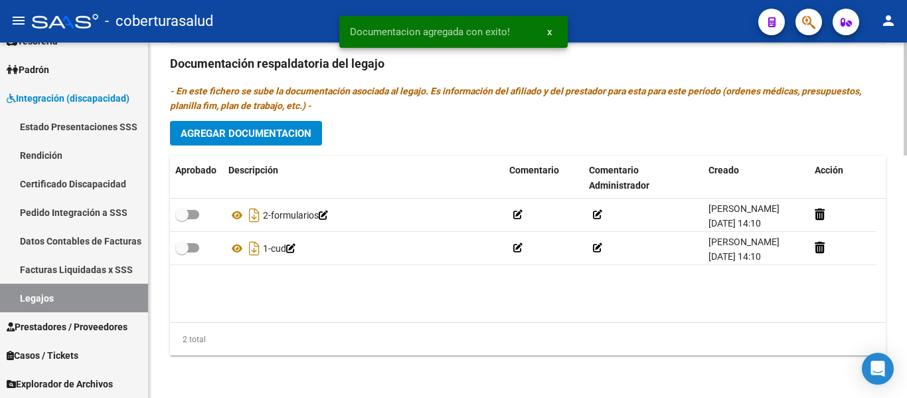
click at [258, 146] on div "Prestadores asociados al legajo Agregar Prestador Aprobado Prestador CUIT Comen…" at bounding box center [528, 62] width 716 height 608
click at [261, 135] on span "Agregar Documentacion" at bounding box center [246, 133] width 131 height 12
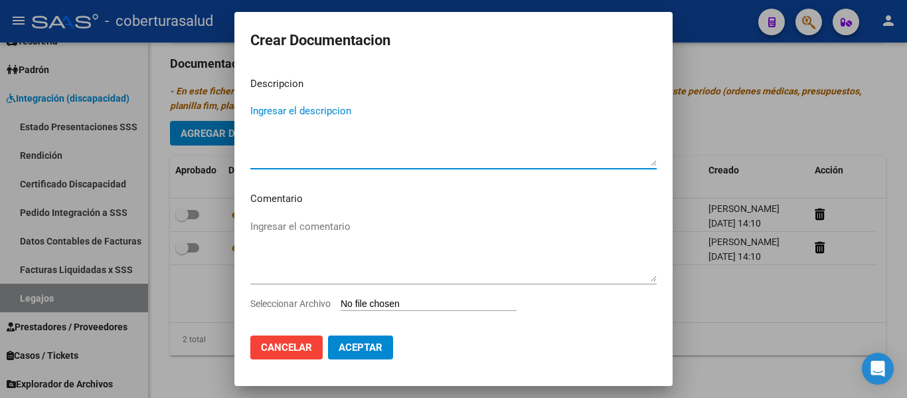
click at [366, 302] on input "Seleccionar Archivo" at bounding box center [429, 304] width 176 height 13
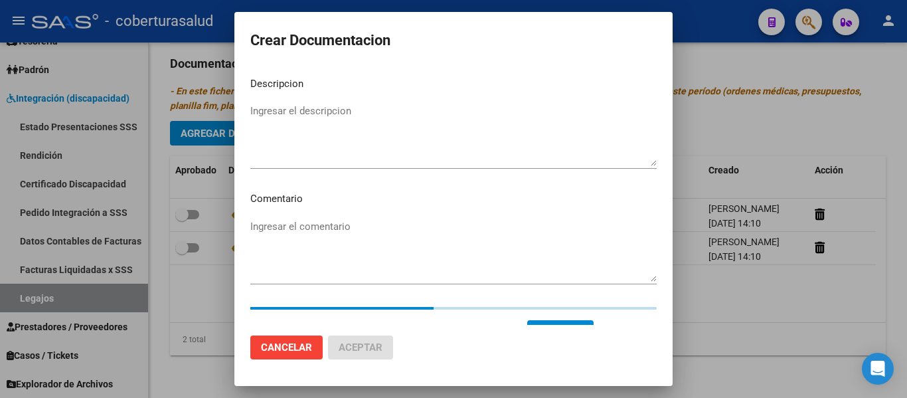
click at [282, 116] on textarea "Ingresar el descripcion" at bounding box center [453, 135] width 406 height 62
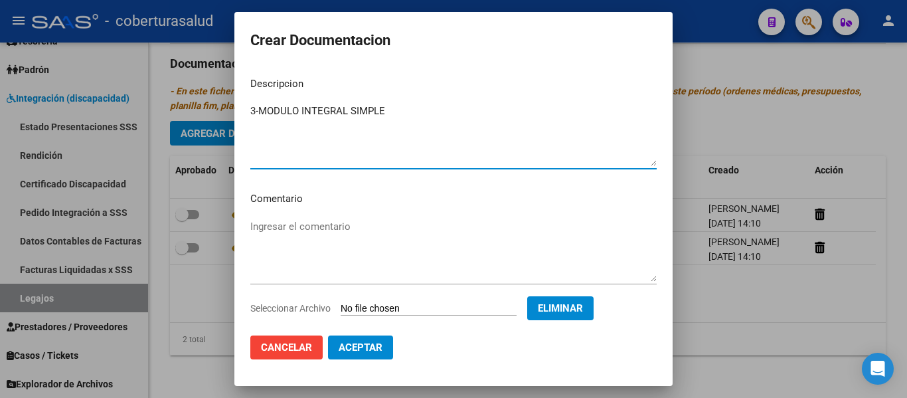
click at [374, 343] on span "Aceptar" at bounding box center [361, 347] width 44 height 12
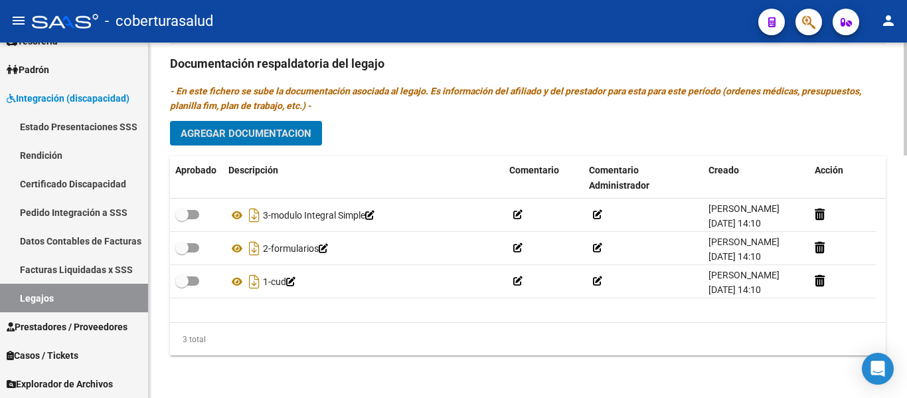
click at [248, 139] on span "Agregar Documentacion" at bounding box center [246, 133] width 131 height 12
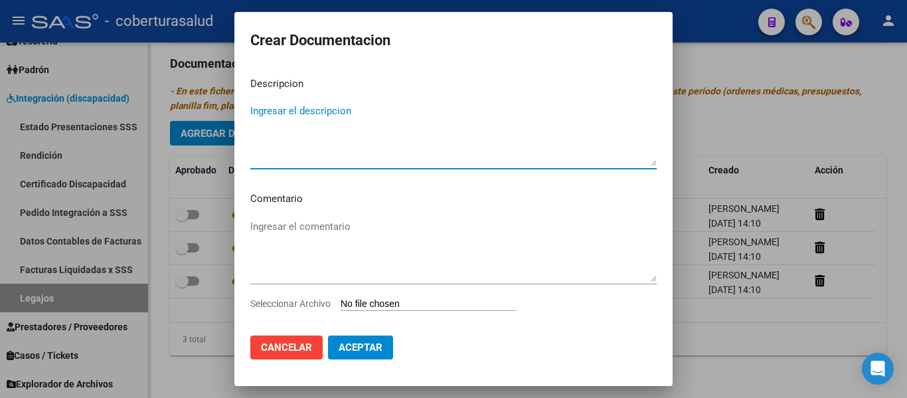
click at [378, 301] on input "Seleccionar Archivo" at bounding box center [429, 304] width 176 height 13
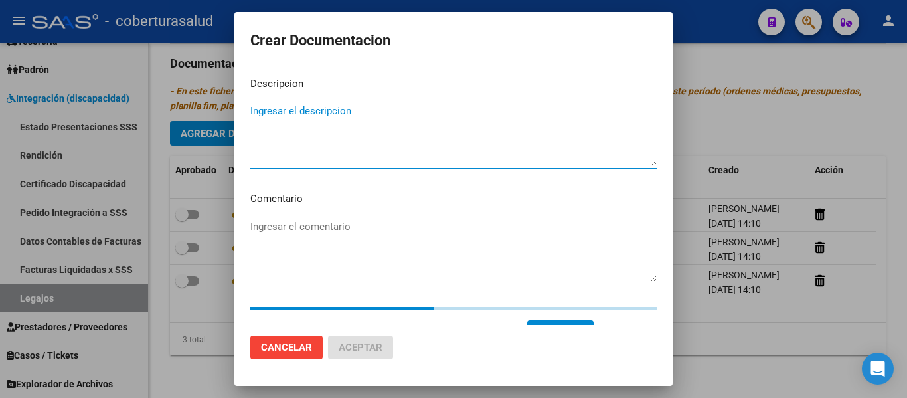
click at [292, 109] on textarea "Ingresar el descripcion" at bounding box center [453, 135] width 406 height 62
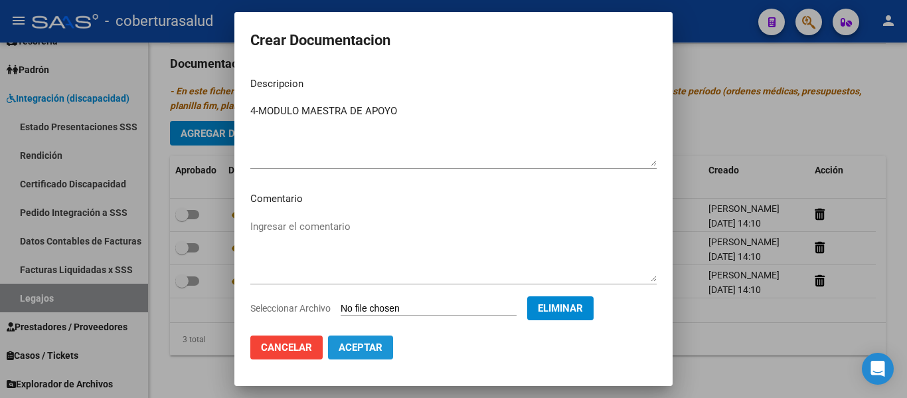
click at [364, 351] on span "Aceptar" at bounding box center [361, 347] width 44 height 12
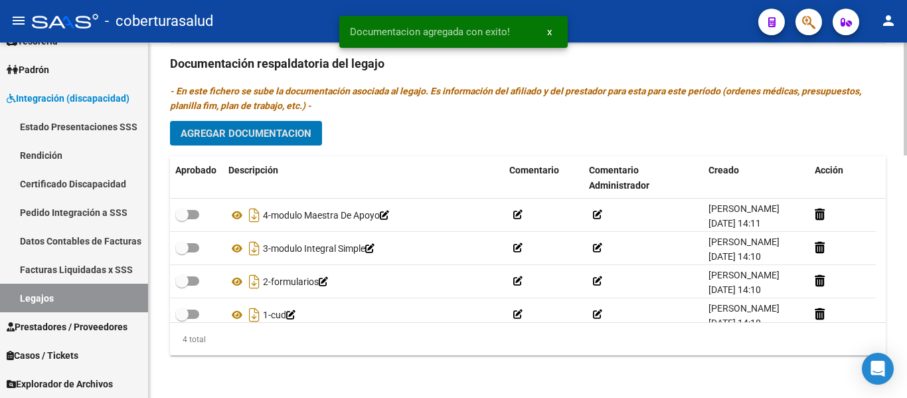
click at [296, 135] on span "Agregar Documentacion" at bounding box center [246, 133] width 131 height 12
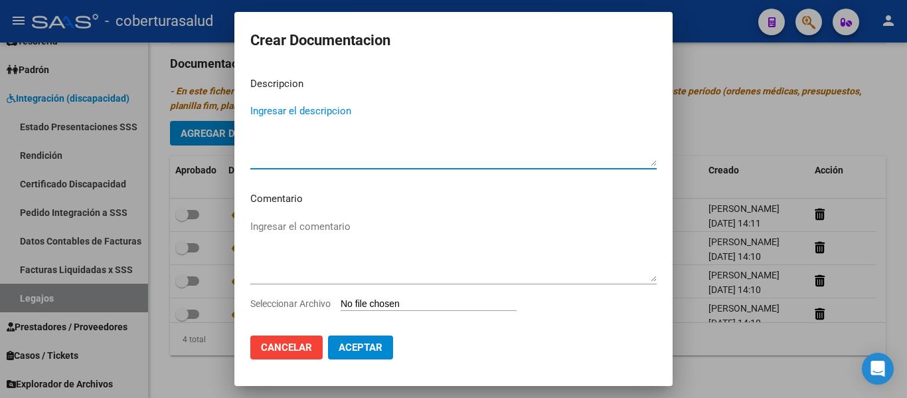
click at [388, 307] on input "Seleccionar Archivo" at bounding box center [429, 304] width 176 height 13
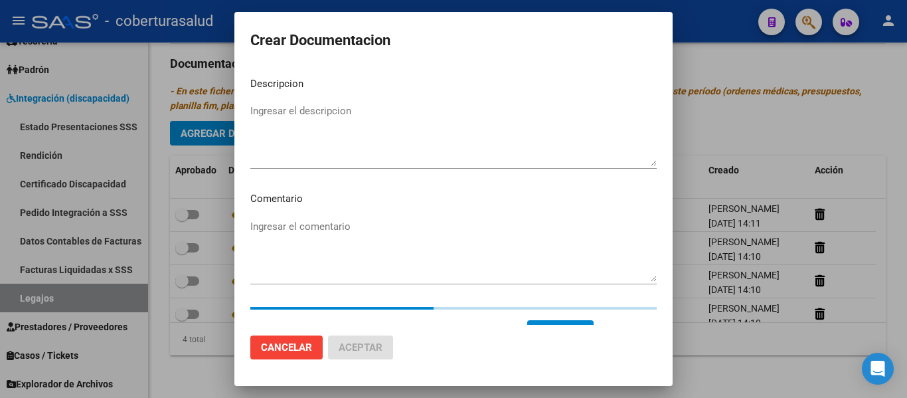
click at [305, 131] on textarea "Ingresar el descripcion" at bounding box center [453, 135] width 406 height 62
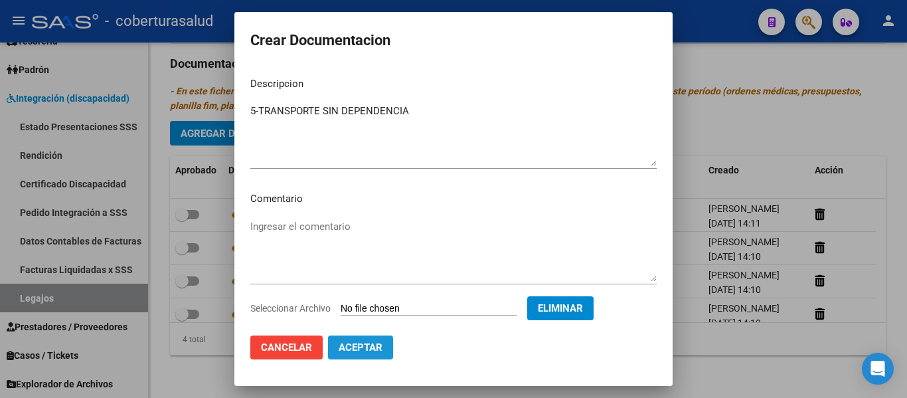
click at [375, 351] on span "Aceptar" at bounding box center [361, 347] width 44 height 12
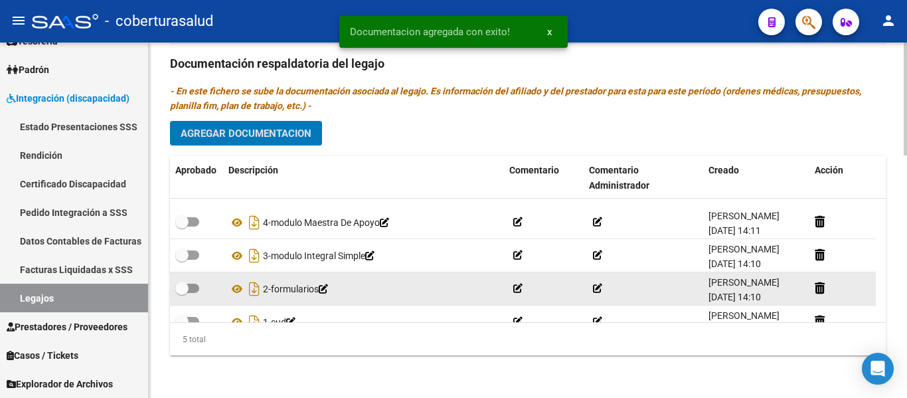
scroll to position [47, 0]
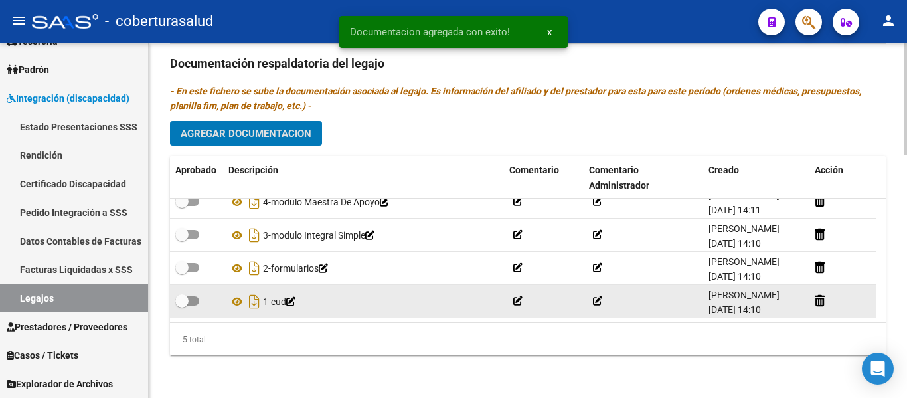
drag, startPoint x: 190, startPoint y: 293, endPoint x: 197, endPoint y: 288, distance: 8.5
click at [191, 293] on label at bounding box center [187, 301] width 24 height 16
click at [182, 305] on input "checkbox" at bounding box center [181, 305] width 1 height 1
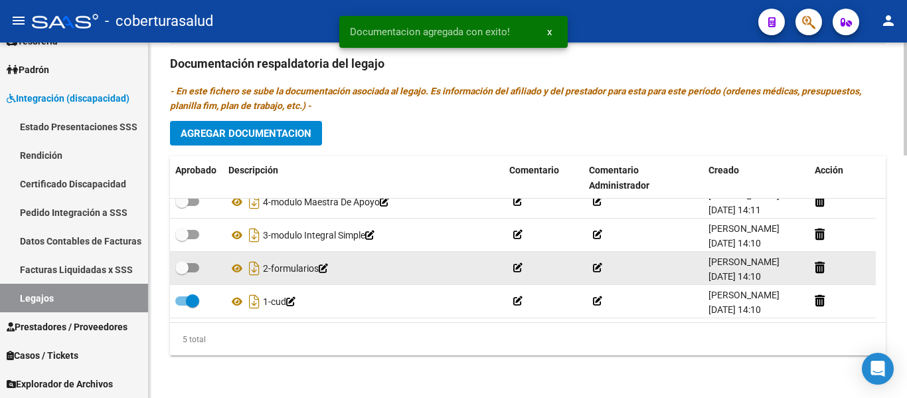
click at [198, 258] on datatable-body-cell at bounding box center [196, 268] width 53 height 33
click at [185, 266] on span at bounding box center [181, 267] width 13 height 13
click at [182, 272] on input "checkbox" at bounding box center [181, 272] width 1 height 1
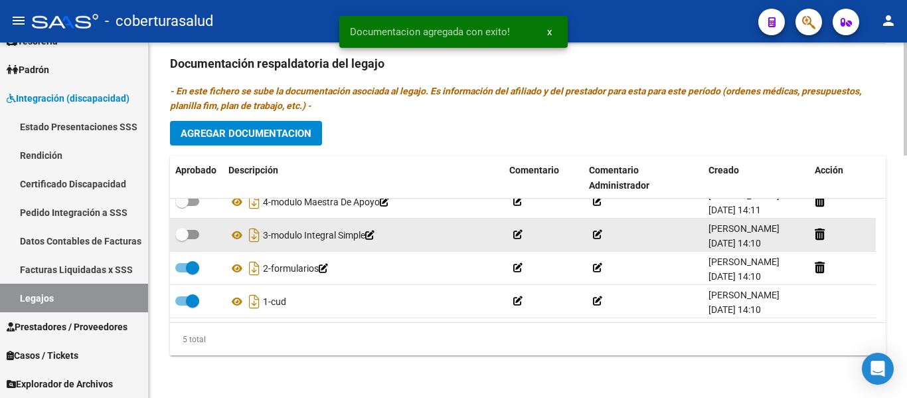
click at [185, 231] on span at bounding box center [181, 234] width 13 height 13
click at [182, 239] on input "checkbox" at bounding box center [181, 239] width 1 height 1
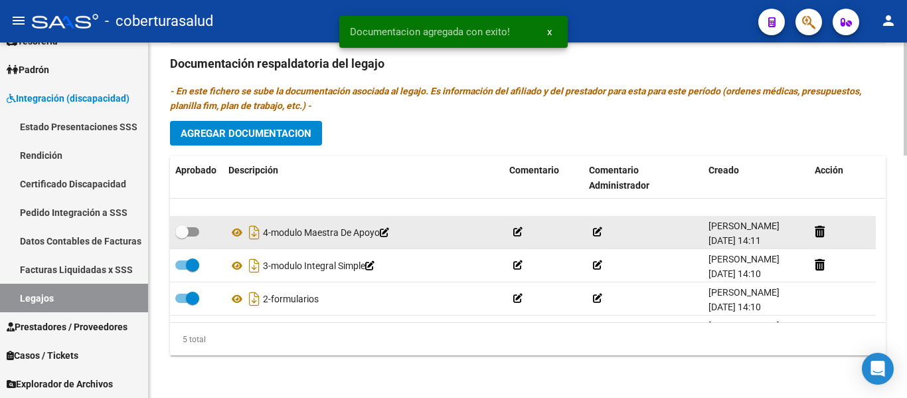
scroll to position [0, 0]
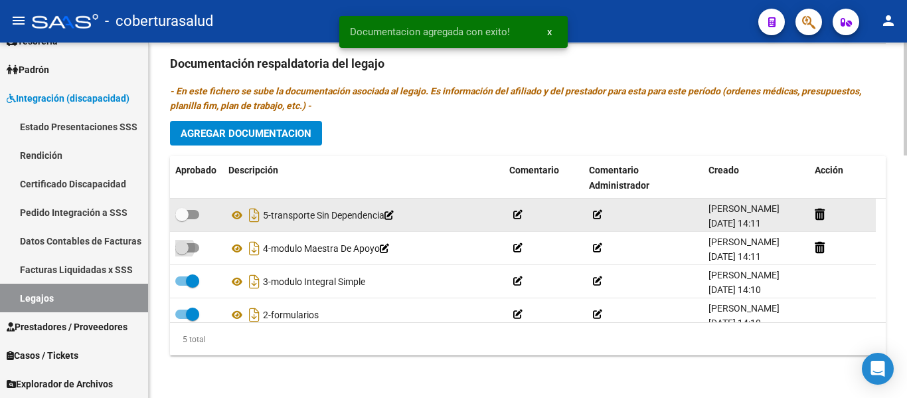
drag, startPoint x: 187, startPoint y: 249, endPoint x: 191, endPoint y: 231, distance: 18.4
click at [189, 249] on span at bounding box center [187, 247] width 24 height 9
click at [182, 252] on input "checkbox" at bounding box center [181, 252] width 1 height 1
click at [192, 219] on label at bounding box center [187, 215] width 24 height 16
click at [182, 219] on input "checkbox" at bounding box center [181, 219] width 1 height 1
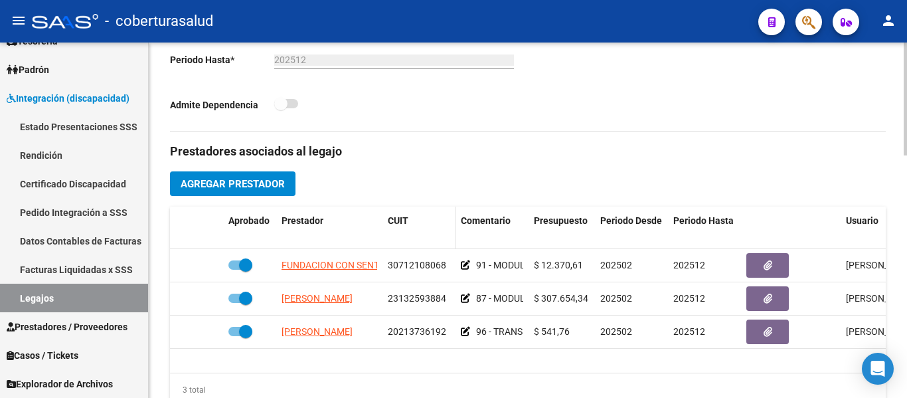
scroll to position [365, 0]
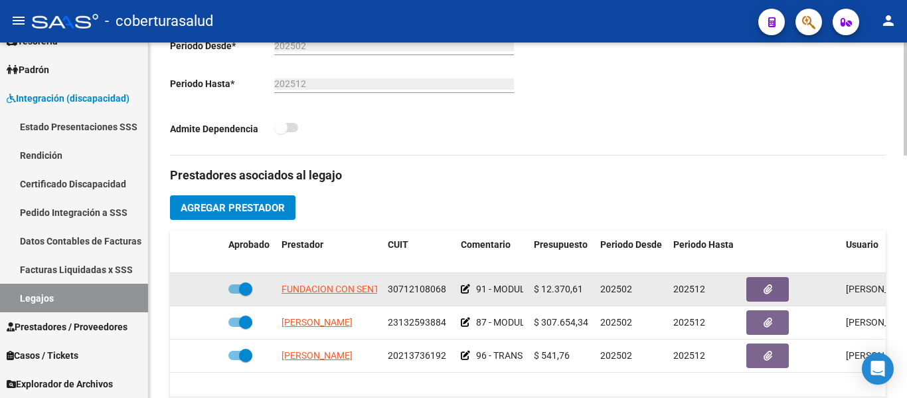
click at [246, 289] on span at bounding box center [245, 288] width 13 height 13
click at [235, 293] on input "checkbox" at bounding box center [234, 293] width 1 height 1
click at [203, 289] on icon at bounding box center [203, 288] width 9 height 9
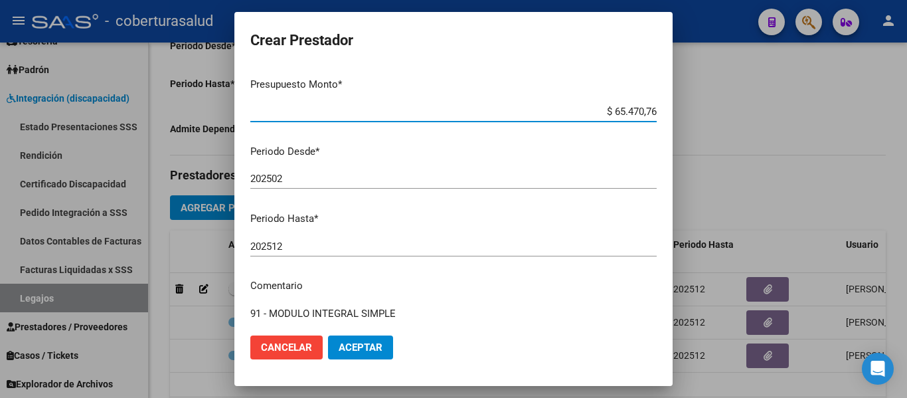
scroll to position [197, 0]
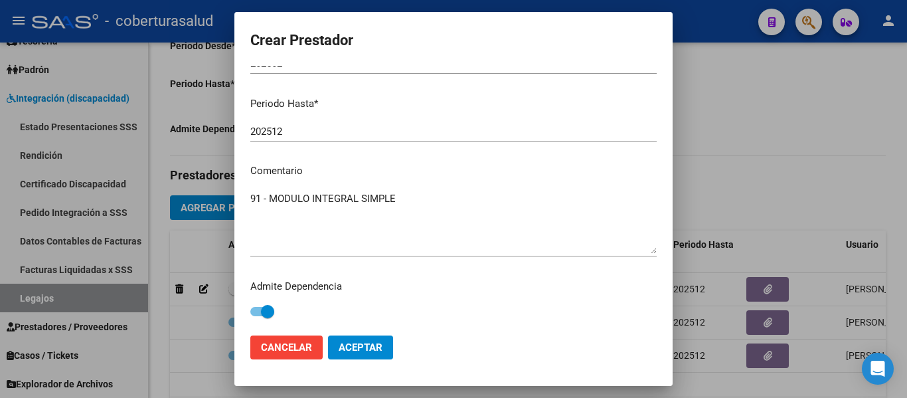
click at [360, 342] on span "Aceptar" at bounding box center [361, 347] width 44 height 12
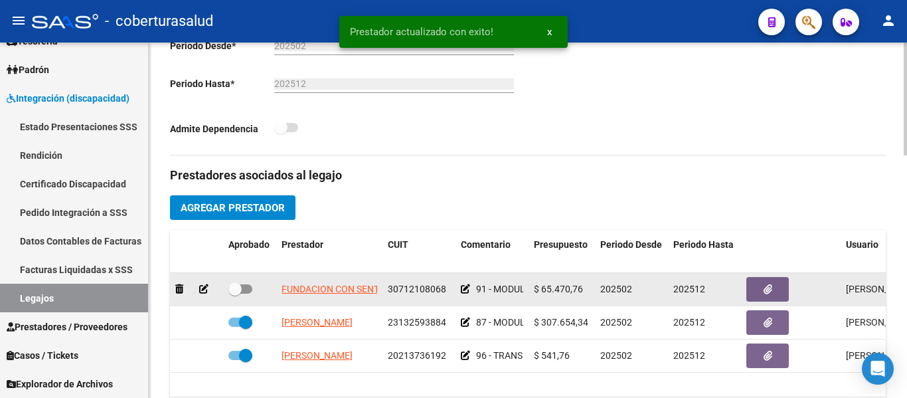
click at [240, 291] on span at bounding box center [234, 288] width 13 height 13
click at [235, 293] on input "checkbox" at bounding box center [234, 293] width 1 height 1
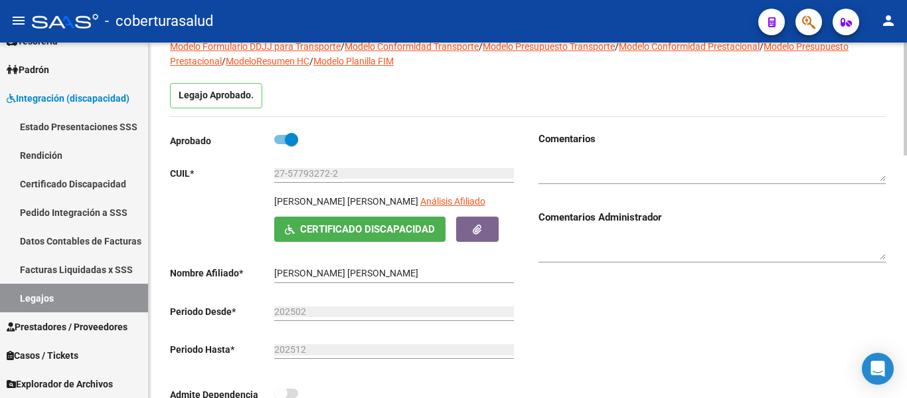
scroll to position [0, 0]
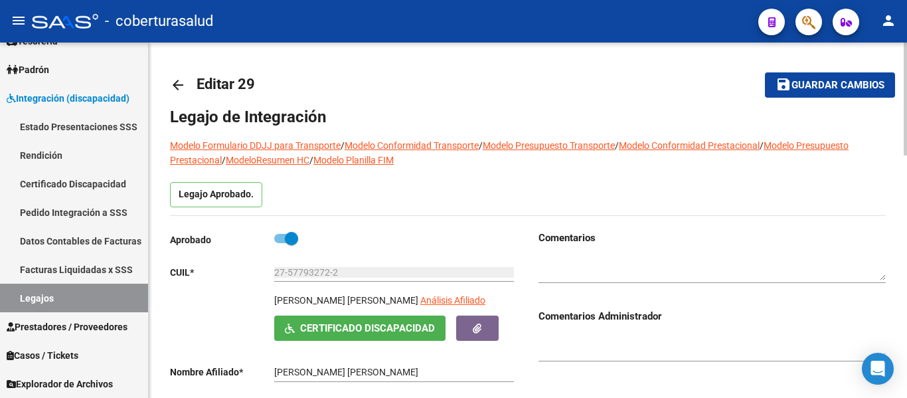
click at [803, 90] on span "Guardar cambios" at bounding box center [837, 86] width 93 height 12
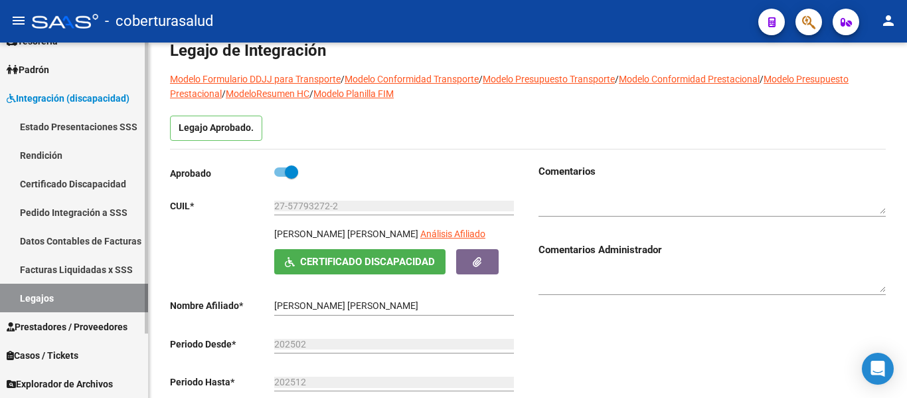
click at [44, 293] on link "Legajos" at bounding box center [74, 298] width 148 height 29
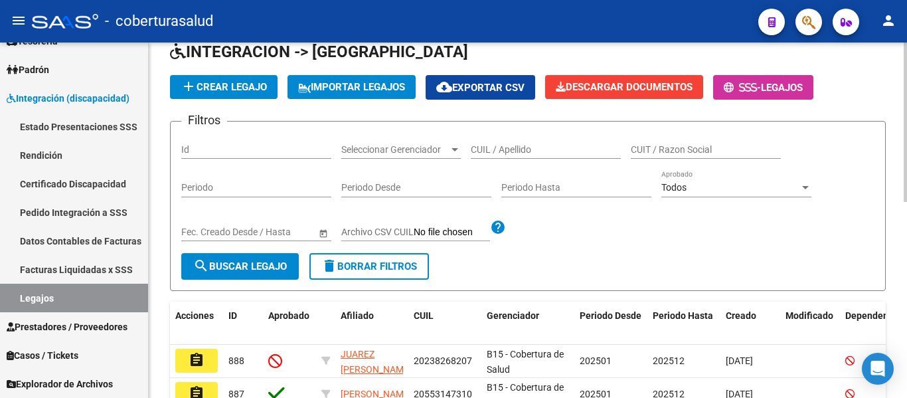
click at [519, 137] on div "CUIL / Apellido" at bounding box center [546, 145] width 150 height 27
paste input "20523908619"
click at [234, 264] on span "search Buscar Legajo" at bounding box center [240, 266] width 94 height 12
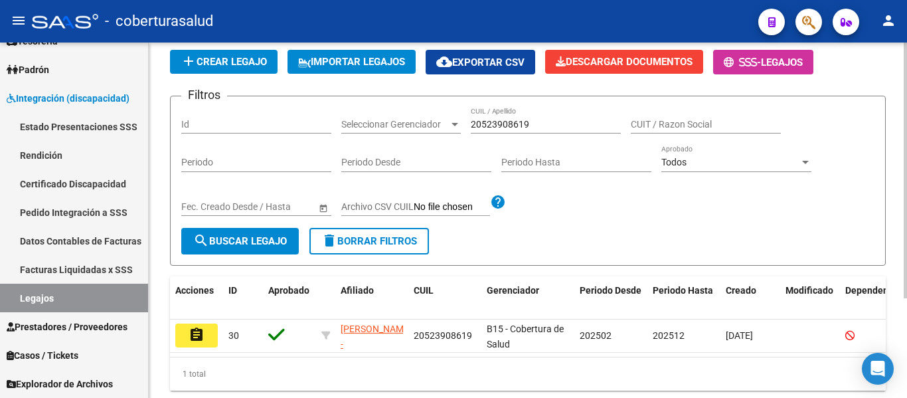
scroll to position [133, 0]
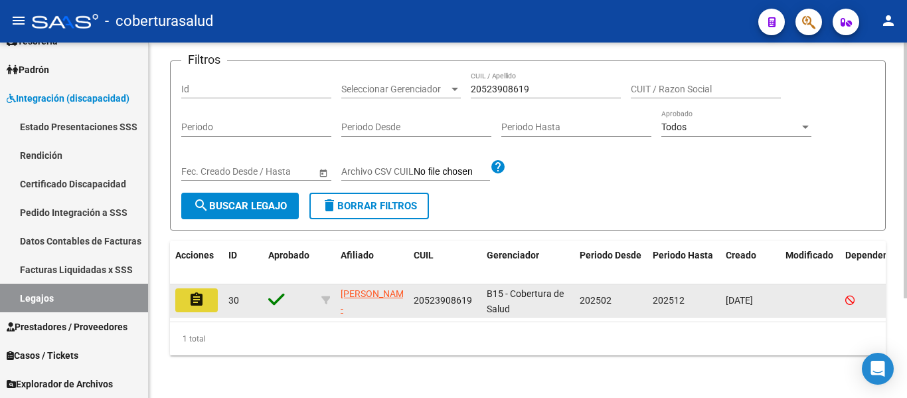
click at [195, 295] on mat-icon "assignment" at bounding box center [197, 299] width 16 height 16
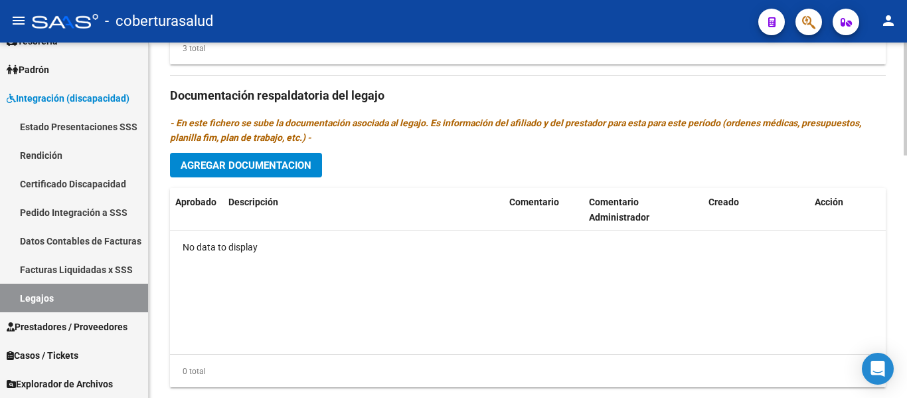
scroll to position [730, 0]
click at [279, 167] on span "Agregar Documentacion" at bounding box center [246, 165] width 131 height 12
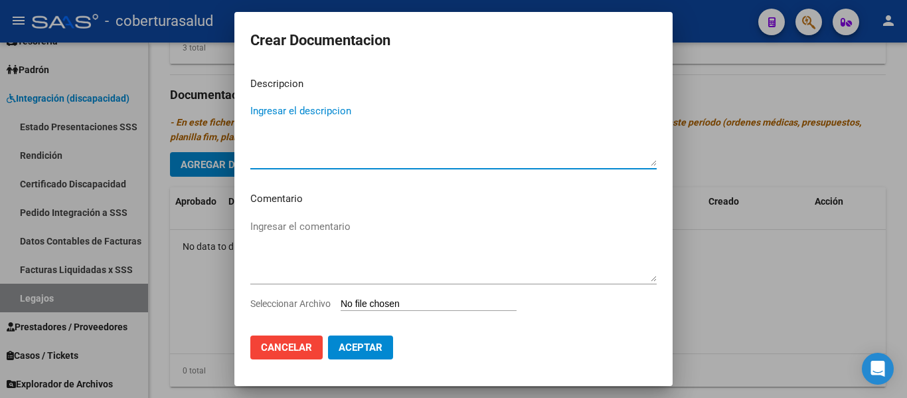
click at [408, 302] on input "Seleccionar Archivo" at bounding box center [429, 304] width 176 height 13
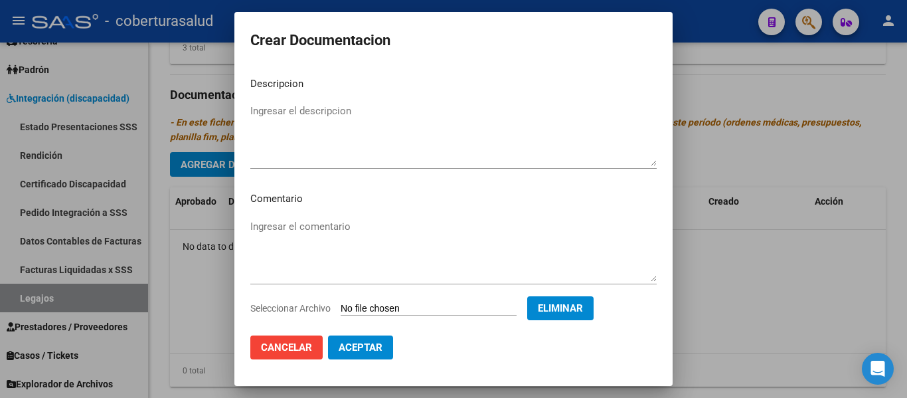
click at [301, 129] on textarea "Ingresar el descripcion" at bounding box center [453, 135] width 406 height 62
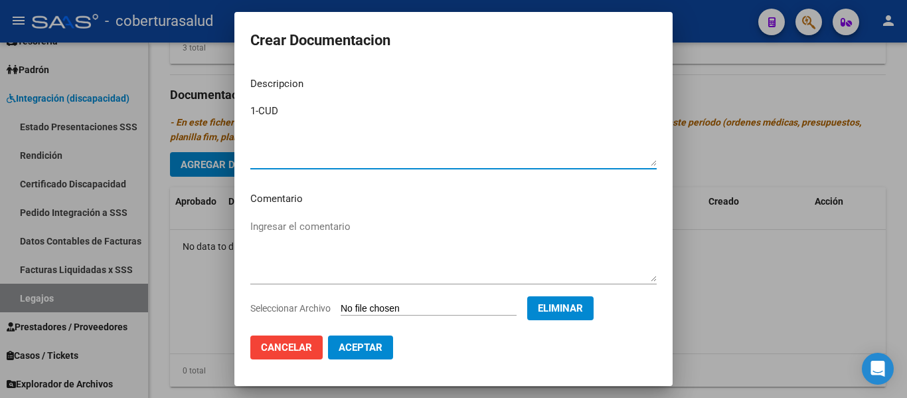
click at [369, 344] on span "Aceptar" at bounding box center [361, 347] width 44 height 12
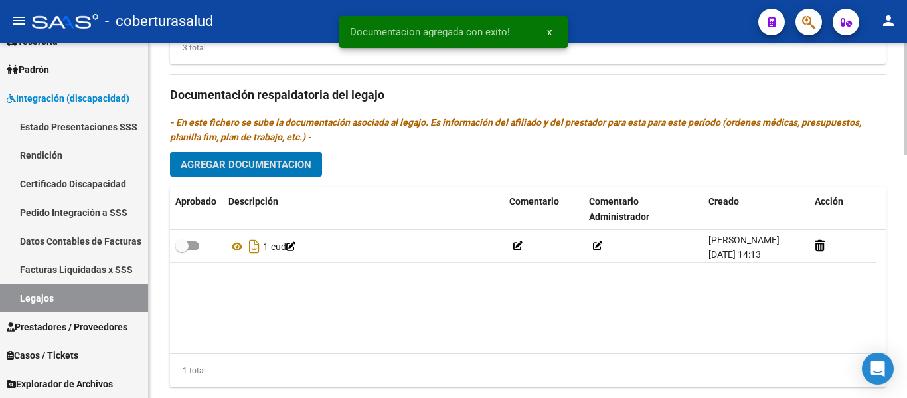
click at [262, 159] on span "Agregar Documentacion" at bounding box center [246, 164] width 131 height 12
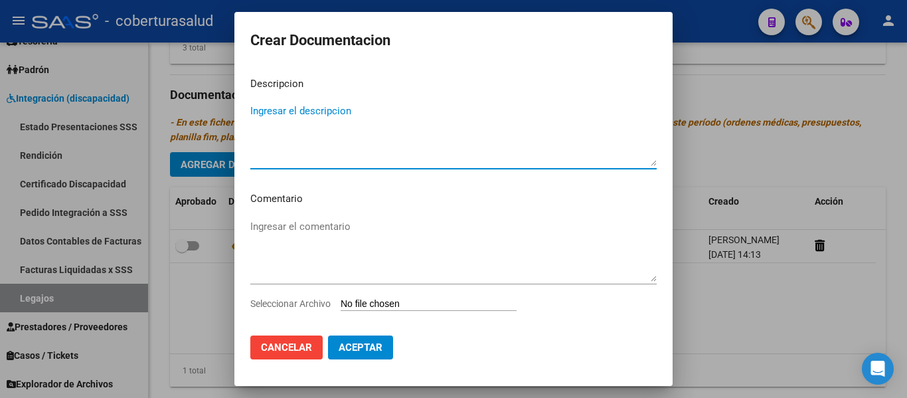
click at [430, 299] on input "Seleccionar Archivo" at bounding box center [429, 304] width 176 height 13
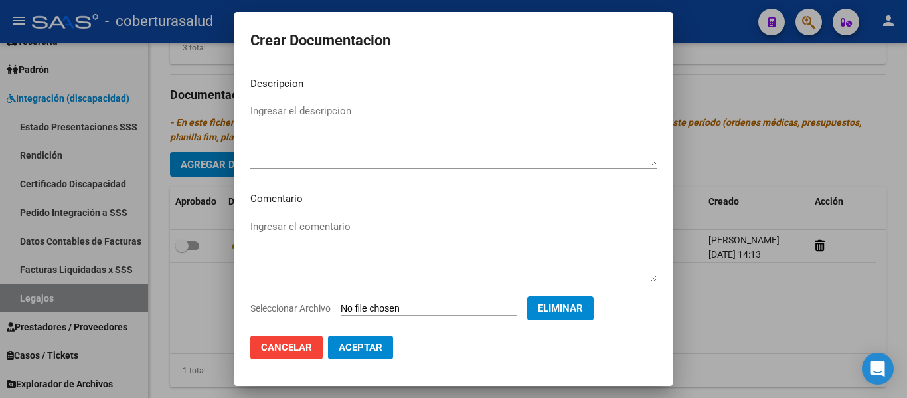
click at [278, 130] on textarea "Ingresar el descripcion" at bounding box center [453, 135] width 406 height 62
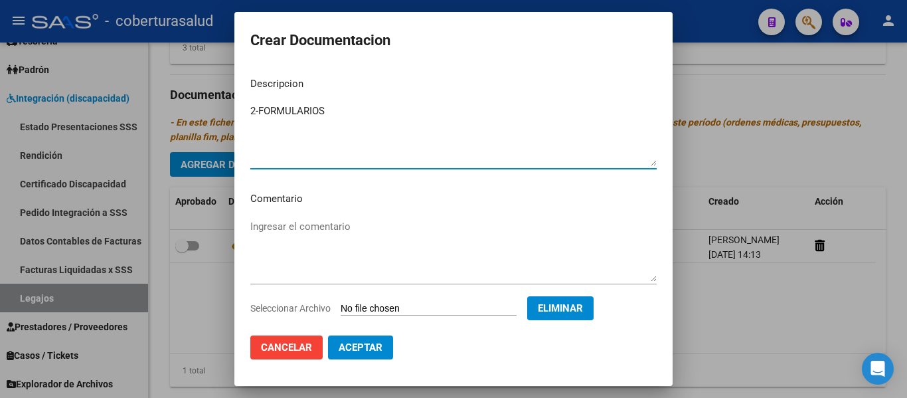
click at [365, 349] on span "Aceptar" at bounding box center [361, 347] width 44 height 12
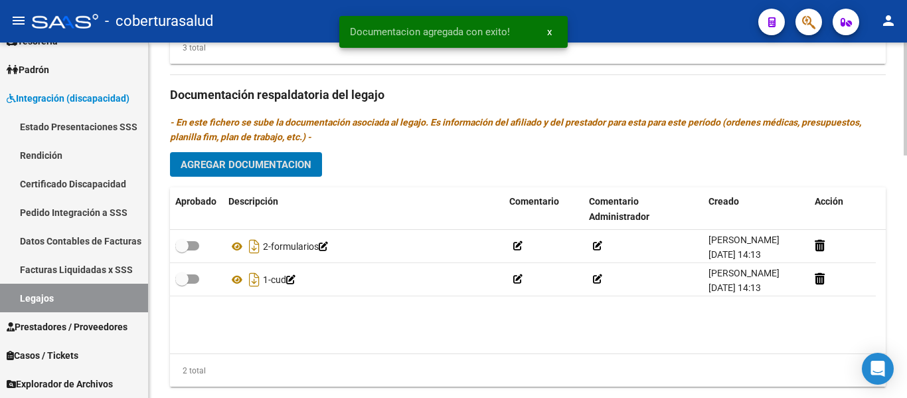
click at [266, 163] on span "Agregar Documentacion" at bounding box center [246, 165] width 131 height 12
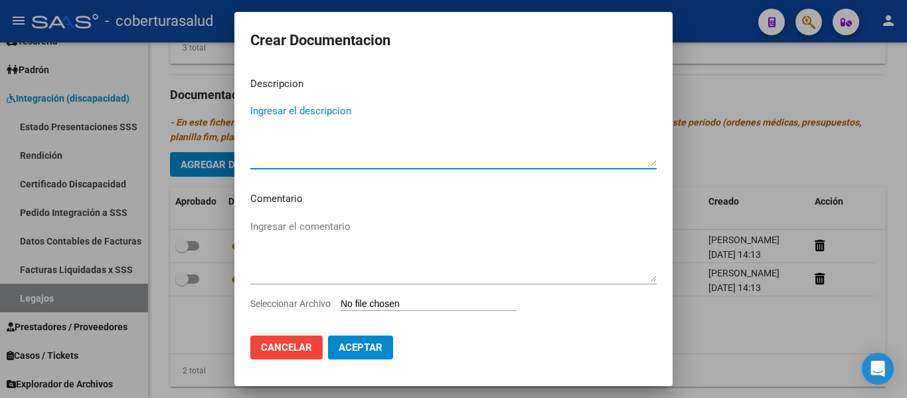
click at [404, 311] on div "Seleccionar Archivo" at bounding box center [453, 308] width 406 height 25
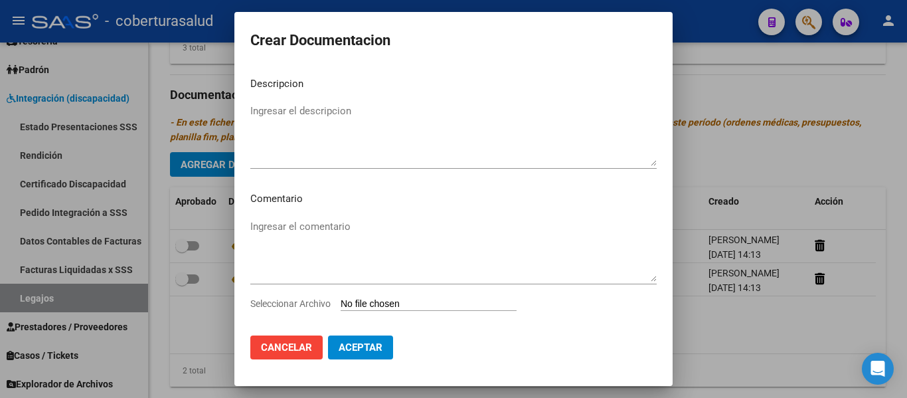
click at [409, 296] on div "Ingresar el comentario" at bounding box center [453, 256] width 406 height 80
click at [409, 303] on input "Seleccionar Archivo" at bounding box center [429, 304] width 176 height 13
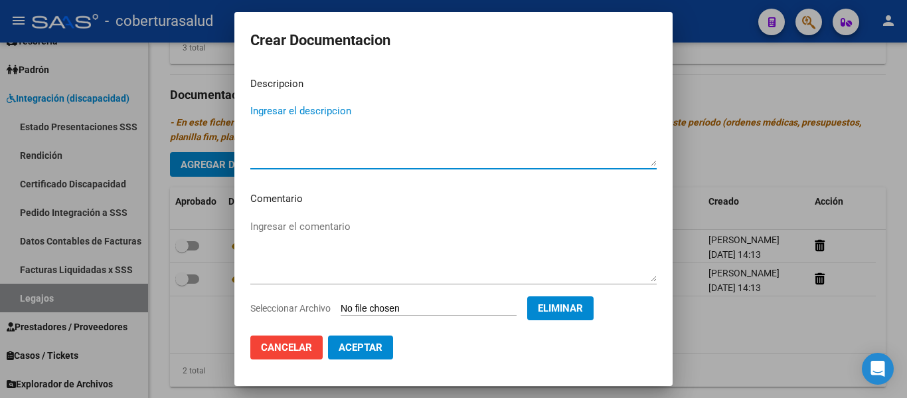
click at [382, 125] on textarea "Ingresar el descripcion" at bounding box center [453, 135] width 406 height 62
paste textarea "3-PRESTACION DE APOYO EN FONOAUDIOLOGIA"
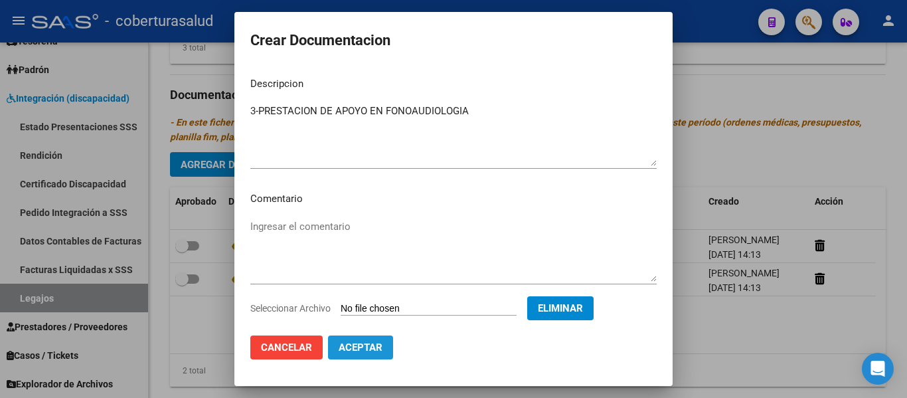
click at [363, 343] on span "Aceptar" at bounding box center [361, 347] width 44 height 12
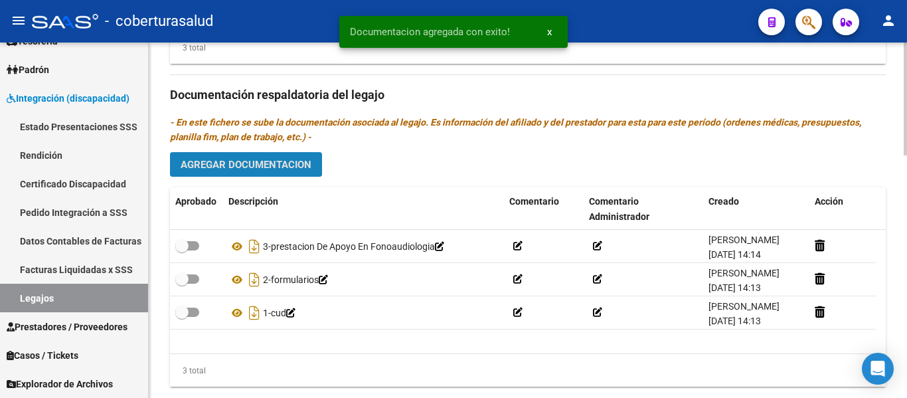
click at [241, 162] on span "Agregar Documentacion" at bounding box center [246, 165] width 131 height 12
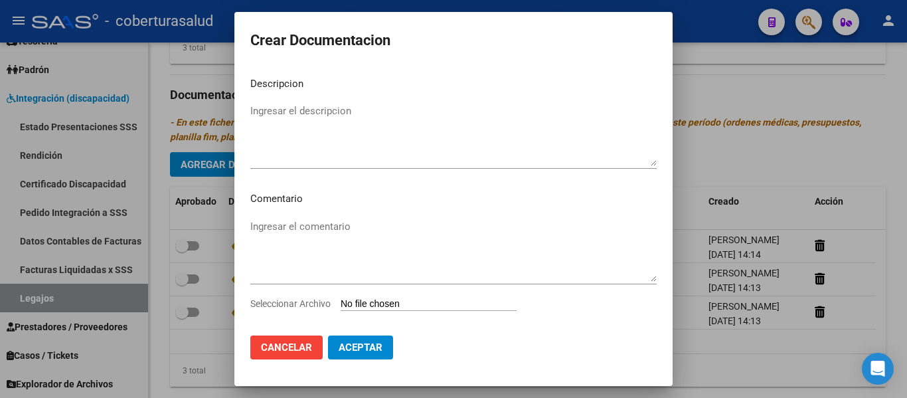
click at [382, 295] on div "Ingresar el comentario" at bounding box center [453, 256] width 406 height 80
click at [386, 302] on input "Seleccionar Archivo" at bounding box center [429, 304] width 176 height 13
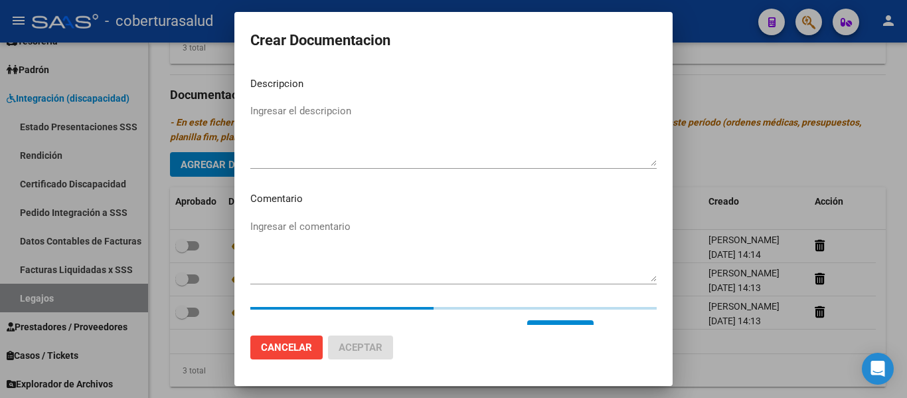
click at [301, 146] on textarea "Ingresar el descripcion" at bounding box center [453, 135] width 406 height 62
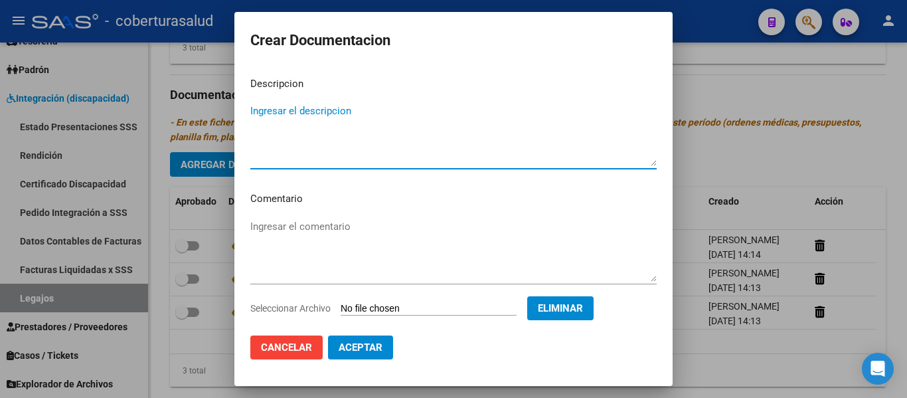
paste textarea "4-MODULO MAESTRA DE APOYO"
click at [353, 352] on span "Aceptar" at bounding box center [361, 347] width 44 height 12
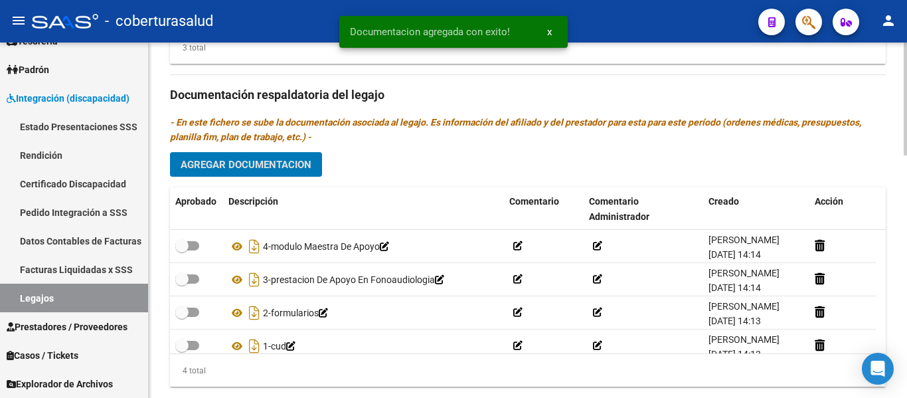
click at [271, 166] on span "Agregar Documentacion" at bounding box center [246, 165] width 131 height 12
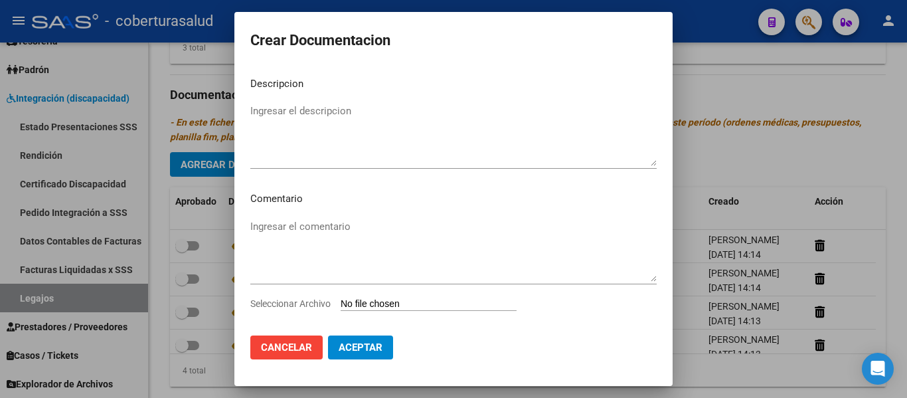
click at [399, 307] on input "Seleccionar Archivo" at bounding box center [429, 304] width 176 height 13
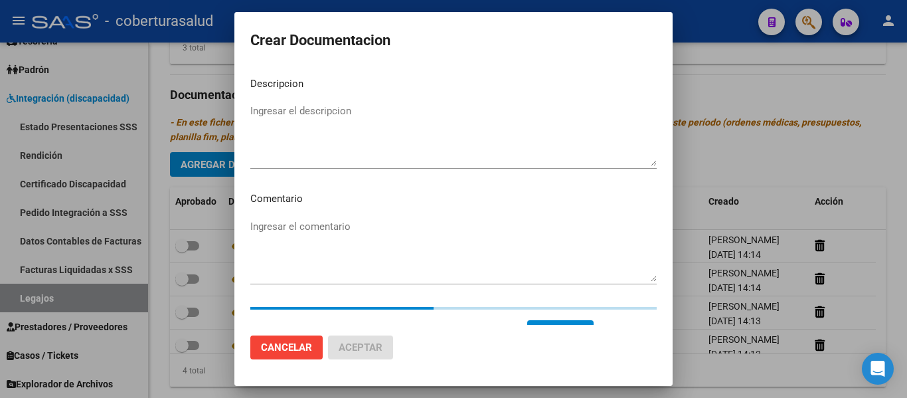
click at [363, 156] on textarea "Ingresar el descripcion" at bounding box center [453, 135] width 406 height 62
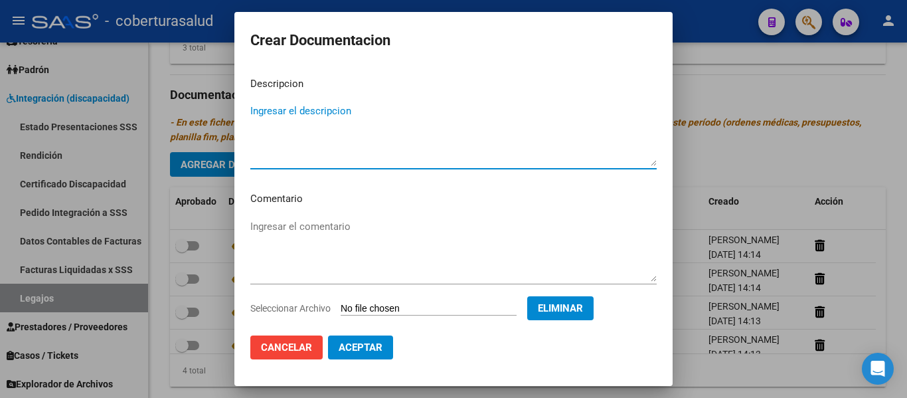
paste textarea "5-PRESTACION DE APOYO EN PSICOLOGIA"
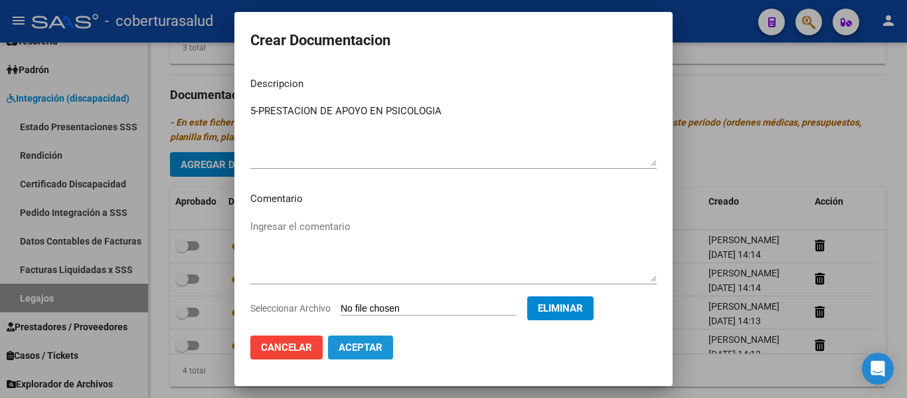
click at [355, 349] on span "Aceptar" at bounding box center [361, 347] width 44 height 12
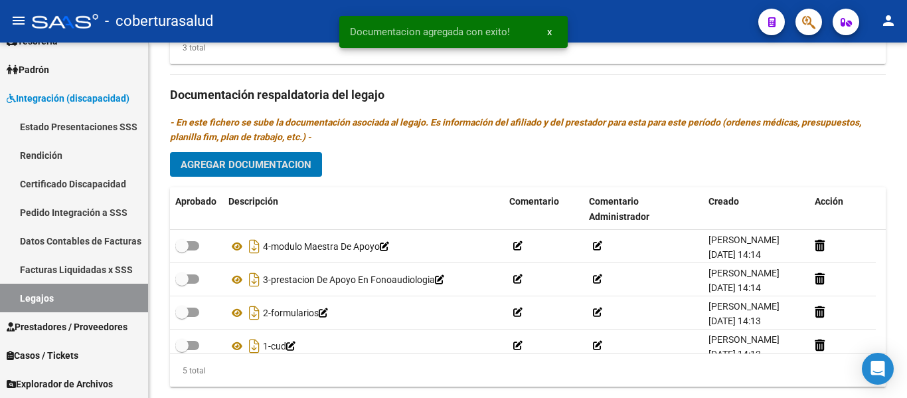
scroll to position [47, 0]
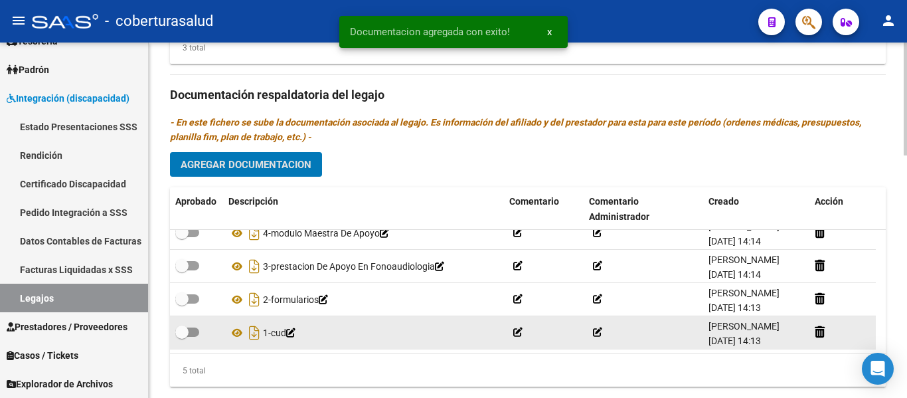
click at [187, 329] on span at bounding box center [181, 331] width 13 height 13
click at [182, 337] on input "checkbox" at bounding box center [181, 337] width 1 height 1
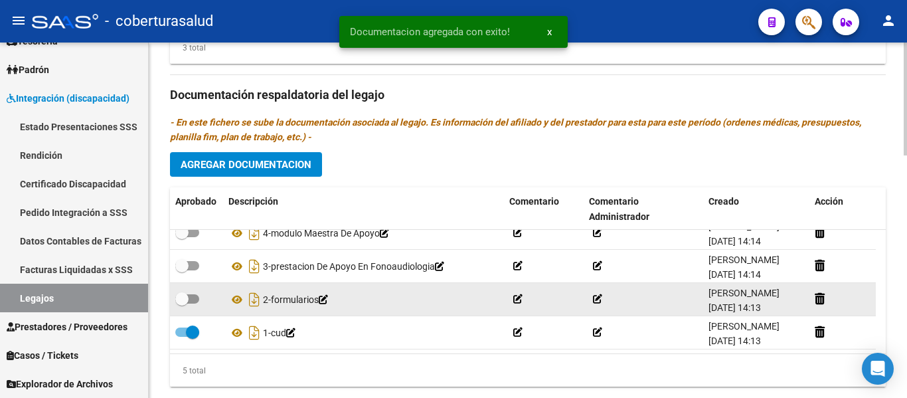
click at [187, 302] on span at bounding box center [181, 298] width 13 height 13
click at [182, 303] on input "checkbox" at bounding box center [181, 303] width 1 height 1
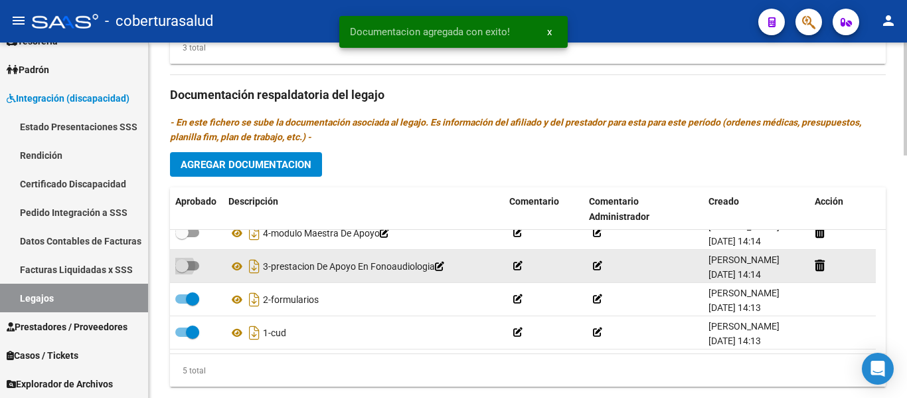
click at [184, 262] on span at bounding box center [181, 265] width 13 height 13
click at [182, 270] on input "checkbox" at bounding box center [181, 270] width 1 height 1
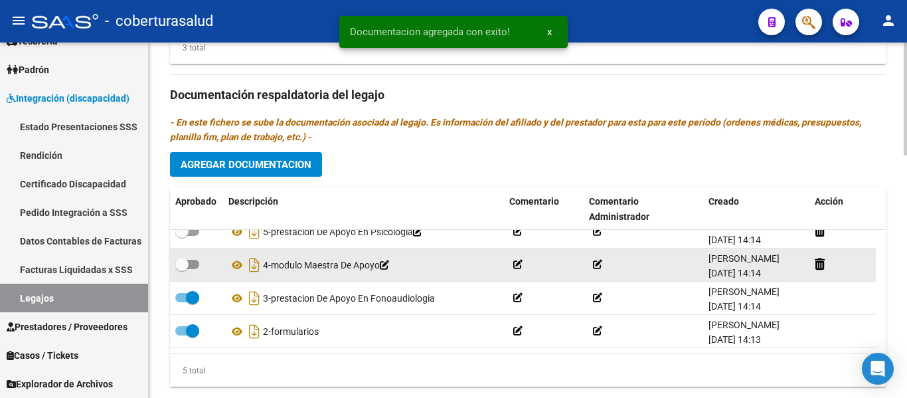
scroll to position [0, 0]
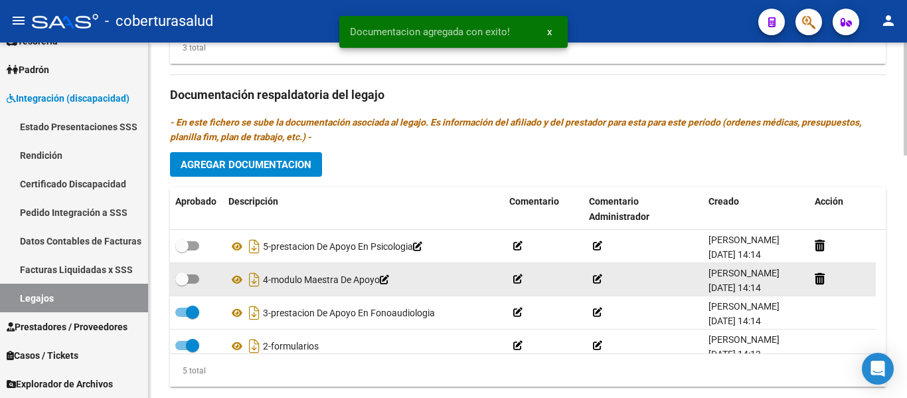
click at [189, 282] on span at bounding box center [187, 278] width 24 height 9
click at [182, 284] on input "checkbox" at bounding box center [181, 284] width 1 height 1
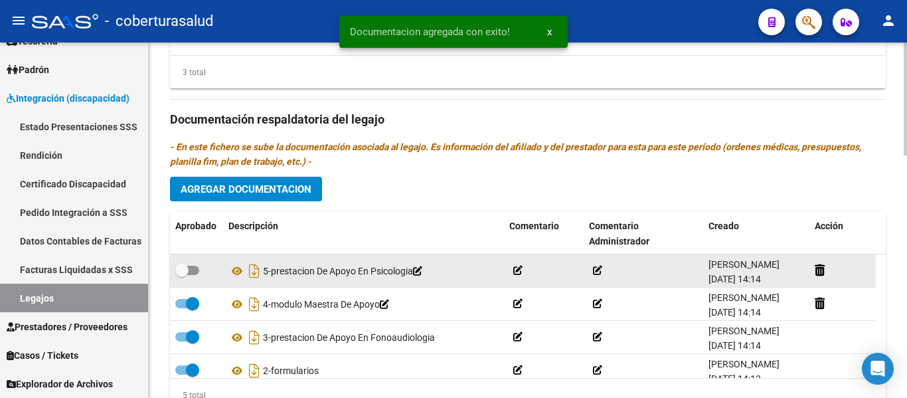
scroll to position [664, 0]
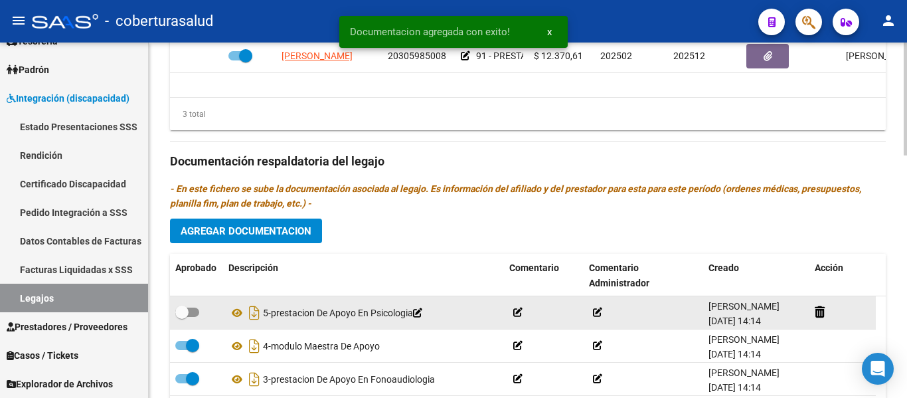
click at [196, 309] on span at bounding box center [187, 311] width 24 height 9
click at [182, 317] on input "checkbox" at bounding box center [181, 317] width 1 height 1
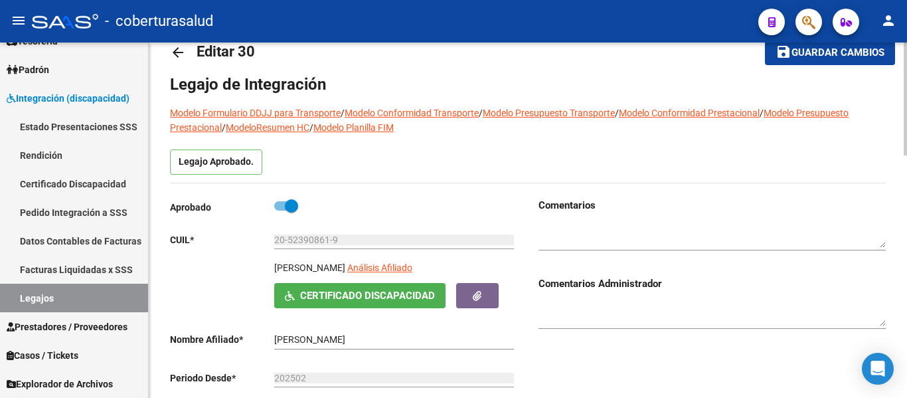
scroll to position [0, 0]
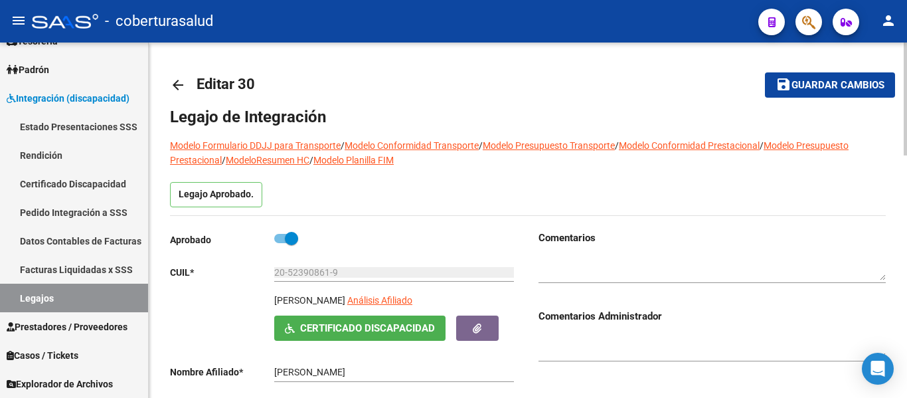
click at [815, 84] on span "Guardar cambios" at bounding box center [837, 86] width 93 height 12
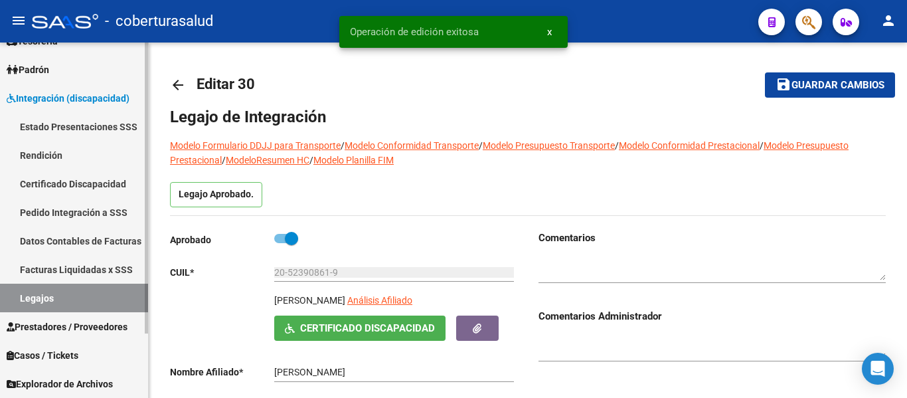
click at [42, 295] on link "Legajos" at bounding box center [74, 298] width 148 height 29
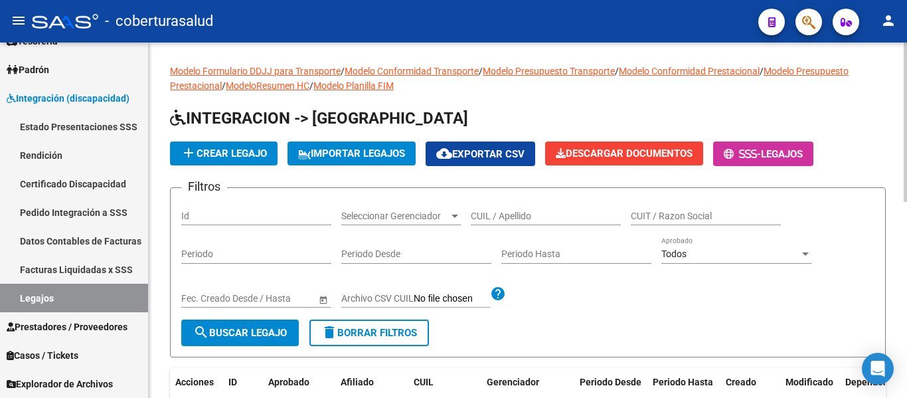
click at [545, 212] on input "CUIL / Apellido" at bounding box center [546, 215] width 150 height 11
paste input "27500085261"
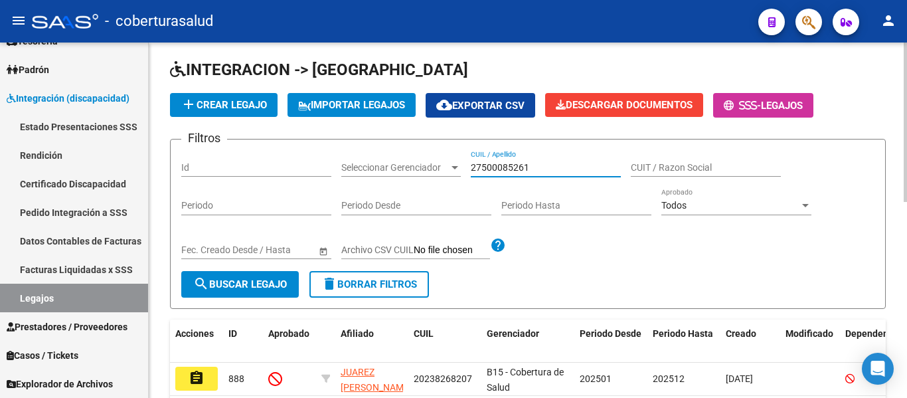
scroll to position [66, 0]
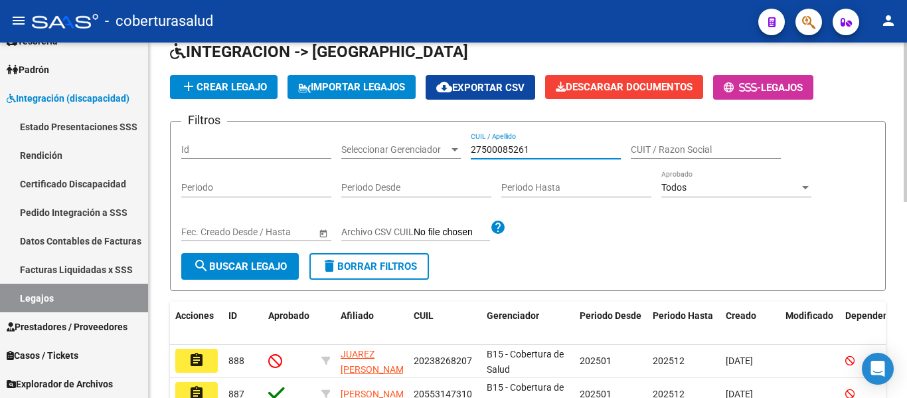
click at [276, 267] on span "search Buscar Legajo" at bounding box center [240, 266] width 94 height 12
